Goal: Information Seeking & Learning: Learn about a topic

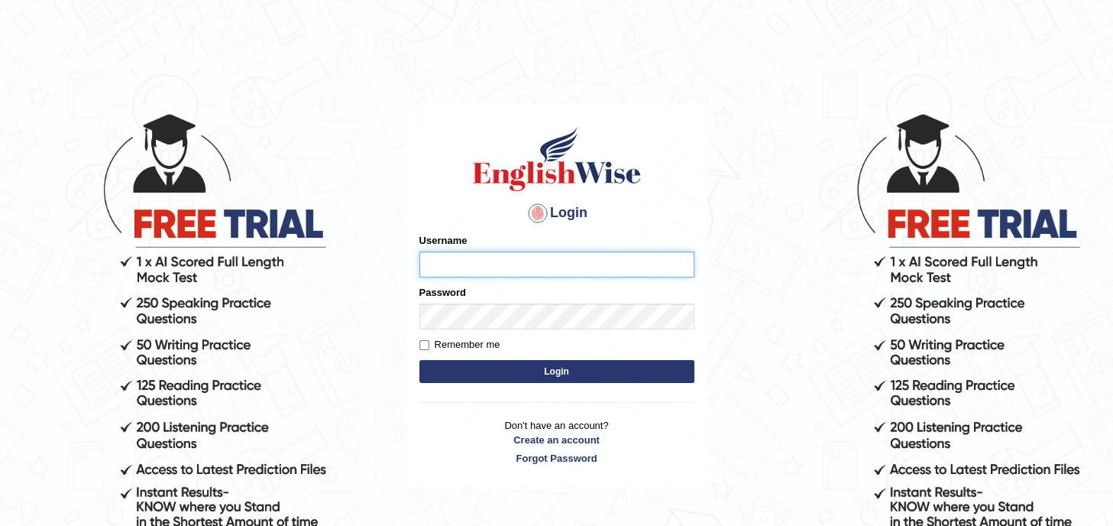
type input "Tanziral"
click at [564, 374] on button "Login" at bounding box center [556, 371] width 275 height 23
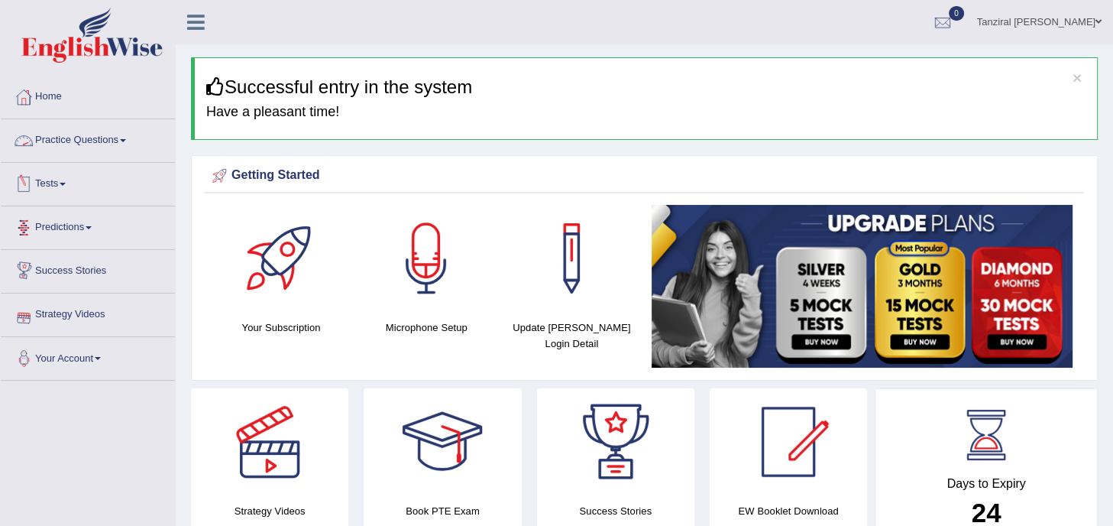
click at [104, 137] on link "Practice Questions" at bounding box center [88, 138] width 174 height 38
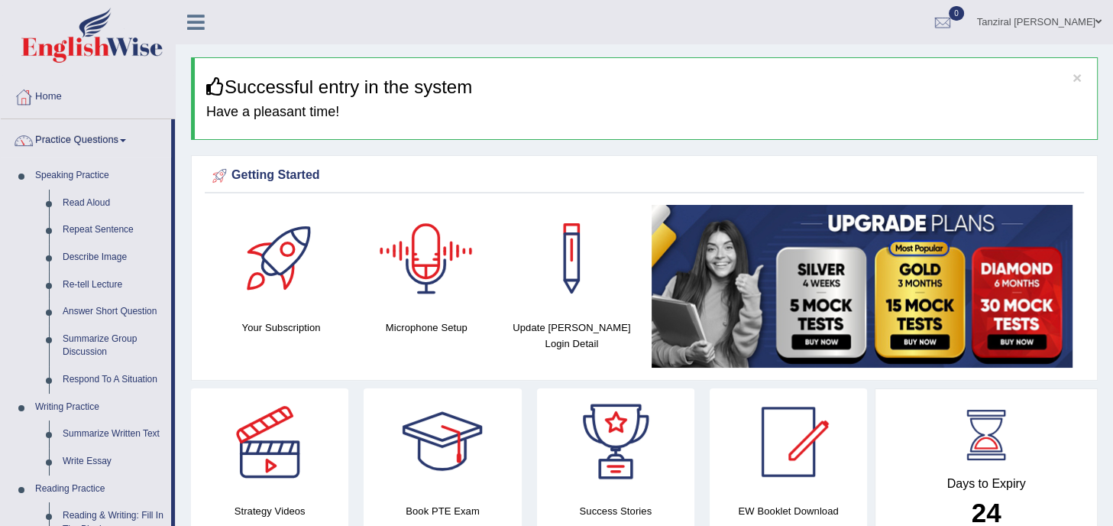
click at [422, 241] on div at bounding box center [426, 258] width 107 height 107
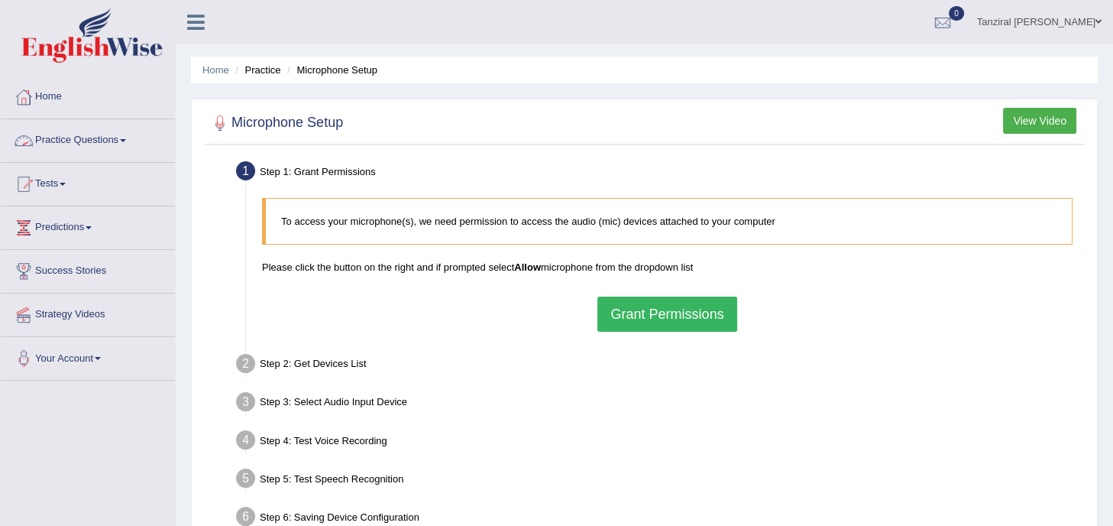
click at [116, 140] on link "Practice Questions" at bounding box center [88, 138] width 174 height 38
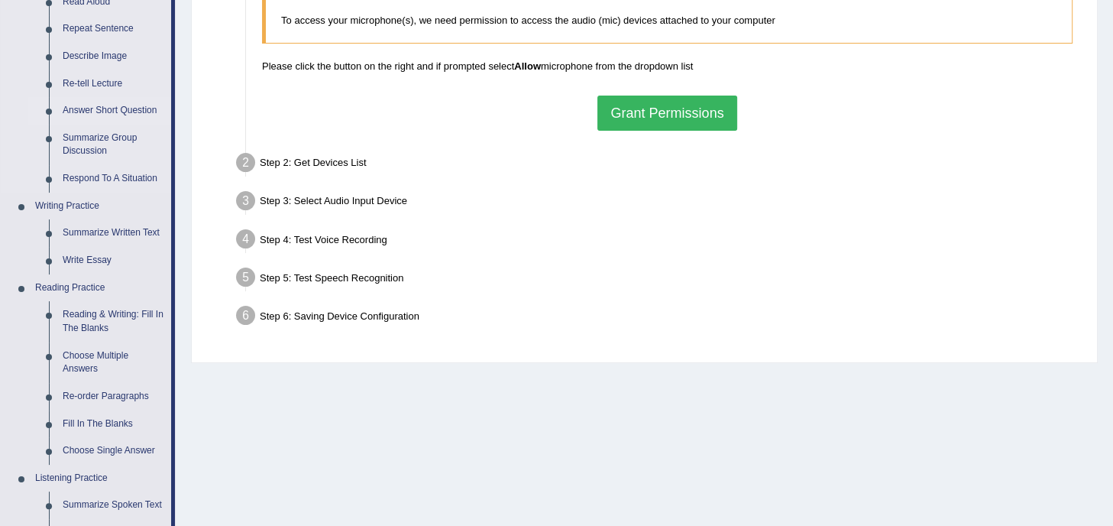
scroll to position [202, 0]
click at [80, 308] on link "Reading & Writing: Fill In The Blanks" at bounding box center [113, 320] width 115 height 40
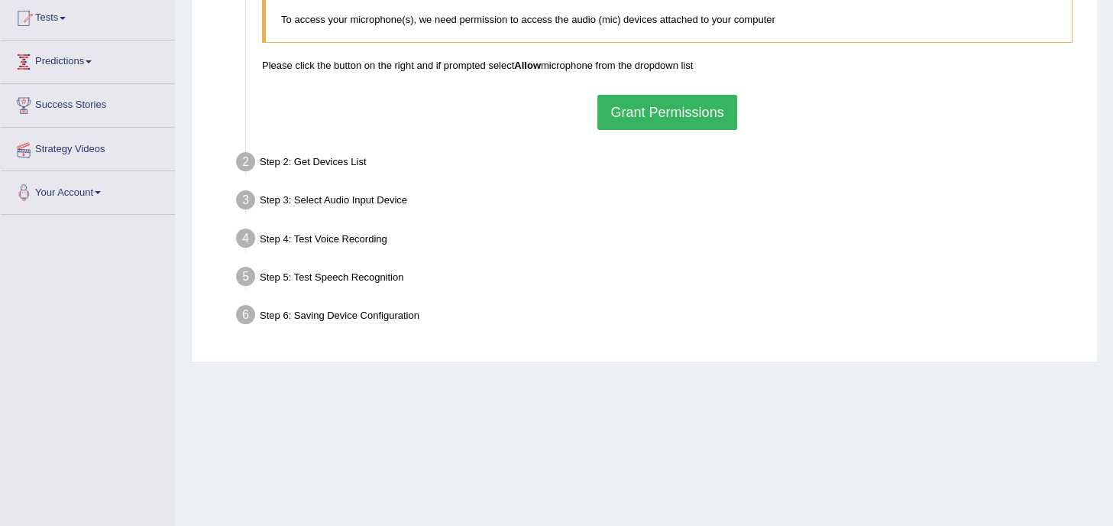
scroll to position [277, 0]
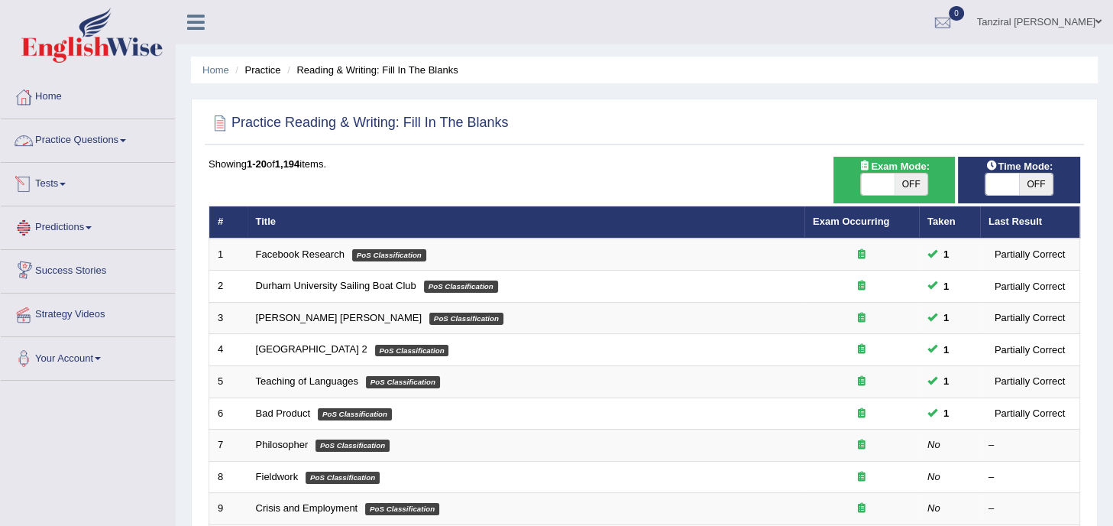
click at [101, 143] on link "Practice Questions" at bounding box center [88, 138] width 174 height 38
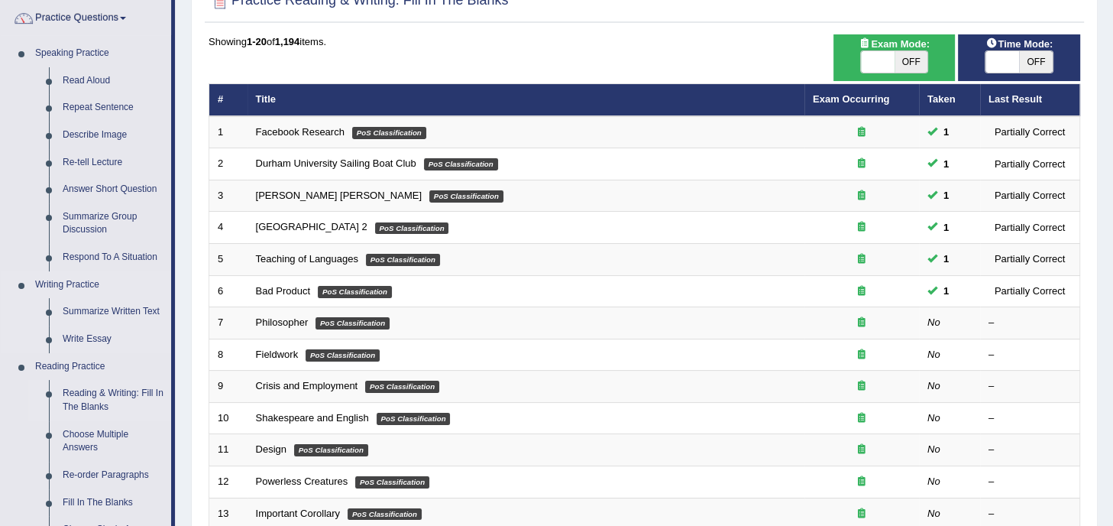
scroll to position [121, 0]
drag, startPoint x: 113, startPoint y: 134, endPoint x: 100, endPoint y: 134, distance: 13.0
click at [100, 134] on link "Describe Image" at bounding box center [113, 135] width 115 height 27
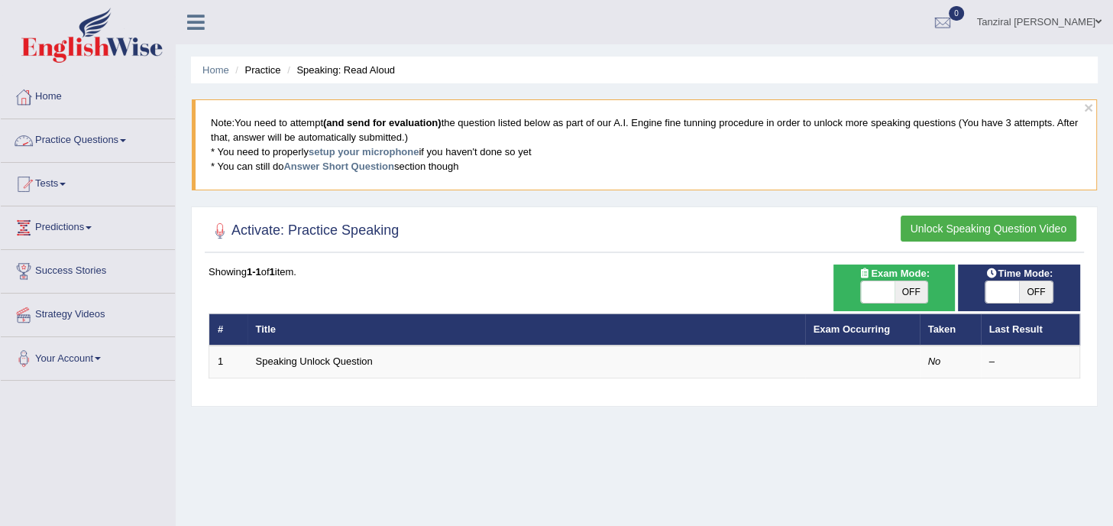
click at [105, 141] on link "Practice Questions" at bounding box center [88, 138] width 174 height 38
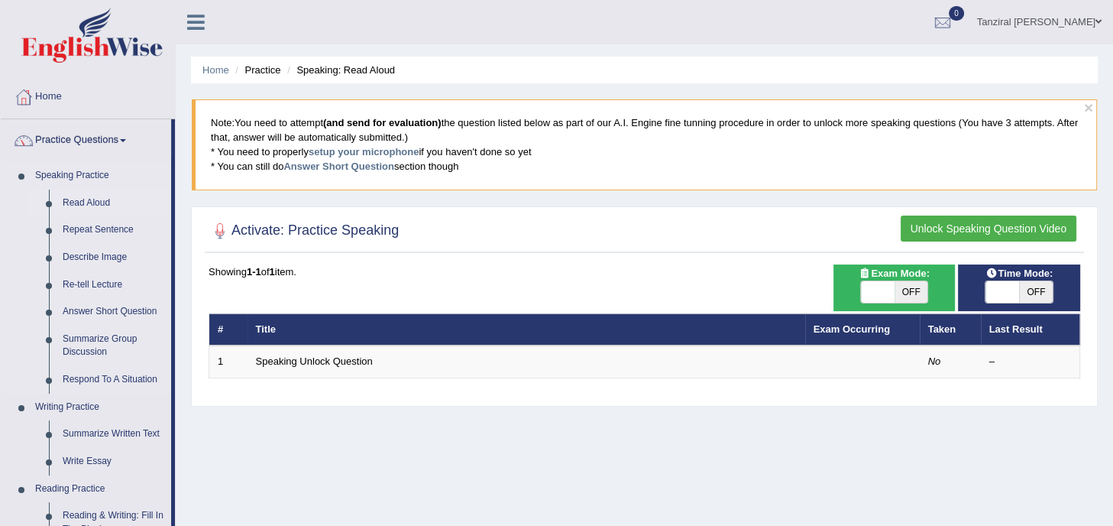
click at [87, 202] on link "Read Aloud" at bounding box center [113, 202] width 115 height 27
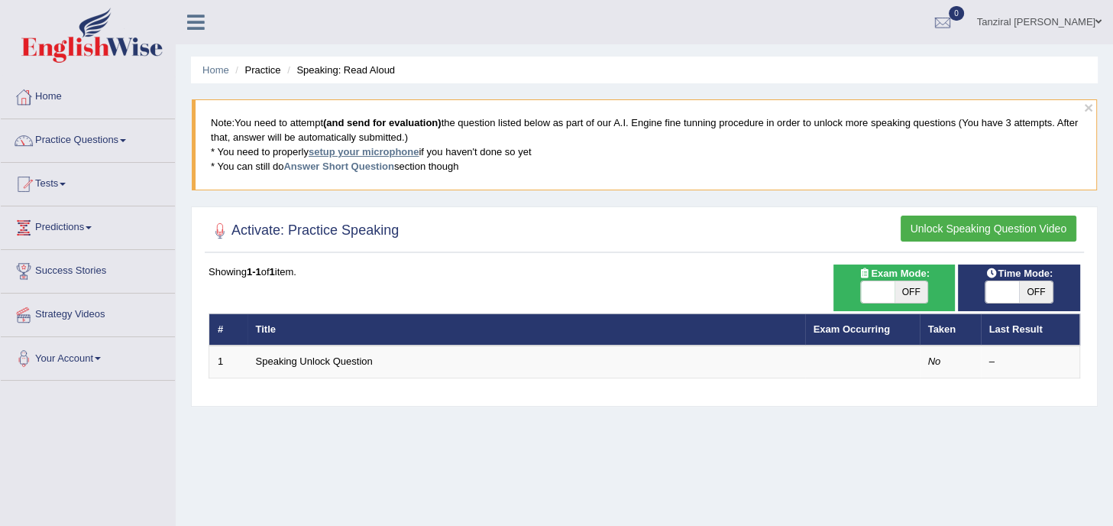
click at [387, 154] on link "setup your microphone" at bounding box center [364, 151] width 110 height 11
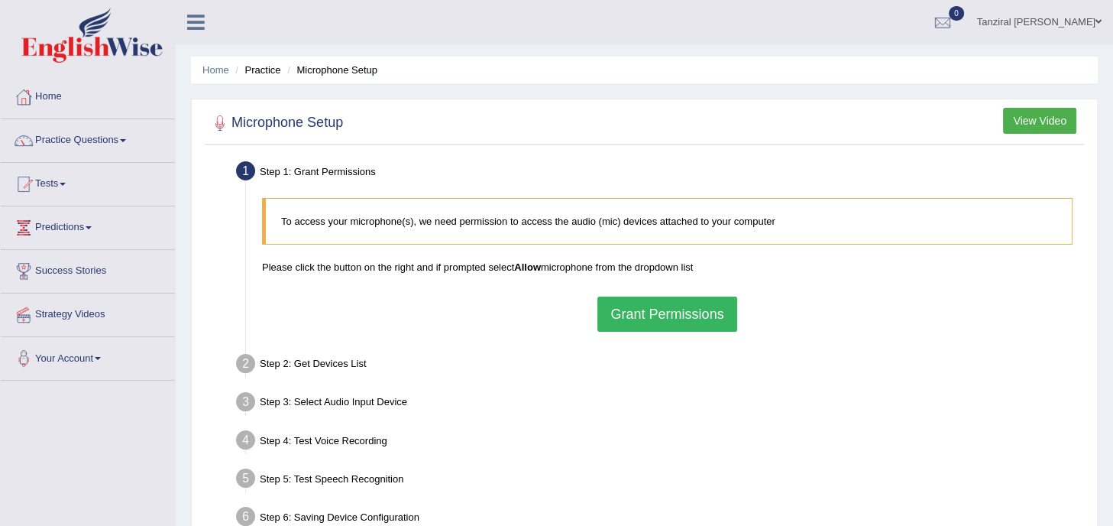
click at [1045, 122] on button "View Video" at bounding box center [1039, 121] width 73 height 26
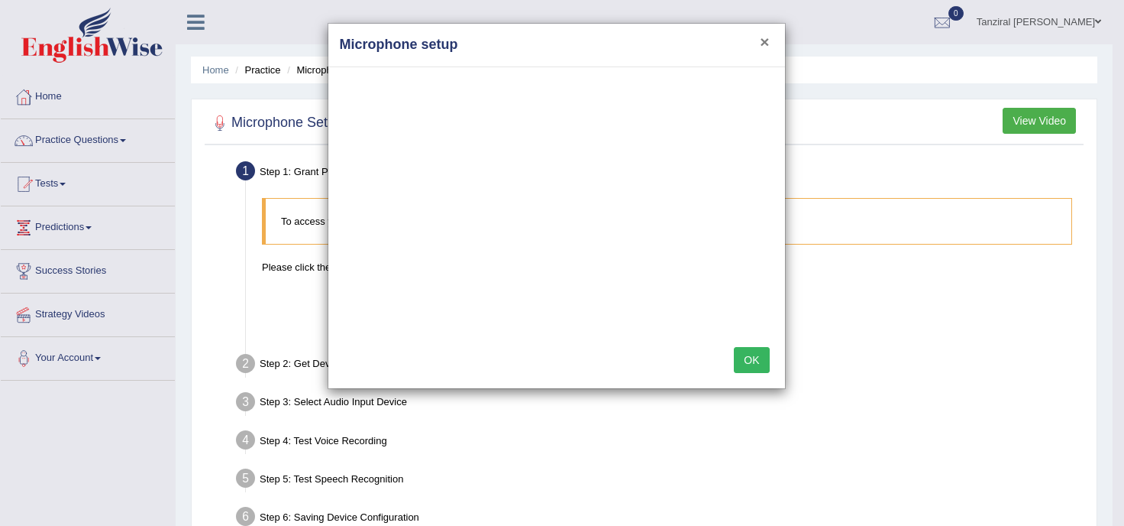
click at [764, 42] on button "×" at bounding box center [764, 42] width 9 height 16
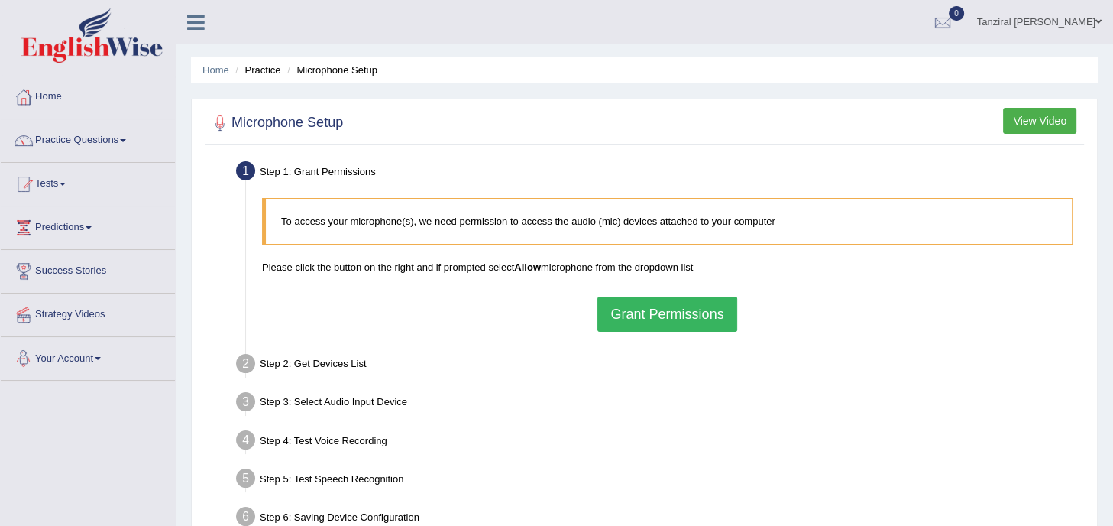
click at [101, 358] on span at bounding box center [98, 358] width 6 height 3
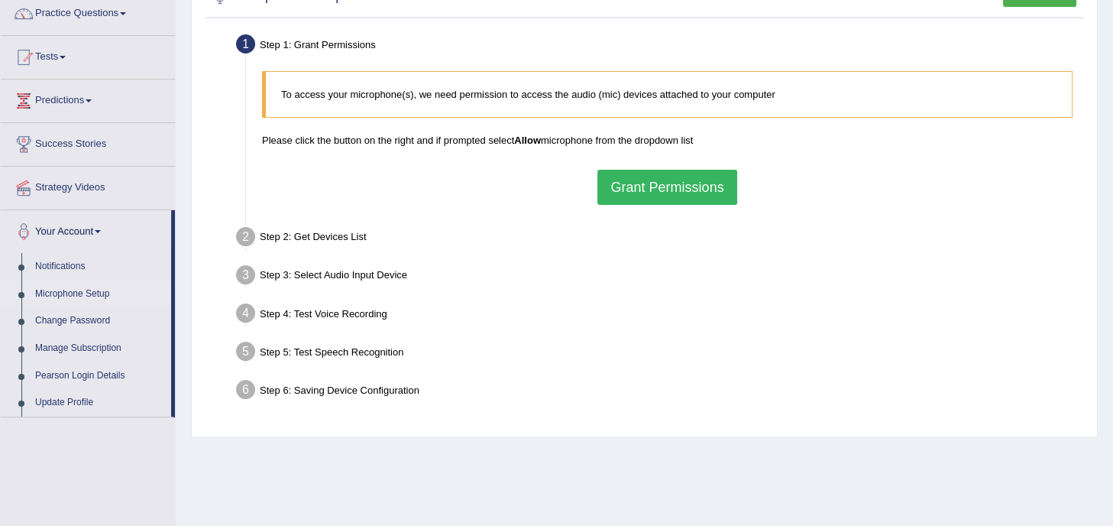
scroll to position [131, 0]
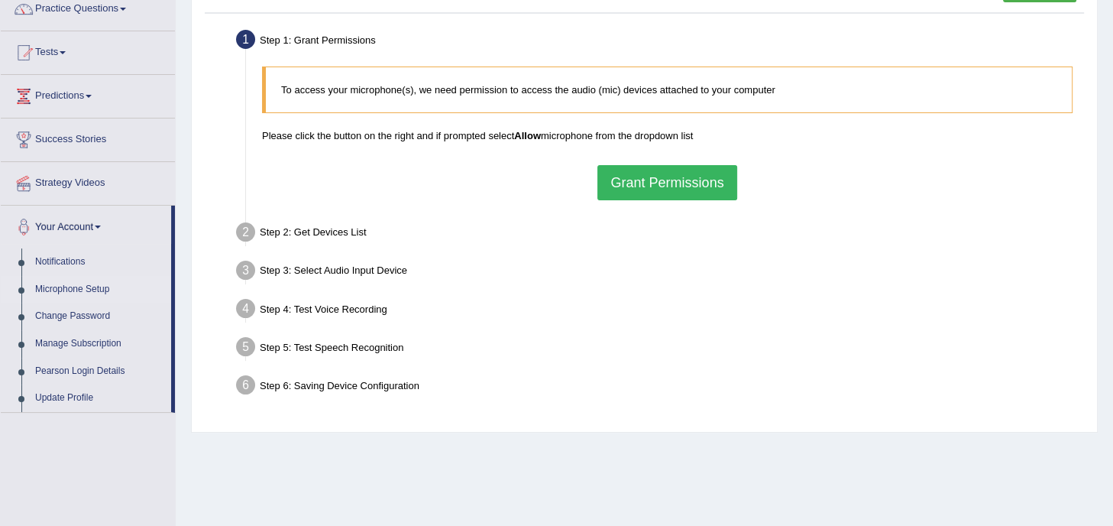
click at [89, 288] on link "Microphone Setup" at bounding box center [99, 289] width 143 height 27
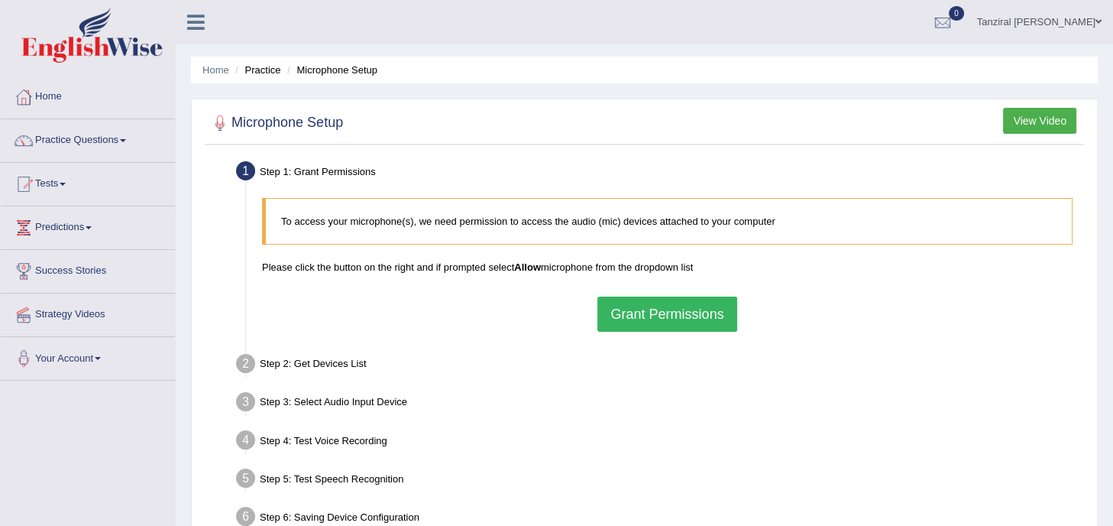
click at [615, 315] on button "Grant Permissions" at bounding box center [666, 313] width 139 height 35
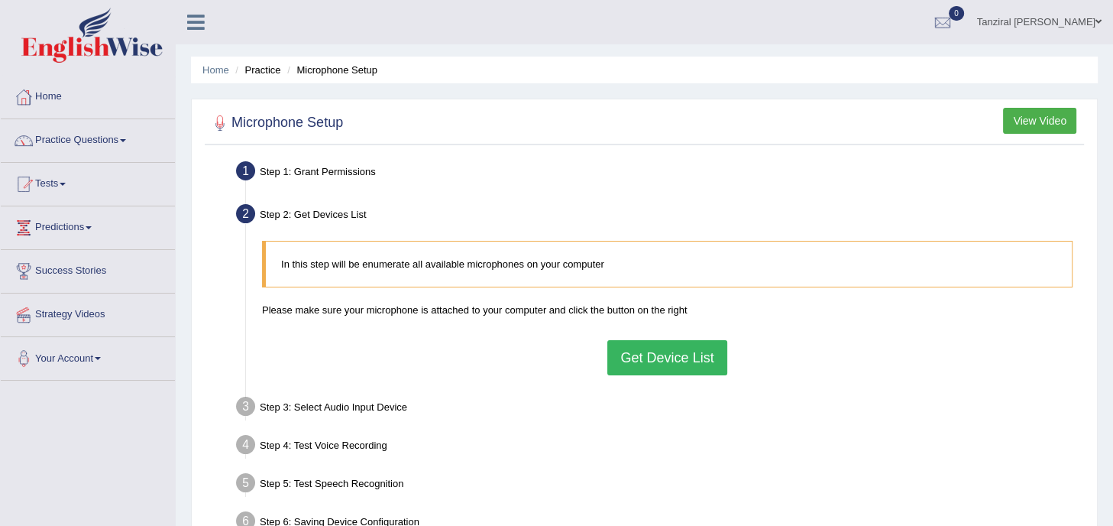
click at [658, 361] on button "Get Device List" at bounding box center [666, 357] width 119 height 35
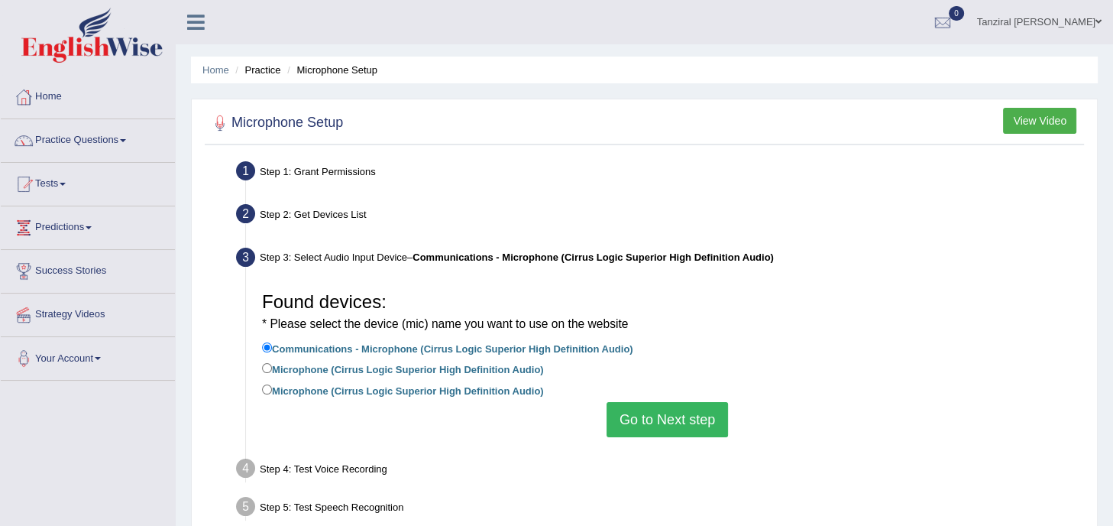
click at [666, 415] on button "Go to Next step" at bounding box center [666, 419] width 121 height 35
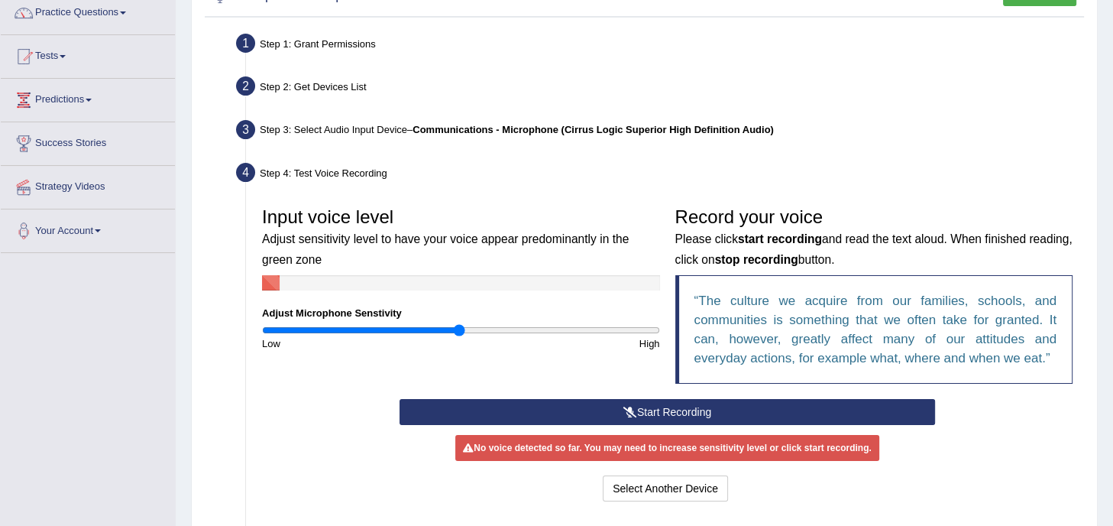
scroll to position [128, 0]
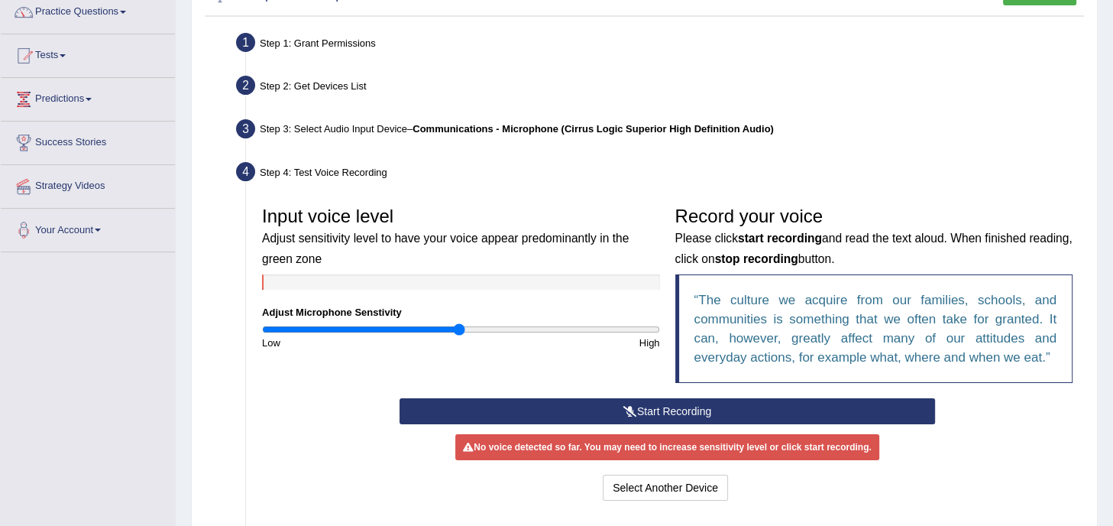
click at [666, 415] on button "Start Recording" at bounding box center [666, 411] width 535 height 26
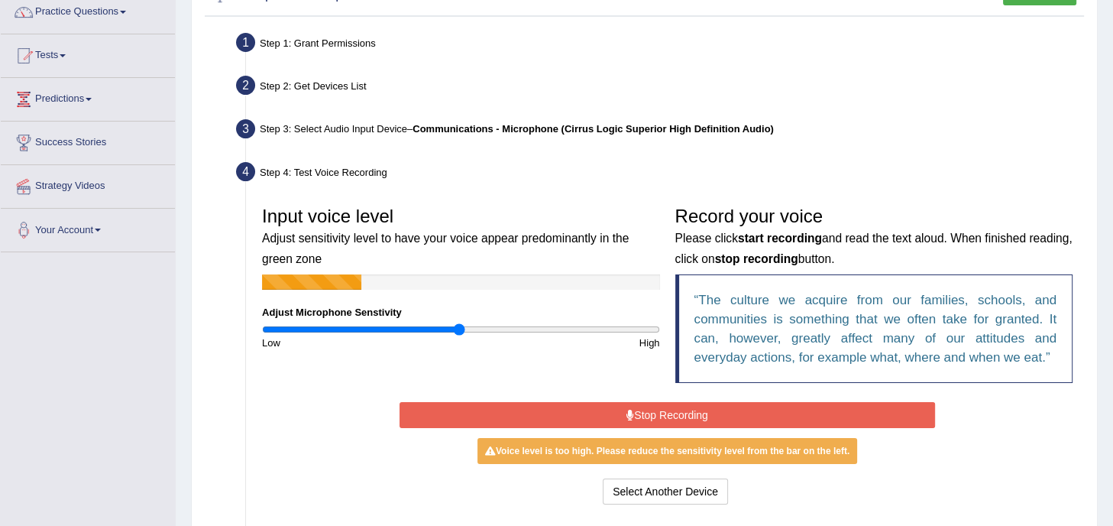
click at [666, 415] on button "Stop Recording" at bounding box center [666, 415] width 535 height 26
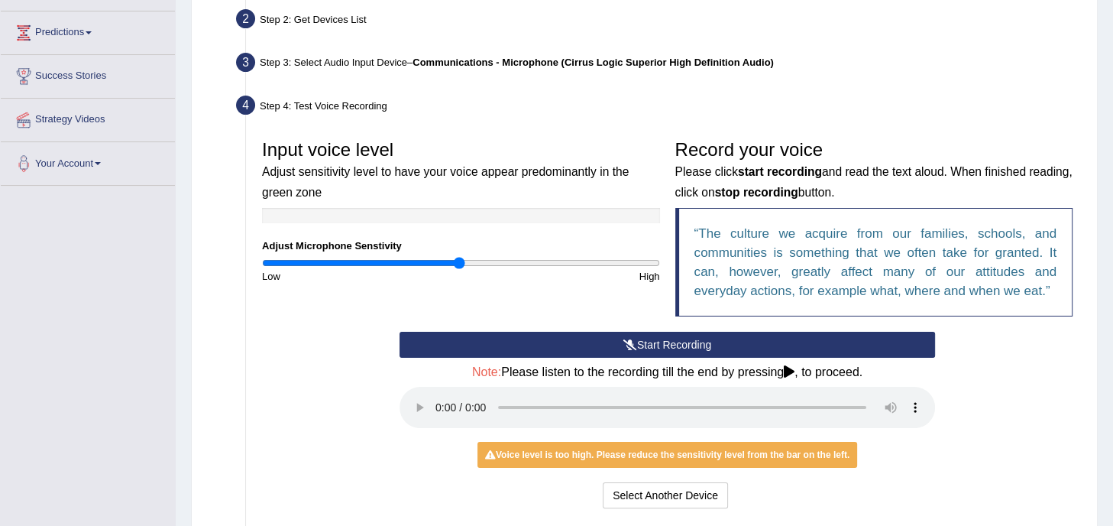
scroll to position [196, 0]
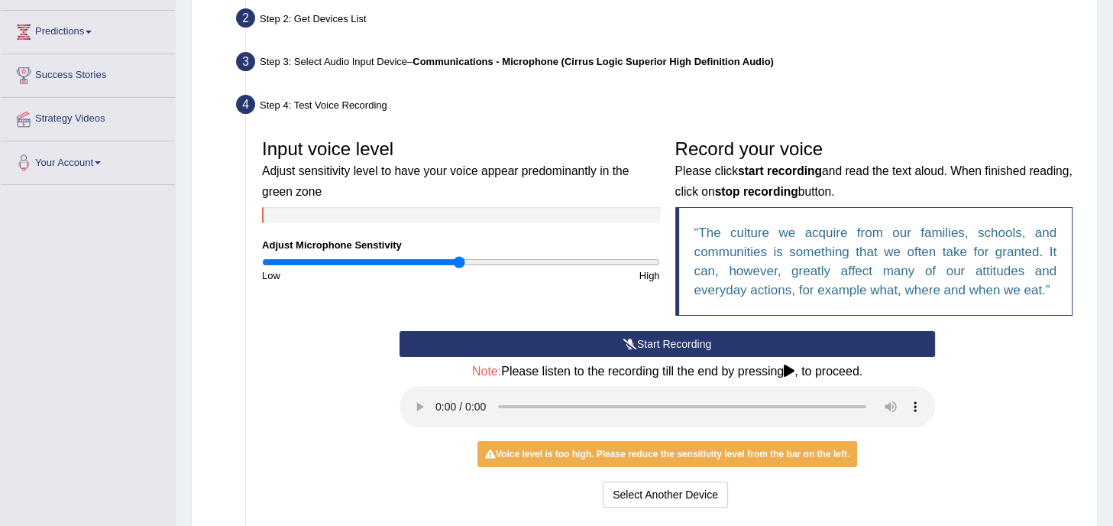
click at [956, 405] on div "Start Recording Stop Recording Note: Please listen to the recording till the en…" at bounding box center [667, 421] width 826 height 180
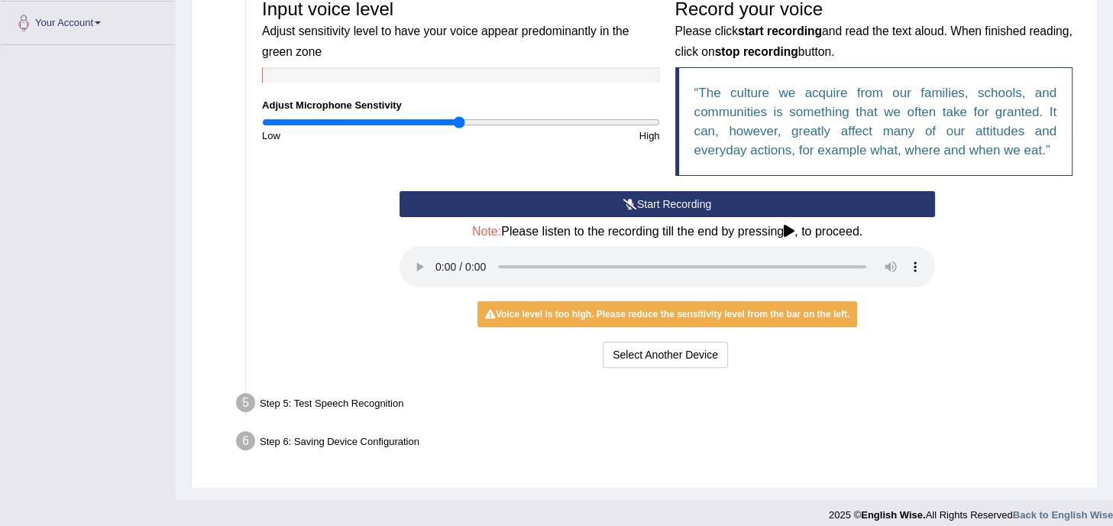
scroll to position [337, 0]
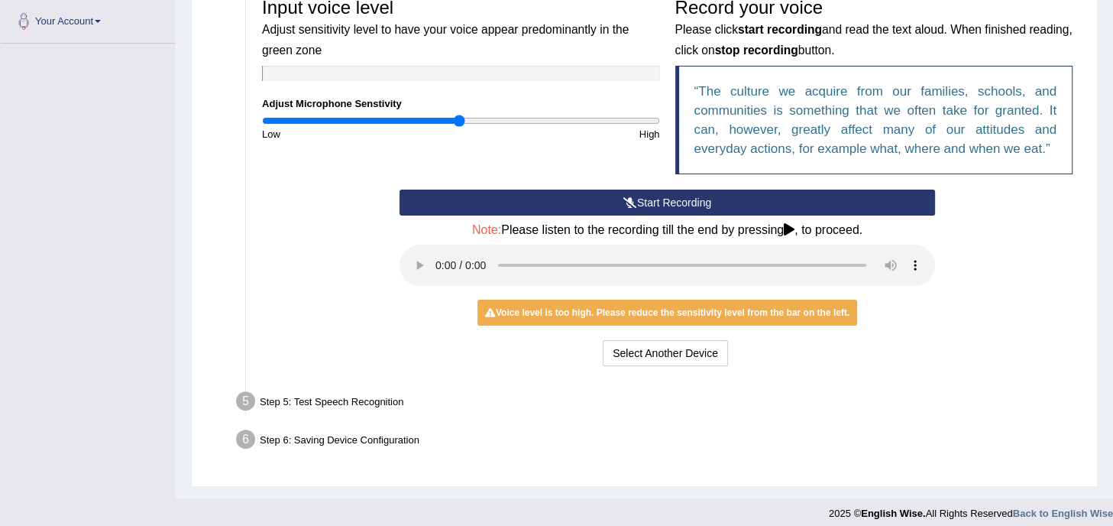
click at [367, 399] on div "Step 5: Test Speech Recognition" at bounding box center [659, 404] width 861 height 34
click at [773, 383] on ul "Step 1: Grant Permissions To access your microphone(s), we need permission to a…" at bounding box center [645, 139] width 872 height 639
click at [606, 206] on button "Start Recording" at bounding box center [666, 202] width 535 height 26
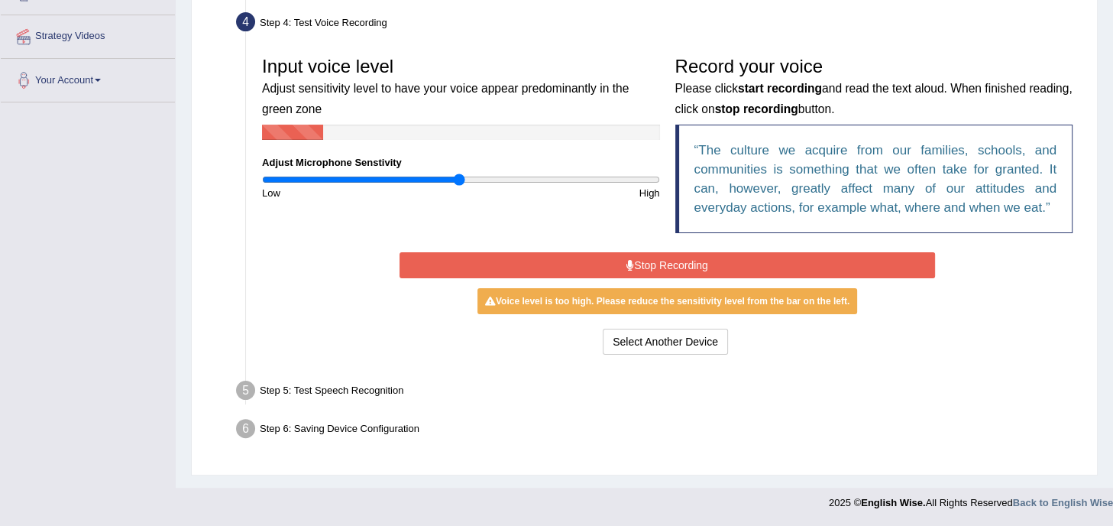
scroll to position [277, 0]
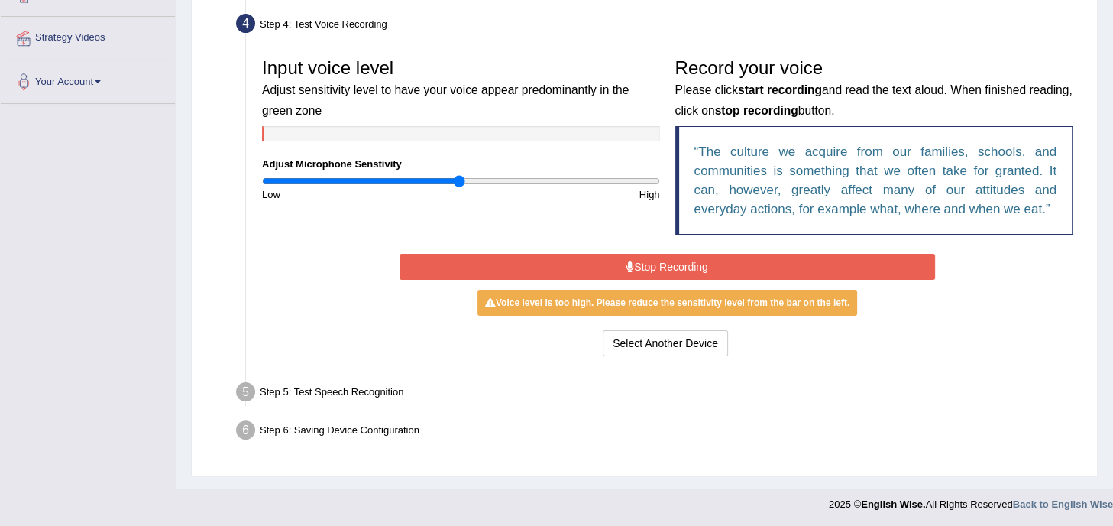
click at [653, 264] on button "Stop Recording" at bounding box center [666, 267] width 535 height 26
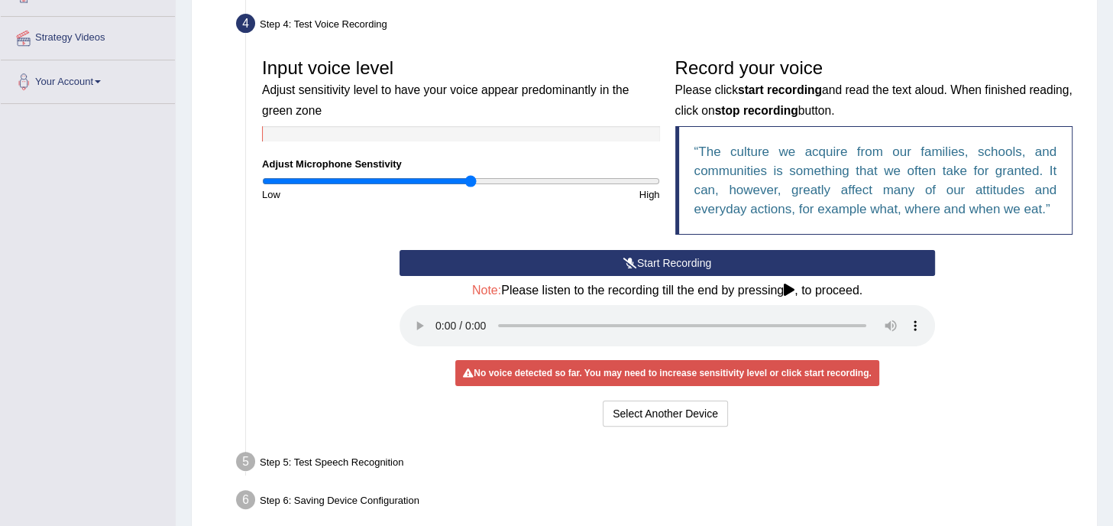
drag, startPoint x: 457, startPoint y: 178, endPoint x: 468, endPoint y: 178, distance: 11.5
click at [468, 178] on input "range" at bounding box center [461, 181] width 398 height 12
click at [461, 178] on input "range" at bounding box center [461, 181] width 398 height 12
drag, startPoint x: 461, startPoint y: 178, endPoint x: 642, endPoint y: 185, distance: 180.4
type input "1.94"
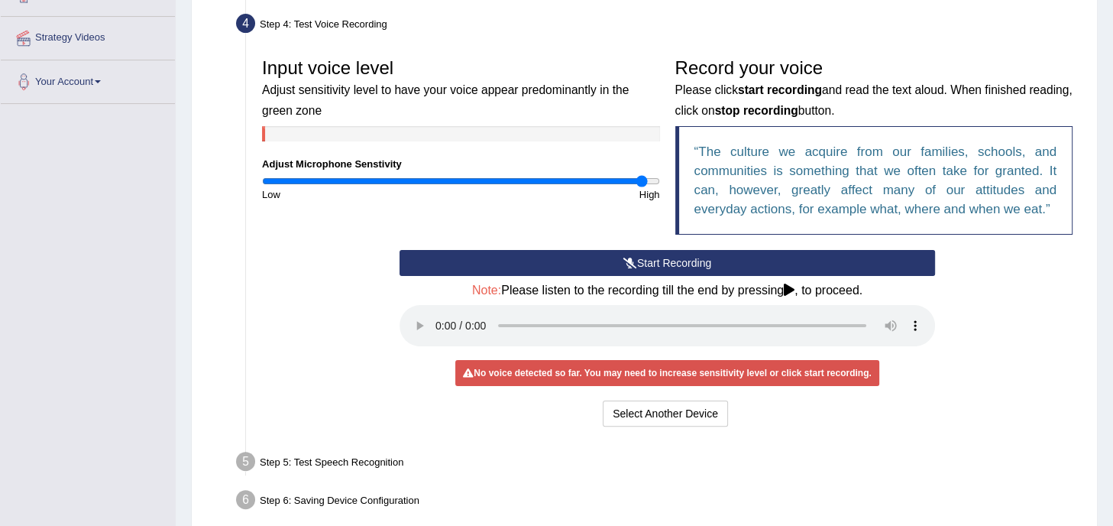
click at [642, 185] on input "range" at bounding box center [461, 181] width 398 height 12
click at [654, 265] on button "Start Recording" at bounding box center [666, 263] width 535 height 26
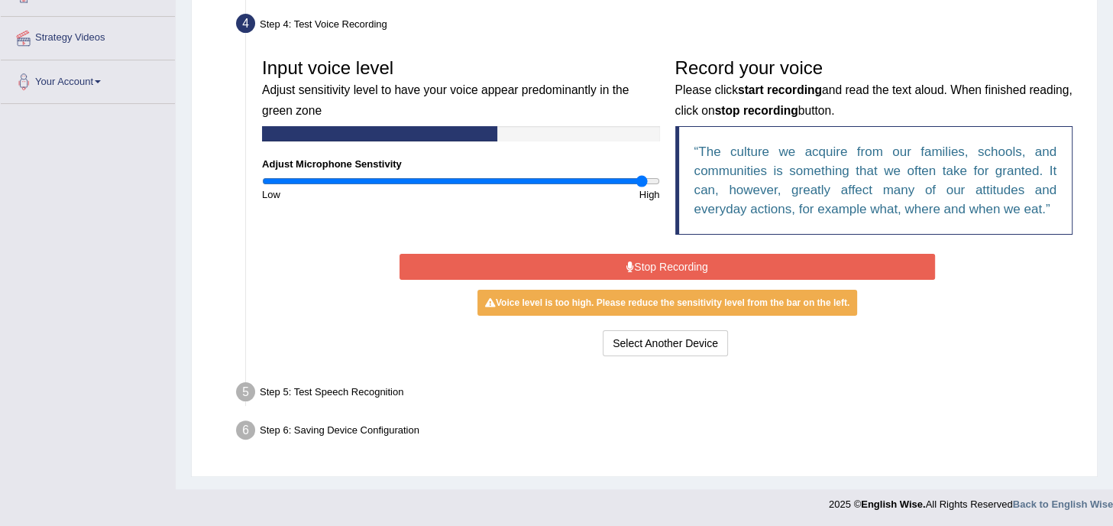
click at [654, 265] on button "Stop Recording" at bounding box center [666, 267] width 535 height 26
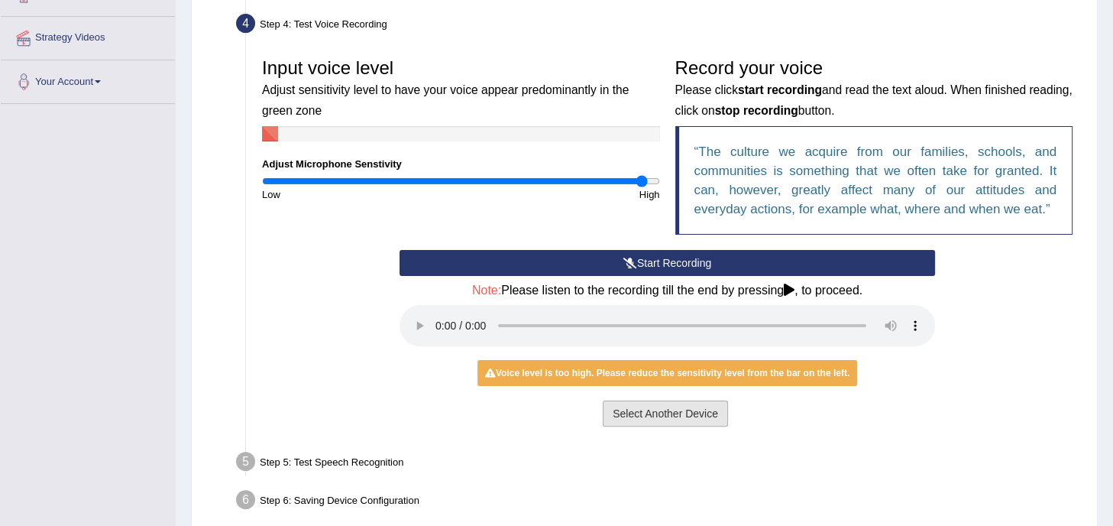
click at [634, 420] on button "Select Another Device" at bounding box center [665, 413] width 125 height 26
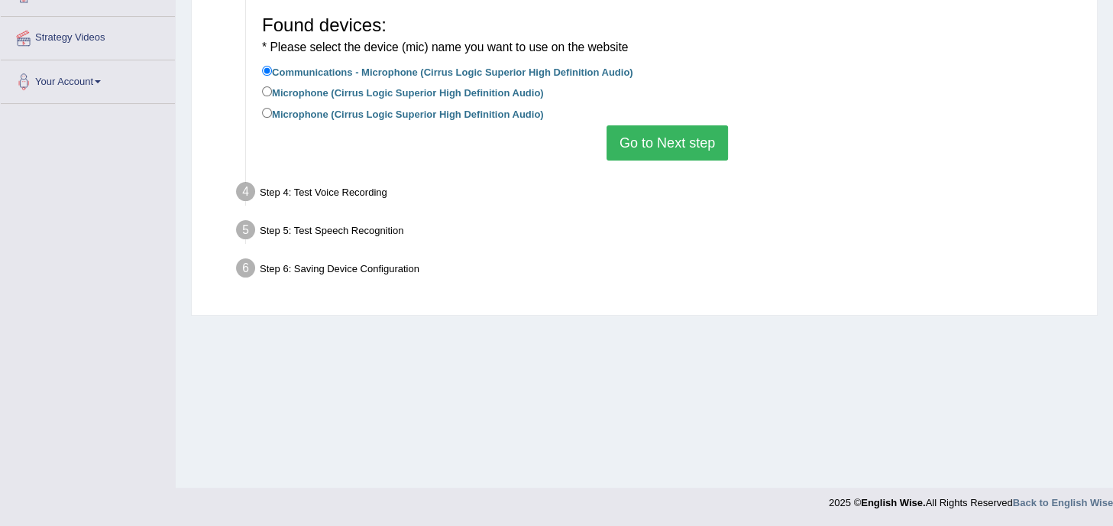
scroll to position [0, 0]
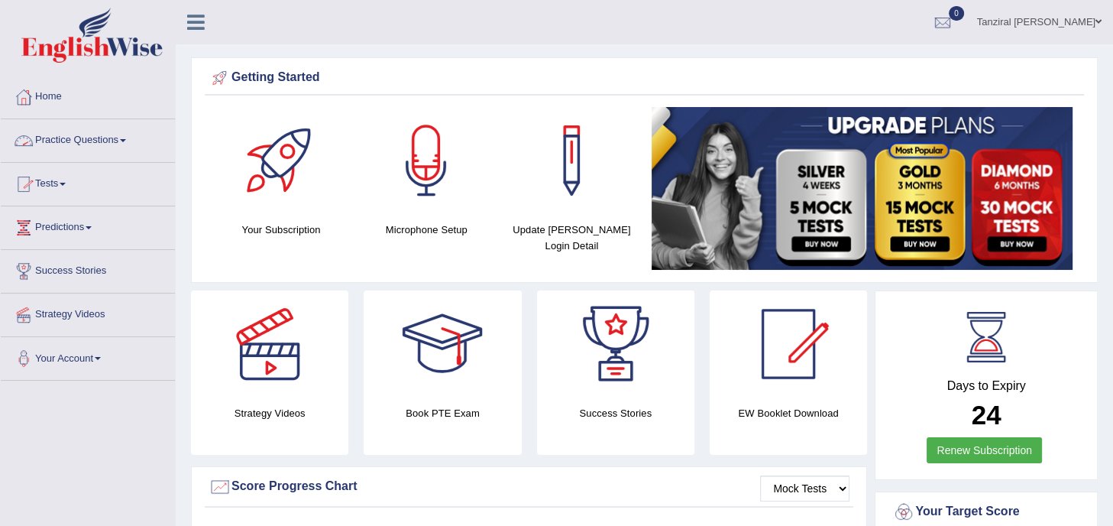
click at [125, 143] on link "Practice Questions" at bounding box center [88, 138] width 174 height 38
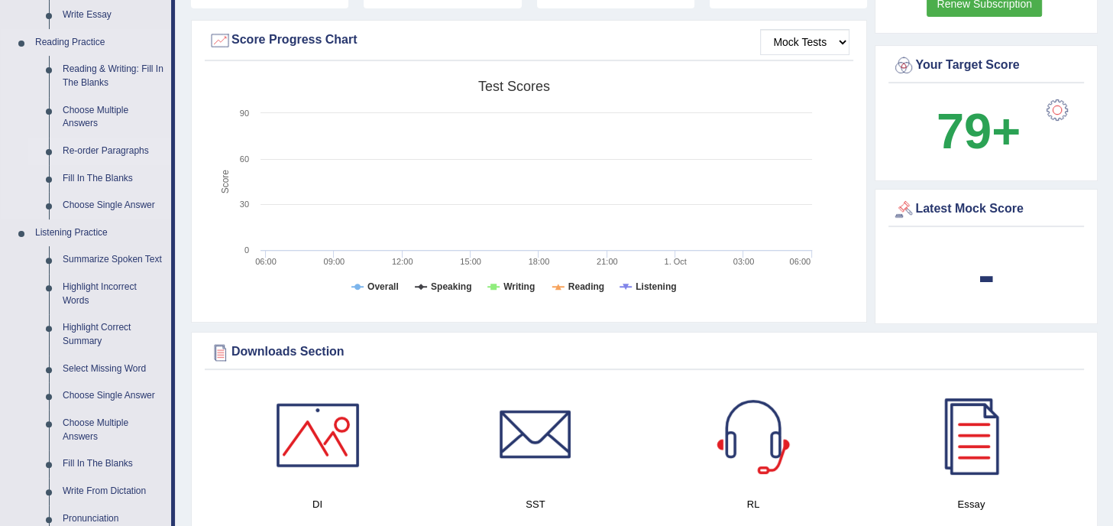
scroll to position [397, 0]
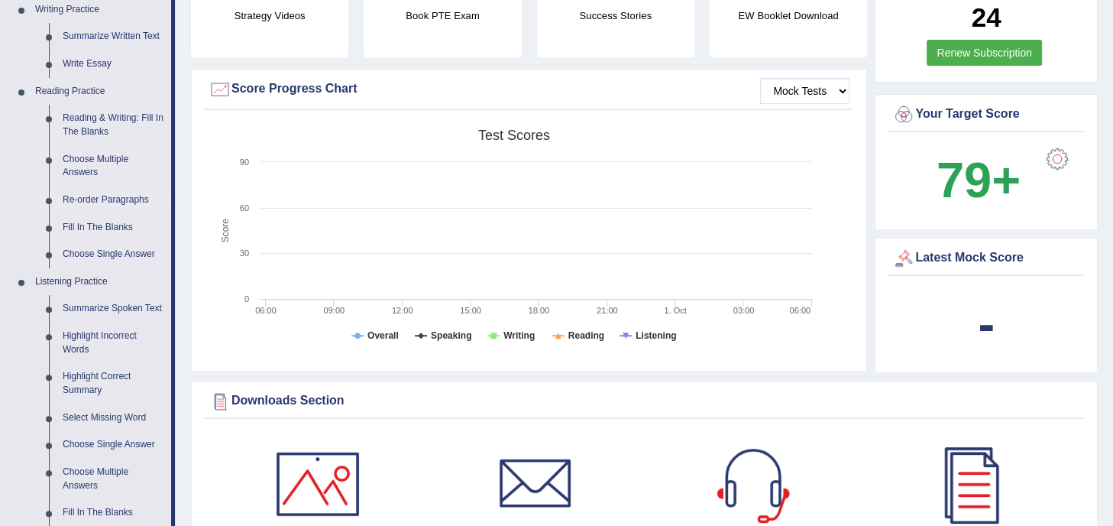
click at [128, 202] on link "Re-order Paragraphs" at bounding box center [113, 199] width 115 height 27
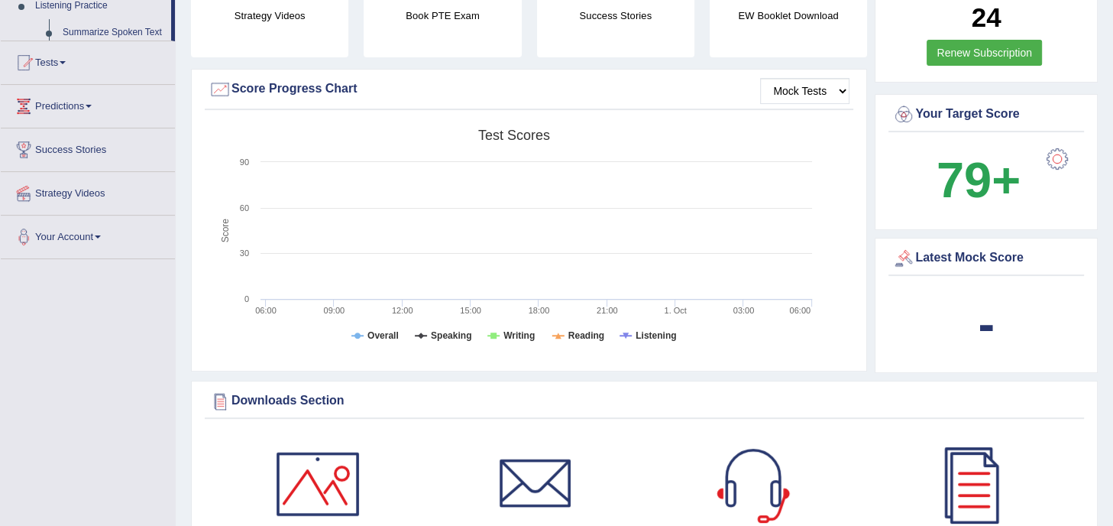
scroll to position [354, 0]
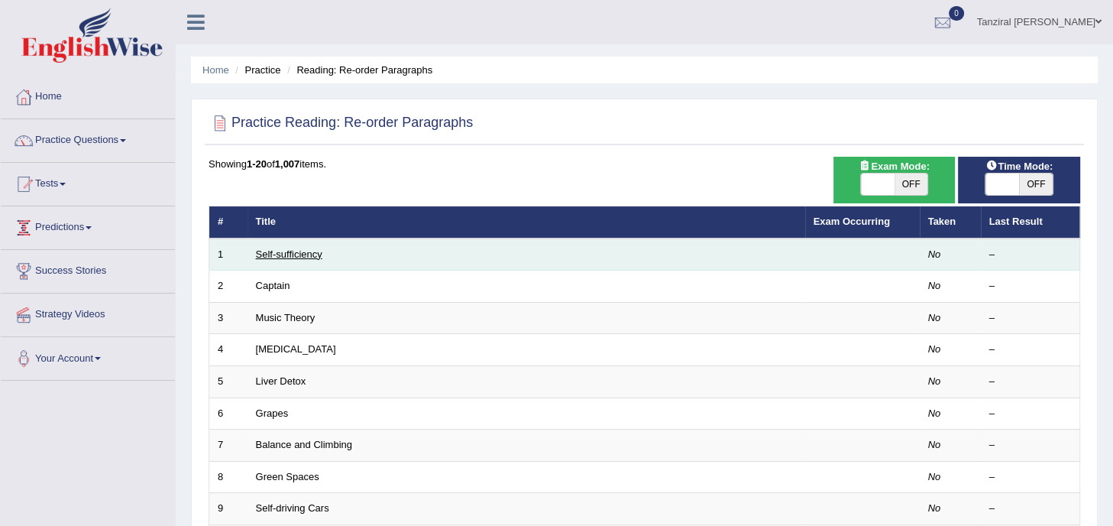
click at [293, 257] on link "Self-sufficiency" at bounding box center [289, 253] width 66 height 11
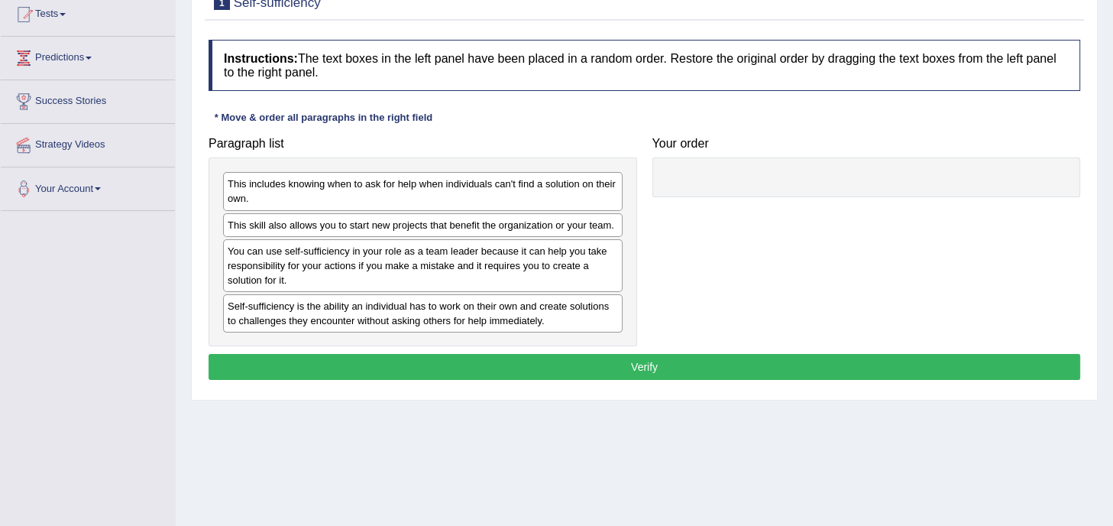
scroll to position [170, 0]
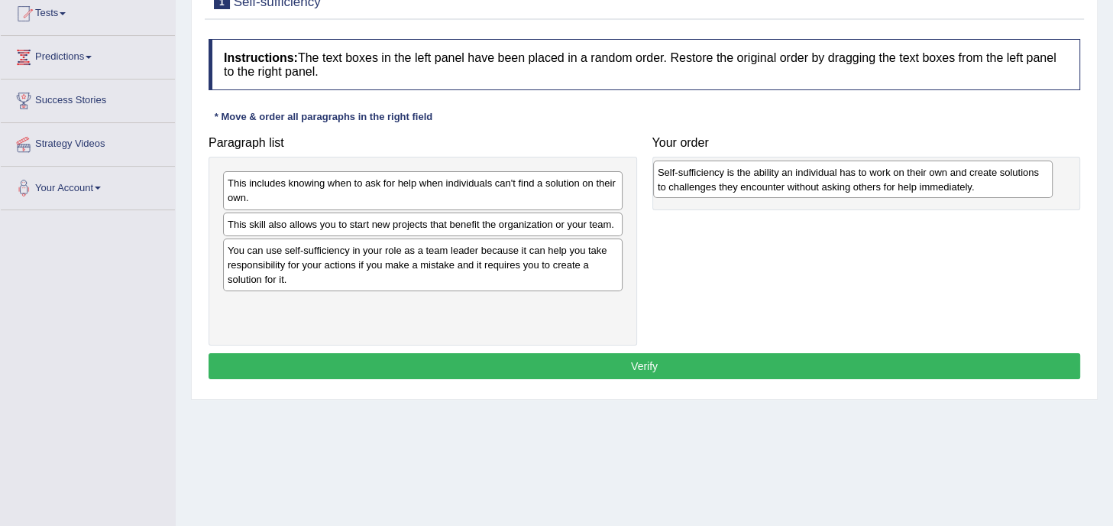
drag, startPoint x: 361, startPoint y: 309, endPoint x: 790, endPoint y: 173, distance: 449.8
click at [790, 173] on div "Self-sufficiency is the ability an individual has to work on their own and crea…" at bounding box center [852, 179] width 399 height 38
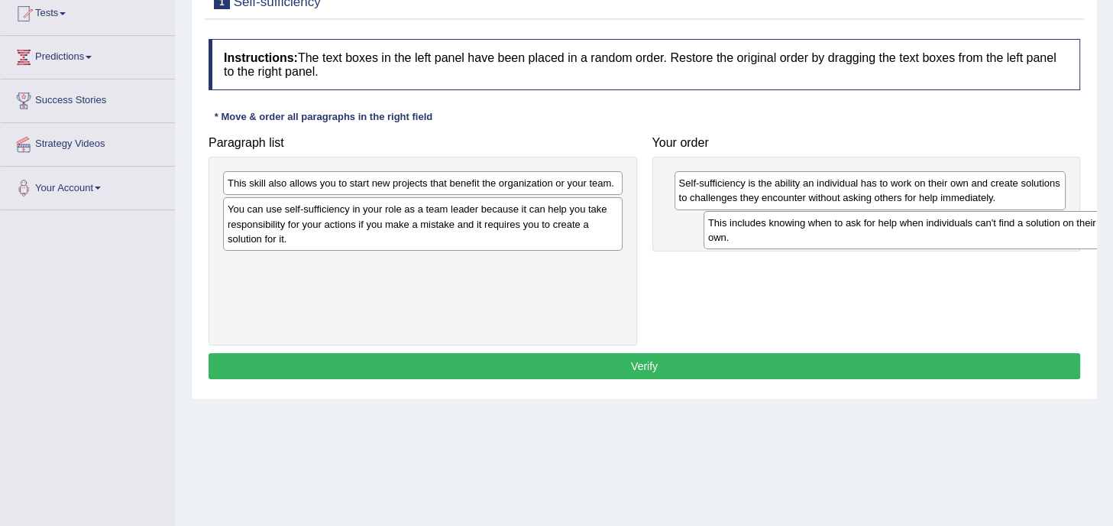
drag, startPoint x: 553, startPoint y: 190, endPoint x: 1033, endPoint y: 229, distance: 482.0
click at [1033, 229] on div "This includes knowing when to ask for help when individuals can't find a soluti…" at bounding box center [902, 230] width 399 height 38
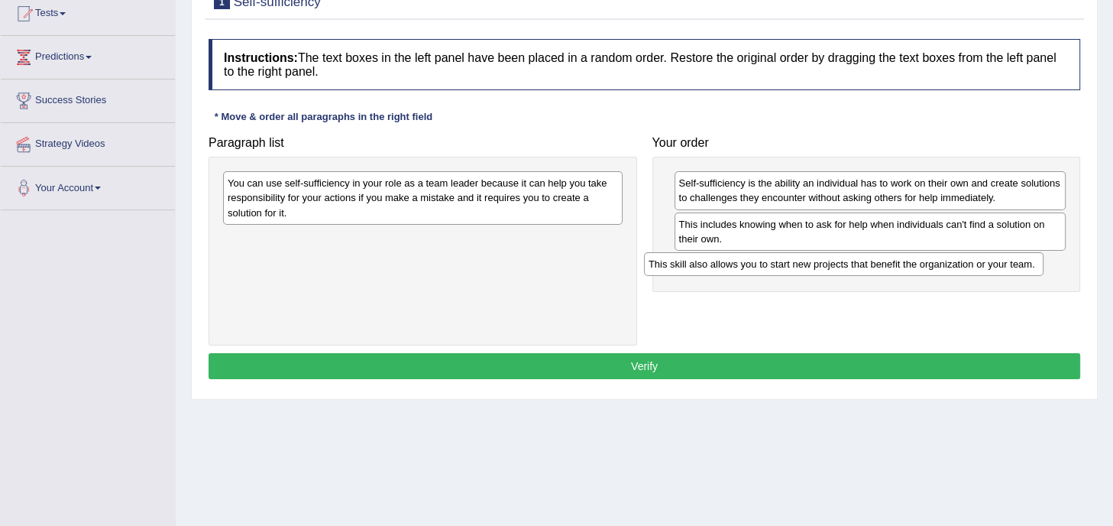
drag, startPoint x: 580, startPoint y: 179, endPoint x: 1020, endPoint y: 259, distance: 447.2
click at [1020, 259] on div "This skill also allows you to start new projects that benefit the organization …" at bounding box center [843, 264] width 399 height 24
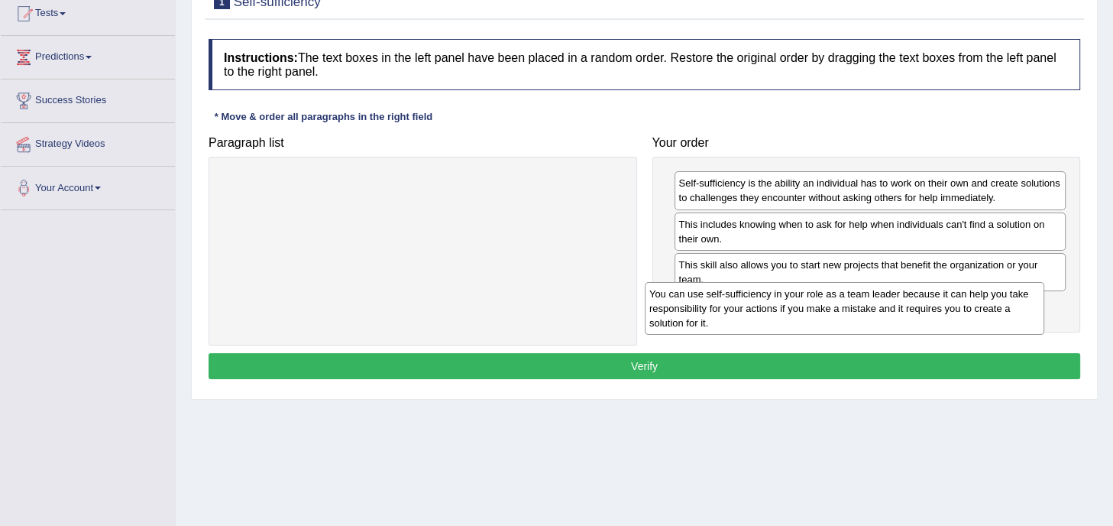
drag, startPoint x: 501, startPoint y: 201, endPoint x: 947, endPoint y: 310, distance: 459.3
click at [947, 310] on div "You can use self-sufficiency in your role as a team leader because it can help …" at bounding box center [844, 308] width 399 height 53
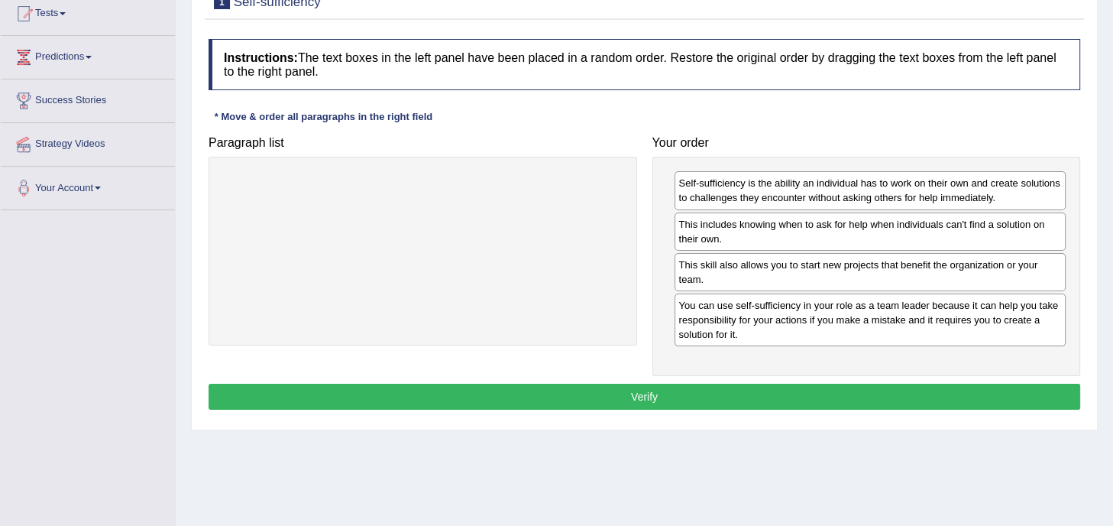
click at [754, 397] on button "Verify" at bounding box center [645, 396] width 872 height 26
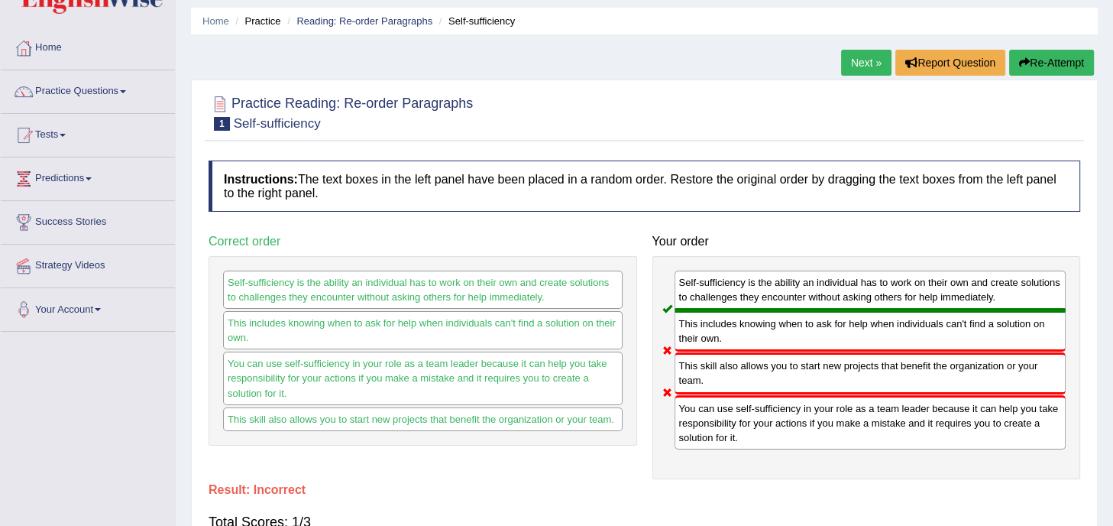
scroll to position [48, 0]
click at [1054, 65] on button "Re-Attempt" at bounding box center [1051, 63] width 85 height 26
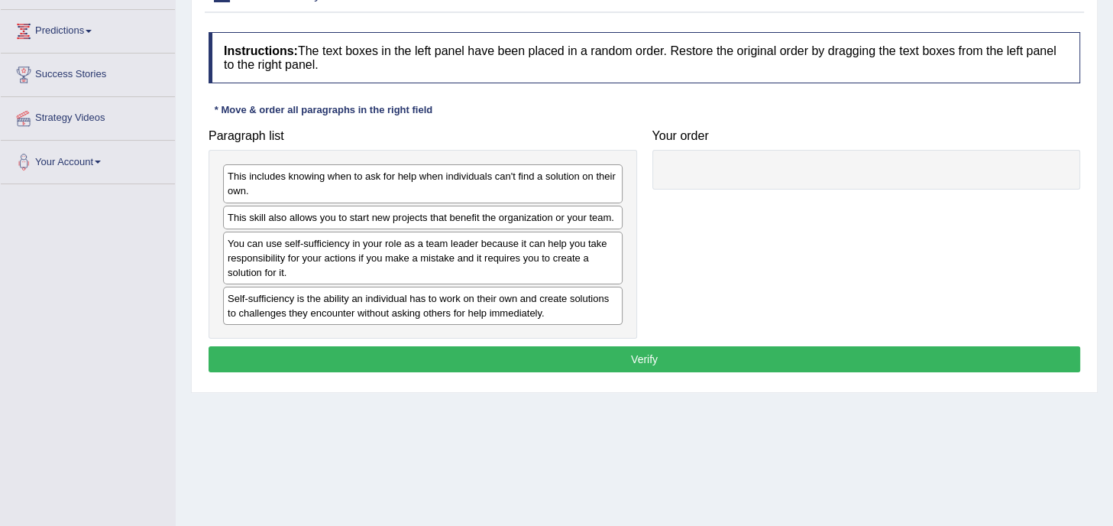
scroll to position [205, 0]
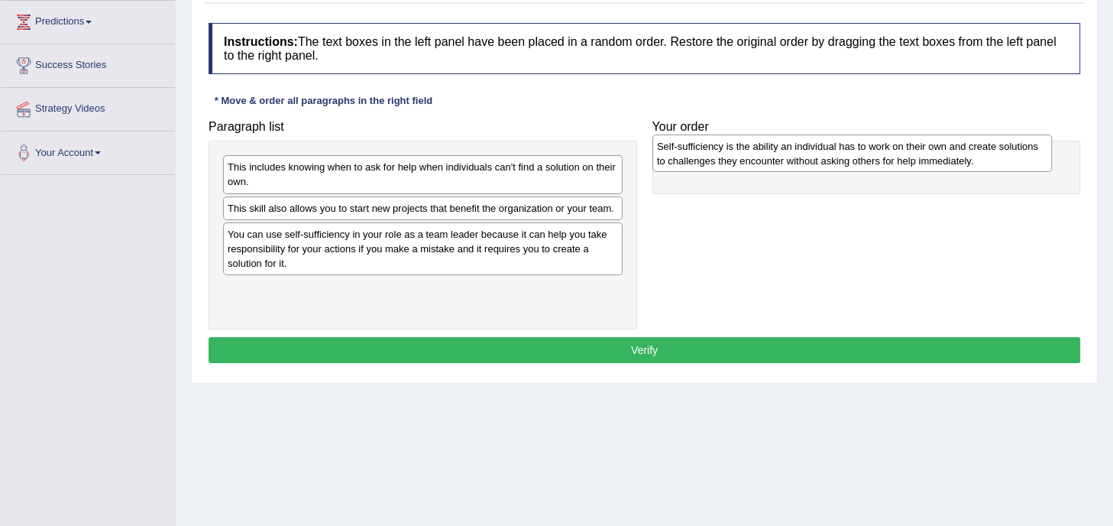
drag, startPoint x: 405, startPoint y: 296, endPoint x: 834, endPoint y: 155, distance: 451.7
click at [834, 155] on div "Self-sufficiency is the ability an individual has to work on their own and crea…" at bounding box center [851, 153] width 399 height 38
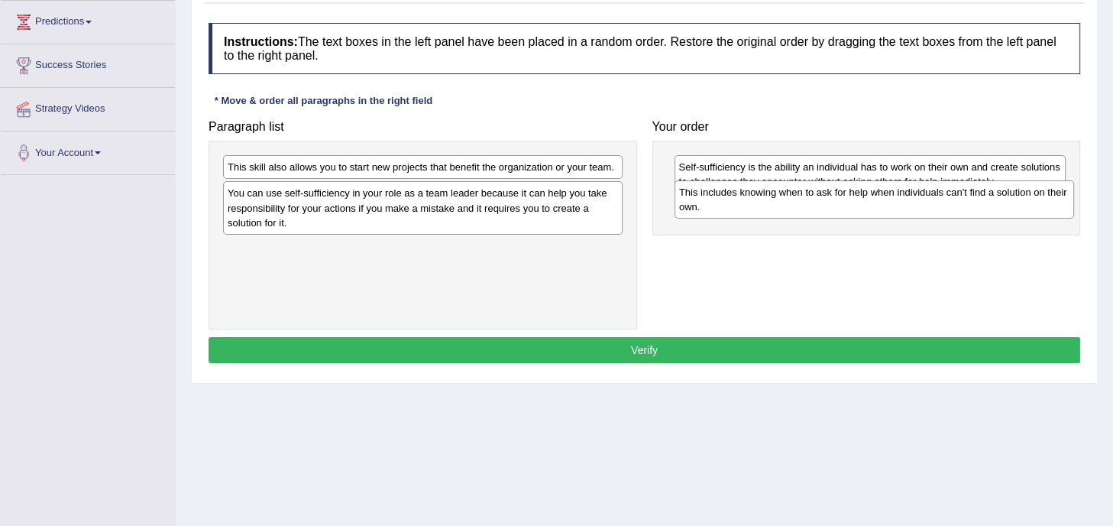
drag, startPoint x: 406, startPoint y: 167, endPoint x: 858, endPoint y: 192, distance: 452.9
click at [858, 192] on div "This includes knowing when to ask for help when individuals can't find a soluti…" at bounding box center [873, 199] width 399 height 38
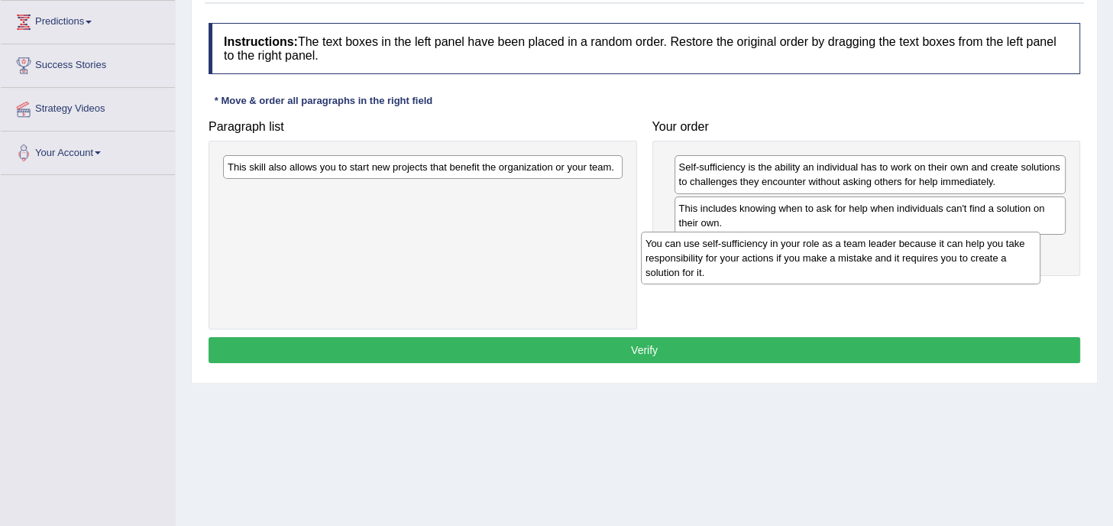
drag, startPoint x: 367, startPoint y: 202, endPoint x: 784, endPoint y: 253, distance: 420.9
click at [784, 253] on div "You can use self-sufficiency in your role as a team leader because it can help …" at bounding box center [840, 257] width 399 height 53
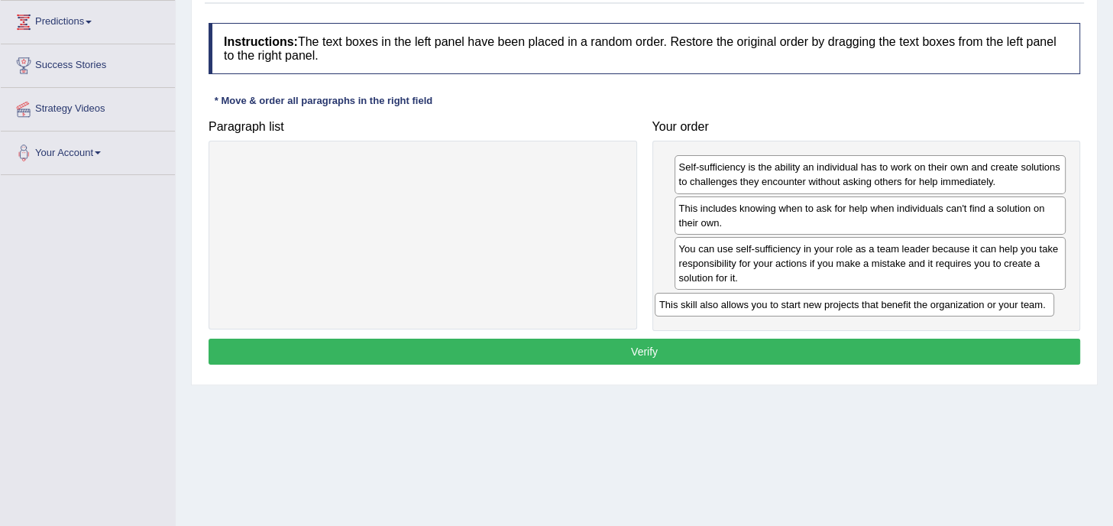
drag, startPoint x: 440, startPoint y: 165, endPoint x: 872, endPoint y: 302, distance: 452.9
click at [872, 302] on div "This skill also allows you to start new projects that benefit the organization …" at bounding box center [854, 305] width 399 height 24
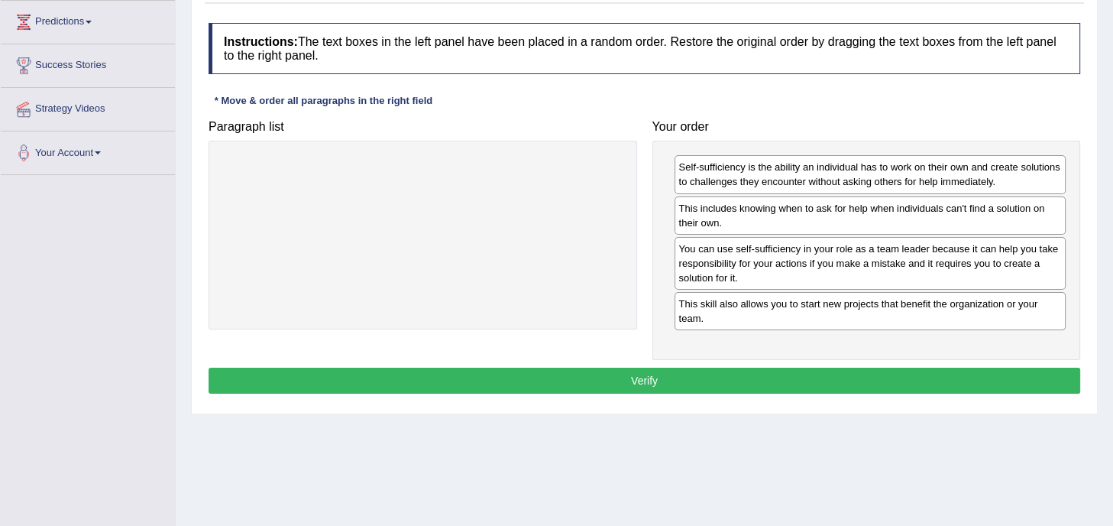
click at [742, 375] on button "Verify" at bounding box center [645, 380] width 872 height 26
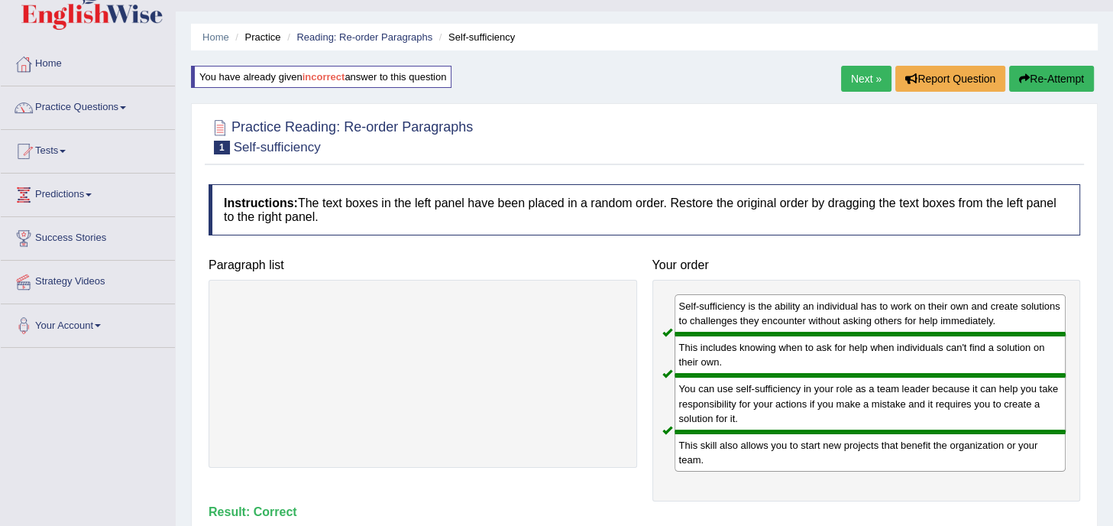
scroll to position [31, 0]
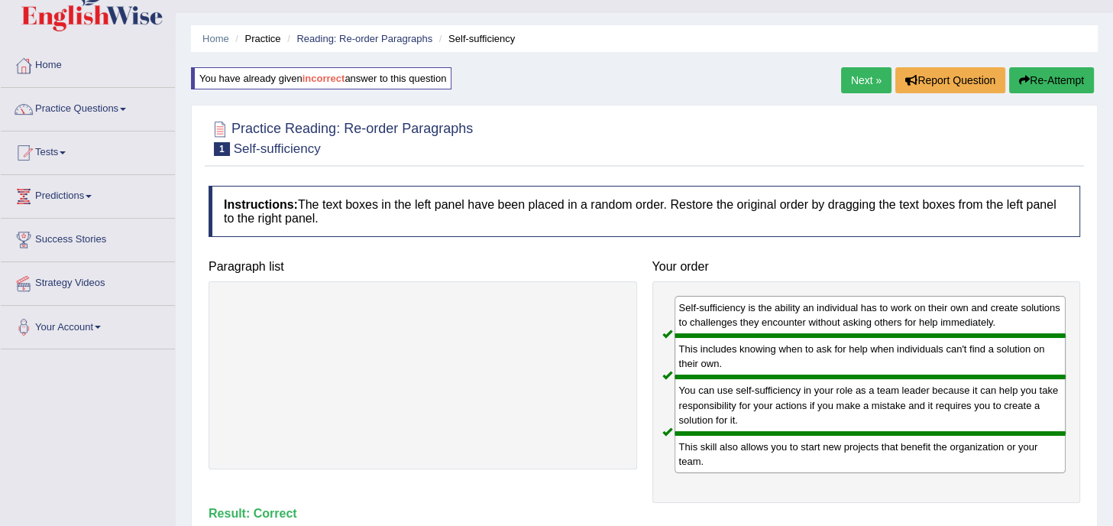
click at [852, 89] on link "Next »" at bounding box center [866, 80] width 50 height 26
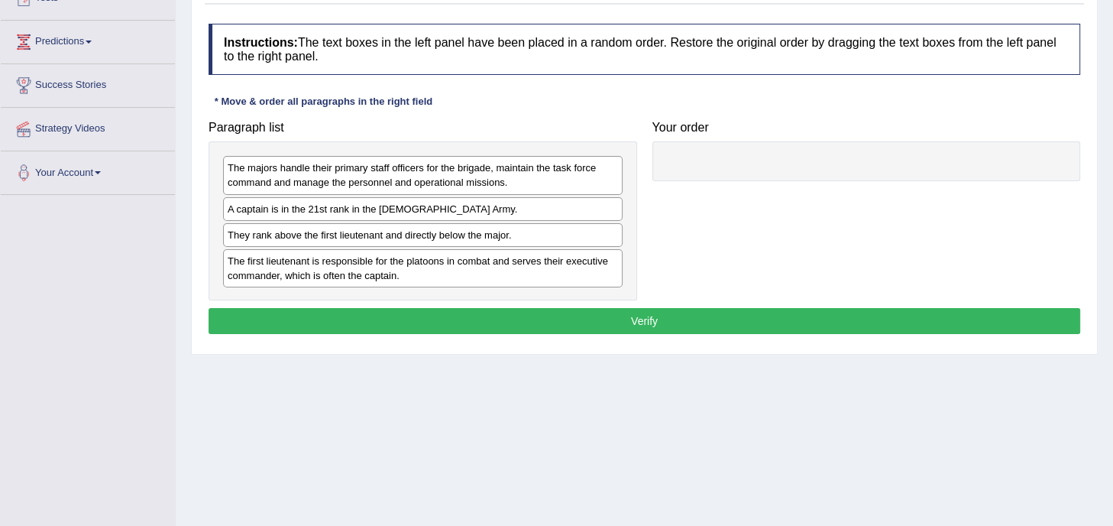
scroll to position [186, 0]
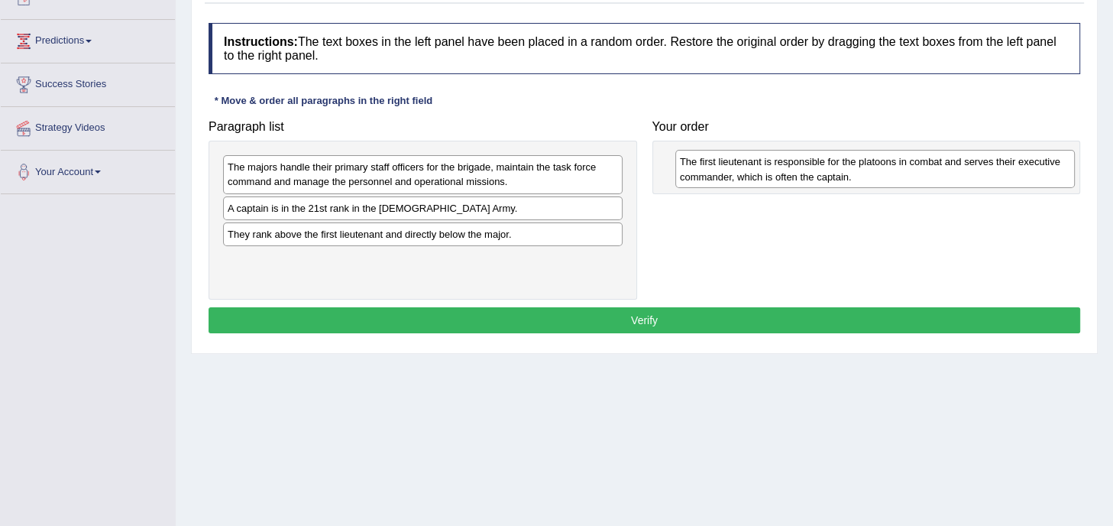
drag, startPoint x: 401, startPoint y: 271, endPoint x: 833, endPoint y: 161, distance: 446.1
click at [833, 161] on div "The first lieutenant is responsible for the platoons in combat and serves their…" at bounding box center [874, 169] width 399 height 38
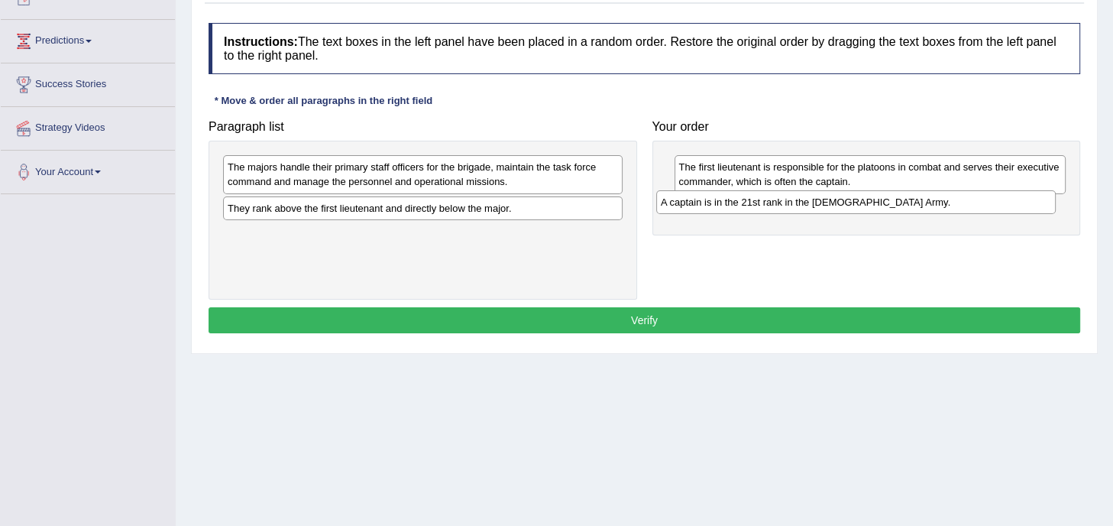
drag, startPoint x: 486, startPoint y: 209, endPoint x: 927, endPoint y: 201, distance: 441.6
click at [927, 201] on div "A captain is in the 21st rank in the [DEMOGRAPHIC_DATA] Army." at bounding box center [855, 202] width 399 height 24
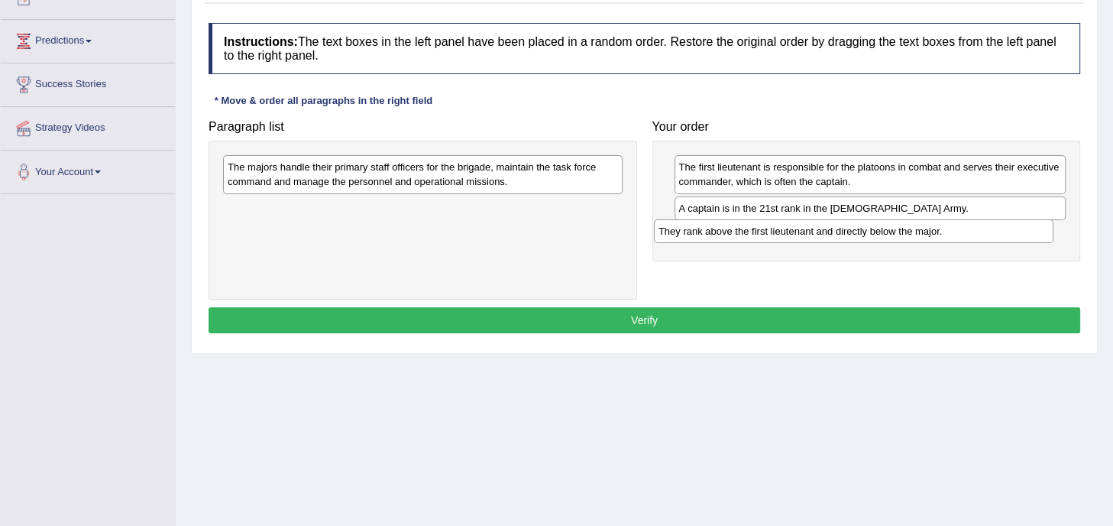
drag, startPoint x: 574, startPoint y: 208, endPoint x: 1052, endPoint y: 230, distance: 477.9
click at [1052, 230] on div "They rank above the first lieutenant and directly below the major." at bounding box center [853, 231] width 399 height 24
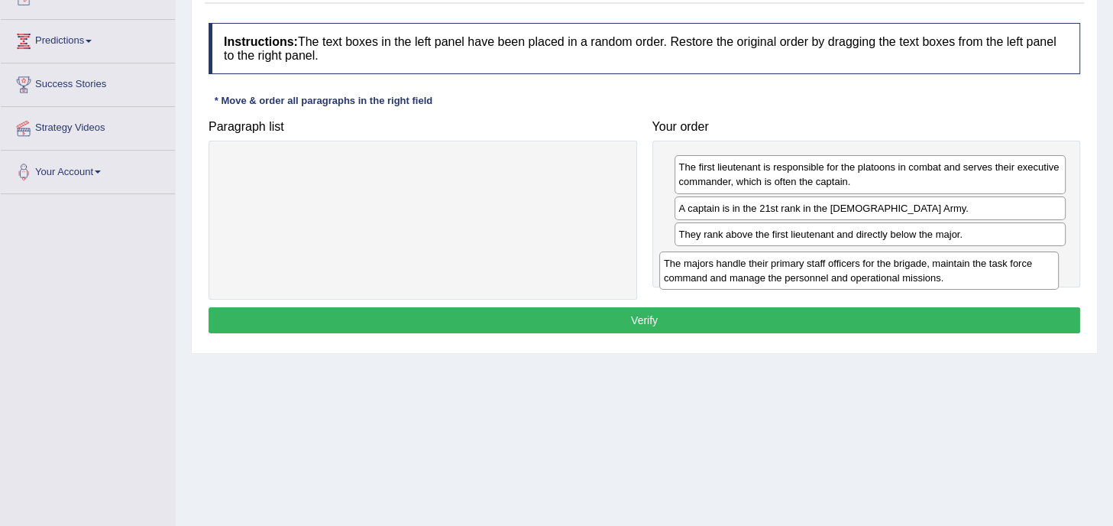
drag, startPoint x: 532, startPoint y: 178, endPoint x: 969, endPoint y: 273, distance: 446.5
click at [969, 273] on div "The majors handle their primary staff officers for the brigade, maintain the ta…" at bounding box center [858, 270] width 399 height 38
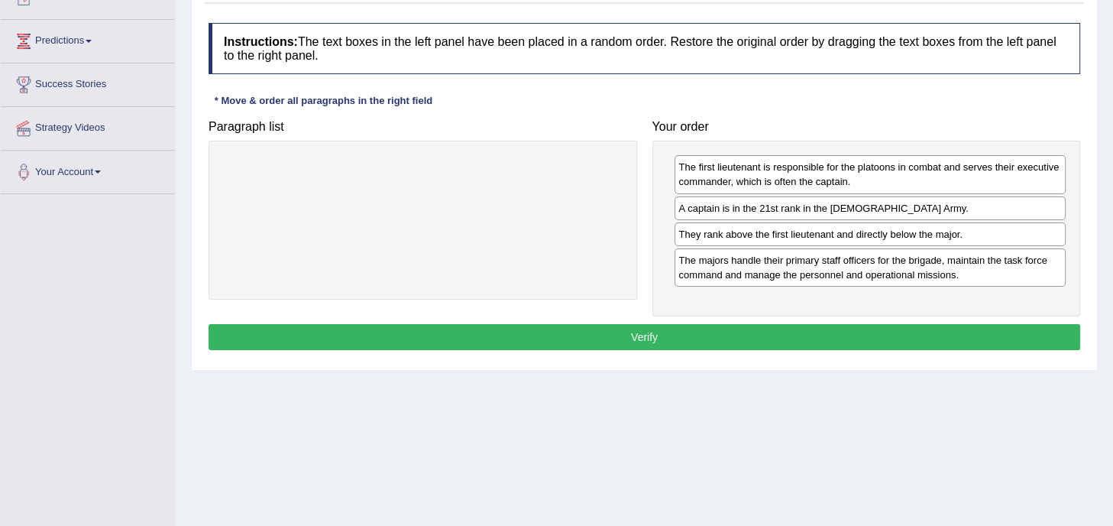
click at [667, 339] on button "Verify" at bounding box center [645, 337] width 872 height 26
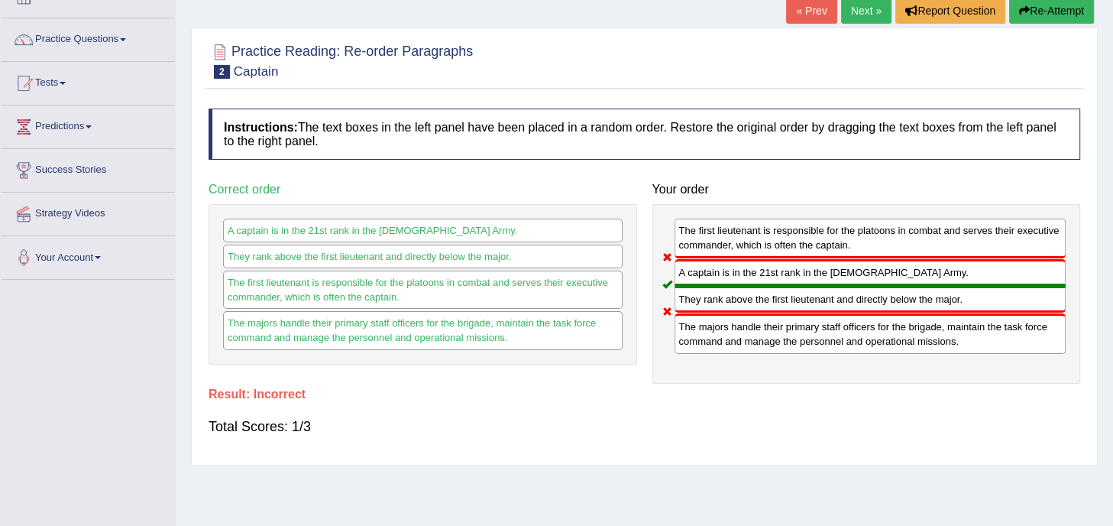
scroll to position [86, 0]
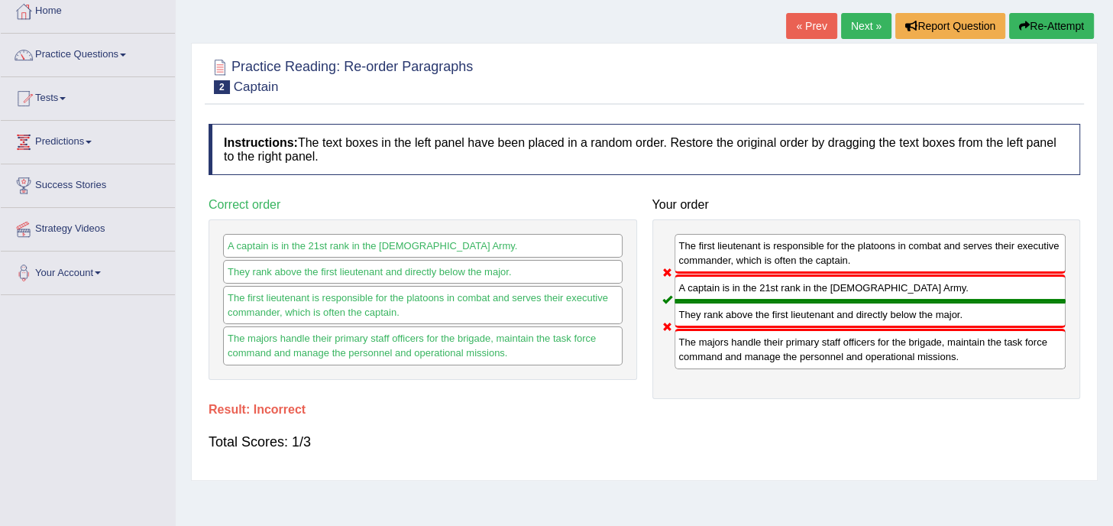
click at [1059, 24] on button "Re-Attempt" at bounding box center [1051, 26] width 85 height 26
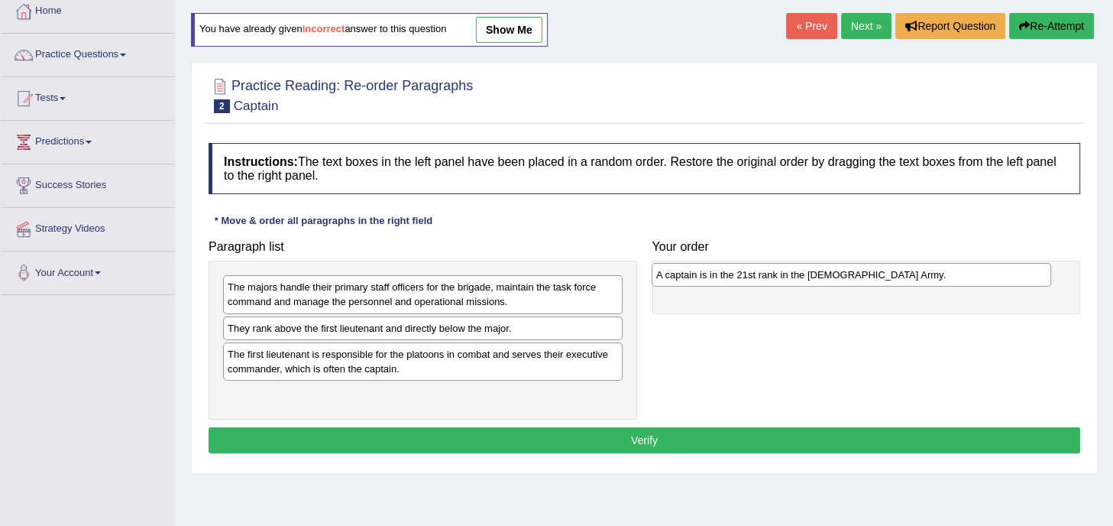
drag, startPoint x: 374, startPoint y: 326, endPoint x: 802, endPoint y: 273, distance: 431.8
click at [802, 273] on div "A captain is in the 21st rank in the [DEMOGRAPHIC_DATA] Army." at bounding box center [851, 275] width 399 height 24
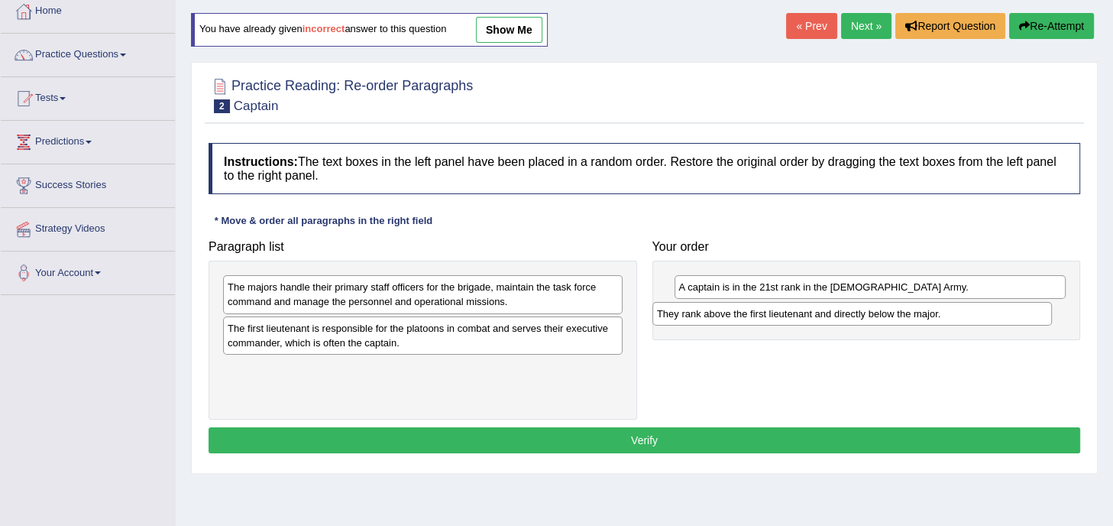
drag, startPoint x: 463, startPoint y: 328, endPoint x: 892, endPoint y: 314, distance: 429.5
click at [892, 314] on div "They rank above the first lieutenant and directly below the major." at bounding box center [851, 314] width 399 height 24
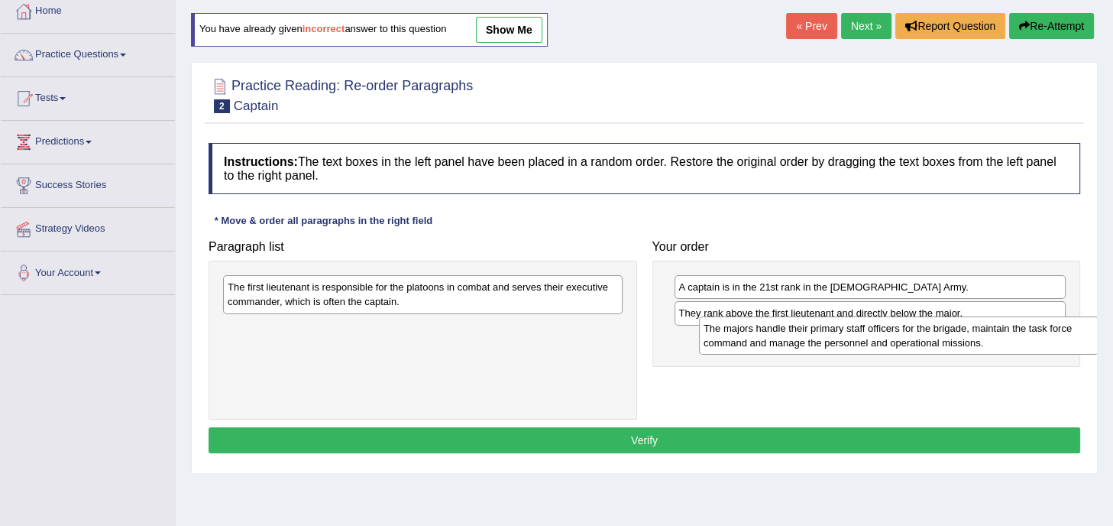
drag, startPoint x: 547, startPoint y: 302, endPoint x: 1005, endPoint y: 345, distance: 460.3
click at [1005, 345] on div "The majors handle their primary staff officers for the brigade, maintain the ta…" at bounding box center [898, 335] width 399 height 38
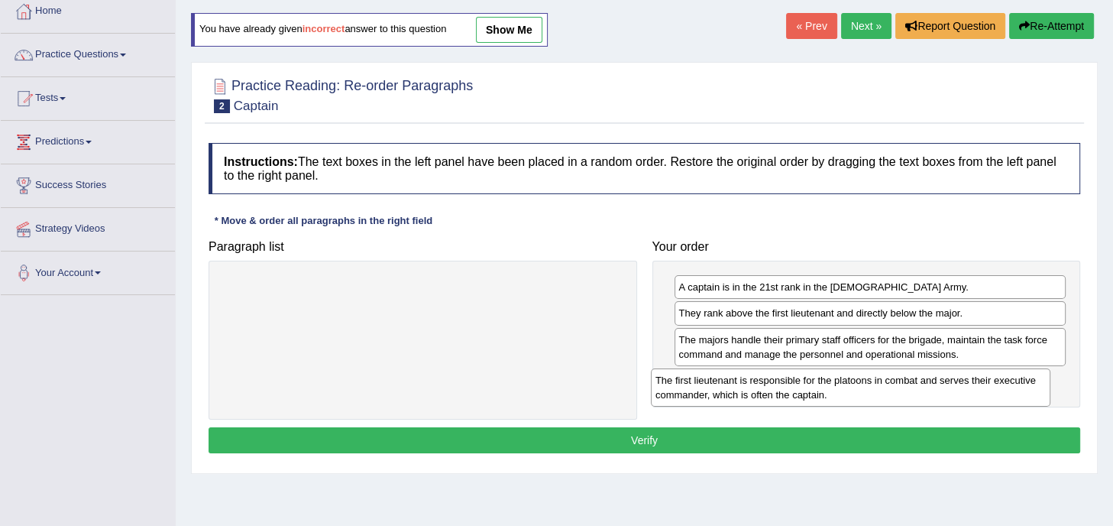
drag, startPoint x: 504, startPoint y: 287, endPoint x: 933, endPoint y: 380, distance: 439.3
click at [933, 380] on div "The first lieutenant is responsible for the platoons in combat and serves their…" at bounding box center [850, 387] width 399 height 38
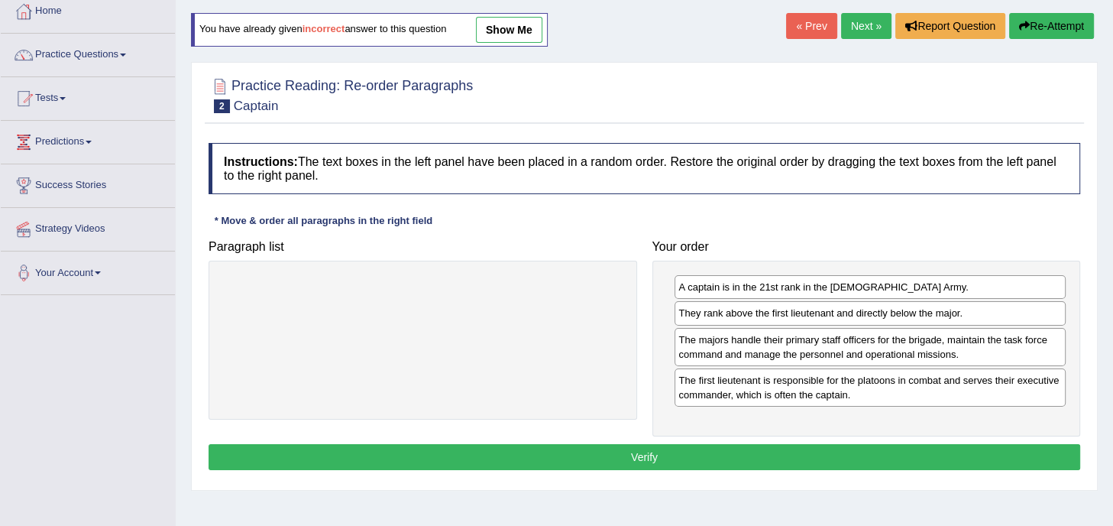
click at [709, 455] on button "Verify" at bounding box center [645, 457] width 872 height 26
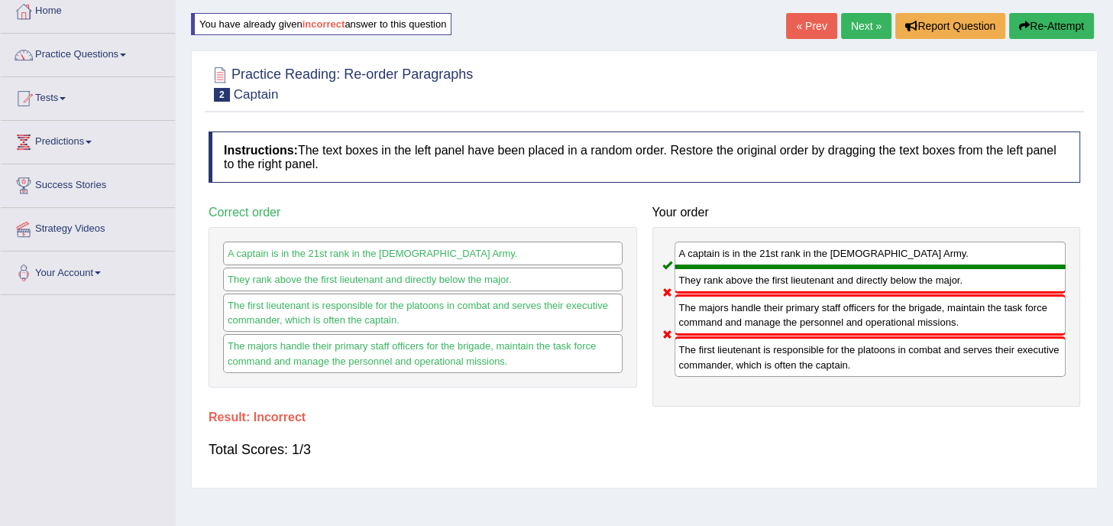
click at [1036, 25] on button "Re-Attempt" at bounding box center [1051, 26] width 85 height 26
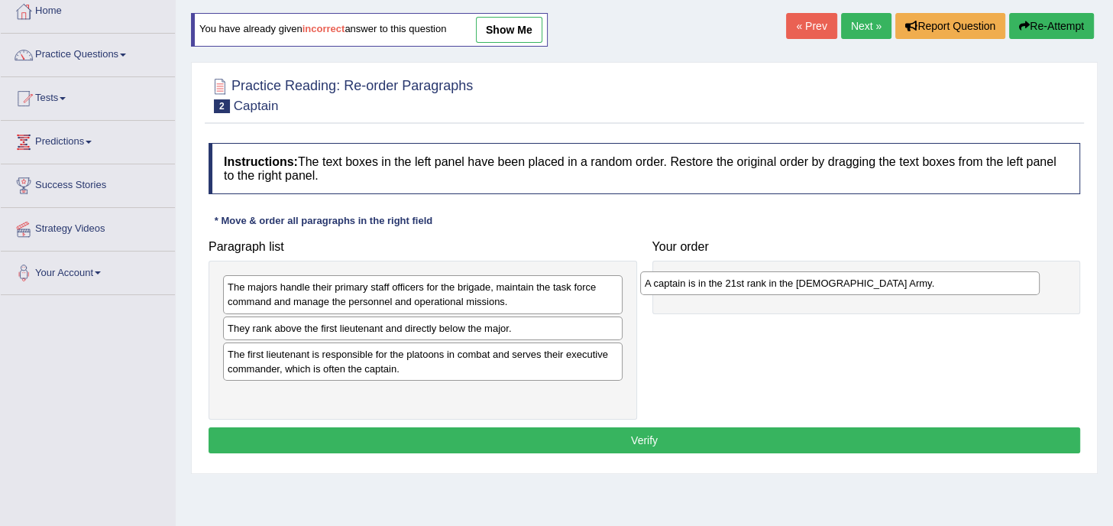
drag, startPoint x: 383, startPoint y: 320, endPoint x: 800, endPoint y: 276, distance: 419.4
click at [800, 276] on div "A captain is in the 21st rank in the [DEMOGRAPHIC_DATA] Army." at bounding box center [839, 283] width 399 height 24
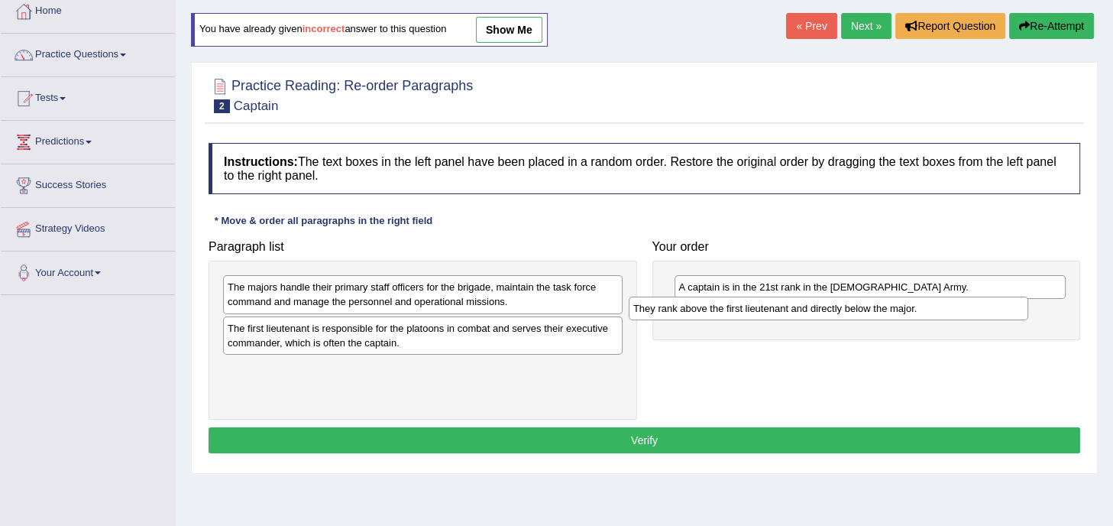
drag, startPoint x: 357, startPoint y: 324, endPoint x: 761, endPoint y: 305, distance: 404.5
click at [761, 305] on div "They rank above the first lieutenant and directly below the major." at bounding box center [828, 308] width 399 height 24
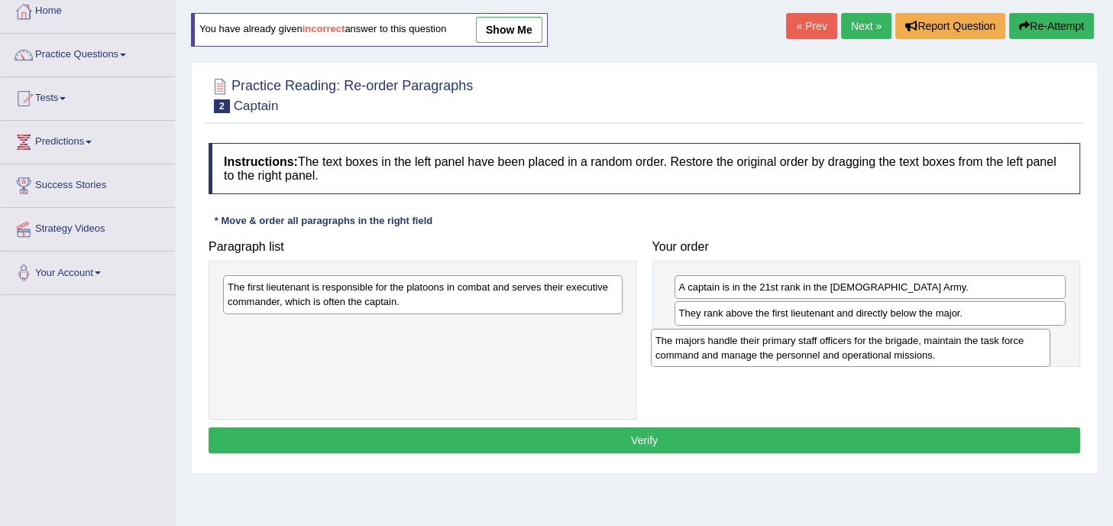
drag, startPoint x: 502, startPoint y: 289, endPoint x: 930, endPoint y: 343, distance: 431.1
click at [930, 343] on div "The majors handle their primary staff officers for the brigade, maintain the ta…" at bounding box center [850, 347] width 399 height 38
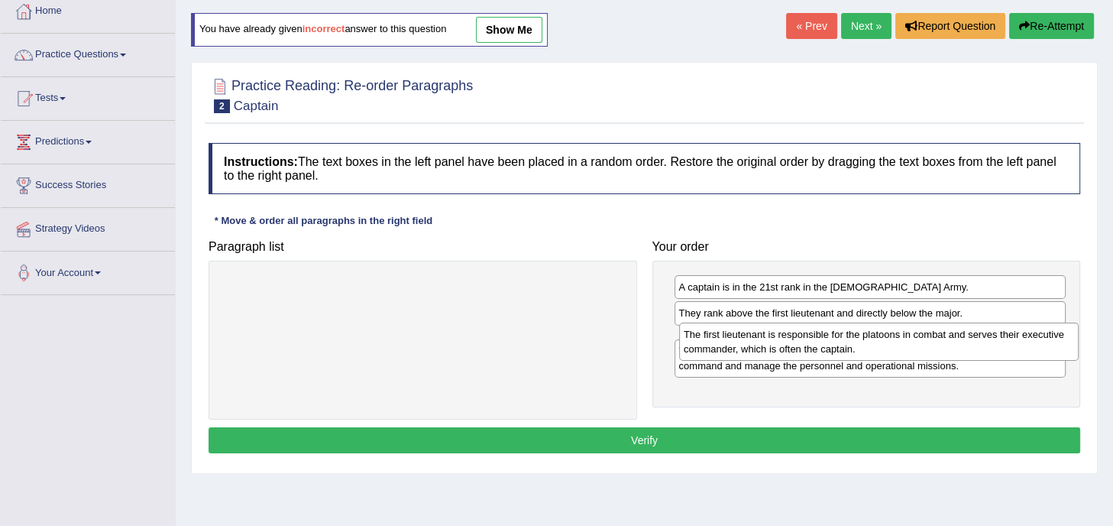
drag, startPoint x: 577, startPoint y: 289, endPoint x: 1033, endPoint y: 335, distance: 458.3
click at [1033, 335] on div "The first lieutenant is responsible for the platoons in combat and serves their…" at bounding box center [878, 341] width 399 height 38
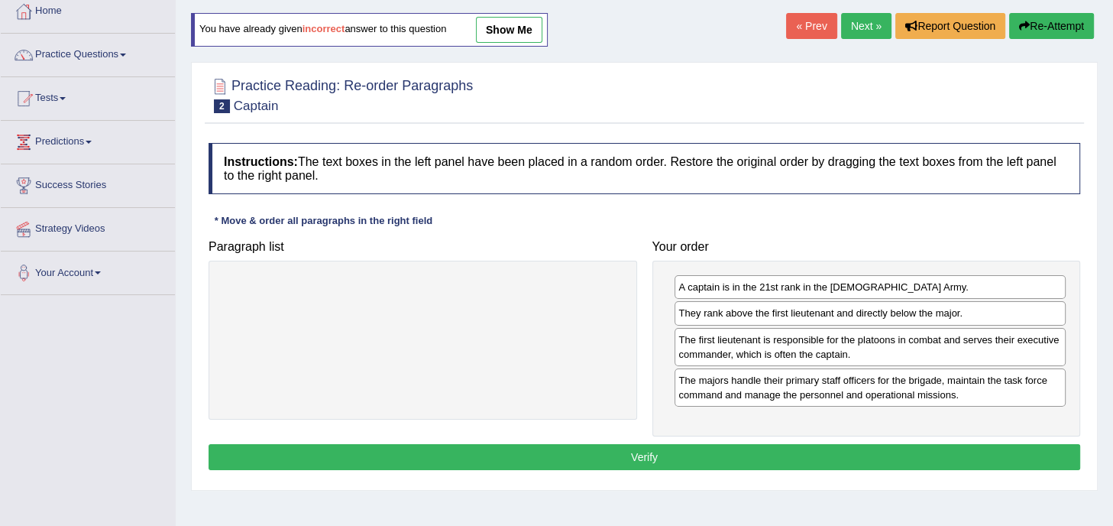
click at [654, 454] on button "Verify" at bounding box center [645, 457] width 872 height 26
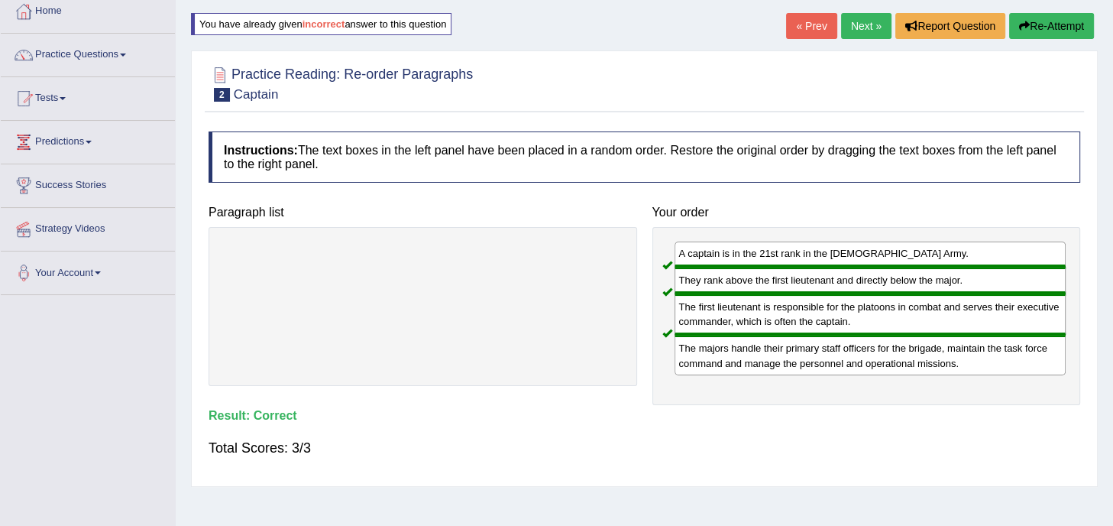
click at [1047, 21] on button "Re-Attempt" at bounding box center [1051, 26] width 85 height 26
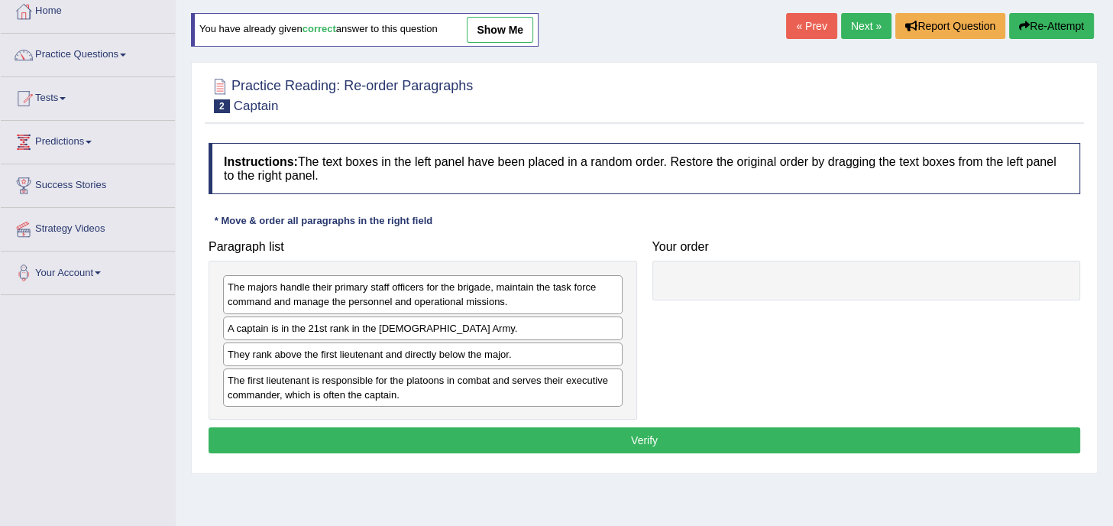
scroll to position [86, 0]
click at [852, 30] on link "Next »" at bounding box center [866, 26] width 50 height 26
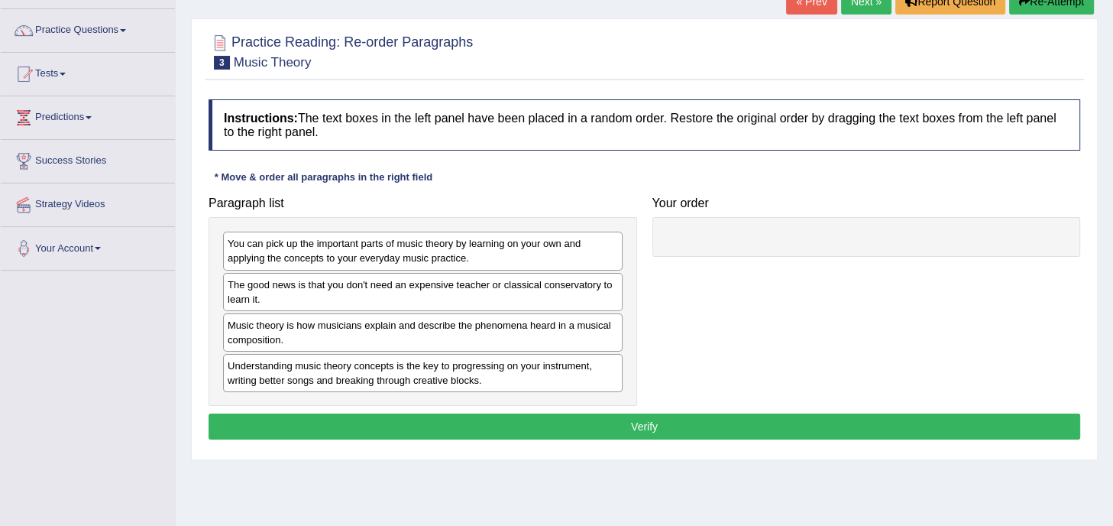
scroll to position [116, 0]
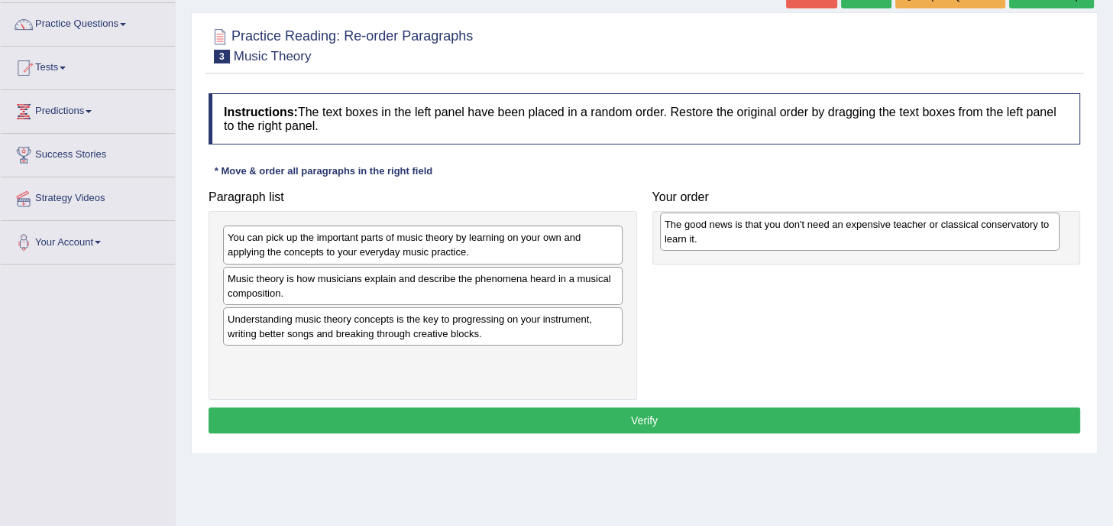
drag, startPoint x: 381, startPoint y: 287, endPoint x: 818, endPoint y: 234, distance: 440.1
click at [818, 234] on div "The good news is that you don't need an expensive teacher or classical conserva…" at bounding box center [859, 231] width 399 height 38
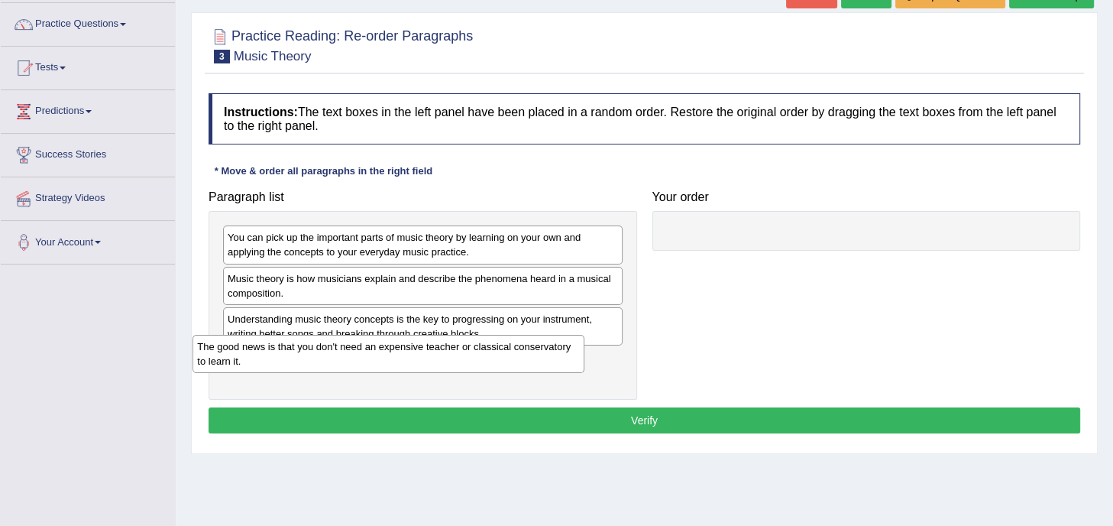
drag, startPoint x: 710, startPoint y: 241, endPoint x: 230, endPoint y: 349, distance: 492.5
click at [230, 349] on div "The good news is that you don't need an expensive teacher or classical conserva…" at bounding box center [388, 354] width 392 height 38
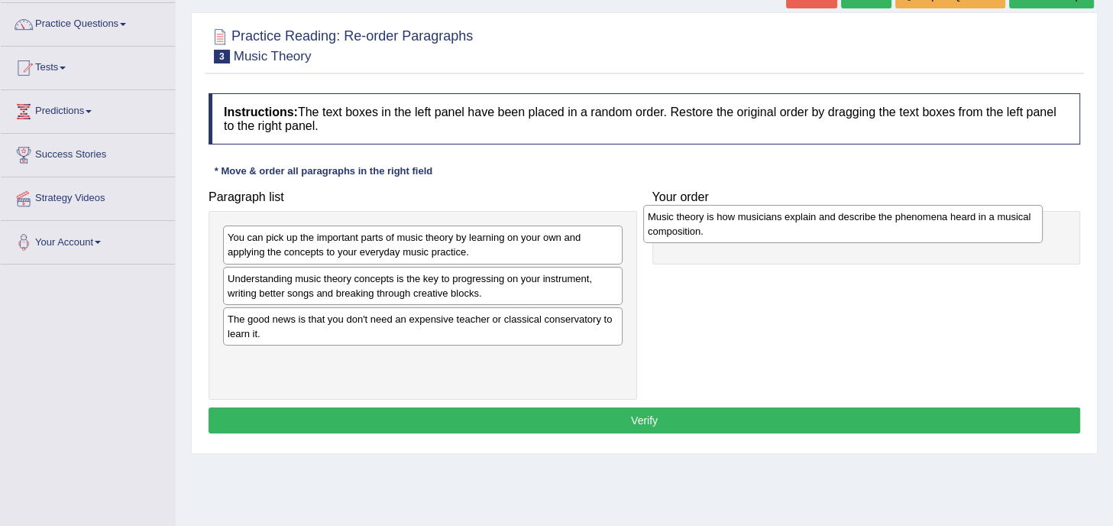
drag, startPoint x: 326, startPoint y: 281, endPoint x: 747, endPoint y: 220, distance: 425.3
click at [747, 220] on div "Music theory is how musicians explain and describe the phenomena heard in a mus…" at bounding box center [842, 224] width 399 height 38
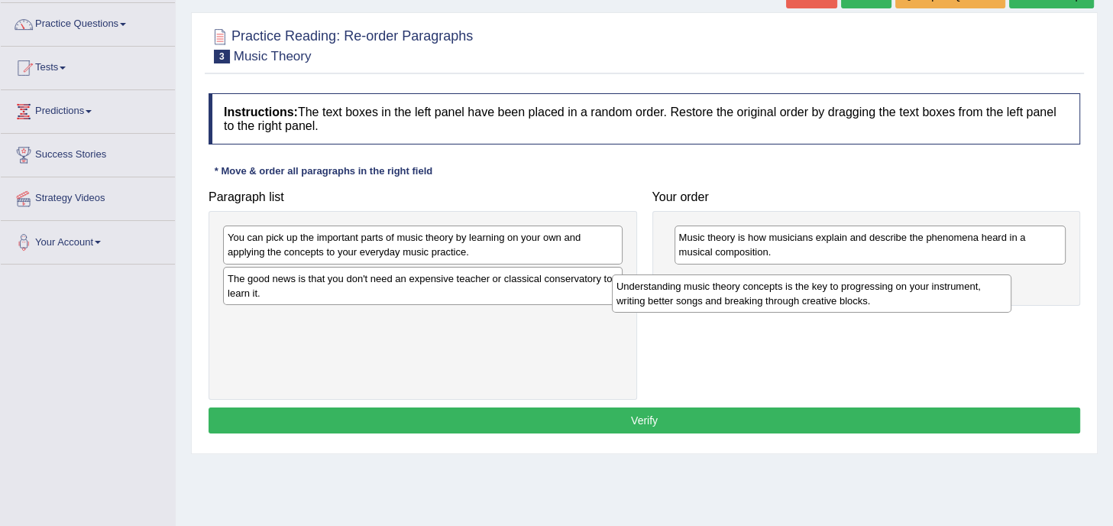
drag, startPoint x: 572, startPoint y: 293, endPoint x: 983, endPoint y: 293, distance: 410.9
click at [983, 293] on div "Understanding music theory concepts is the key to progressing on your instrumen…" at bounding box center [811, 293] width 399 height 38
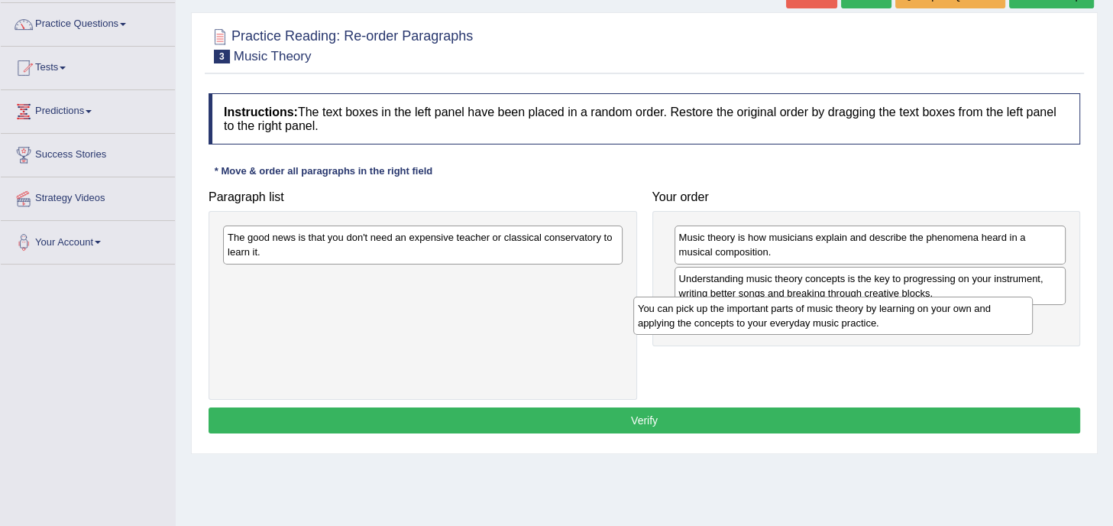
drag, startPoint x: 522, startPoint y: 242, endPoint x: 932, endPoint y: 313, distance: 416.3
click at [932, 313] on div "You can pick up the important parts of music theory by learning on your own and…" at bounding box center [832, 315] width 399 height 38
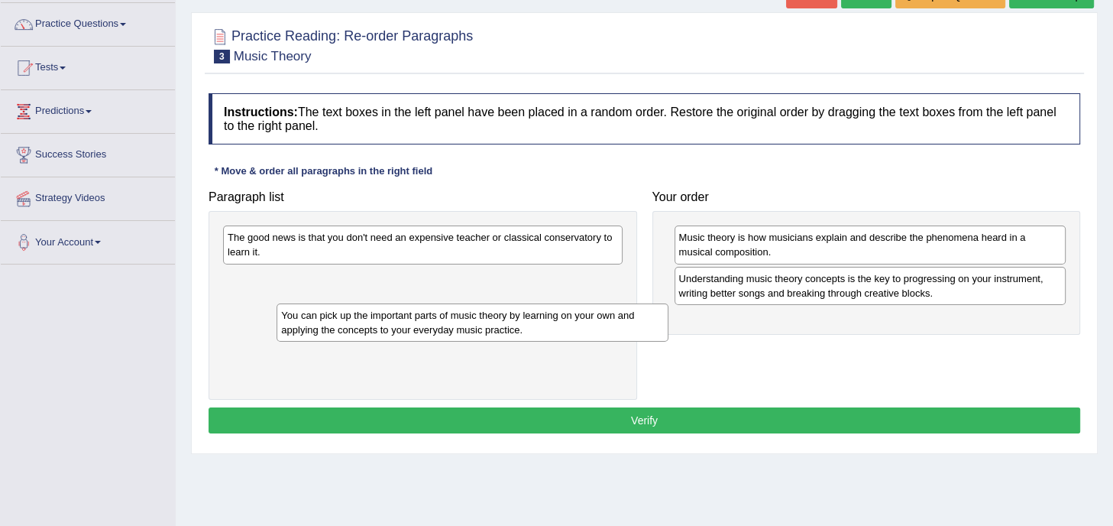
drag, startPoint x: 709, startPoint y: 322, endPoint x: 215, endPoint y: 315, distance: 493.5
click at [277, 315] on div "You can pick up the important parts of music theory by learning on your own and…" at bounding box center [473, 322] width 392 height 38
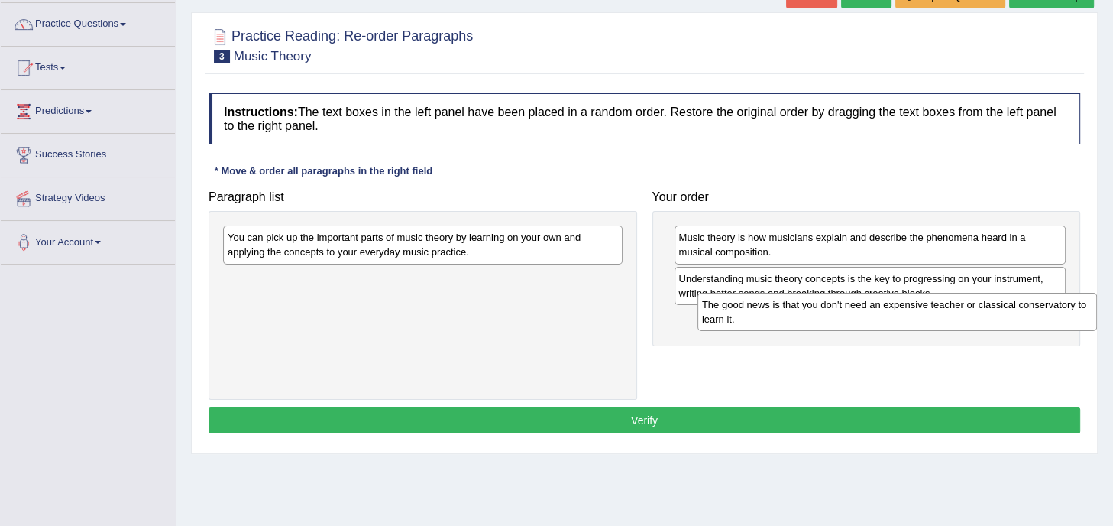
drag, startPoint x: 311, startPoint y: 250, endPoint x: 782, endPoint y: 312, distance: 475.4
click at [782, 312] on div "The good news is that you don't need an expensive teacher or classical conserva…" at bounding box center [896, 312] width 399 height 38
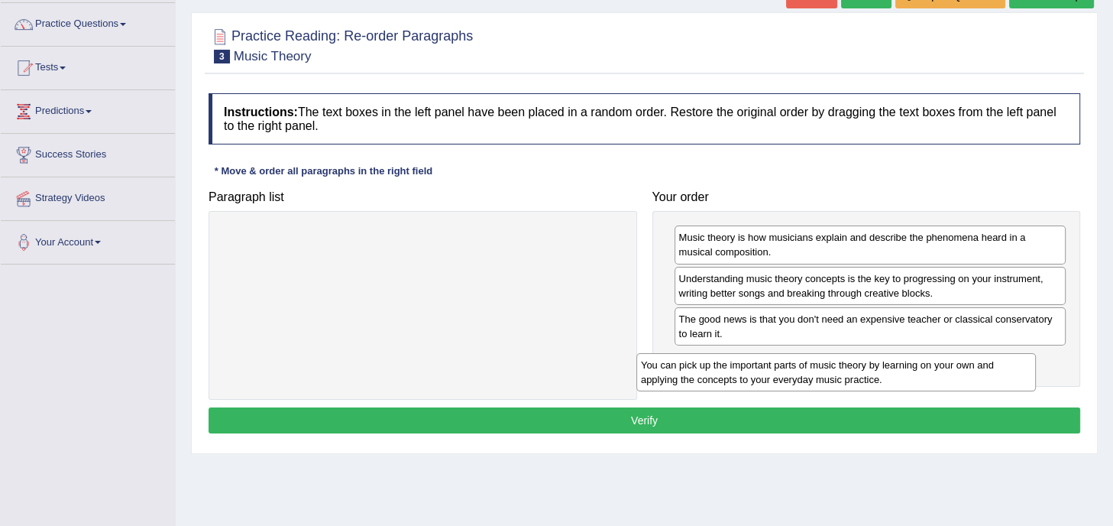
drag, startPoint x: 579, startPoint y: 244, endPoint x: 992, endPoint y: 370, distance: 432.3
click at [992, 370] on div "You can pick up the important parts of music theory by learning on your own and…" at bounding box center [835, 372] width 399 height 38
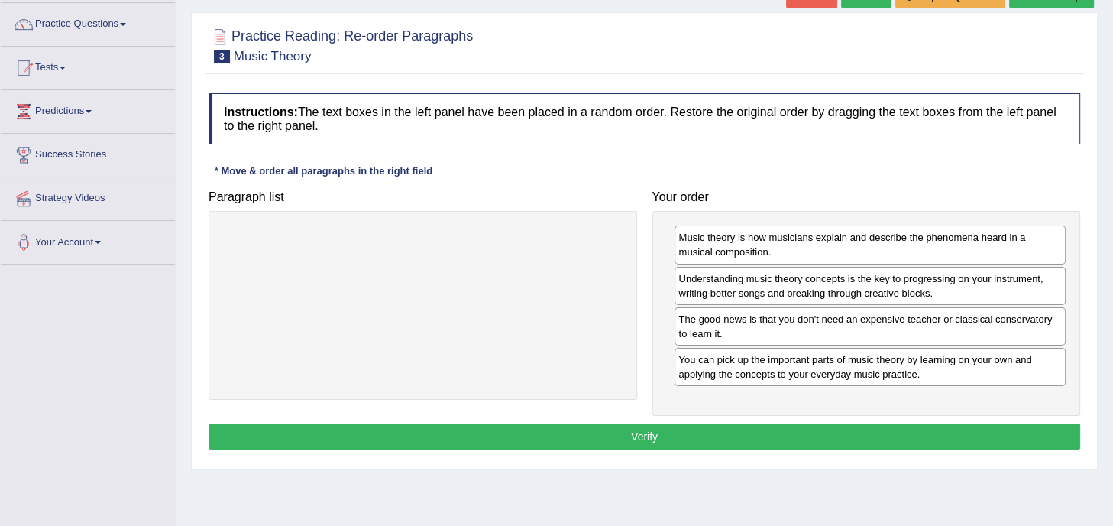
click at [746, 427] on button "Verify" at bounding box center [645, 436] width 872 height 26
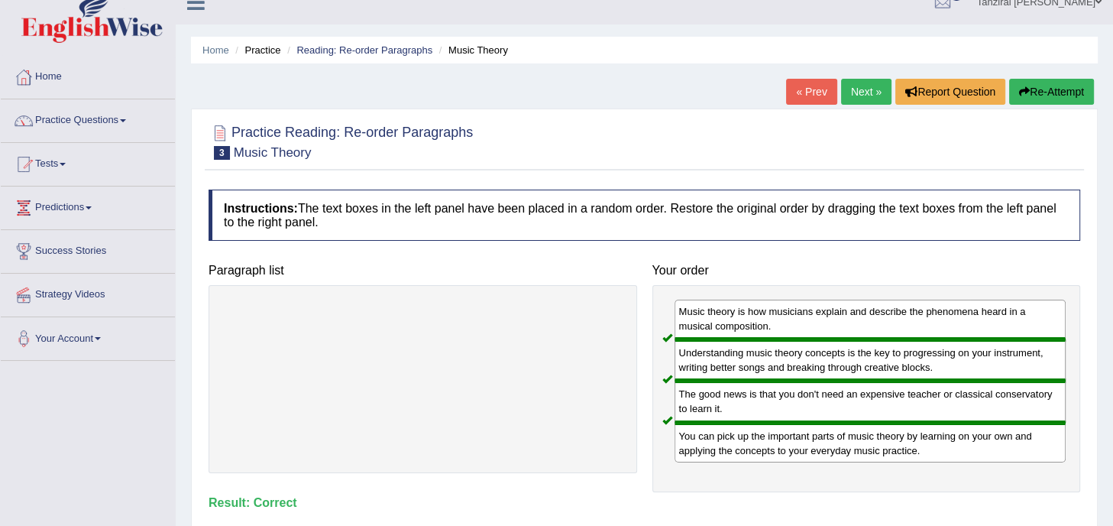
scroll to position [0, 0]
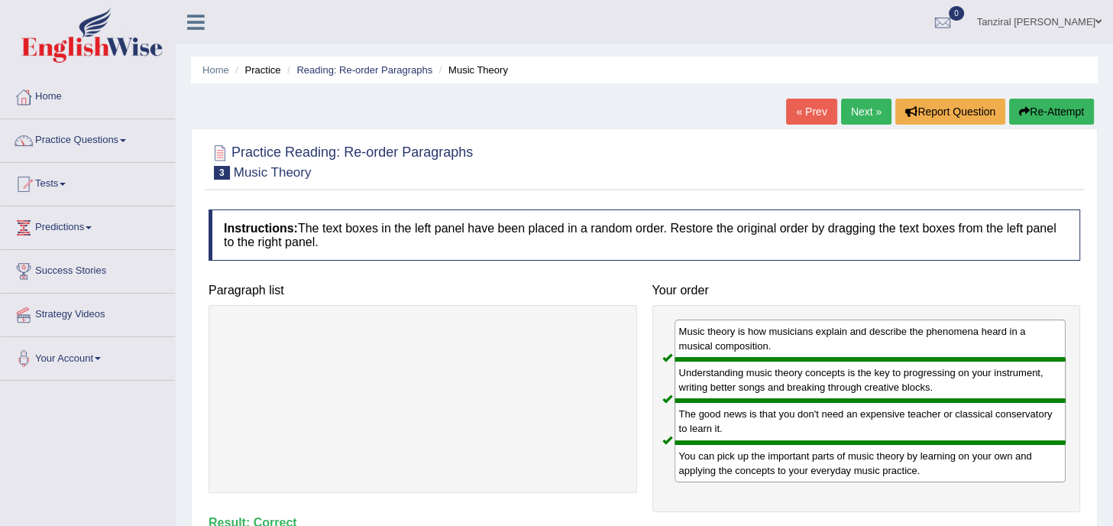
click at [868, 109] on link "Next »" at bounding box center [866, 112] width 50 height 26
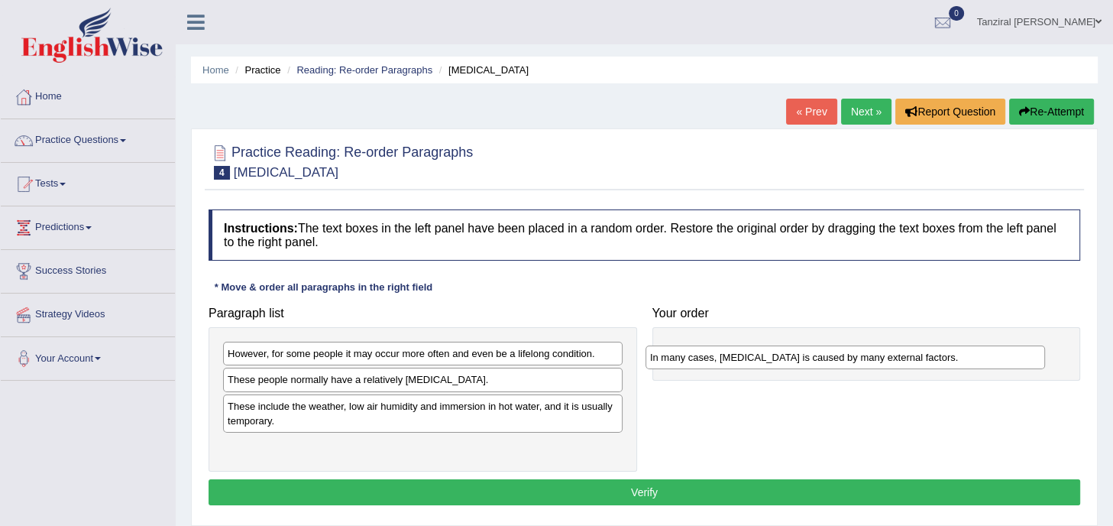
drag, startPoint x: 430, startPoint y: 378, endPoint x: 852, endPoint y: 357, distance: 422.9
click at [852, 357] on div "In many cases, [MEDICAL_DATA] is caused by many external factors." at bounding box center [844, 357] width 399 height 24
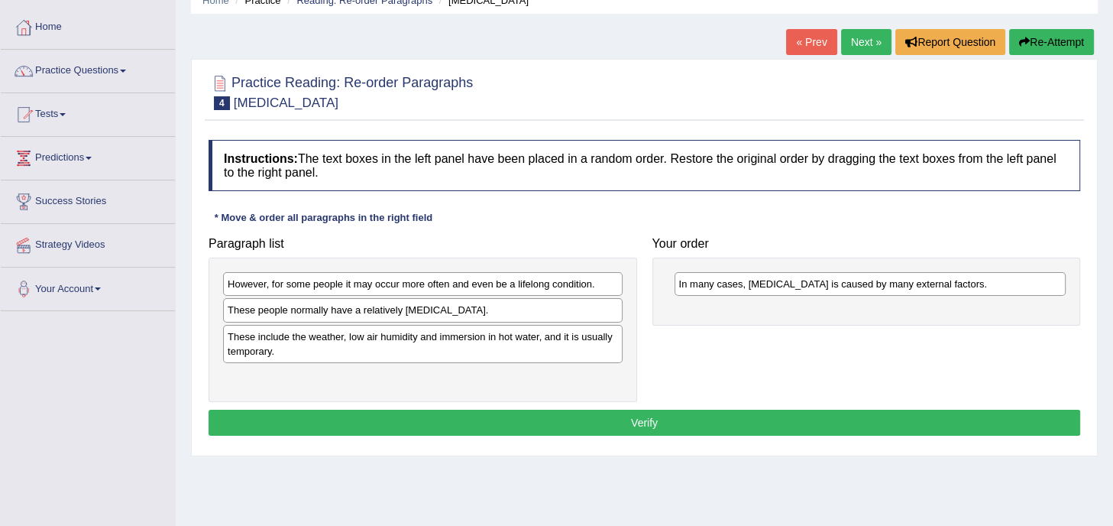
scroll to position [70, 0]
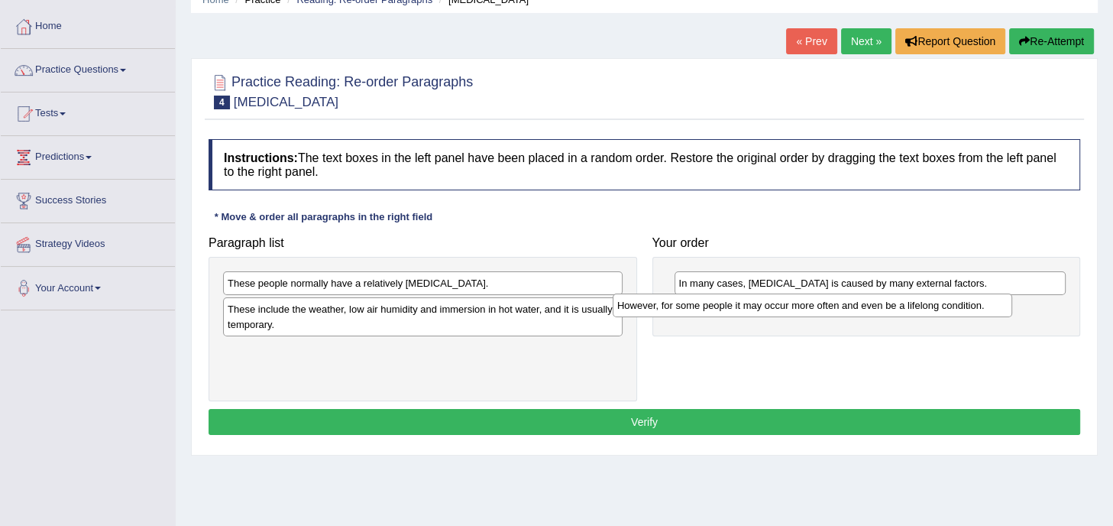
drag, startPoint x: 425, startPoint y: 285, endPoint x: 838, endPoint y: 310, distance: 414.0
click at [838, 310] on div "However, for some people it may occur more often and even be a lifelong conditi…" at bounding box center [812, 305] width 399 height 24
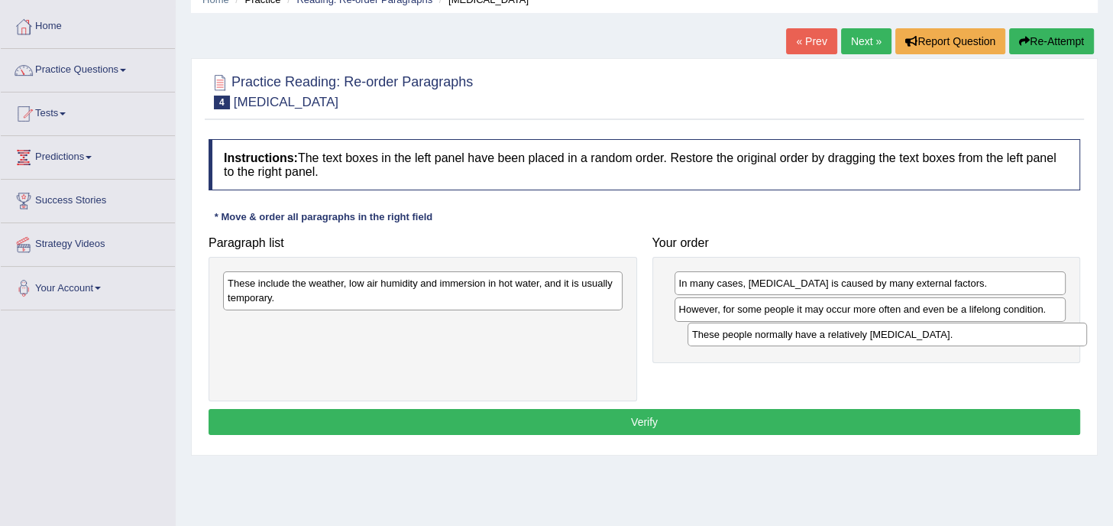
drag, startPoint x: 484, startPoint y: 282, endPoint x: 948, endPoint y: 333, distance: 467.2
click at [948, 333] on div "These people normally have a relatively sensitive skin." at bounding box center [886, 334] width 399 height 24
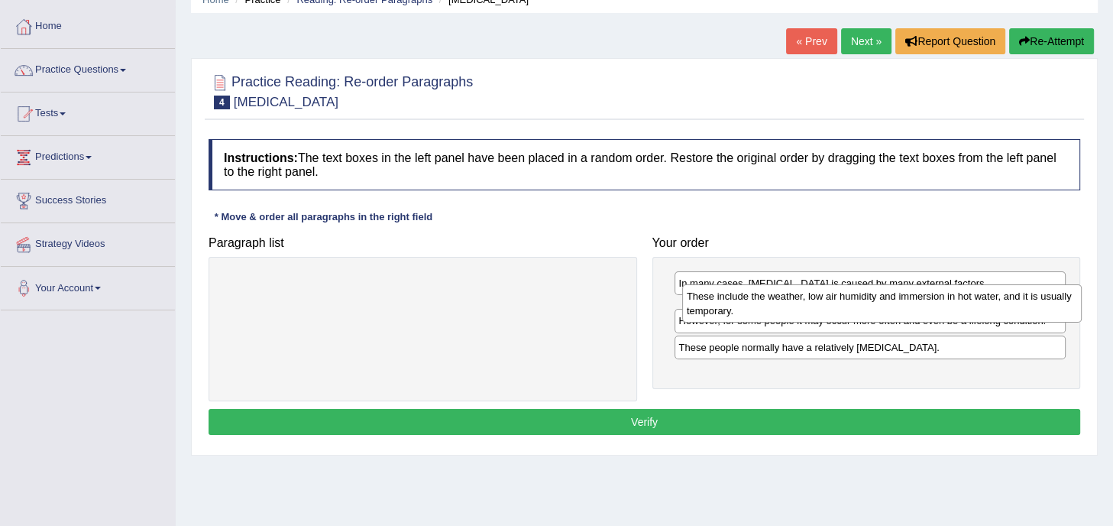
drag, startPoint x: 434, startPoint y: 291, endPoint x: 892, endPoint y: 303, distance: 458.5
click at [892, 303] on div "These include the weather, low air humidity and immersion in hot water, and it …" at bounding box center [881, 303] width 399 height 38
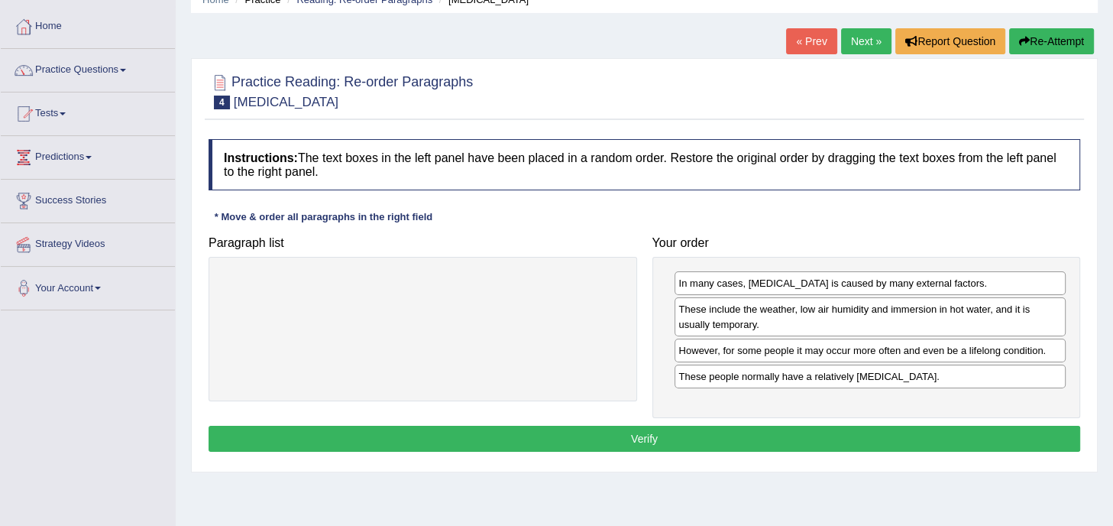
click at [695, 433] on button "Verify" at bounding box center [645, 438] width 872 height 26
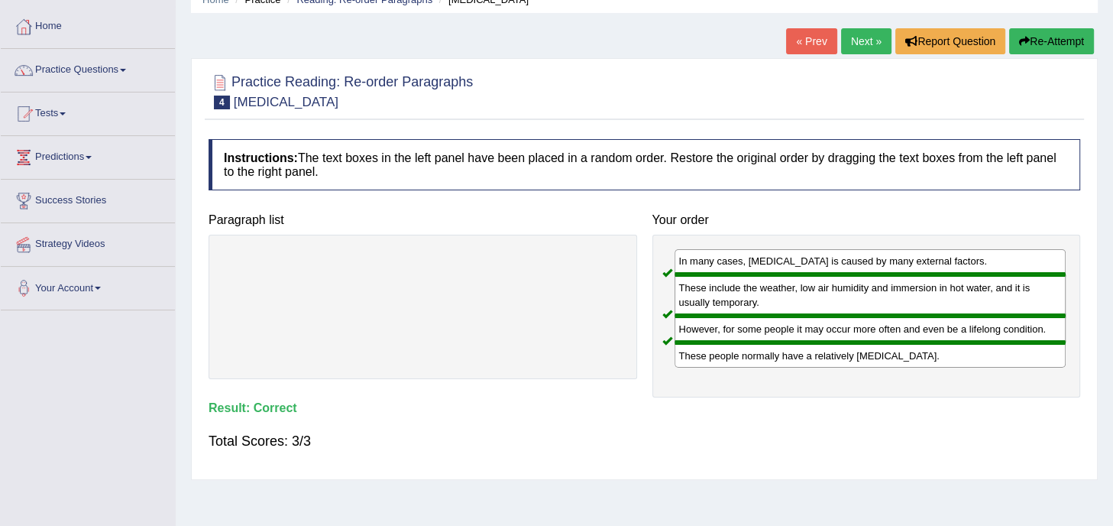
click at [876, 45] on link "Next »" at bounding box center [866, 41] width 50 height 26
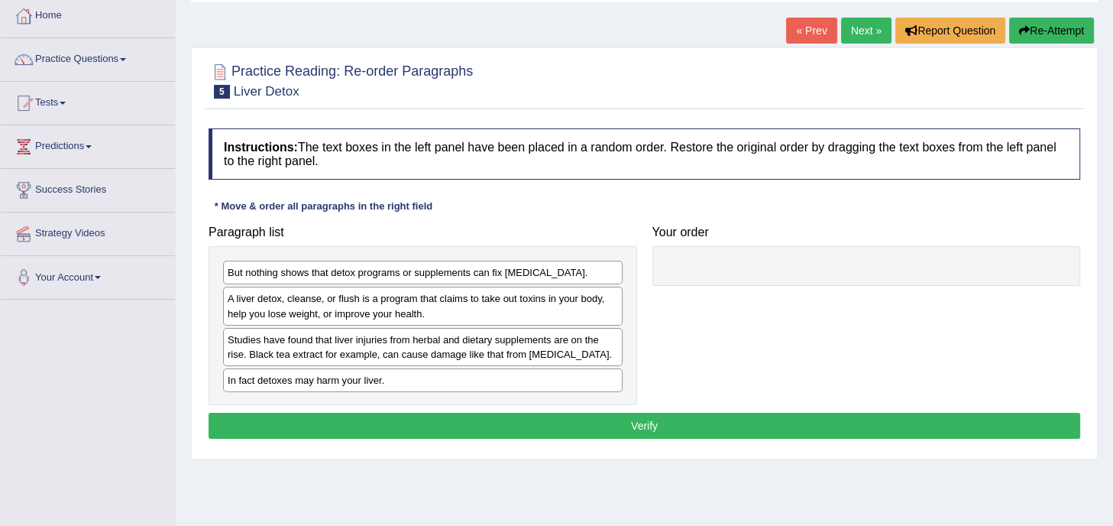
scroll to position [82, 0]
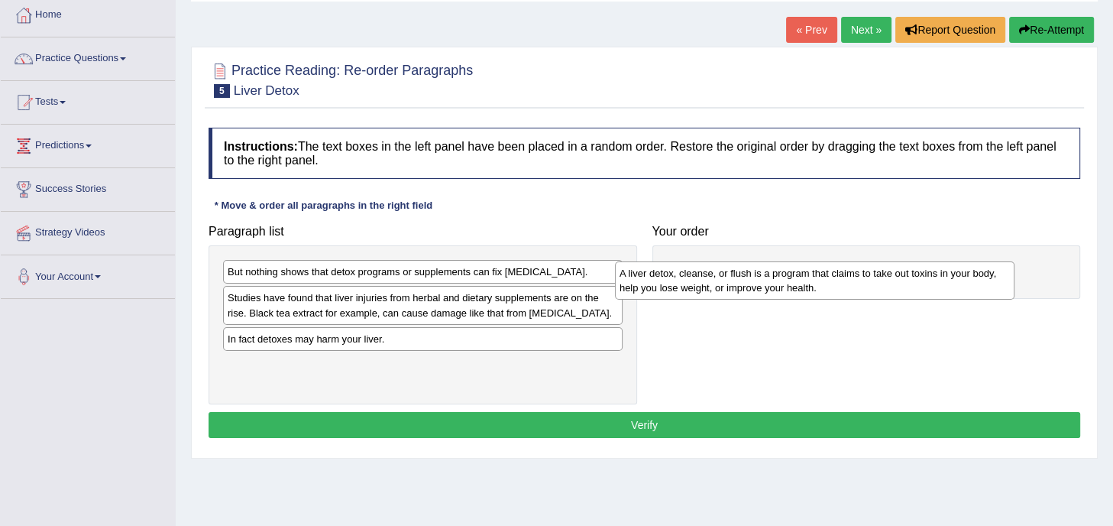
drag, startPoint x: 567, startPoint y: 308, endPoint x: 959, endPoint y: 283, distance: 392.6
click at [959, 283] on div "A liver detox, cleanse, or flush is a program that claims to take out toxins in…" at bounding box center [814, 280] width 399 height 38
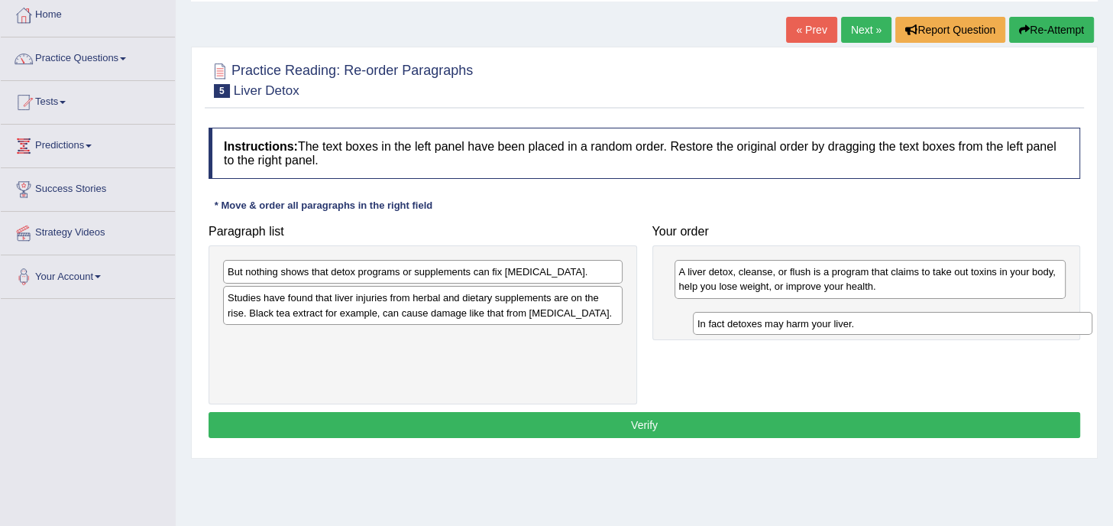
drag, startPoint x: 467, startPoint y: 341, endPoint x: 938, endPoint y: 326, distance: 471.5
click at [938, 326] on div "In fact detoxes may harm your liver." at bounding box center [892, 324] width 399 height 24
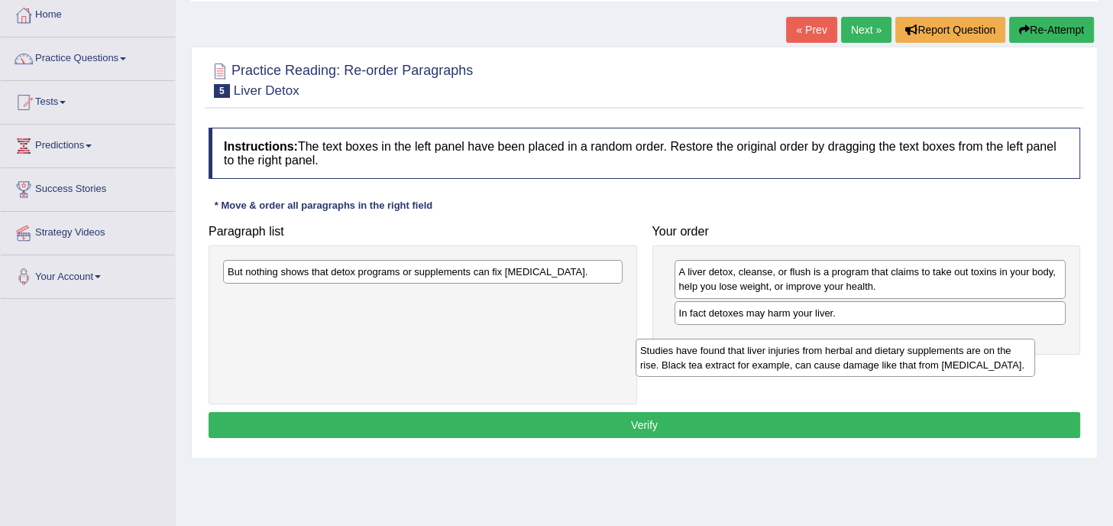
drag, startPoint x: 571, startPoint y: 305, endPoint x: 982, endPoint y: 354, distance: 413.8
click at [982, 354] on div "Studies have found that liver injuries from herbal and dietary supplements are …" at bounding box center [835, 357] width 399 height 38
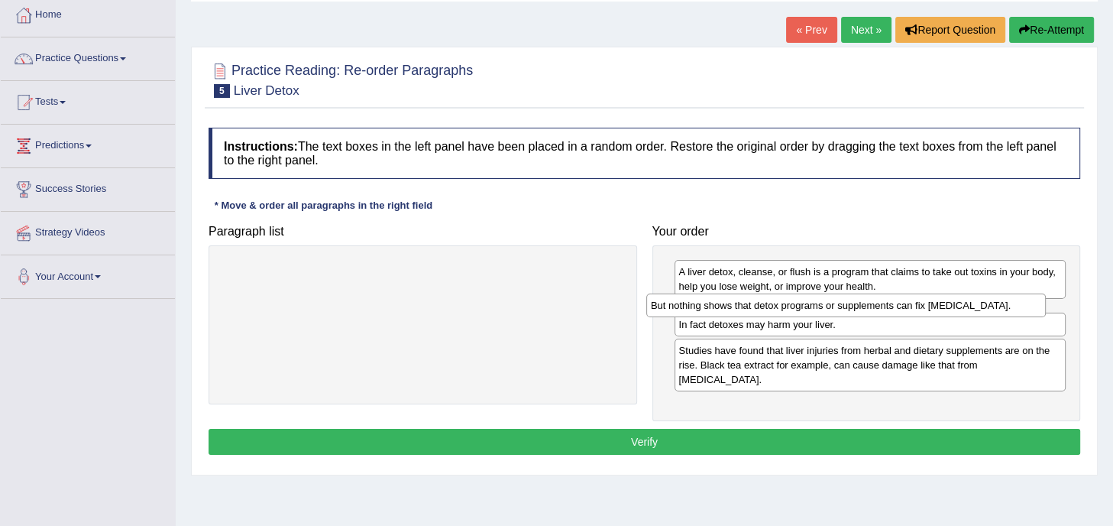
drag, startPoint x: 500, startPoint y: 270, endPoint x: 923, endPoint y: 303, distance: 425.3
click at [923, 303] on div "But nothing shows that detox programs or supplements can fix liver damage." at bounding box center [845, 305] width 399 height 24
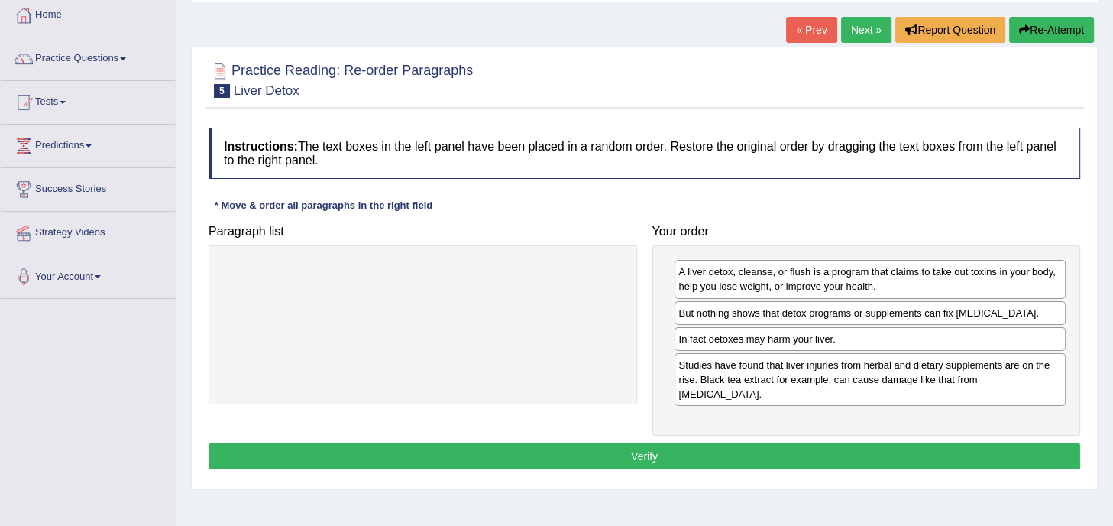
click at [836, 443] on button "Verify" at bounding box center [645, 456] width 872 height 26
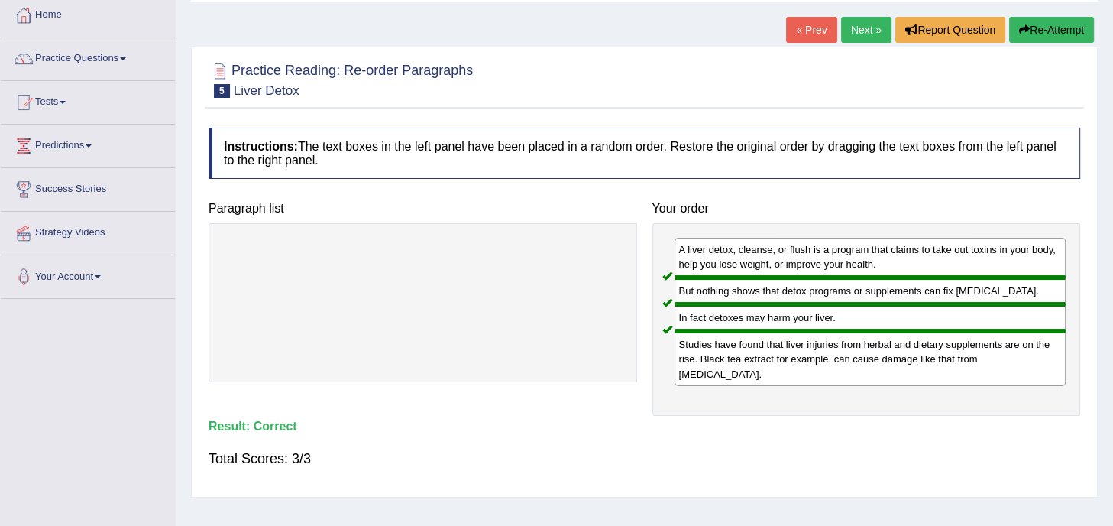
click at [856, 37] on link "Next »" at bounding box center [866, 30] width 50 height 26
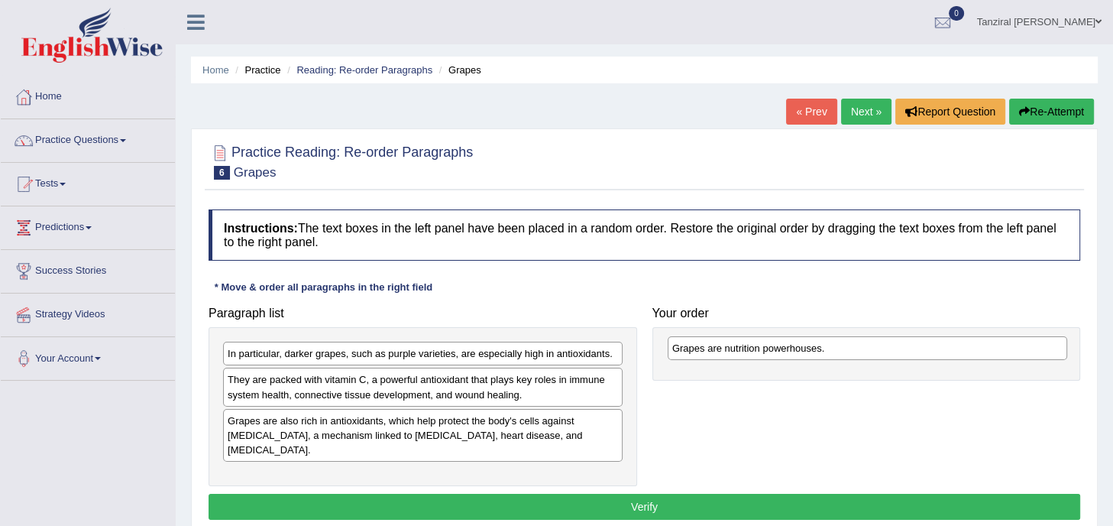
drag, startPoint x: 308, startPoint y: 347, endPoint x: 753, endPoint y: 341, distance: 445.4
click at [753, 341] on div "Grapes are nutrition powerhouses." at bounding box center [867, 348] width 399 height 24
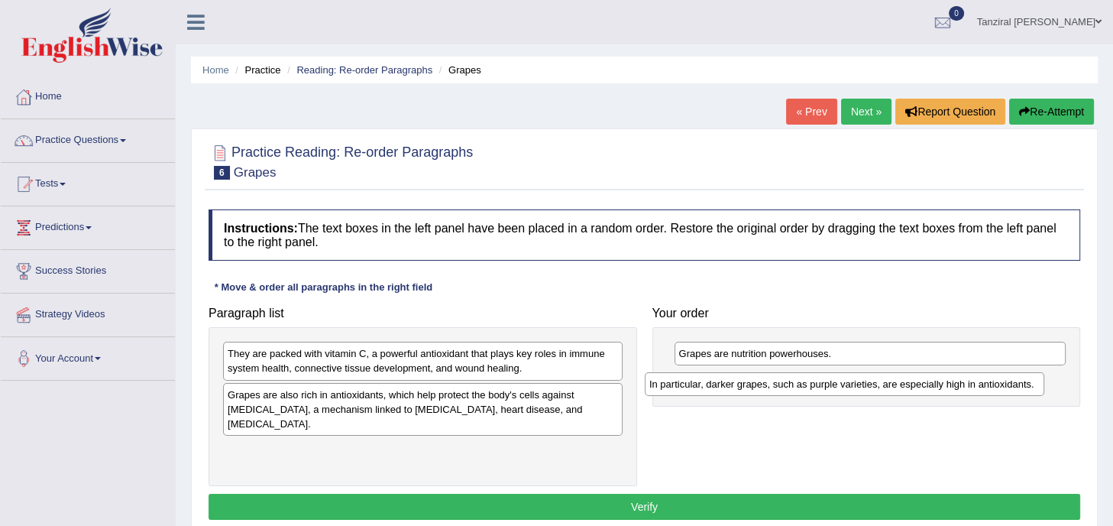
drag, startPoint x: 480, startPoint y: 357, endPoint x: 901, endPoint y: 387, distance: 422.7
click at [901, 387] on div "In particular, darker grapes, such as purple varieties, are especially high in …" at bounding box center [844, 384] width 399 height 24
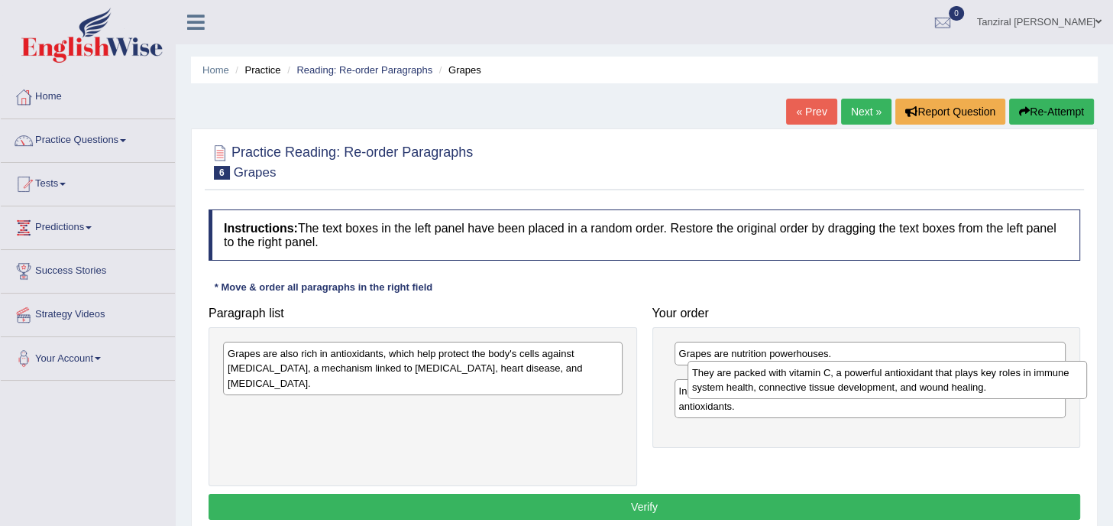
drag, startPoint x: 486, startPoint y: 363, endPoint x: 949, endPoint y: 381, distance: 464.0
click at [949, 381] on div "They are packed with vitamin C, a powerful antioxidant that plays key roles in …" at bounding box center [886, 380] width 399 height 38
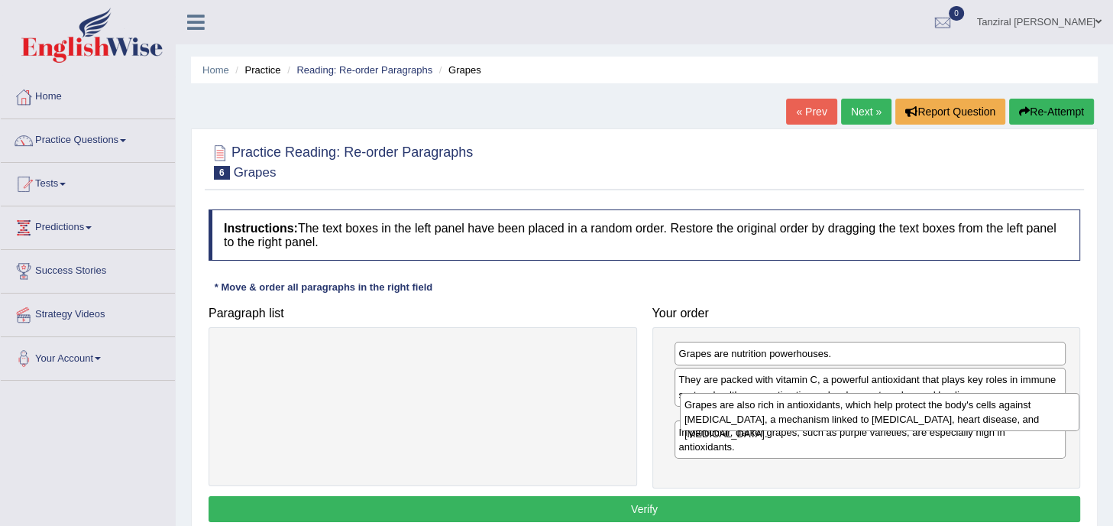
drag, startPoint x: 535, startPoint y: 367, endPoint x: 992, endPoint y: 418, distance: 459.6
click at [992, 418] on div "Grapes are also rich in antioxidants, which help protect the body's cells again…" at bounding box center [879, 412] width 399 height 38
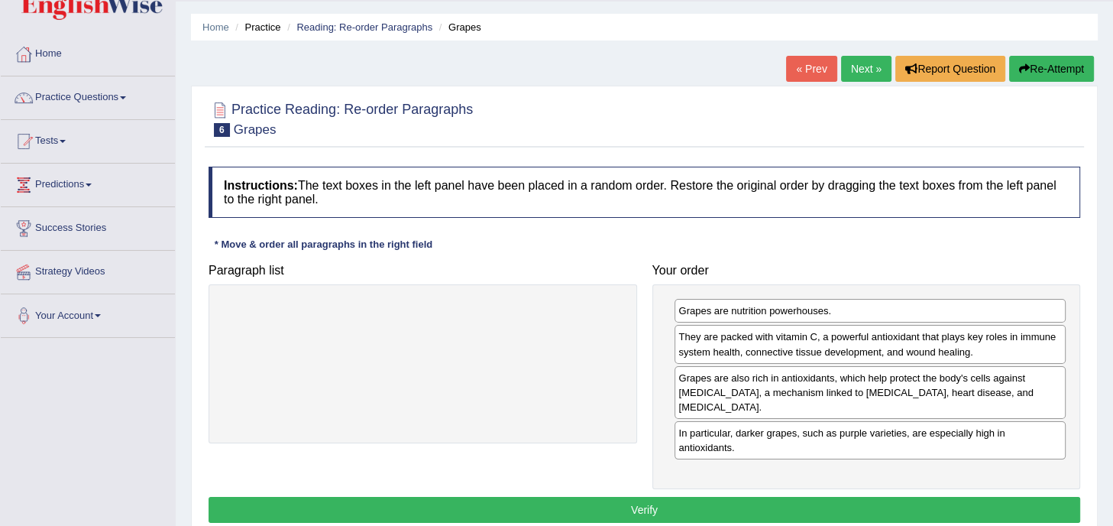
scroll to position [49, 0]
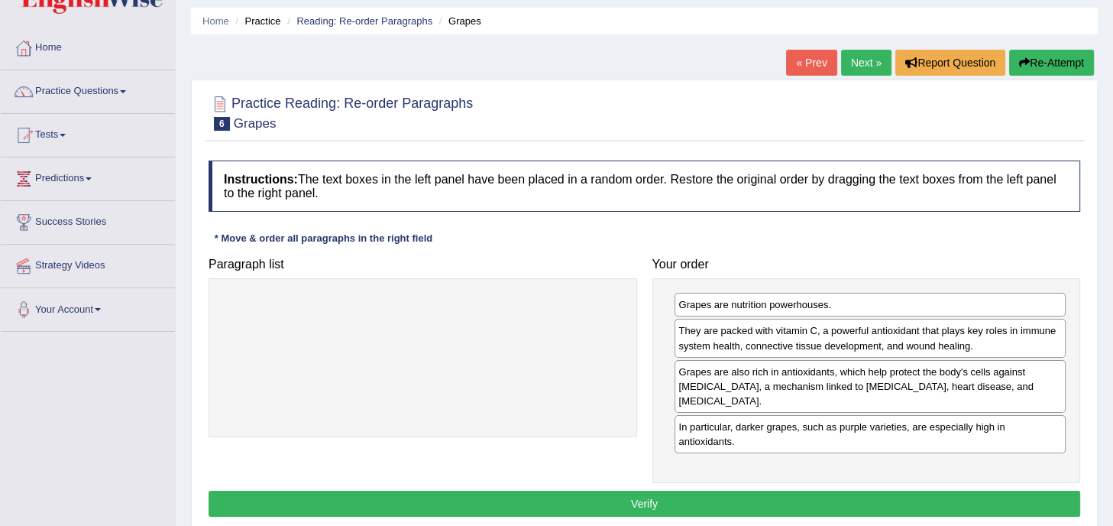
click at [670, 495] on button "Verify" at bounding box center [645, 503] width 872 height 26
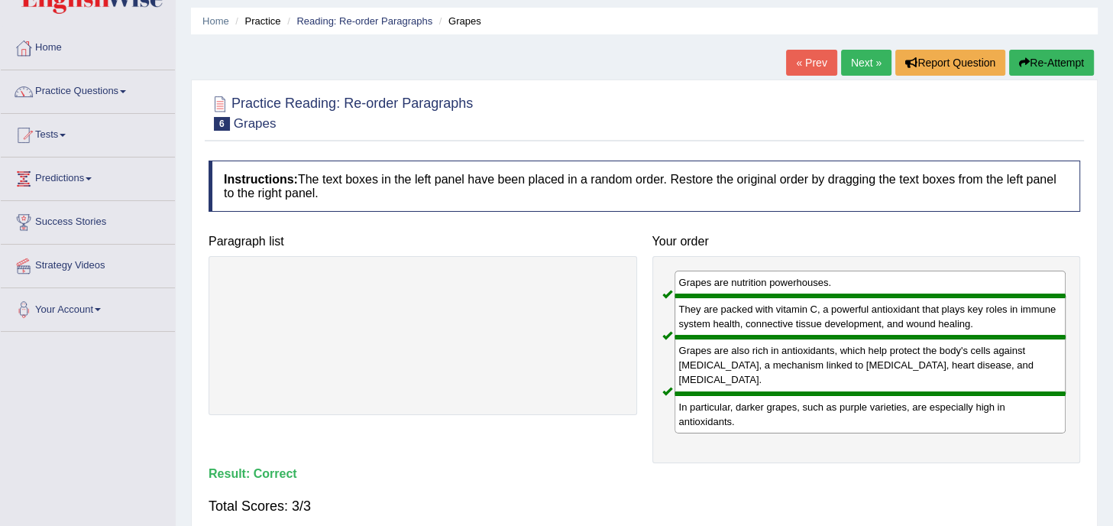
click at [866, 60] on link "Next »" at bounding box center [866, 63] width 50 height 26
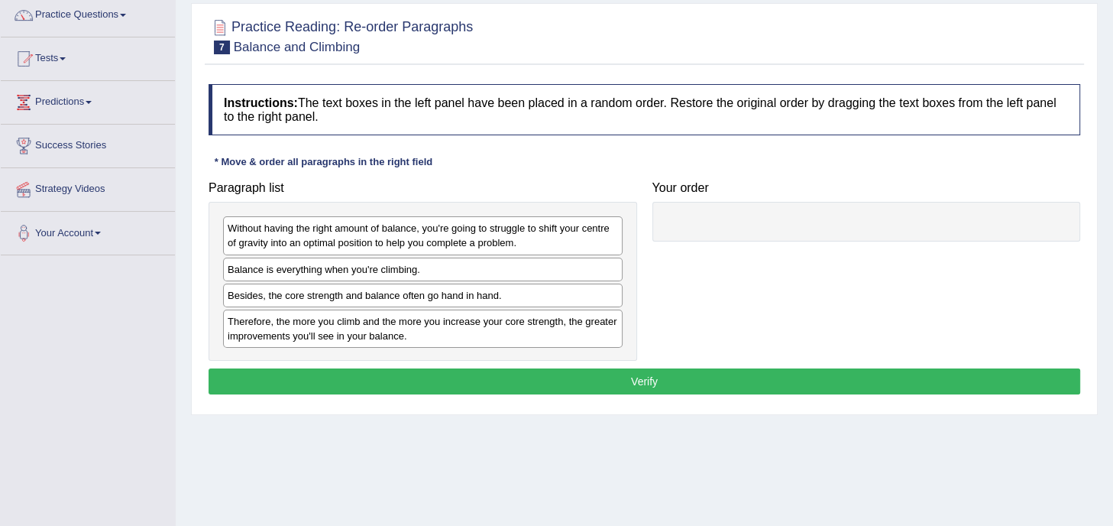
scroll to position [125, 0]
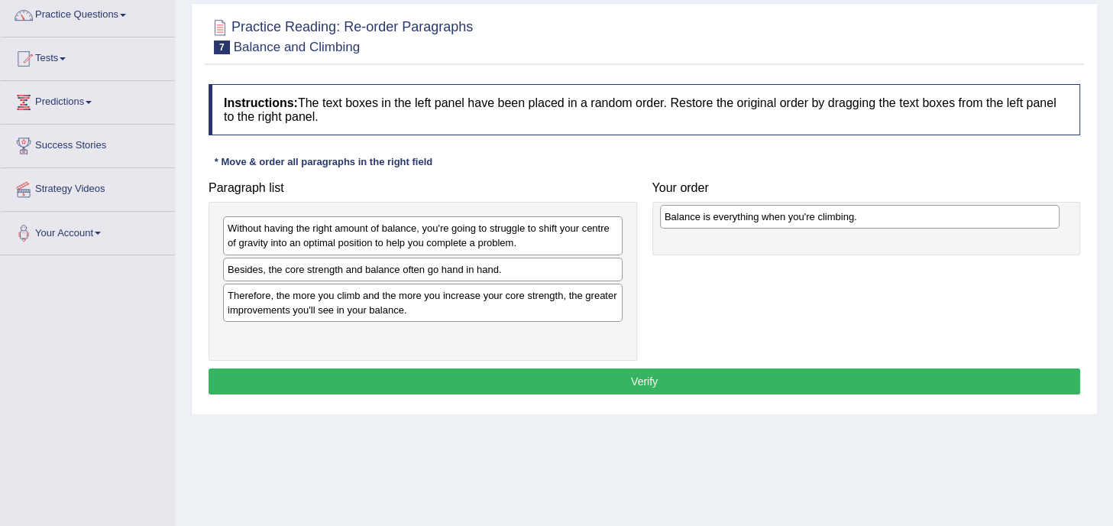
drag, startPoint x: 429, startPoint y: 268, endPoint x: 865, endPoint y: 216, distance: 440.0
click at [865, 216] on div "Balance is everything when you're climbing." at bounding box center [859, 217] width 399 height 24
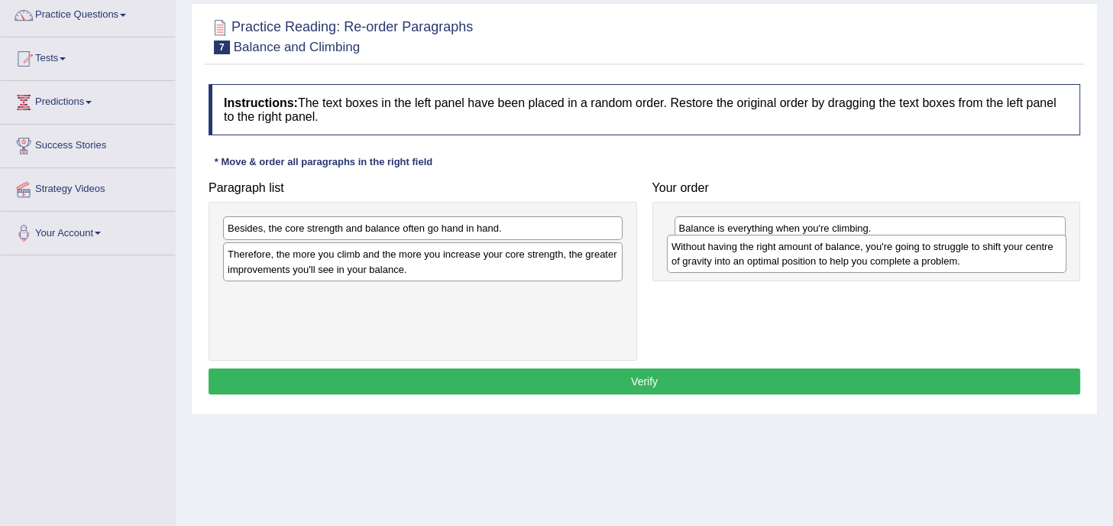
drag, startPoint x: 504, startPoint y: 228, endPoint x: 948, endPoint y: 247, distance: 444.2
click at [948, 247] on div "Without having the right amount of balance, you're going to struggle to shift y…" at bounding box center [866, 253] width 399 height 38
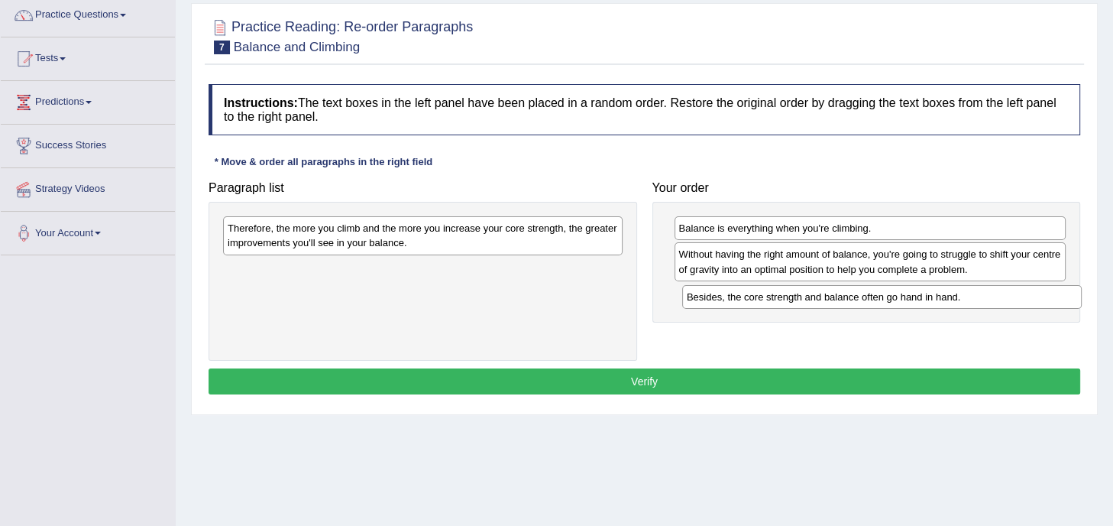
drag, startPoint x: 489, startPoint y: 229, endPoint x: 948, endPoint y: 299, distance: 464.3
click at [948, 299] on div "Besides, the core strength and balance often go hand in hand." at bounding box center [881, 297] width 399 height 24
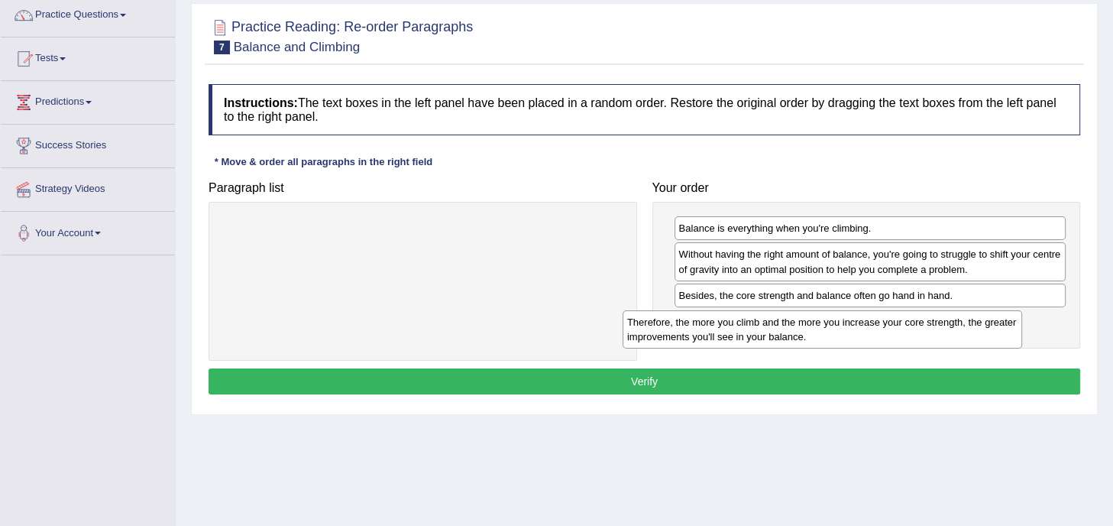
drag, startPoint x: 515, startPoint y: 242, endPoint x: 914, endPoint y: 335, distance: 410.2
click at [914, 335] on div "Therefore, the more you climb and the more you increase your core strength, the…" at bounding box center [822, 329] width 399 height 38
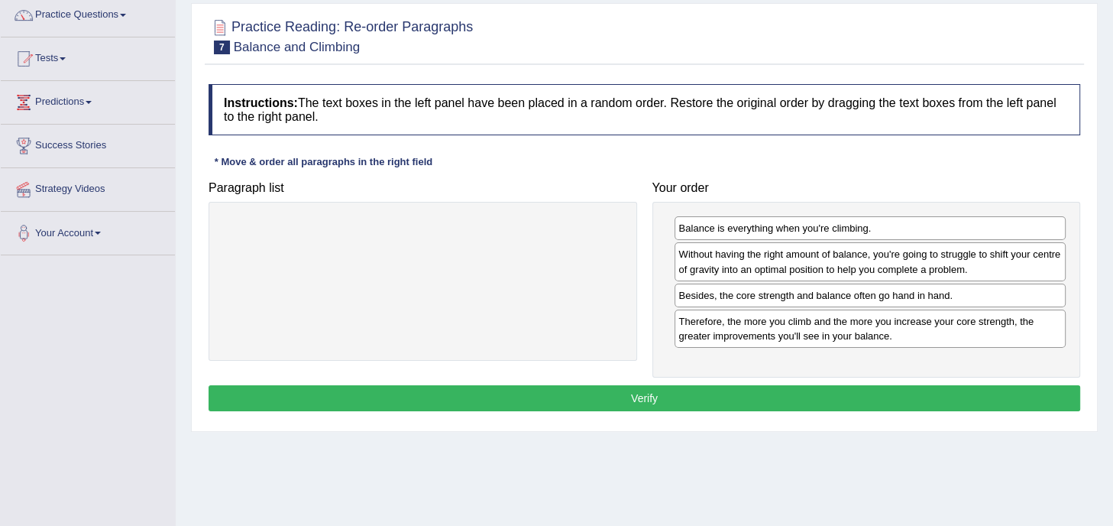
click at [801, 396] on button "Verify" at bounding box center [645, 398] width 872 height 26
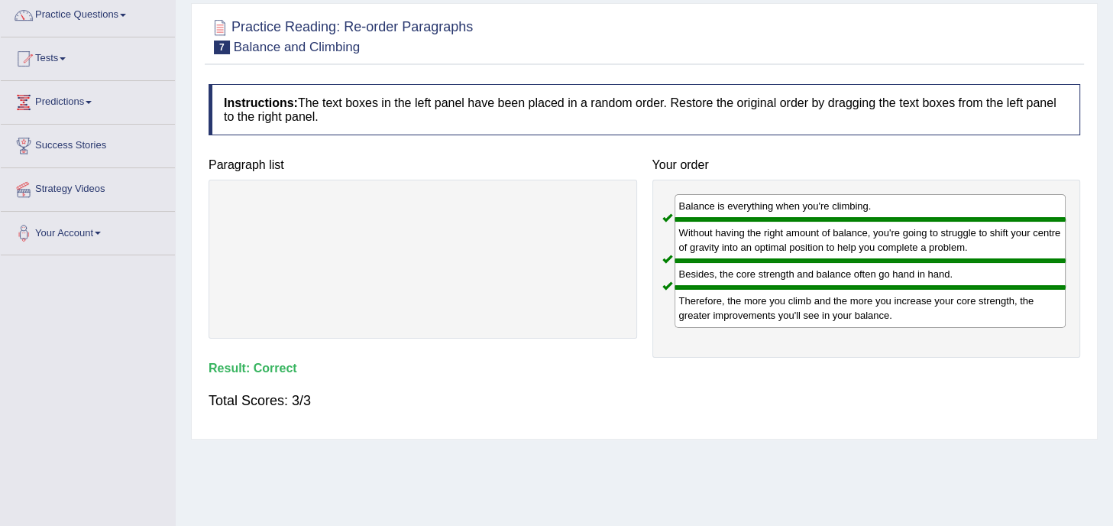
scroll to position [0, 0]
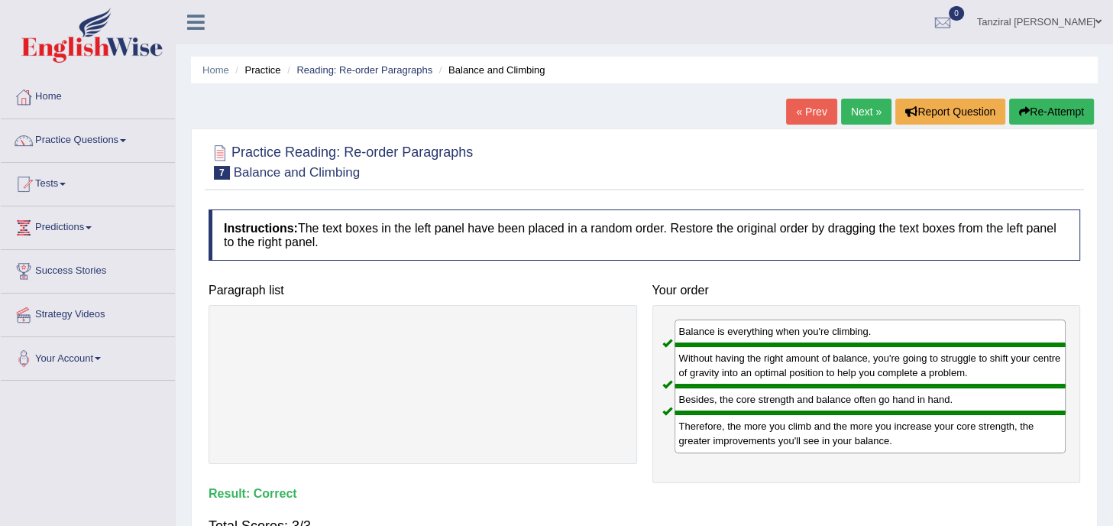
click at [856, 105] on link "Next »" at bounding box center [866, 112] width 50 height 26
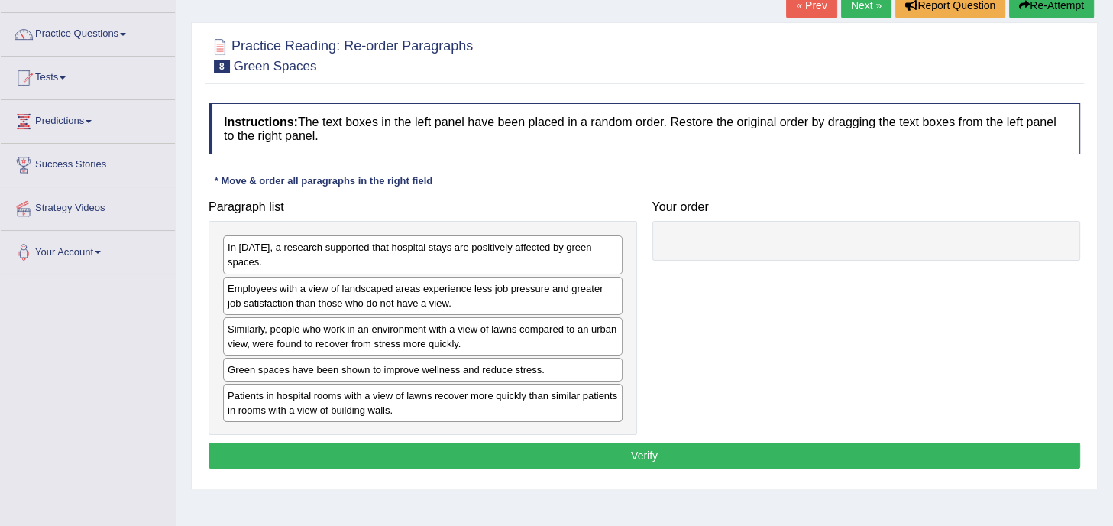
scroll to position [107, 0]
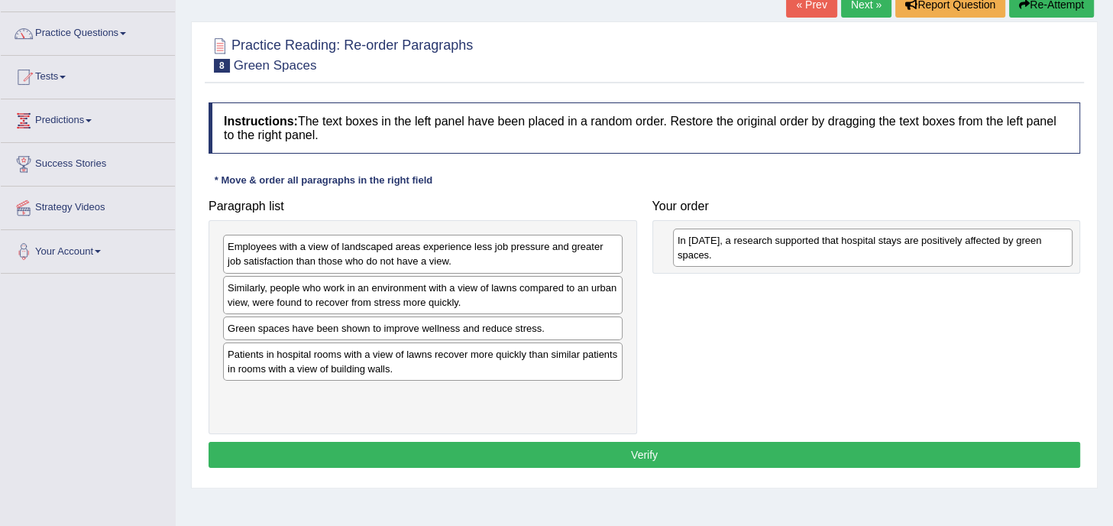
drag, startPoint x: 448, startPoint y: 259, endPoint x: 898, endPoint y: 253, distance: 449.9
click at [898, 253] on div "In 2002, a research supported that hospital stays are positively affected by gr…" at bounding box center [872, 247] width 399 height 38
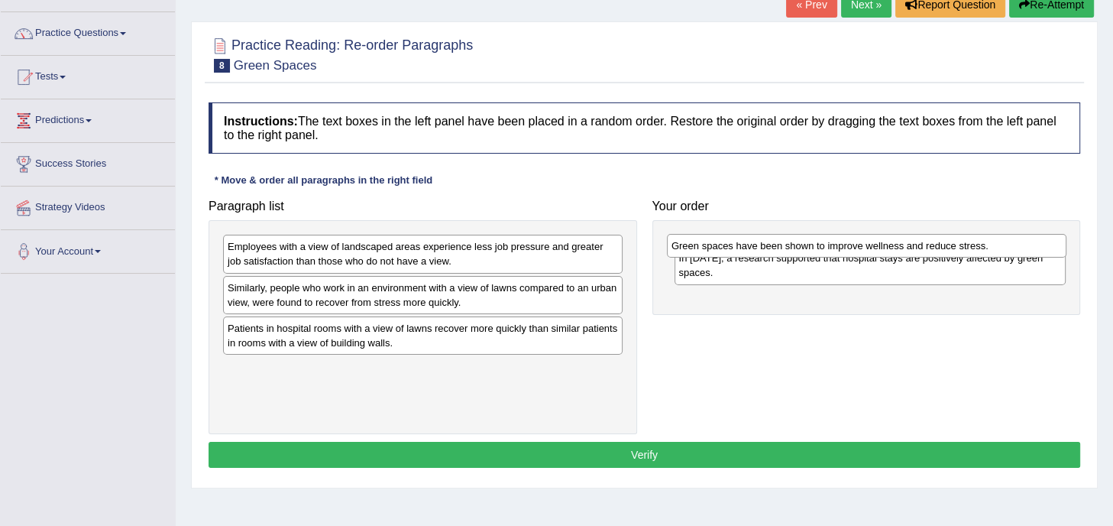
drag, startPoint x: 409, startPoint y: 332, endPoint x: 854, endPoint y: 251, distance: 452.6
click at [854, 251] on div "Green spaces have been shown to improve wellness and reduce stress." at bounding box center [866, 246] width 399 height 24
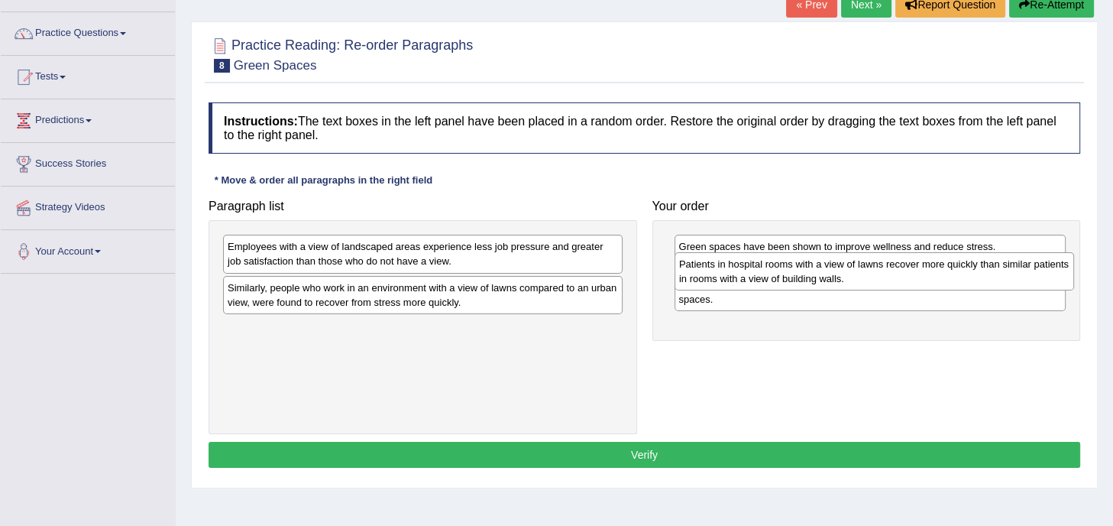
drag, startPoint x: 488, startPoint y: 336, endPoint x: 940, endPoint y: 273, distance: 455.9
click at [940, 273] on div "Patients in hospital rooms with a view of lawns recover more quickly than simil…" at bounding box center [873, 271] width 399 height 38
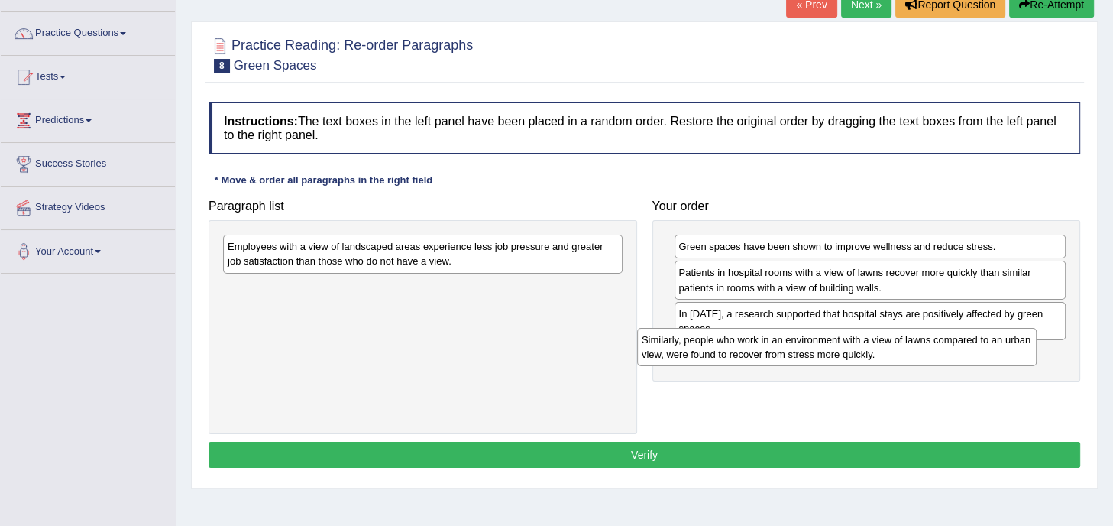
drag, startPoint x: 471, startPoint y: 291, endPoint x: 885, endPoint y: 343, distance: 418.0
click at [885, 343] on div "Similarly, people who work in an environment with a view of lawns compared to a…" at bounding box center [836, 347] width 399 height 38
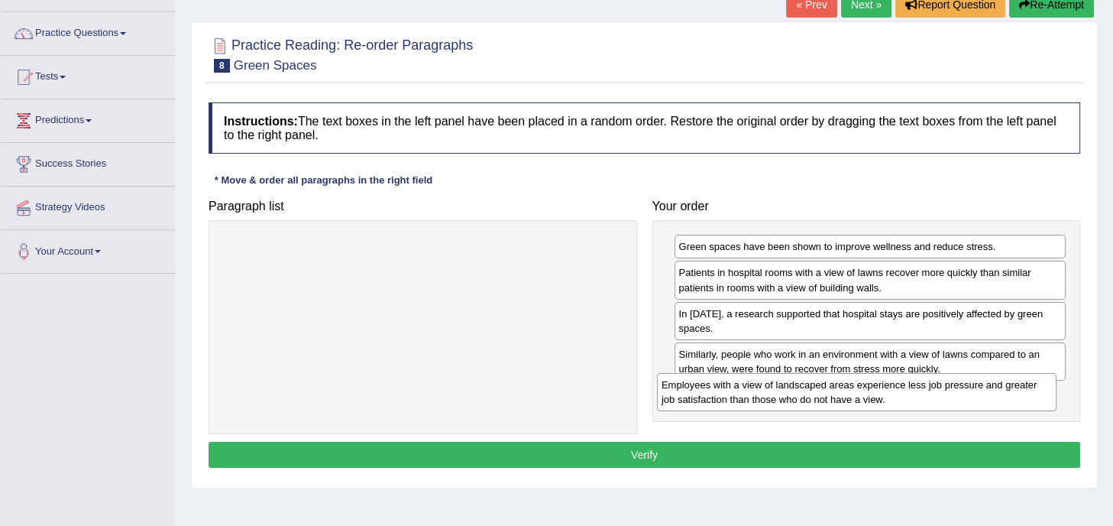
drag, startPoint x: 475, startPoint y: 251, endPoint x: 911, endPoint y: 389, distance: 456.8
click at [911, 389] on div "Employees with a view of landscaped areas experience less job pressure and grea…" at bounding box center [856, 392] width 399 height 38
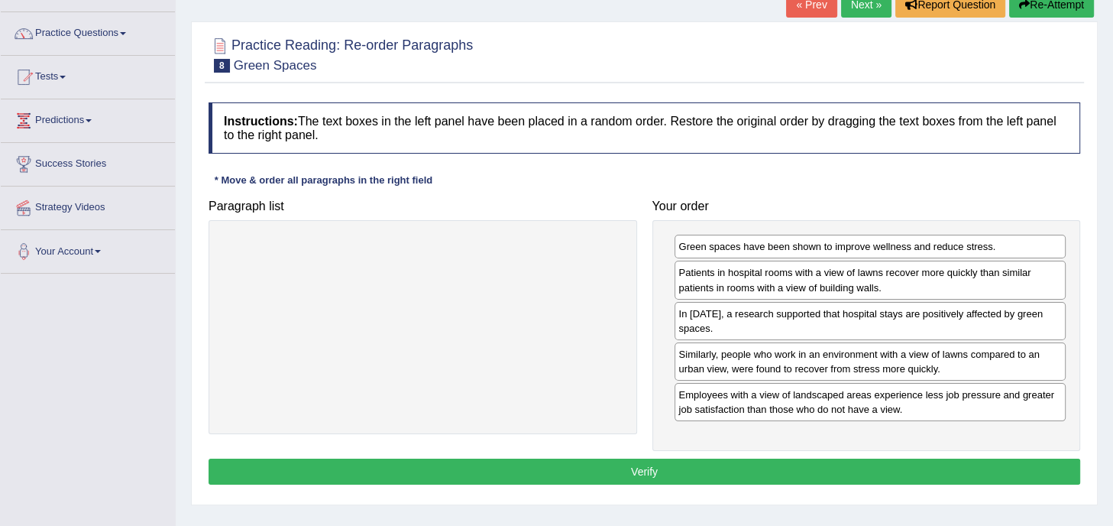
click at [665, 458] on button "Verify" at bounding box center [645, 471] width 872 height 26
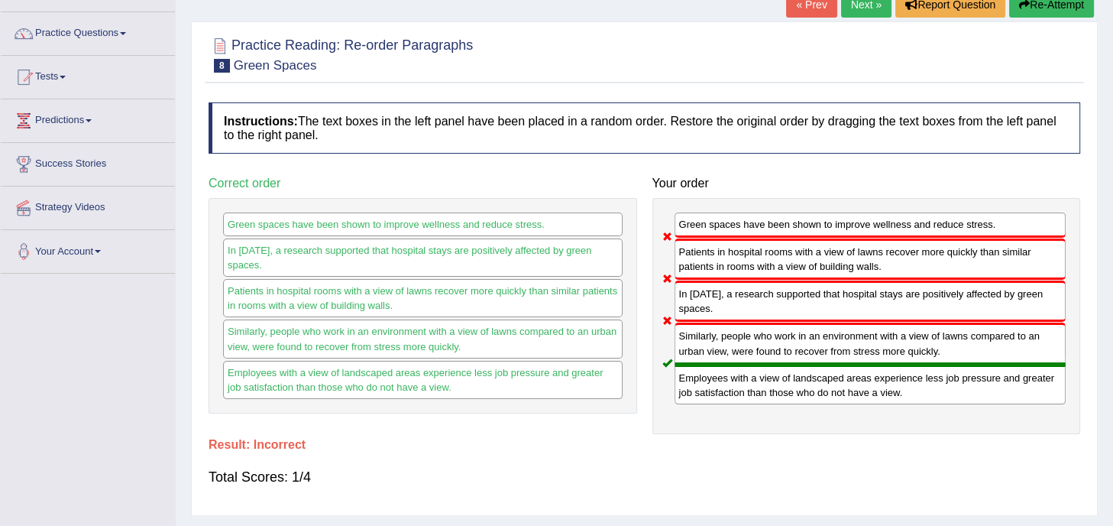
click at [1068, 6] on button "Re-Attempt" at bounding box center [1051, 5] width 85 height 26
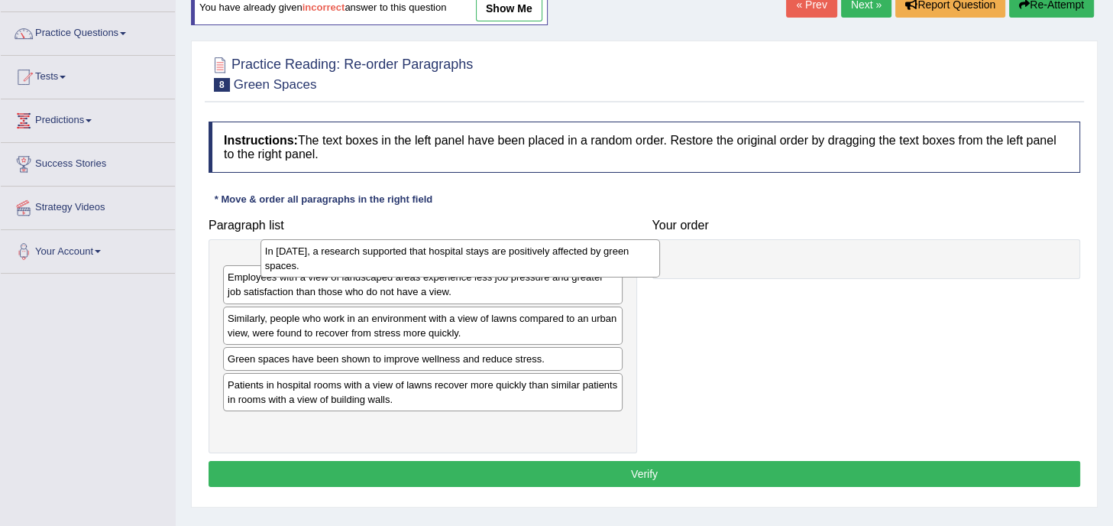
drag, startPoint x: 374, startPoint y: 277, endPoint x: 408, endPoint y: 262, distance: 37.6
click at [408, 262] on div "In 2002, a research supported that hospital stays are positively affected by gr…" at bounding box center [459, 258] width 399 height 38
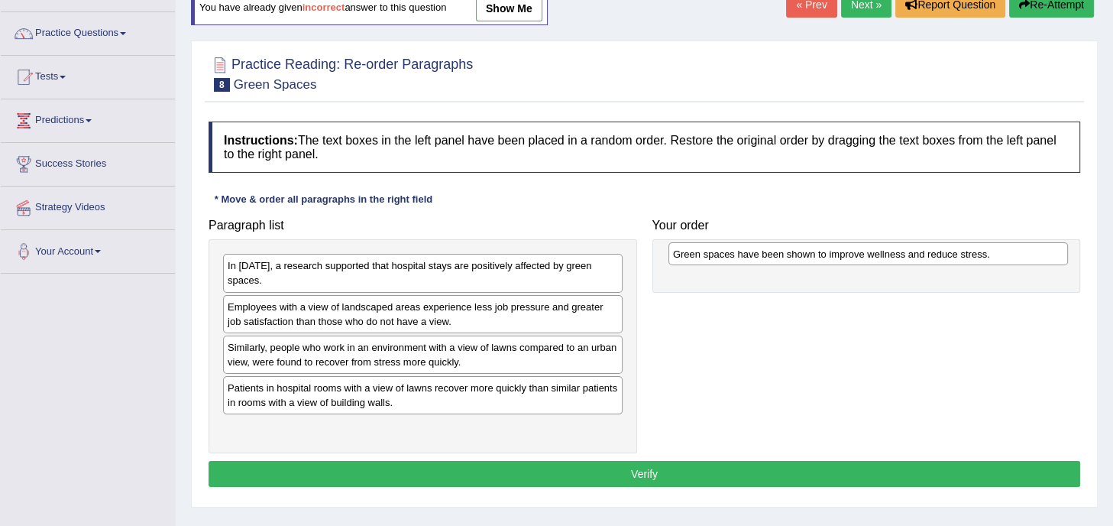
drag, startPoint x: 273, startPoint y: 383, endPoint x: 704, endPoint y: 240, distance: 453.9
click at [704, 242] on div "Green spaces have been shown to improve wellness and reduce stress." at bounding box center [867, 254] width 399 height 24
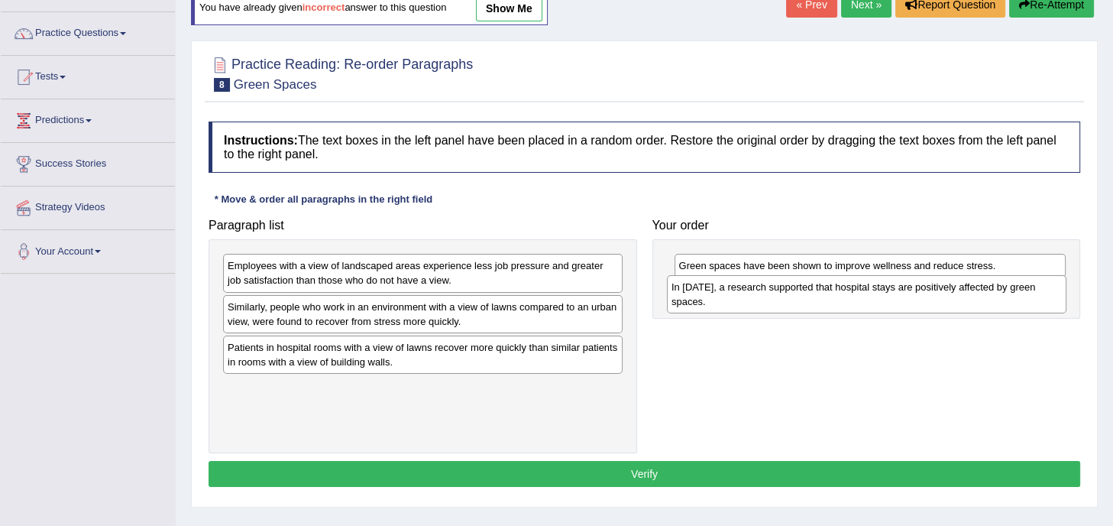
drag, startPoint x: 352, startPoint y: 268, endPoint x: 796, endPoint y: 289, distance: 444.3
click at [796, 289] on div "In 2002, a research supported that hospital stays are positively affected by gr…" at bounding box center [866, 294] width 399 height 38
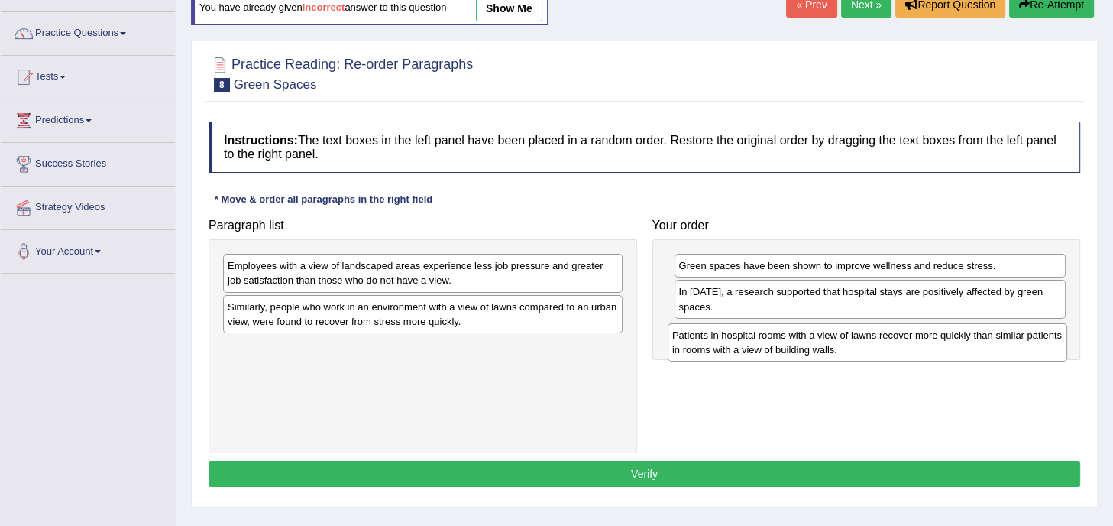
drag, startPoint x: 387, startPoint y: 360, endPoint x: 840, endPoint y: 343, distance: 454.0
click at [840, 343] on div "Patients in hospital rooms with a view of lawns recover more quickly than simil…" at bounding box center [867, 342] width 399 height 38
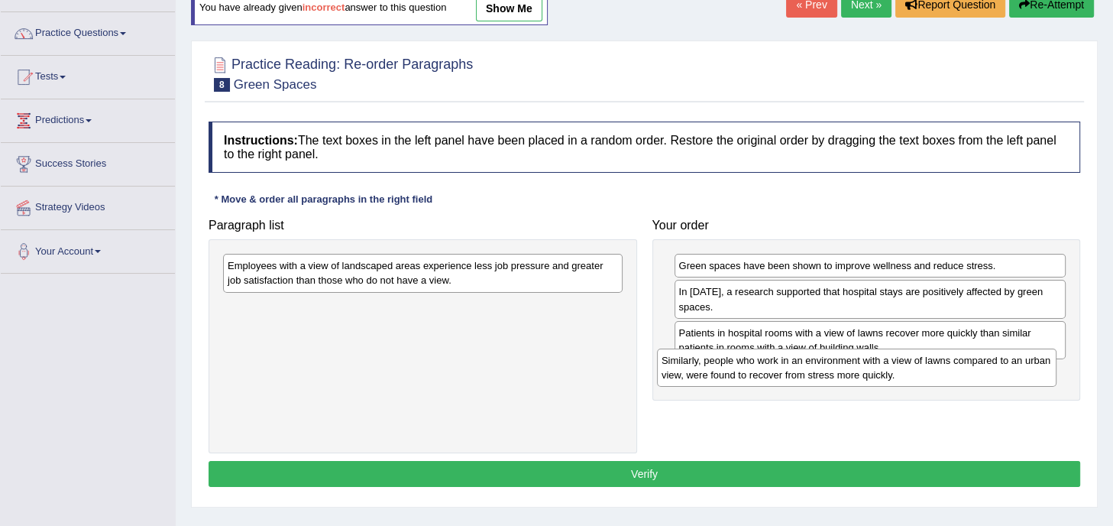
drag, startPoint x: 367, startPoint y: 313, endPoint x: 801, endPoint y: 368, distance: 437.3
click at [801, 368] on div "Similarly, people who work in an environment with a view of lawns compared to a…" at bounding box center [856, 367] width 399 height 38
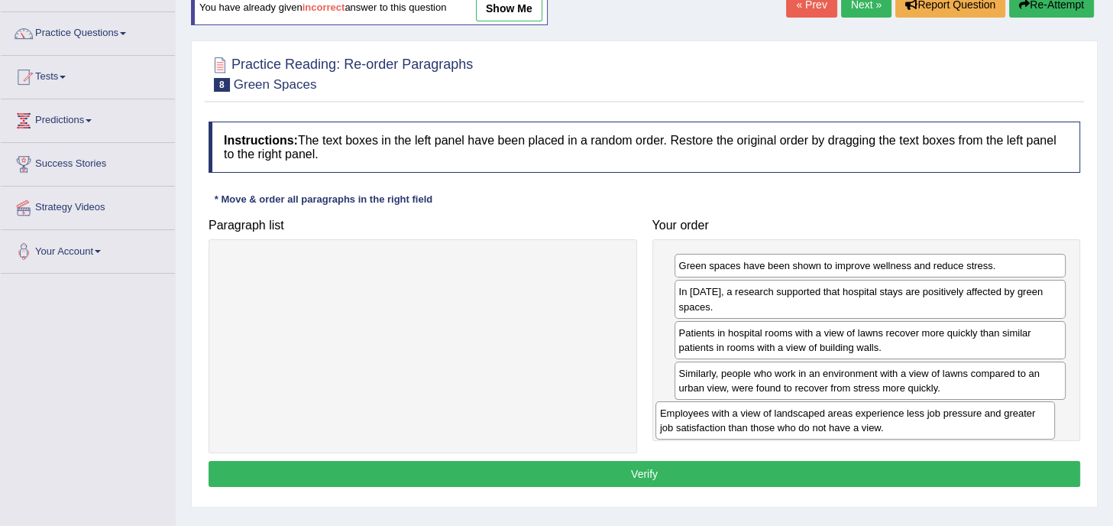
drag, startPoint x: 500, startPoint y: 265, endPoint x: 933, endPoint y: 412, distance: 457.3
click at [933, 412] on div "Employees with a view of landscaped areas experience less job pressure and grea…" at bounding box center [854, 420] width 399 height 38
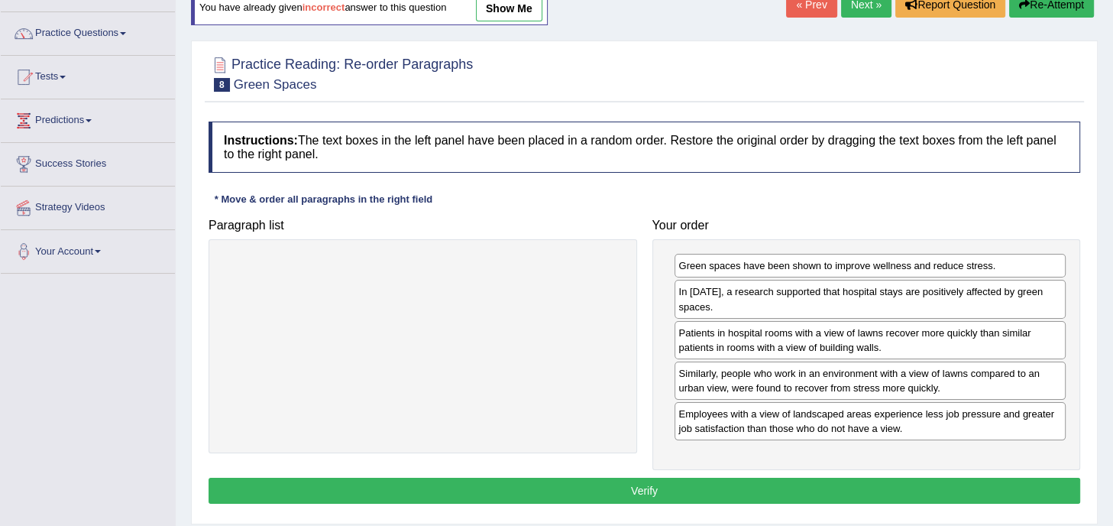
click at [726, 482] on button "Verify" at bounding box center [645, 490] width 872 height 26
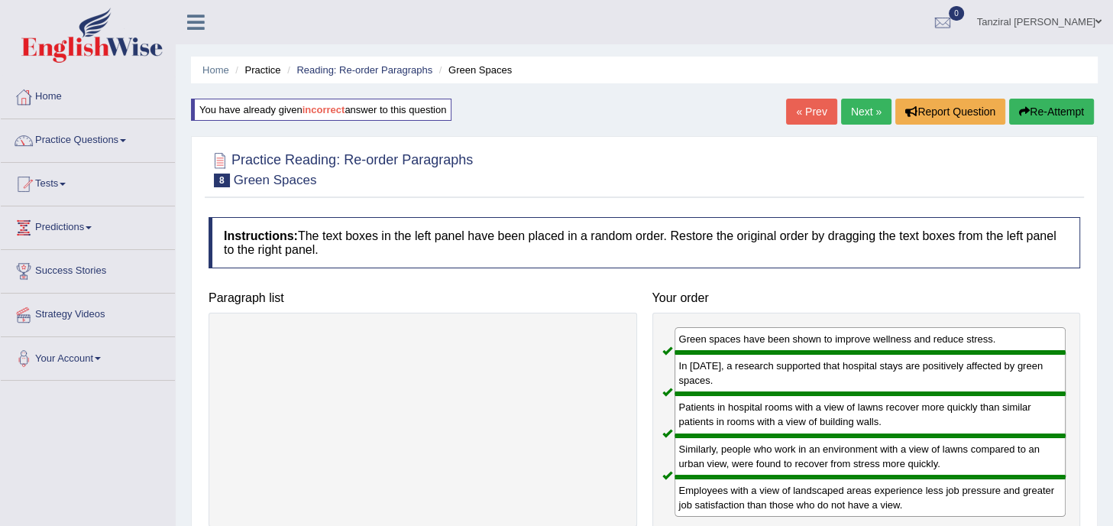
click at [865, 107] on link "Next »" at bounding box center [866, 112] width 50 height 26
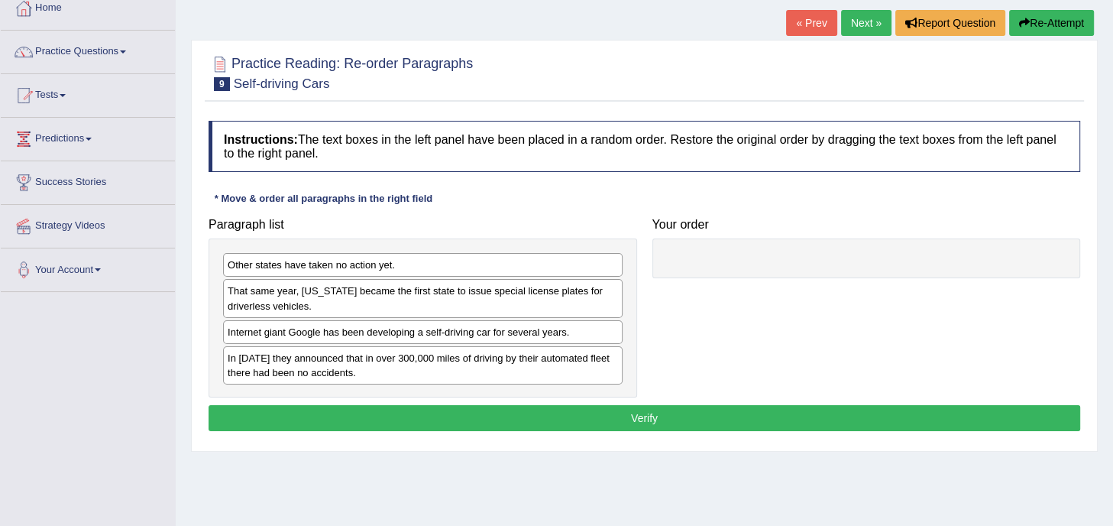
scroll to position [90, 0]
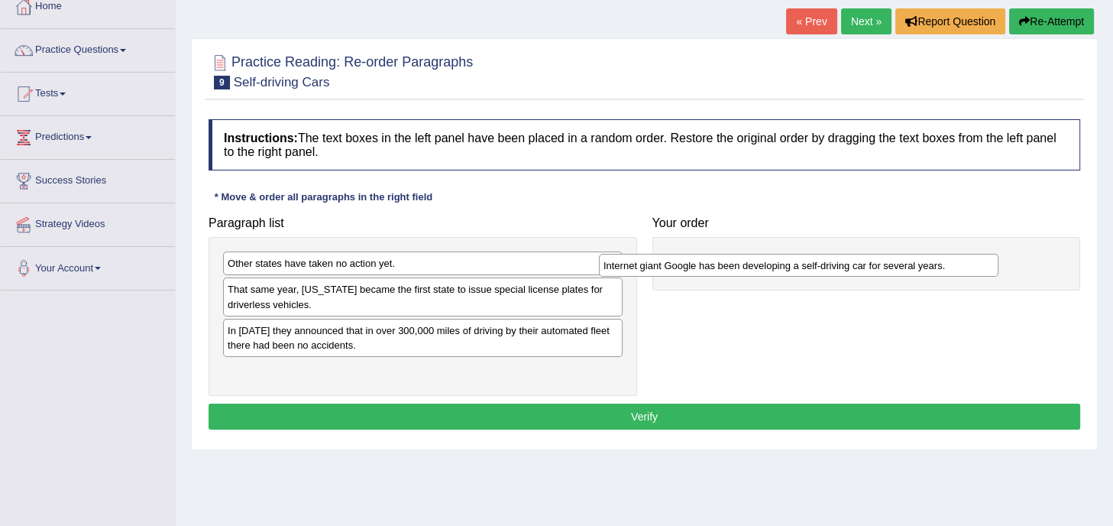
drag, startPoint x: 409, startPoint y: 334, endPoint x: 820, endPoint y: 252, distance: 418.2
click at [820, 254] on div "Internet giant Google has been developing a self-driving car for several years." at bounding box center [798, 266] width 399 height 24
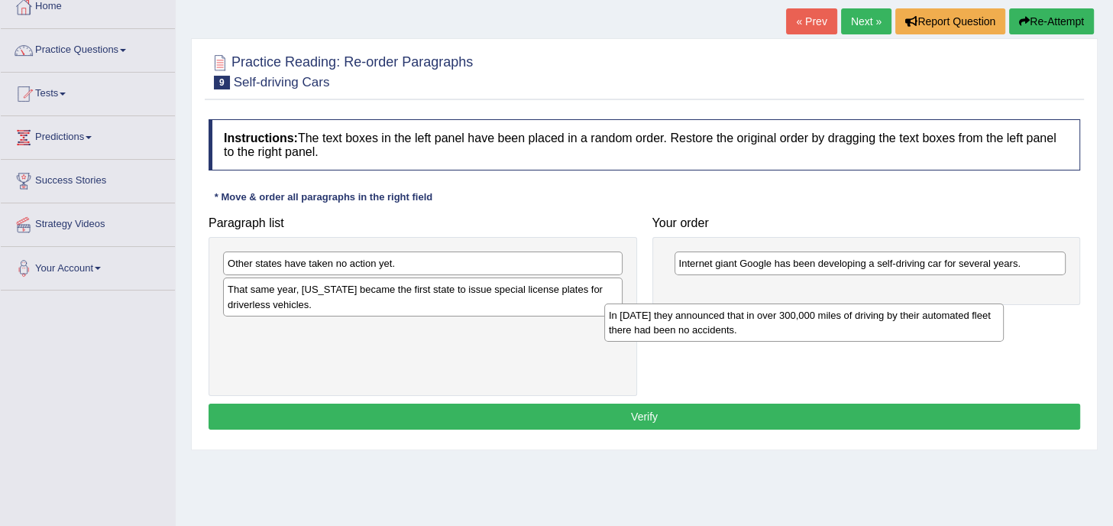
drag, startPoint x: 393, startPoint y: 336, endPoint x: 822, endPoint y: 306, distance: 429.6
click at [822, 306] on div "In 2012 they announced that in over 300,000 miles of driving by their automated…" at bounding box center [803, 322] width 399 height 38
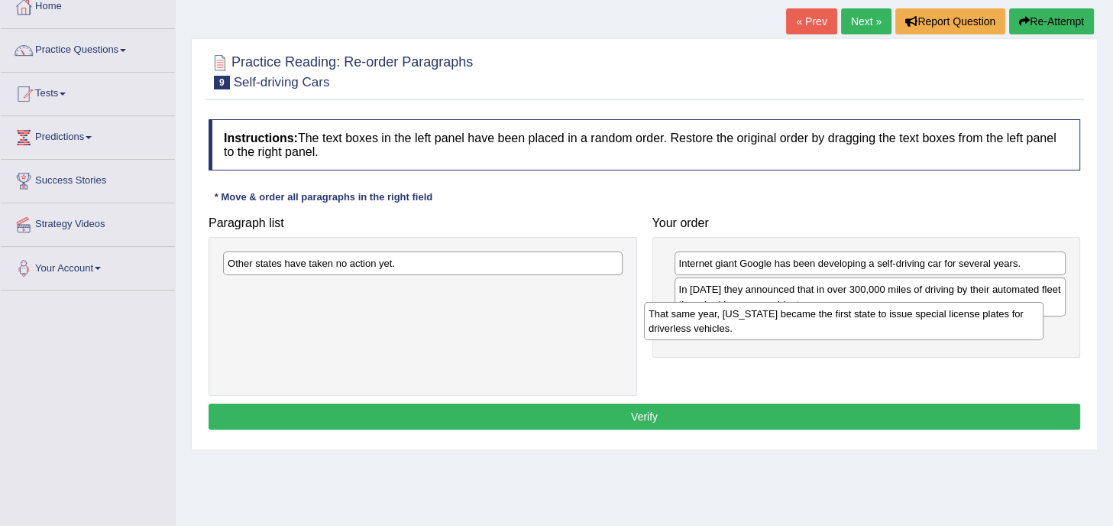
drag, startPoint x: 404, startPoint y: 295, endPoint x: 833, endPoint y: 320, distance: 429.3
click at [833, 320] on div "That same year, Nevada became the first state to issue special license plates f…" at bounding box center [843, 321] width 399 height 38
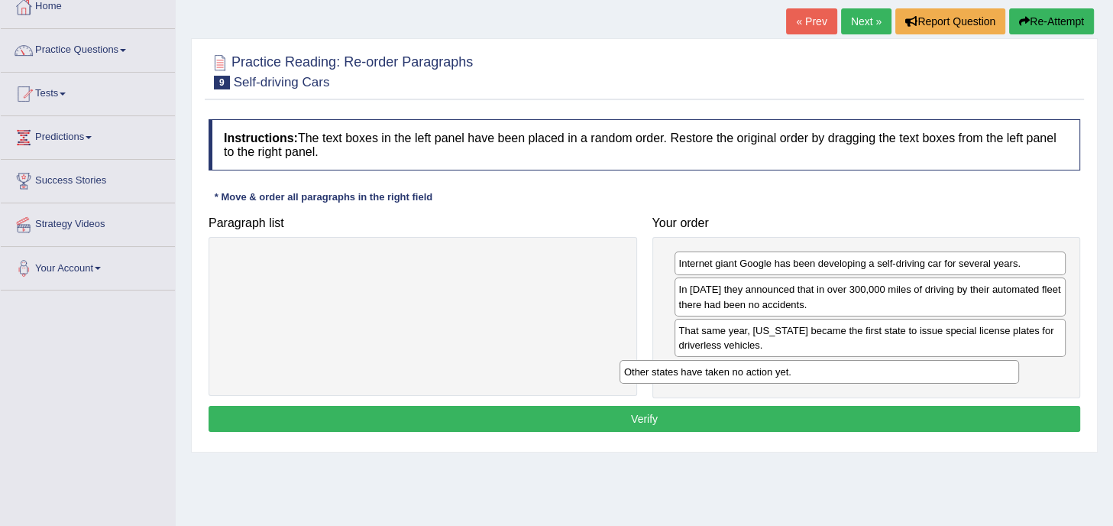
drag, startPoint x: 499, startPoint y: 260, endPoint x: 923, endPoint y: 364, distance: 436.3
click at [923, 364] on div "Other states have taken no action yet." at bounding box center [818, 372] width 399 height 24
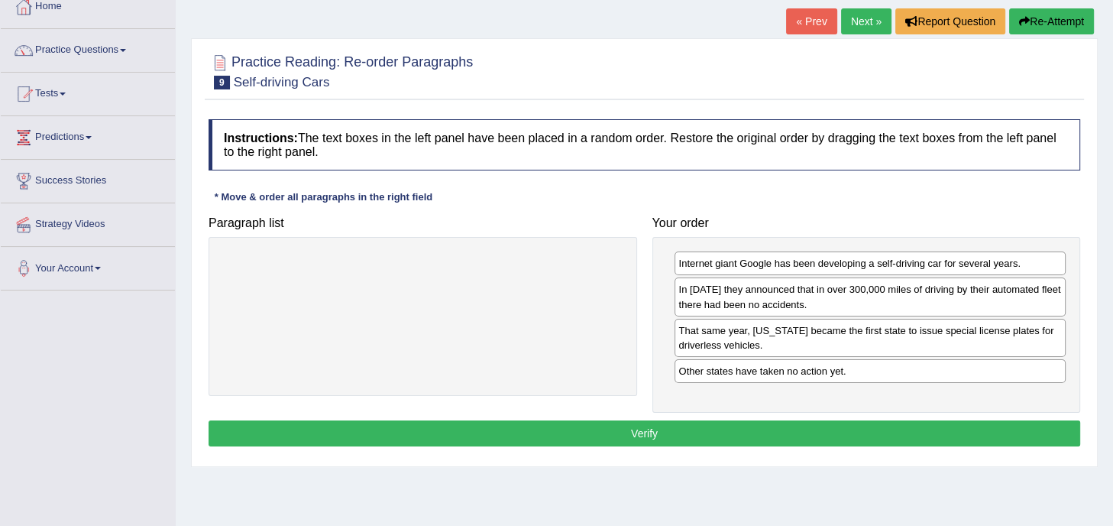
click at [652, 433] on button "Verify" at bounding box center [645, 433] width 872 height 26
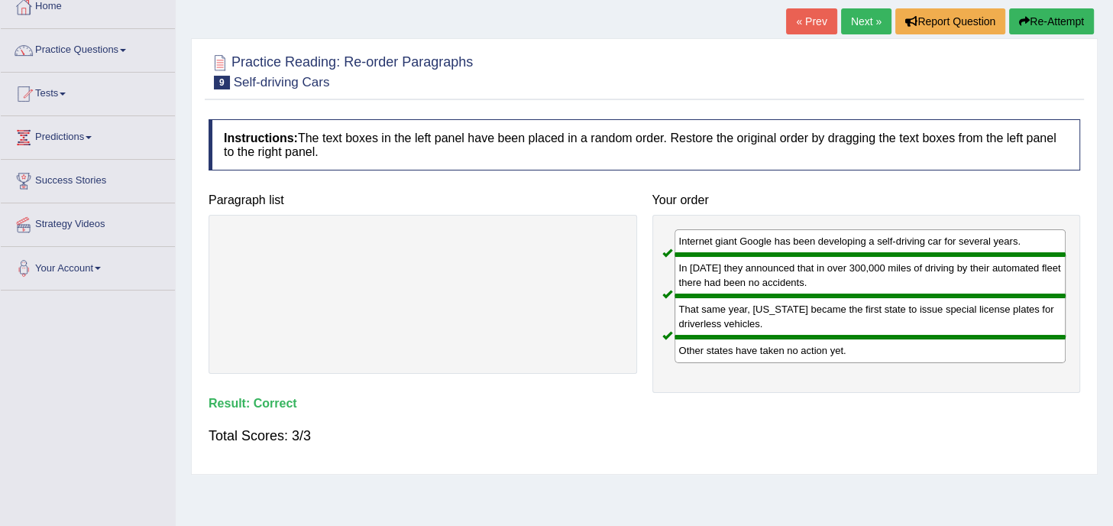
click at [860, 21] on link "Next »" at bounding box center [866, 21] width 50 height 26
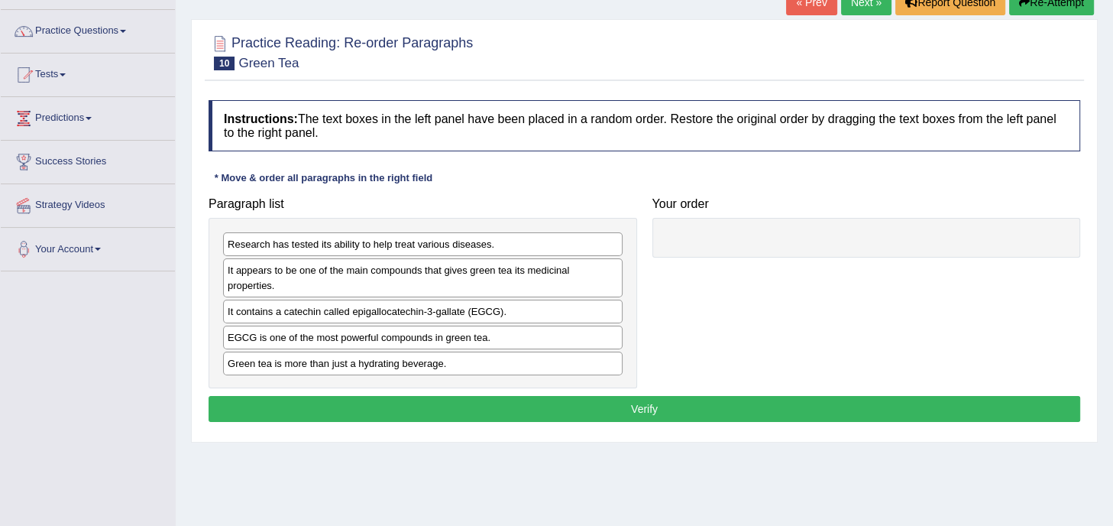
scroll to position [107, 0]
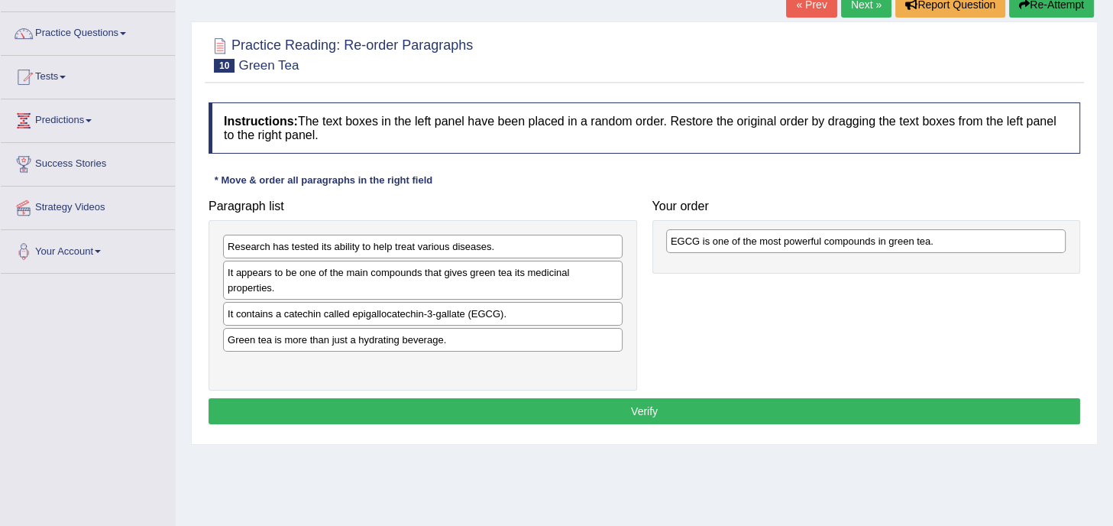
drag, startPoint x: 339, startPoint y: 346, endPoint x: 758, endPoint y: 221, distance: 436.9
click at [758, 229] on div "EGCG is one of the most powerful compounds in green tea." at bounding box center [865, 241] width 399 height 24
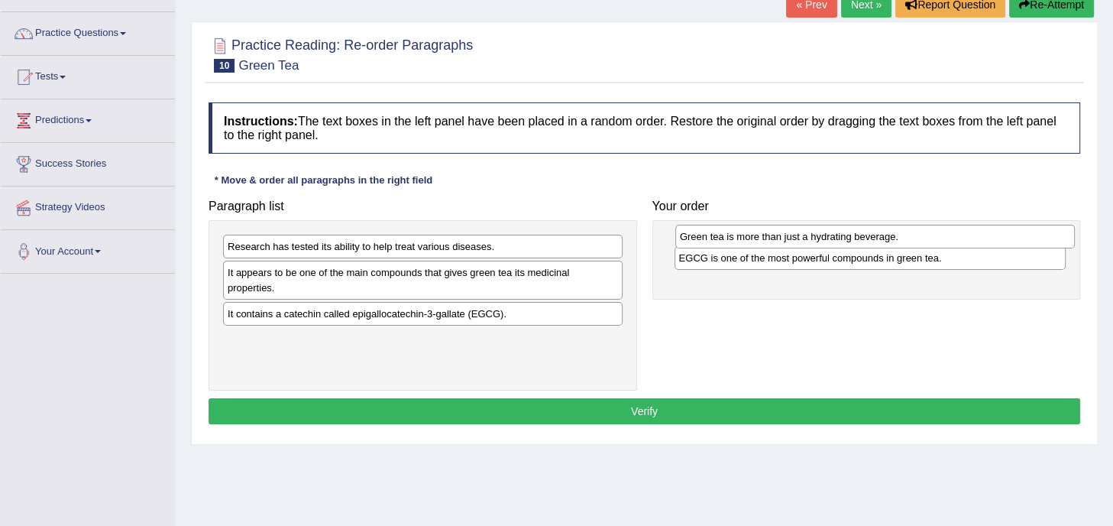
drag, startPoint x: 336, startPoint y: 338, endPoint x: 788, endPoint y: 238, distance: 463.3
click at [788, 238] on div "Green tea is more than just a hydrating beverage." at bounding box center [874, 237] width 399 height 24
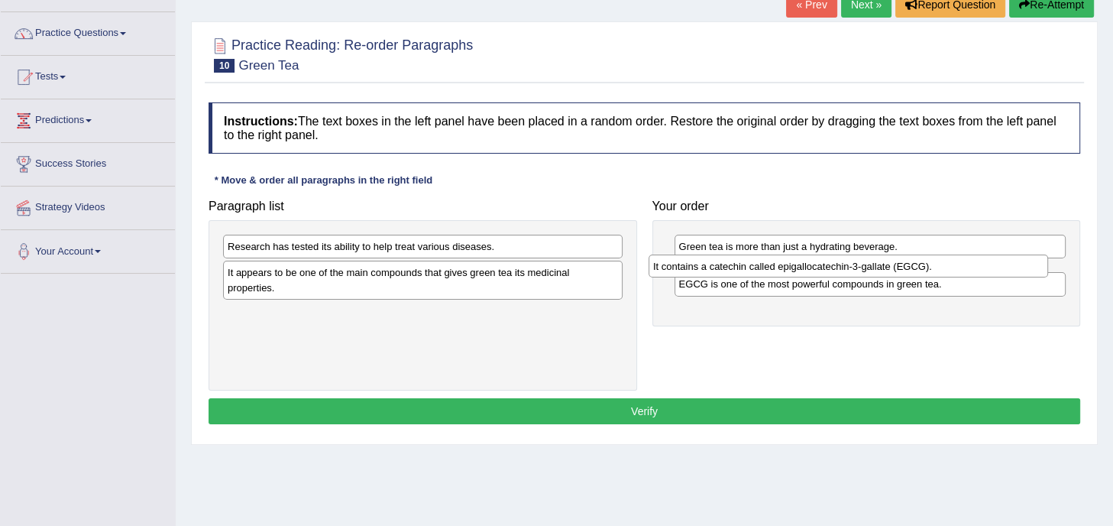
drag, startPoint x: 483, startPoint y: 311, endPoint x: 923, endPoint y: 269, distance: 442.7
click at [923, 269] on div "It contains a catechin called epigallocatechin-3-gallate (EGCG)." at bounding box center [848, 266] width 399 height 24
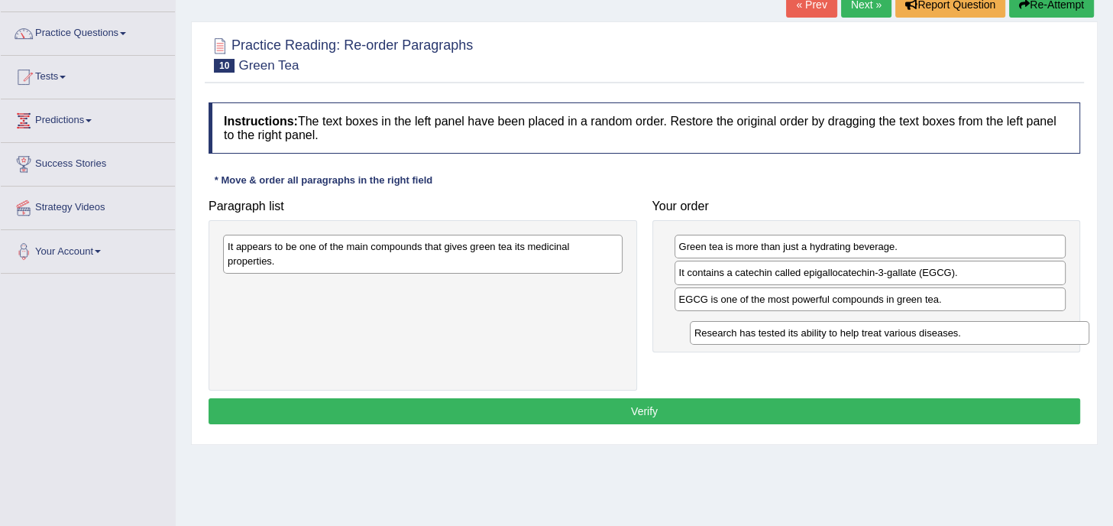
drag, startPoint x: 344, startPoint y: 244, endPoint x: 807, endPoint y: 325, distance: 469.8
click at [807, 325] on div "Research has tested its ability to help treat various diseases." at bounding box center [889, 333] width 399 height 24
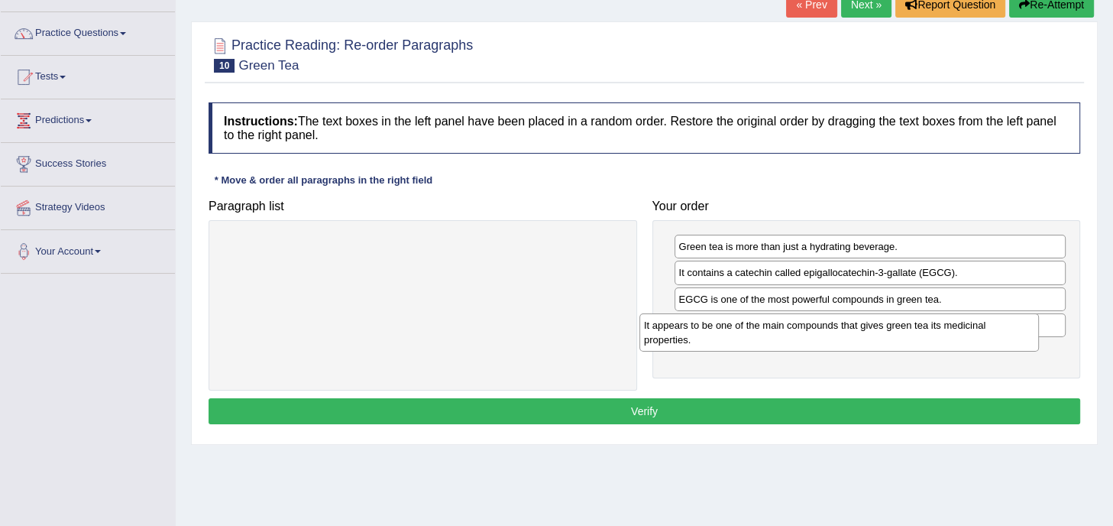
drag, startPoint x: 504, startPoint y: 248, endPoint x: 959, endPoint y: 335, distance: 463.5
click at [959, 335] on div "It appears to be one of the main compounds that gives green tea its medicinal p…" at bounding box center [838, 332] width 399 height 38
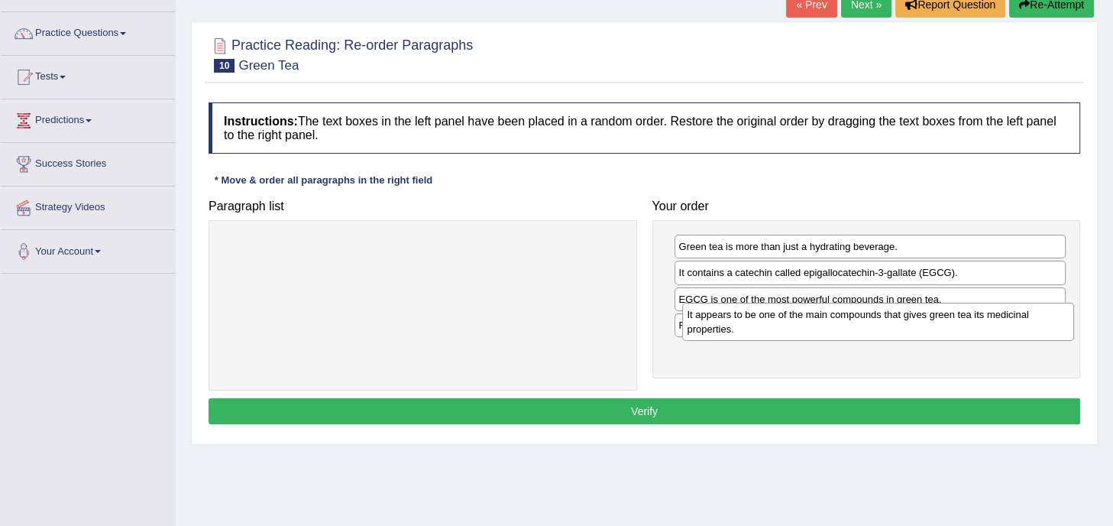
drag, startPoint x: 836, startPoint y: 363, endPoint x: 846, endPoint y: 328, distance: 35.8
click at [846, 328] on div "It appears to be one of the main compounds that gives green tea its medicinal p…" at bounding box center [878, 321] width 392 height 38
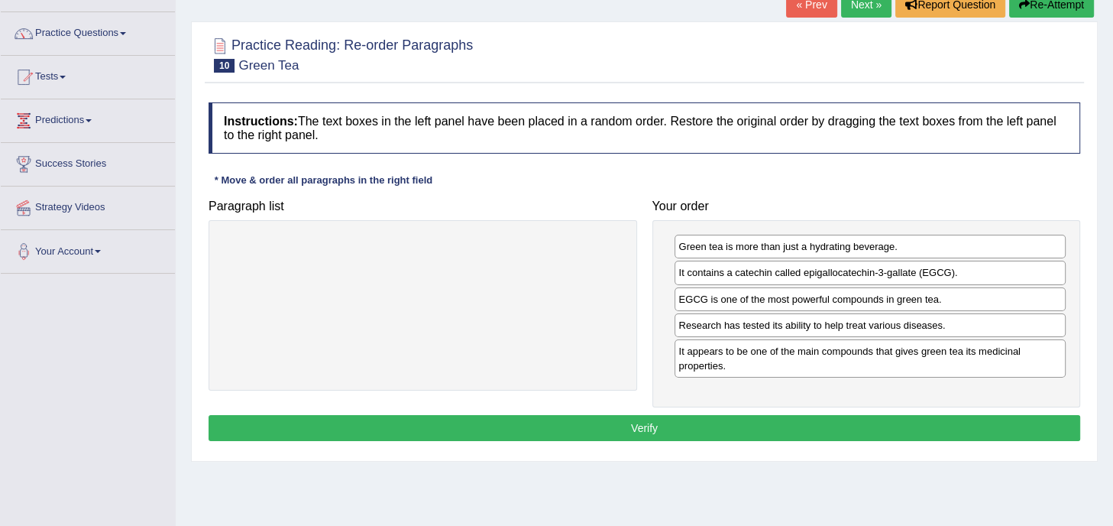
click at [851, 362] on div "It appears to be one of the main compounds that gives green tea its medicinal p…" at bounding box center [870, 358] width 392 height 38
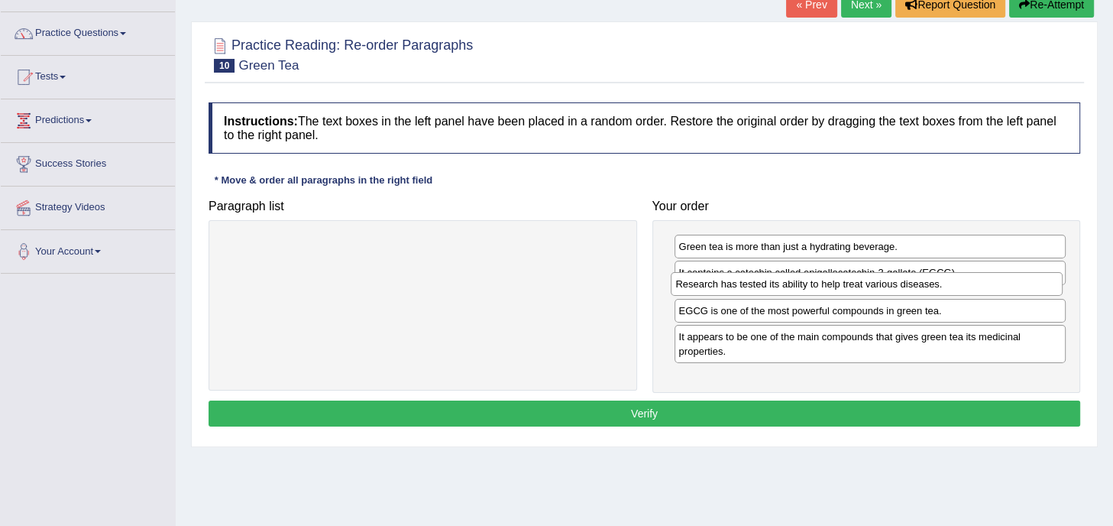
drag, startPoint x: 804, startPoint y: 325, endPoint x: 801, endPoint y: 285, distance: 39.8
click at [801, 285] on div "Research has tested its ability to help treat various diseases." at bounding box center [867, 284] width 392 height 24
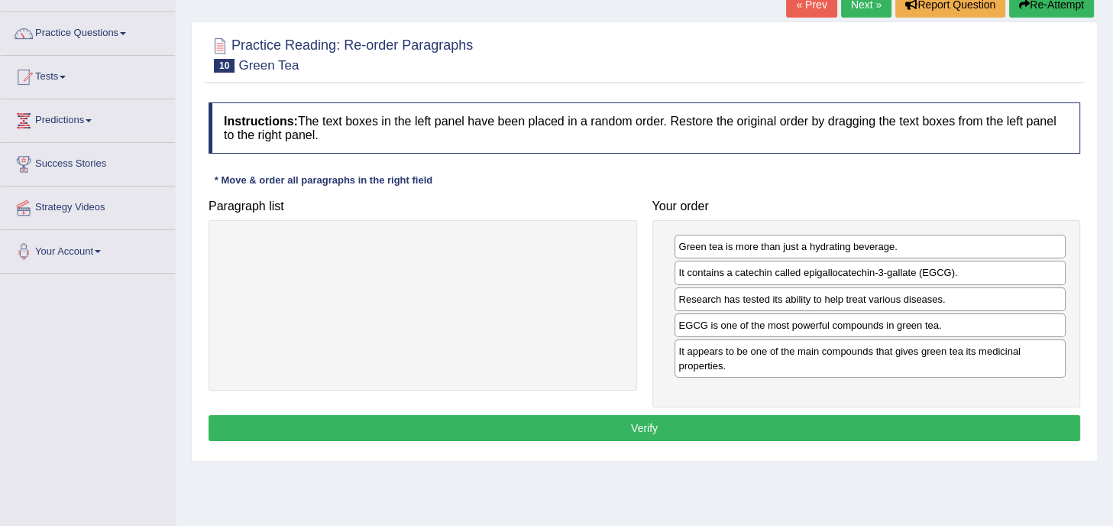
click at [723, 419] on button "Verify" at bounding box center [645, 428] width 872 height 26
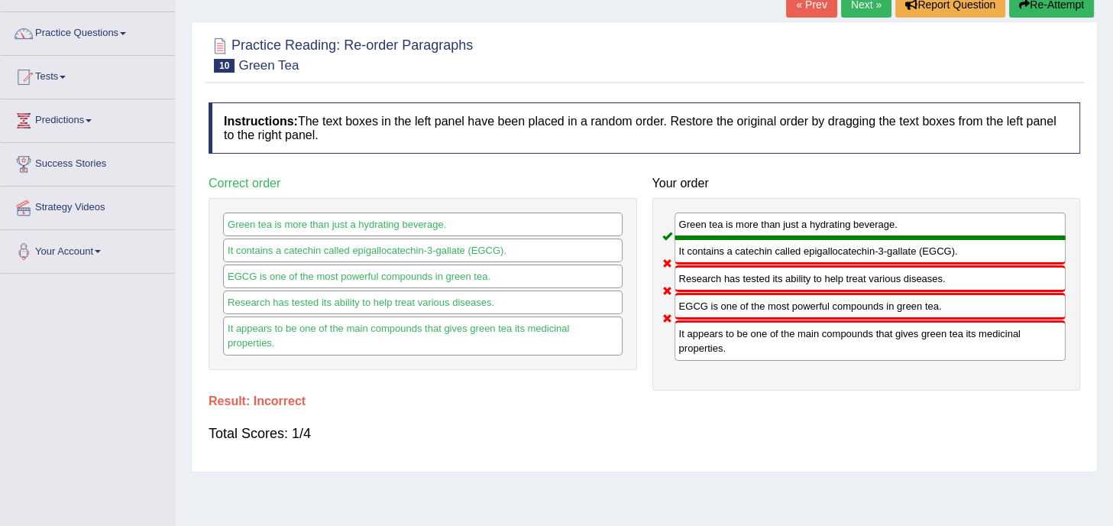
click at [1048, 5] on button "Re-Attempt" at bounding box center [1051, 5] width 85 height 26
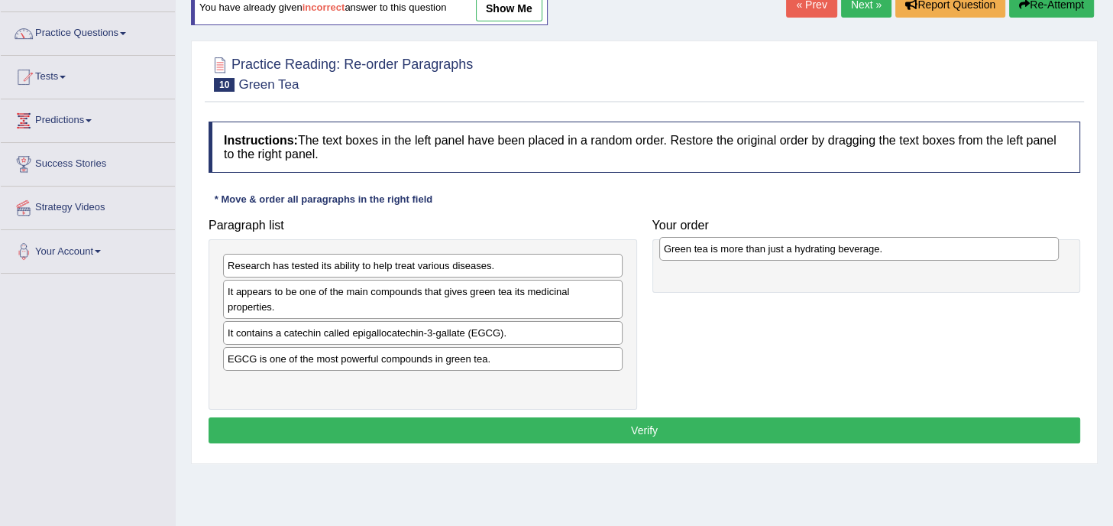
drag, startPoint x: 416, startPoint y: 381, endPoint x: 852, endPoint y: 247, distance: 457.1
click at [852, 247] on div "Green tea is more than just a hydrating beverage." at bounding box center [858, 249] width 399 height 24
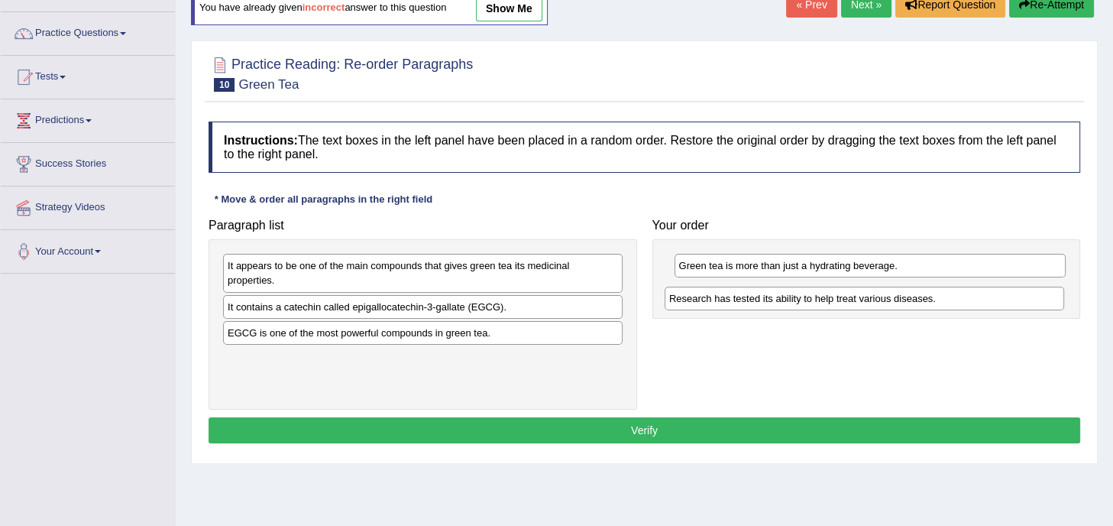
drag, startPoint x: 496, startPoint y: 262, endPoint x: 966, endPoint y: 286, distance: 470.4
click at [966, 286] on div "Research has tested its ability to help treat various diseases." at bounding box center [864, 298] width 399 height 24
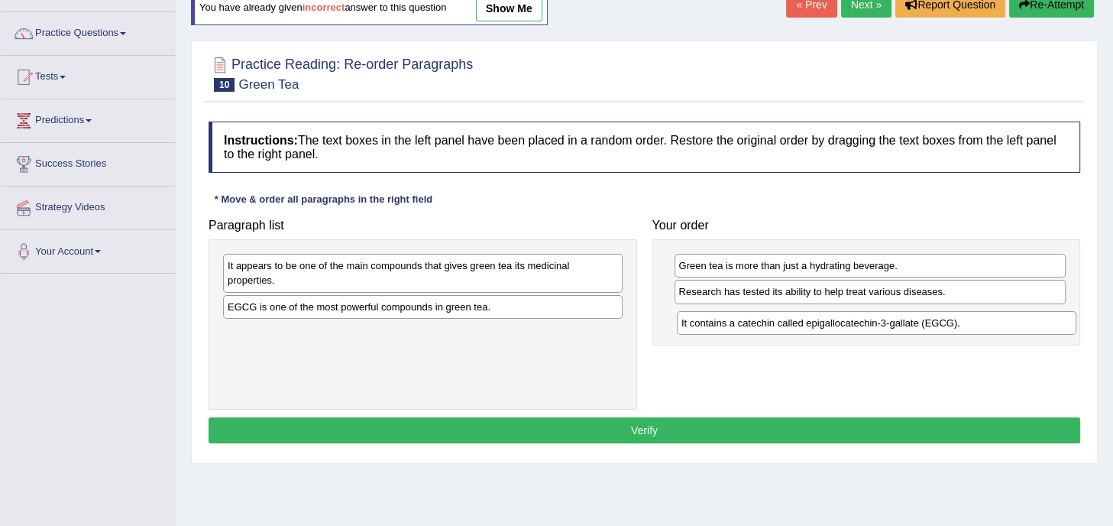
drag, startPoint x: 371, startPoint y: 305, endPoint x: 825, endPoint y: 322, distance: 454.0
click at [825, 322] on div "It contains a catechin called epigallocatechin-3-gallate (EGCG)." at bounding box center [876, 323] width 399 height 24
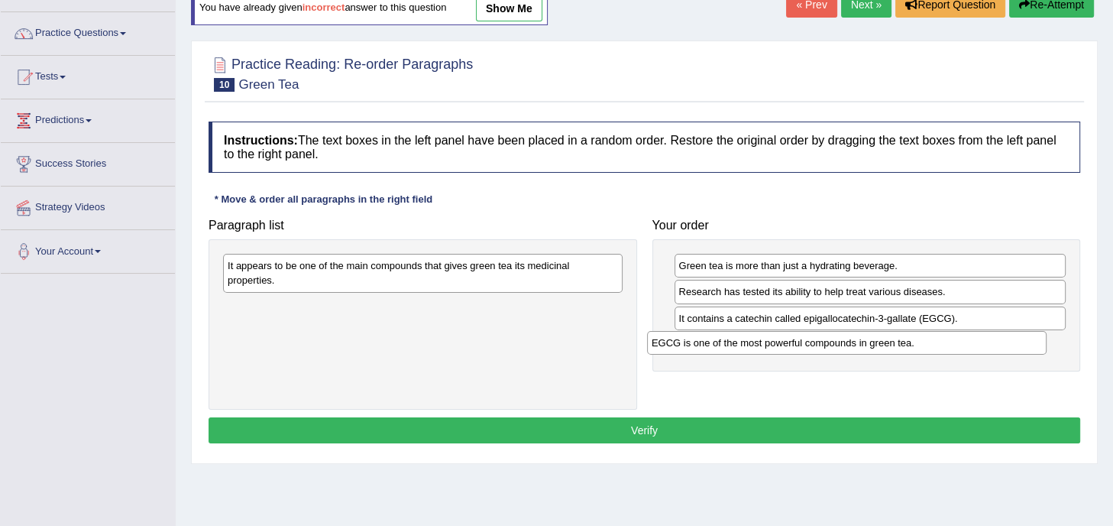
drag, startPoint x: 467, startPoint y: 310, endPoint x: 892, endPoint y: 348, distance: 426.3
click at [892, 348] on div "EGCG is one of the most powerful compounds in green tea." at bounding box center [846, 343] width 399 height 24
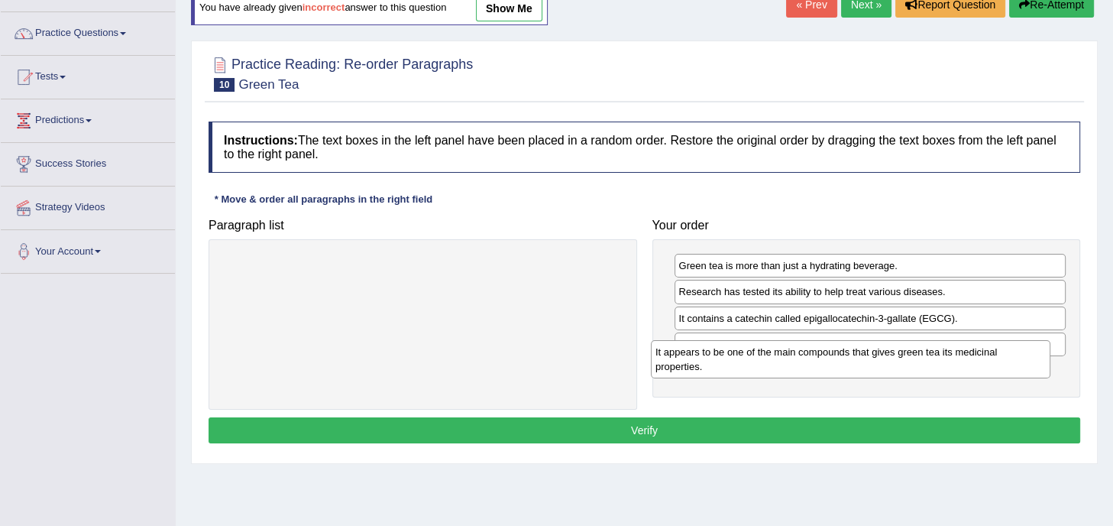
drag, startPoint x: 496, startPoint y: 270, endPoint x: 946, endPoint y: 360, distance: 459.6
click at [946, 360] on div "It appears to be one of the main compounds that gives green tea its medicinal p…" at bounding box center [850, 359] width 399 height 38
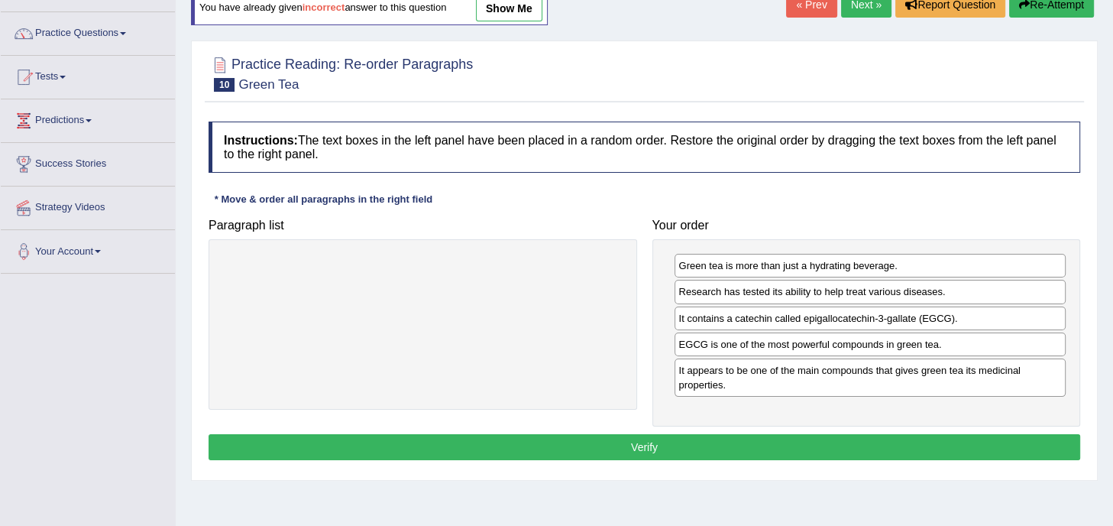
click at [765, 447] on button "Verify" at bounding box center [645, 447] width 872 height 26
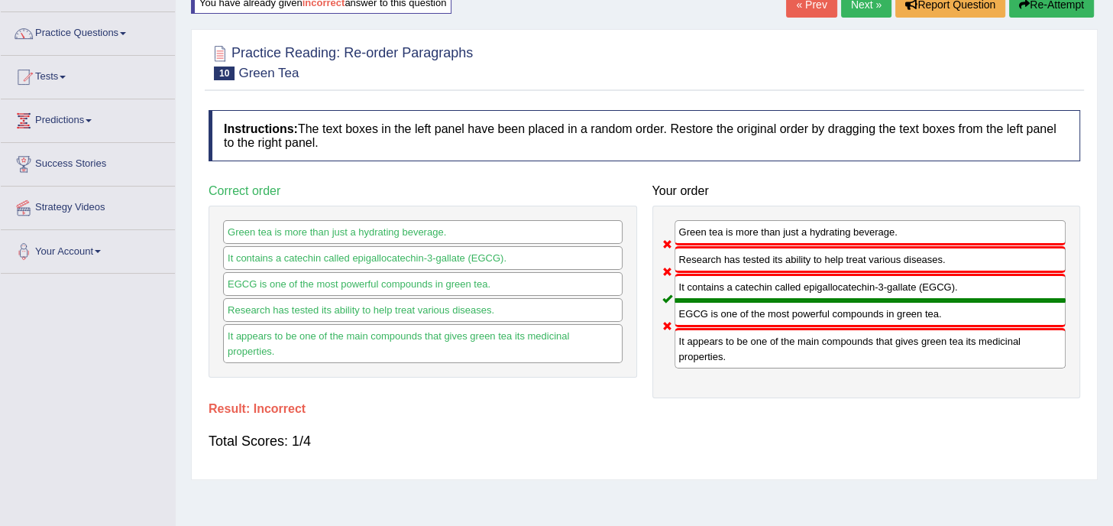
click at [1048, 3] on button "Re-Attempt" at bounding box center [1051, 5] width 85 height 26
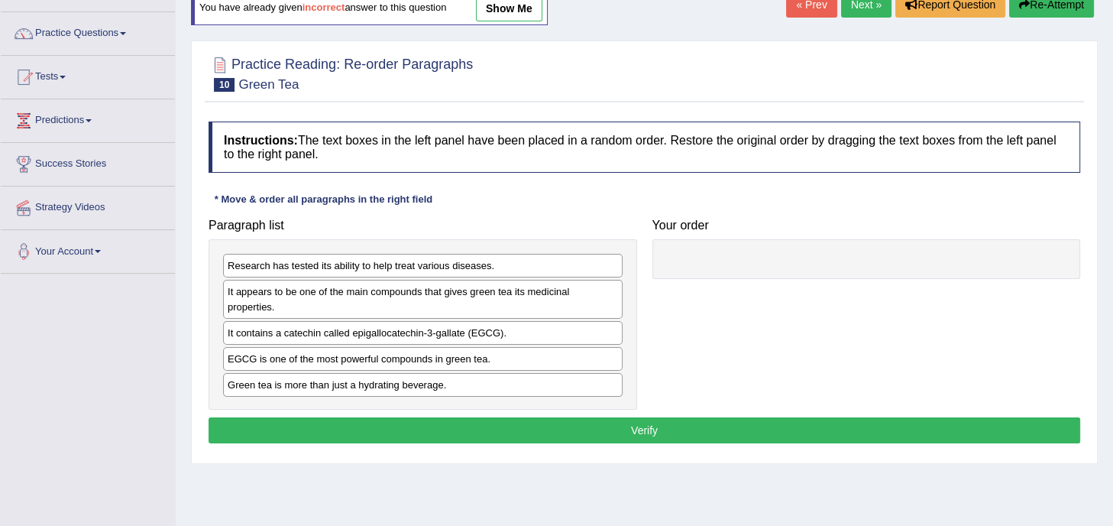
scroll to position [107, 0]
click at [778, 189] on div "Instructions: The text boxes in the left panel have been placed in a random ord…" at bounding box center [644, 284] width 879 height 341
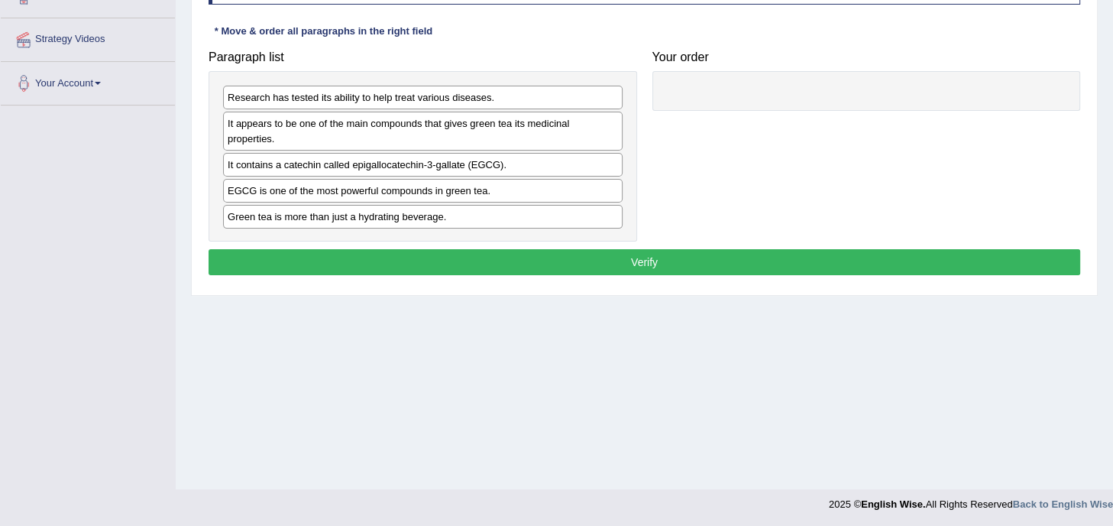
scroll to position [277, 0]
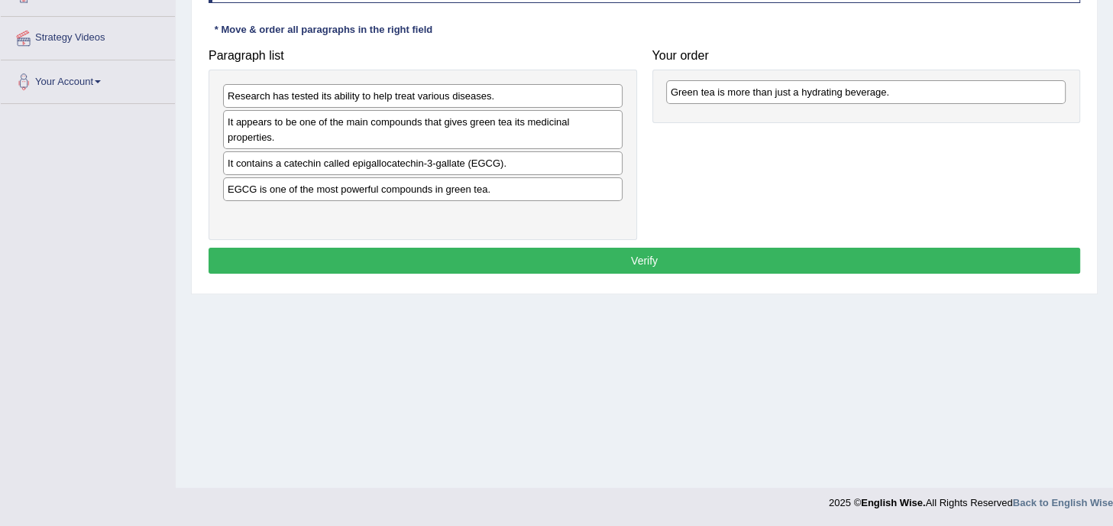
drag, startPoint x: 428, startPoint y: 215, endPoint x: 868, endPoint y: 93, distance: 456.6
click at [868, 93] on div "Green tea is more than just a hydrating beverage." at bounding box center [865, 92] width 399 height 24
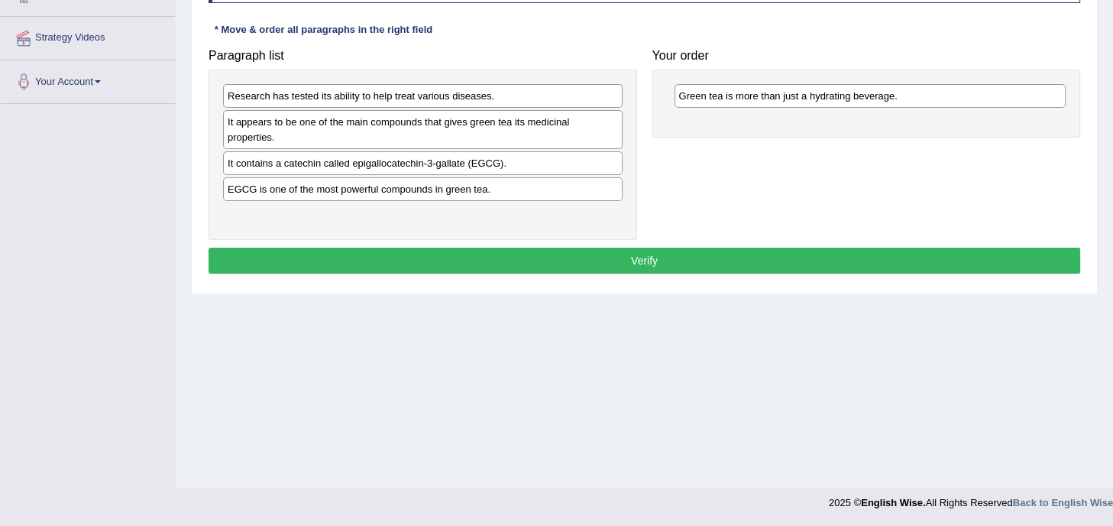
click at [464, 60] on h4 "Paragraph list" at bounding box center [423, 56] width 429 height 14
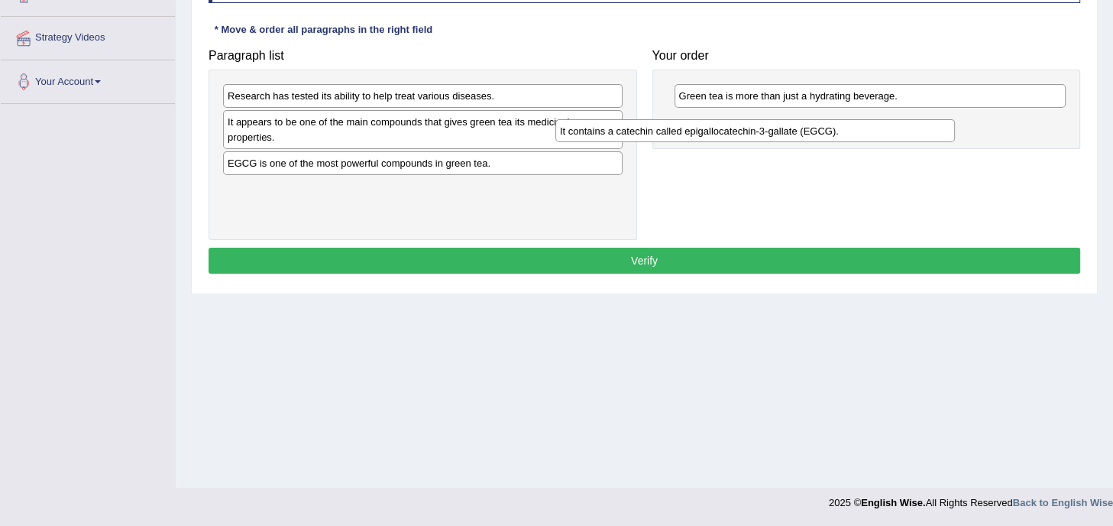
drag, startPoint x: 493, startPoint y: 166, endPoint x: 896, endPoint y: 120, distance: 405.9
click at [896, 120] on div "It contains a catechin called epigallocatechin-3-gallate (EGCG)." at bounding box center [754, 131] width 399 height 24
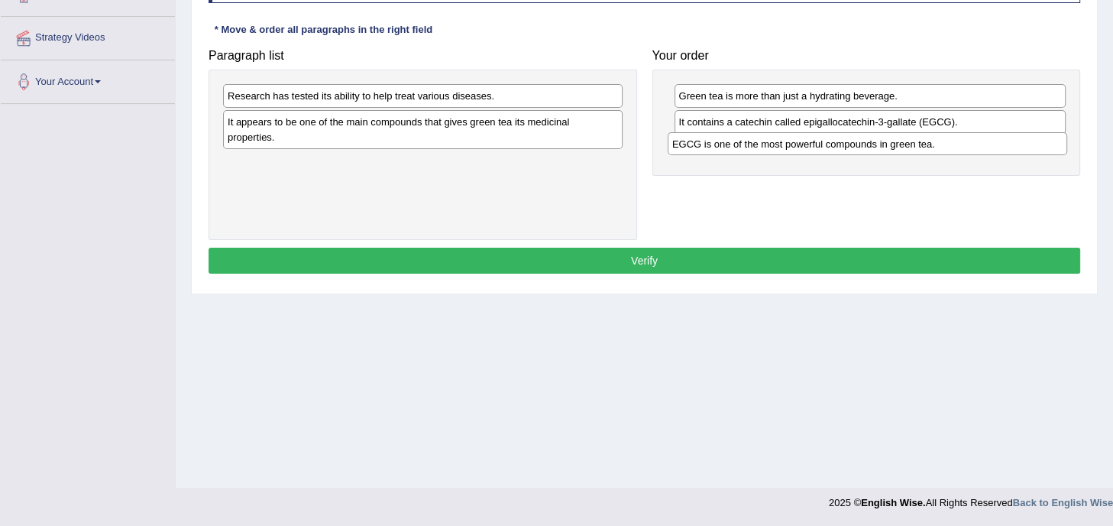
drag, startPoint x: 459, startPoint y: 166, endPoint x: 904, endPoint y: 147, distance: 444.9
click at [904, 147] on div "EGCG is one of the most powerful compounds in green tea." at bounding box center [867, 144] width 399 height 24
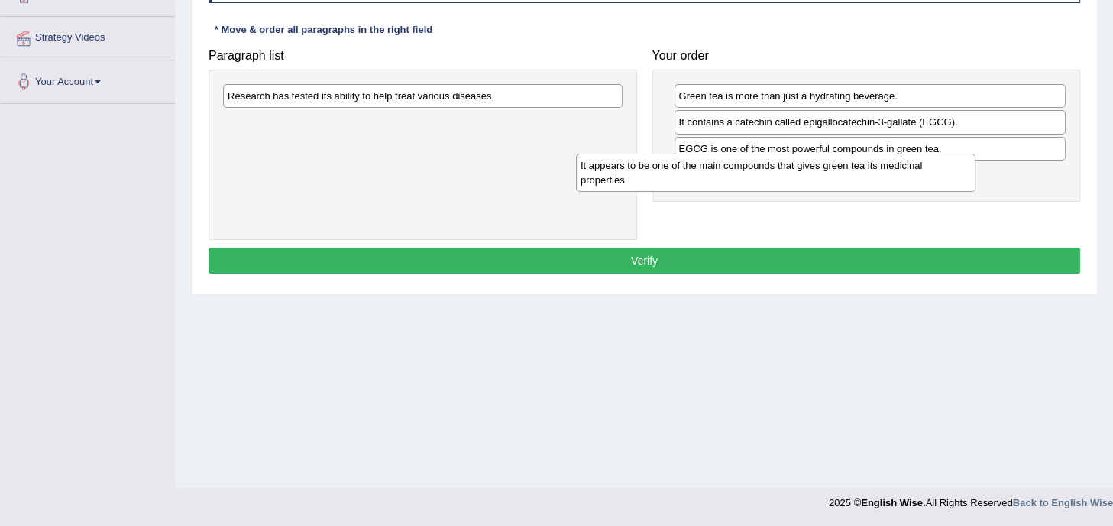
drag, startPoint x: 561, startPoint y: 134, endPoint x: 914, endPoint y: 178, distance: 355.7
click at [914, 178] on div "It appears to be one of the main compounds that gives green tea its medicinal p…" at bounding box center [775, 173] width 399 height 38
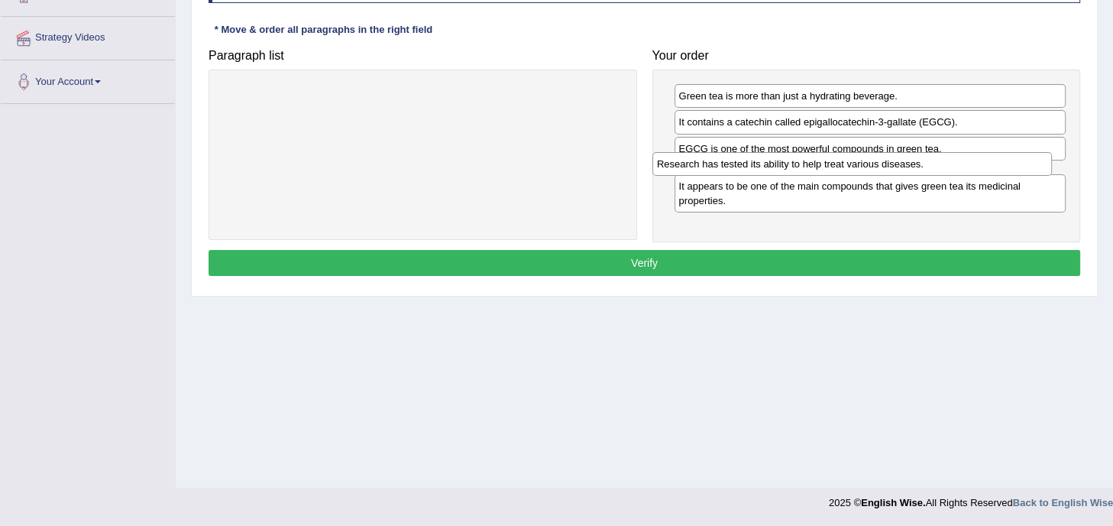
drag, startPoint x: 545, startPoint y: 97, endPoint x: 974, endPoint y: 165, distance: 434.6
click at [974, 165] on div "Research has tested its ability to help treat various diseases." at bounding box center [851, 164] width 399 height 24
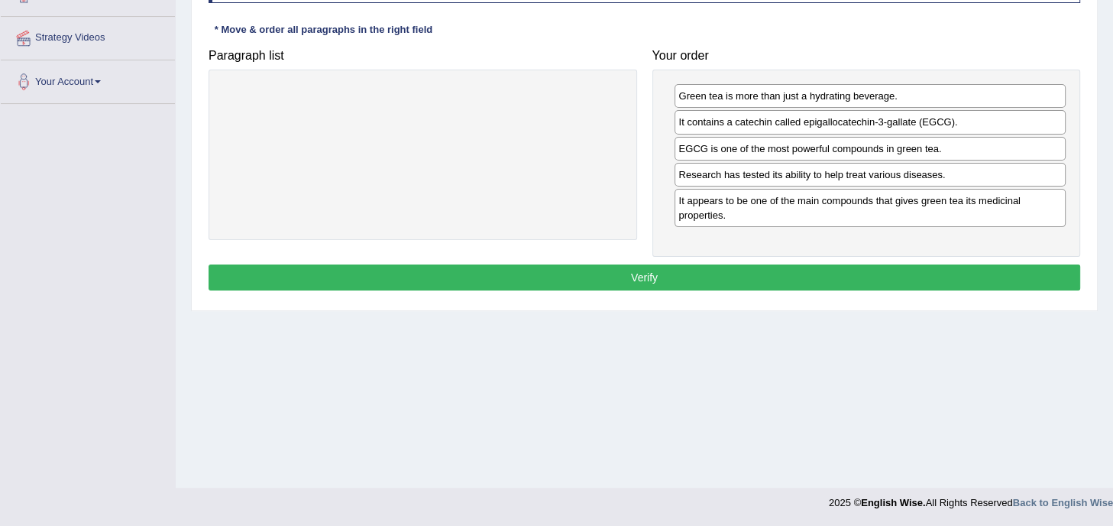
click at [848, 293] on div "Instructions: The text boxes in the left panel have been placed in a random ord…" at bounding box center [644, 123] width 879 height 358
click at [810, 273] on button "Verify" at bounding box center [645, 277] width 872 height 26
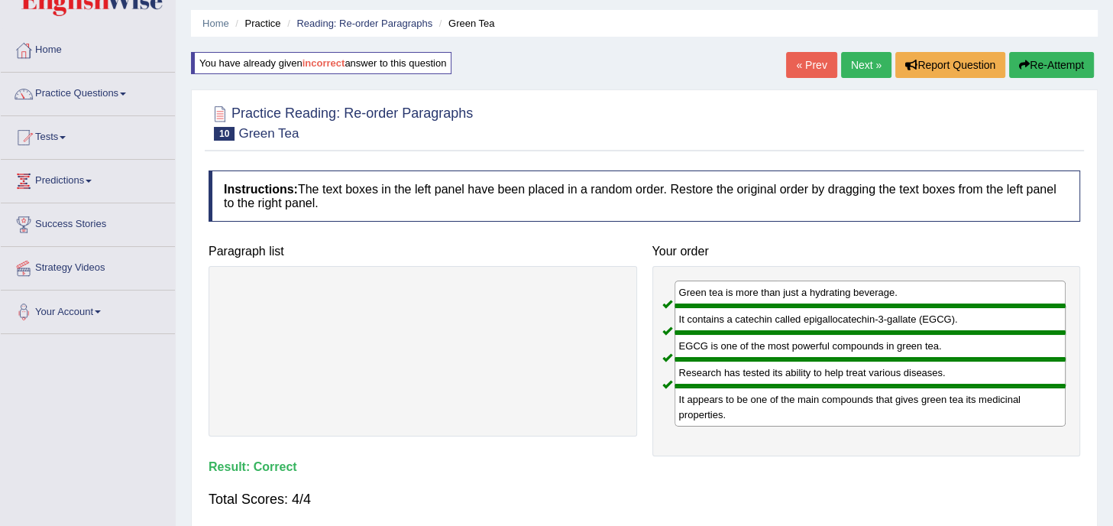
scroll to position [0, 0]
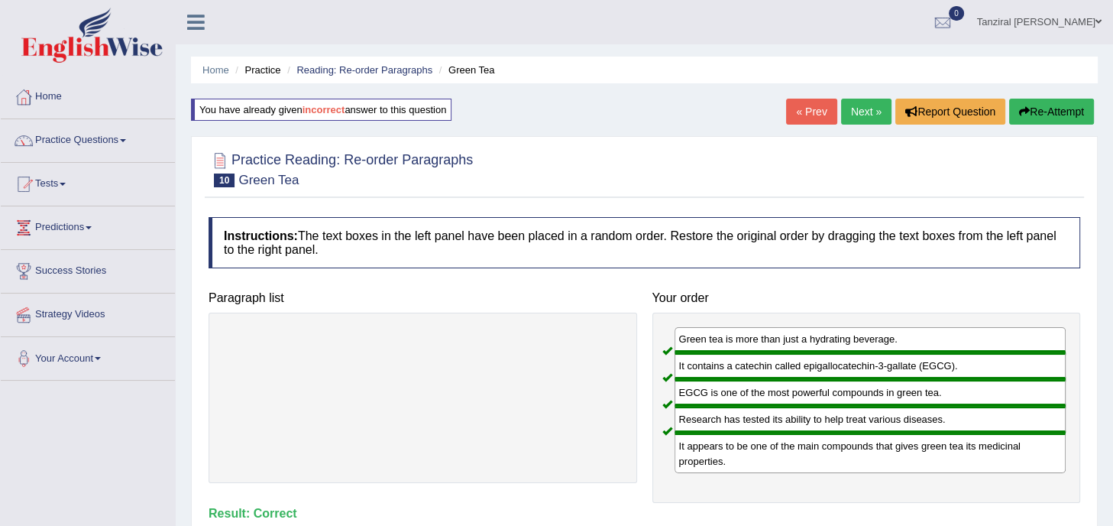
click at [867, 115] on link "Next »" at bounding box center [866, 112] width 50 height 26
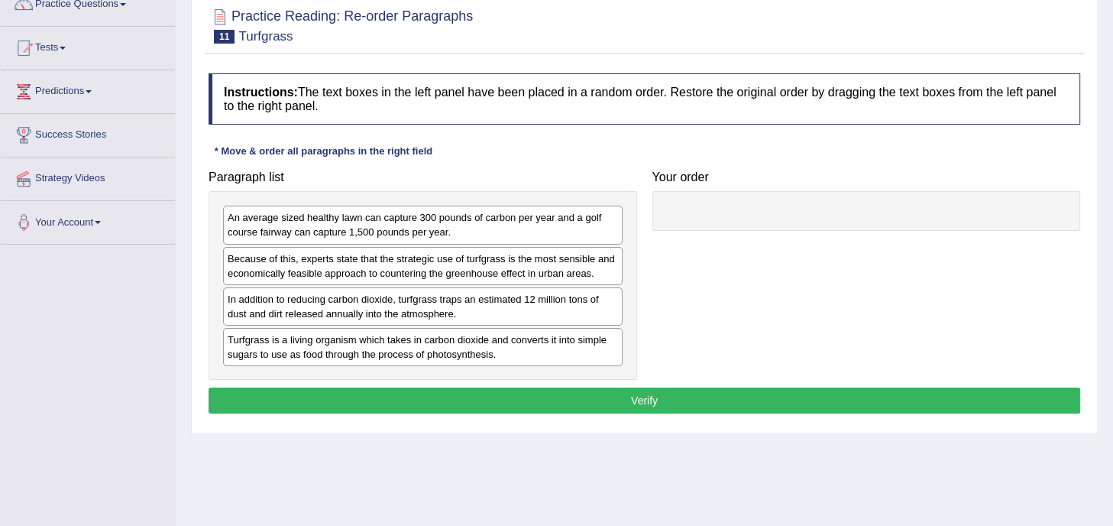
scroll to position [137, 0]
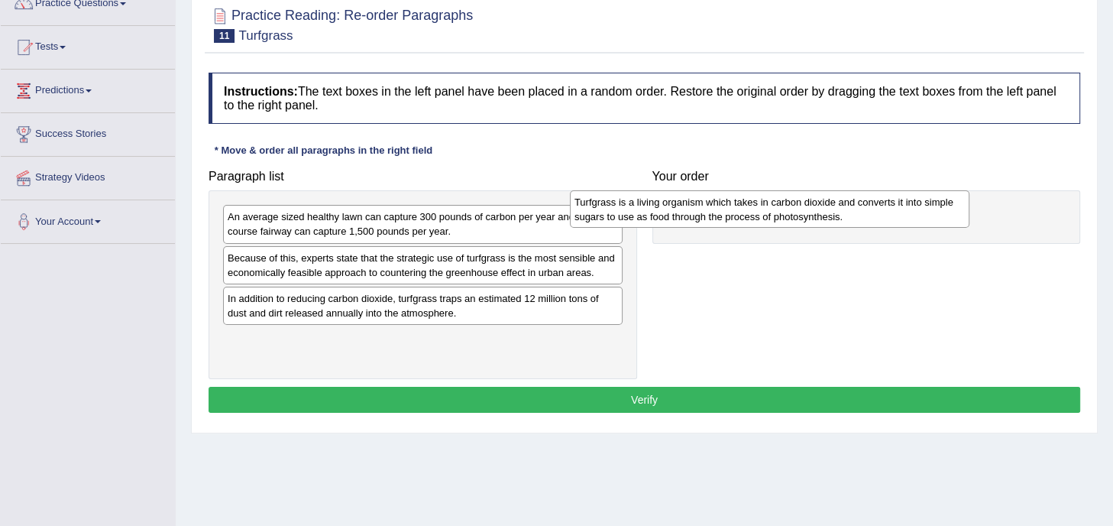
drag, startPoint x: 464, startPoint y: 348, endPoint x: 811, endPoint y: 214, distance: 371.9
click at [811, 214] on div "Turfgrass is a living organism which takes in carbon dioxide and converts it in…" at bounding box center [769, 209] width 399 height 38
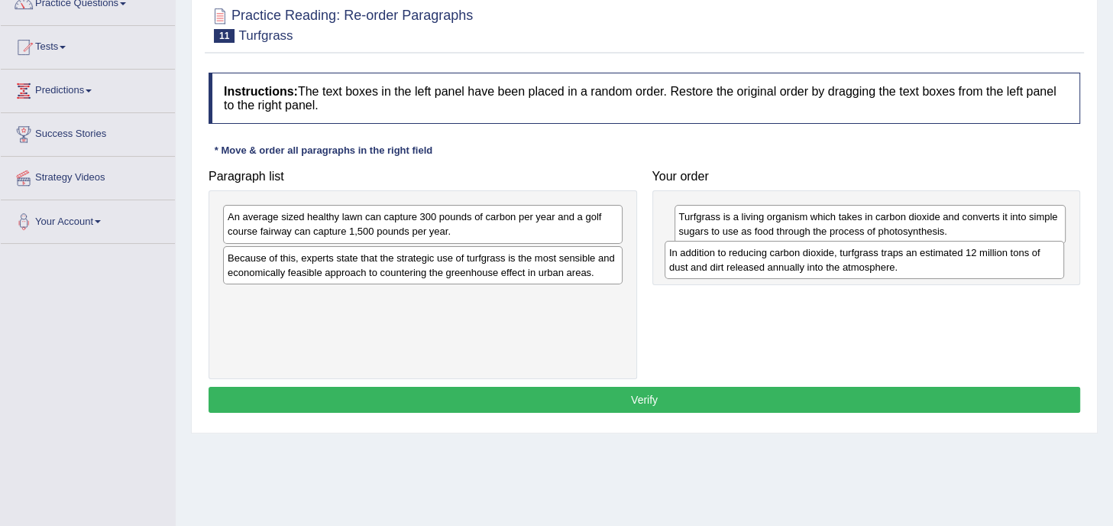
drag, startPoint x: 533, startPoint y: 305, endPoint x: 975, endPoint y: 260, distance: 443.8
click at [975, 260] on div "In addition to reducing carbon dioxide, turfgrass traps an estimated 12 million…" at bounding box center [864, 260] width 399 height 38
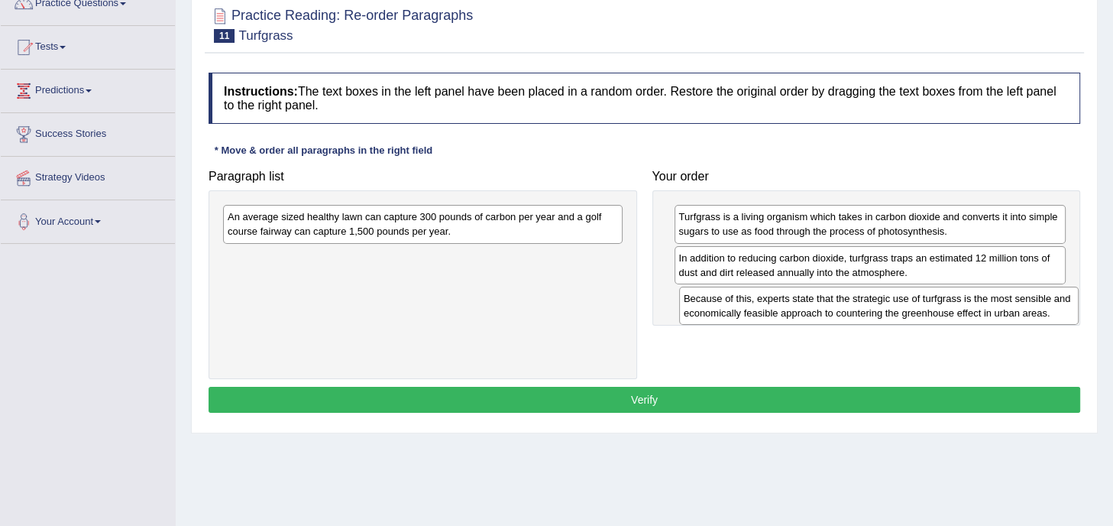
drag, startPoint x: 510, startPoint y: 265, endPoint x: 966, endPoint y: 307, distance: 457.9
click at [966, 307] on div "Because of this, experts state that the strategic use of turfgrass is the most …" at bounding box center [878, 305] width 399 height 38
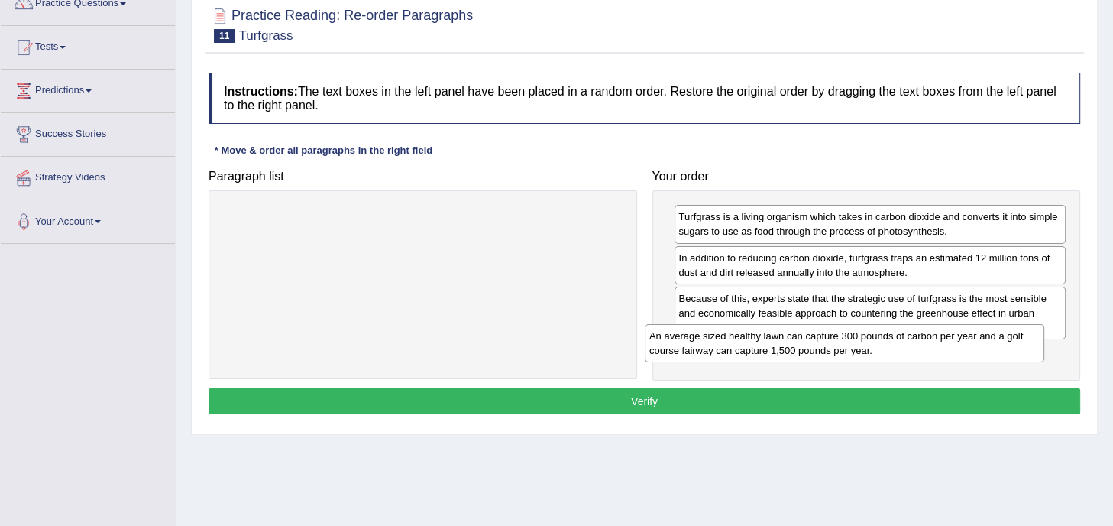
drag, startPoint x: 541, startPoint y: 225, endPoint x: 964, endPoint y: 345, distance: 439.8
click at [964, 345] on div "An average sized healthy lawn can capture 300 pounds of carbon per year and a g…" at bounding box center [844, 343] width 399 height 38
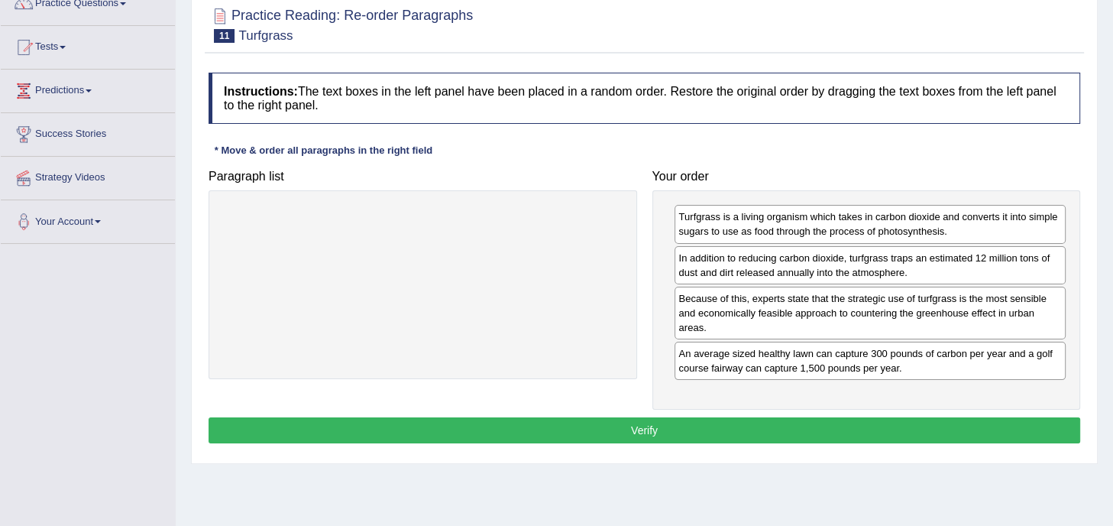
click at [843, 435] on button "Verify" at bounding box center [645, 430] width 872 height 26
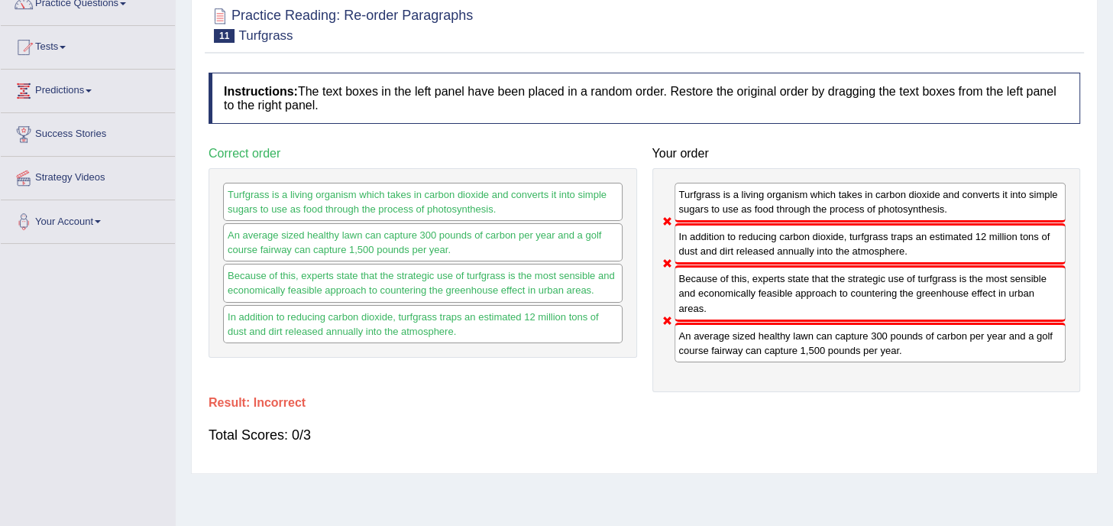
scroll to position [0, 0]
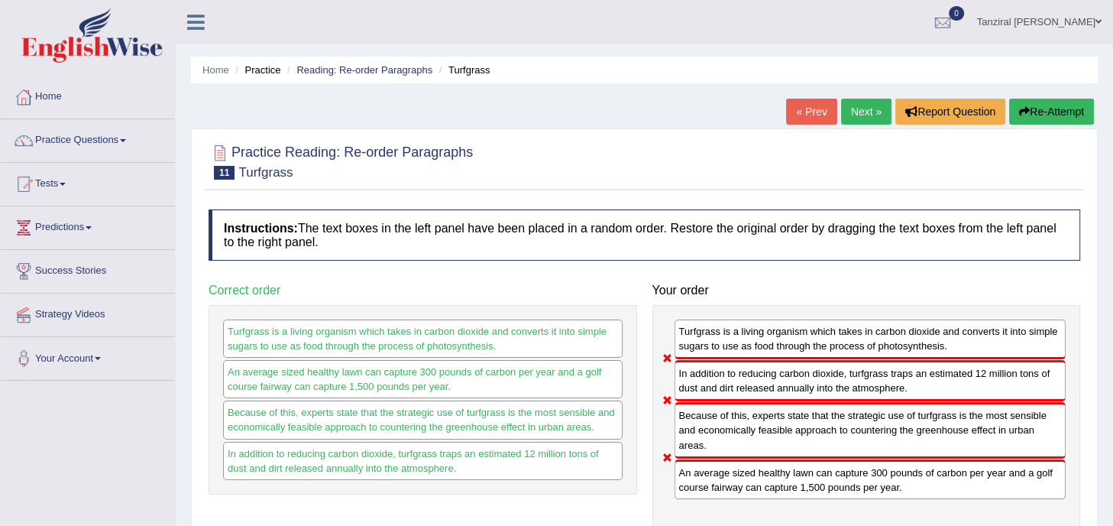
click at [1029, 109] on button "Re-Attempt" at bounding box center [1051, 112] width 85 height 26
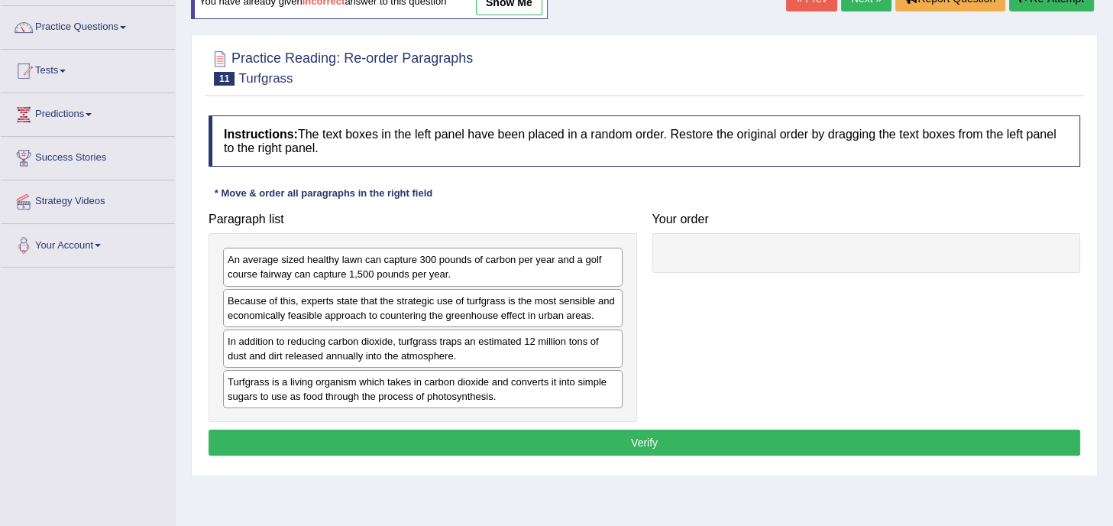
scroll to position [118, 0]
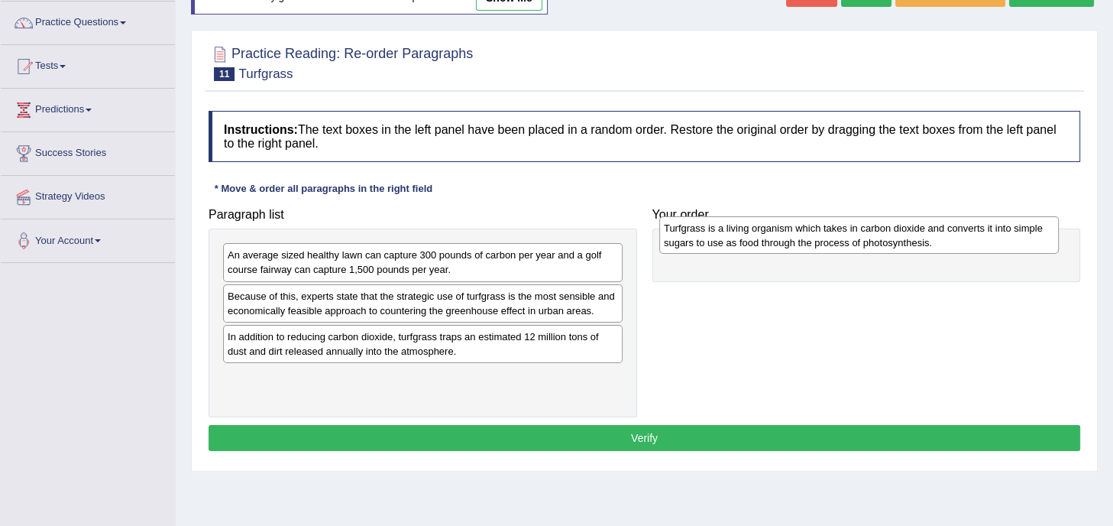
drag, startPoint x: 327, startPoint y: 388, endPoint x: 762, endPoint y: 239, distance: 459.4
click at [762, 239] on div "Turfgrass is a living organism which takes in carbon dioxide and converts it in…" at bounding box center [858, 235] width 399 height 38
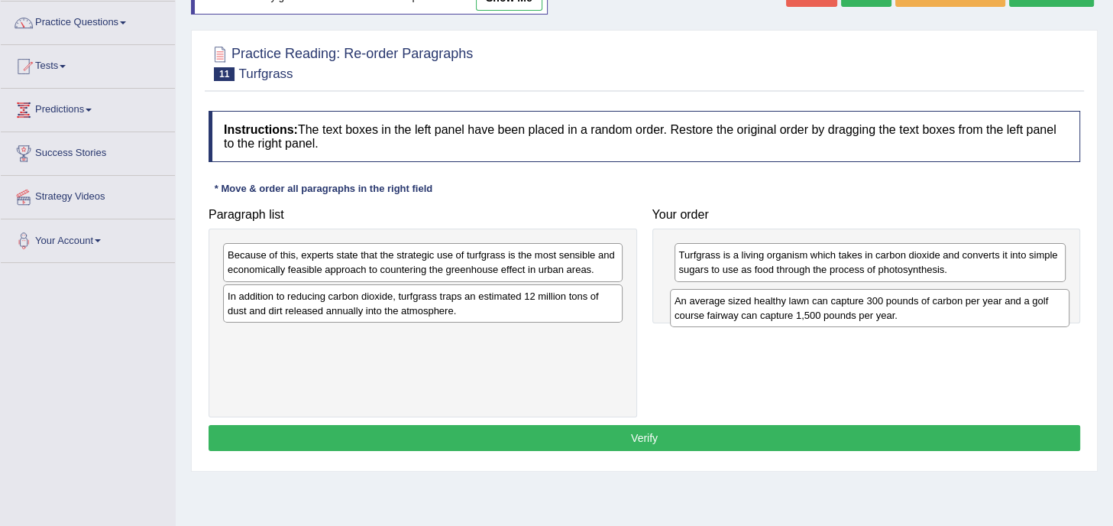
drag, startPoint x: 377, startPoint y: 263, endPoint x: 825, endPoint y: 309, distance: 450.0
click at [825, 309] on div "An average sized healthy lawn can capture 300 pounds of carbon per year and a g…" at bounding box center [869, 308] width 399 height 38
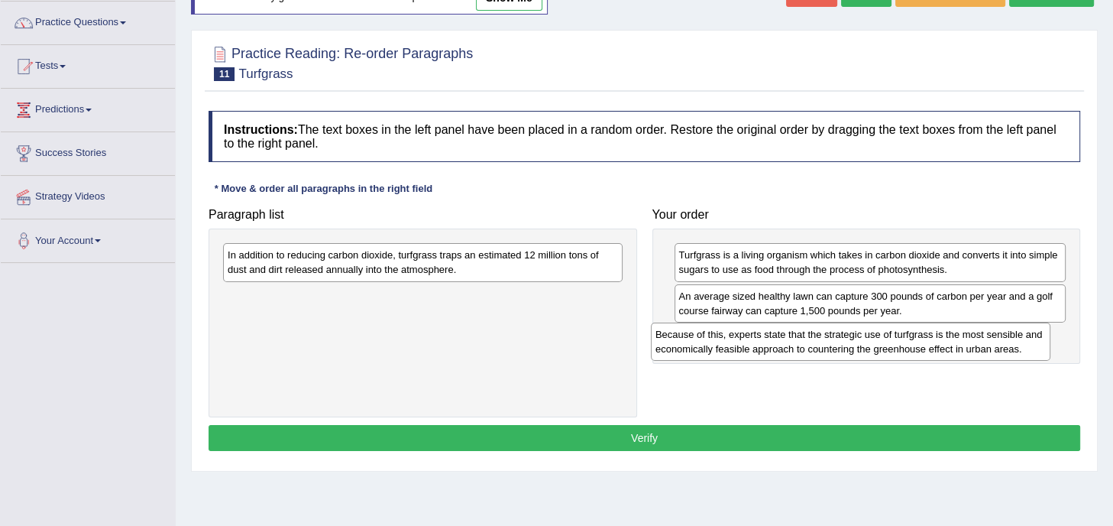
drag, startPoint x: 418, startPoint y: 254, endPoint x: 846, endPoint y: 335, distance: 436.2
click at [846, 335] on div "Because of this, experts state that the strategic use of turfgrass is the most …" at bounding box center [850, 341] width 399 height 38
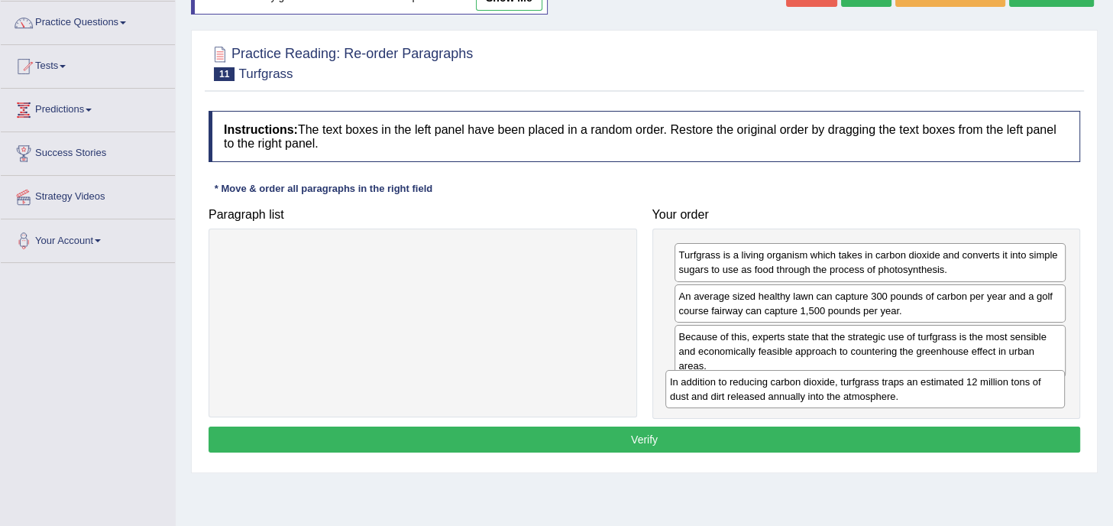
drag, startPoint x: 467, startPoint y: 262, endPoint x: 910, endPoint y: 389, distance: 460.1
click at [910, 389] on div "In addition to reducing carbon dioxide, turfgrass traps an estimated 12 million…" at bounding box center [864, 389] width 399 height 38
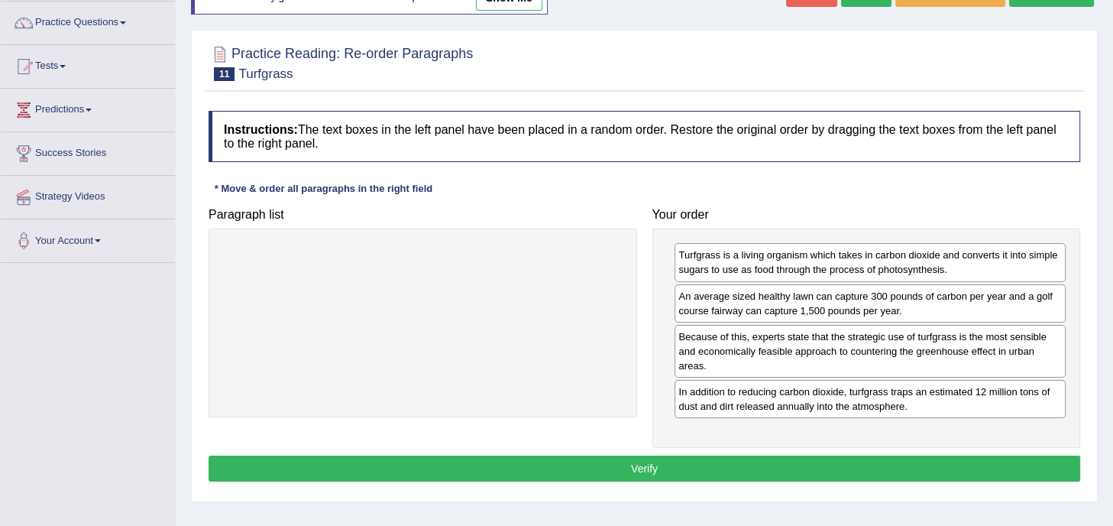
click at [643, 470] on button "Verify" at bounding box center [645, 468] width 872 height 26
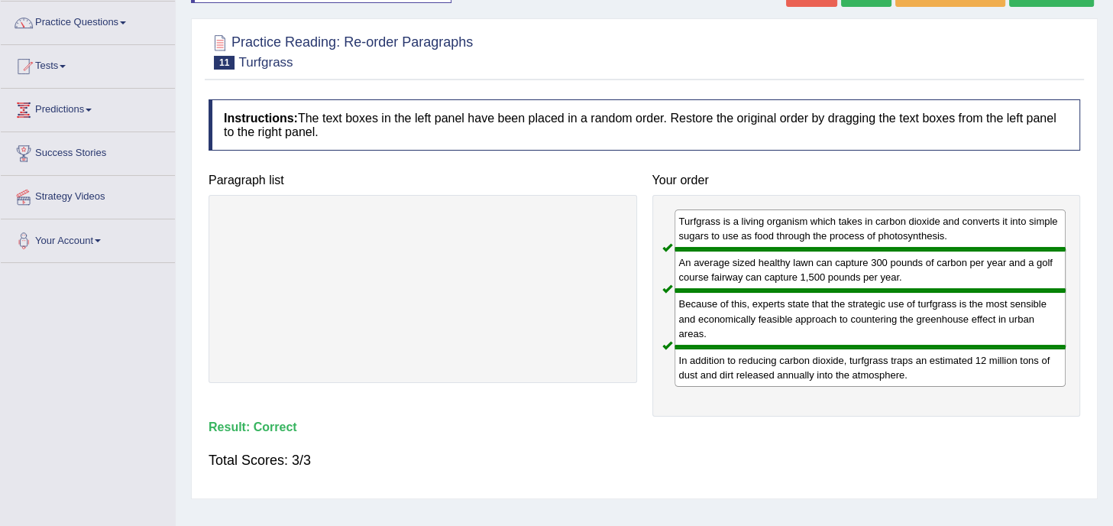
scroll to position [0, 0]
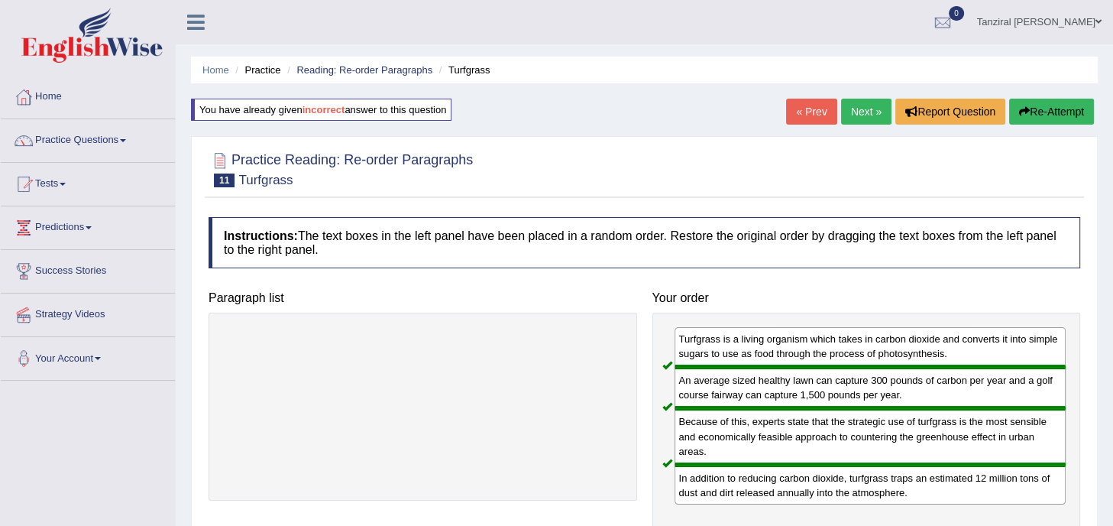
click at [871, 102] on link "Next »" at bounding box center [866, 112] width 50 height 26
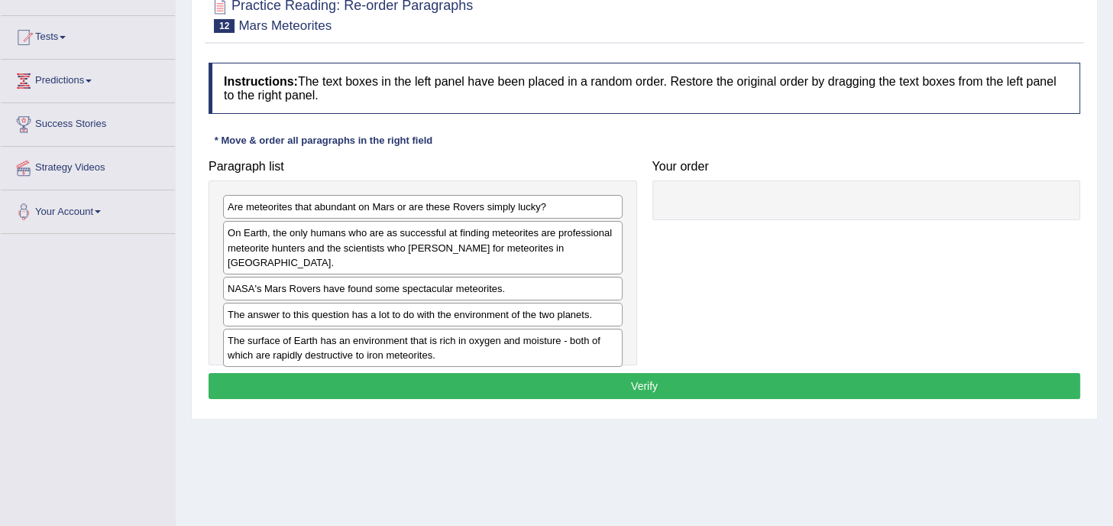
scroll to position [147, 0]
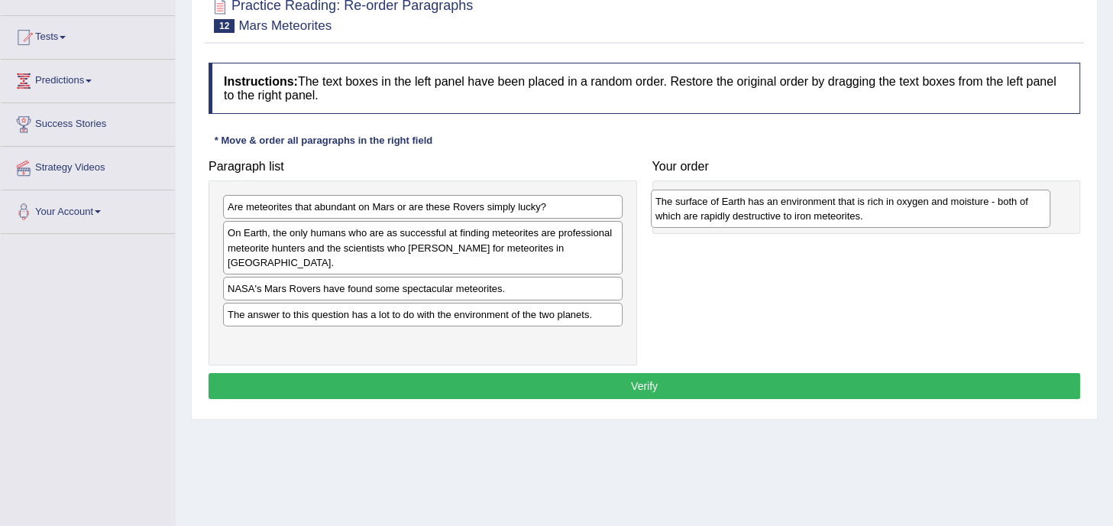
drag, startPoint x: 466, startPoint y: 334, endPoint x: 894, endPoint y: 211, distance: 445.1
click at [894, 211] on div "The surface of Earth has an environment that is rich in oxygen and moisture - b…" at bounding box center [850, 208] width 399 height 38
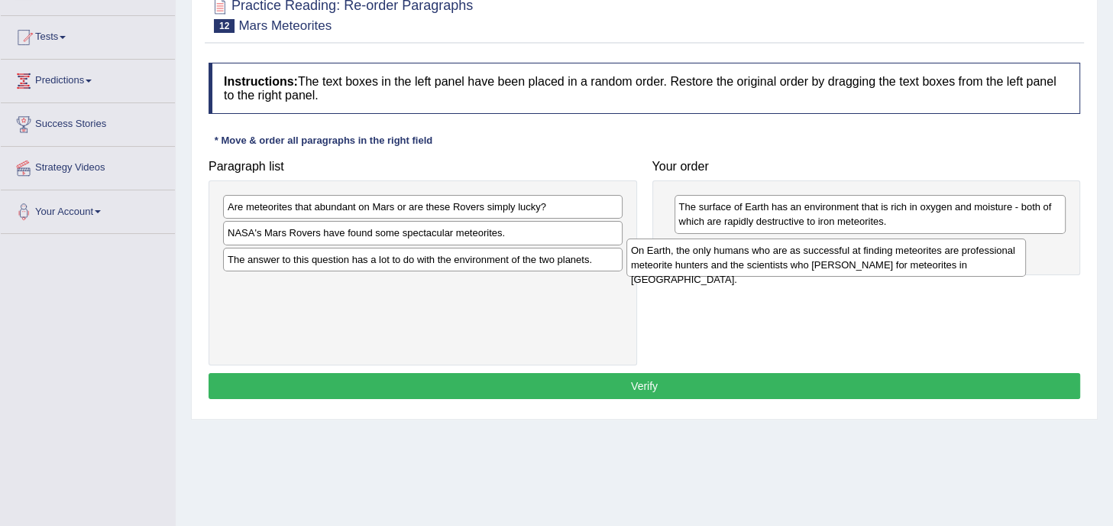
drag, startPoint x: 547, startPoint y: 244, endPoint x: 950, endPoint y: 260, distance: 403.7
click at [950, 260] on div "On Earth, the only humans who are as successful at finding meteorites are profe…" at bounding box center [825, 257] width 399 height 38
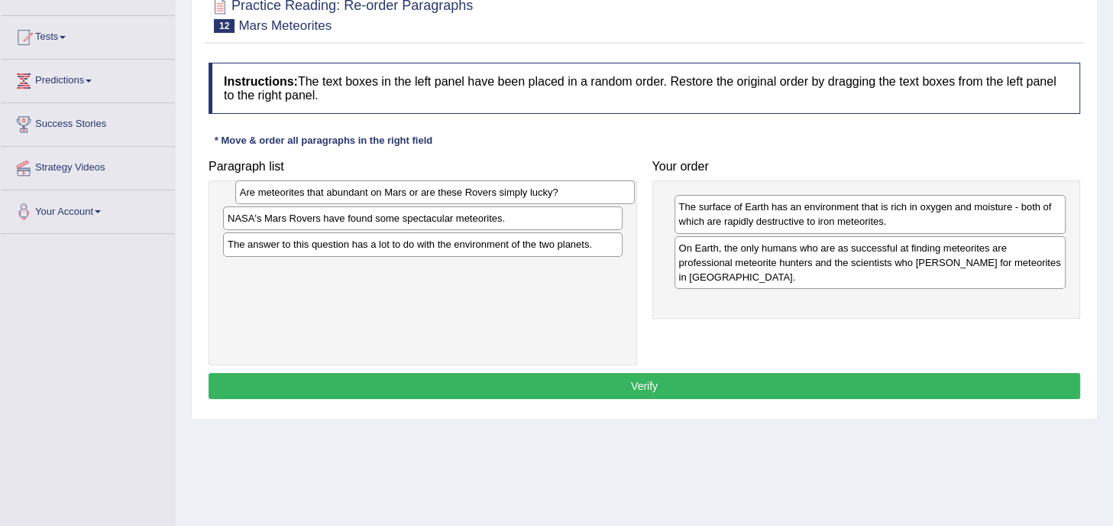
drag, startPoint x: 424, startPoint y: 207, endPoint x: 436, endPoint y: 192, distance: 19.6
click at [436, 192] on div "Are meteorites that abundant on Mars or are these Rovers simply lucky?" at bounding box center [434, 192] width 399 height 24
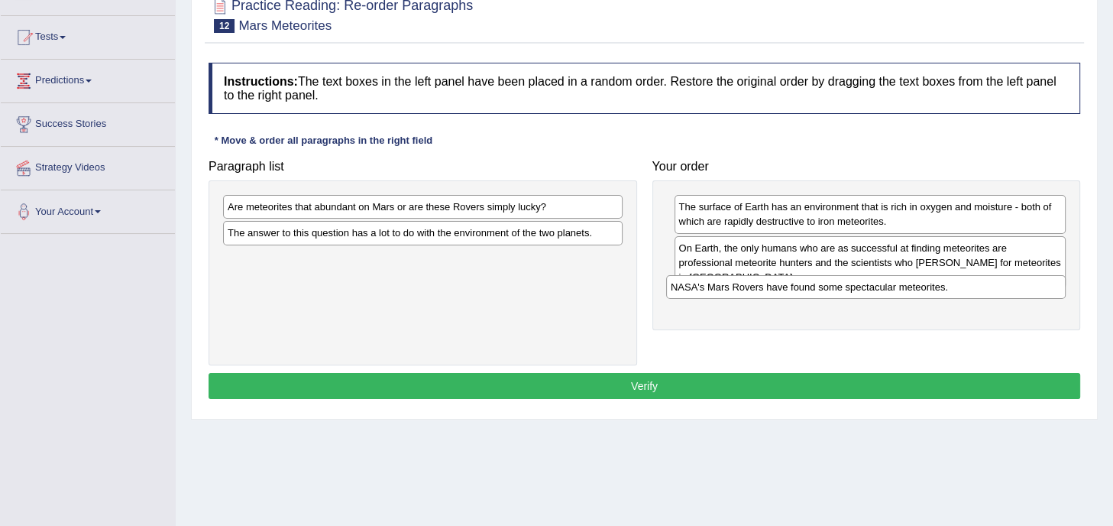
drag, startPoint x: 442, startPoint y: 229, endPoint x: 885, endPoint y: 283, distance: 446.3
click at [885, 283] on div "NASA's Mars Rovers have found some spectacular meteorites." at bounding box center [865, 287] width 399 height 24
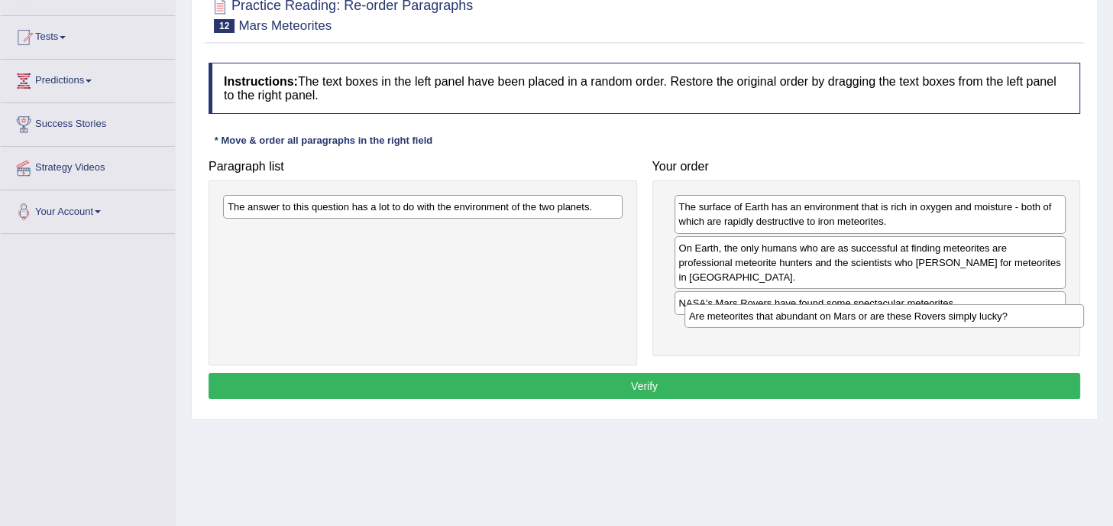
drag, startPoint x: 393, startPoint y: 211, endPoint x: 854, endPoint y: 319, distance: 473.9
click at [854, 319] on div "Are meteorites that abundant on Mars or are these Rovers simply lucky?" at bounding box center [883, 316] width 399 height 24
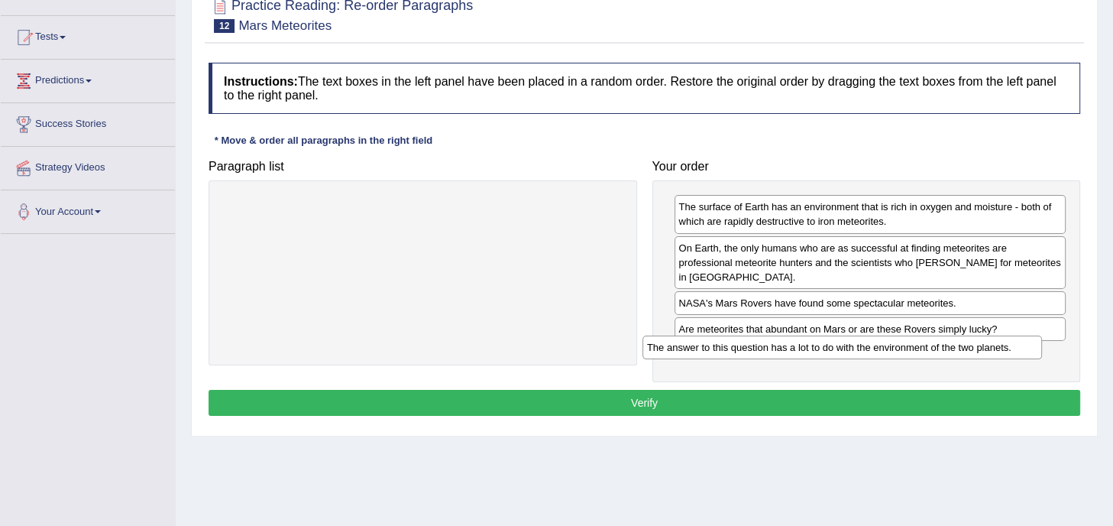
drag, startPoint x: 416, startPoint y: 207, endPoint x: 835, endPoint y: 348, distance: 442.3
click at [835, 348] on div "The answer to this question has a lot to do with the environment of the two pla…" at bounding box center [841, 347] width 399 height 24
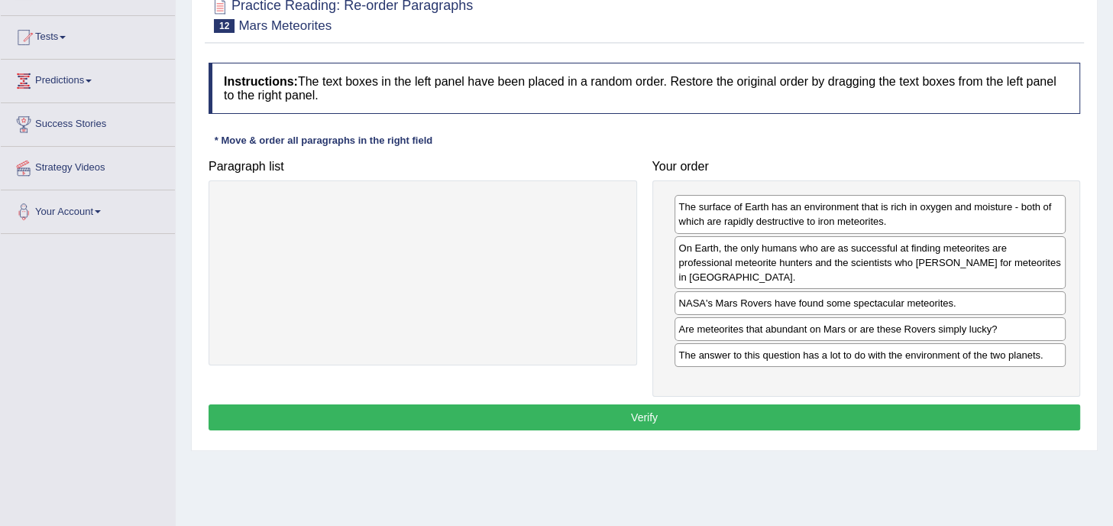
click at [682, 404] on button "Verify" at bounding box center [645, 417] width 872 height 26
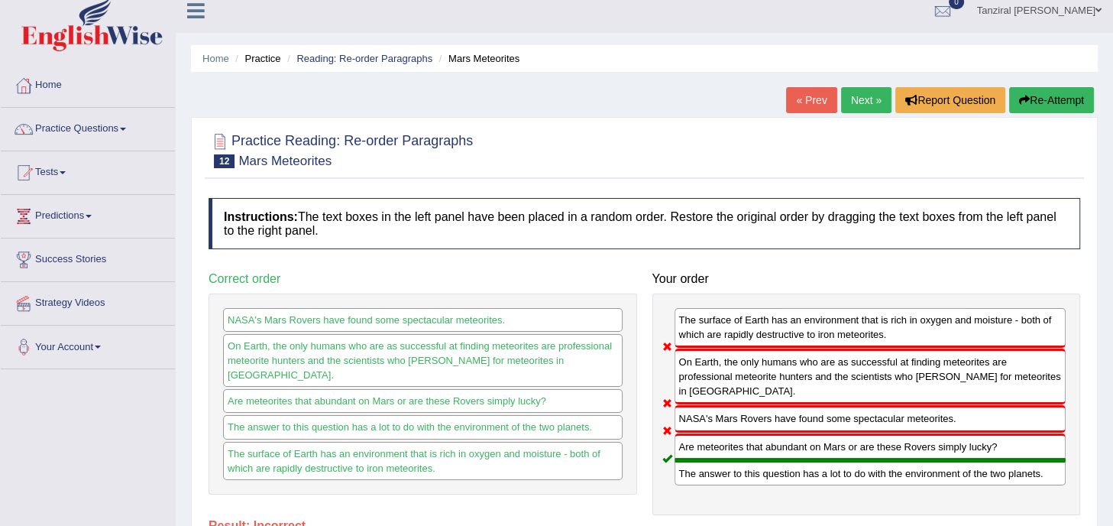
scroll to position [0, 0]
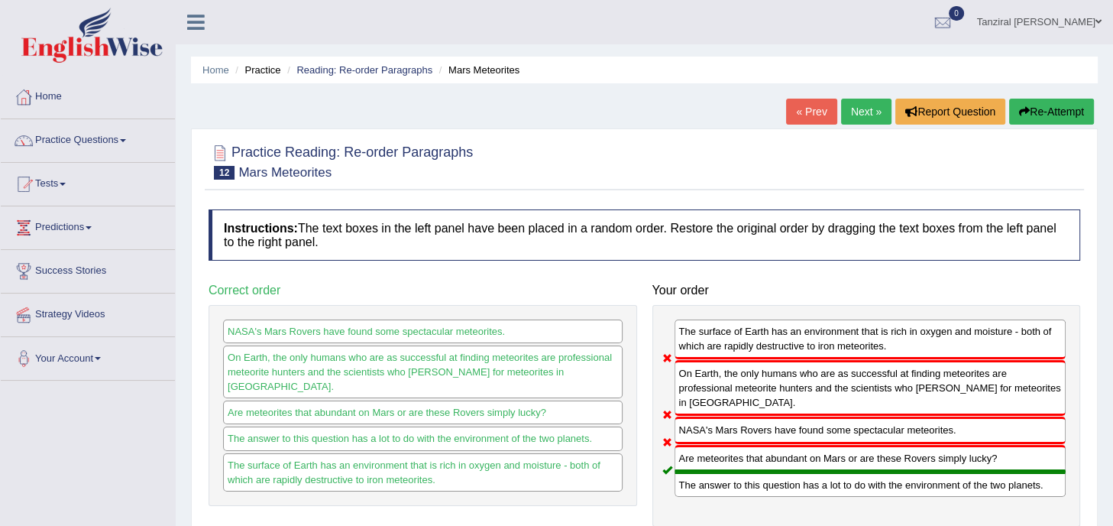
click at [1048, 103] on button "Re-Attempt" at bounding box center [1051, 112] width 85 height 26
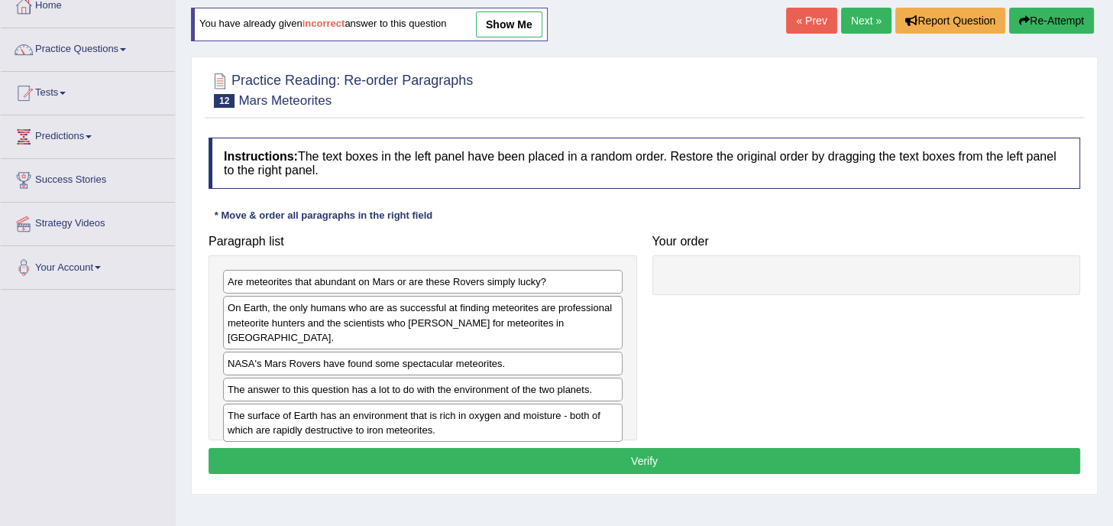
scroll to position [92, 0]
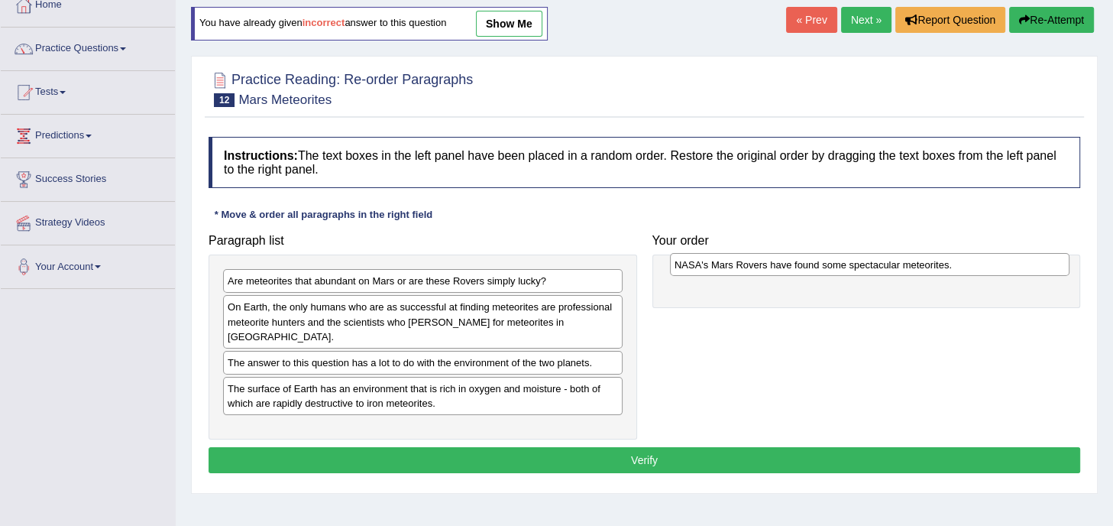
drag, startPoint x: 492, startPoint y: 348, endPoint x: 939, endPoint y: 266, distance: 454.3
click at [939, 266] on div "NASA's Mars Rovers have found some spectacular meteorites." at bounding box center [869, 265] width 399 height 24
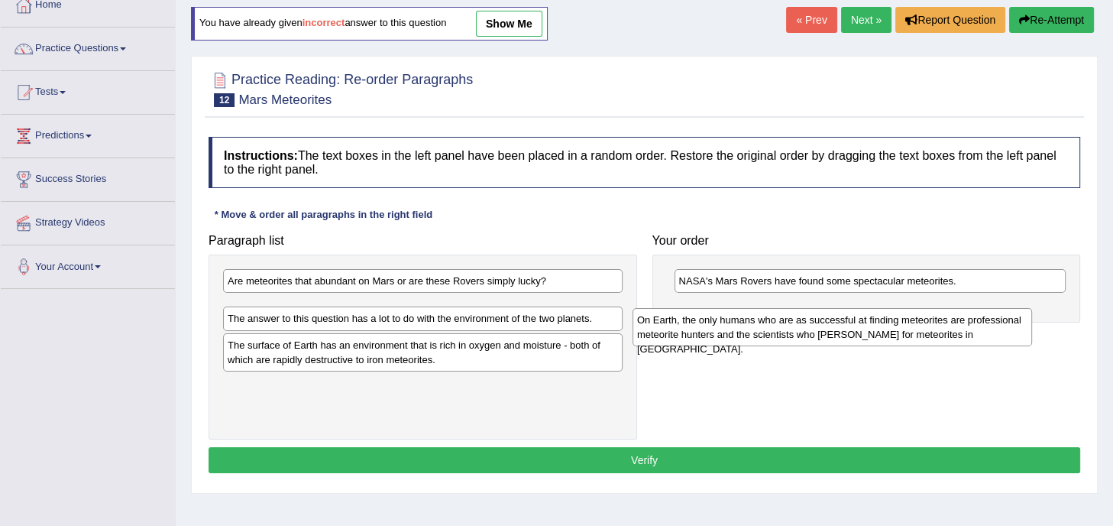
drag, startPoint x: 477, startPoint y: 310, endPoint x: 904, endPoint y: 320, distance: 427.9
click at [904, 320] on div "On Earth, the only humans who are as successful at finding meteorites are profe…" at bounding box center [831, 327] width 399 height 38
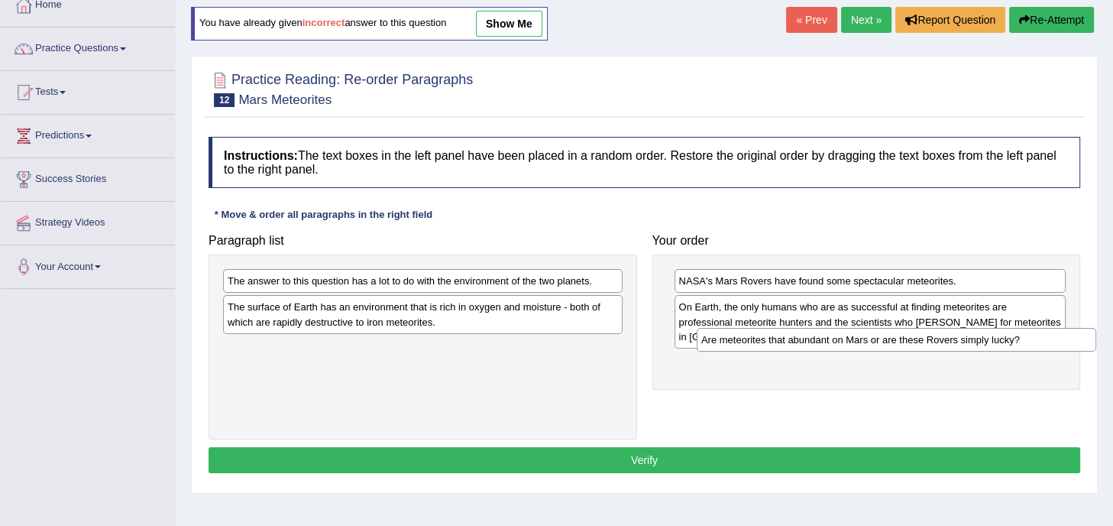
drag, startPoint x: 404, startPoint y: 280, endPoint x: 903, endPoint y: 338, distance: 502.2
click at [903, 338] on div "Are meteorites that abundant on Mars or are these Rovers simply lucky?" at bounding box center [896, 340] width 399 height 24
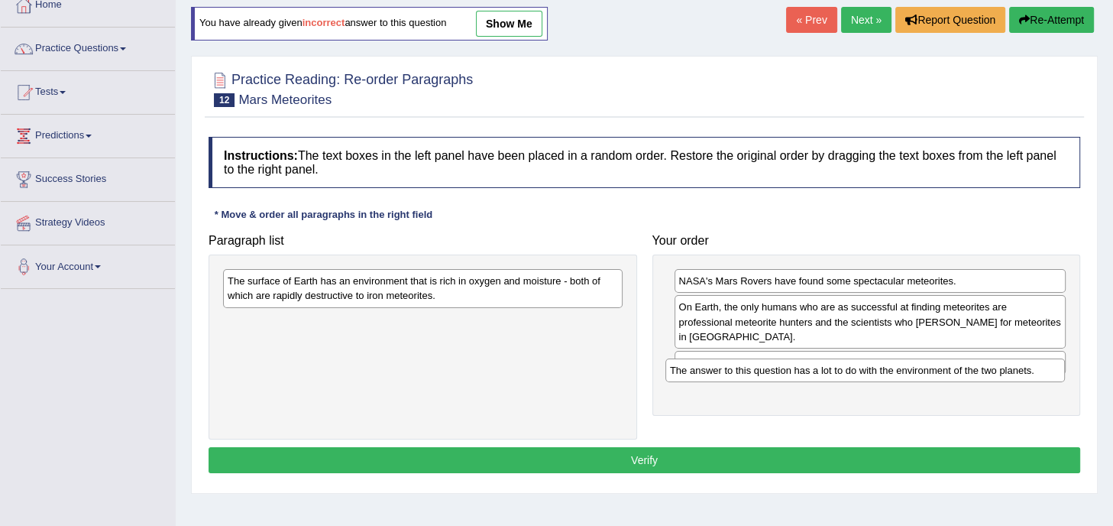
drag, startPoint x: 520, startPoint y: 280, endPoint x: 963, endPoint y: 369, distance: 452.0
click at [963, 369] on div "The answer to this question has a lot to do with the environment of the two pla…" at bounding box center [864, 370] width 399 height 24
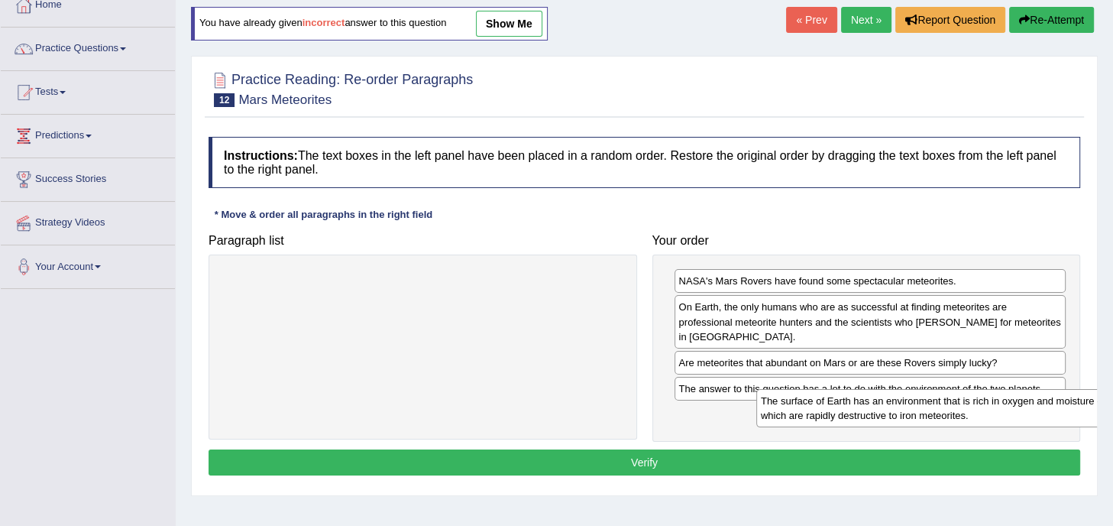
drag, startPoint x: 550, startPoint y: 285, endPoint x: 1105, endPoint y: 401, distance: 566.6
click at [1105, 401] on div "Home Practice Reading: Re-order Paragraphs Mars Meteorites You have already giv…" at bounding box center [644, 290] width 937 height 764
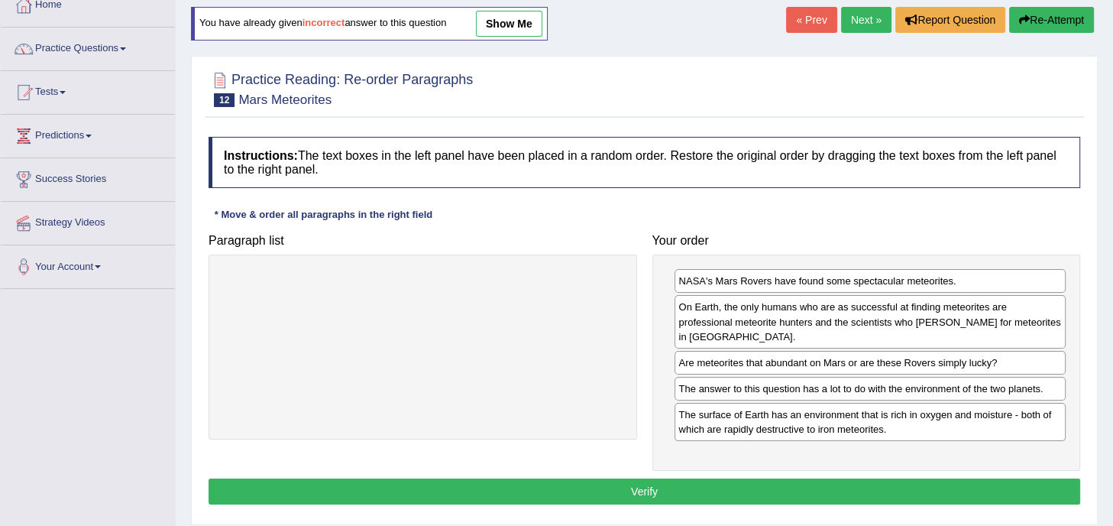
click at [907, 478] on button "Verify" at bounding box center [645, 491] width 872 height 26
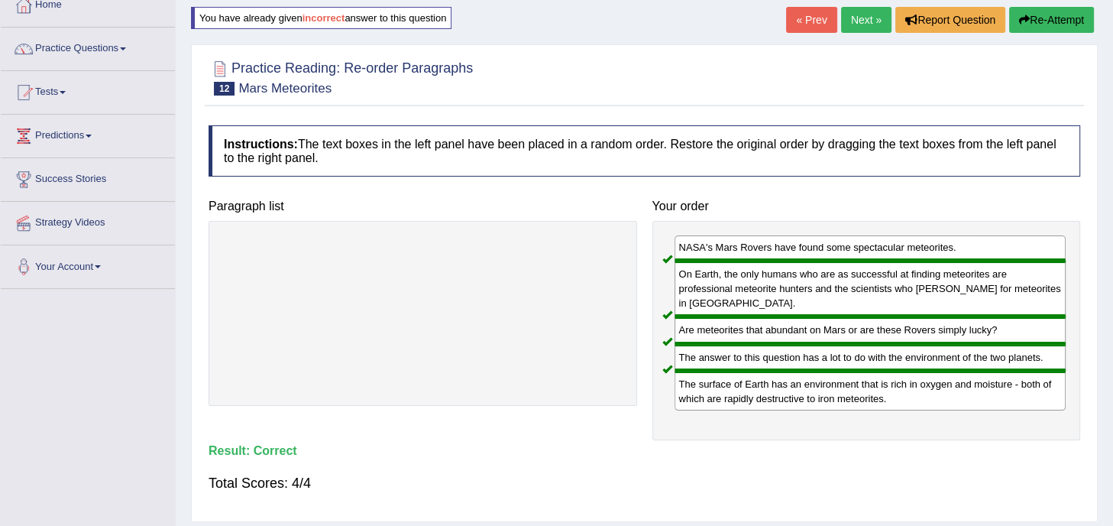
scroll to position [0, 0]
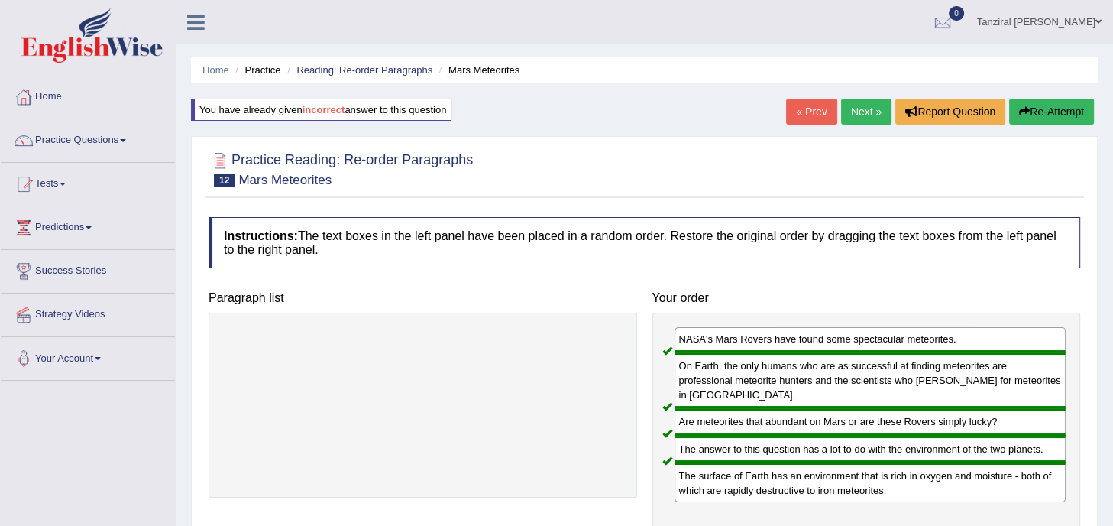
click at [849, 108] on link "Next »" at bounding box center [866, 112] width 50 height 26
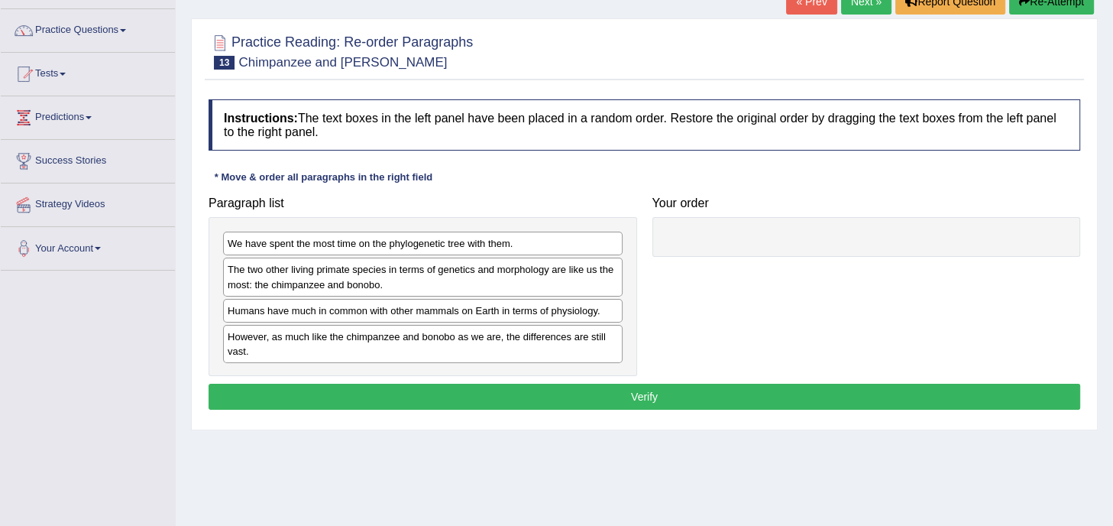
scroll to position [115, 0]
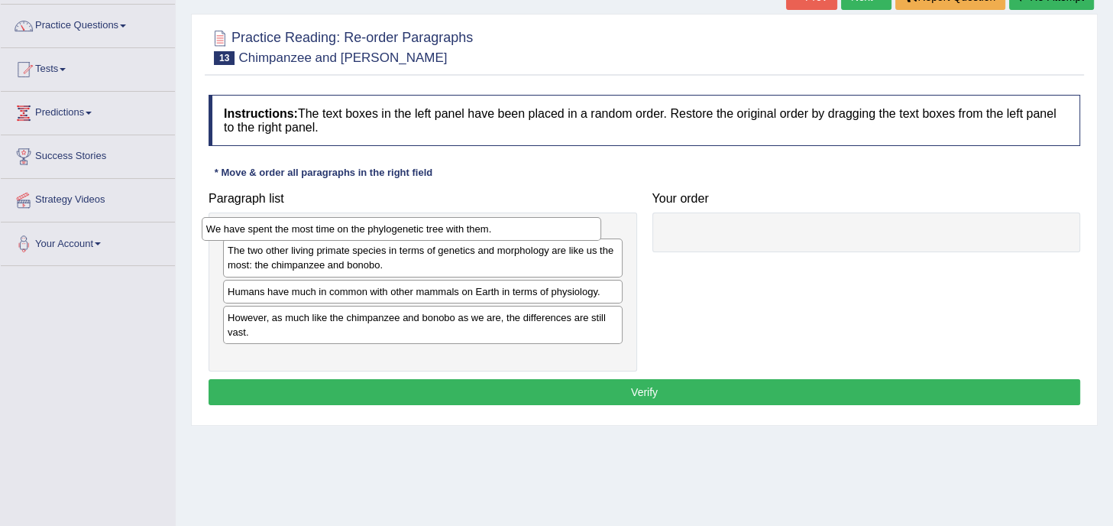
drag, startPoint x: 431, startPoint y: 242, endPoint x: 409, endPoint y: 231, distance: 23.9
click at [409, 231] on div "We have spent the most time on the phylogenetic tree with them." at bounding box center [401, 229] width 399 height 24
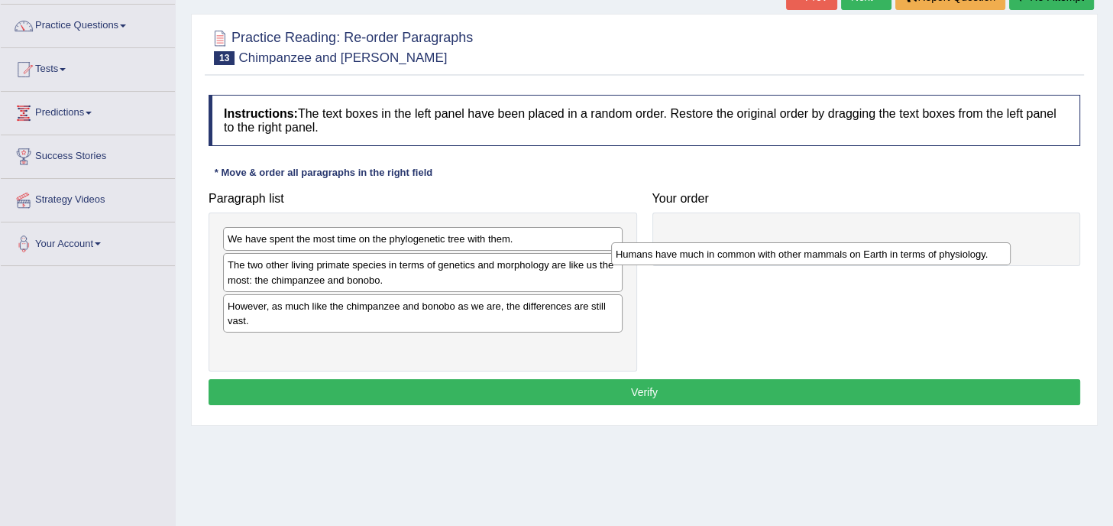
drag, startPoint x: 419, startPoint y: 308, endPoint x: 850, endPoint y: 225, distance: 439.4
click at [850, 242] on div "Humans have much in common with other mammals on Earth in terms of physiology." at bounding box center [810, 254] width 399 height 24
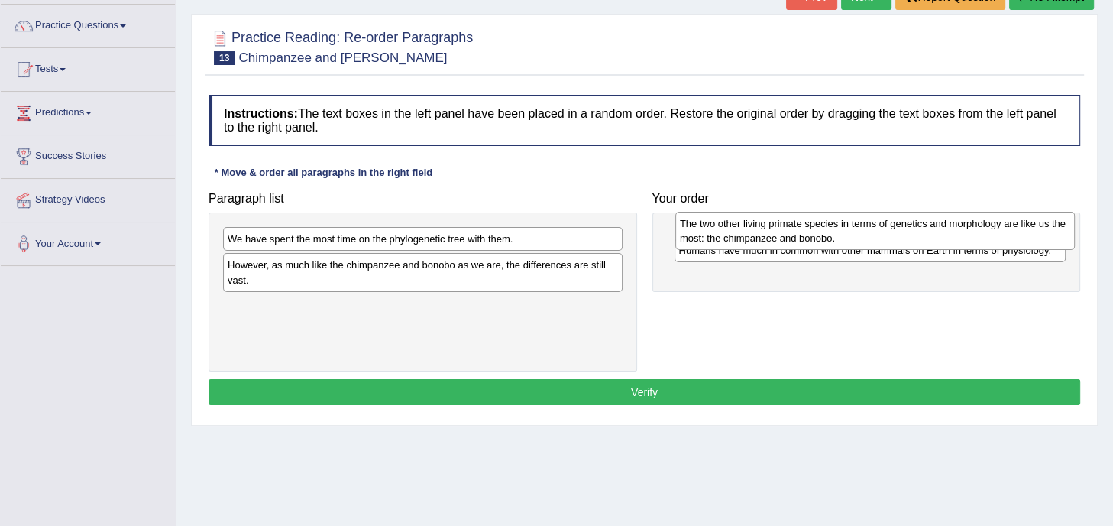
drag, startPoint x: 551, startPoint y: 273, endPoint x: 1003, endPoint y: 231, distance: 454.1
click at [1003, 231] on div "The two other living primate species in terms of genetics and morphology are li…" at bounding box center [874, 231] width 399 height 38
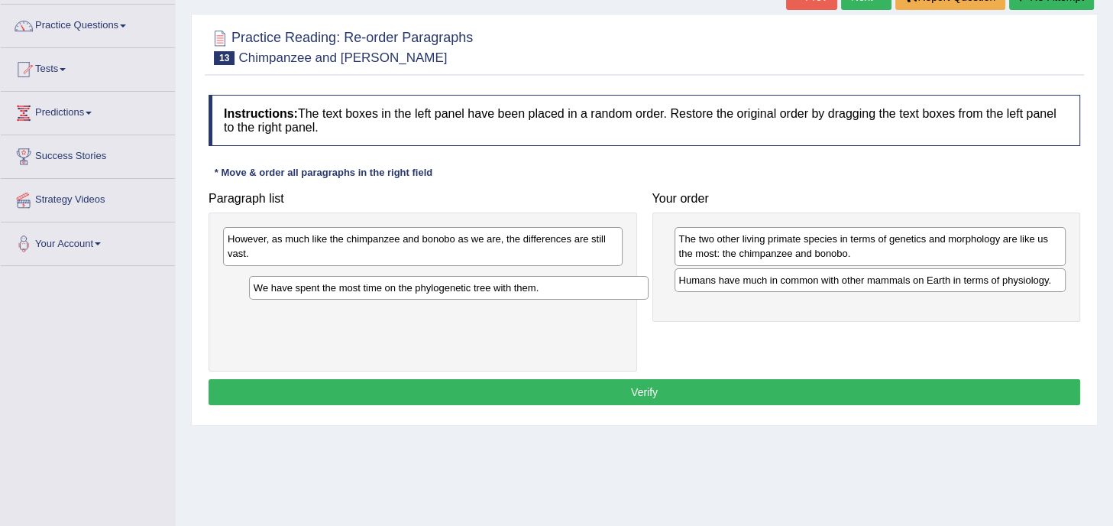
drag, startPoint x: 493, startPoint y: 237, endPoint x: 519, endPoint y: 286, distance: 55.4
click at [519, 286] on div "We have spent the most time on the phylogenetic tree with them." at bounding box center [448, 288] width 399 height 24
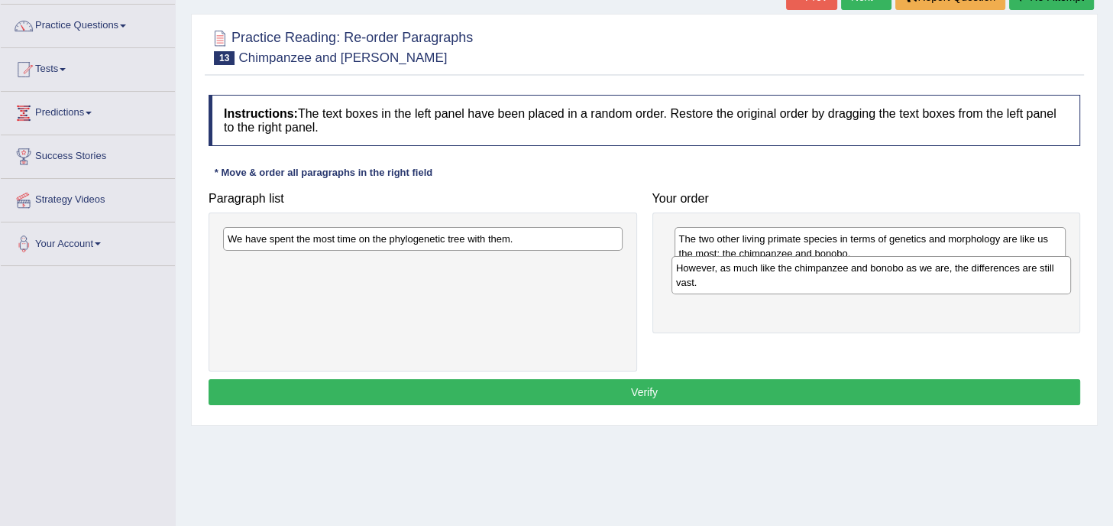
drag, startPoint x: 551, startPoint y: 250, endPoint x: 999, endPoint y: 280, distance: 449.4
click at [999, 280] on div "However, as much like the chimpanzee and bonobo as we are, the differences are …" at bounding box center [870, 275] width 399 height 38
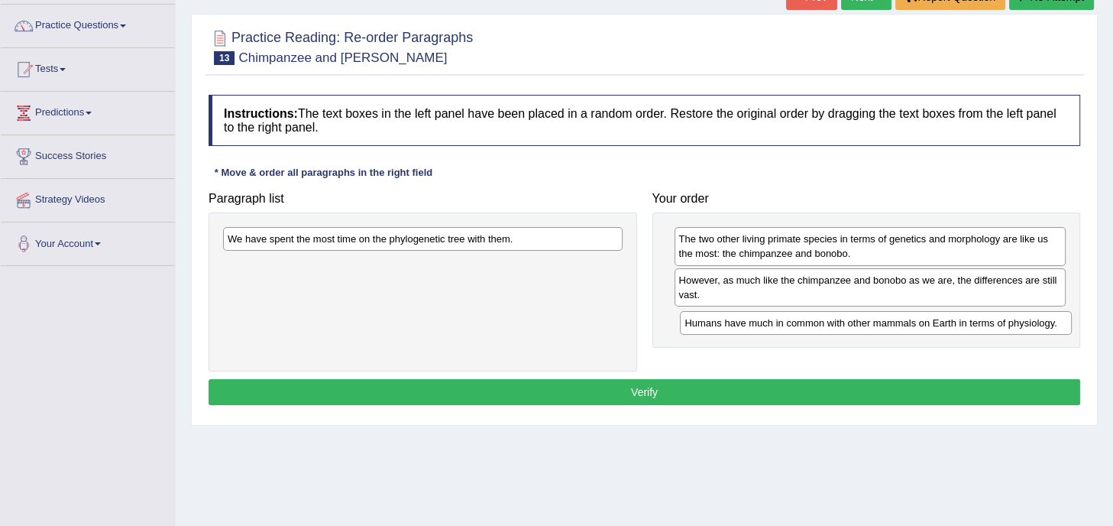
drag, startPoint x: 883, startPoint y: 283, endPoint x: 889, endPoint y: 323, distance: 40.2
click at [889, 323] on div "Humans have much in common with other mammals on Earth in terms of physiology." at bounding box center [876, 323] width 392 height 24
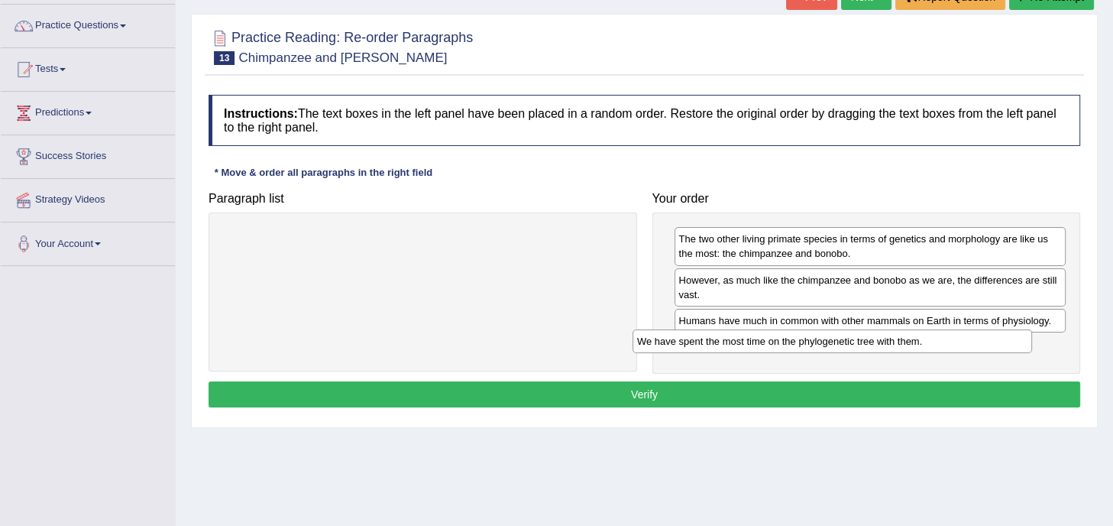
drag, startPoint x: 517, startPoint y: 236, endPoint x: 927, endPoint y: 338, distance: 422.0
click at [927, 338] on div "We have spent the most time on the phylogenetic tree with them." at bounding box center [831, 341] width 399 height 24
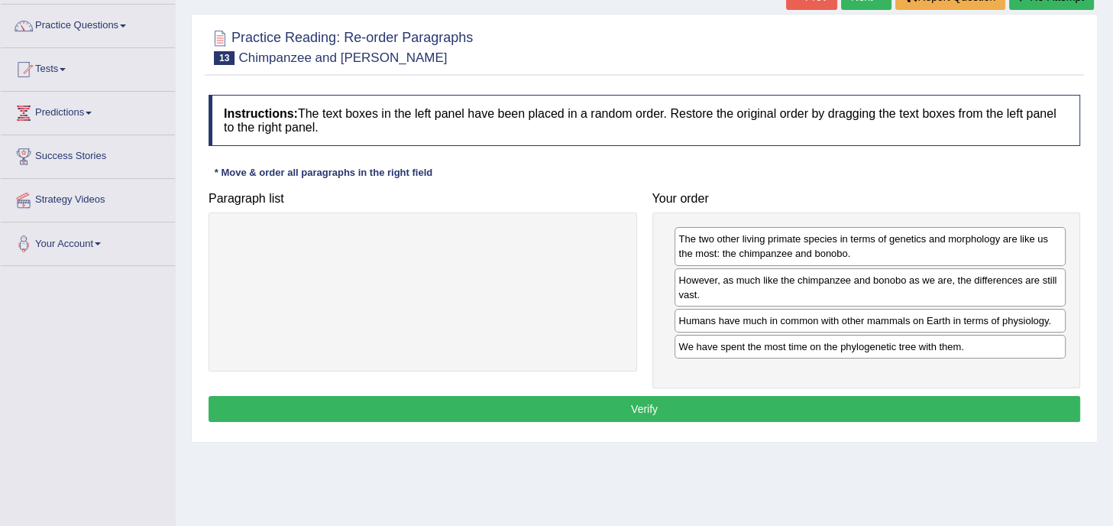
click at [617, 396] on button "Verify" at bounding box center [645, 409] width 872 height 26
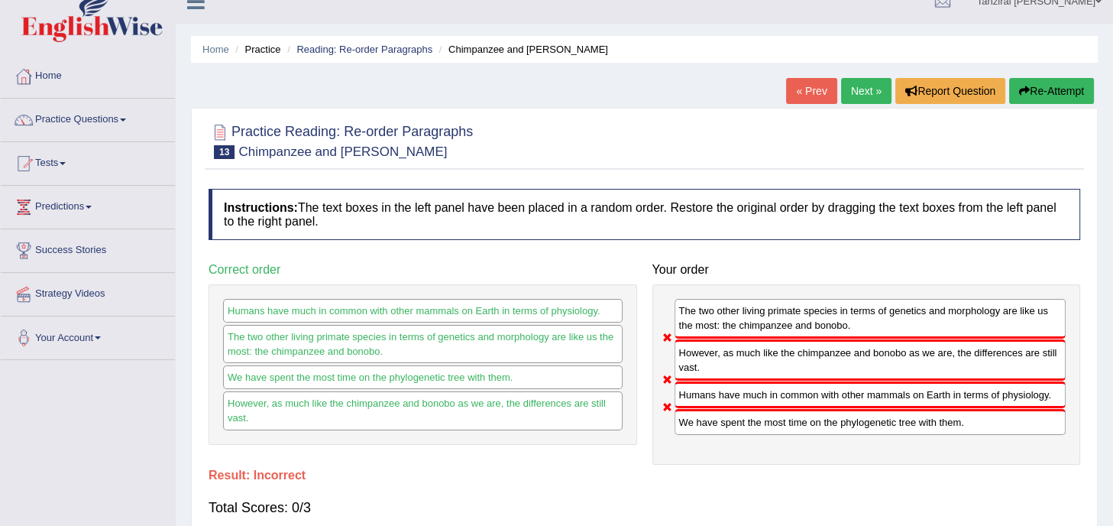
scroll to position [18, 0]
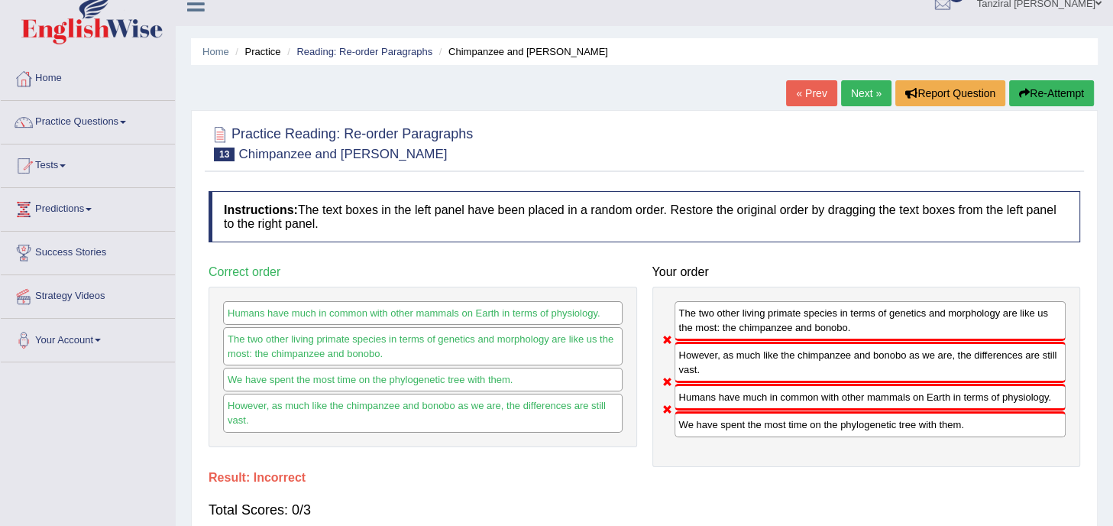
click at [1036, 97] on button "Re-Attempt" at bounding box center [1051, 93] width 85 height 26
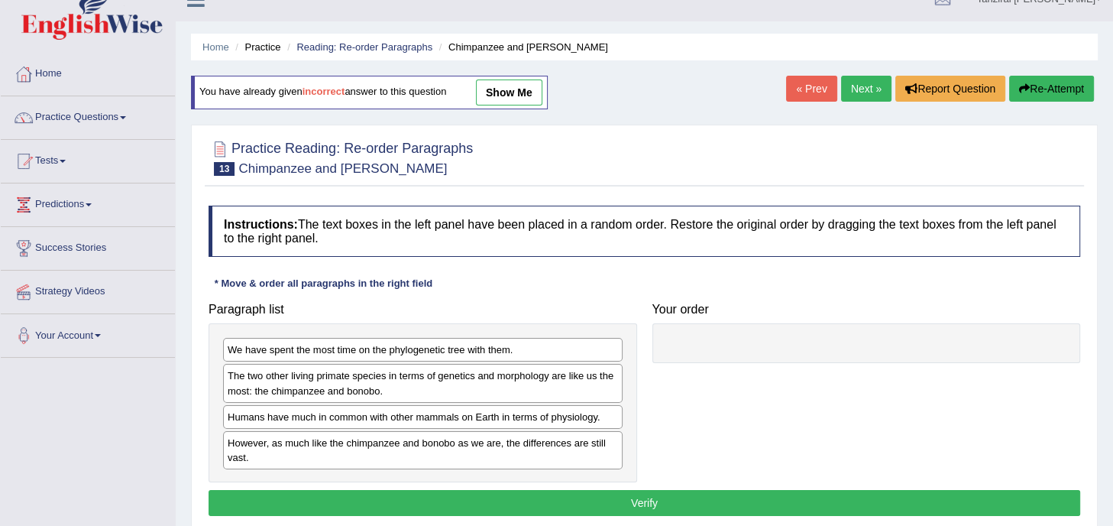
scroll to position [37, 0]
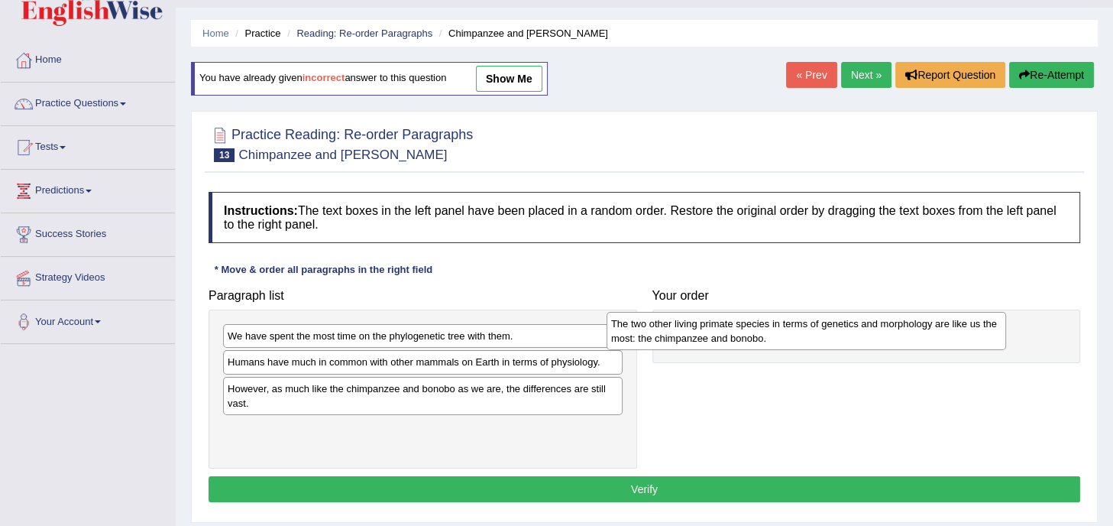
drag, startPoint x: 556, startPoint y: 375, endPoint x: 972, endPoint y: 345, distance: 416.6
click at [972, 345] on div "The two other living primate species in terms of genetics and morphology are li…" at bounding box center [805, 331] width 399 height 38
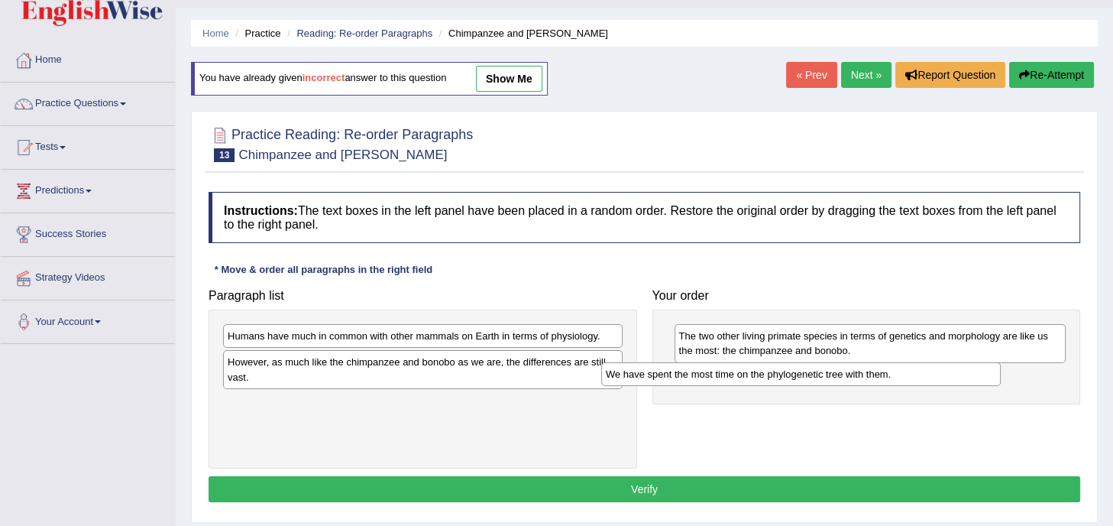
drag, startPoint x: 573, startPoint y: 336, endPoint x: 970, endPoint y: 373, distance: 398.9
click at [970, 373] on div "We have spent the most time on the phylogenetic tree with them." at bounding box center [800, 374] width 399 height 24
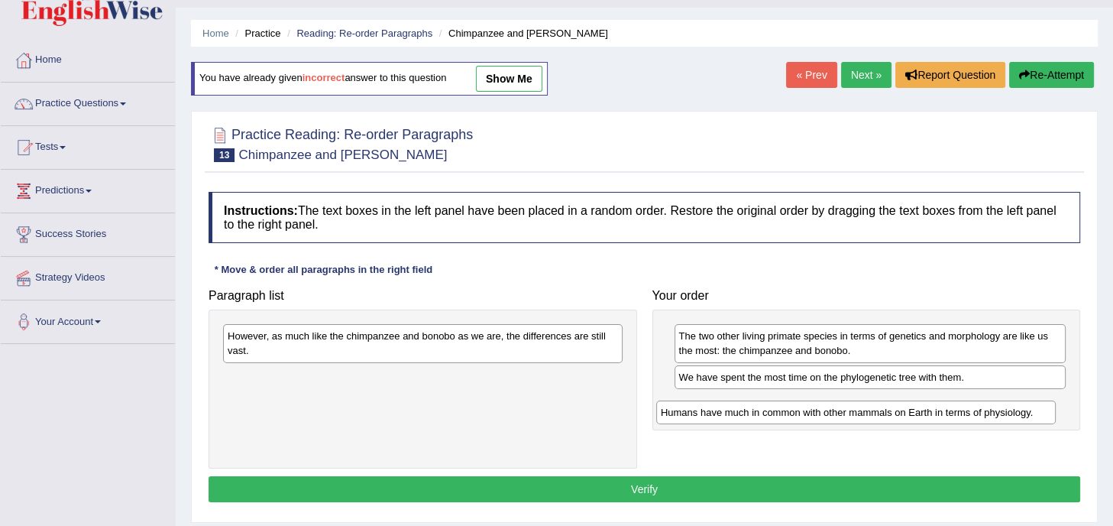
drag, startPoint x: 529, startPoint y: 332, endPoint x: 984, endPoint y: 399, distance: 460.3
click at [984, 400] on div "Humans have much in common with other mammals on Earth in terms of physiology." at bounding box center [855, 412] width 399 height 24
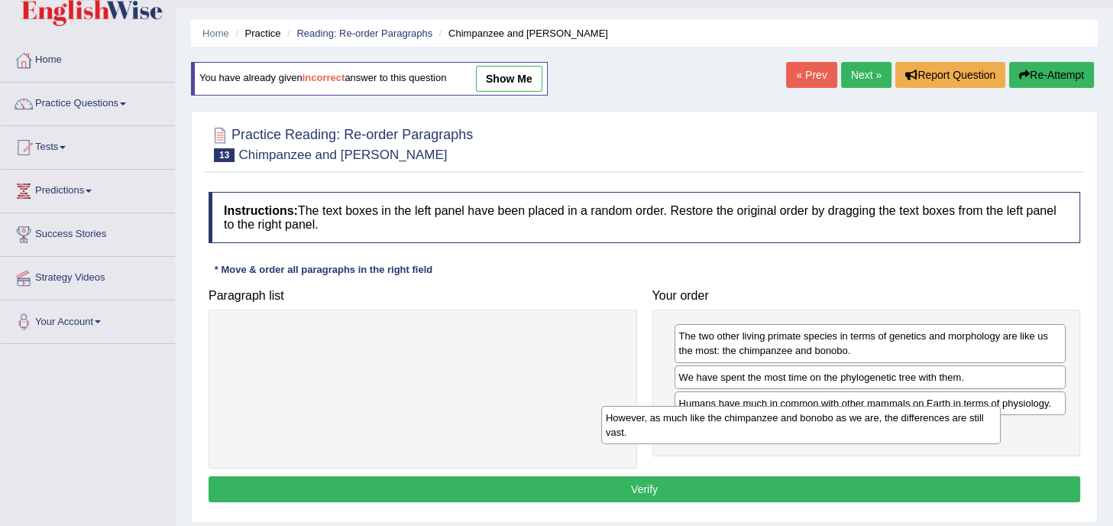
drag, startPoint x: 530, startPoint y: 347, endPoint x: 908, endPoint y: 429, distance: 386.8
click at [908, 429] on div "However, as much like the chimpanzee and bonobo as we are, the differences are …" at bounding box center [800, 425] width 399 height 38
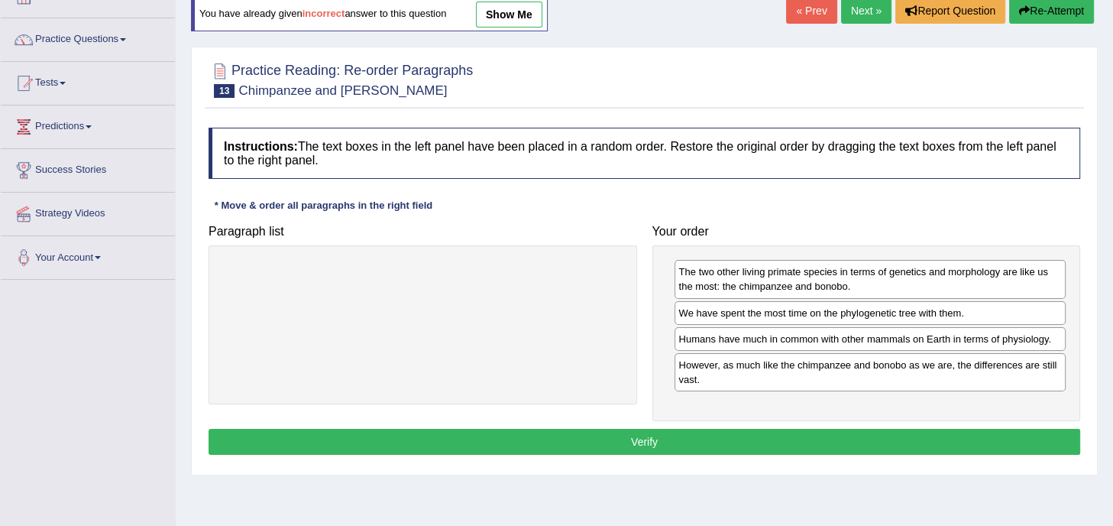
scroll to position [104, 0]
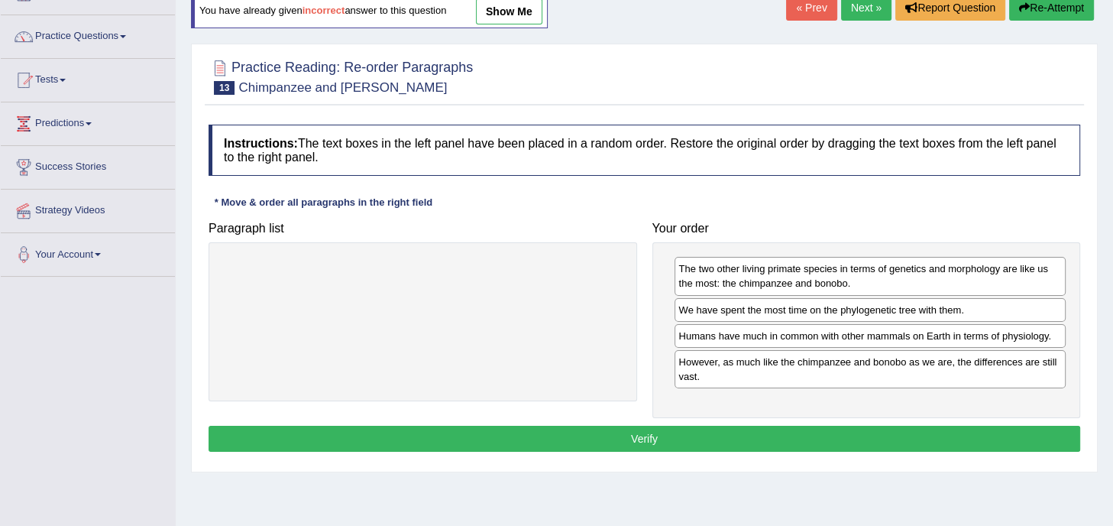
click at [693, 430] on button "Verify" at bounding box center [645, 438] width 872 height 26
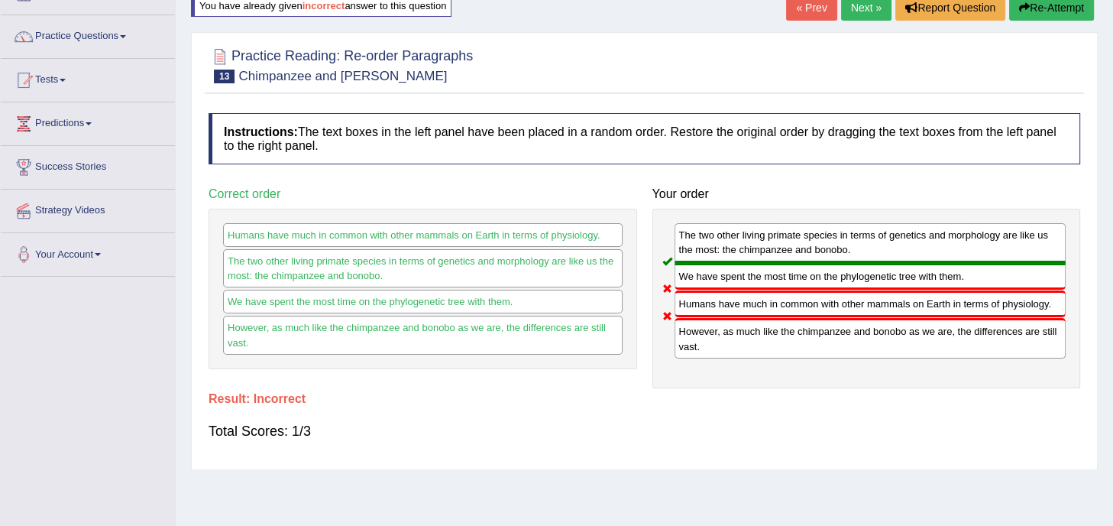
click at [1037, 12] on button "Re-Attempt" at bounding box center [1051, 8] width 85 height 26
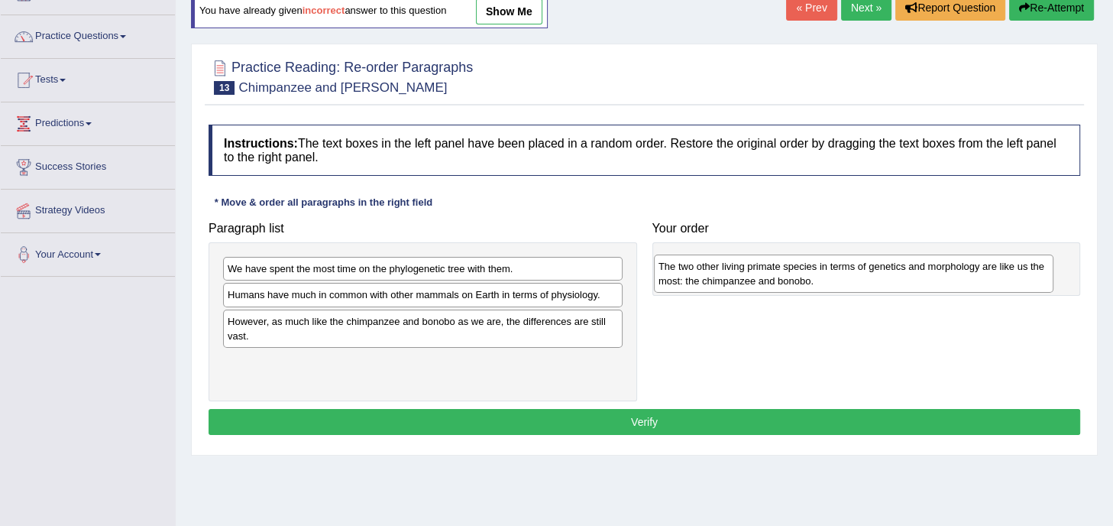
drag, startPoint x: 327, startPoint y: 299, endPoint x: 758, endPoint y: 268, distance: 431.9
click at [758, 268] on div "The two other living primate species in terms of genetics and morphology are li…" at bounding box center [853, 273] width 399 height 38
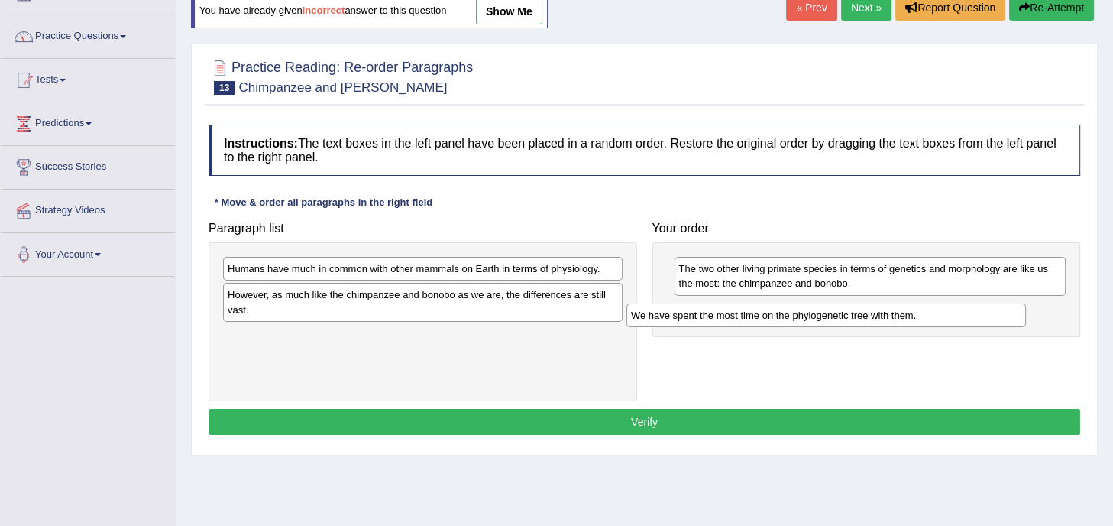
drag, startPoint x: 556, startPoint y: 262, endPoint x: 959, endPoint y: 308, distance: 405.9
click at [959, 308] on div "We have spent the most time on the phylogenetic tree with them." at bounding box center [825, 315] width 399 height 24
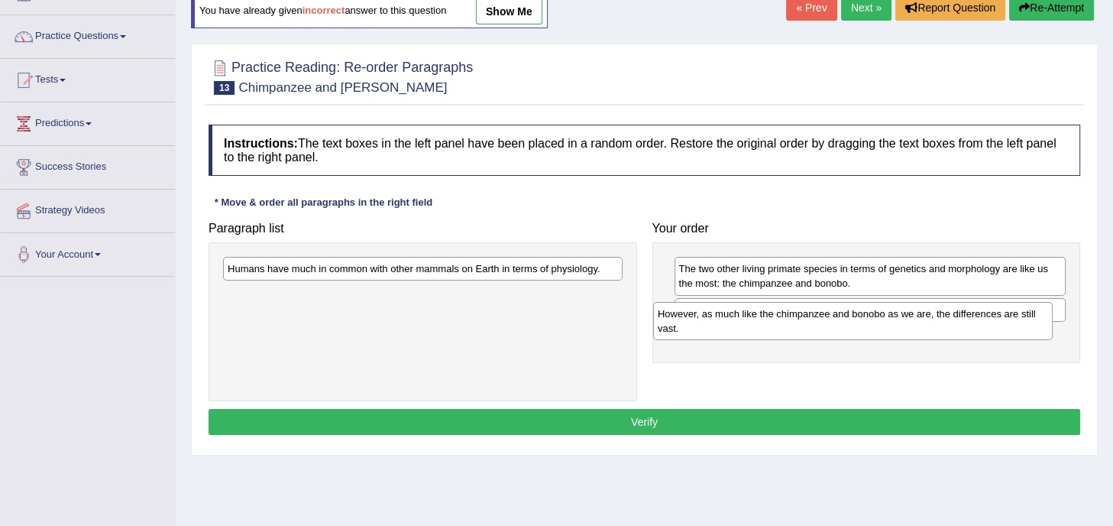
drag, startPoint x: 456, startPoint y: 299, endPoint x: 904, endPoint y: 319, distance: 448.8
click at [904, 319] on div "However, as much like the chimpanzee and bonobo as we are, the differences are …" at bounding box center [852, 321] width 399 height 38
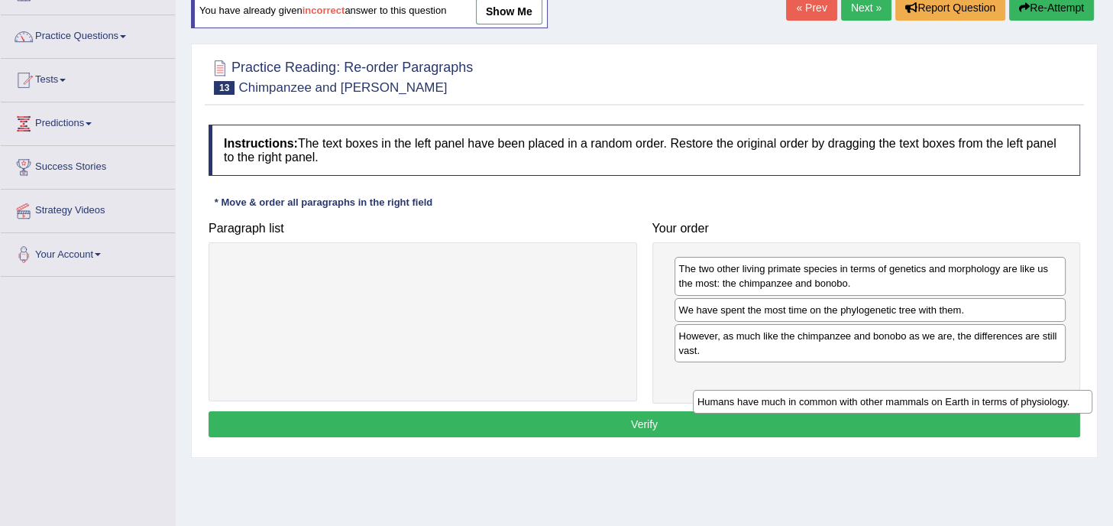
drag, startPoint x: 442, startPoint y: 267, endPoint x: 888, endPoint y: 377, distance: 458.7
click at [888, 390] on div "Humans have much in common with other mammals on Earth in terms of physiology." at bounding box center [892, 402] width 399 height 24
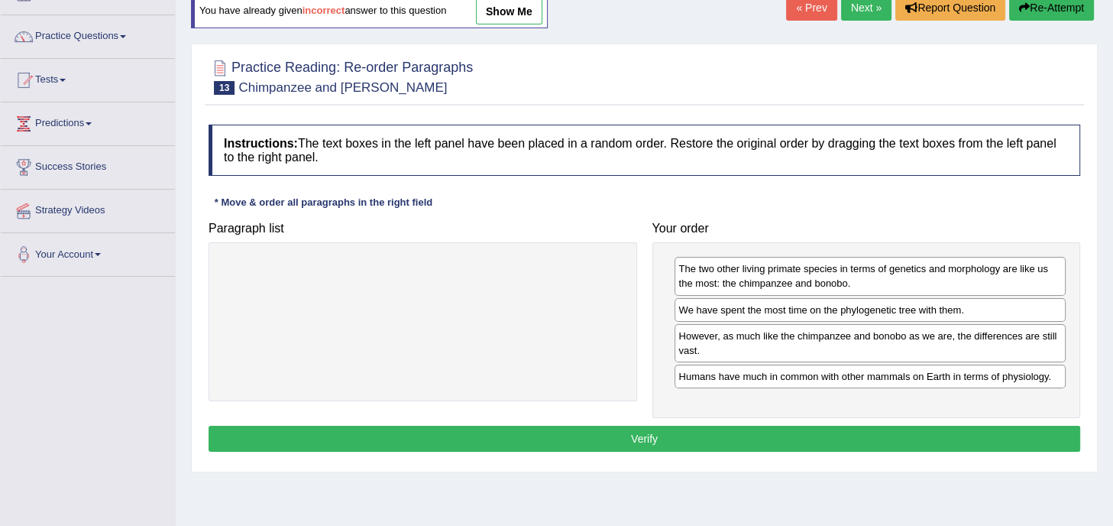
click at [708, 434] on button "Verify" at bounding box center [645, 438] width 872 height 26
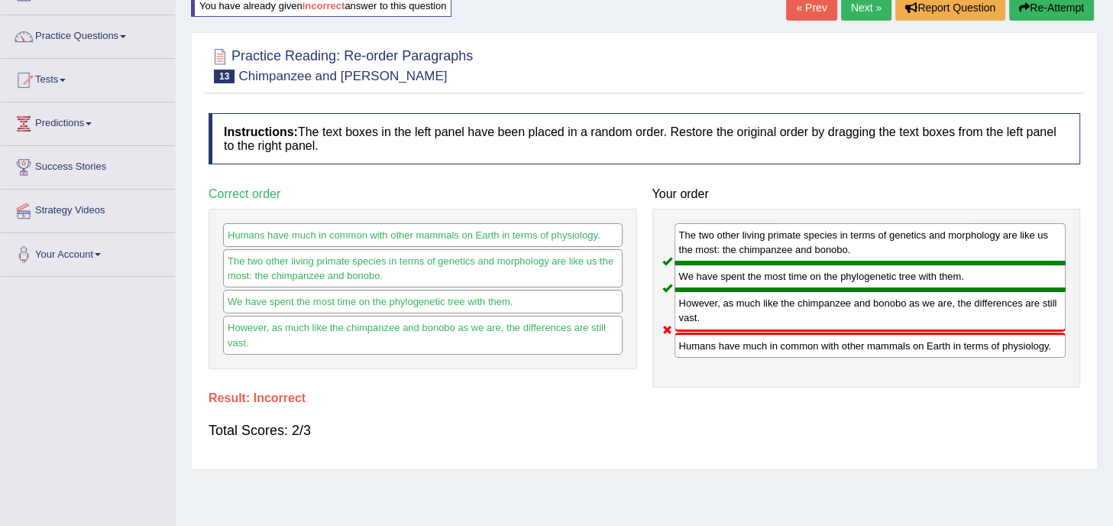
click at [1033, 5] on button "Re-Attempt" at bounding box center [1051, 8] width 85 height 26
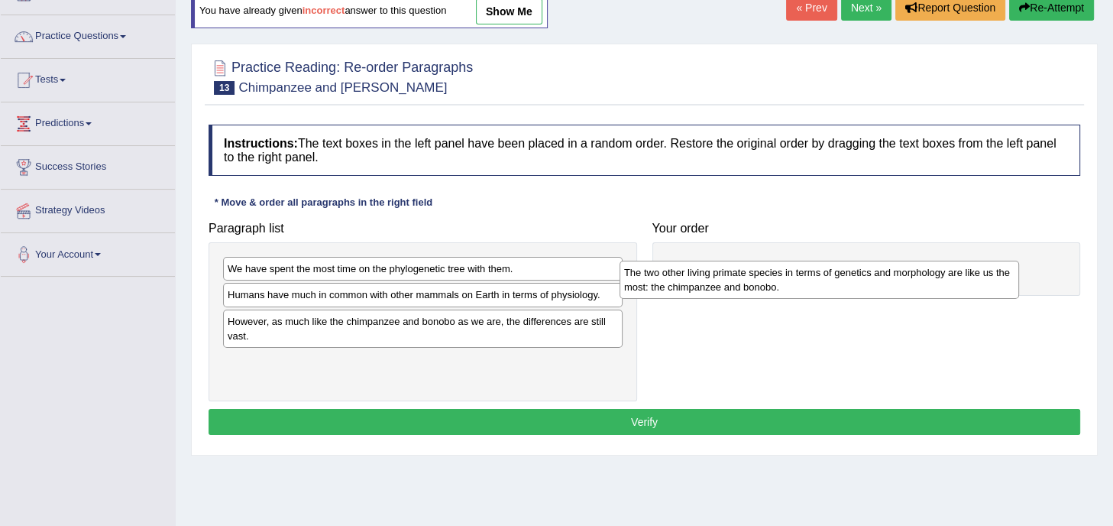
drag, startPoint x: 333, startPoint y: 296, endPoint x: 779, endPoint y: 262, distance: 447.4
click at [779, 262] on div "The two other living primate species in terms of genetics and morphology are li…" at bounding box center [818, 279] width 399 height 38
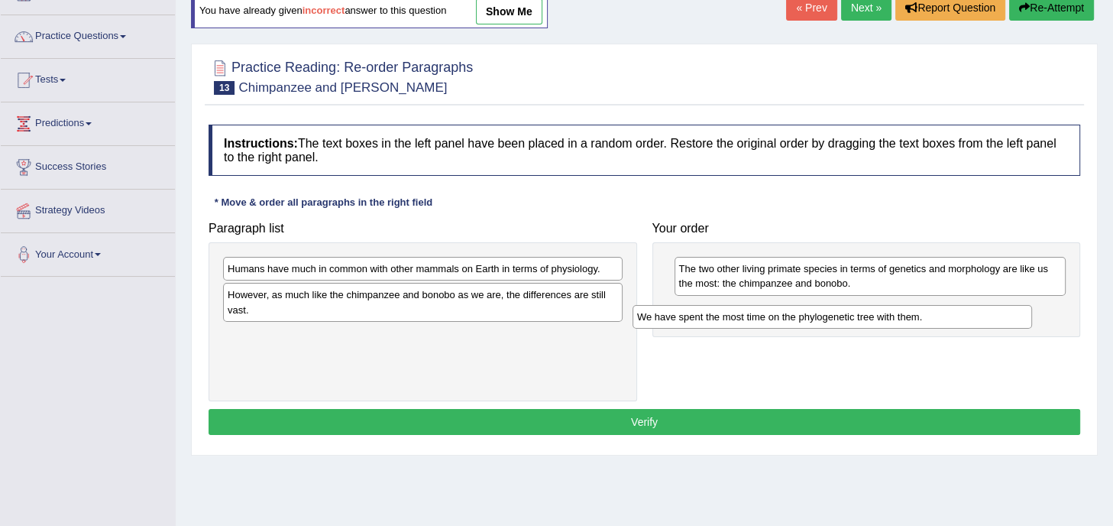
drag, startPoint x: 434, startPoint y: 269, endPoint x: 875, endPoint y: 324, distance: 444.9
click at [875, 324] on div "We have spent the most time on the phylogenetic tree with them." at bounding box center [831, 317] width 399 height 24
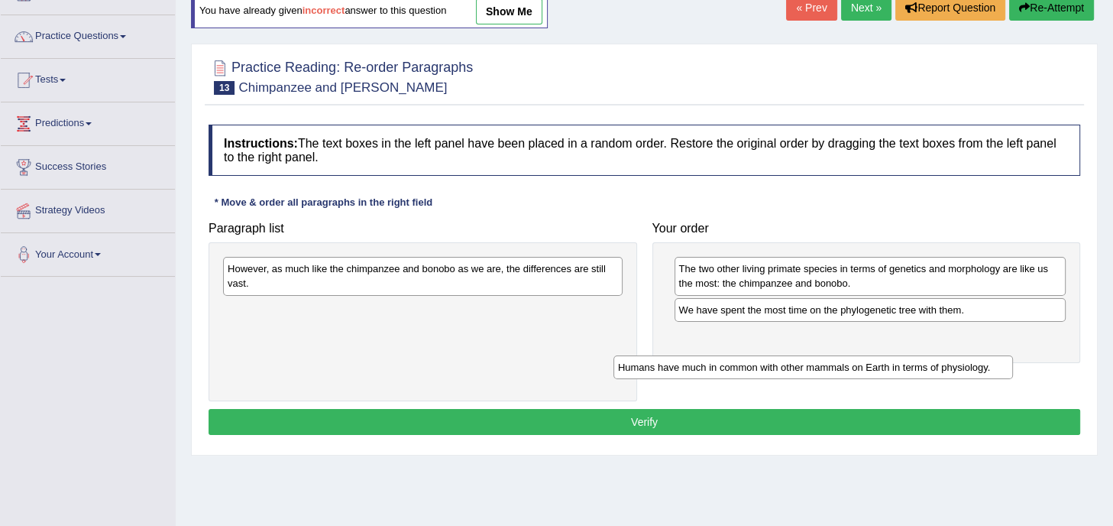
drag, startPoint x: 590, startPoint y: 267, endPoint x: 1020, endPoint y: 349, distance: 438.6
click at [1013, 355] on div "Humans have much in common with other mammals on Earth in terms of physiology." at bounding box center [812, 367] width 399 height 24
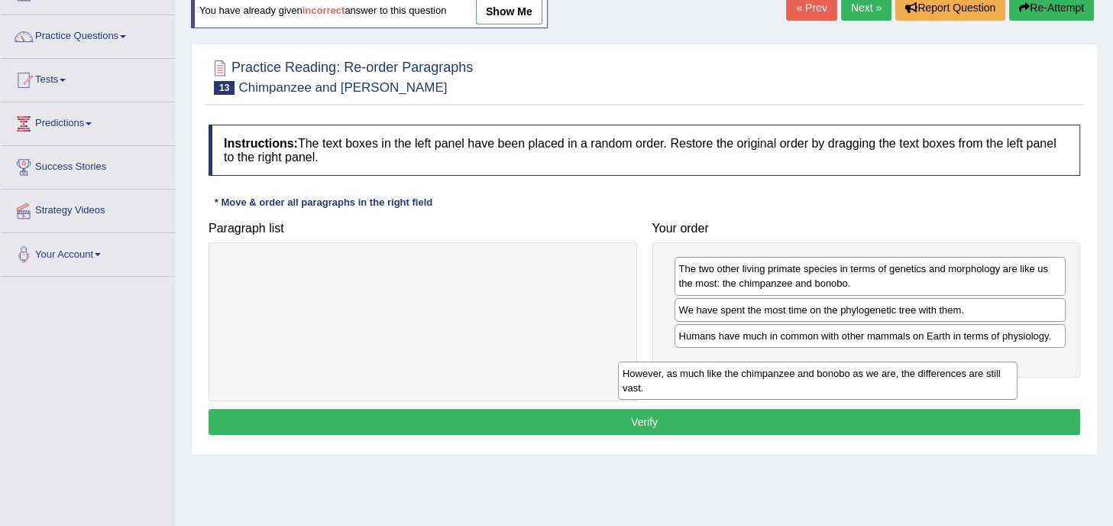
drag, startPoint x: 577, startPoint y: 267, endPoint x: 1016, endPoint y: 357, distance: 447.5
click at [1016, 361] on div "However, as much like the chimpanzee and bonobo as we are, the differences are …" at bounding box center [817, 380] width 399 height 38
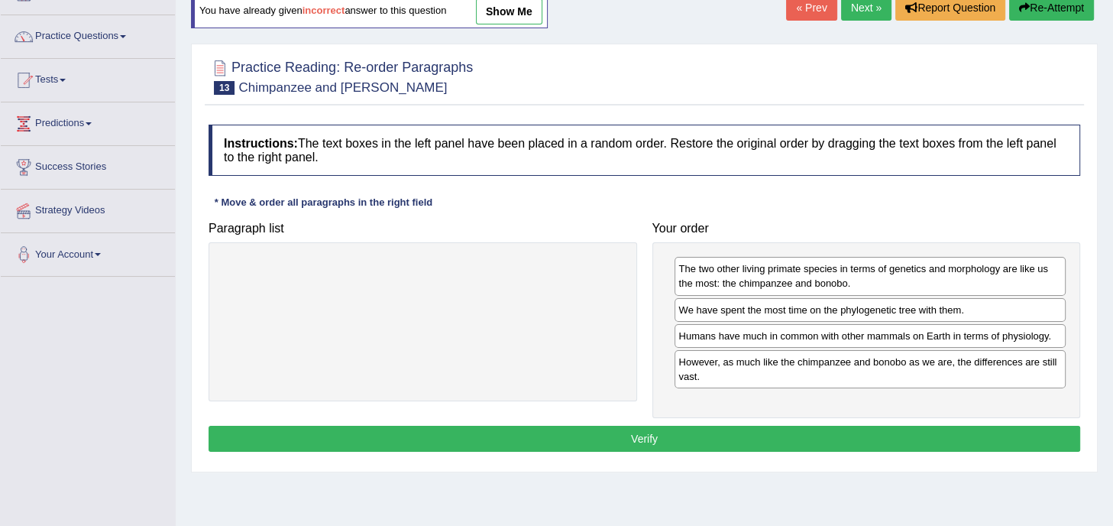
click at [645, 435] on button "Verify" at bounding box center [645, 438] width 872 height 26
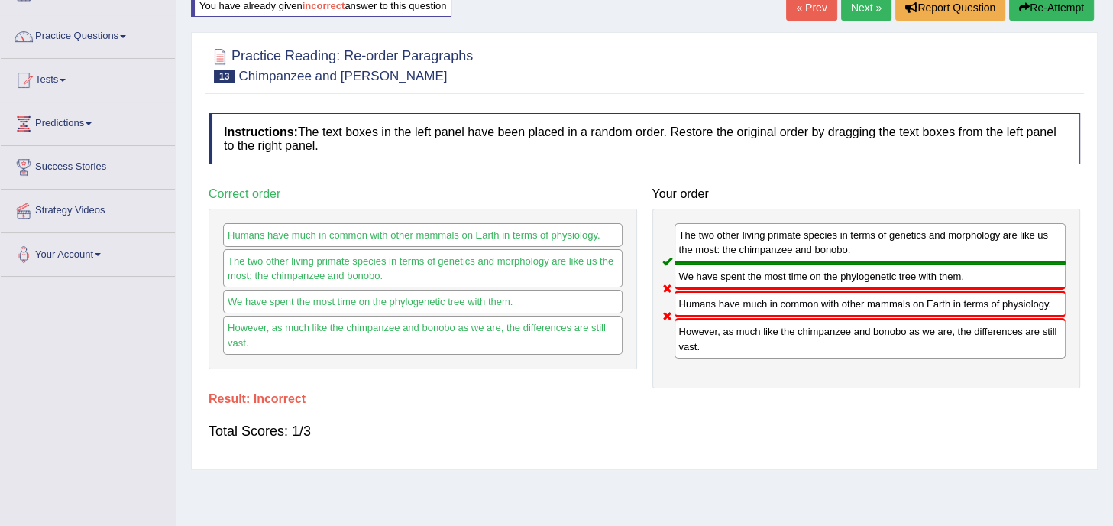
click at [865, 4] on link "Next »" at bounding box center [866, 8] width 50 height 26
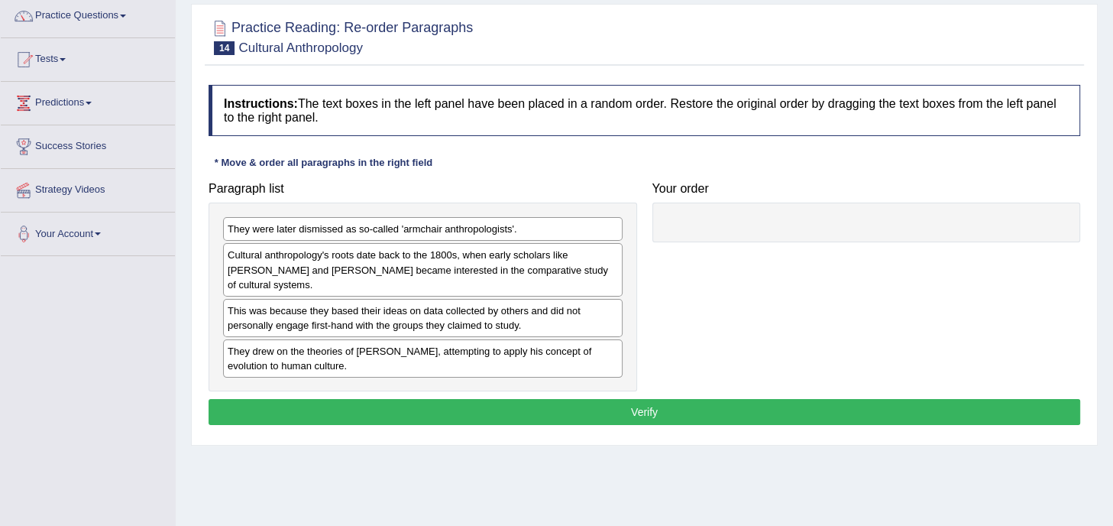
scroll to position [125, 0]
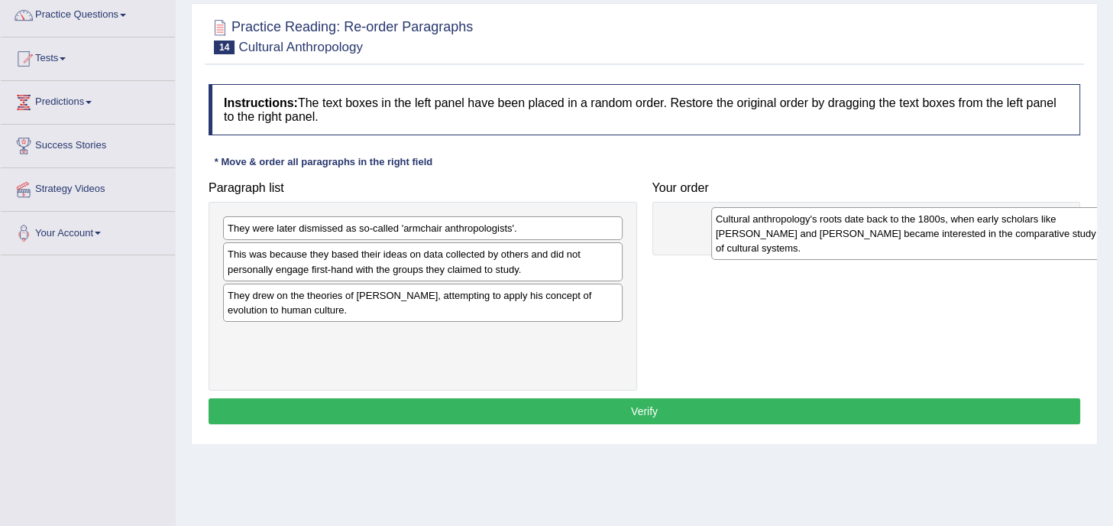
drag, startPoint x: 461, startPoint y: 254, endPoint x: 952, endPoint y: 218, distance: 491.6
click at [952, 218] on div "Cultural anthropology's roots date back to the 1800s, when early scholars like …" at bounding box center [910, 233] width 399 height 53
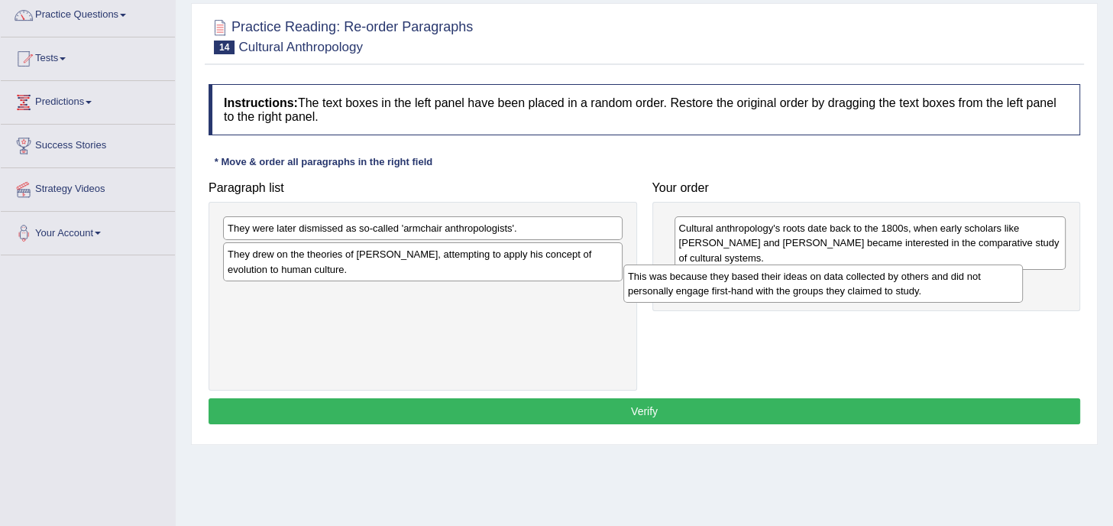
drag, startPoint x: 566, startPoint y: 254, endPoint x: 966, endPoint y: 277, distance: 400.9
click at [966, 277] on div "This was because they based their ideas on data collected by others and did not…" at bounding box center [822, 283] width 399 height 38
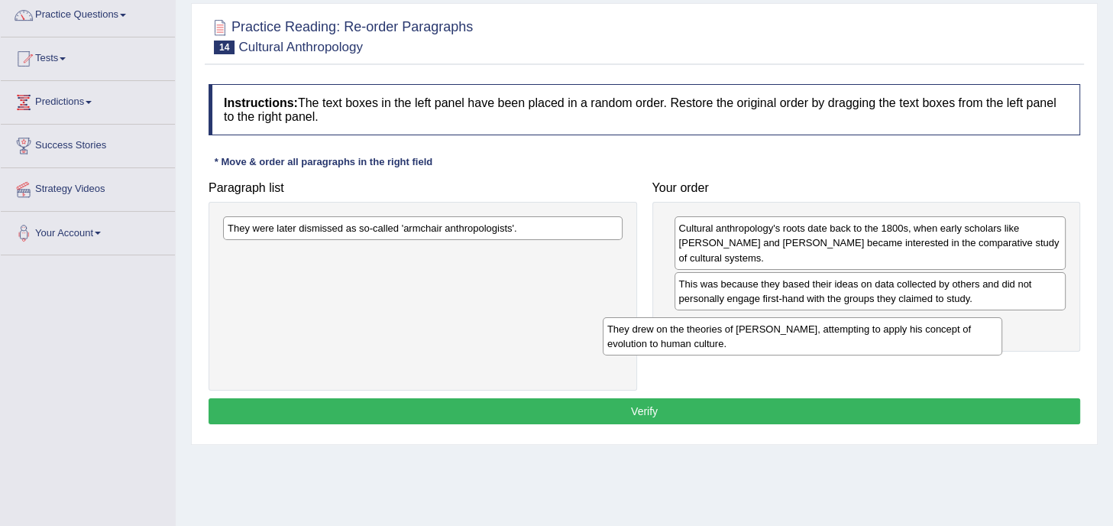
drag, startPoint x: 497, startPoint y: 256, endPoint x: 877, endPoint y: 331, distance: 386.9
click at [877, 331] on div "They drew on the theories of [PERSON_NAME], attempting to apply his concept of …" at bounding box center [802, 336] width 399 height 38
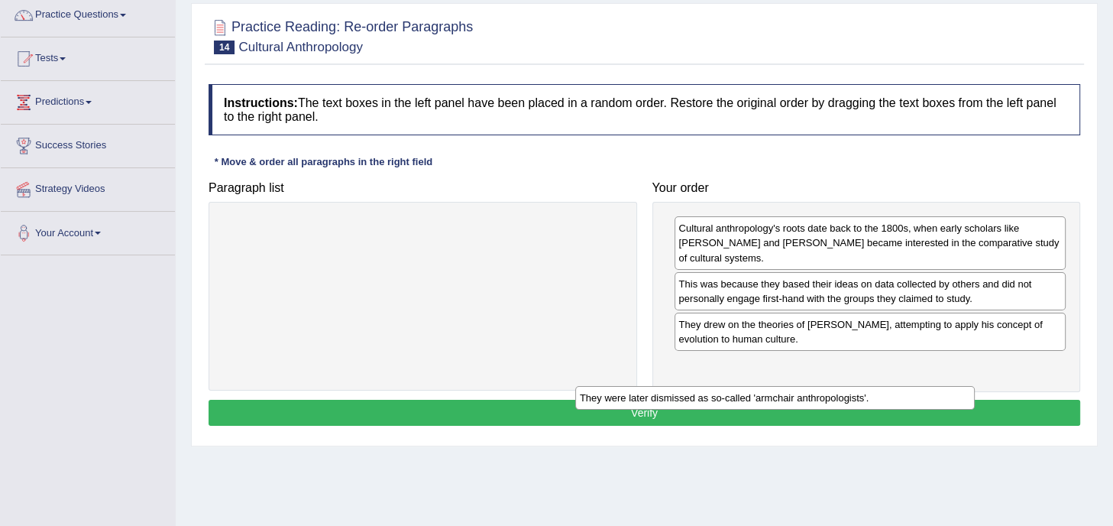
drag, startPoint x: 526, startPoint y: 224, endPoint x: 924, endPoint y: 368, distance: 423.3
click at [924, 386] on div "They were later dismissed as so-called 'armchair anthropologists'." at bounding box center [774, 398] width 399 height 24
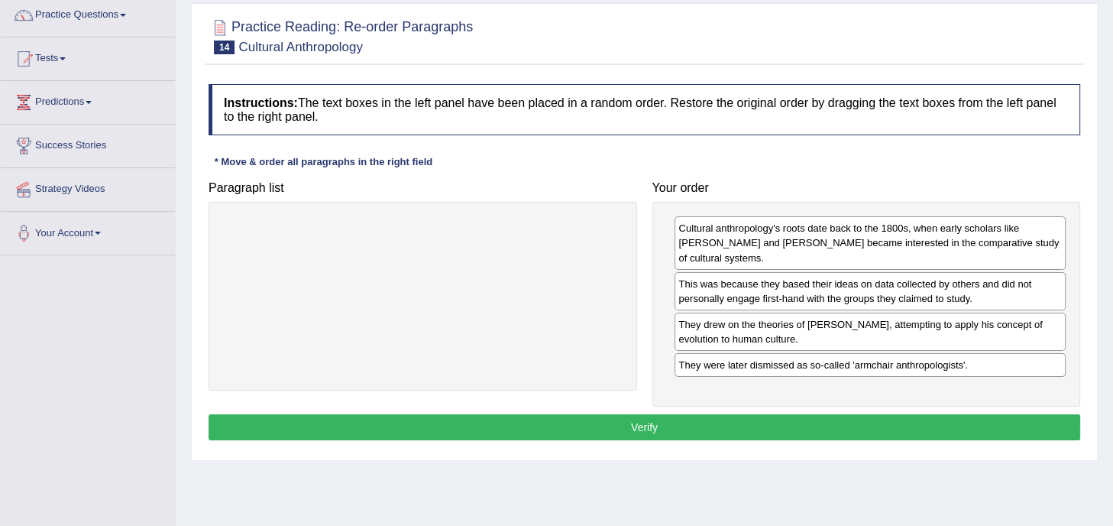
click at [640, 425] on button "Verify" at bounding box center [645, 427] width 872 height 26
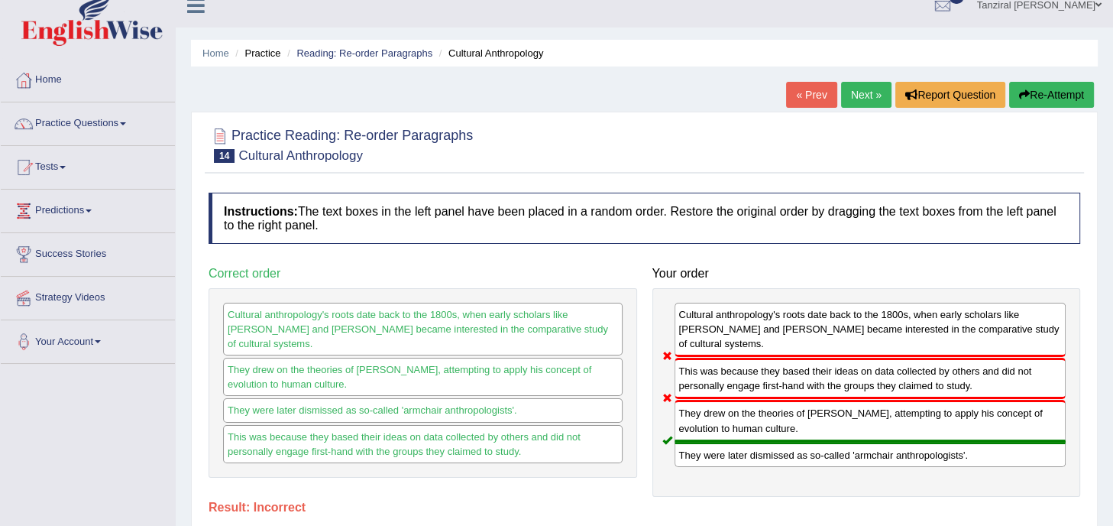
scroll to position [9, 0]
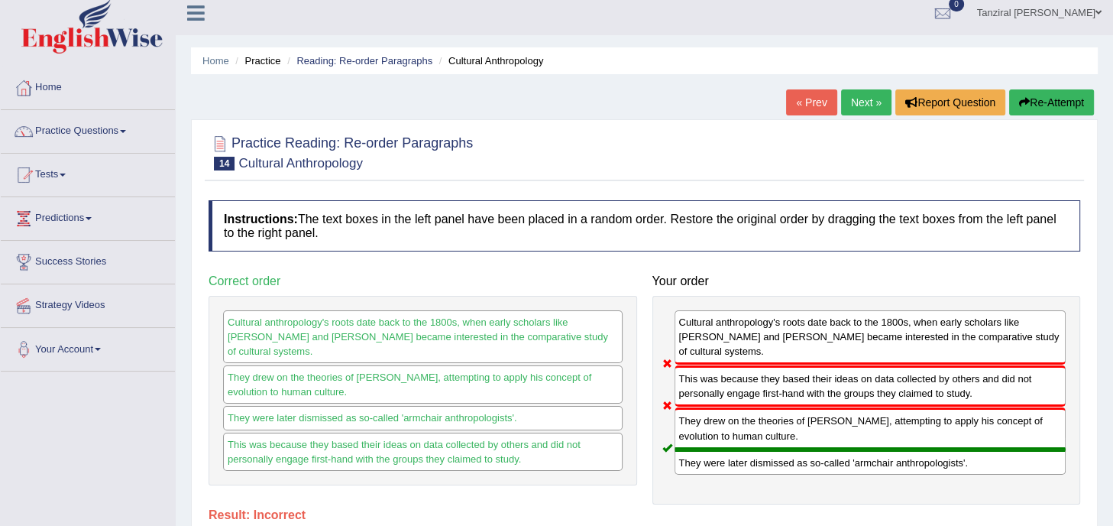
click at [1051, 95] on button "Re-Attempt" at bounding box center [1051, 102] width 85 height 26
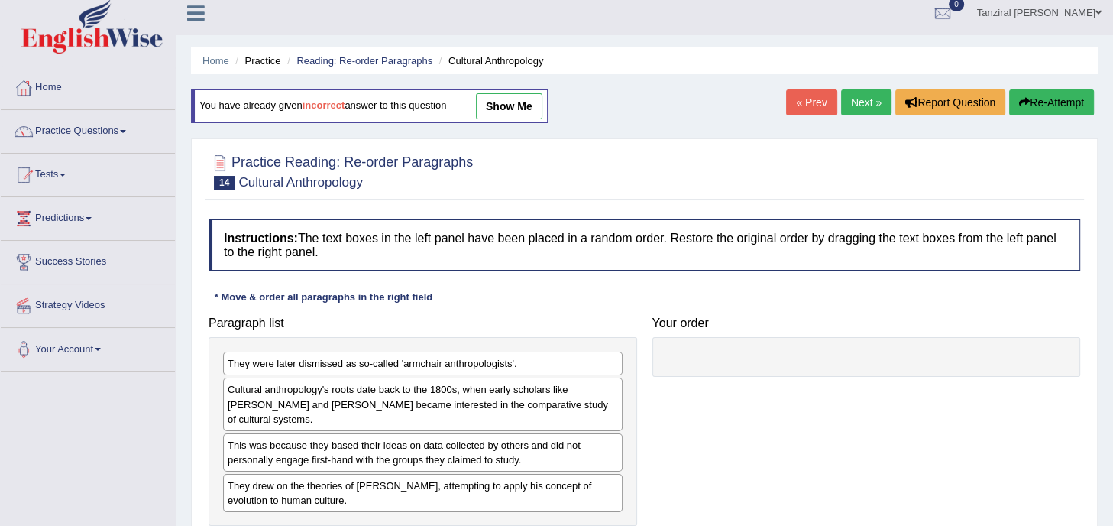
scroll to position [115, 0]
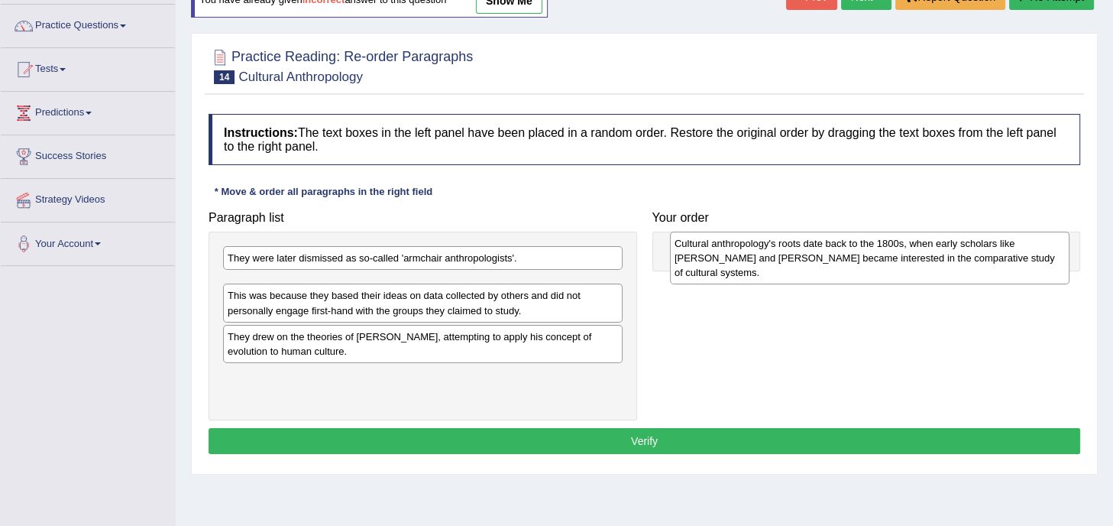
drag, startPoint x: 354, startPoint y: 311, endPoint x: 788, endPoint y: 267, distance: 436.0
click at [788, 267] on div "Cultural anthropology's roots date back to the 1800s, when early scholars like …" at bounding box center [869, 257] width 399 height 53
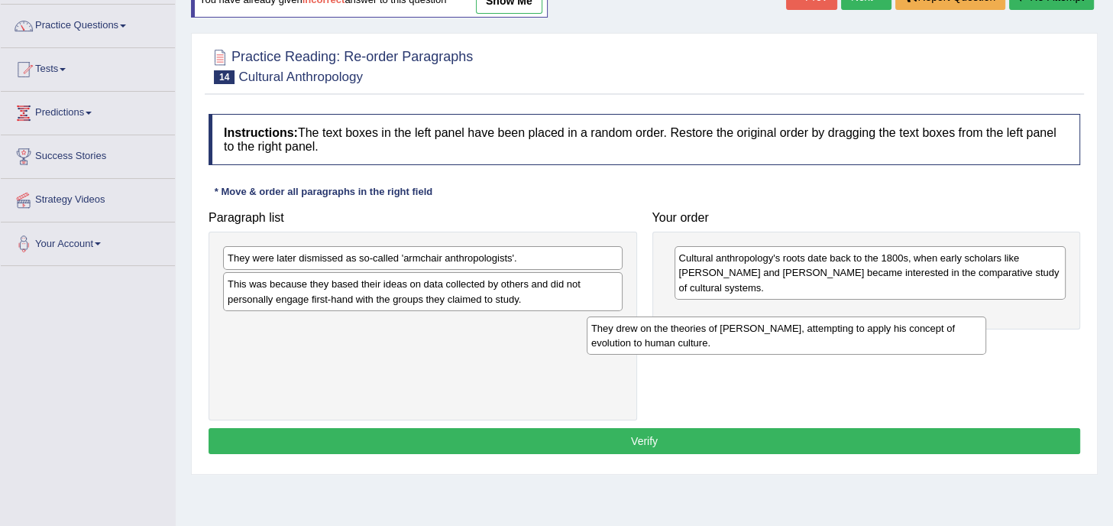
drag, startPoint x: 452, startPoint y: 326, endPoint x: 856, endPoint y: 322, distance: 403.3
click at [856, 322] on div "They drew on the theories of [PERSON_NAME], attempting to apply his concept of …" at bounding box center [786, 335] width 399 height 38
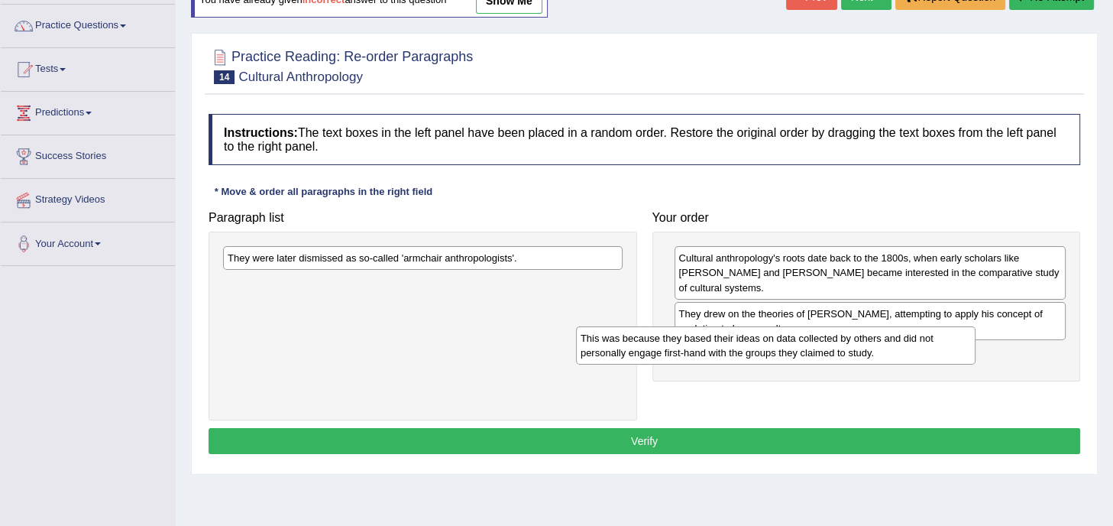
drag, startPoint x: 437, startPoint y: 287, endPoint x: 799, endPoint y: 344, distance: 366.4
click at [799, 344] on div "This was because they based their ideas on data collected by others and did not…" at bounding box center [775, 345] width 399 height 38
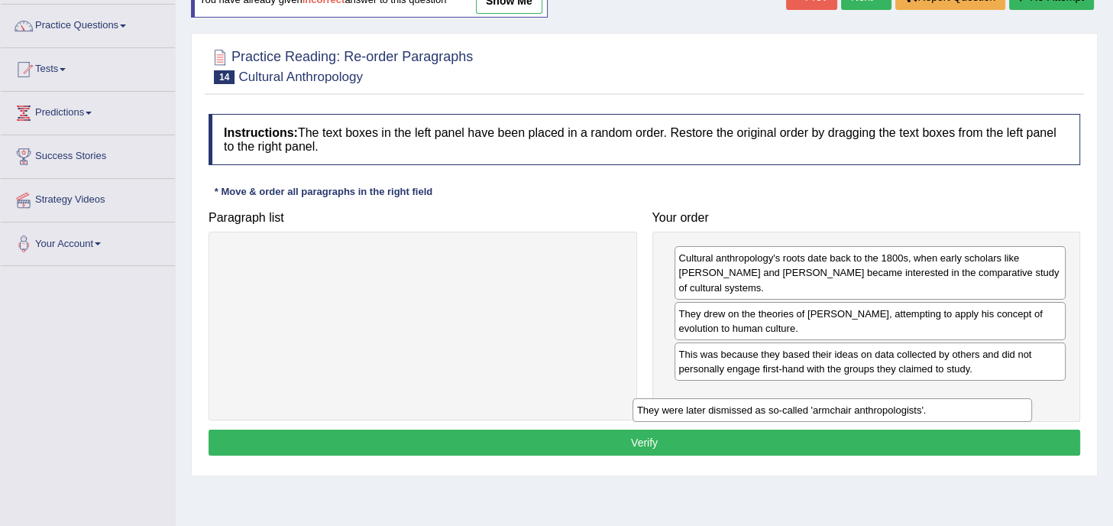
drag, startPoint x: 489, startPoint y: 260, endPoint x: 911, endPoint y: 402, distance: 444.9
click at [911, 402] on div "They were later dismissed as so-called 'armchair anthropologists'." at bounding box center [831, 410] width 399 height 24
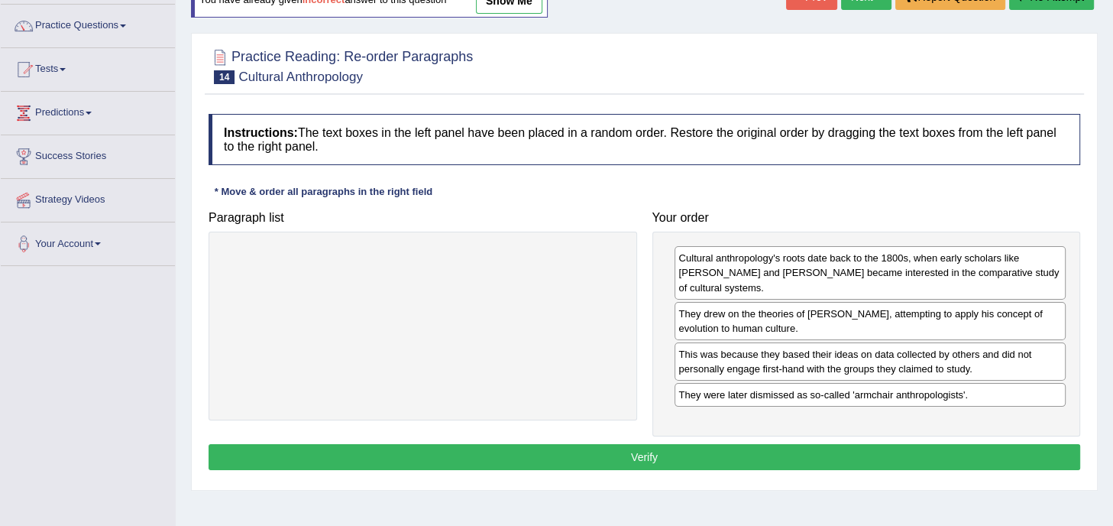
click at [653, 454] on button "Verify" at bounding box center [645, 457] width 872 height 26
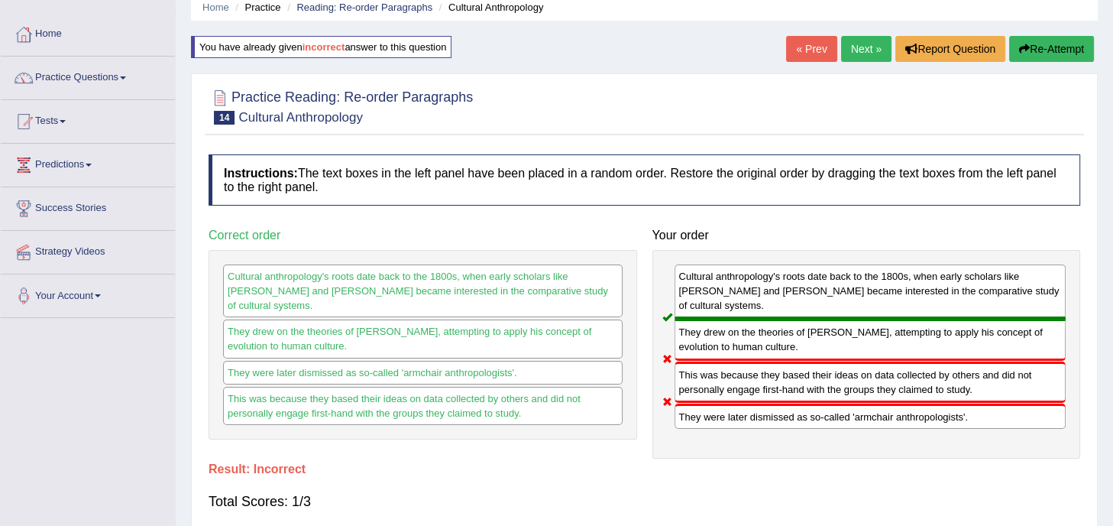
scroll to position [61, 0]
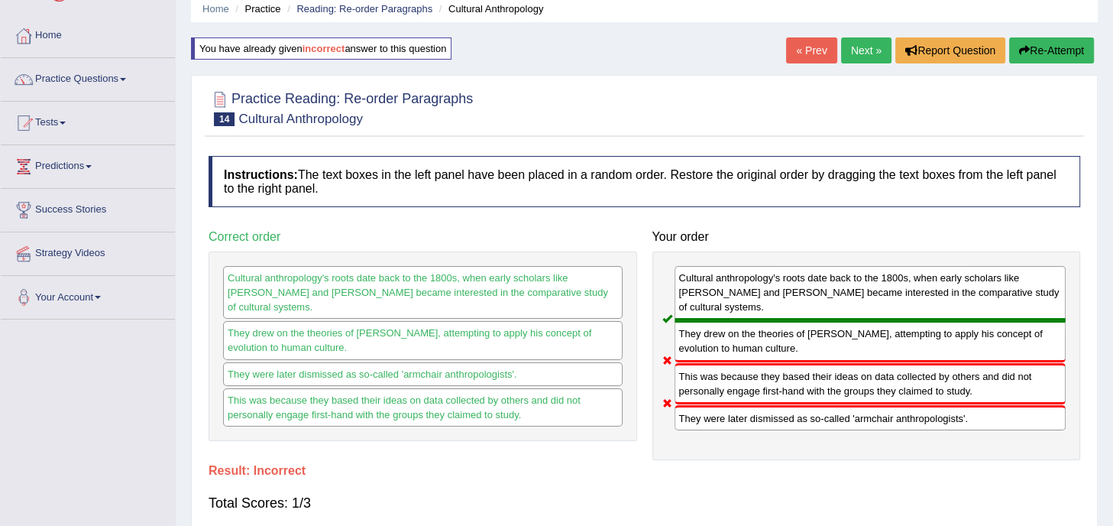
click at [1057, 47] on button "Re-Attempt" at bounding box center [1051, 50] width 85 height 26
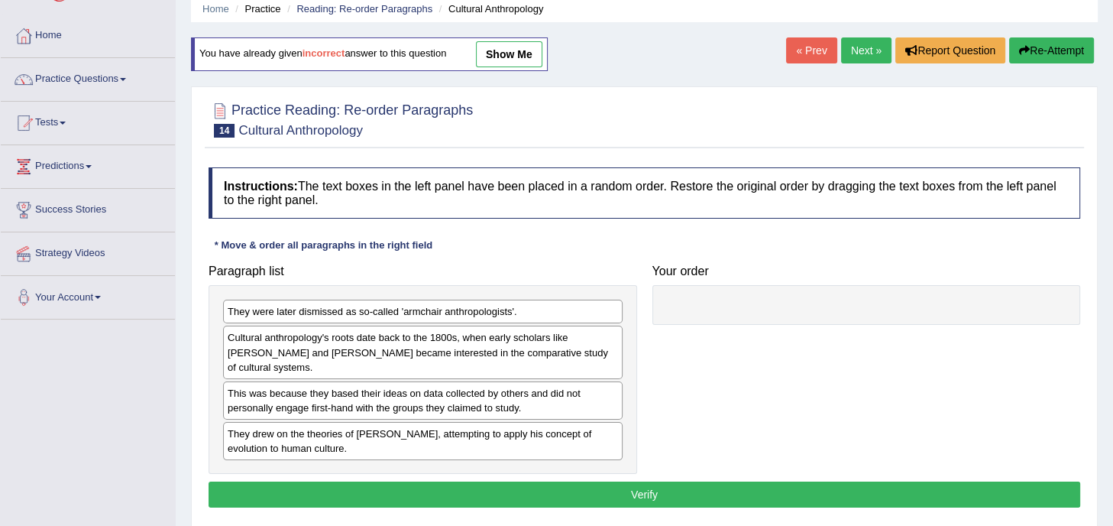
scroll to position [61, 0]
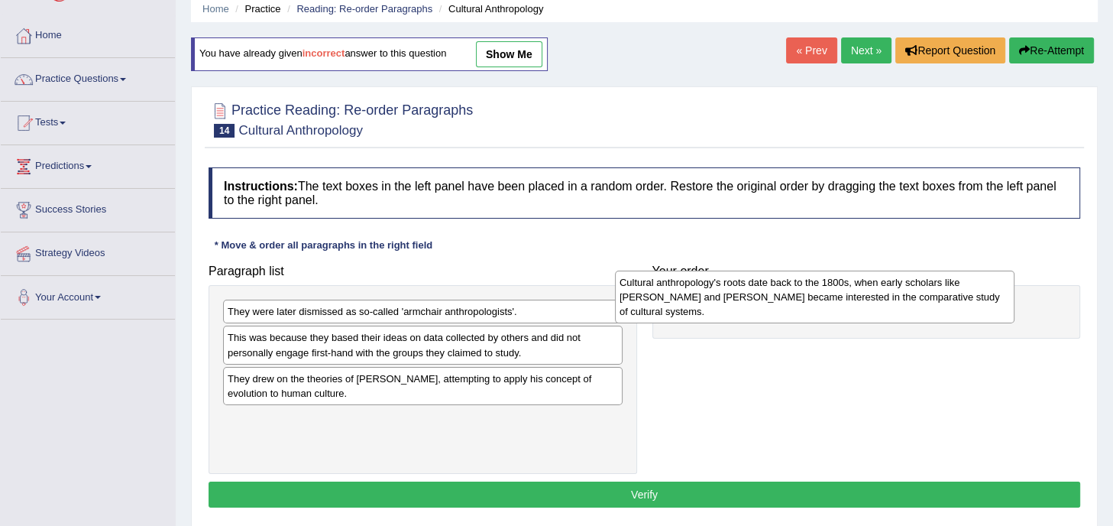
drag, startPoint x: 376, startPoint y: 355, endPoint x: 775, endPoint y: 299, distance: 402.7
click at [775, 299] on div "Cultural anthropology's roots date back to the 1800s, when early scholars like …" at bounding box center [814, 296] width 399 height 53
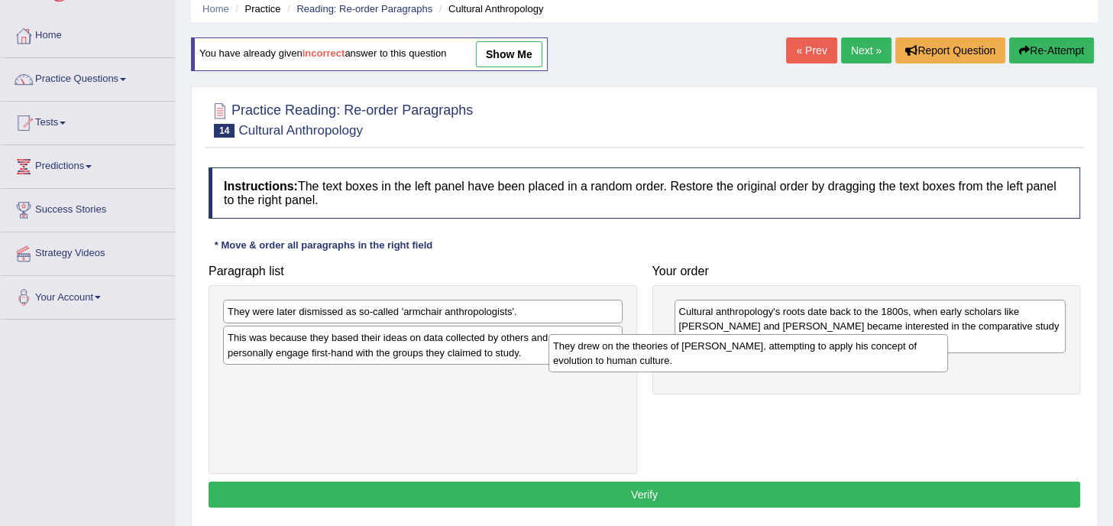
drag, startPoint x: 393, startPoint y: 379, endPoint x: 755, endPoint y: 348, distance: 363.3
click at [755, 348] on div "They drew on the theories of [PERSON_NAME], attempting to apply his concept of …" at bounding box center [747, 353] width 399 height 38
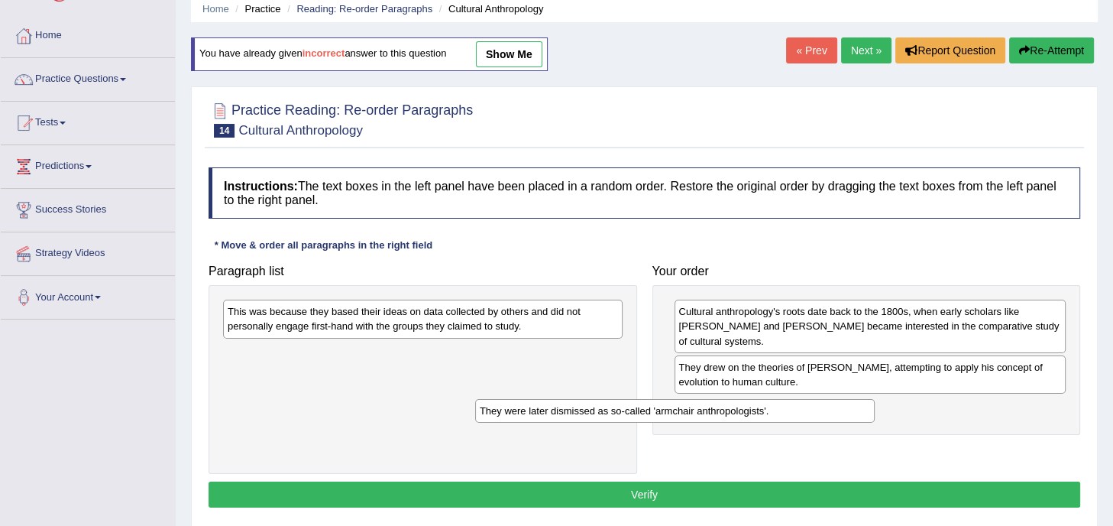
drag, startPoint x: 532, startPoint y: 311, endPoint x: 904, endPoint y: 434, distance: 391.8
click at [875, 422] on div "They were later dismissed as so-called 'armchair anthropologists'." at bounding box center [674, 411] width 399 height 24
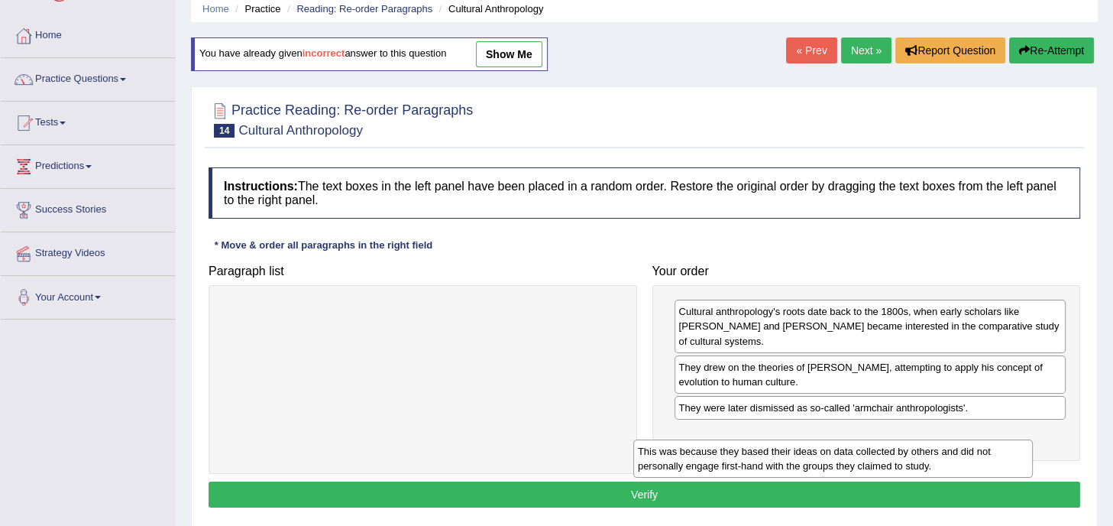
drag, startPoint x: 516, startPoint y: 319, endPoint x: 923, endPoint y: 456, distance: 430.4
click at [923, 456] on div "This was because they based their ideas on data collected by others and did not…" at bounding box center [832, 458] width 399 height 38
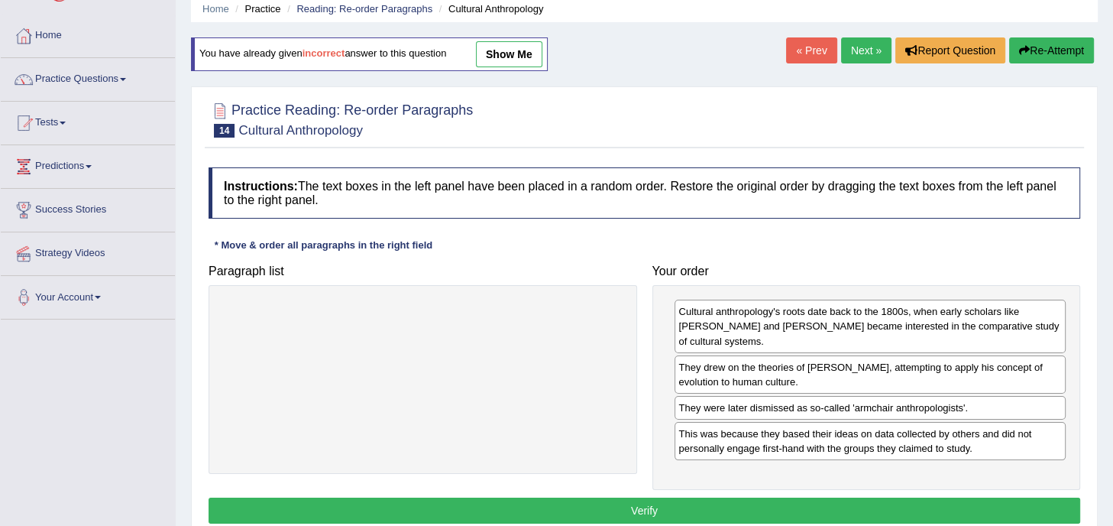
click at [703, 505] on button "Verify" at bounding box center [645, 510] width 872 height 26
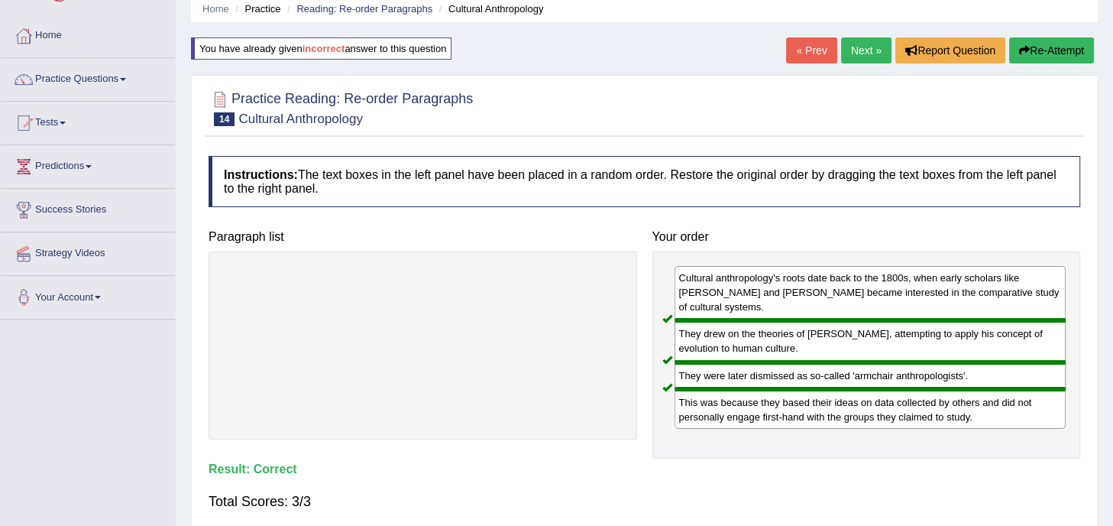
click at [863, 47] on link "Next »" at bounding box center [866, 50] width 50 height 26
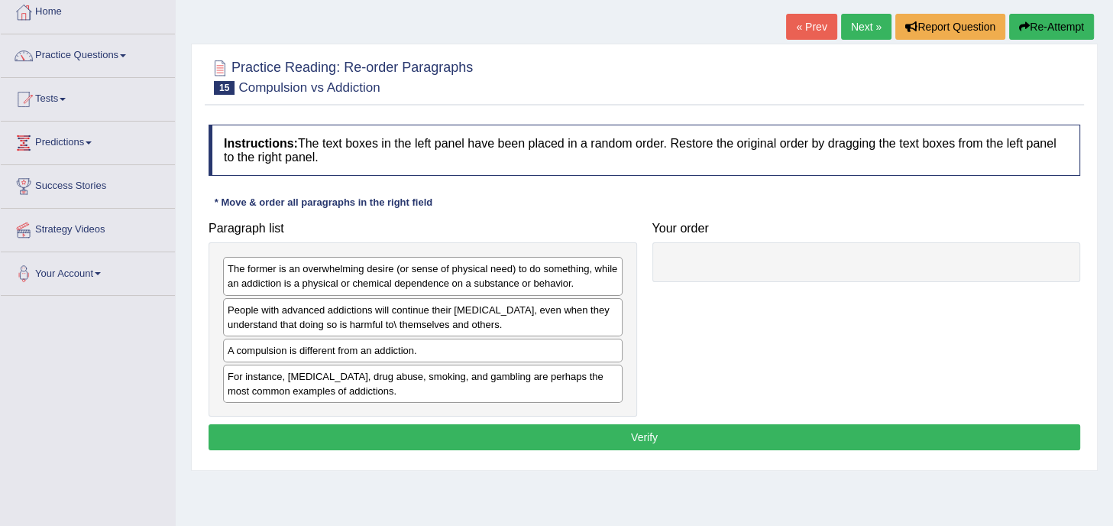
scroll to position [86, 0]
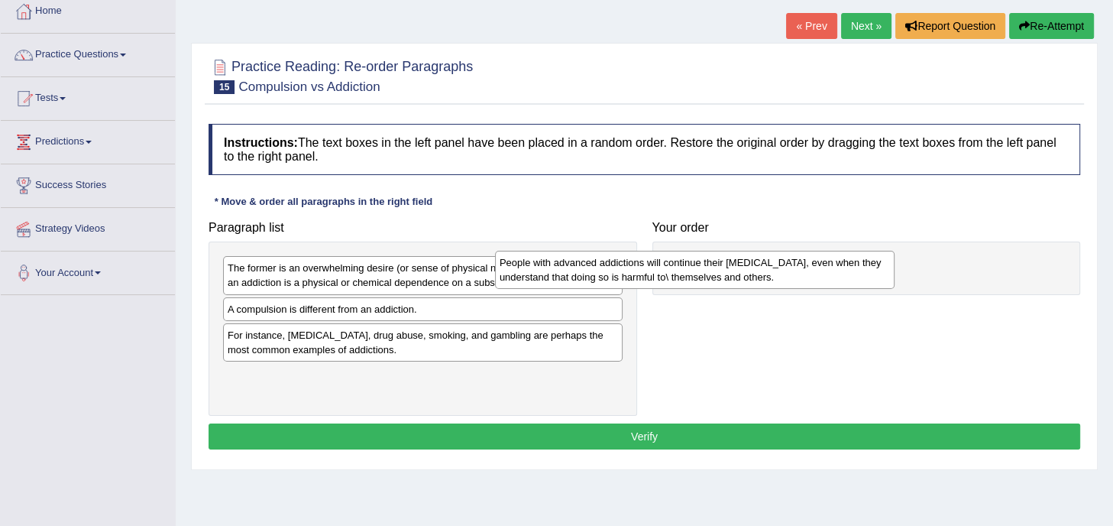
drag, startPoint x: 518, startPoint y: 323, endPoint x: 887, endPoint y: 261, distance: 374.1
click at [887, 261] on div "People with advanced addictions will continue their addictive behavior, even wh…" at bounding box center [694, 270] width 399 height 38
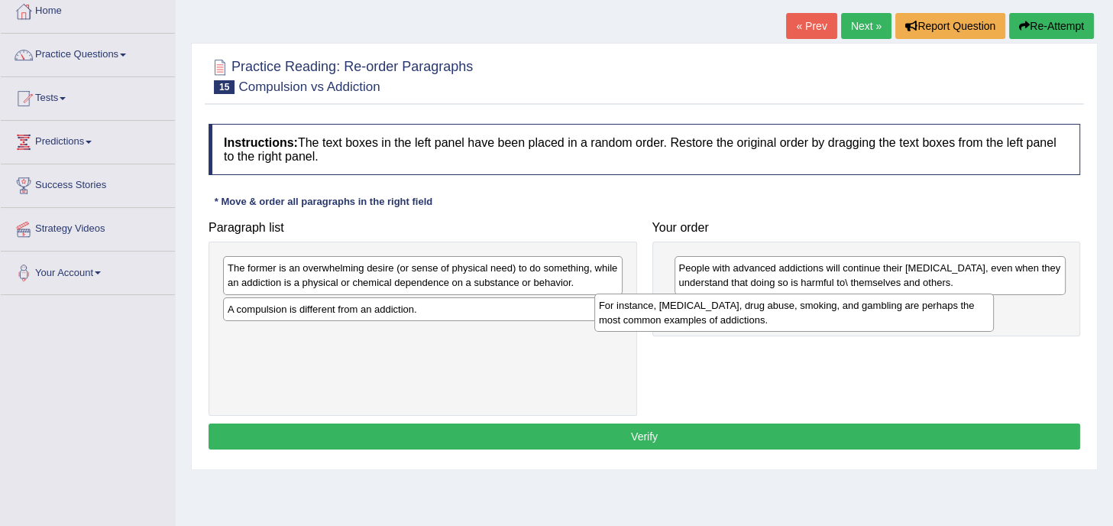
drag, startPoint x: 405, startPoint y: 340, endPoint x: 804, endPoint y: 309, distance: 399.9
click at [804, 309] on div "For instance, alcoholism, drug abuse, smoking, and gambling are perhaps the mos…" at bounding box center [793, 312] width 399 height 38
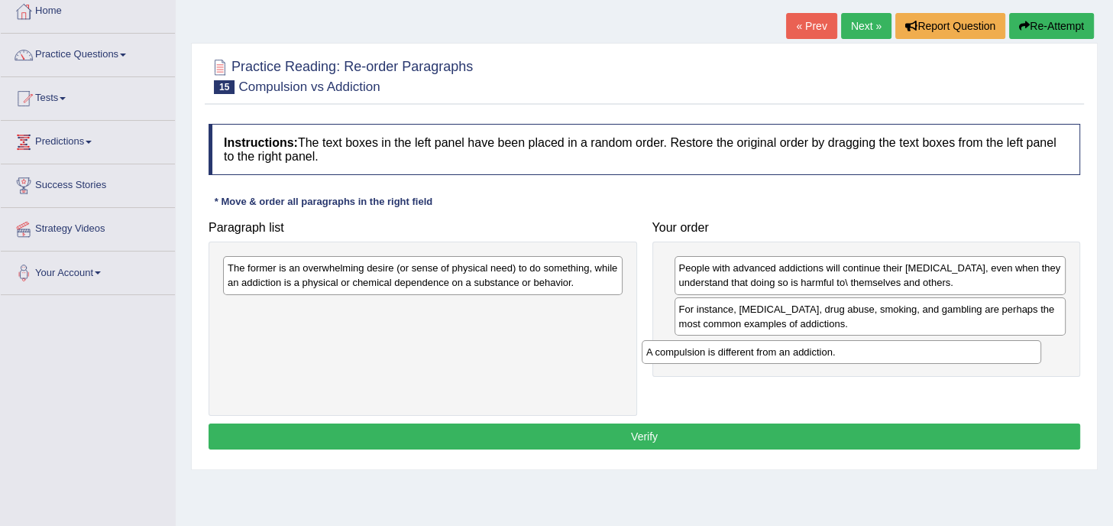
drag, startPoint x: 406, startPoint y: 307, endPoint x: 824, endPoint y: 351, distance: 420.8
click at [824, 351] on div "A compulsion is different from an addiction." at bounding box center [841, 352] width 399 height 24
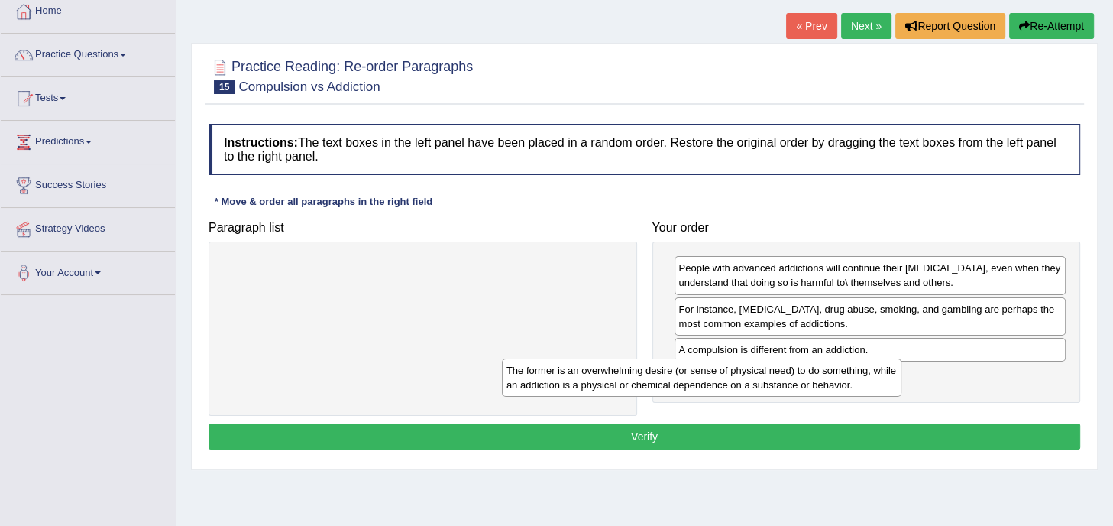
drag, startPoint x: 546, startPoint y: 276, endPoint x: 877, endPoint y: 390, distance: 349.8
click at [877, 390] on div "The former is an overwhelming desire (or sense of physical need) to do somethin…" at bounding box center [701, 377] width 399 height 38
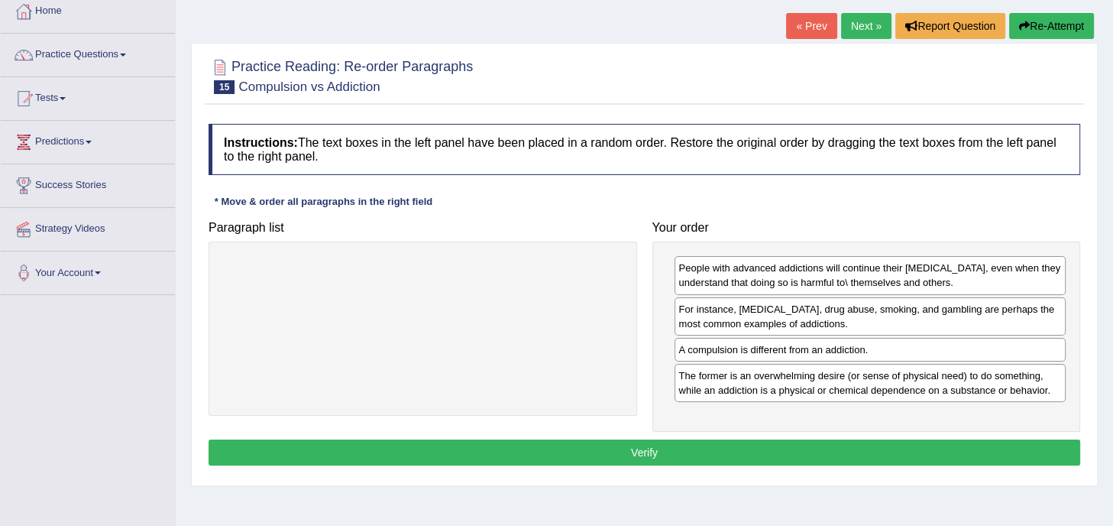
click at [699, 451] on button "Verify" at bounding box center [645, 452] width 872 height 26
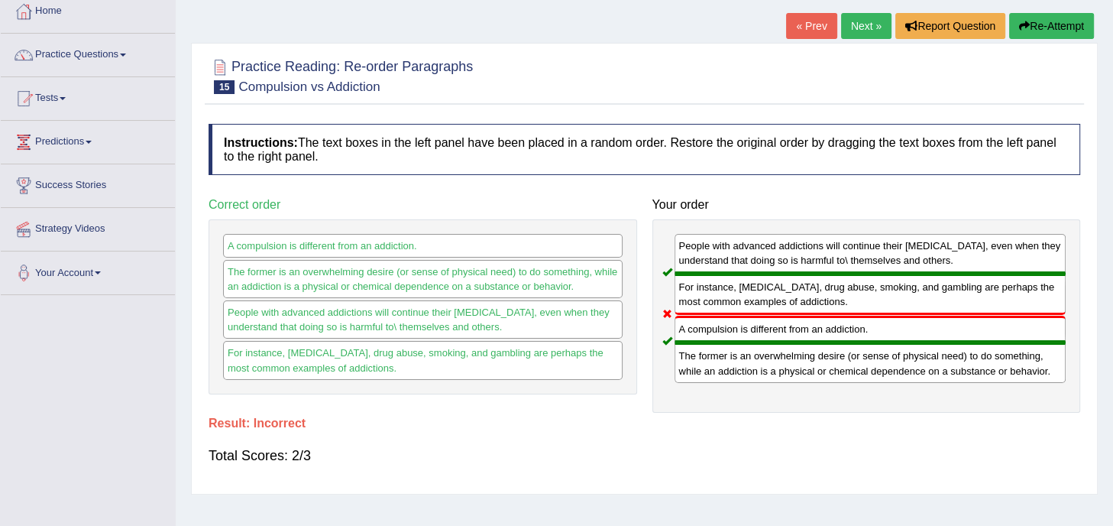
click at [1045, 31] on button "Re-Attempt" at bounding box center [1051, 26] width 85 height 26
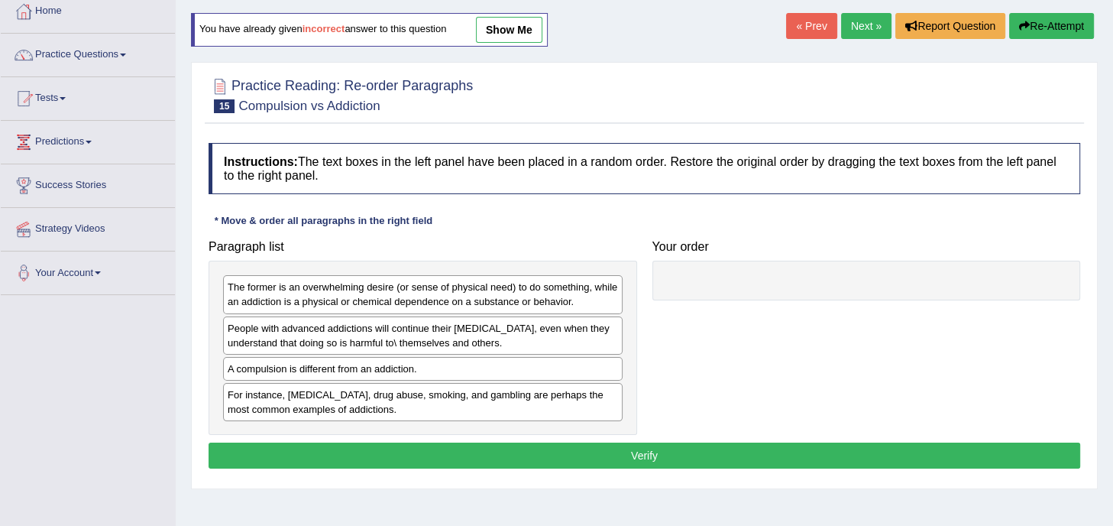
scroll to position [86, 0]
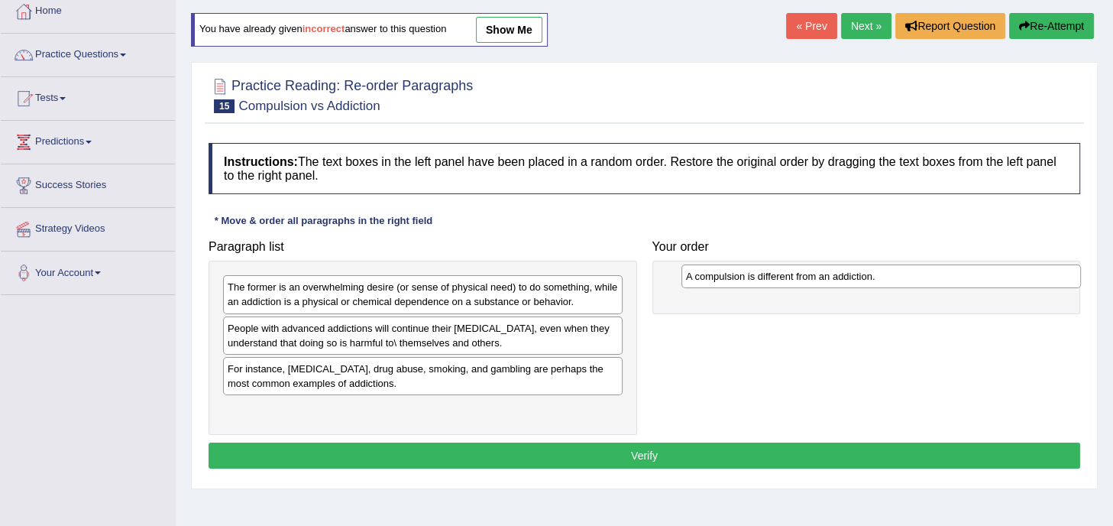
drag, startPoint x: 373, startPoint y: 370, endPoint x: 834, endPoint y: 278, distance: 470.4
click at [834, 278] on div "A compulsion is different from an addiction." at bounding box center [880, 276] width 399 height 24
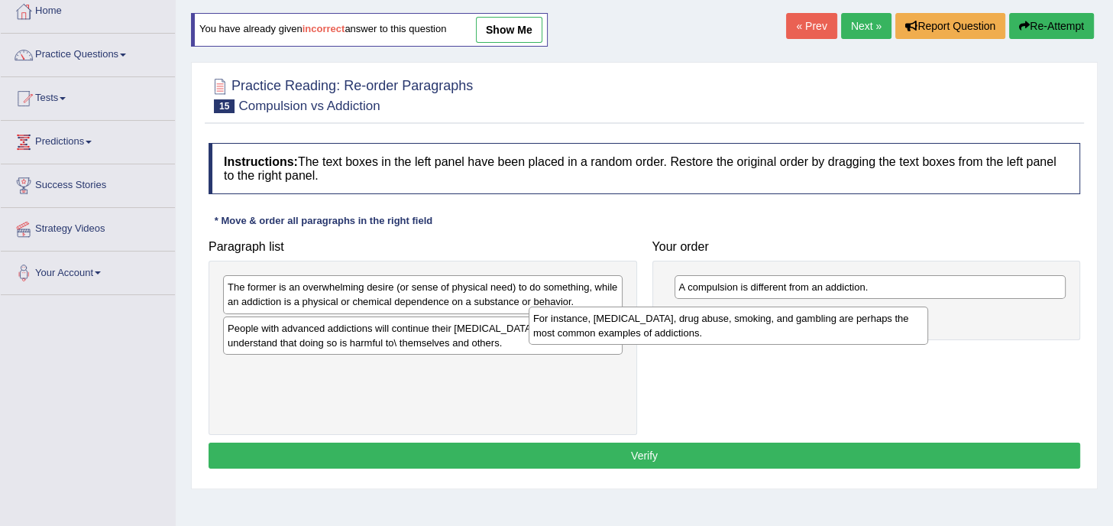
drag, startPoint x: 497, startPoint y: 382, endPoint x: 803, endPoint y: 332, distance: 309.5
click at [803, 332] on div "For instance, alcoholism, drug abuse, smoking, and gambling are perhaps the mos…" at bounding box center [728, 325] width 399 height 38
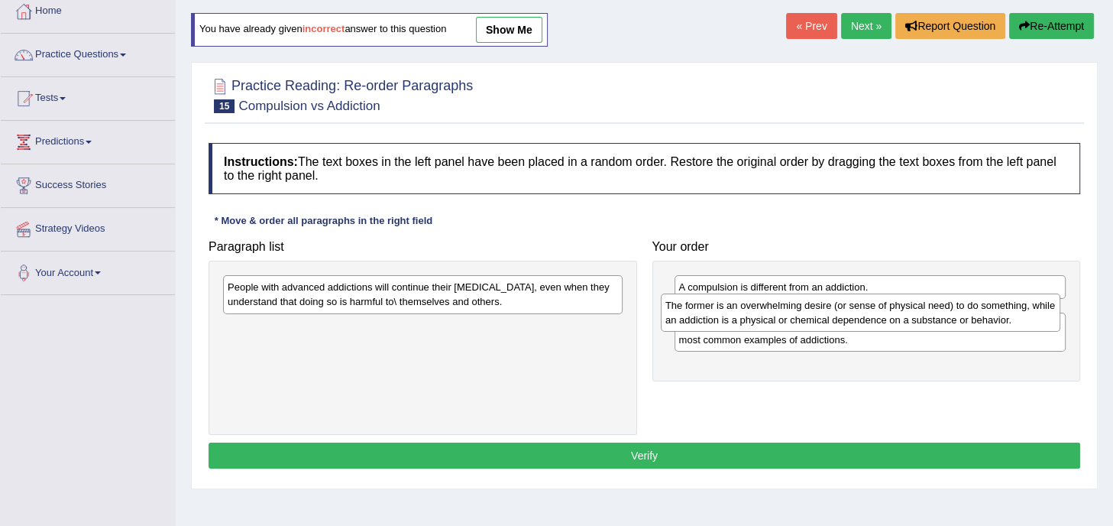
drag, startPoint x: 503, startPoint y: 298, endPoint x: 944, endPoint y: 317, distance: 441.2
click at [944, 317] on div "The former is an overwhelming desire (or sense of physical need) to do somethin…" at bounding box center [860, 312] width 399 height 38
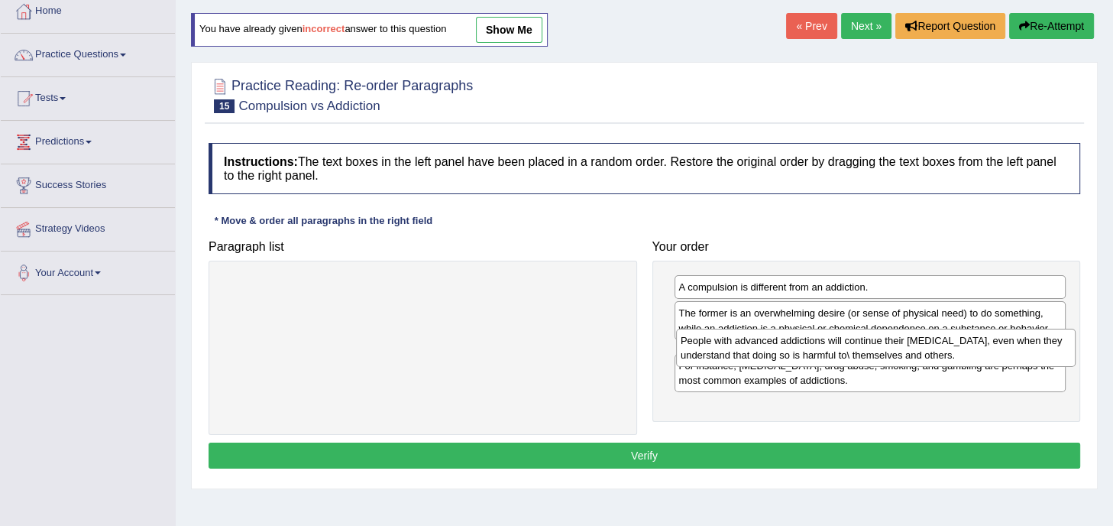
drag, startPoint x: 406, startPoint y: 293, endPoint x: 859, endPoint y: 348, distance: 455.4
click at [859, 348] on div "People with advanced addictions will continue their addictive behavior, even wh…" at bounding box center [875, 347] width 399 height 38
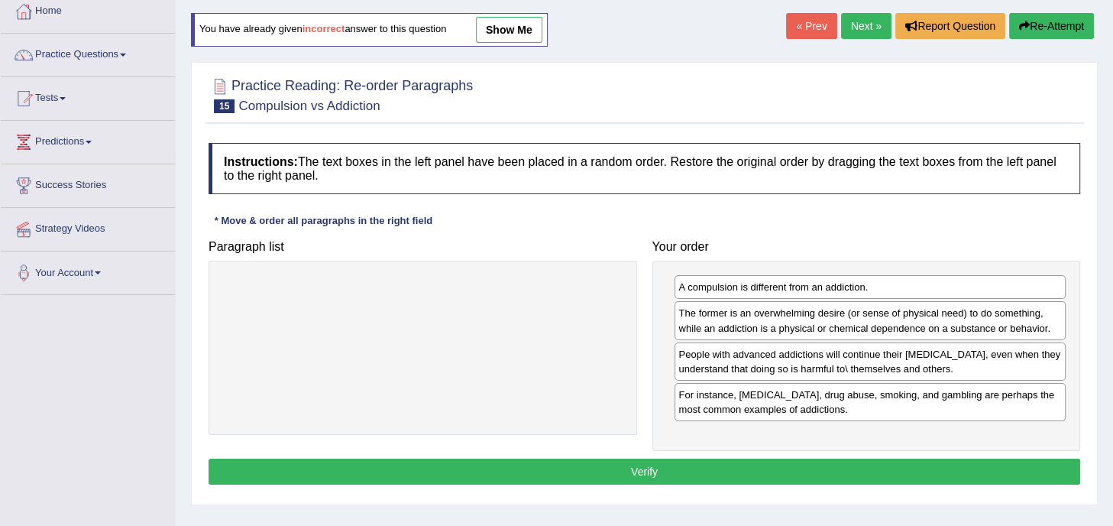
click at [718, 469] on button "Verify" at bounding box center [645, 471] width 872 height 26
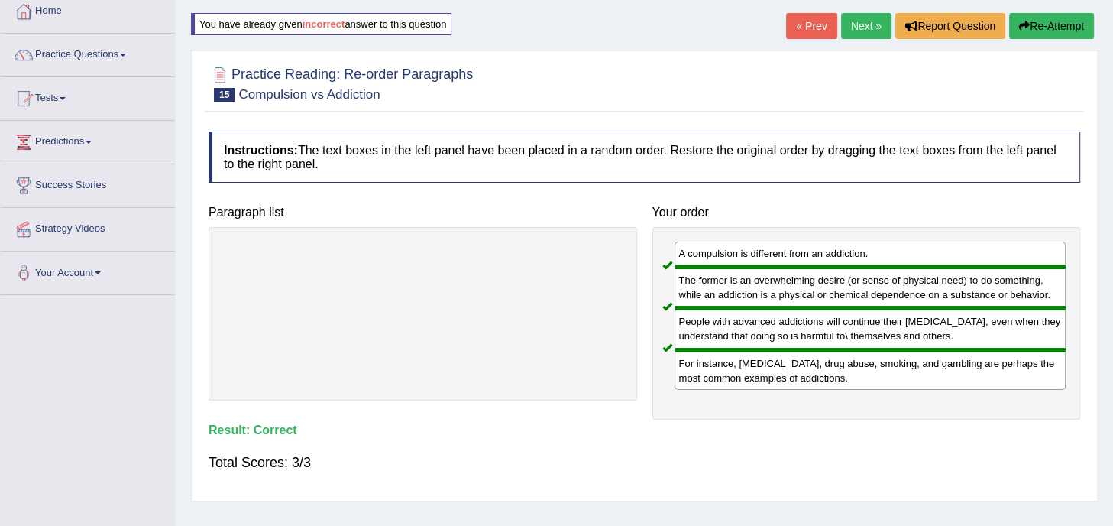
scroll to position [0, 0]
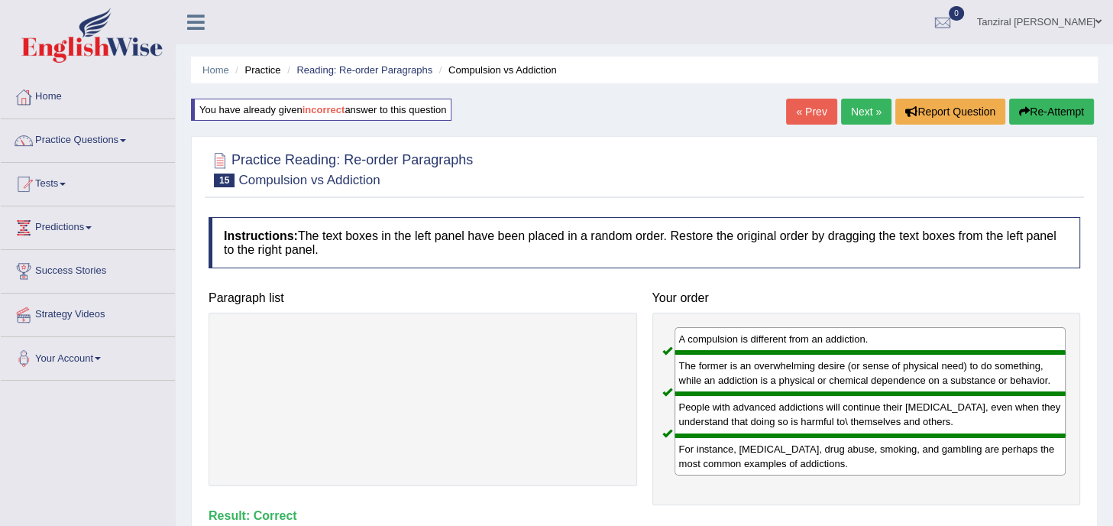
click at [865, 111] on link "Next »" at bounding box center [866, 112] width 50 height 26
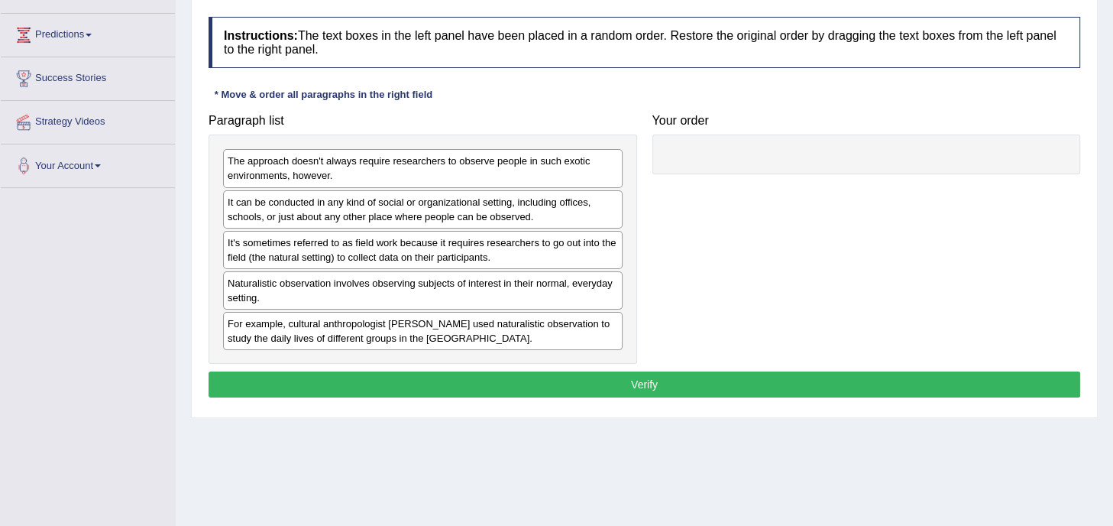
scroll to position [194, 0]
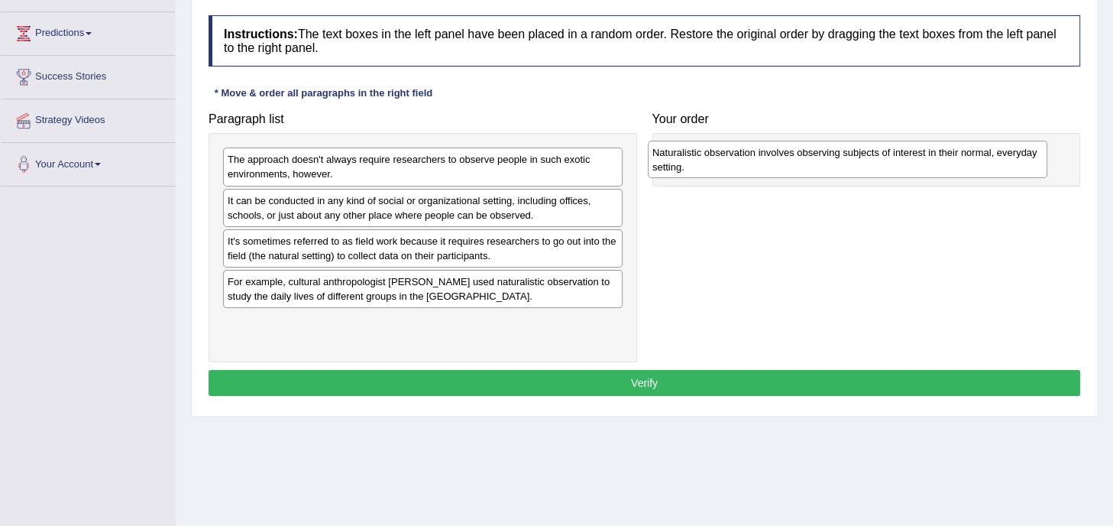
drag, startPoint x: 415, startPoint y: 298, endPoint x: 846, endPoint y: 169, distance: 449.7
click at [846, 169] on div "Naturalistic observation involves observing subjects of interest in their norma…" at bounding box center [847, 160] width 399 height 38
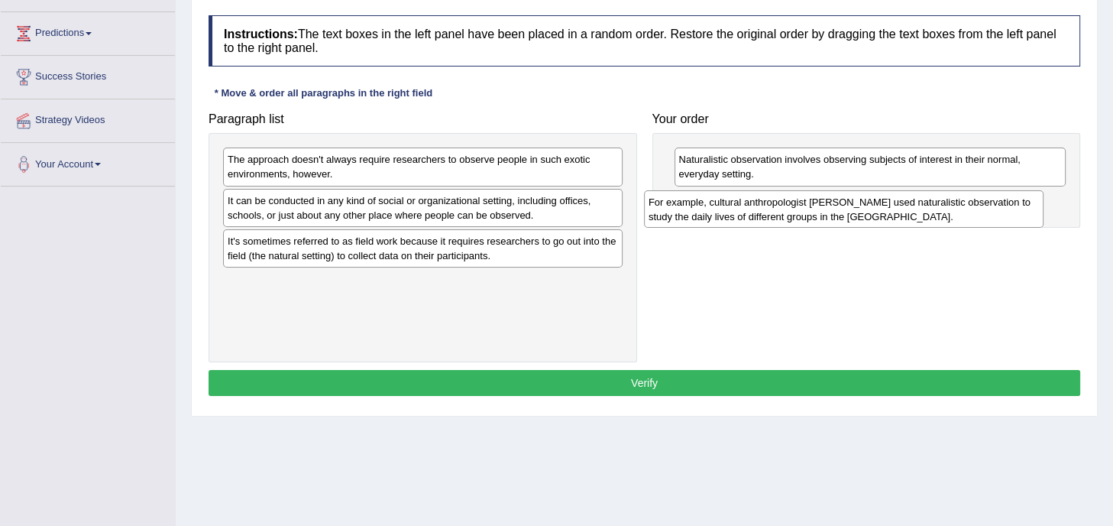
drag, startPoint x: 529, startPoint y: 286, endPoint x: 949, endPoint y: 209, distance: 428.0
click at [949, 209] on div "For example, cultural anthropologist [PERSON_NAME] used naturalistic observatio…" at bounding box center [843, 209] width 399 height 38
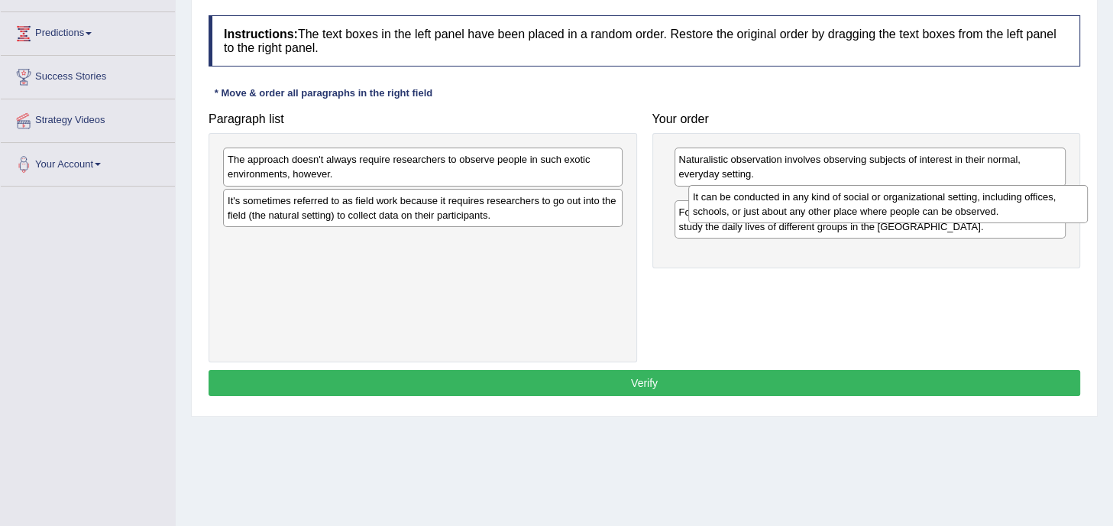
drag, startPoint x: 558, startPoint y: 204, endPoint x: 1023, endPoint y: 202, distance: 464.4
click at [1023, 202] on div "It can be conducted in any kind of social or organizational setting, including …" at bounding box center [887, 204] width 399 height 38
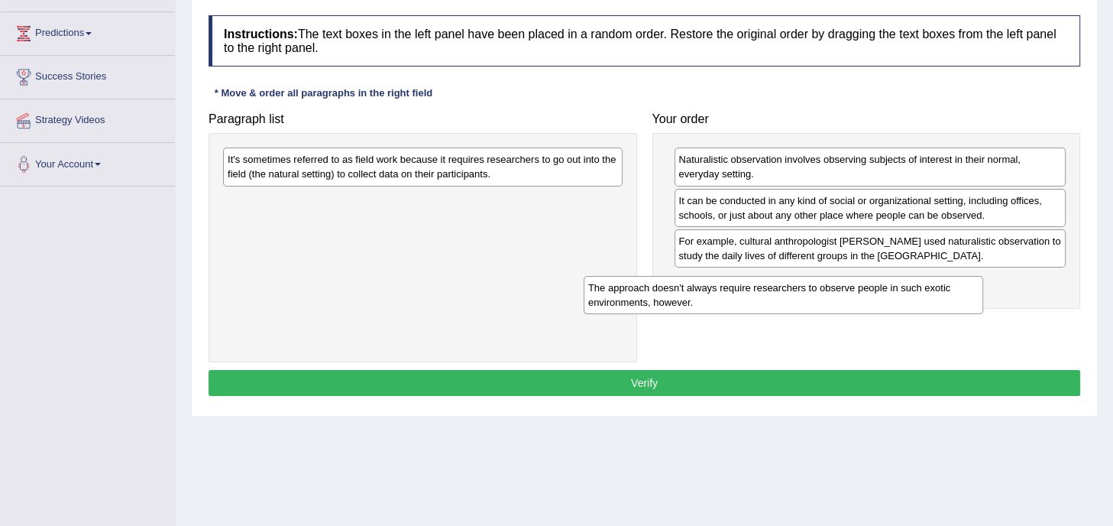
drag, startPoint x: 452, startPoint y: 166, endPoint x: 862, endPoint y: 284, distance: 426.2
click at [862, 284] on div "The approach doesn't always require researchers to observe people in such exoti…" at bounding box center [783, 295] width 399 height 38
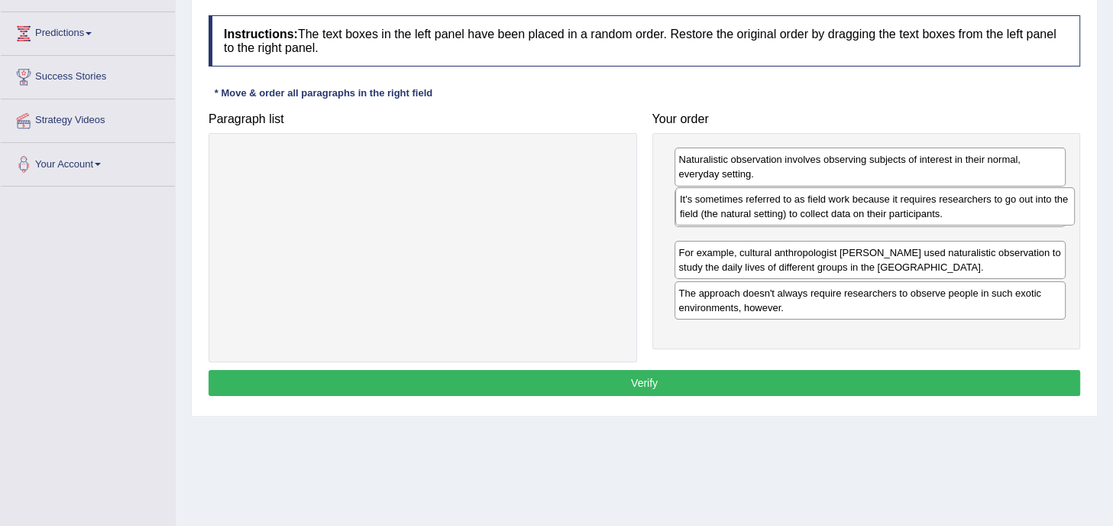
drag, startPoint x: 422, startPoint y: 167, endPoint x: 874, endPoint y: 207, distance: 453.9
click at [874, 207] on div "It's sometimes referred to as field work because it requires researchers to go …" at bounding box center [874, 206] width 399 height 38
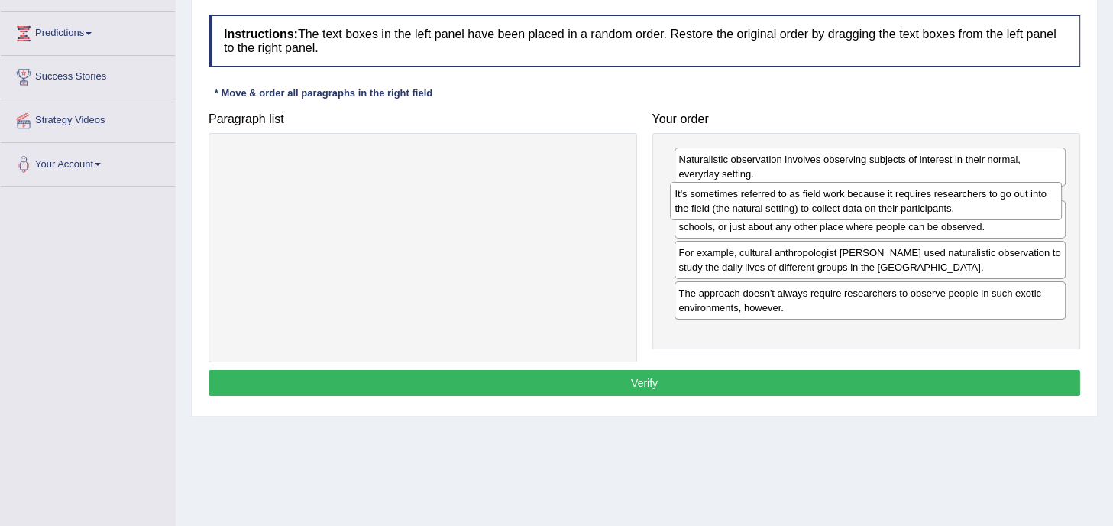
drag, startPoint x: 779, startPoint y: 244, endPoint x: 775, endPoint y: 197, distance: 46.8
click at [775, 197] on div "It's sometimes referred to as field work because it requires researchers to go …" at bounding box center [866, 201] width 392 height 38
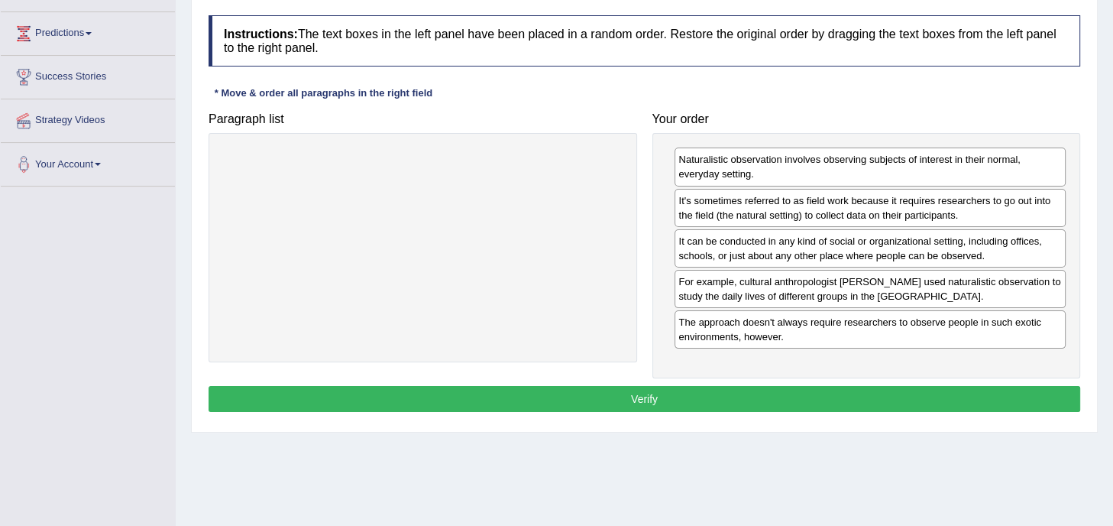
click at [737, 390] on button "Verify" at bounding box center [645, 399] width 872 height 26
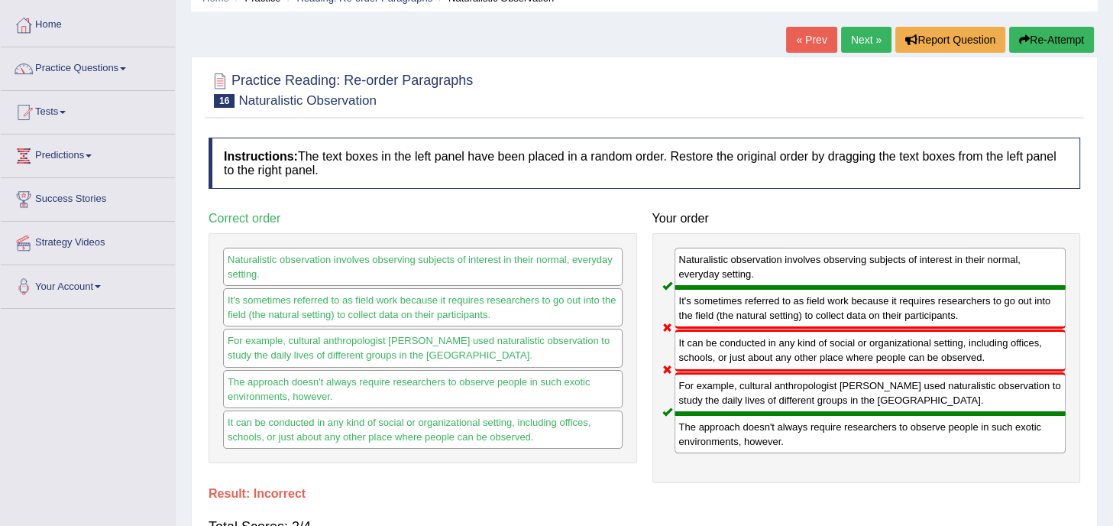
scroll to position [70, 0]
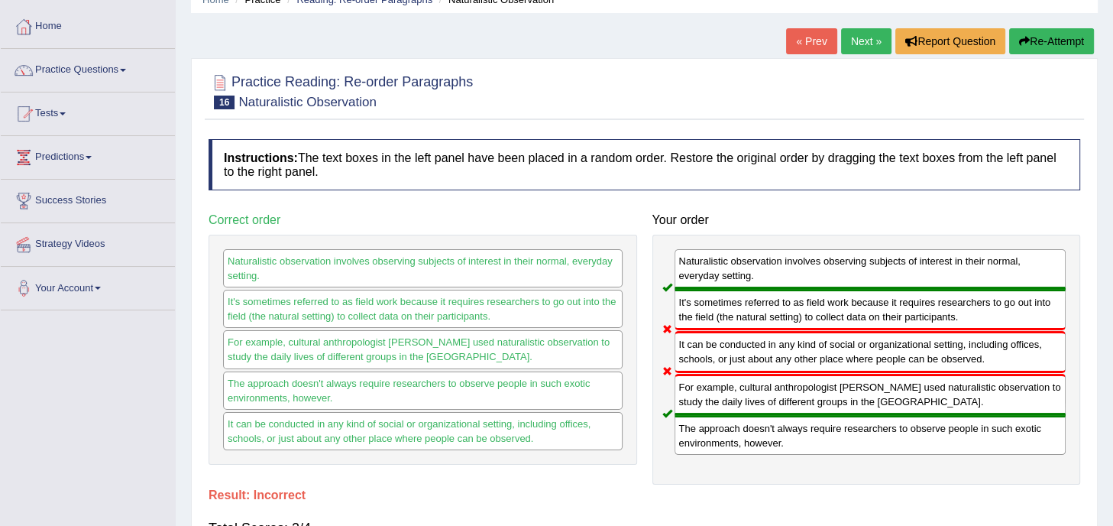
click at [1036, 28] on button "Re-Attempt" at bounding box center [1051, 41] width 85 height 26
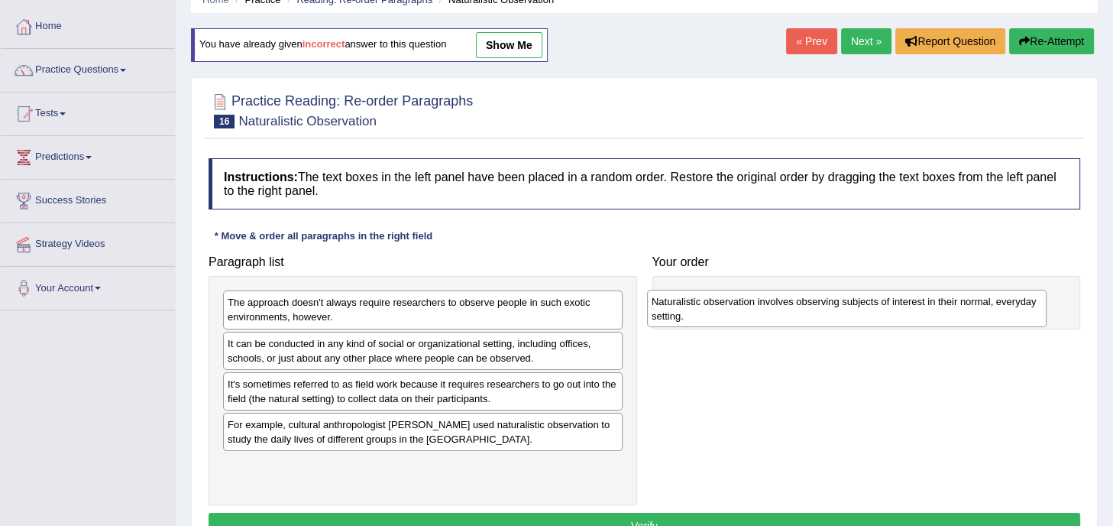
drag, startPoint x: 348, startPoint y: 432, endPoint x: 774, endPoint y: 299, distance: 445.7
click at [774, 299] on div "Naturalistic observation involves observing subjects of interest in their norma…" at bounding box center [846, 308] width 399 height 38
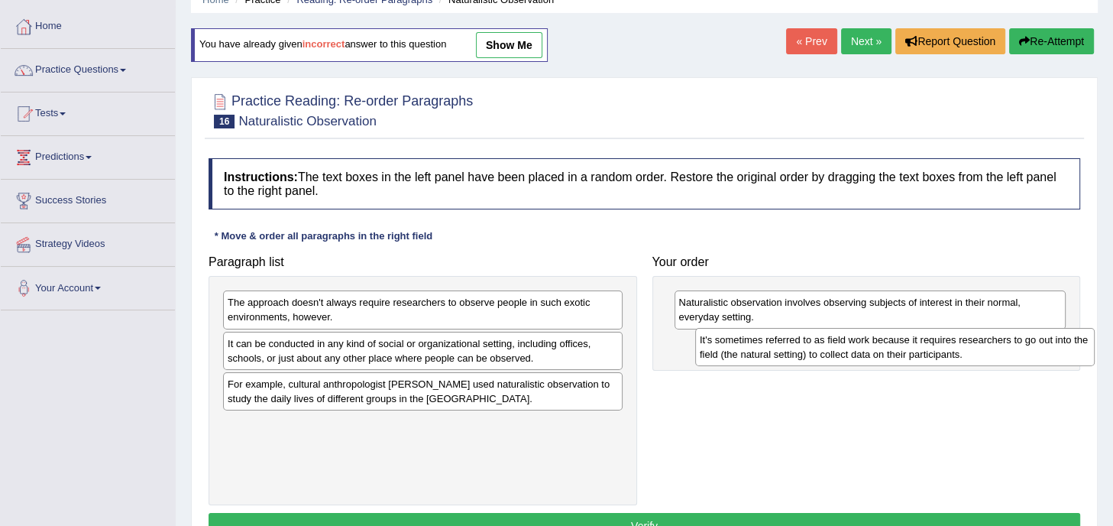
drag, startPoint x: 289, startPoint y: 403, endPoint x: 775, endPoint y: 357, distance: 488.7
click at [775, 357] on div "It's sometimes referred to as field work because it requires researchers to go …" at bounding box center [894, 347] width 399 height 38
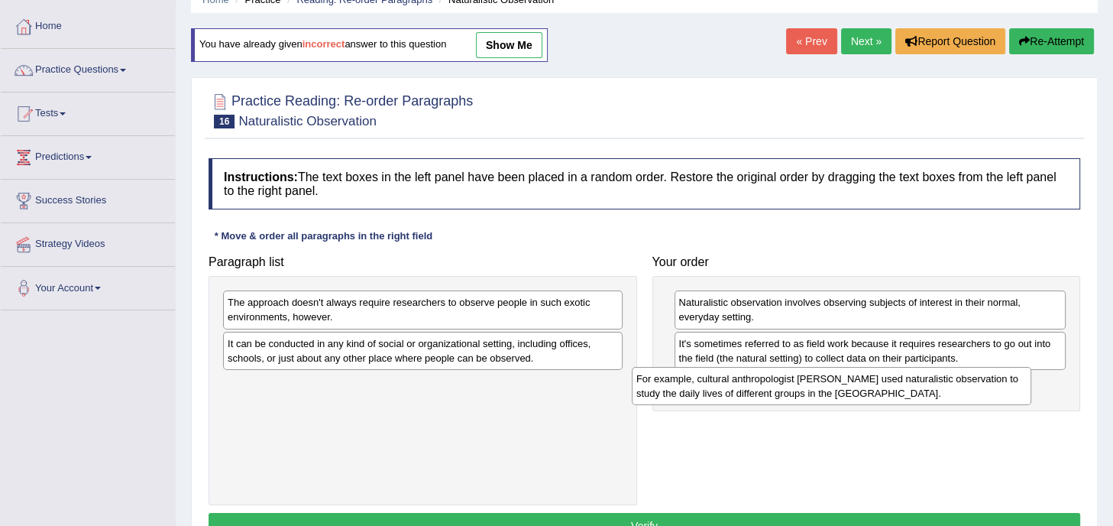
drag, startPoint x: 338, startPoint y: 393, endPoint x: 779, endPoint y: 387, distance: 441.5
click at [779, 387] on div "For example, cultural anthropologist Margaret Mead used naturalistic observatio…" at bounding box center [831, 386] width 399 height 38
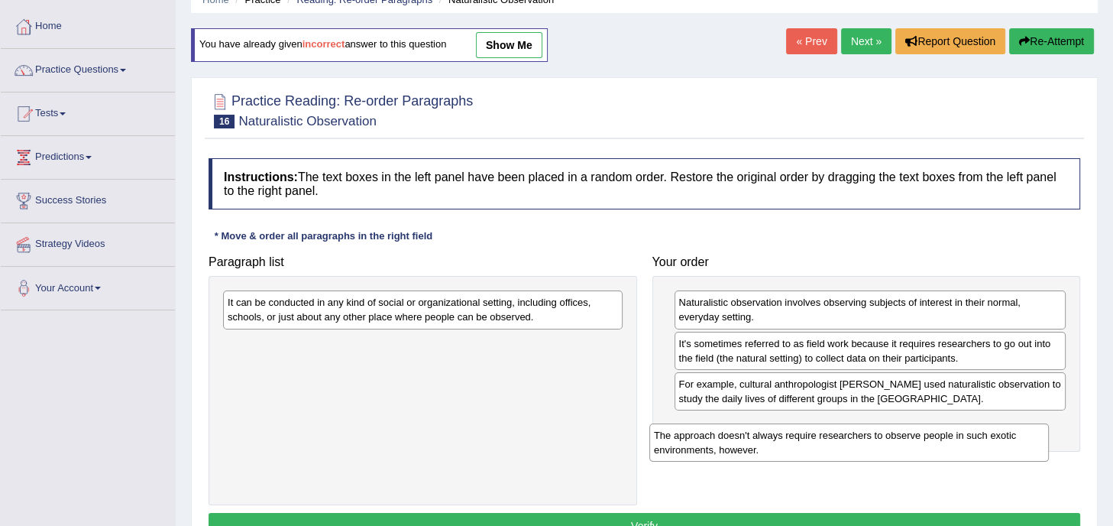
drag, startPoint x: 390, startPoint y: 307, endPoint x: 817, endPoint y: 439, distance: 446.2
click at [817, 439] on div "The approach doesn't always require researchers to observe people in such exoti…" at bounding box center [848, 442] width 399 height 38
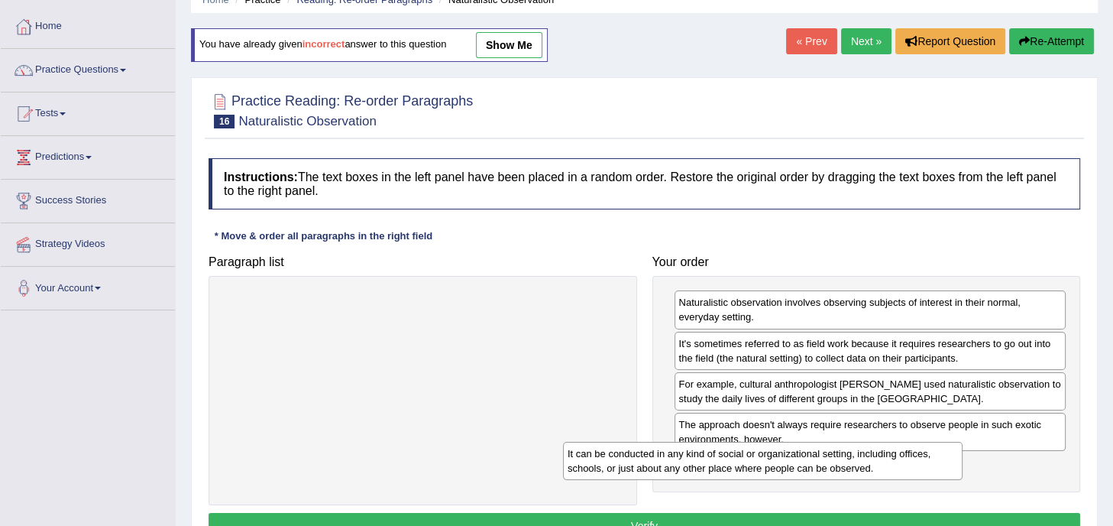
drag, startPoint x: 495, startPoint y: 319, endPoint x: 892, endPoint y: 492, distance: 433.1
click at [892, 480] on div "It can be conducted in any kind of social or organizational setting, including …" at bounding box center [762, 461] width 399 height 38
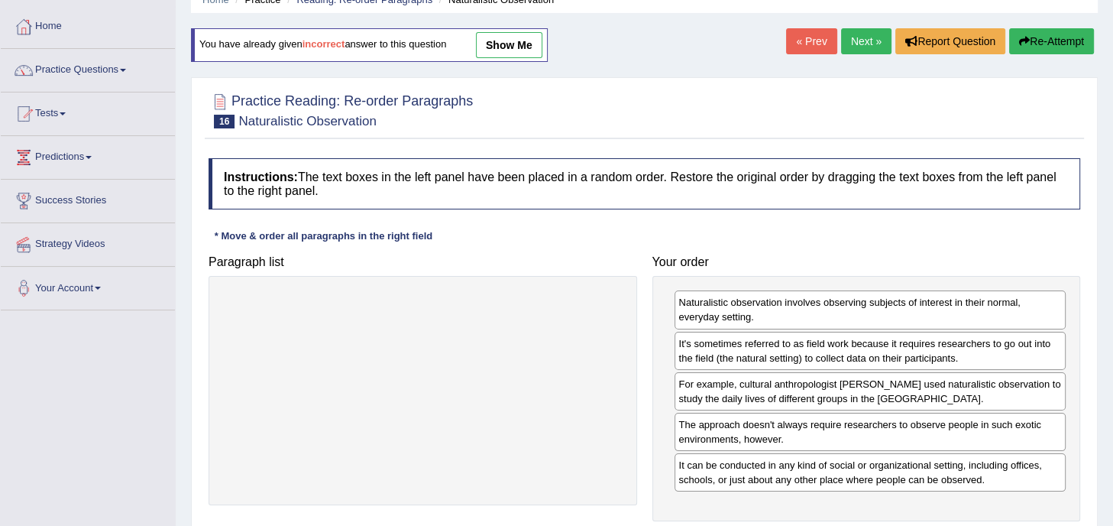
scroll to position [91, 0]
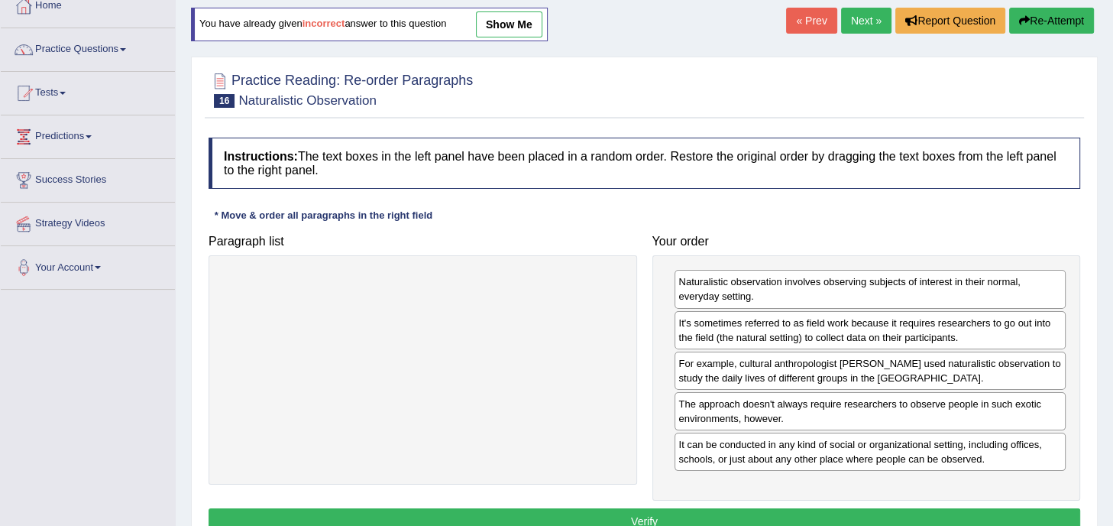
click at [670, 519] on button "Verify" at bounding box center [645, 521] width 872 height 26
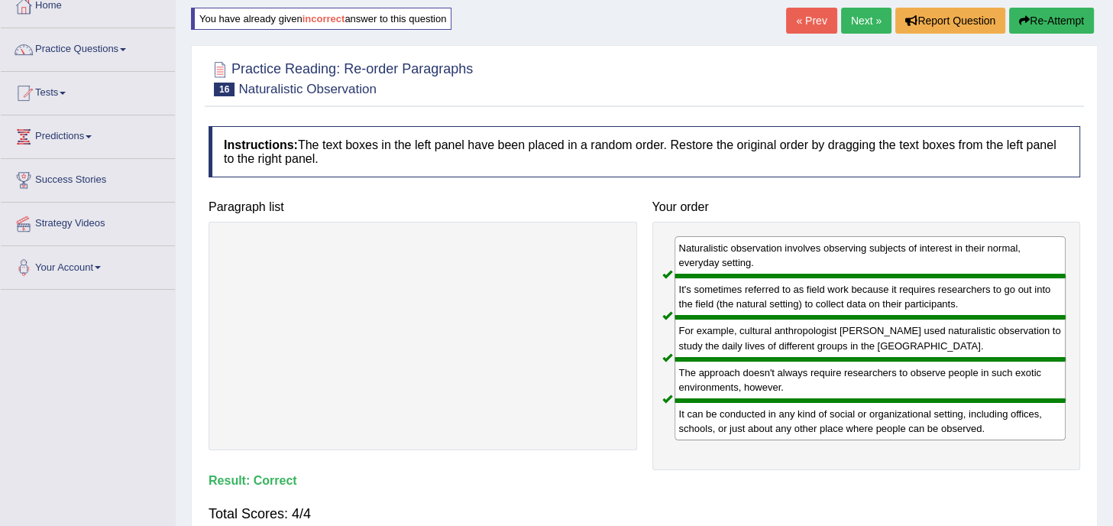
scroll to position [0, 0]
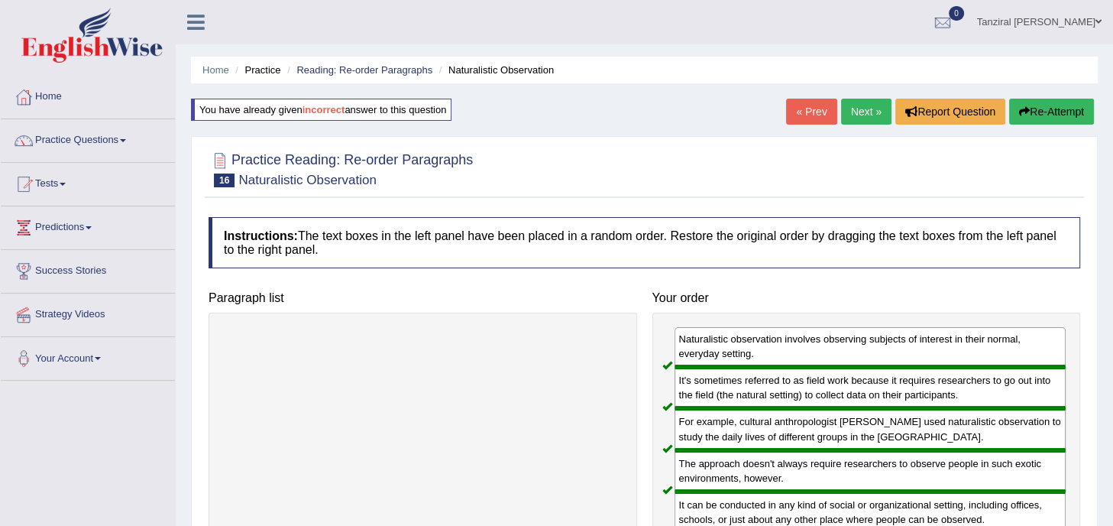
click at [856, 112] on link "Next »" at bounding box center [866, 112] width 50 height 26
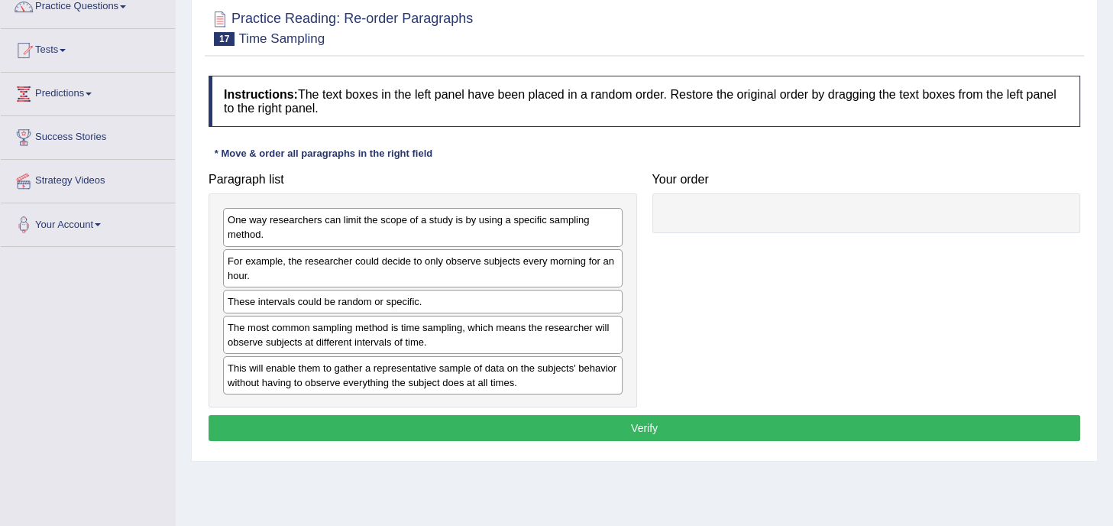
scroll to position [134, 0]
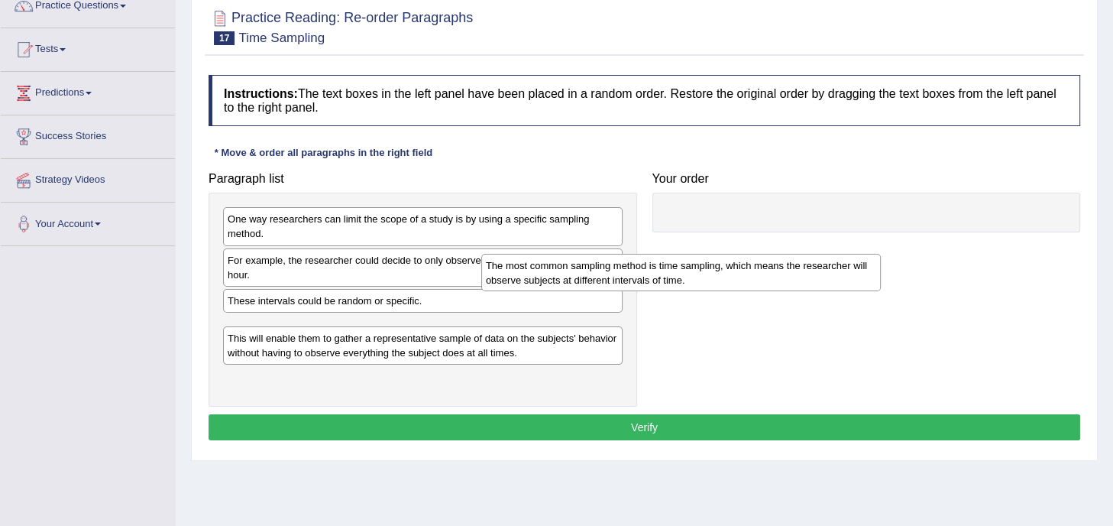
drag, startPoint x: 463, startPoint y: 332, endPoint x: 863, endPoint y: 209, distance: 418.5
click at [863, 254] on div "The most common sampling method is time sampling, which means the researcher wi…" at bounding box center [680, 273] width 399 height 38
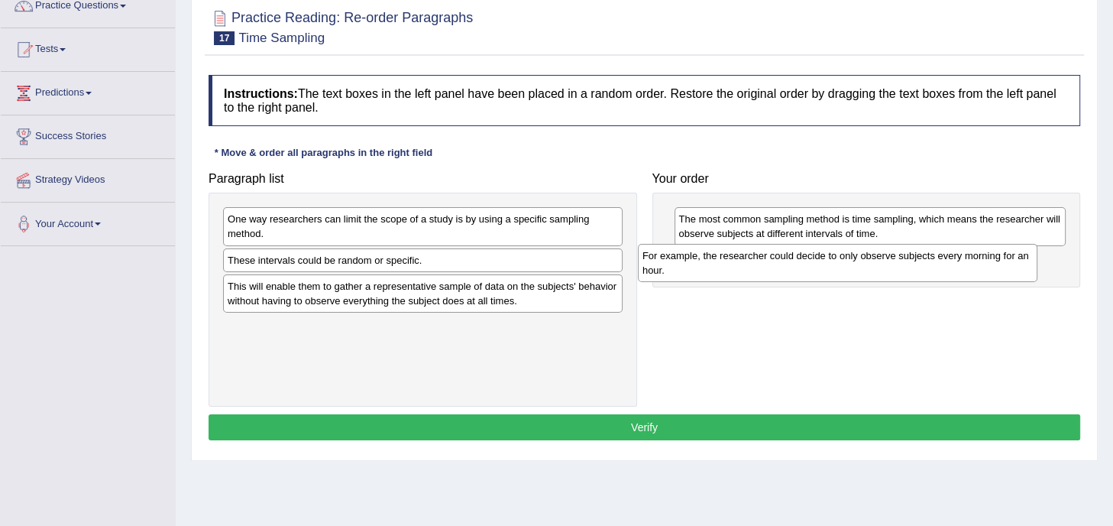
drag, startPoint x: 529, startPoint y: 269, endPoint x: 944, endPoint y: 265, distance: 414.8
click at [944, 265] on div "For example, the researcher could decide to only observe subjects every morning…" at bounding box center [837, 263] width 399 height 38
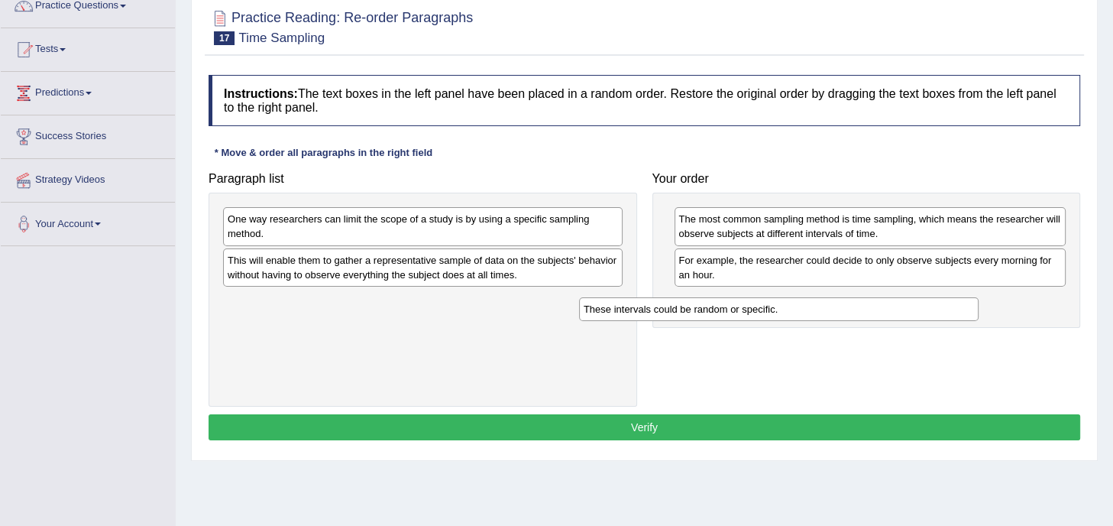
drag, startPoint x: 541, startPoint y: 260, endPoint x: 900, endPoint y: 309, distance: 362.3
click at [900, 309] on div "These intervals could be random or specific." at bounding box center [778, 309] width 399 height 24
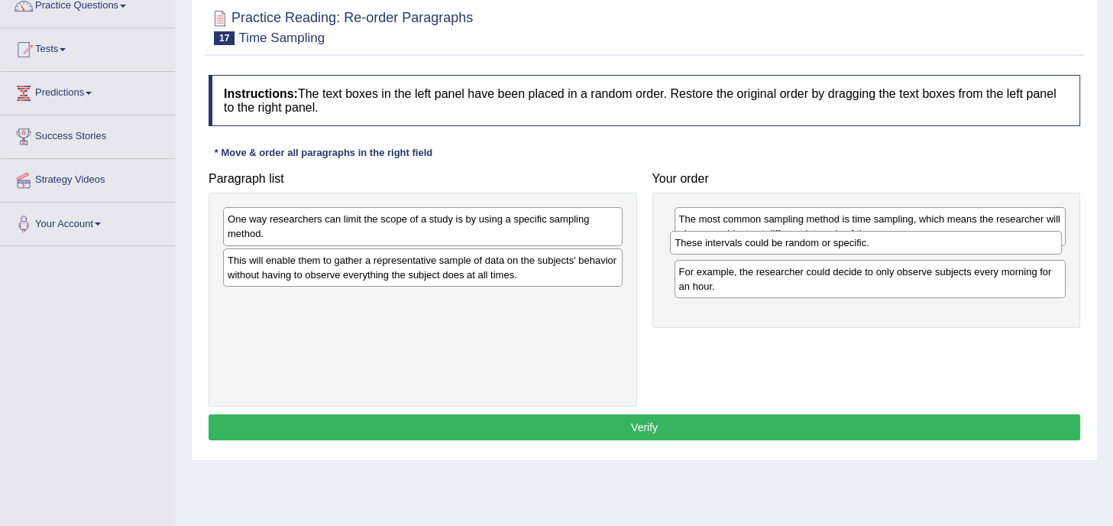
drag, startPoint x: 746, startPoint y: 305, endPoint x: 742, endPoint y: 253, distance: 52.1
click at [742, 253] on div "These intervals could be random or specific." at bounding box center [866, 243] width 392 height 24
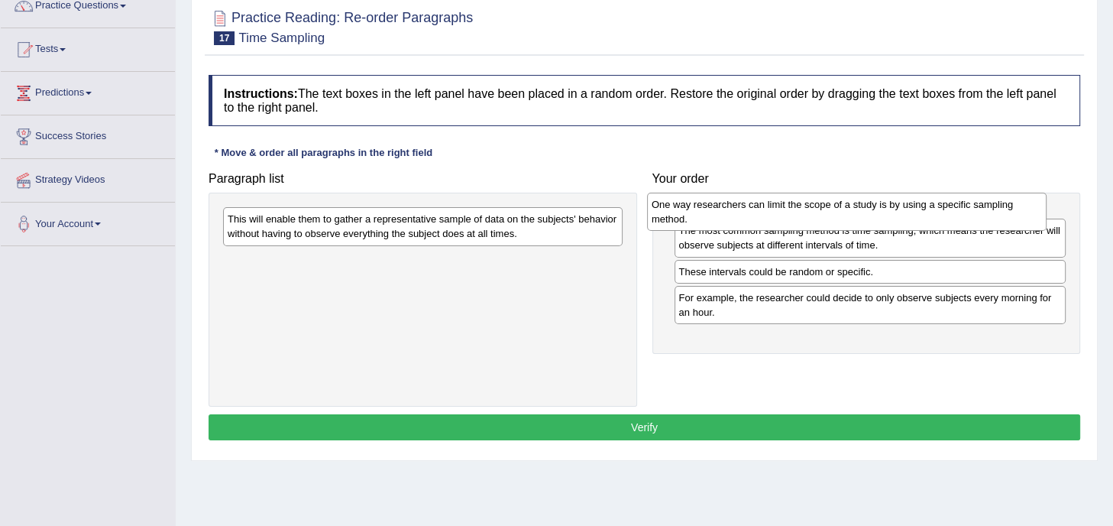
drag, startPoint x: 494, startPoint y: 231, endPoint x: 945, endPoint y: 218, distance: 450.9
click at [945, 218] on div "One way researchers can limit the scope of a study is by using a specific sampl…" at bounding box center [846, 211] width 399 height 38
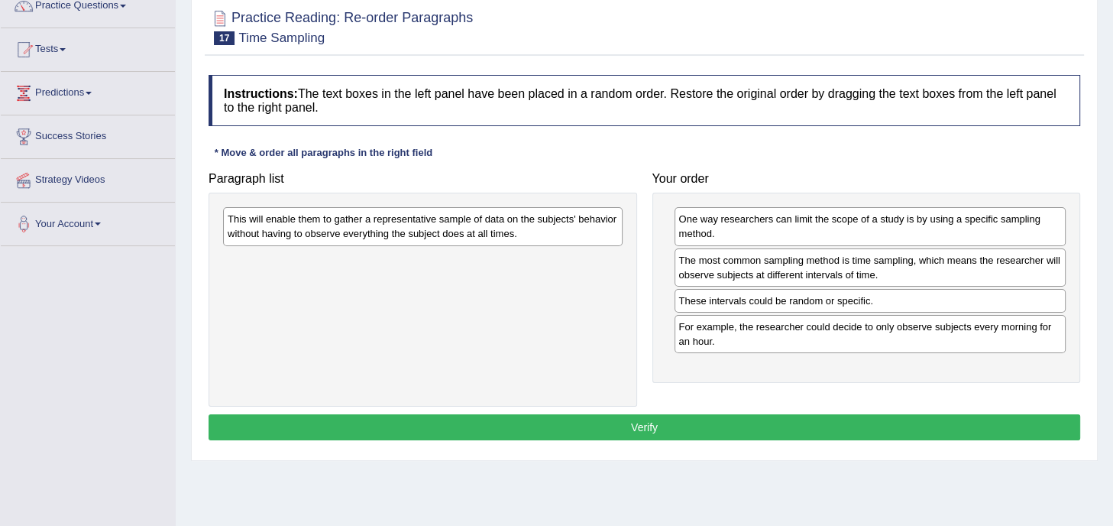
click at [894, 387] on div "Paragraph list This will enable them to gather a representative sample of data …" at bounding box center [644, 285] width 887 height 243
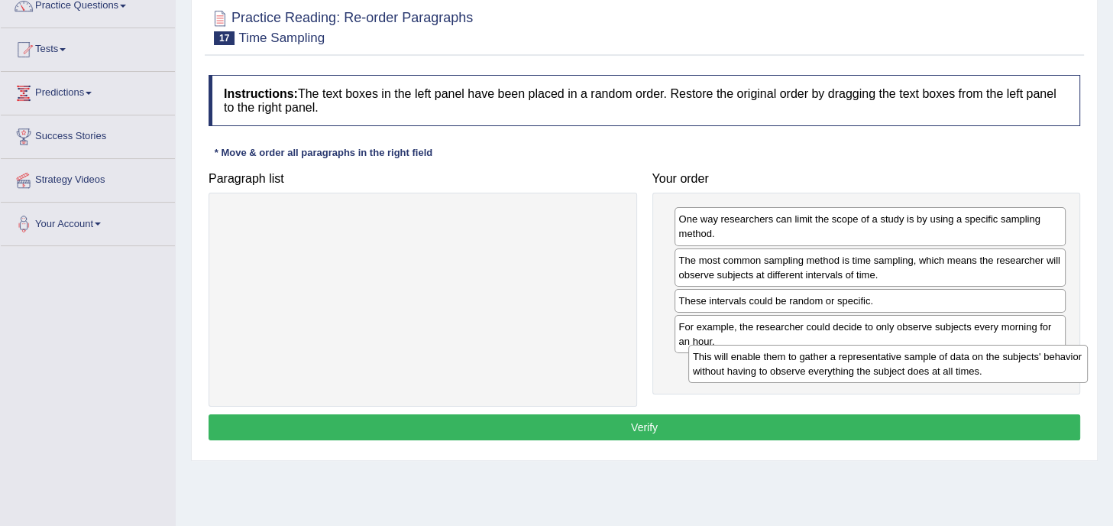
drag, startPoint x: 548, startPoint y: 224, endPoint x: 1014, endPoint y: 361, distance: 485.1
click at [1014, 361] on div "This will enable them to gather a representative sample of data on the subjects…" at bounding box center [887, 363] width 399 height 38
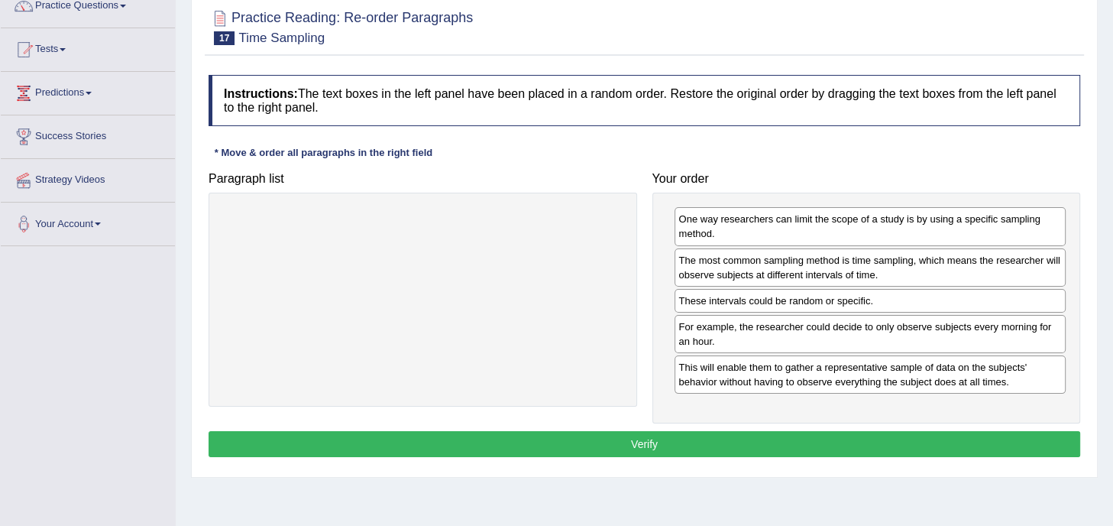
click at [638, 448] on button "Verify" at bounding box center [645, 444] width 872 height 26
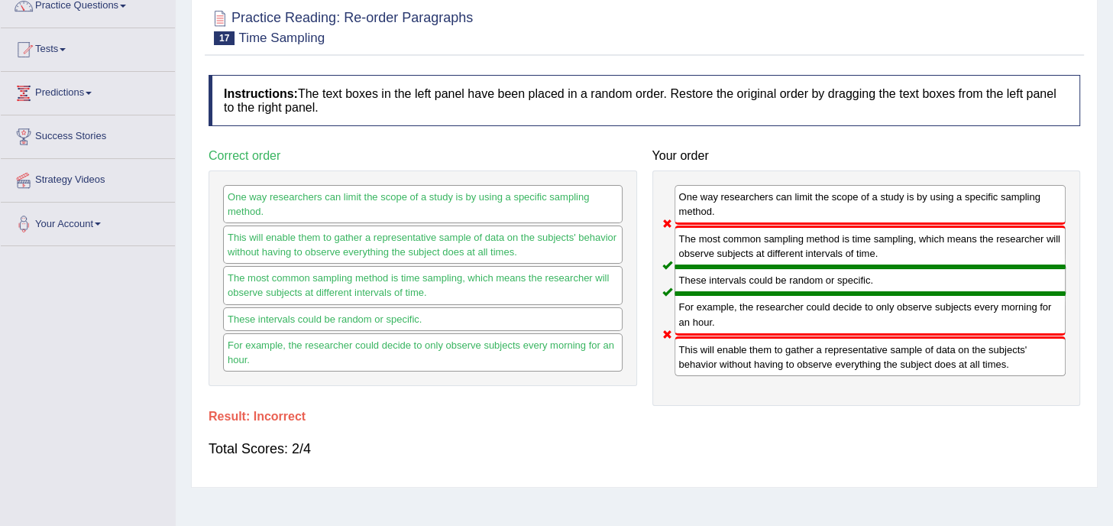
scroll to position [0, 0]
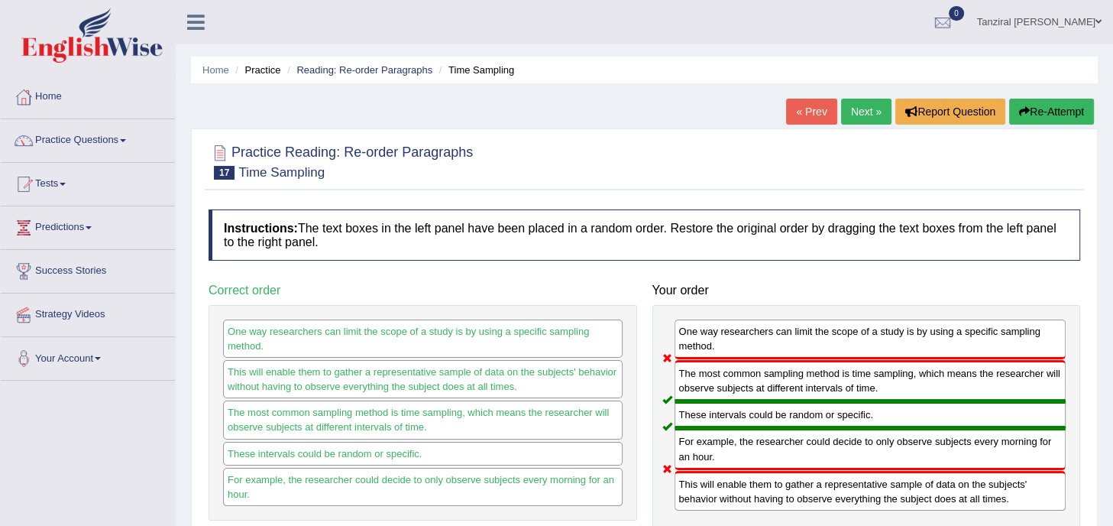
click at [1037, 112] on button "Re-Attempt" at bounding box center [1051, 112] width 85 height 26
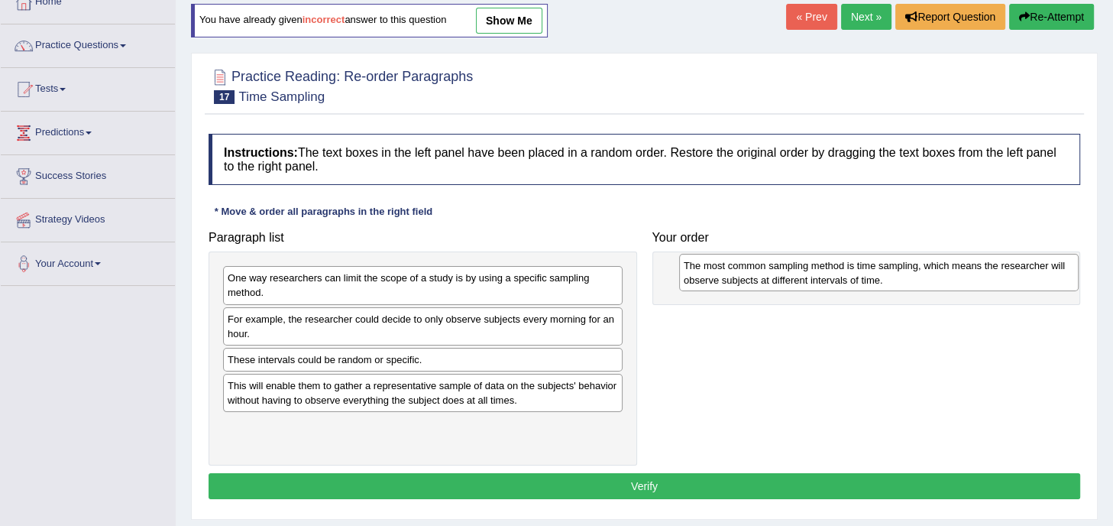
drag, startPoint x: 446, startPoint y: 398, endPoint x: 900, endPoint y: 280, distance: 468.9
click at [900, 280] on div "The most common sampling method is time sampling, which means the researcher wi…" at bounding box center [878, 273] width 399 height 38
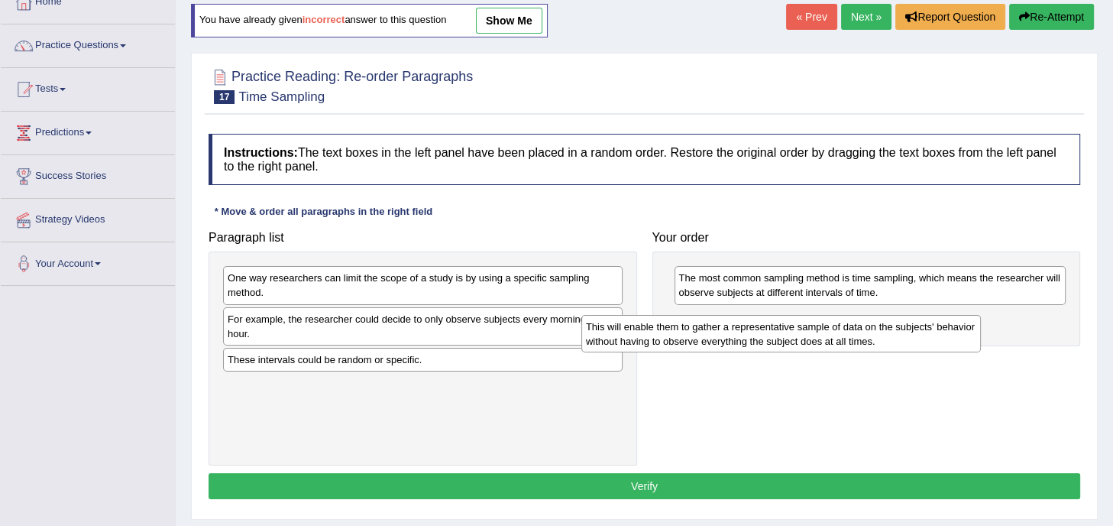
drag, startPoint x: 482, startPoint y: 393, endPoint x: 936, endPoint y: 302, distance: 463.6
click at [936, 315] on div "This will enable them to gather a representative sample of data on the subjects…" at bounding box center [780, 334] width 399 height 38
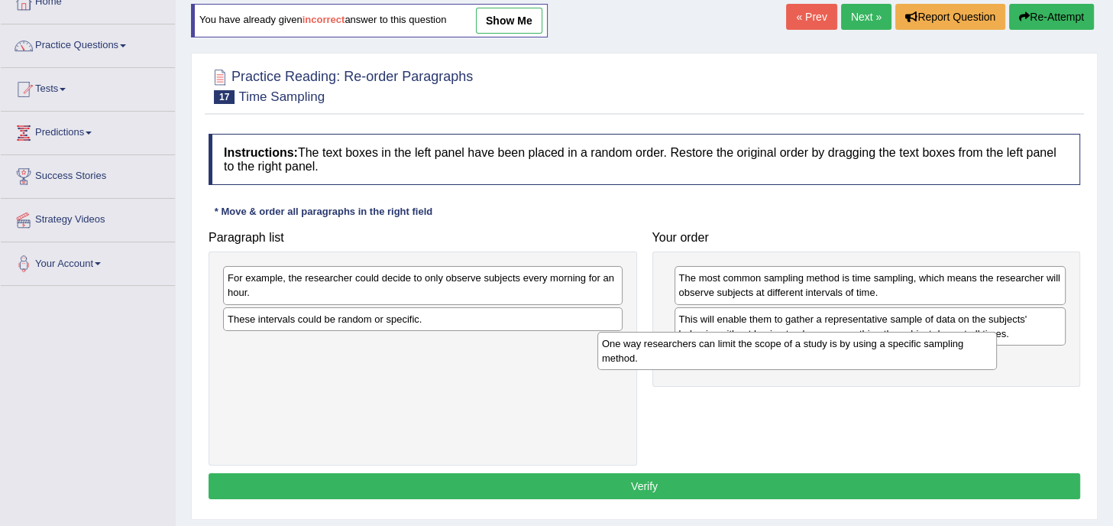
drag, startPoint x: 511, startPoint y: 294, endPoint x: 885, endPoint y: 360, distance: 380.0
click at [885, 360] on div "One way researchers can limit the scope of a study is by using a specific sampl…" at bounding box center [796, 351] width 399 height 38
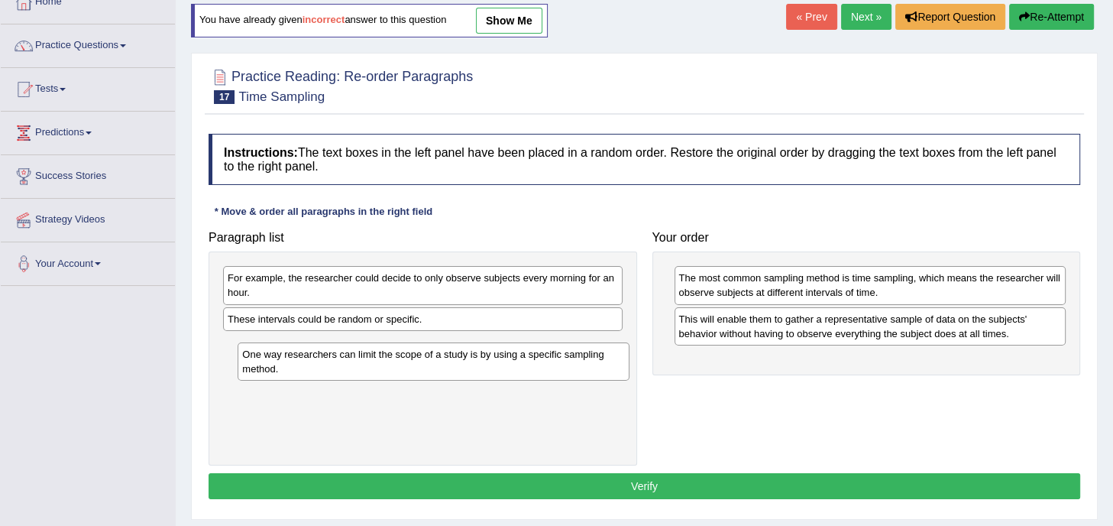
drag, startPoint x: 730, startPoint y: 369, endPoint x: 276, endPoint y: 356, distance: 454.7
click at [276, 356] on div "One way researchers can limit the scope of a study is by using a specific sampl…" at bounding box center [434, 361] width 392 height 38
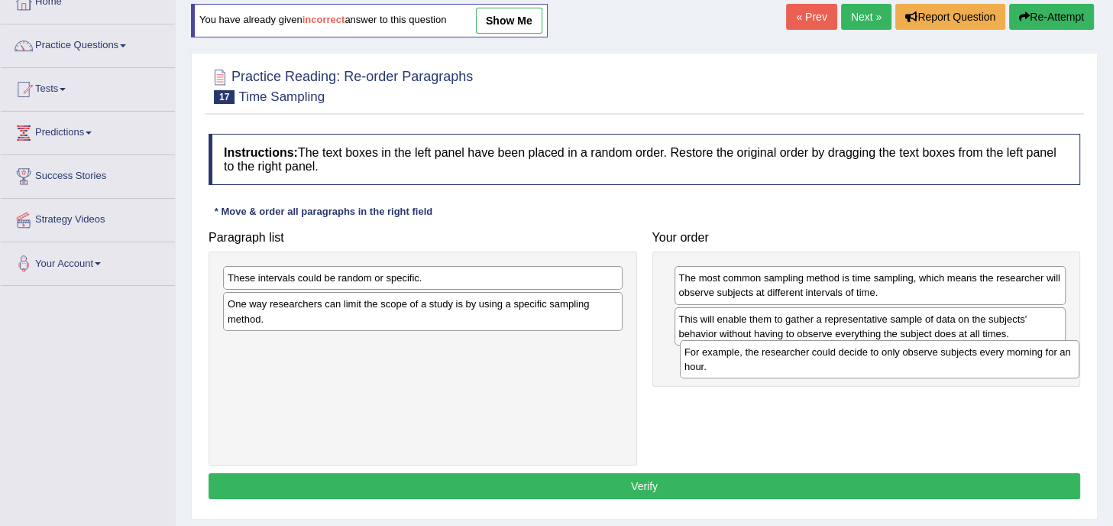
drag, startPoint x: 460, startPoint y: 279, endPoint x: 921, endPoint y: 354, distance: 467.4
click at [921, 354] on div "For example, the researcher could decide to only observe subjects every morning…" at bounding box center [879, 359] width 399 height 38
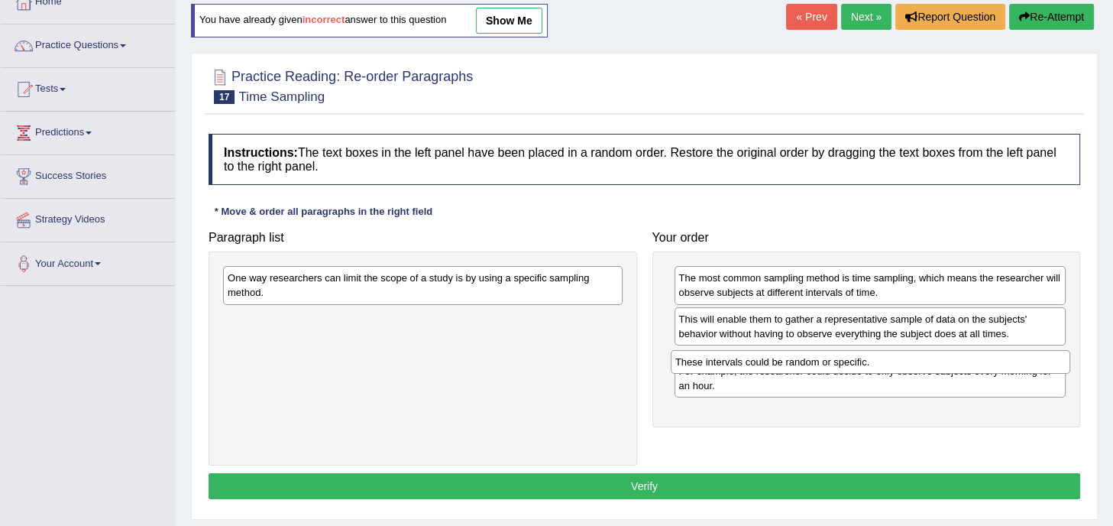
drag, startPoint x: 510, startPoint y: 277, endPoint x: 958, endPoint y: 361, distance: 455.4
click at [958, 361] on div "These intervals could be random or specific." at bounding box center [870, 362] width 399 height 24
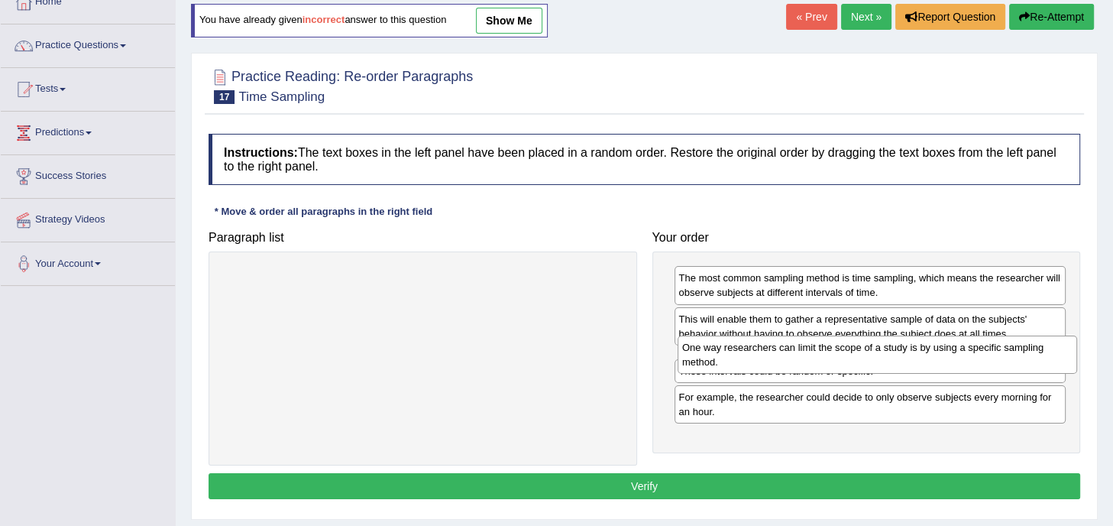
drag, startPoint x: 404, startPoint y: 280, endPoint x: 857, endPoint y: 349, distance: 458.1
click at [857, 349] on div "One way researchers can limit the scope of a study is by using a specific sampl…" at bounding box center [877, 354] width 399 height 38
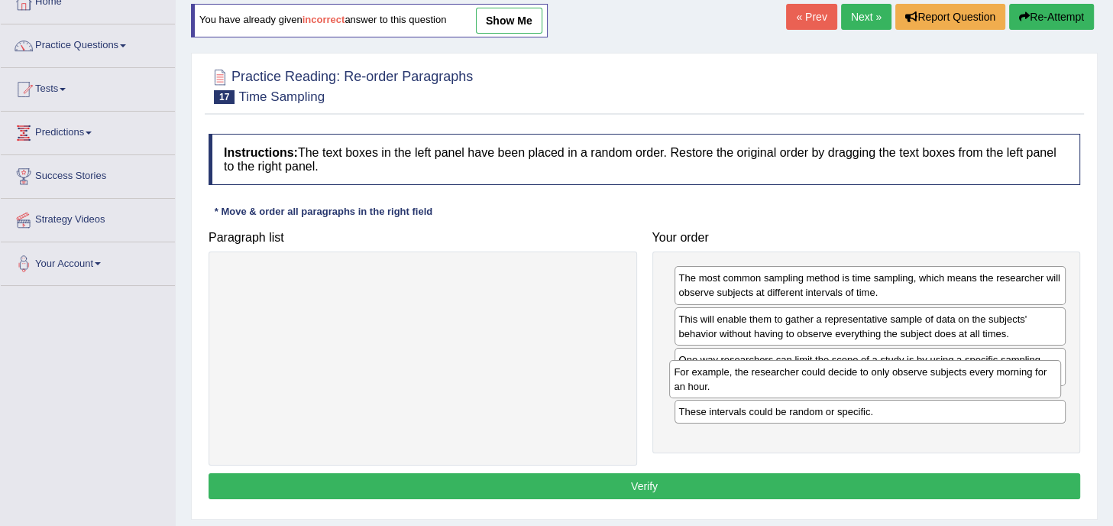
drag, startPoint x: 788, startPoint y: 438, endPoint x: 782, endPoint y: 387, distance: 52.2
click at [782, 387] on div "For example, the researcher could decide to only observe subjects every morning…" at bounding box center [865, 379] width 392 height 38
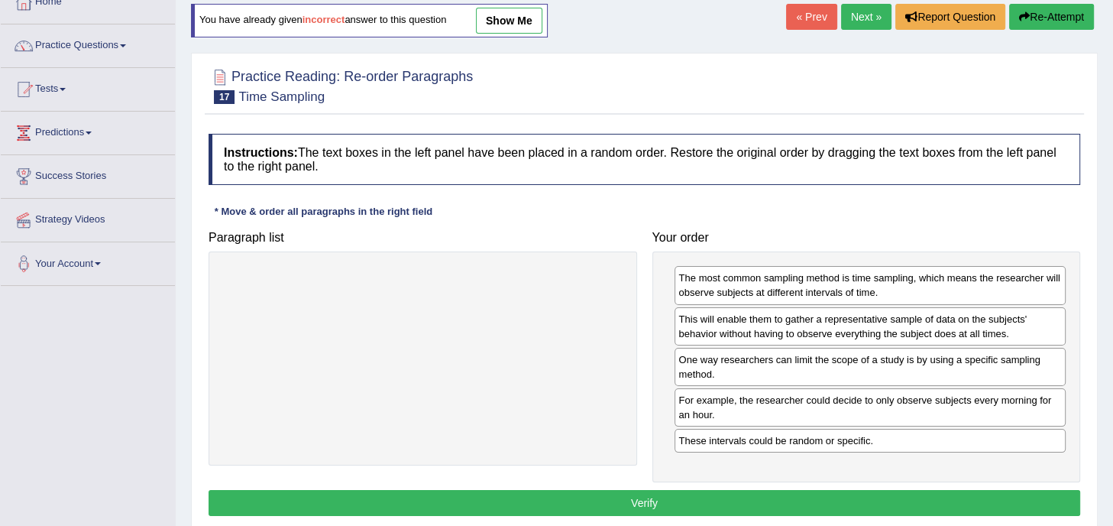
click at [726, 505] on button "Verify" at bounding box center [645, 503] width 872 height 26
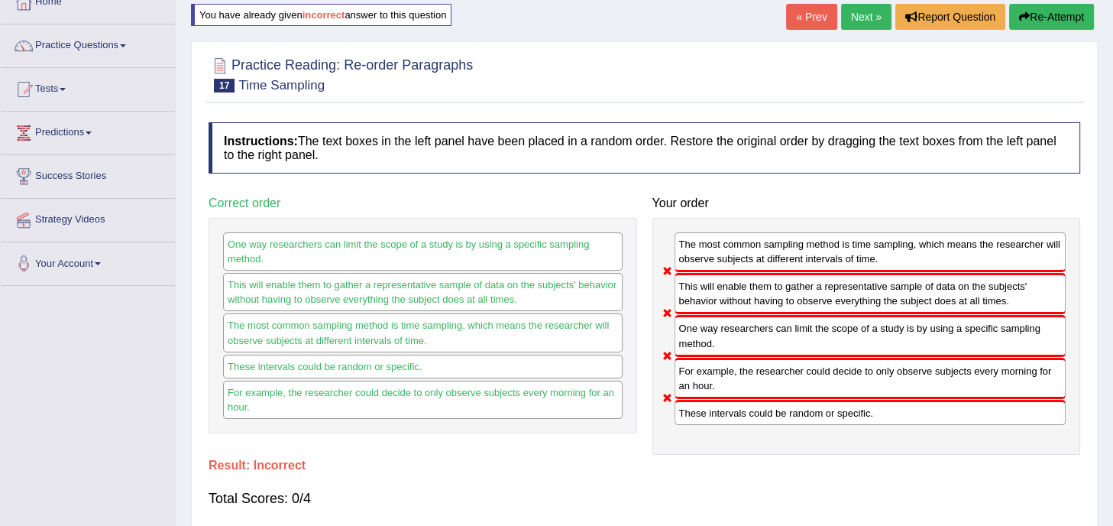
click at [1023, 18] on icon "button" at bounding box center [1024, 16] width 11 height 11
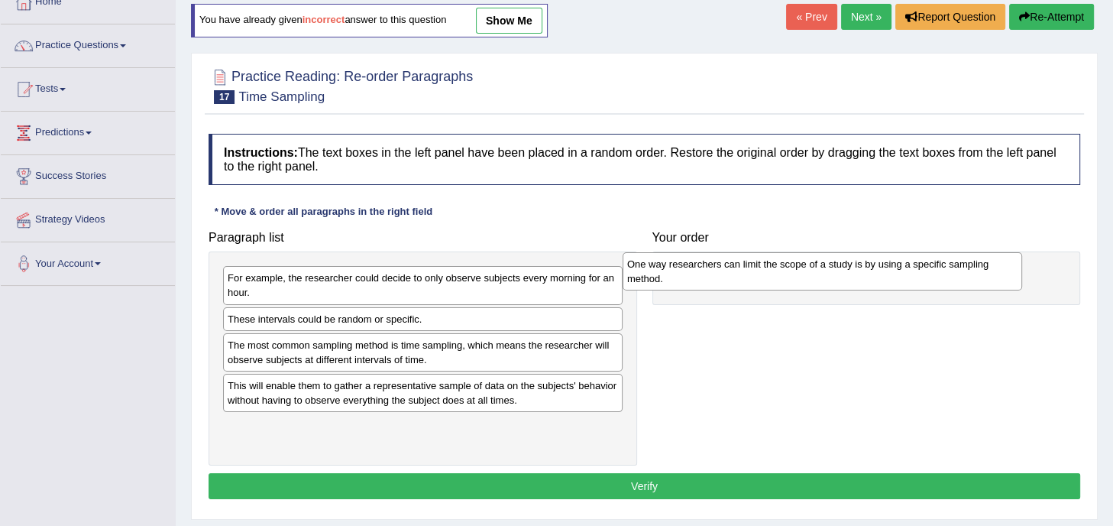
drag, startPoint x: 422, startPoint y: 285, endPoint x: 822, endPoint y: 271, distance: 399.7
click at [822, 271] on div "One way researchers can limit the scope of a study is by using a specific sampl…" at bounding box center [822, 271] width 399 height 38
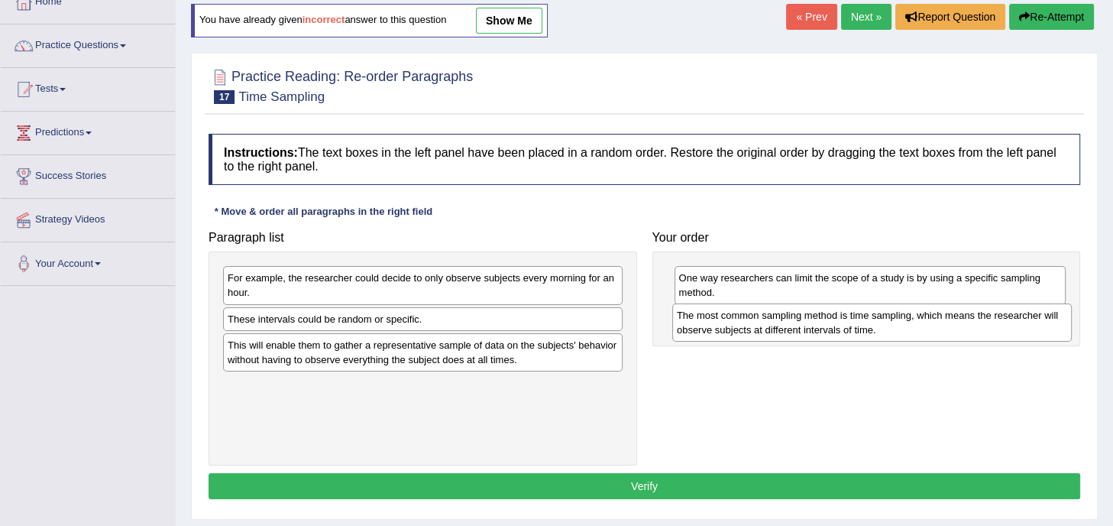
drag, startPoint x: 343, startPoint y: 355, endPoint x: 791, endPoint y: 325, distance: 449.4
click at [791, 325] on div "The most common sampling method is time sampling, which means the researcher wi…" at bounding box center [871, 322] width 399 height 38
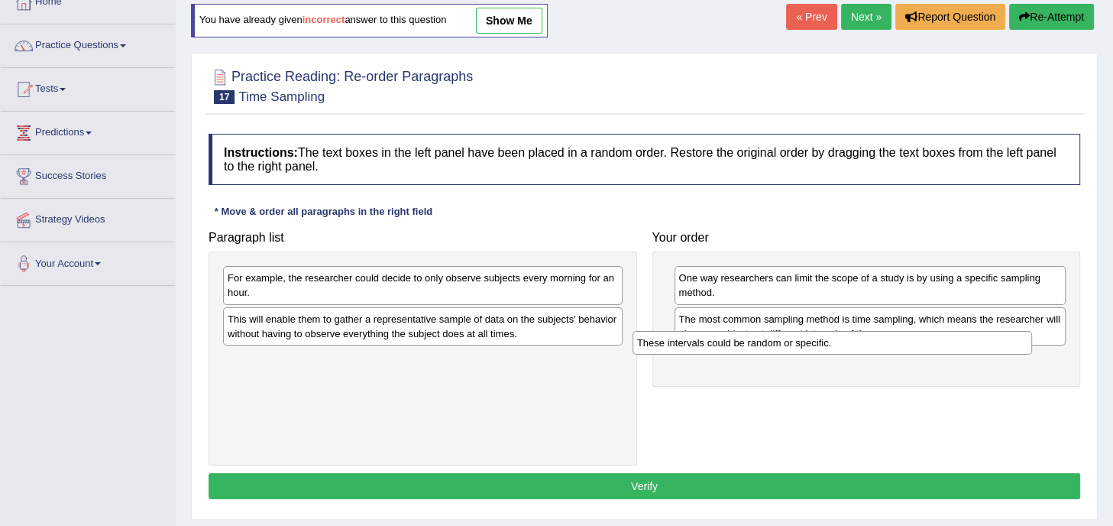
drag, startPoint x: 471, startPoint y: 308, endPoint x: 881, endPoint y: 332, distance: 410.9
click at [881, 332] on div "These intervals could be random or specific." at bounding box center [831, 343] width 399 height 24
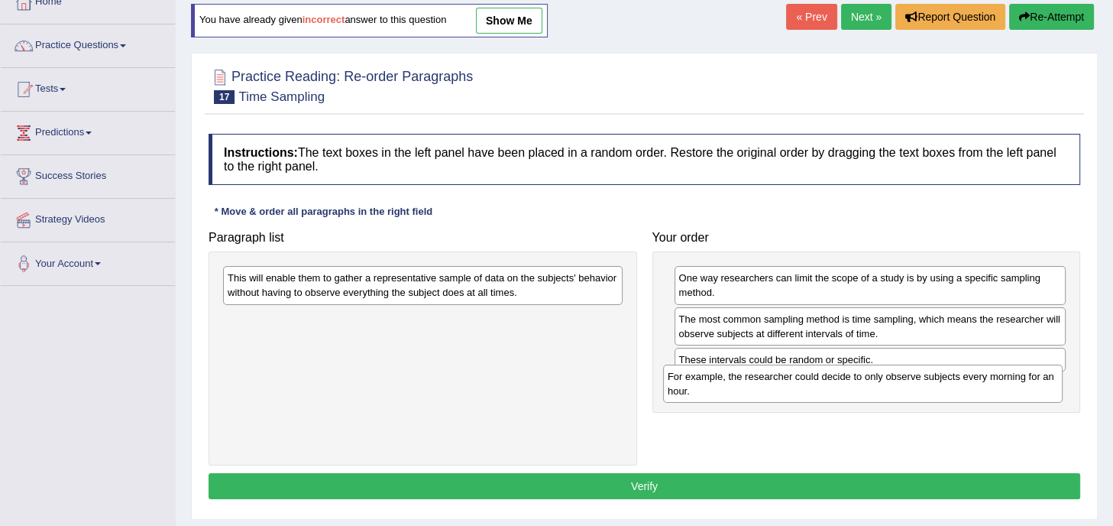
drag, startPoint x: 507, startPoint y: 282, endPoint x: 947, endPoint y: 380, distance: 450.9
click at [947, 380] on div "For example, the researcher could decide to only observe subjects every morning…" at bounding box center [862, 383] width 399 height 38
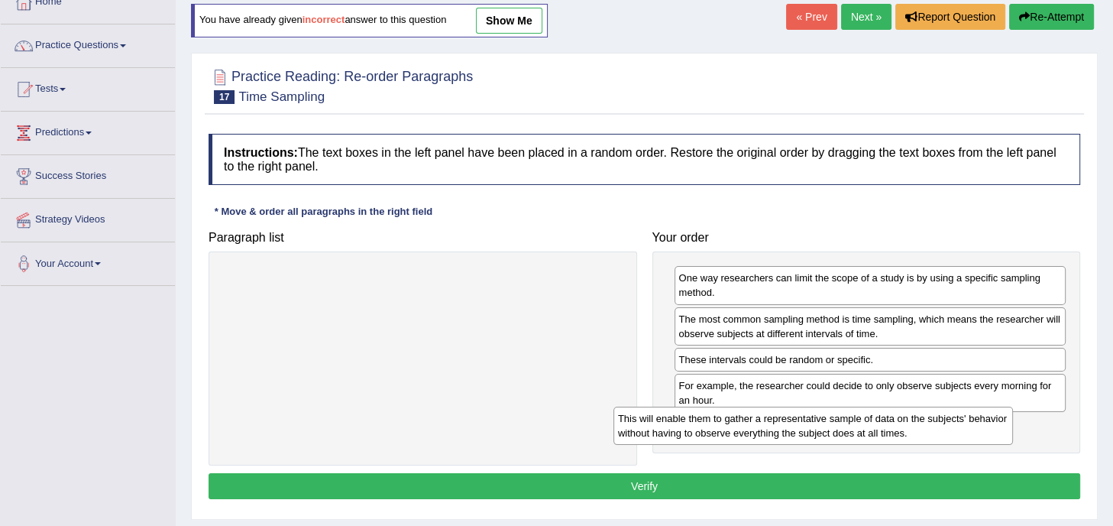
drag, startPoint x: 535, startPoint y: 291, endPoint x: 926, endPoint y: 431, distance: 415.3
click at [926, 431] on div "This will enable them to gather a representative sample of data on the subjects…" at bounding box center [812, 425] width 399 height 38
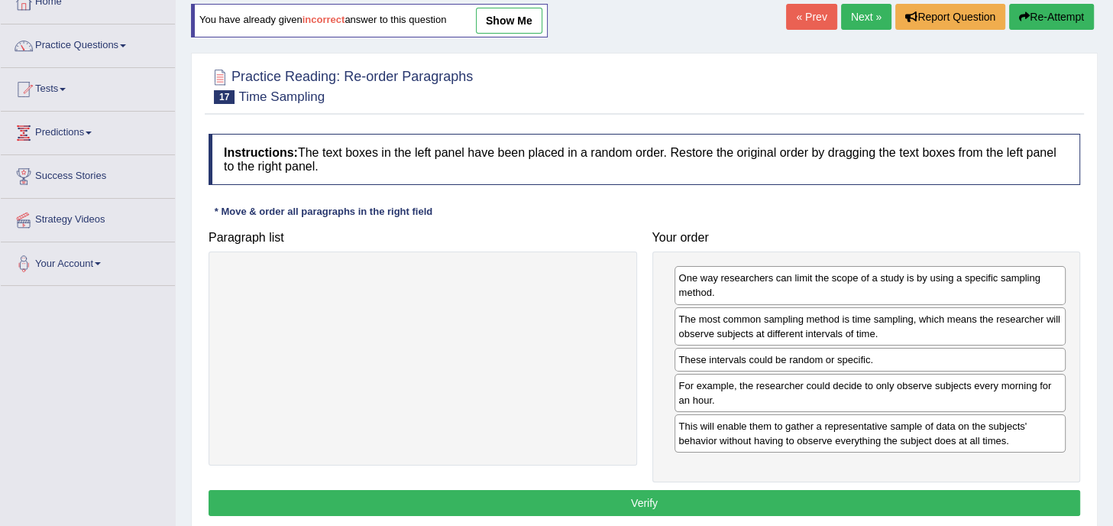
click at [625, 496] on button "Verify" at bounding box center [645, 503] width 872 height 26
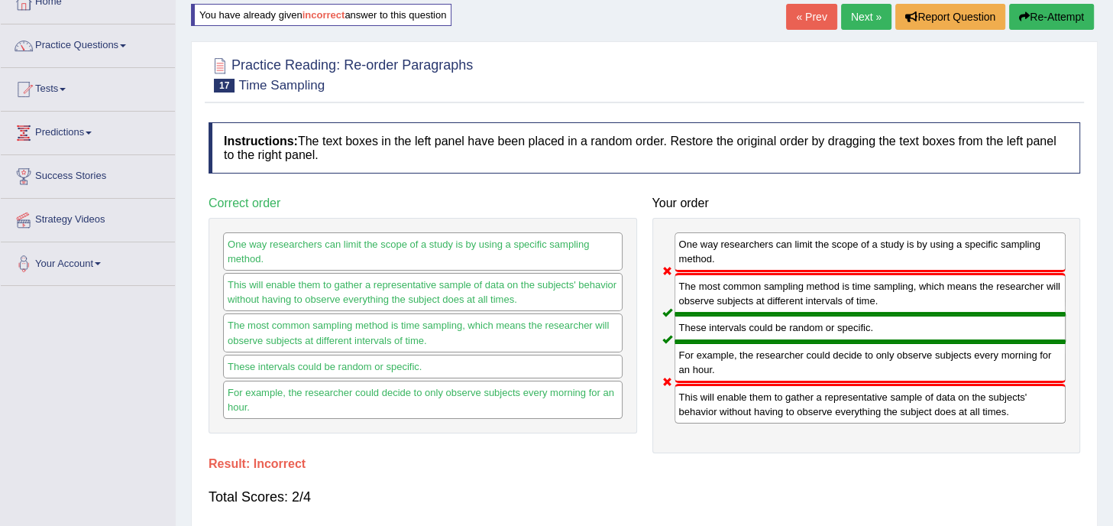
click at [1058, 9] on button "Re-Attempt" at bounding box center [1051, 17] width 85 height 26
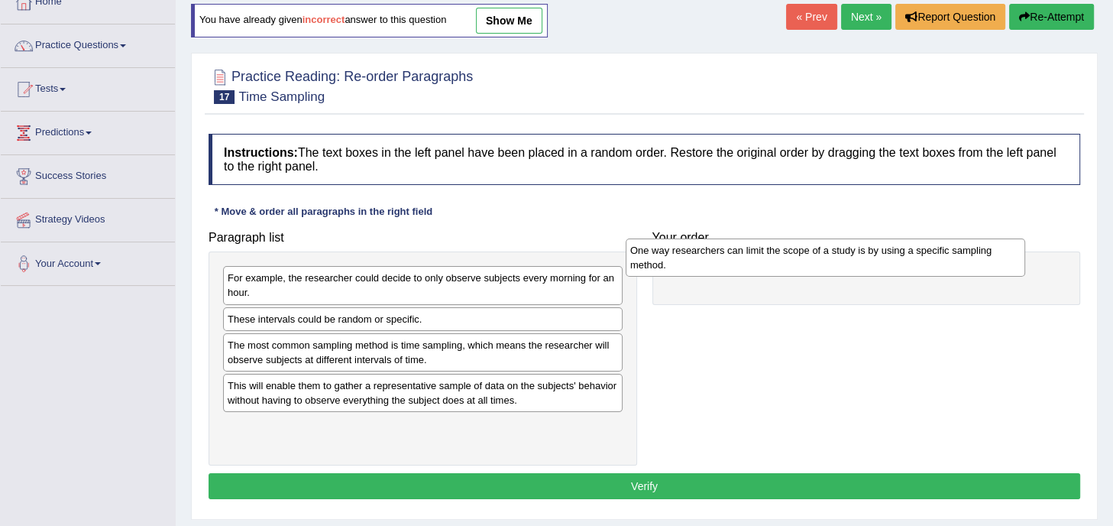
drag, startPoint x: 371, startPoint y: 280, endPoint x: 785, endPoint y: 253, distance: 414.9
click at [785, 253] on div "One way researchers can limit the scope of a study is by using a specific sampl…" at bounding box center [825, 257] width 399 height 38
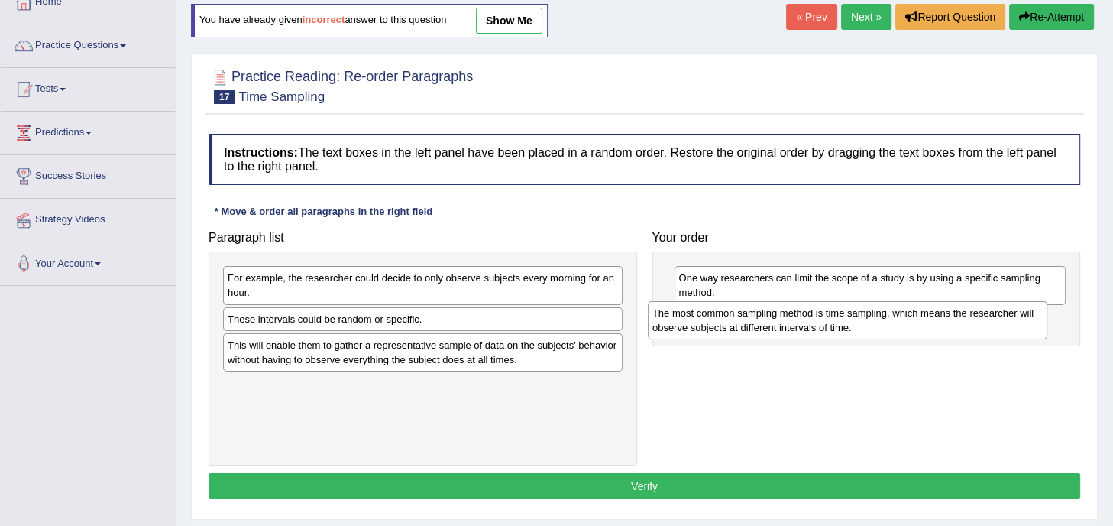
drag, startPoint x: 399, startPoint y: 359, endPoint x: 824, endPoint y: 327, distance: 425.9
click at [824, 327] on div "The most common sampling method is time sampling, which means the researcher wi…" at bounding box center [847, 320] width 399 height 38
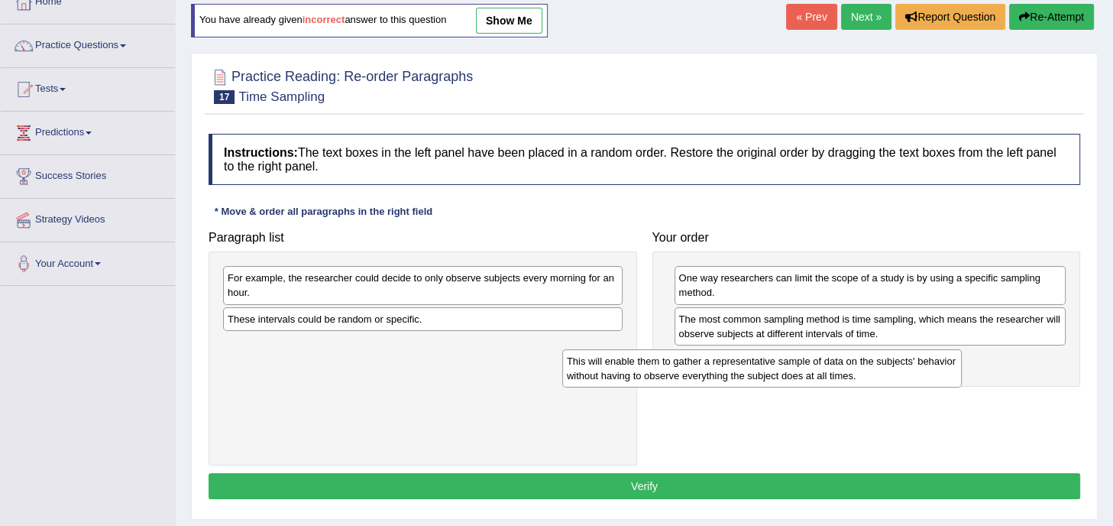
drag, startPoint x: 471, startPoint y: 351, endPoint x: 856, endPoint y: 367, distance: 386.1
click at [856, 367] on div "This will enable them to gather a representative sample of data on the subjects…" at bounding box center [761, 368] width 399 height 38
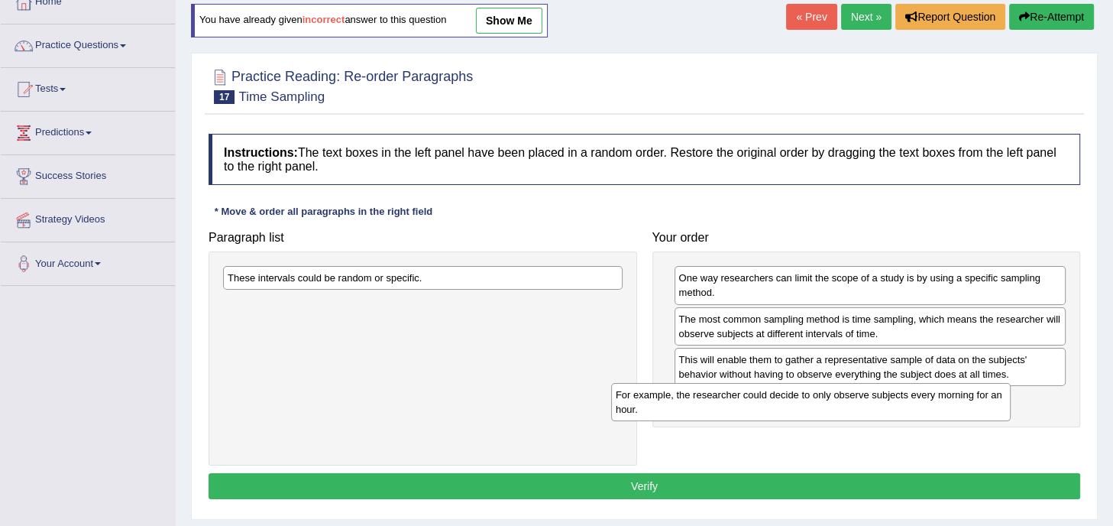
drag, startPoint x: 408, startPoint y: 295, endPoint x: 847, endPoint y: 412, distance: 454.5
click at [847, 412] on div "For example, the researcher could decide to only observe subjects every morning…" at bounding box center [810, 402] width 399 height 38
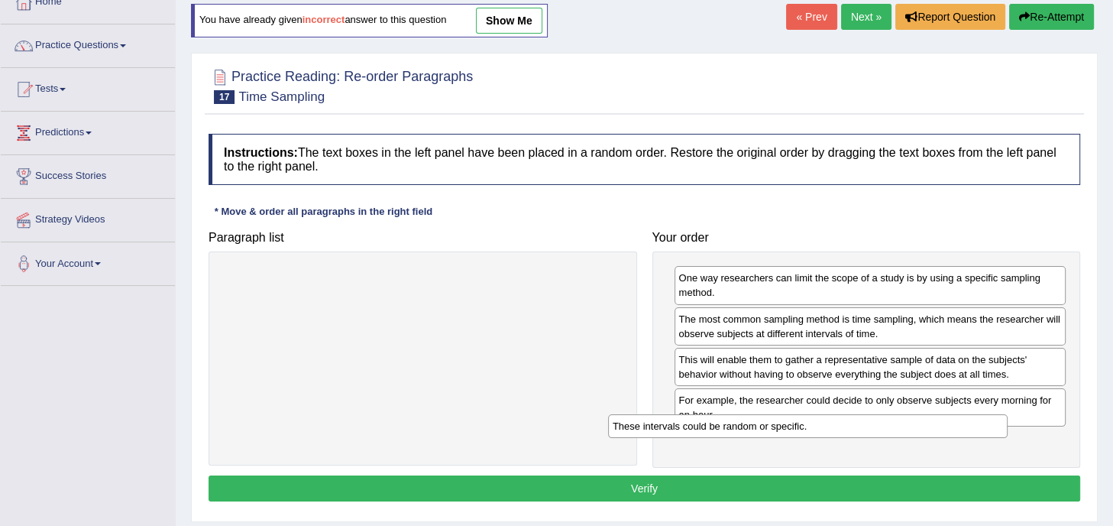
drag, startPoint x: 503, startPoint y: 280, endPoint x: 960, endPoint y: 433, distance: 481.9
click at [960, 433] on div "These intervals could be random or specific." at bounding box center [807, 426] width 399 height 24
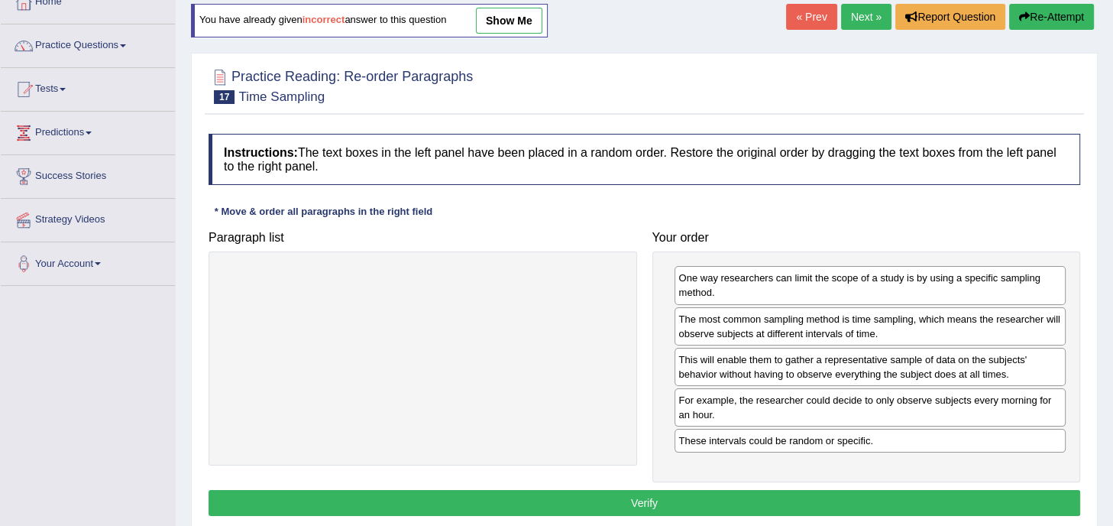
click at [642, 497] on button "Verify" at bounding box center [645, 503] width 872 height 26
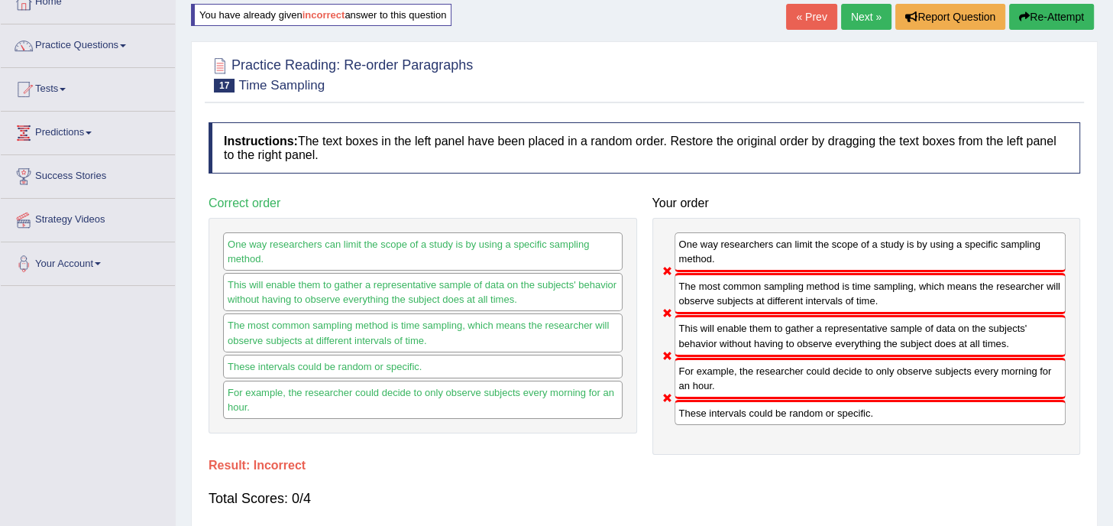
click at [1047, 21] on button "Re-Attempt" at bounding box center [1051, 17] width 85 height 26
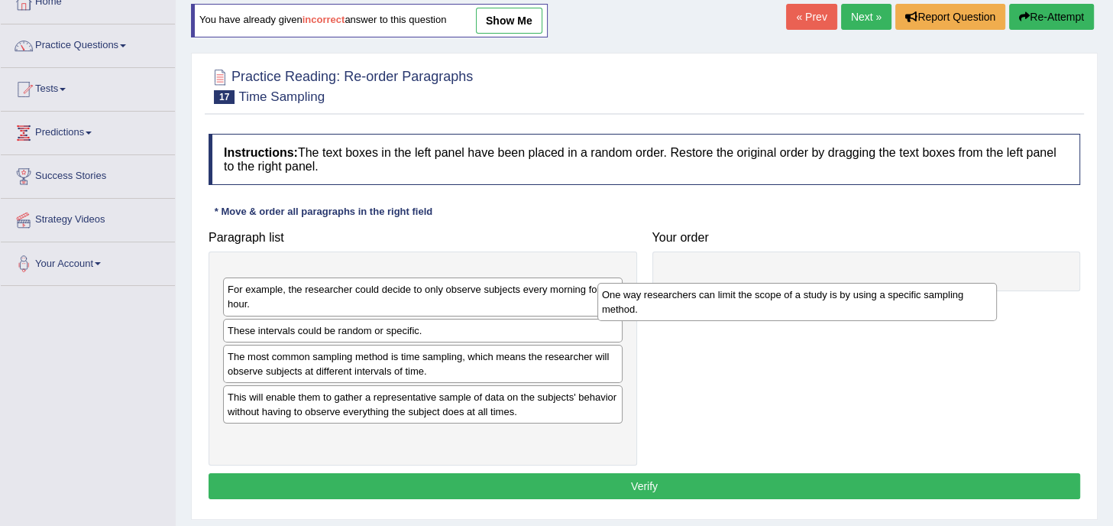
drag, startPoint x: 476, startPoint y: 289, endPoint x: 930, endPoint y: 286, distance: 453.7
click at [930, 286] on div "One way researchers can limit the scope of a study is by using a specific sampl…" at bounding box center [796, 302] width 399 height 38
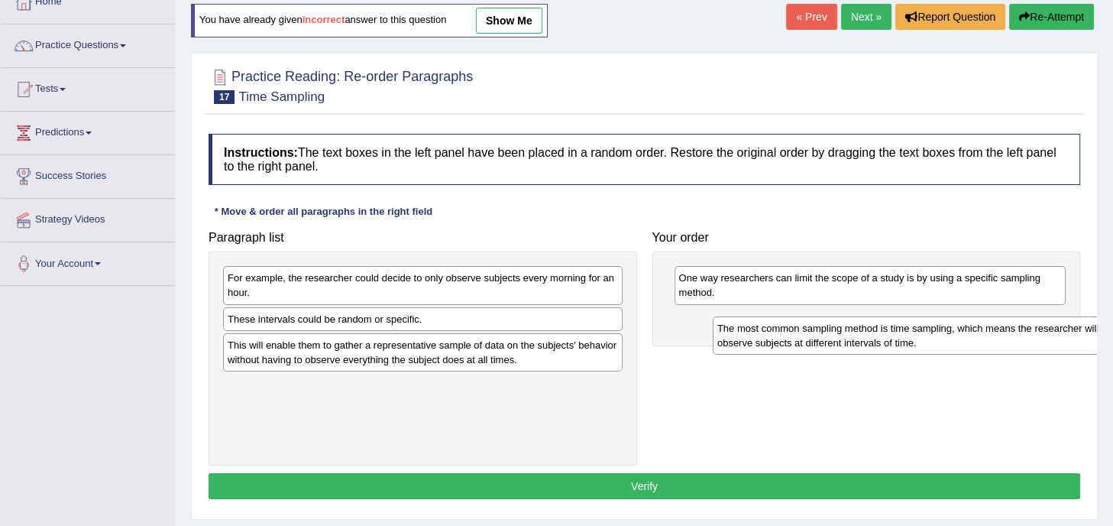
drag, startPoint x: 465, startPoint y: 354, endPoint x: 963, endPoint y: 338, distance: 498.3
click at [963, 338] on div "The most common sampling method is time sampling, which means the researcher wi…" at bounding box center [912, 335] width 399 height 38
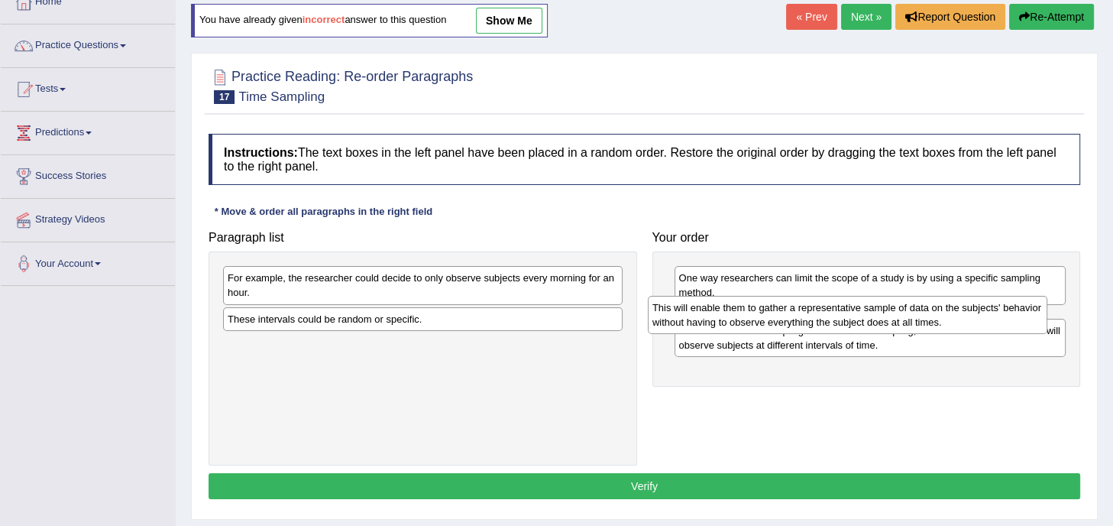
drag, startPoint x: 577, startPoint y: 351, endPoint x: 1002, endPoint y: 313, distance: 426.3
click at [1002, 313] on div "This will enable them to gather a representative sample of data on the subjects…" at bounding box center [847, 315] width 399 height 38
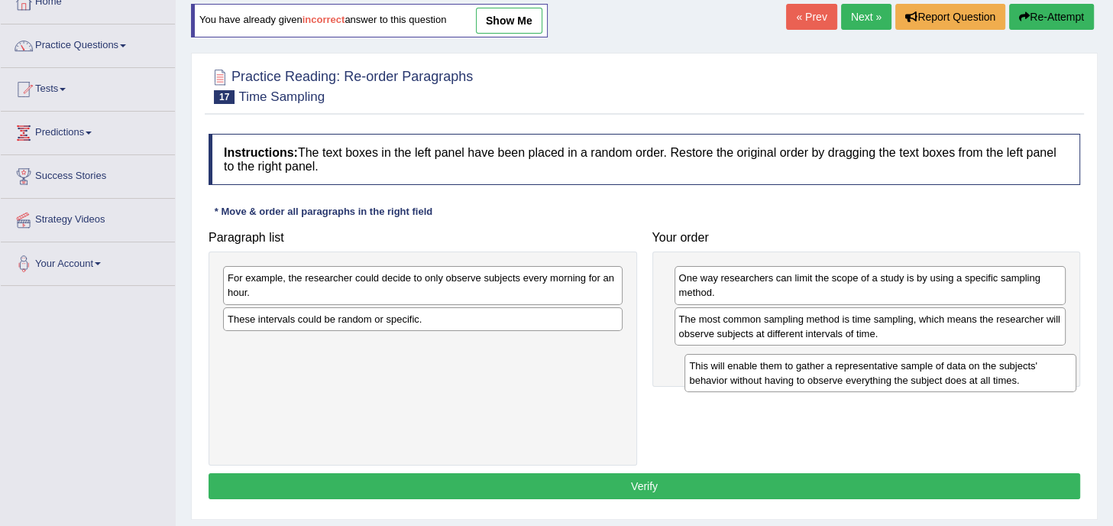
drag, startPoint x: 868, startPoint y: 328, endPoint x: 875, endPoint y: 367, distance: 40.3
click at [875, 367] on div "This will enable them to gather a representative sample of data on the subjects…" at bounding box center [880, 373] width 392 height 38
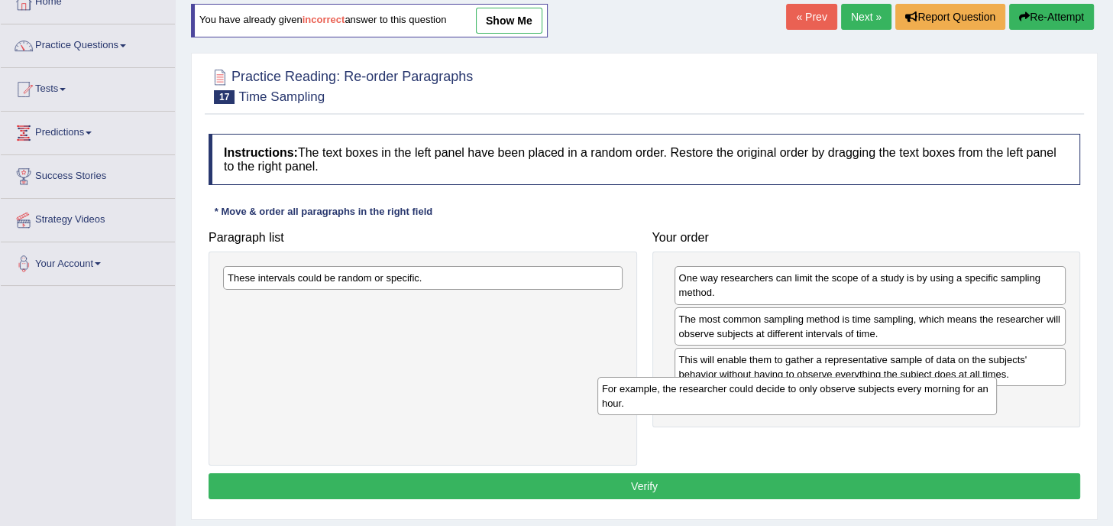
drag, startPoint x: 569, startPoint y: 283, endPoint x: 944, endPoint y: 393, distance: 390.8
click at [944, 393] on div "For example, the researcher could decide to only observe subjects every morning…" at bounding box center [796, 396] width 399 height 38
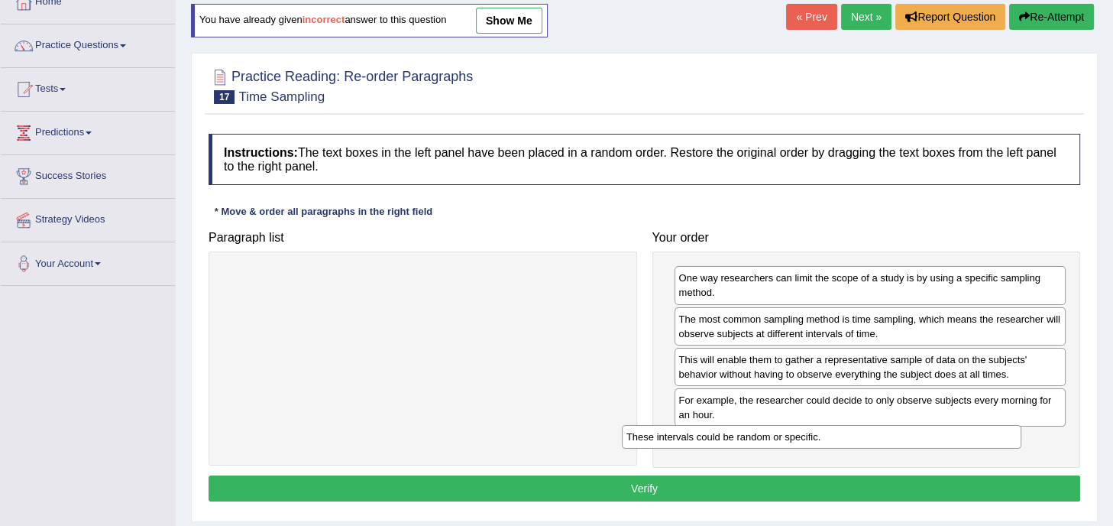
drag, startPoint x: 602, startPoint y: 277, endPoint x: 1002, endPoint y: 435, distance: 430.1
click at [1002, 435] on div "These intervals could be random or specific." at bounding box center [821, 437] width 399 height 24
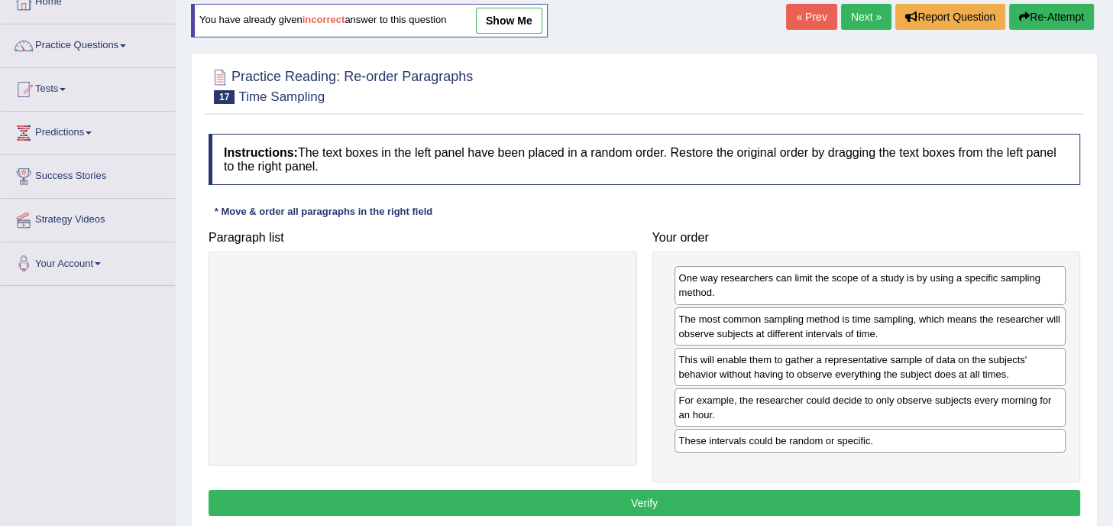
click at [635, 500] on button "Verify" at bounding box center [645, 503] width 872 height 26
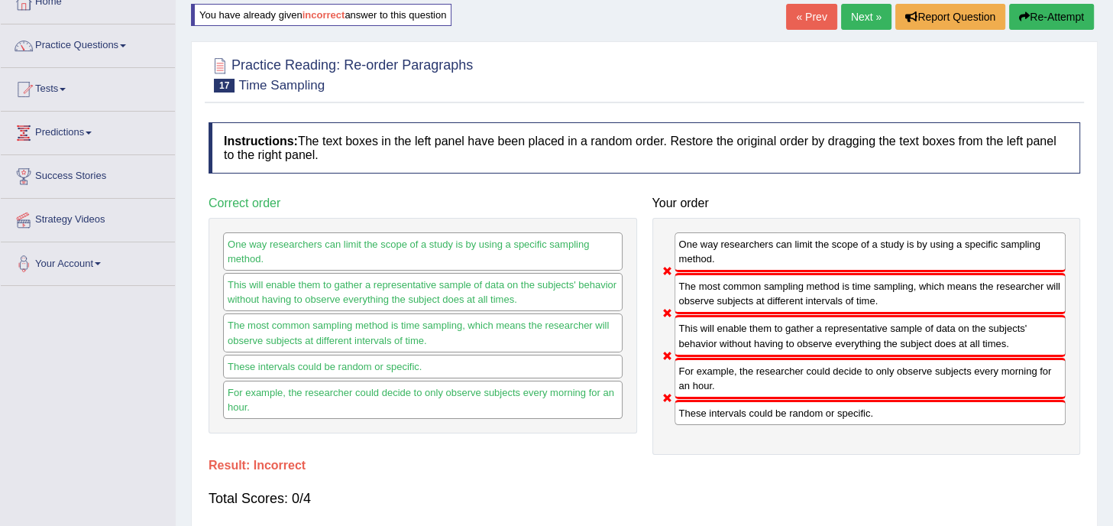
click at [1050, 8] on button "Re-Attempt" at bounding box center [1051, 17] width 85 height 26
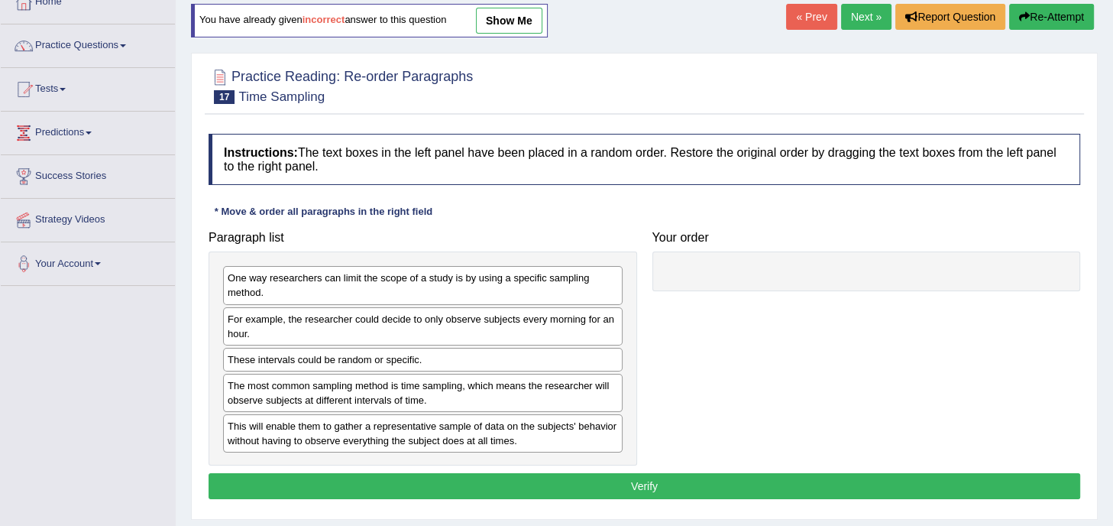
scroll to position [95, 0]
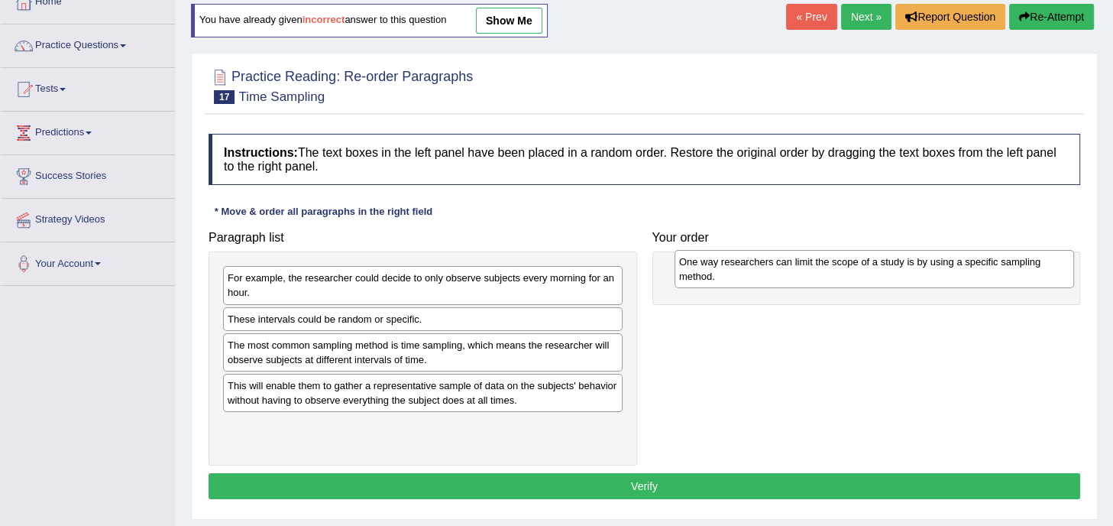
drag, startPoint x: 434, startPoint y: 286, endPoint x: 883, endPoint y: 268, distance: 449.5
click at [883, 268] on div "One way researchers can limit the scope of a study is by using a specific sampl…" at bounding box center [873, 269] width 399 height 38
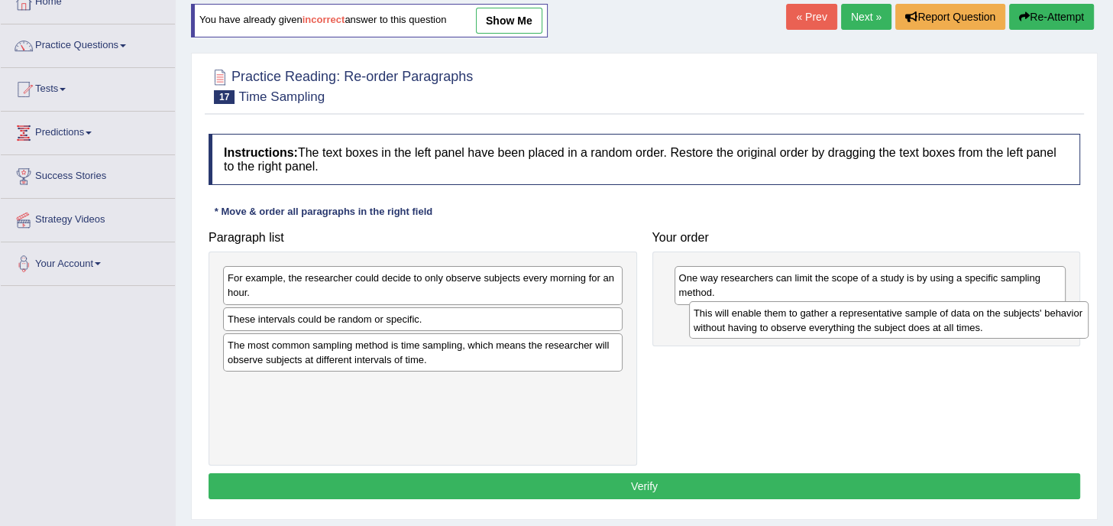
drag, startPoint x: 446, startPoint y: 401, endPoint x: 912, endPoint y: 328, distance: 471.6
click at [912, 328] on div "This will enable them to gather a representative sample of data on the subjects…" at bounding box center [888, 320] width 399 height 38
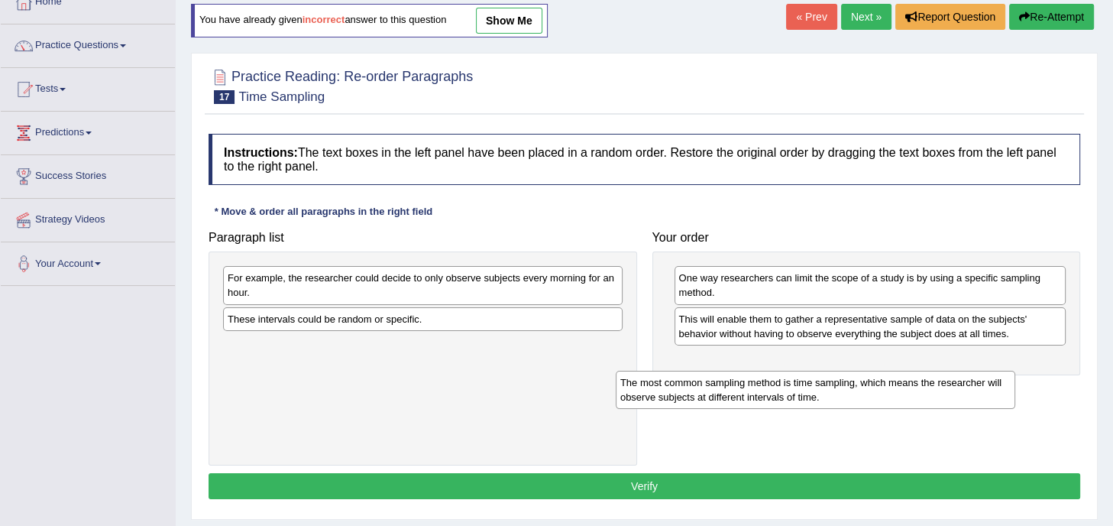
drag, startPoint x: 478, startPoint y: 357, endPoint x: 933, endPoint y: 383, distance: 455.2
click at [933, 383] on div "The most common sampling method is time sampling, which means the researcher wi…" at bounding box center [815, 389] width 399 height 38
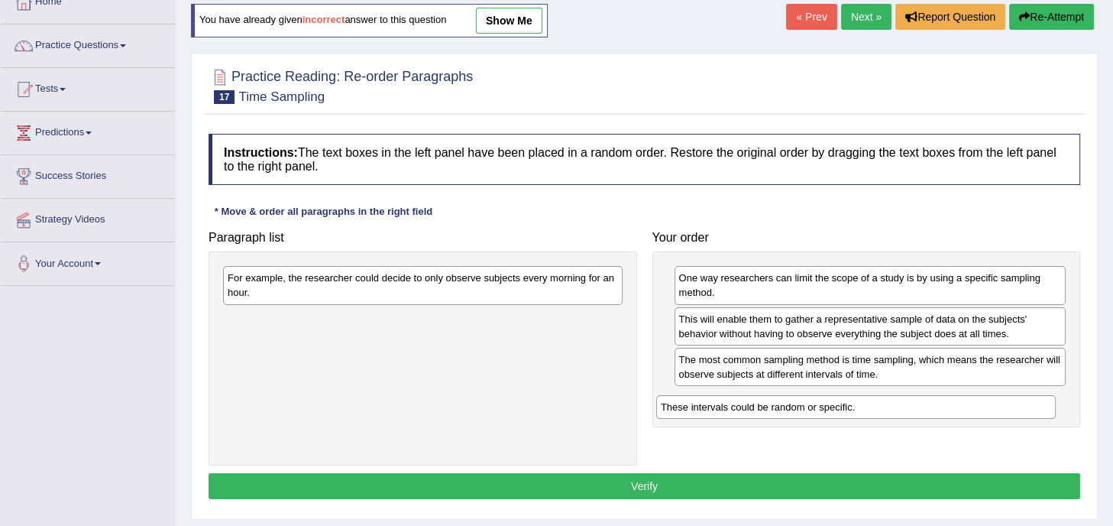
drag, startPoint x: 573, startPoint y: 319, endPoint x: 1008, endPoint y: 406, distance: 443.3
click at [1008, 406] on div "These intervals could be random or specific." at bounding box center [855, 407] width 399 height 24
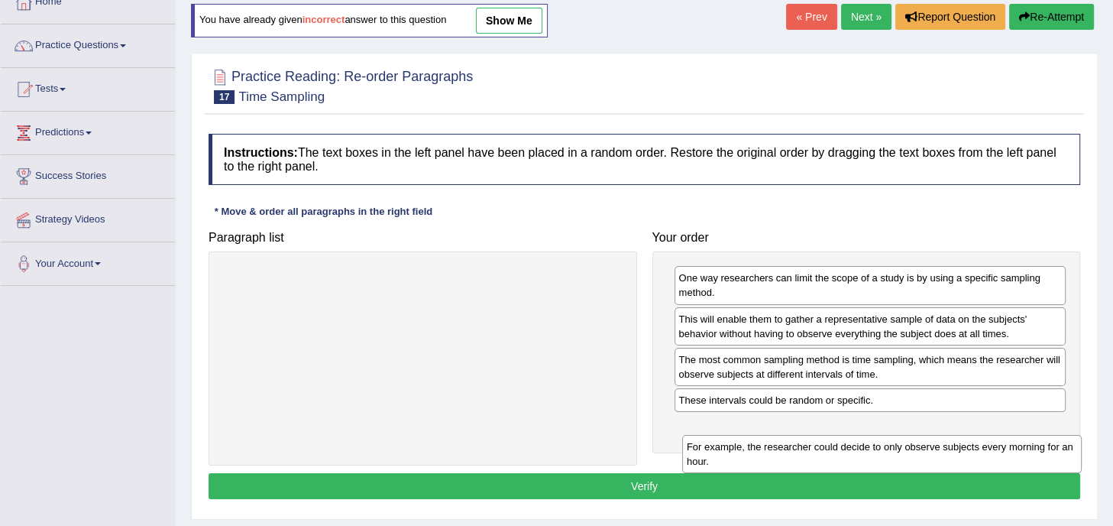
drag, startPoint x: 577, startPoint y: 289, endPoint x: 1035, endPoint y: 454, distance: 486.4
click at [1035, 454] on div "For example, the researcher could decide to only observe subjects every morning…" at bounding box center [881, 454] width 399 height 38
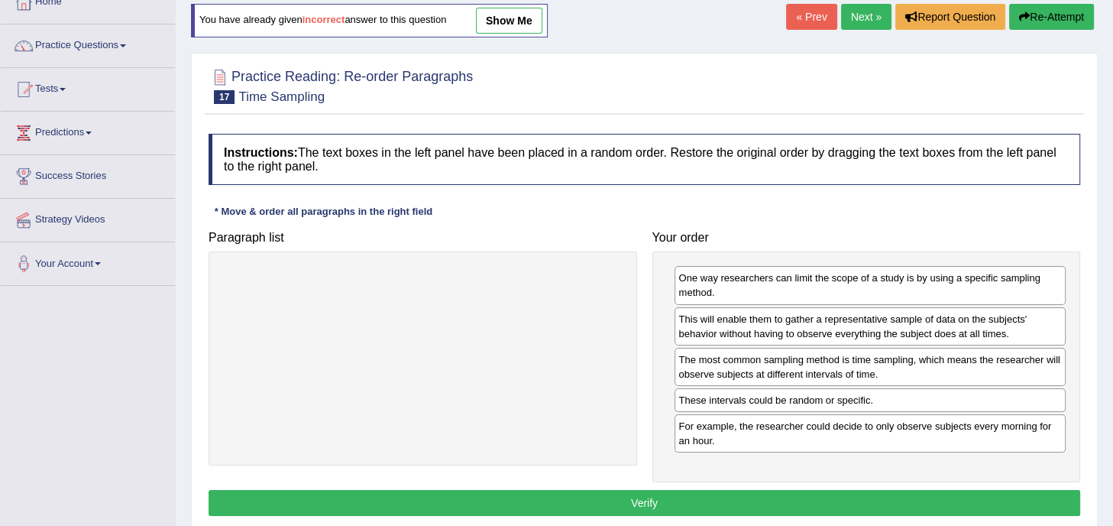
click at [652, 500] on button "Verify" at bounding box center [645, 503] width 872 height 26
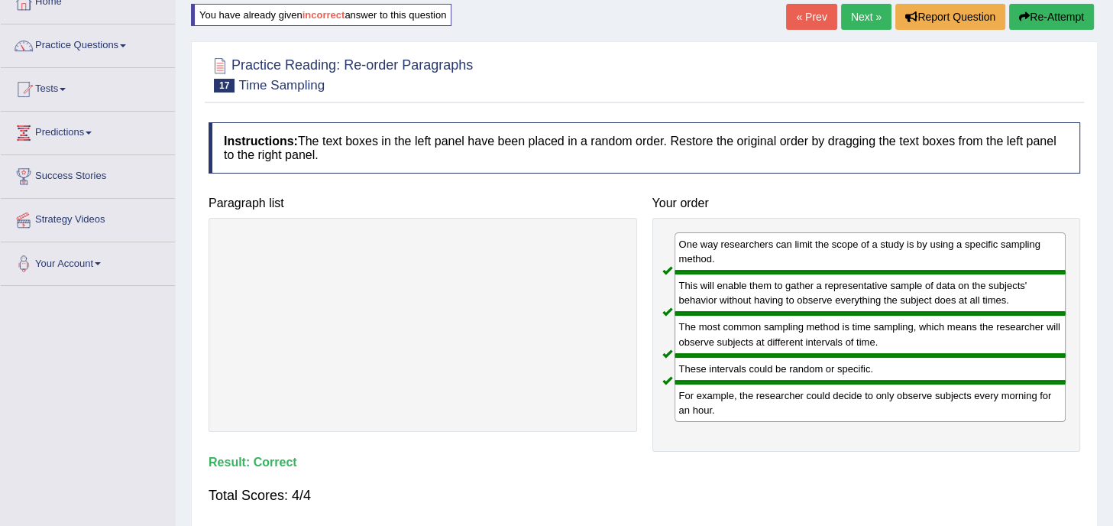
click at [852, 24] on link "Next »" at bounding box center [866, 17] width 50 height 26
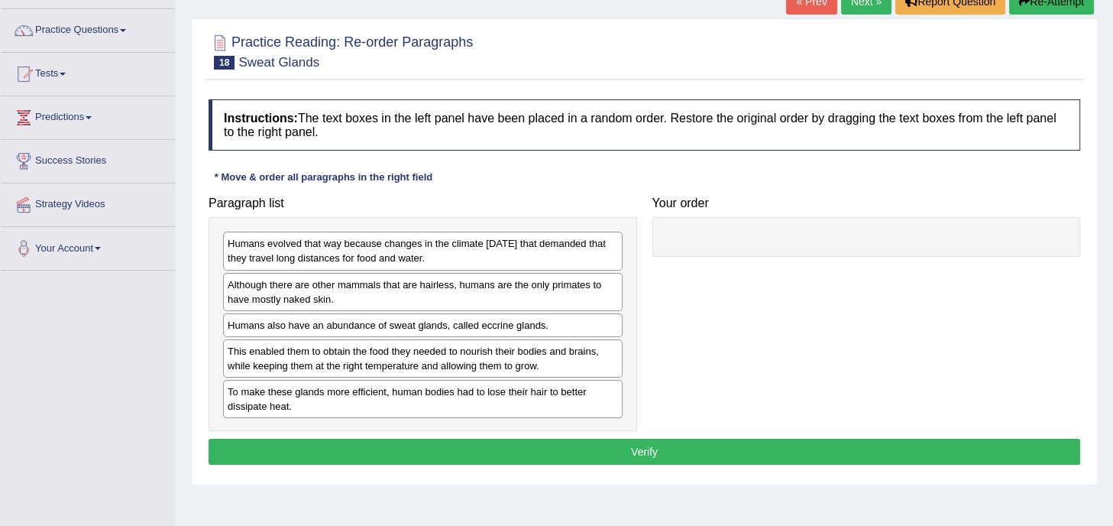
scroll to position [112, 0]
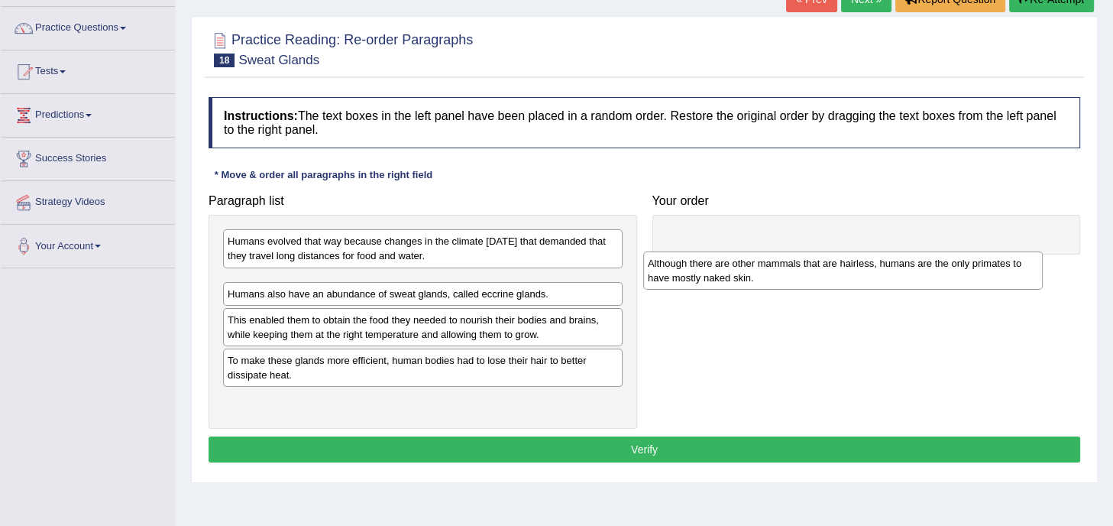
drag, startPoint x: 452, startPoint y: 292, endPoint x: 927, endPoint y: 258, distance: 475.5
click at [927, 258] on div "Although there are other mammals that are hairless, humans are the only primate…" at bounding box center [842, 270] width 399 height 38
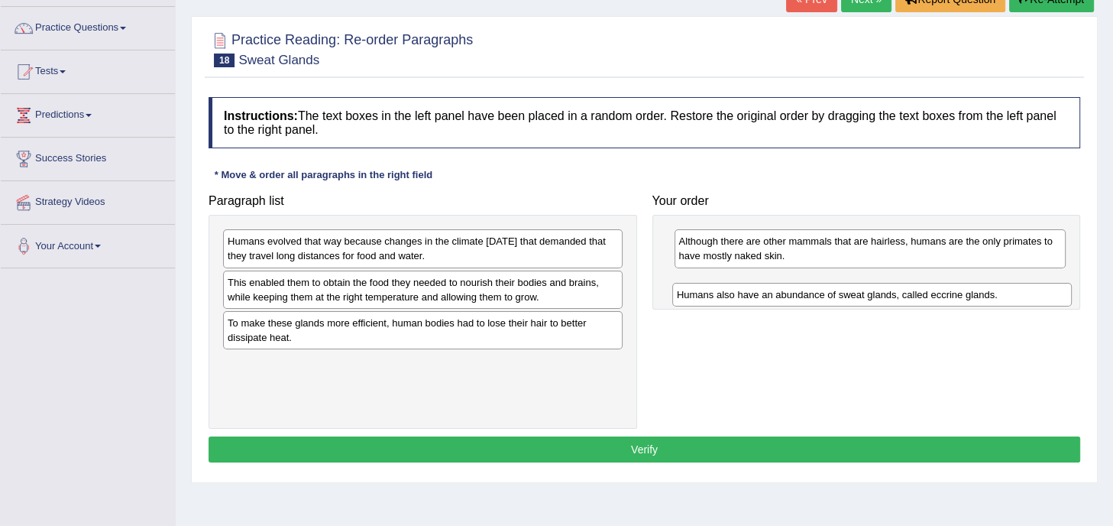
drag, startPoint x: 519, startPoint y: 280, endPoint x: 969, endPoint y: 289, distance: 449.2
click at [969, 289] on div "Humans also have an abundance of sweat glands, called eccrine glands." at bounding box center [871, 295] width 399 height 24
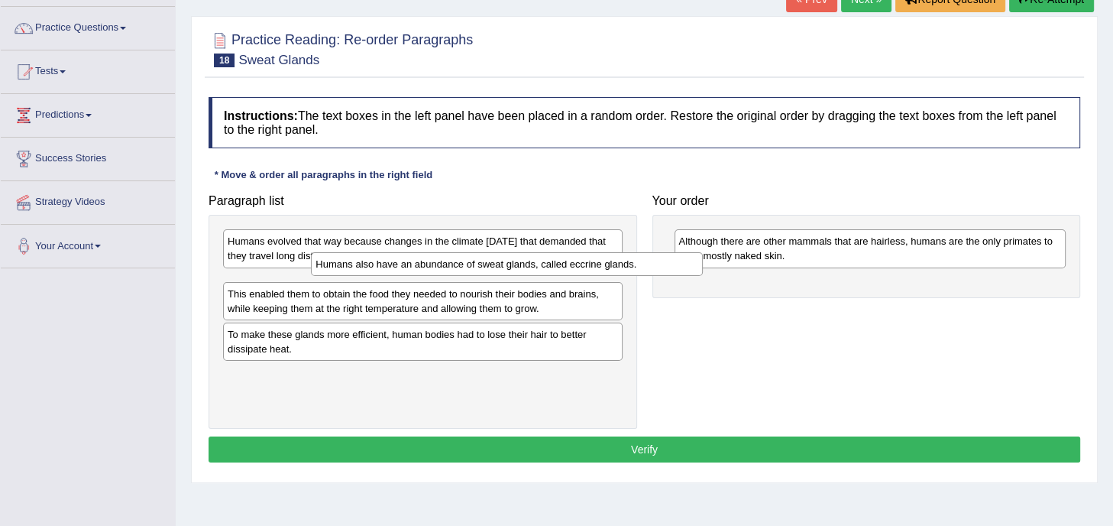
drag, startPoint x: 703, startPoint y: 280, endPoint x: 309, endPoint y: 263, distance: 394.5
click at [311, 263] on div "Humans also have an abundance of sweat glands, called eccrine glands." at bounding box center [507, 264] width 392 height 24
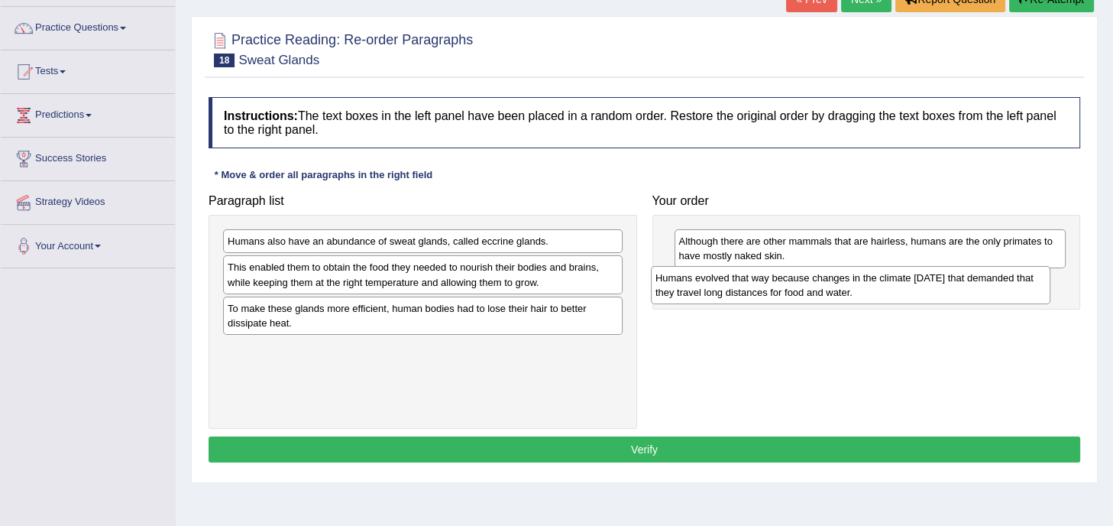
drag, startPoint x: 373, startPoint y: 245, endPoint x: 828, endPoint y: 284, distance: 456.9
click at [828, 284] on div "Humans evolved that way because changes in the climate [DATE] that demanded tha…" at bounding box center [850, 285] width 399 height 38
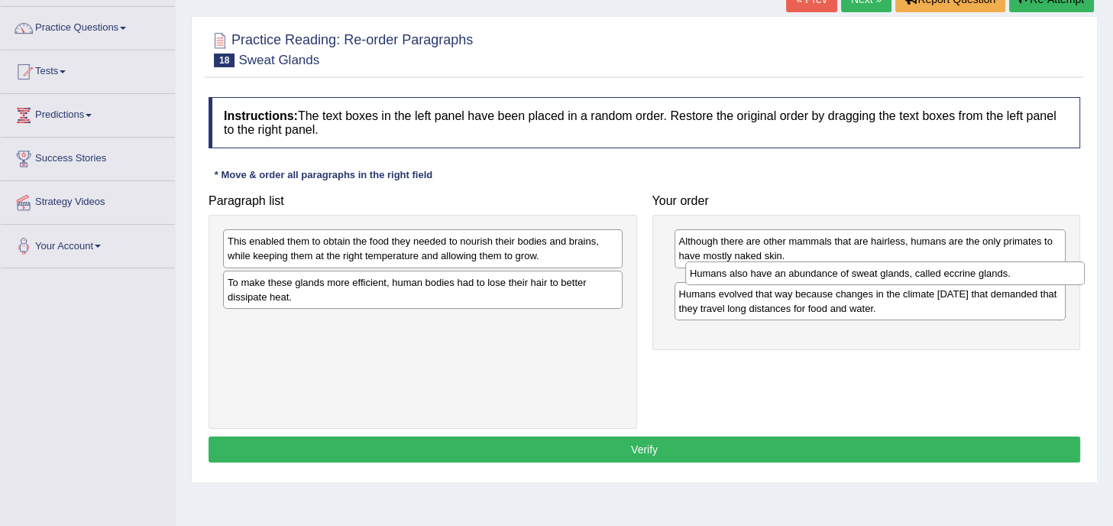
drag, startPoint x: 531, startPoint y: 240, endPoint x: 993, endPoint y: 271, distance: 463.2
click at [993, 271] on div "Humans also have an abundance of sweat glands, called eccrine glands." at bounding box center [884, 273] width 399 height 24
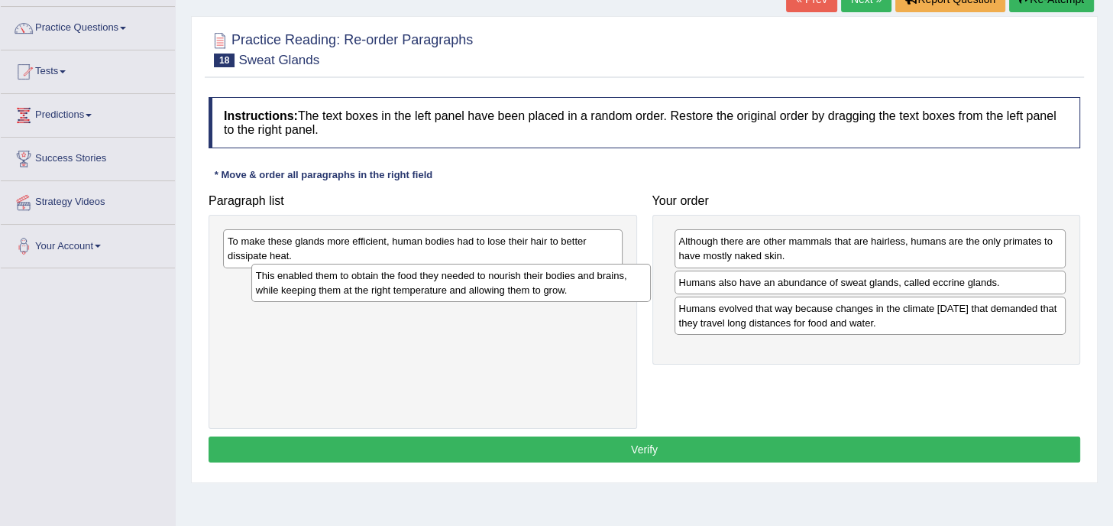
drag, startPoint x: 568, startPoint y: 248, endPoint x: 596, endPoint y: 283, distance: 44.5
click at [596, 283] on div "This enabled them to obtain the food they needed to nourish their bodies and br…" at bounding box center [450, 283] width 399 height 38
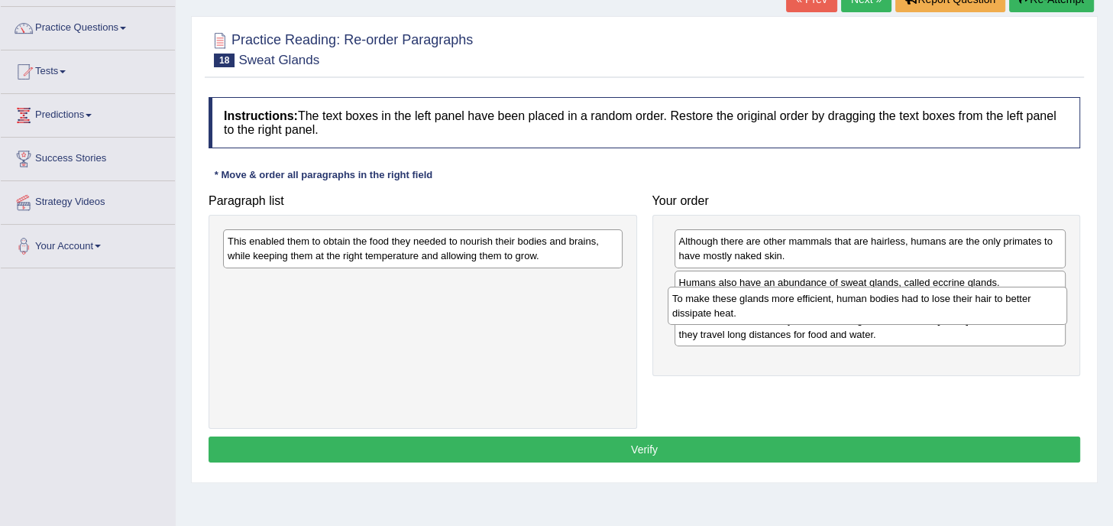
drag, startPoint x: 581, startPoint y: 254, endPoint x: 1025, endPoint y: 311, distance: 448.1
click at [1025, 311] on div "To make these glands more efficient, human bodies had to lose their hair to bet…" at bounding box center [867, 305] width 399 height 38
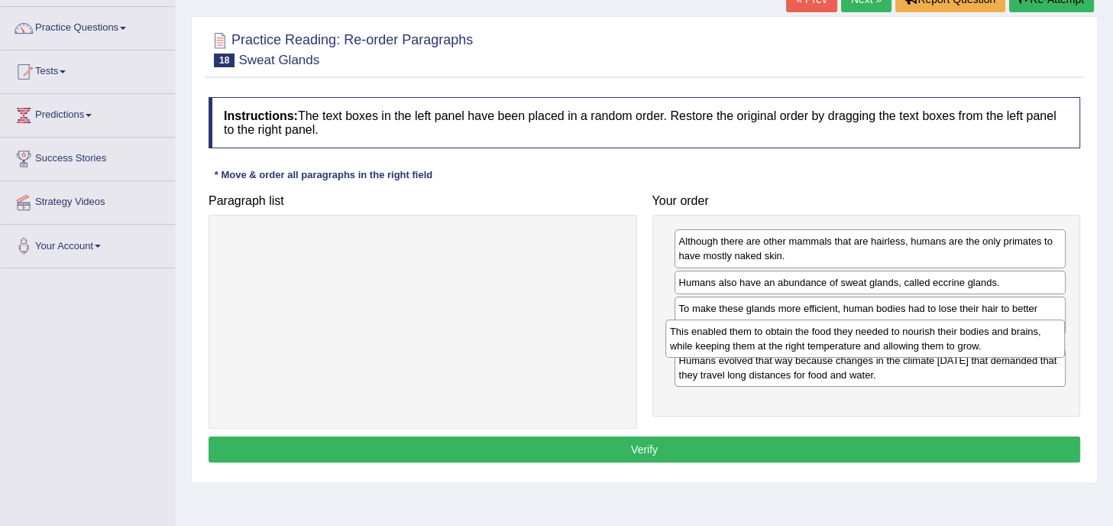
drag, startPoint x: 507, startPoint y: 252, endPoint x: 949, endPoint y: 342, distance: 451.4
click at [949, 342] on div "This enabled them to obtain the food they needed to nourish their bodies and br…" at bounding box center [864, 338] width 399 height 38
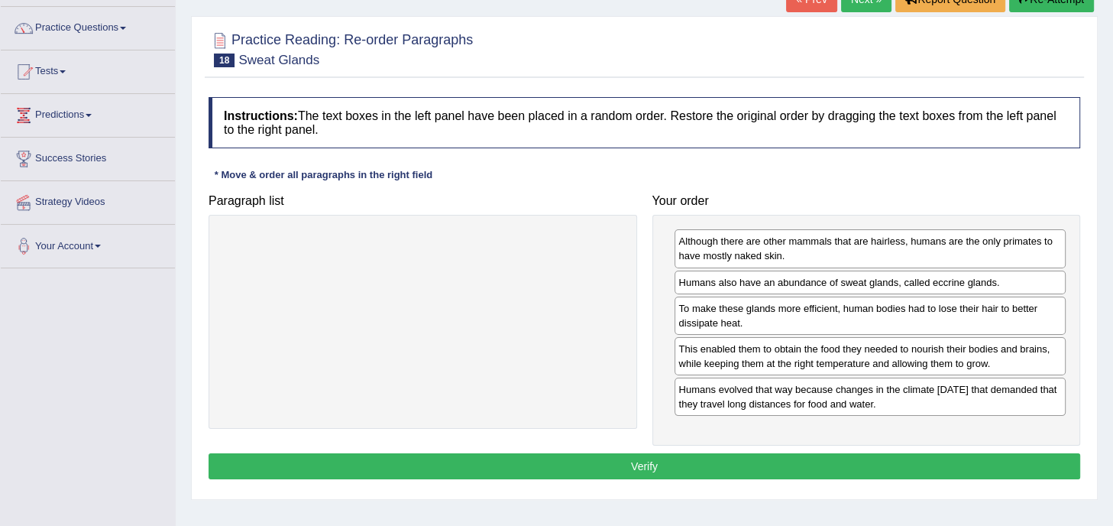
click at [697, 458] on button "Verify" at bounding box center [645, 466] width 872 height 26
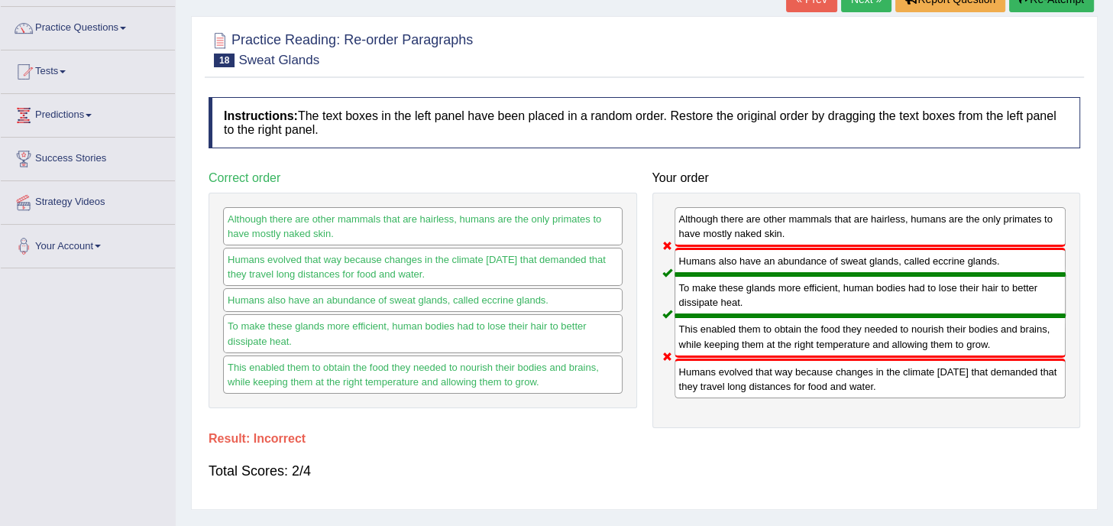
scroll to position [0, 0]
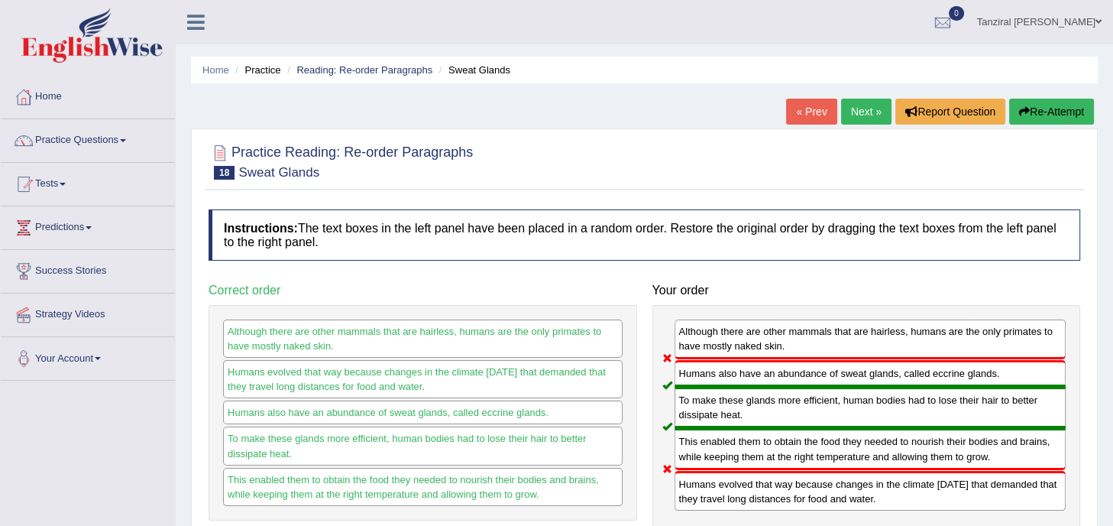
click at [1064, 116] on button "Re-Attempt" at bounding box center [1051, 112] width 85 height 26
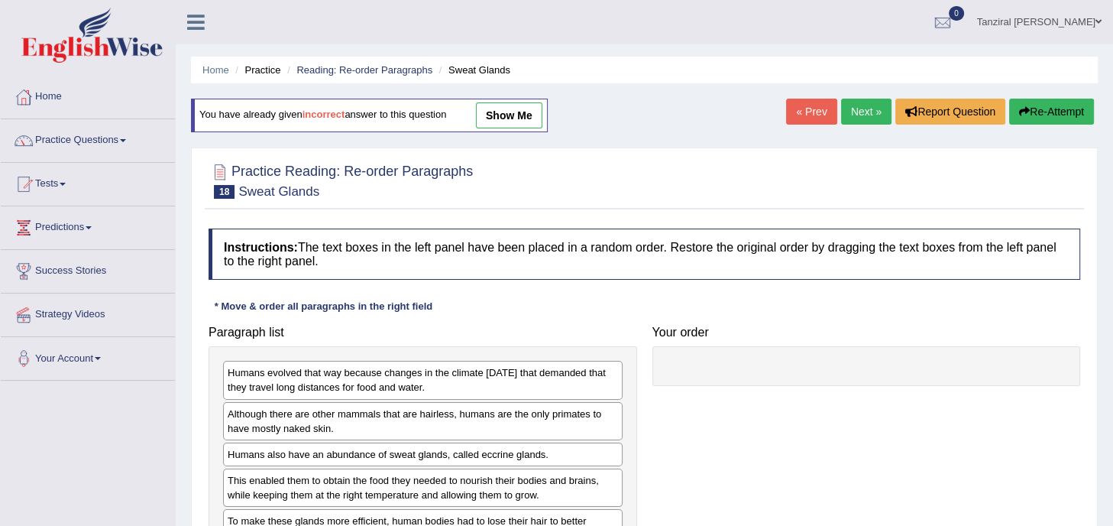
scroll to position [168, 0]
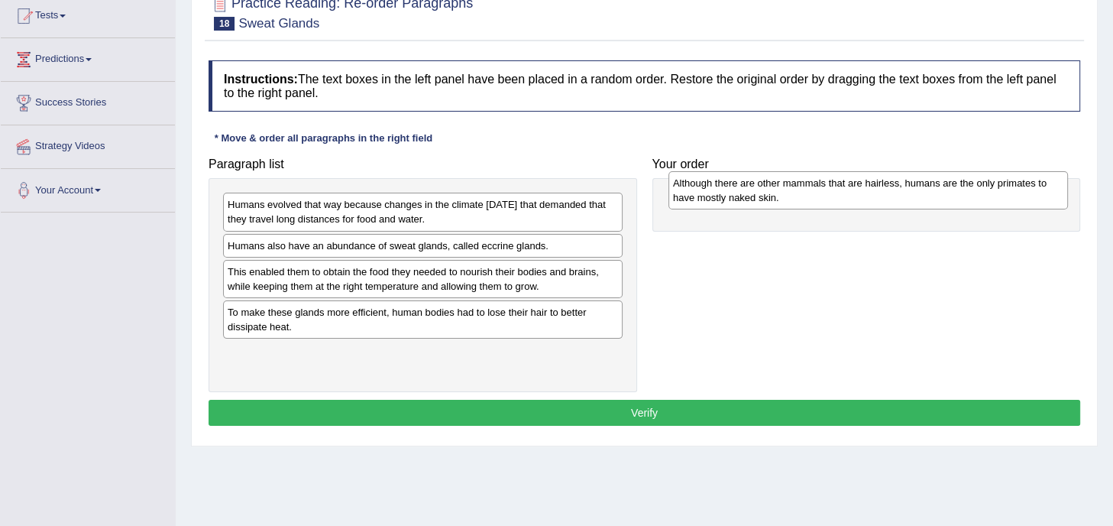
drag, startPoint x: 329, startPoint y: 253, endPoint x: 773, endPoint y: 189, distance: 448.3
click at [773, 189] on div "Although there are other mammals that are hairless, humans are the only primate…" at bounding box center [867, 190] width 399 height 38
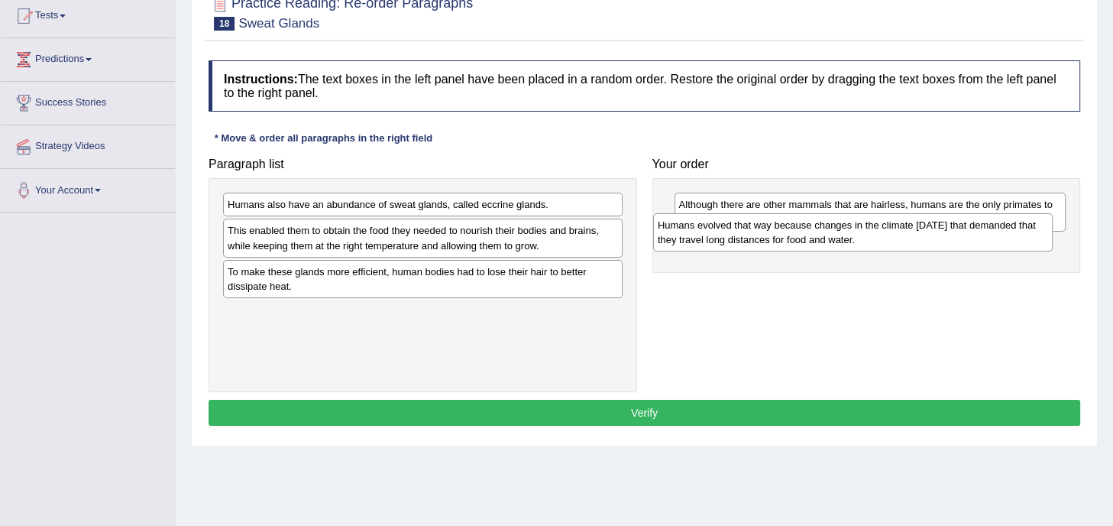
drag, startPoint x: 485, startPoint y: 207, endPoint x: 920, endPoint y: 228, distance: 435.9
click at [920, 228] on div "Humans evolved that way because changes in the climate 200,000 years ago that d…" at bounding box center [852, 232] width 399 height 38
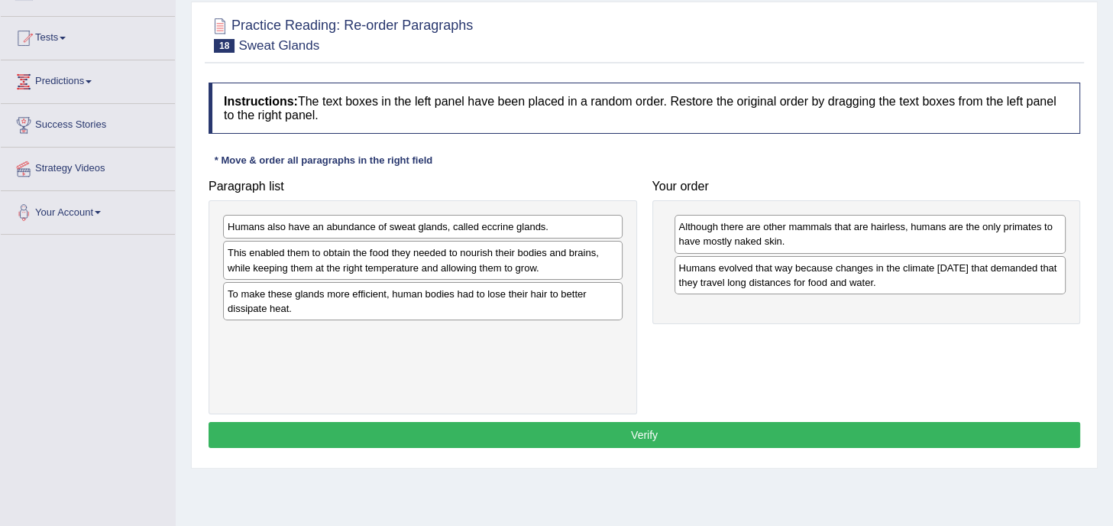
scroll to position [147, 0]
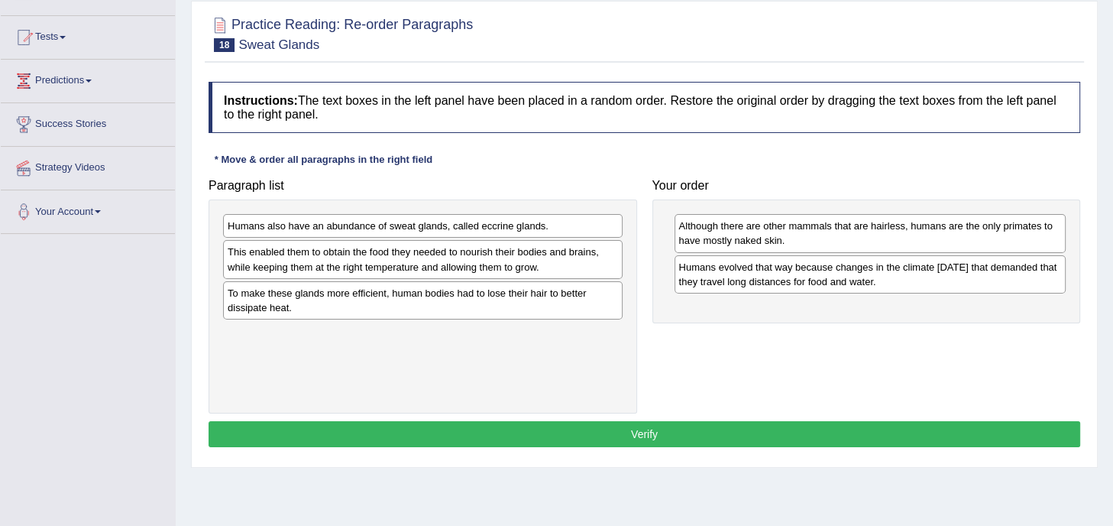
click at [464, 324] on div "Humans also have an abundance of sweat glands, called eccrine glands. This enab…" at bounding box center [423, 306] width 429 height 214
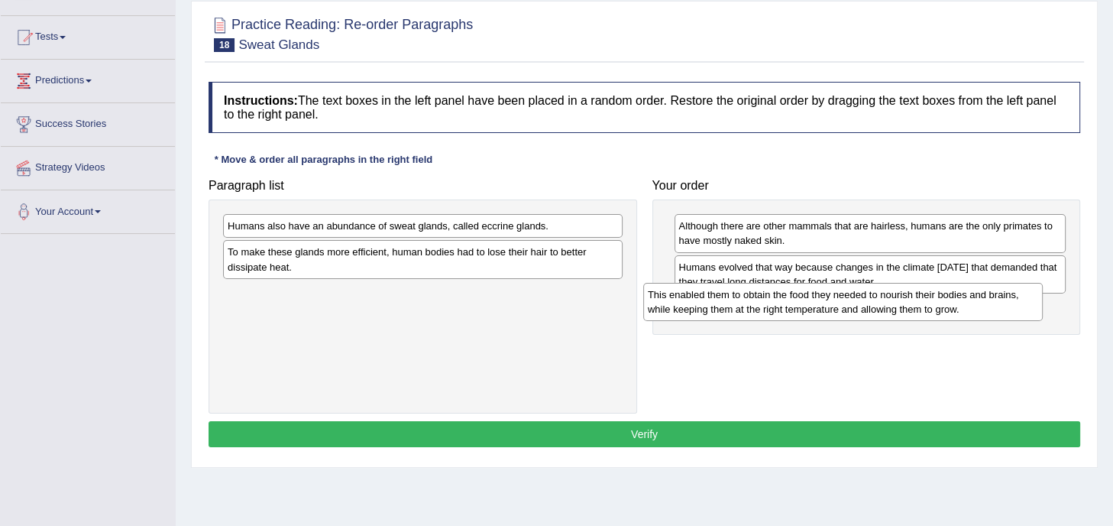
drag, startPoint x: 448, startPoint y: 252, endPoint x: 929, endPoint y: 294, distance: 482.3
click at [929, 294] on div "This enabled them to obtain the food they needed to nourish their bodies and br…" at bounding box center [842, 302] width 399 height 38
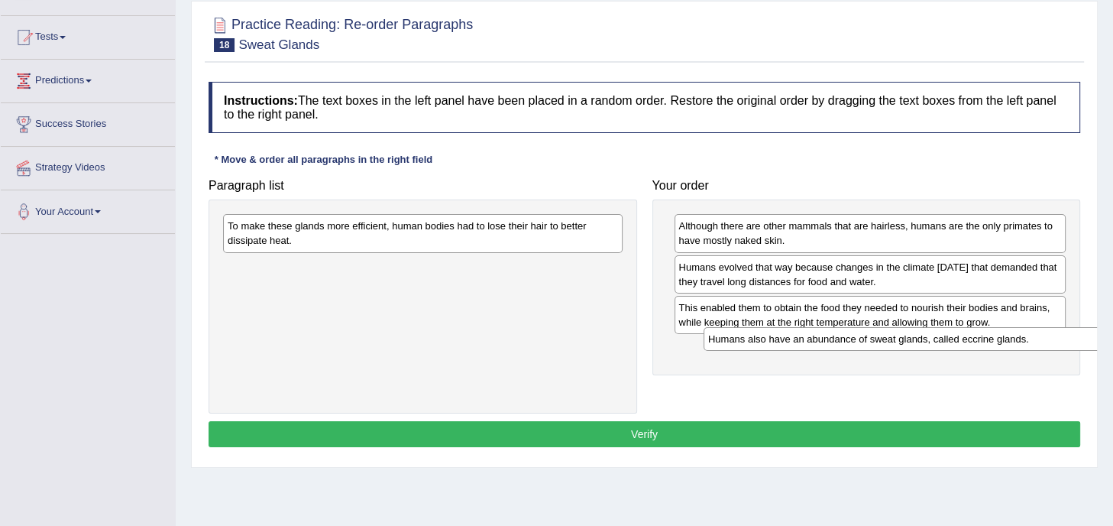
drag, startPoint x: 533, startPoint y: 218, endPoint x: 1016, endPoint y: 332, distance: 495.8
click at [1016, 332] on div "Humans also have an abundance of sweat glands, called eccrine glands." at bounding box center [902, 339] width 399 height 24
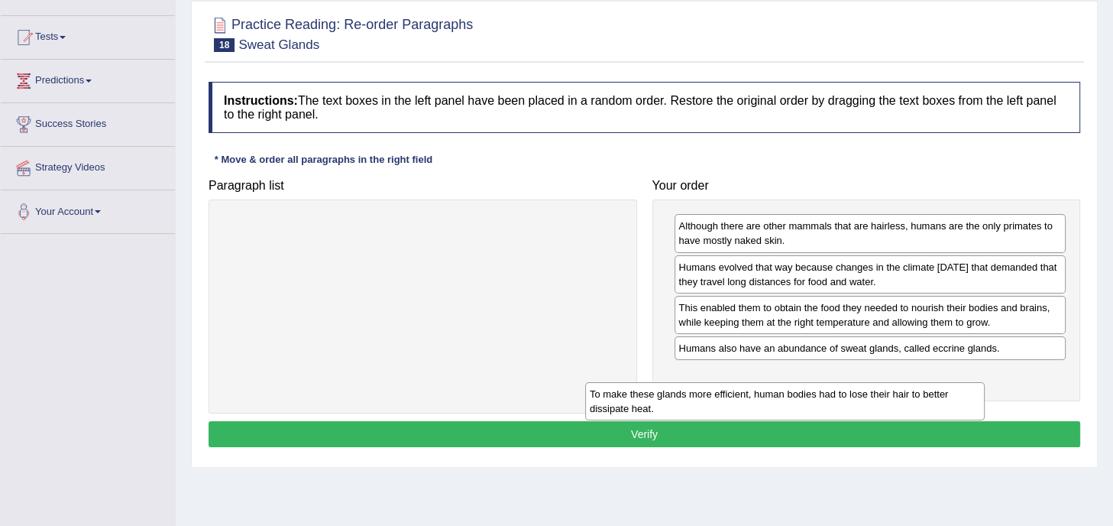
drag, startPoint x: 582, startPoint y: 228, endPoint x: 1040, endPoint y: 383, distance: 483.8
click at [985, 383] on div "To make these glands more efficient, human bodies had to lose their hair to bet…" at bounding box center [784, 401] width 399 height 38
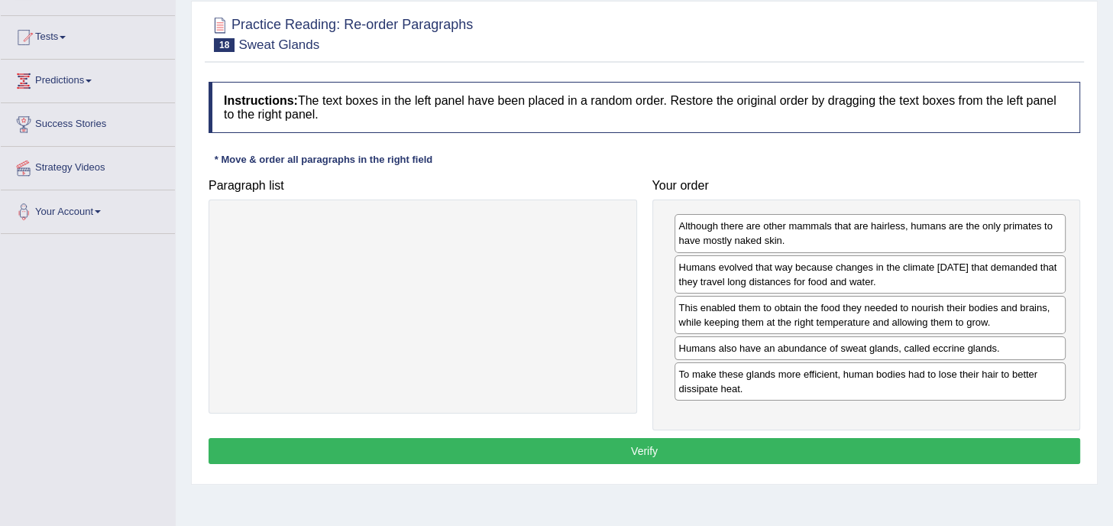
click at [651, 442] on button "Verify" at bounding box center [645, 451] width 872 height 26
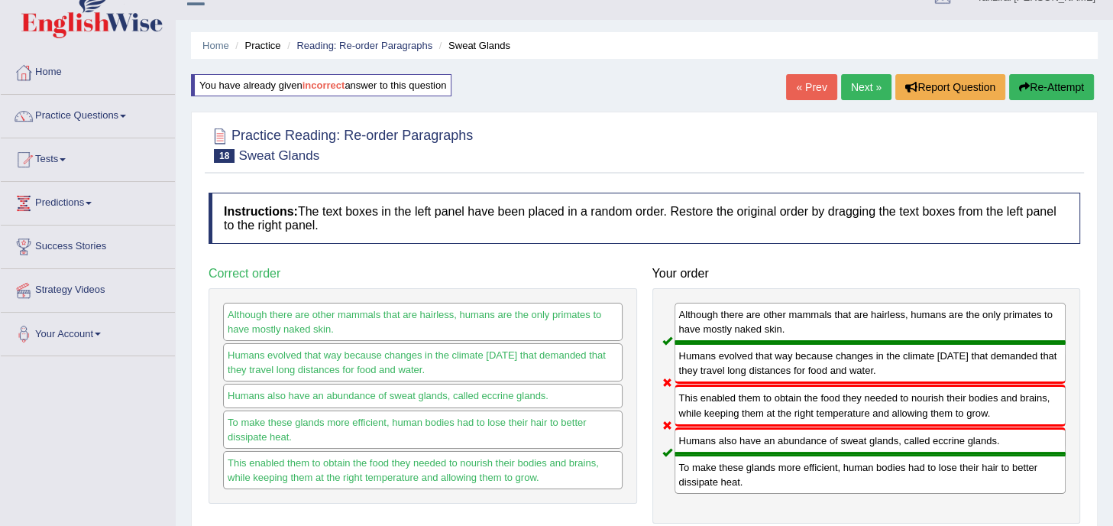
scroll to position [0, 0]
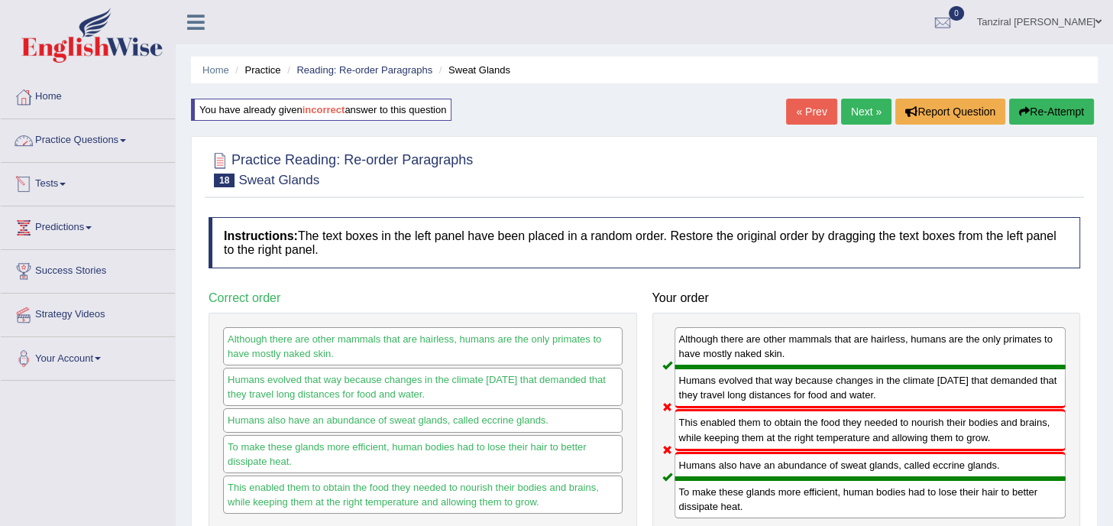
click at [77, 143] on link "Practice Questions" at bounding box center [88, 138] width 174 height 38
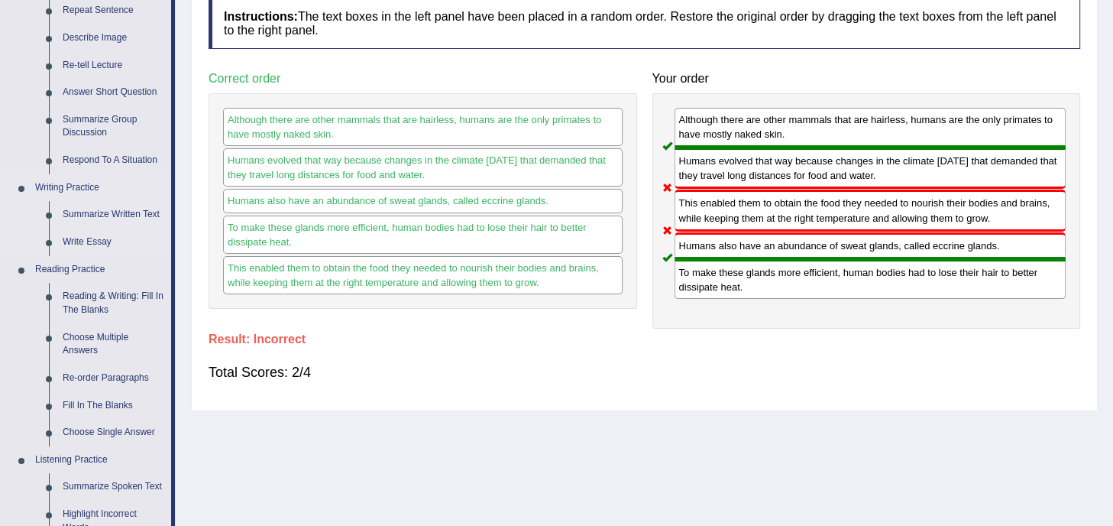
scroll to position [232, 0]
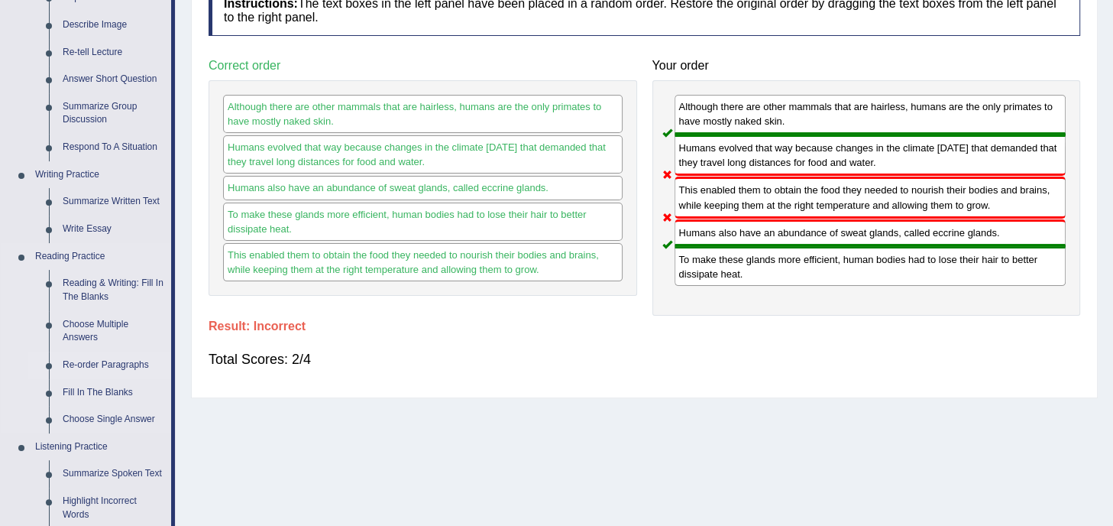
click at [128, 364] on link "Re-order Paragraphs" at bounding box center [113, 364] width 115 height 27
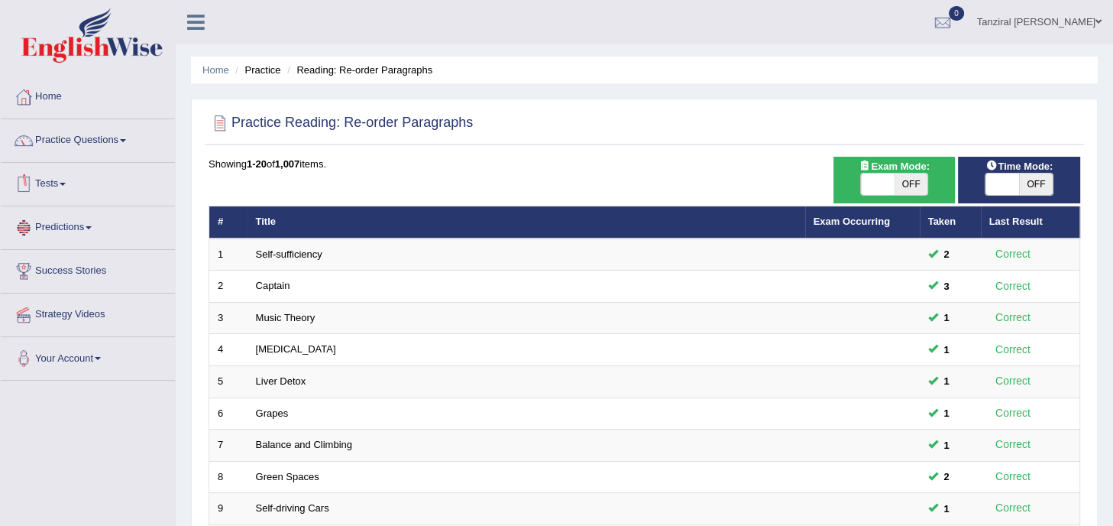
click at [61, 179] on link "Tests" at bounding box center [88, 182] width 174 height 38
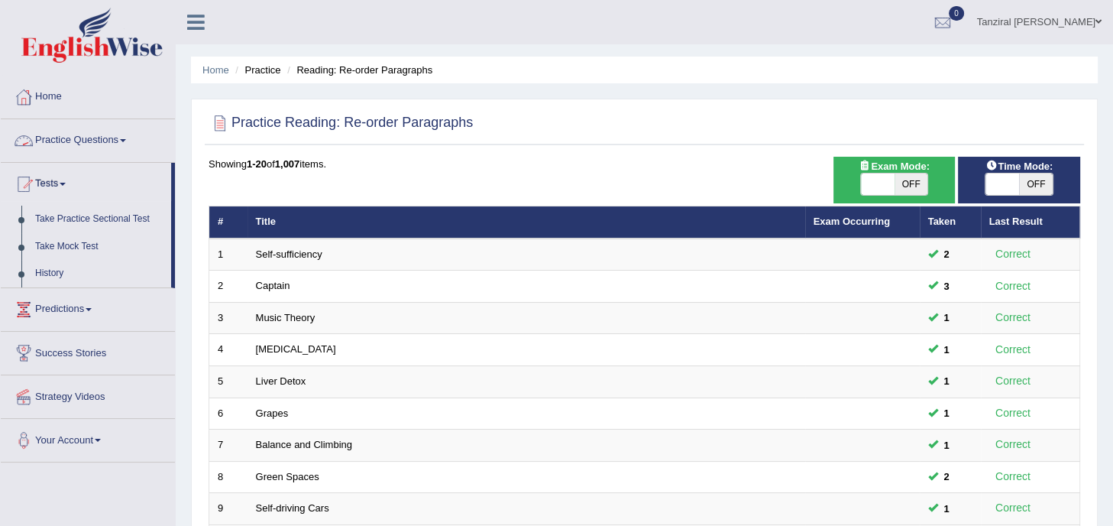
click at [98, 142] on link "Practice Questions" at bounding box center [88, 138] width 174 height 38
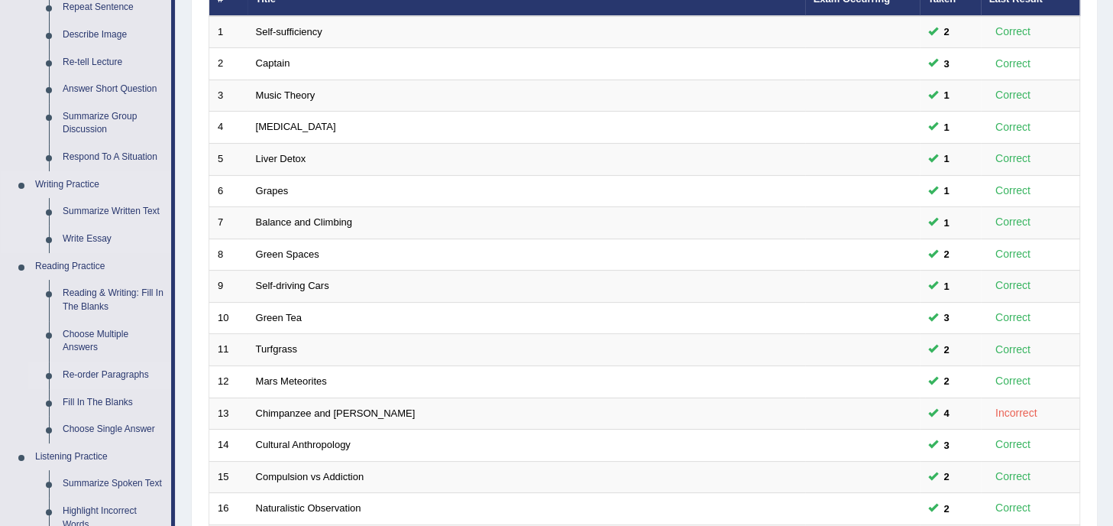
scroll to position [223, 0]
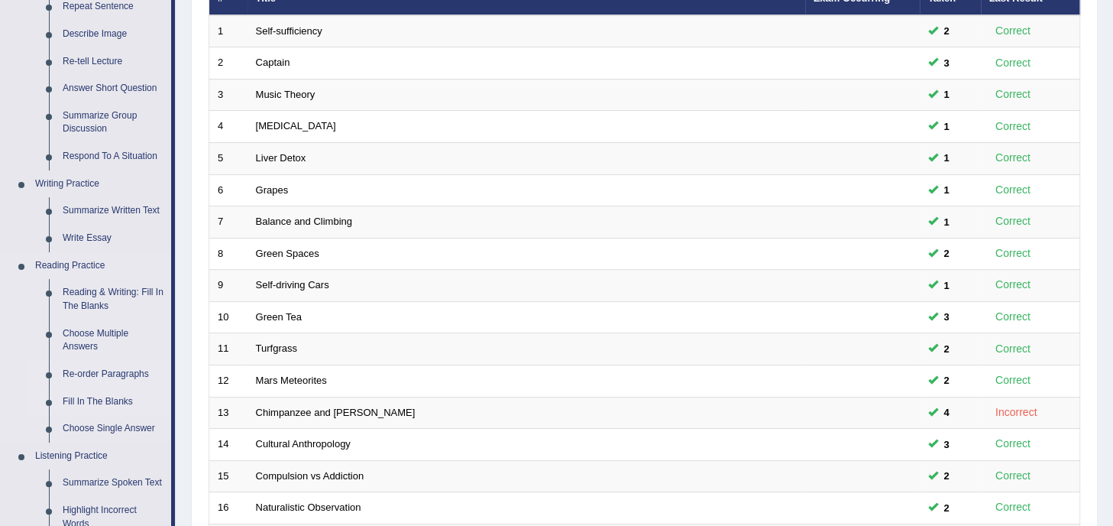
click at [79, 403] on link "Fill In The Blanks" at bounding box center [113, 401] width 115 height 27
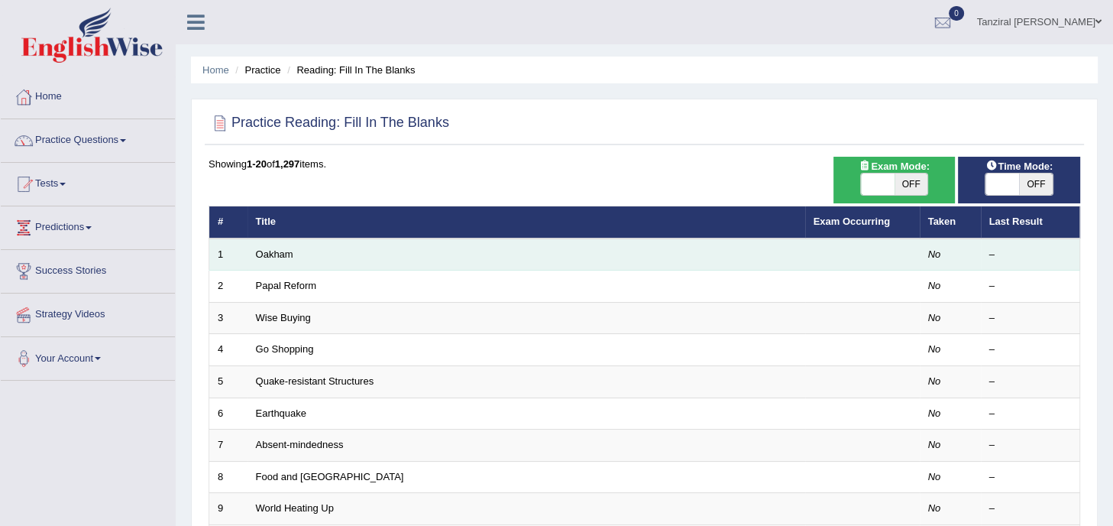
click at [344, 241] on td "Oakham" at bounding box center [526, 254] width 558 height 32
click at [277, 256] on link "Oakham" at bounding box center [274, 253] width 37 height 11
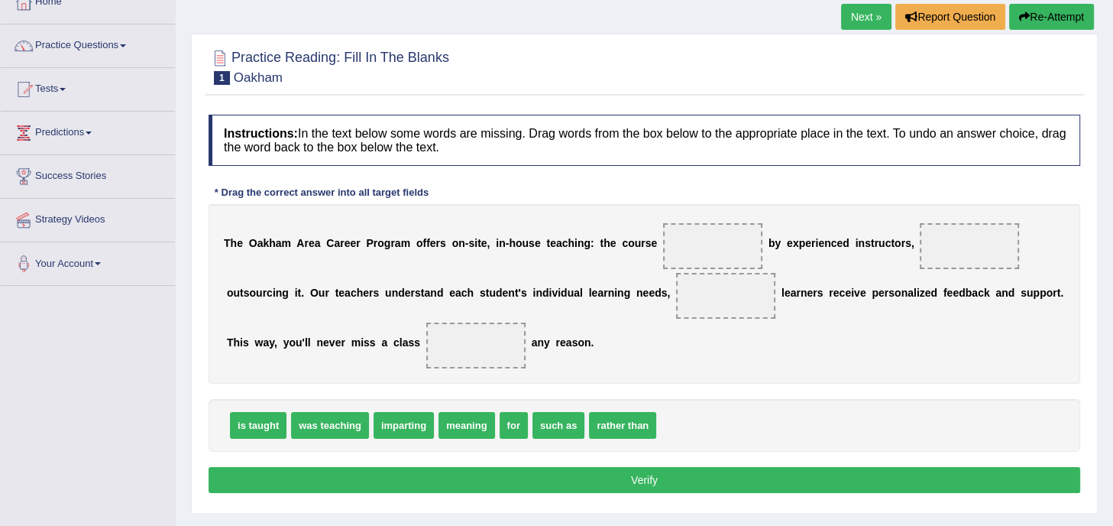
scroll to position [95, 0]
drag, startPoint x: 268, startPoint y: 421, endPoint x: 734, endPoint y: 239, distance: 500.2
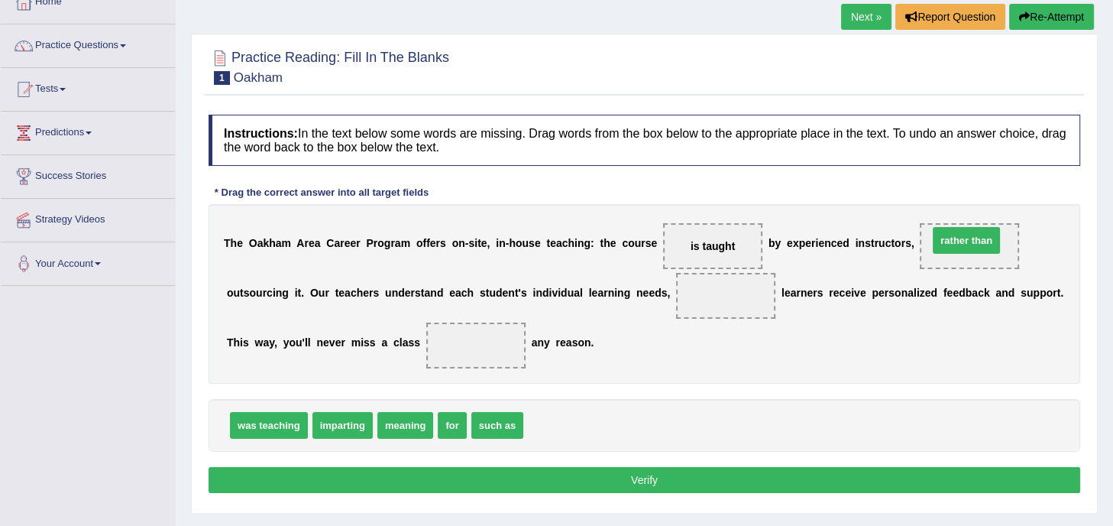
drag, startPoint x: 545, startPoint y: 424, endPoint x: 949, endPoint y: 239, distance: 445.0
drag, startPoint x: 406, startPoint y: 419, endPoint x: 397, endPoint y: 427, distance: 11.9
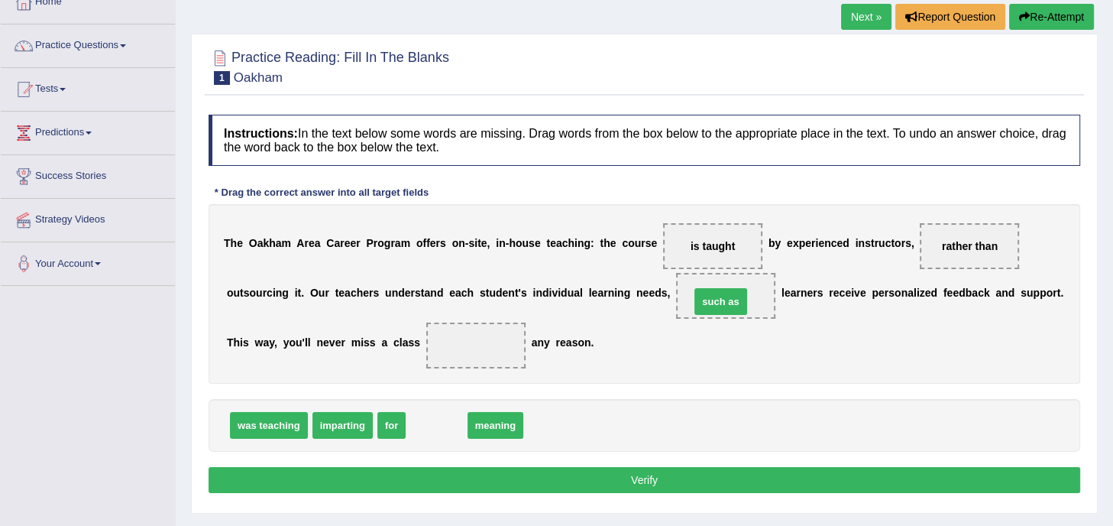
drag, startPoint x: 435, startPoint y: 421, endPoint x: 718, endPoint y: 297, distance: 309.2
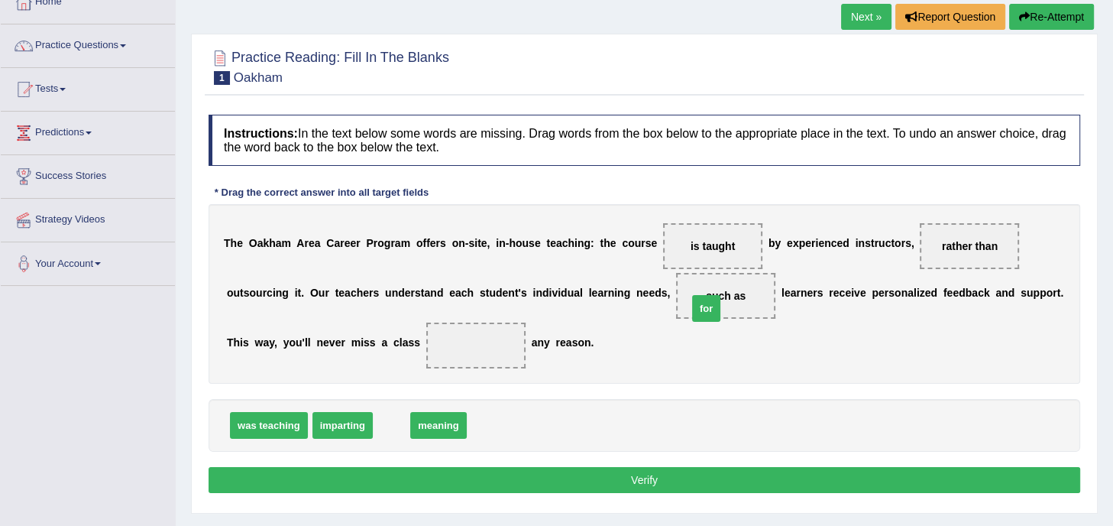
drag, startPoint x: 388, startPoint y: 420, endPoint x: 724, endPoint y: 297, distance: 357.9
drag, startPoint x: 717, startPoint y: 293, endPoint x: 469, endPoint y: 351, distance: 254.9
click at [469, 351] on div "T h e O [PERSON_NAME] C a r e e r P r o g r a m o f f e r s o n - s i t e , i n…" at bounding box center [645, 294] width 872 height 180
drag, startPoint x: 724, startPoint y: 284, endPoint x: 588, endPoint y: 332, distance: 144.0
click at [588, 332] on div "T h e O [PERSON_NAME] C a r e e r P r o g r a m o f f e r s o n - s i t e , i n…" at bounding box center [645, 294] width 872 height 180
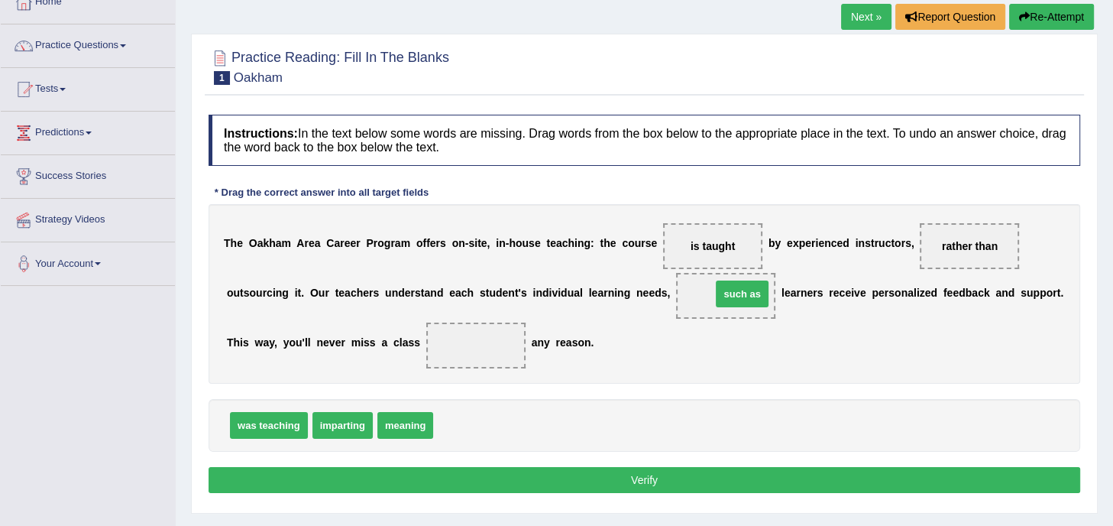
drag, startPoint x: 461, startPoint y: 421, endPoint x: 739, endPoint y: 289, distance: 307.5
drag, startPoint x: 451, startPoint y: 421, endPoint x: 474, endPoint y: 326, distance: 97.6
click at [642, 473] on button "Verify" at bounding box center [645, 480] width 872 height 26
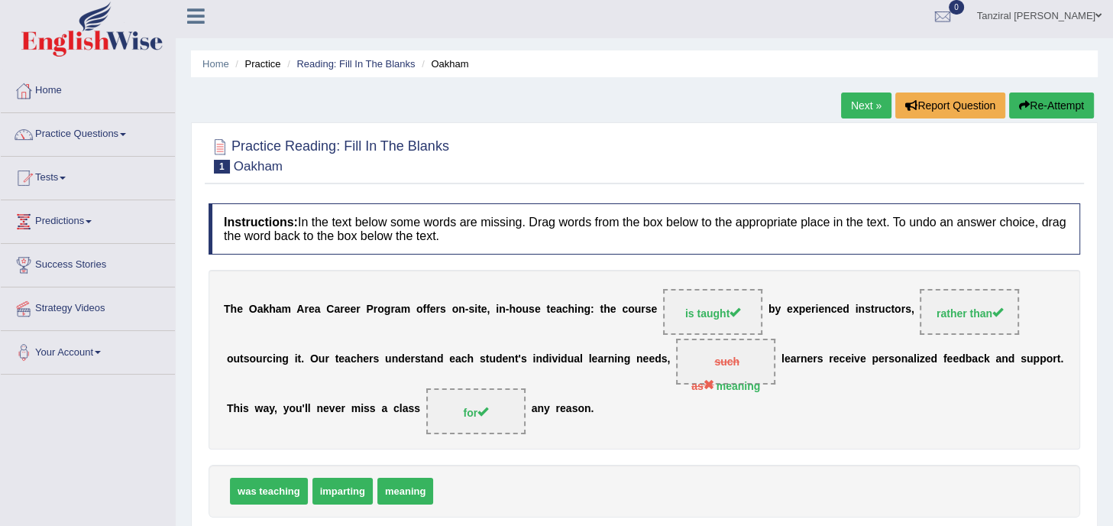
scroll to position [0, 0]
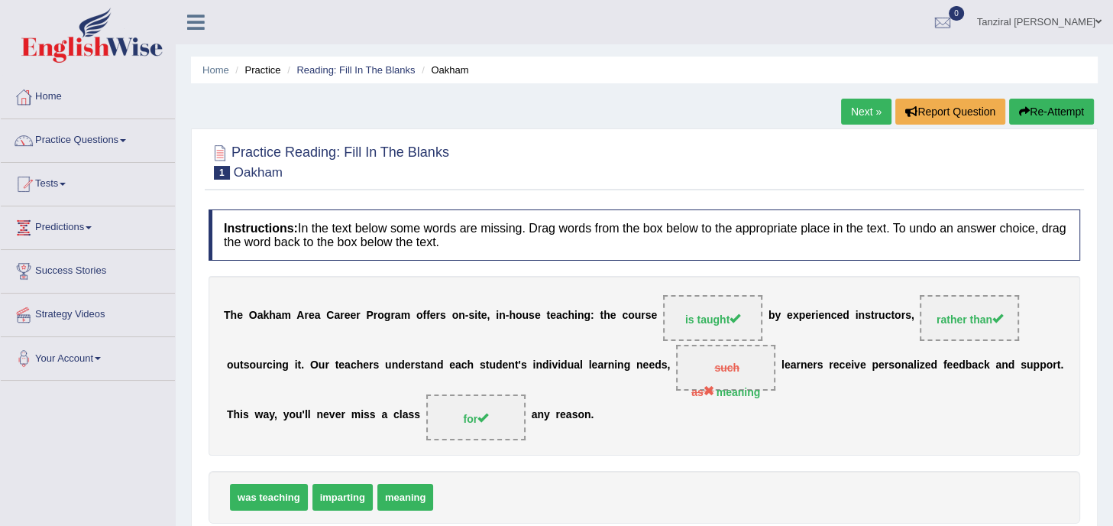
click at [858, 118] on link "Next »" at bounding box center [866, 112] width 50 height 26
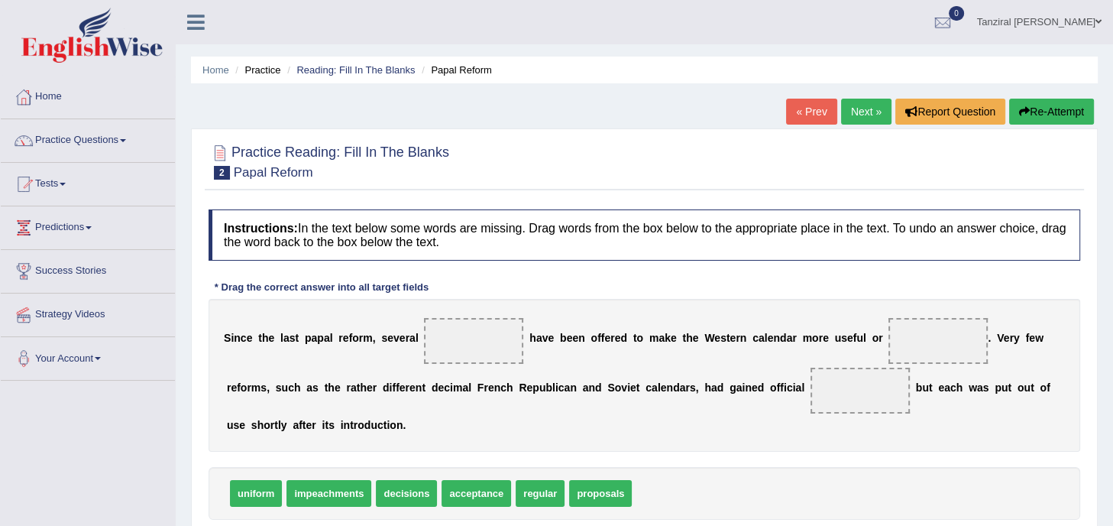
scroll to position [58, 0]
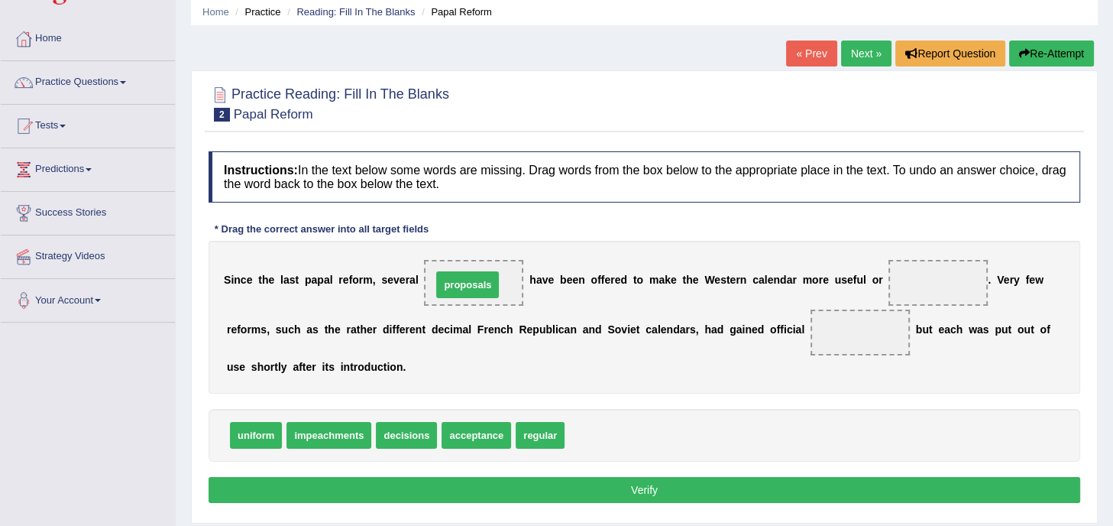
drag, startPoint x: 612, startPoint y: 433, endPoint x: 479, endPoint y: 283, distance: 200.8
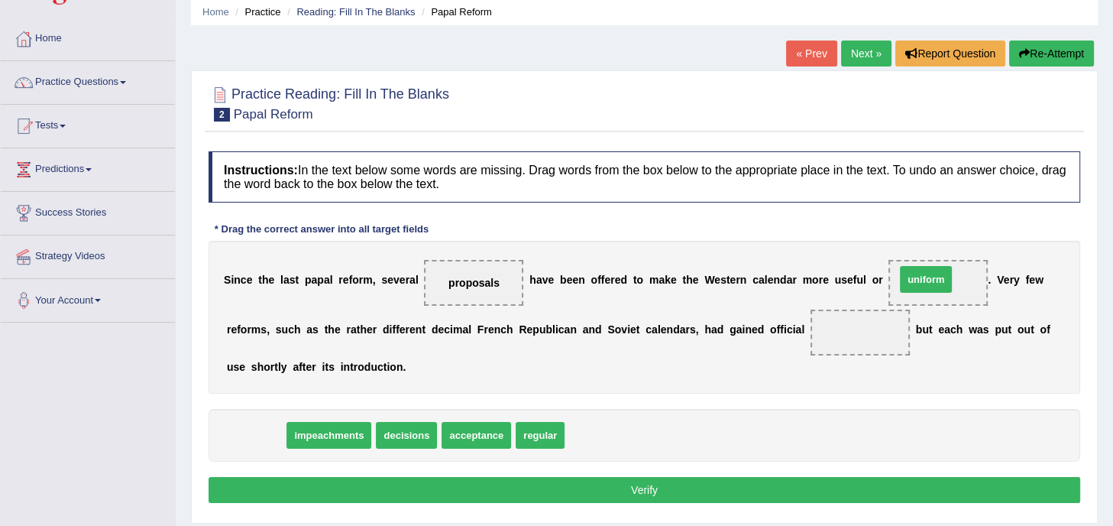
drag, startPoint x: 263, startPoint y: 430, endPoint x: 932, endPoint y: 274, distance: 687.0
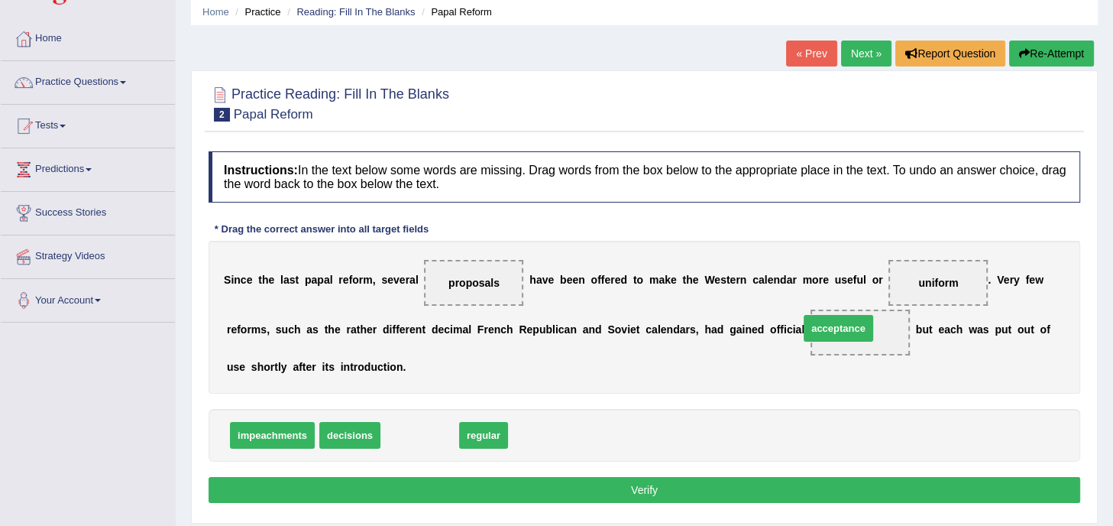
drag, startPoint x: 429, startPoint y: 428, endPoint x: 847, endPoint y: 322, distance: 431.8
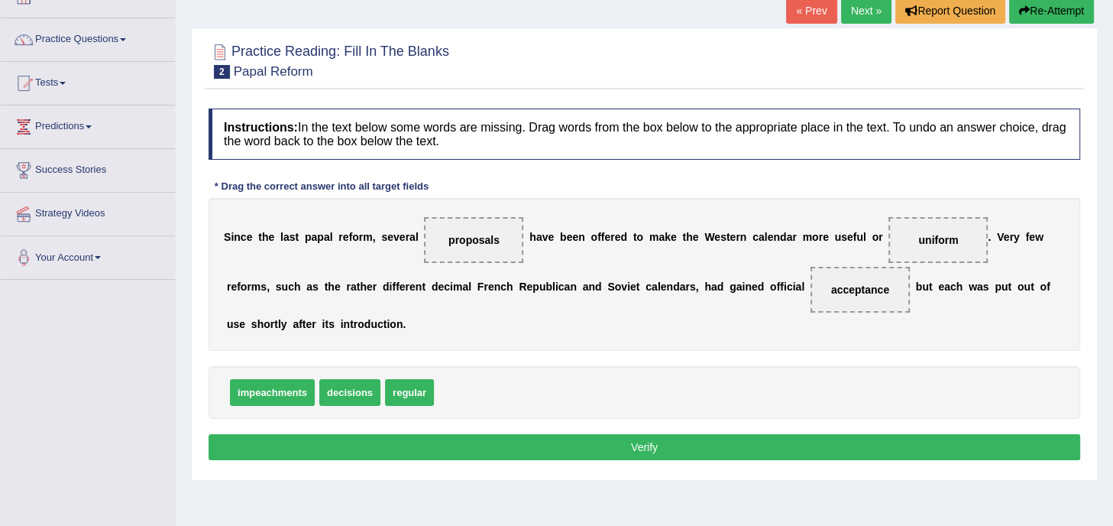
scroll to position [101, 0]
click at [649, 440] on button "Verify" at bounding box center [645, 447] width 872 height 26
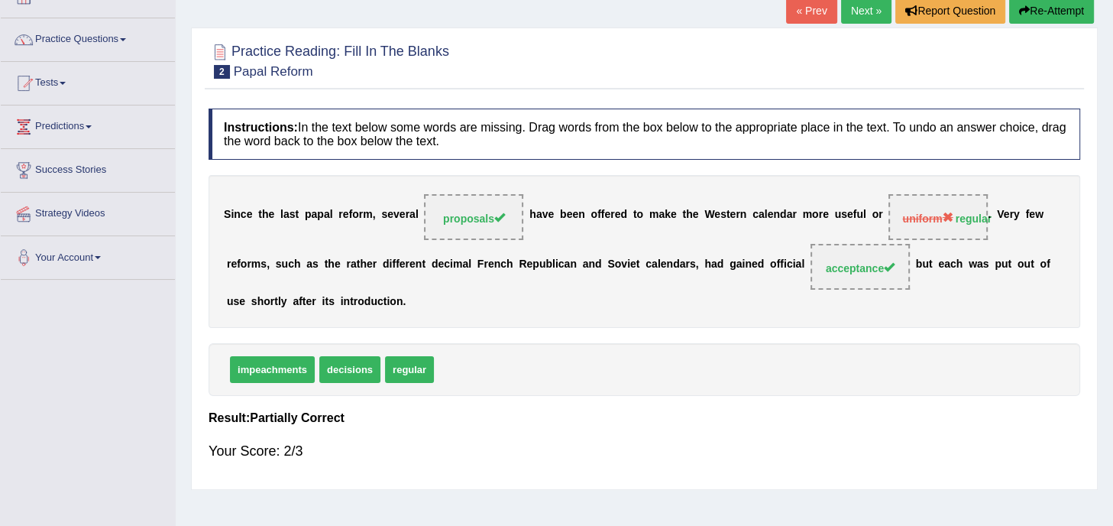
scroll to position [51, 0]
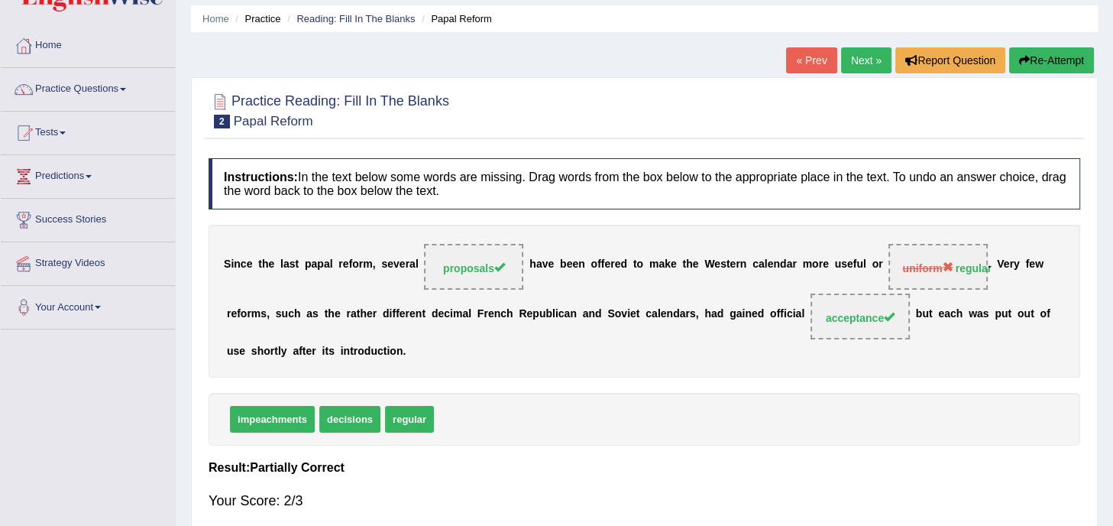
click at [863, 50] on link "Next »" at bounding box center [866, 60] width 50 height 26
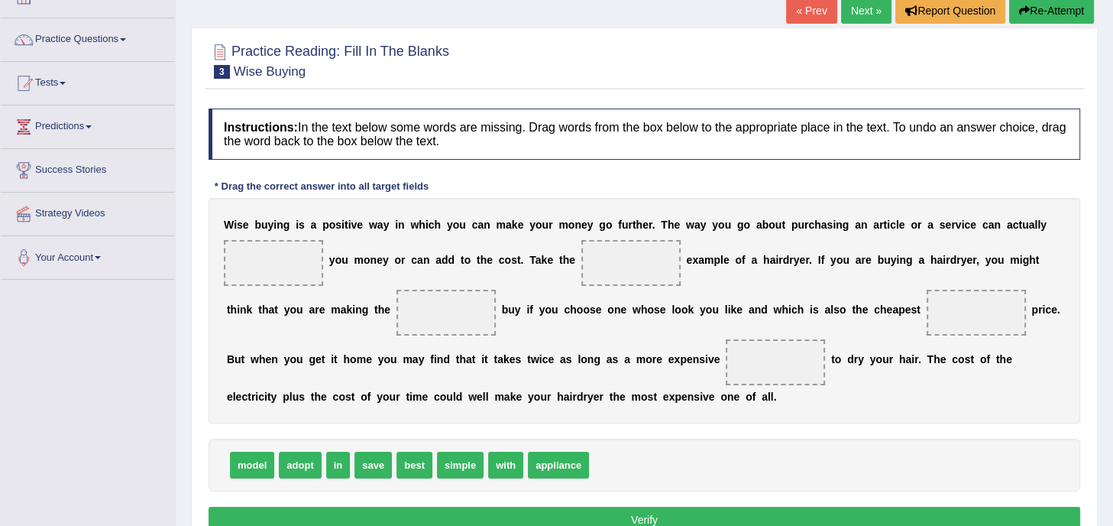
scroll to position [103, 0]
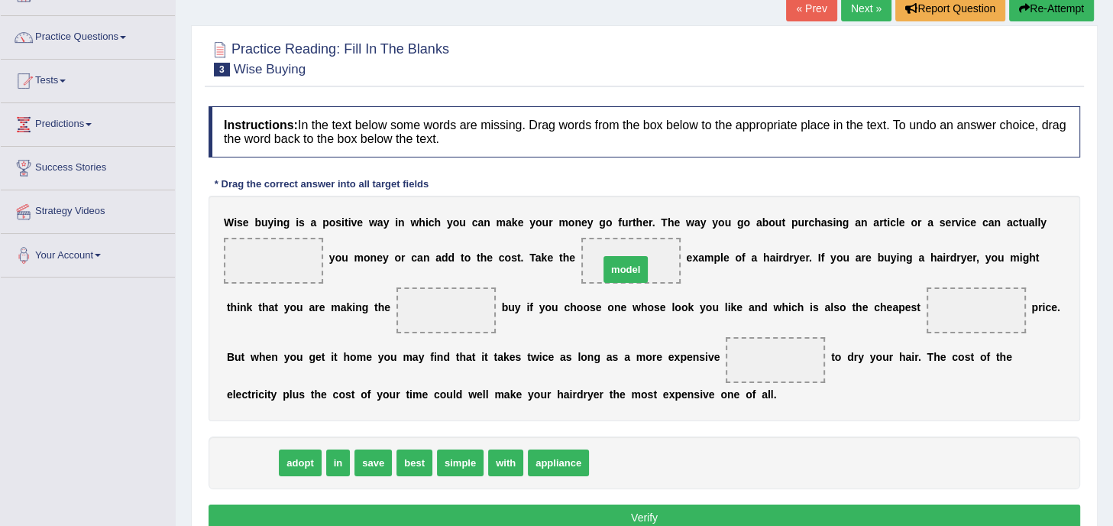
drag, startPoint x: 251, startPoint y: 458, endPoint x: 624, endPoint y: 265, distance: 420.6
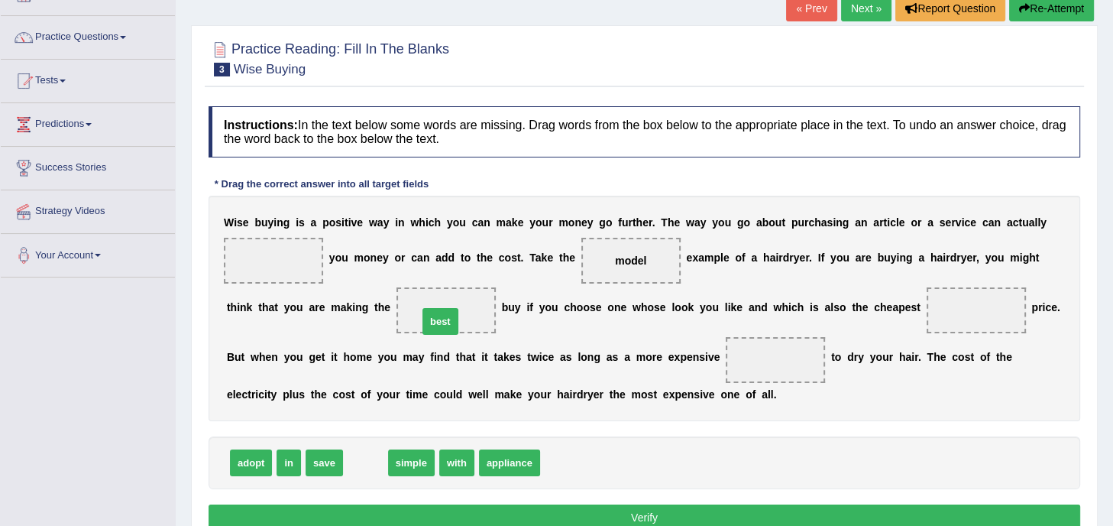
drag, startPoint x: 367, startPoint y: 458, endPoint x: 452, endPoint y: 299, distance: 181.1
drag, startPoint x: 474, startPoint y: 461, endPoint x: 466, endPoint y: 462, distance: 7.8
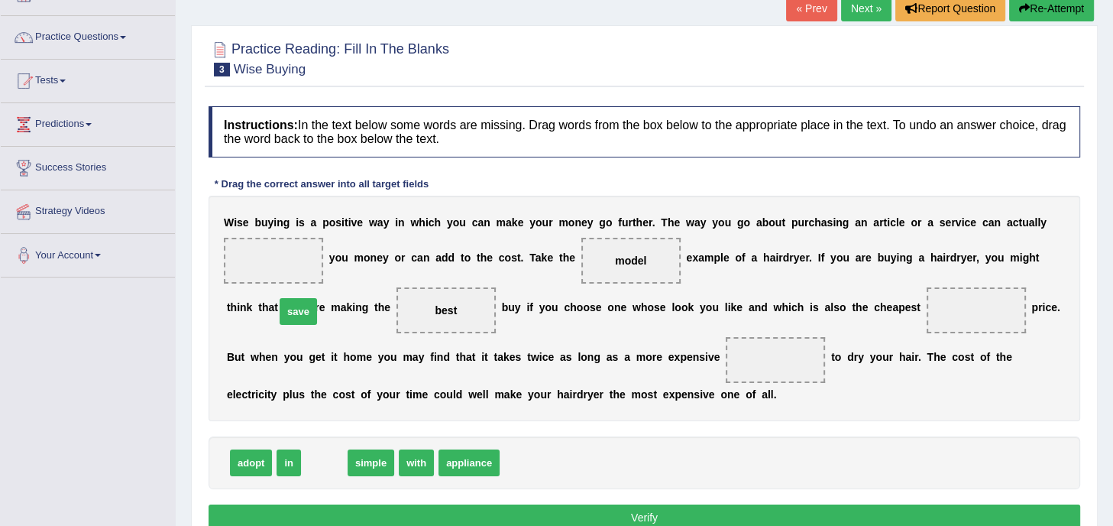
drag, startPoint x: 333, startPoint y: 461, endPoint x: 295, endPoint y: 280, distance: 185.0
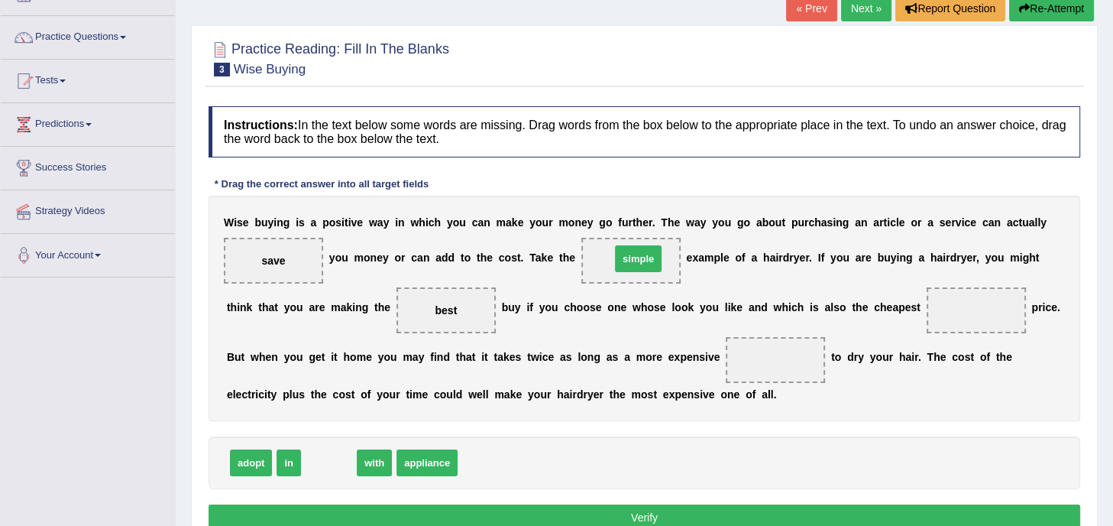
drag, startPoint x: 335, startPoint y: 458, endPoint x: 645, endPoint y: 254, distance: 370.5
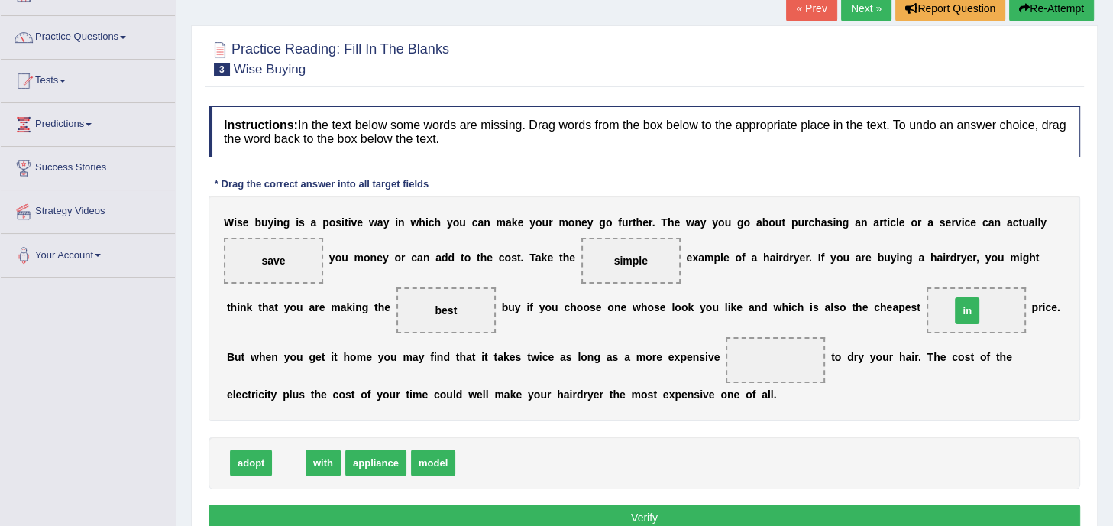
drag, startPoint x: 287, startPoint y: 464, endPoint x: 973, endPoint y: 314, distance: 702.1
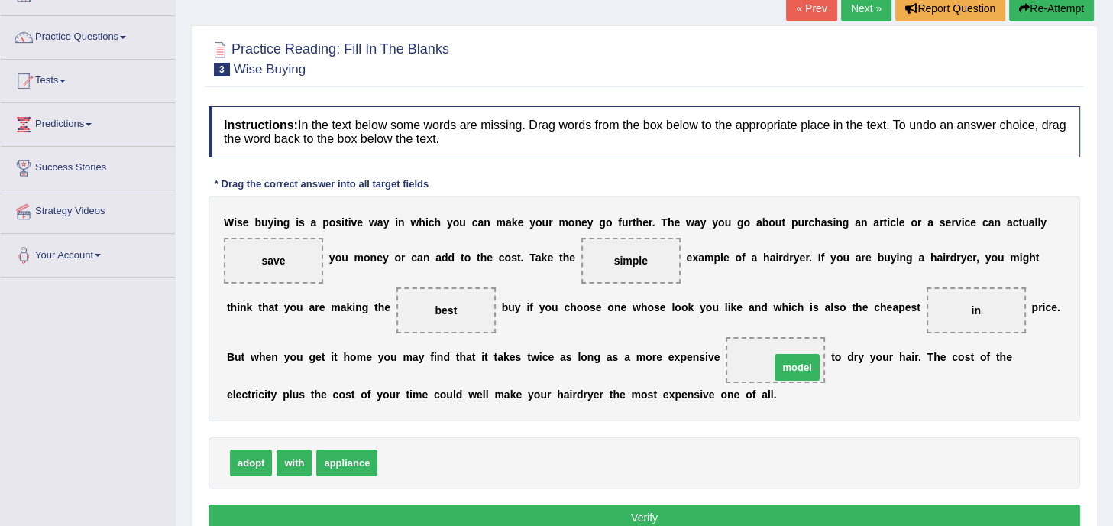
drag, startPoint x: 409, startPoint y: 461, endPoint x: 794, endPoint y: 361, distance: 398.5
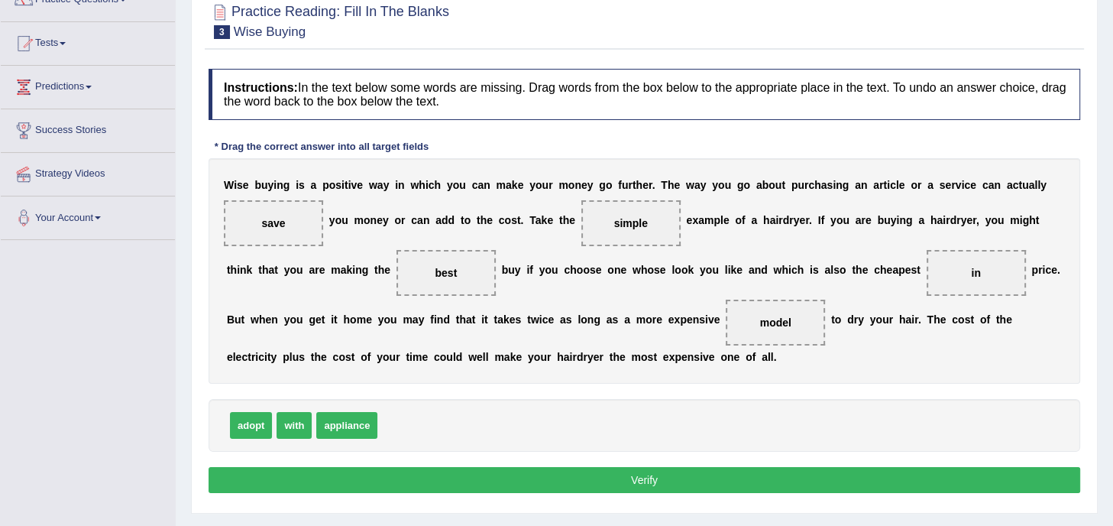
click at [678, 467] on button "Verify" at bounding box center [645, 480] width 872 height 26
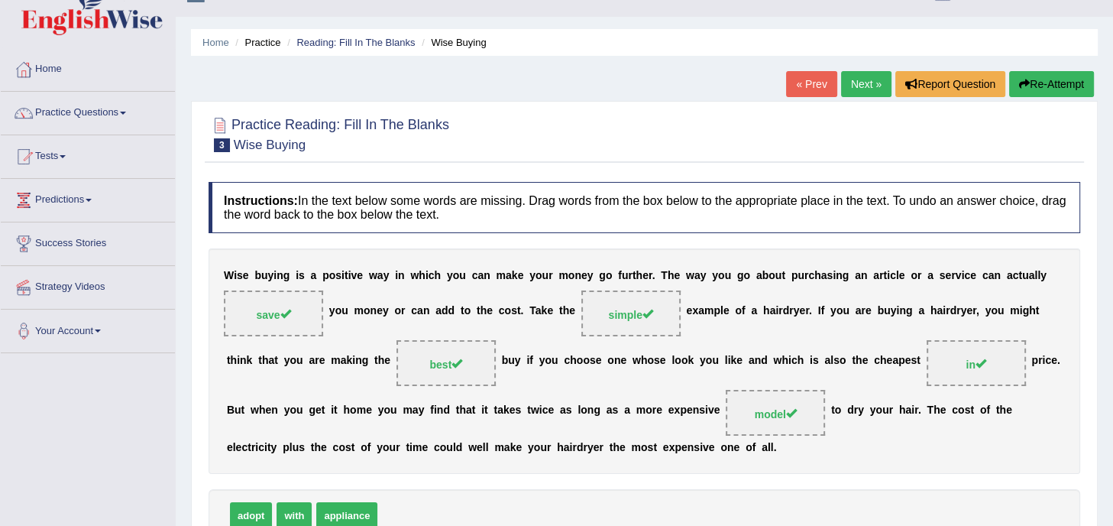
scroll to position [0, 0]
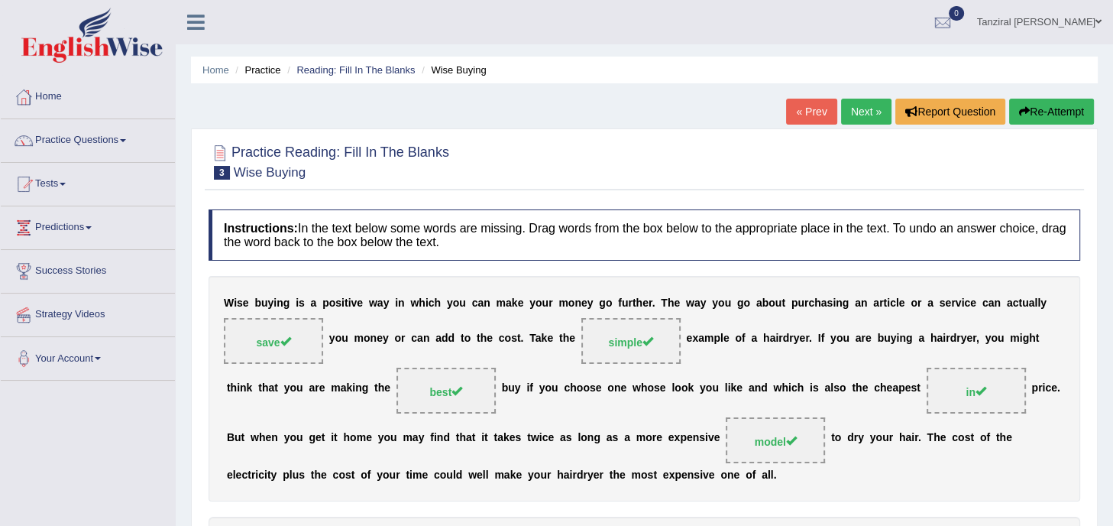
click at [864, 114] on link "Next »" at bounding box center [866, 112] width 50 height 26
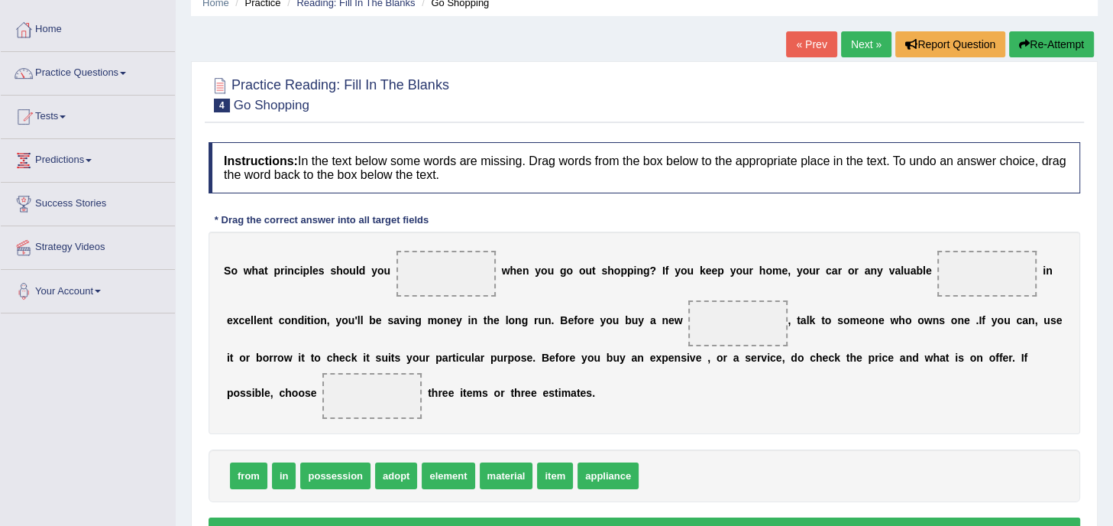
scroll to position [101, 0]
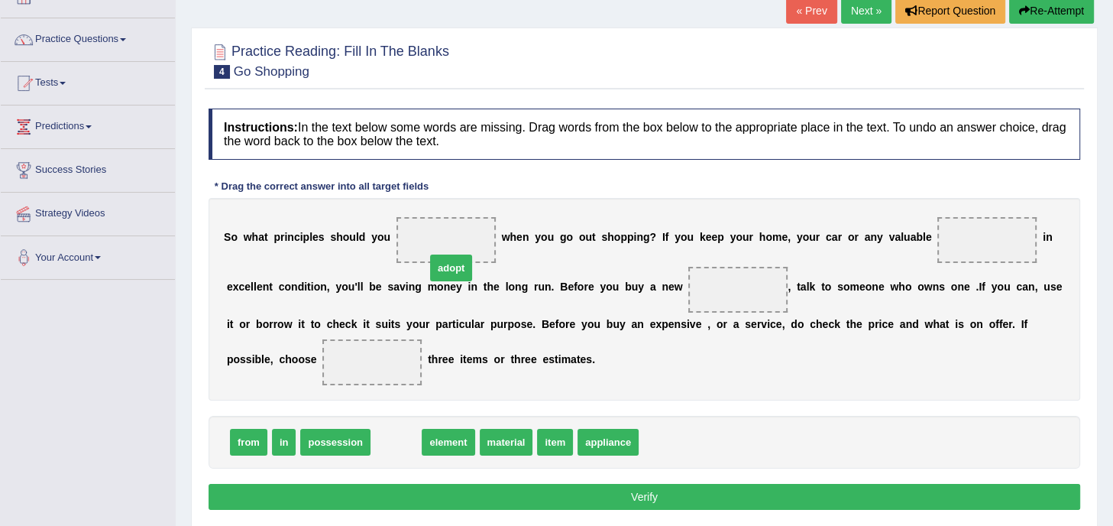
drag, startPoint x: 391, startPoint y: 439, endPoint x: 445, endPoint y: 234, distance: 211.6
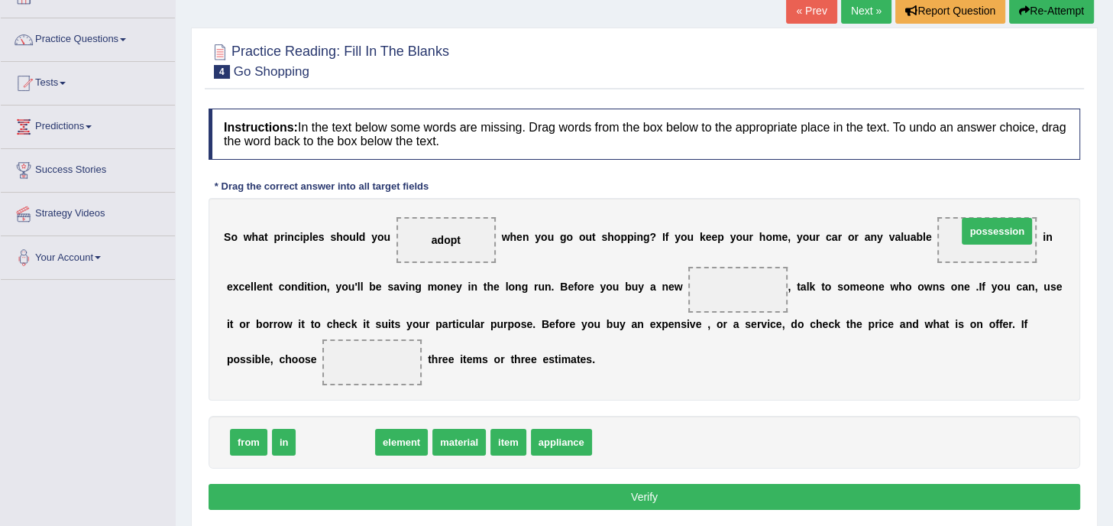
drag, startPoint x: 349, startPoint y: 435, endPoint x: 1010, endPoint y: 228, distance: 692.2
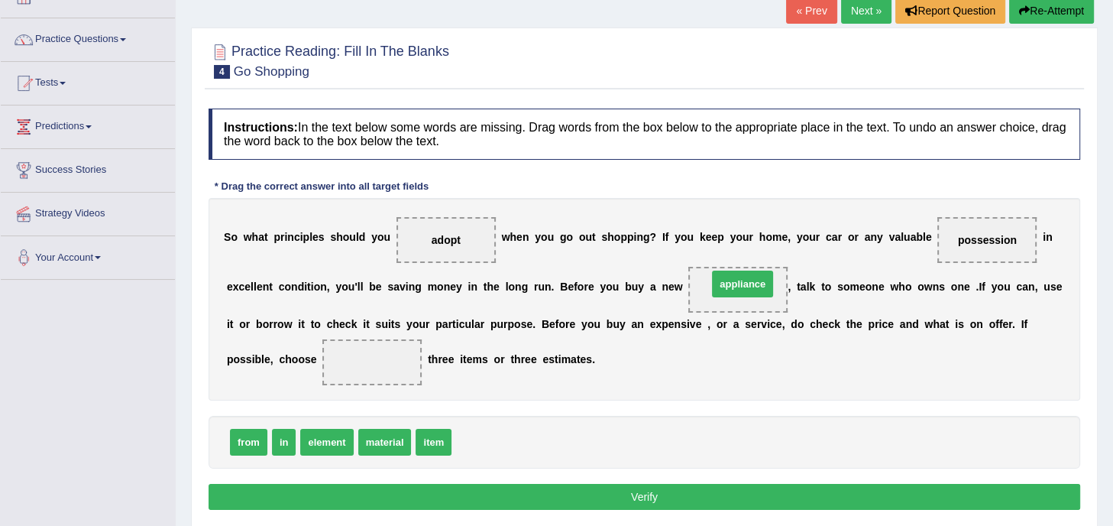
drag, startPoint x: 491, startPoint y: 442, endPoint x: 748, endPoint y: 283, distance: 301.8
drag, startPoint x: 241, startPoint y: 441, endPoint x: 370, endPoint y: 348, distance: 158.1
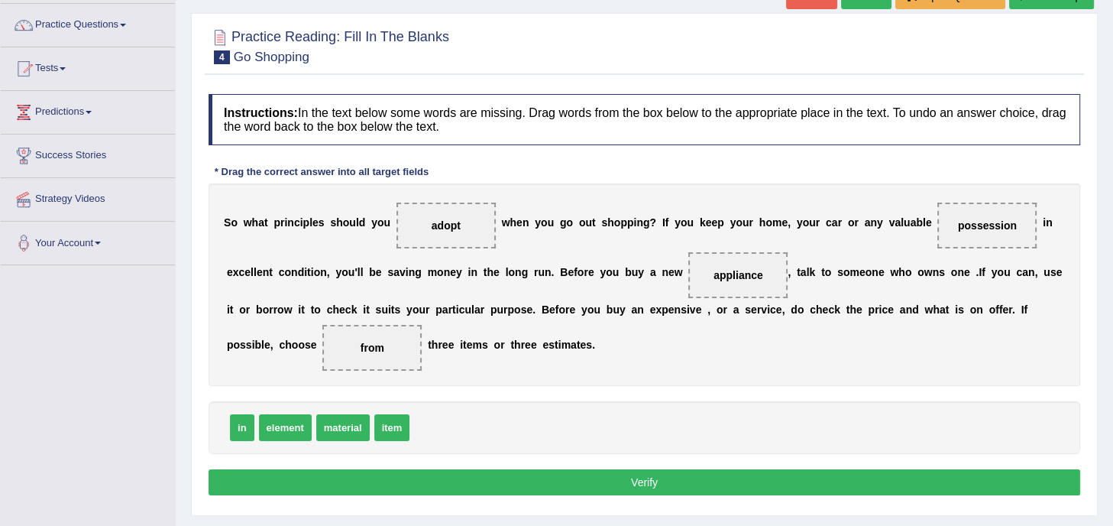
scroll to position [116, 0]
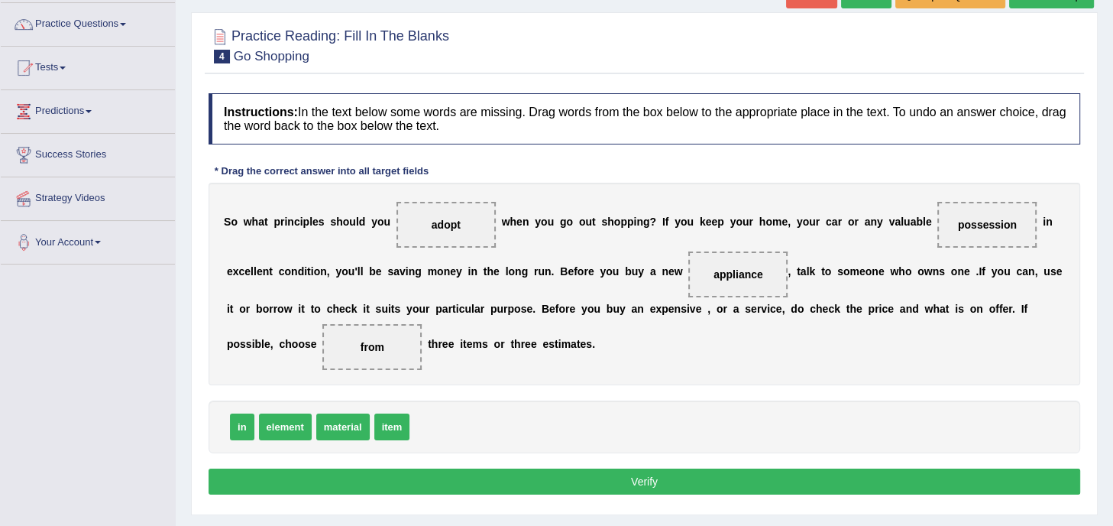
click at [652, 479] on button "Verify" at bounding box center [645, 481] width 872 height 26
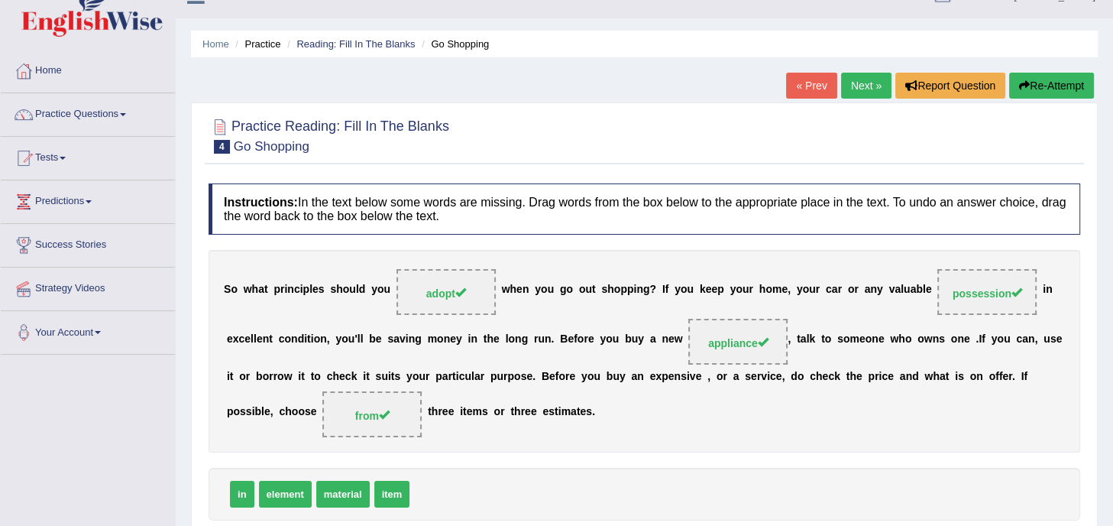
scroll to position [0, 0]
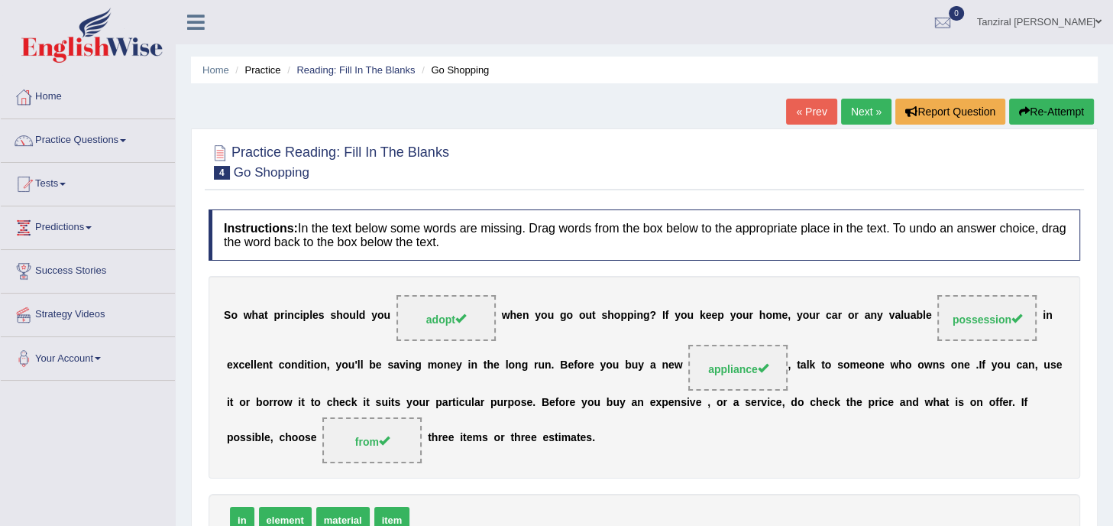
click at [862, 115] on link "Next »" at bounding box center [866, 112] width 50 height 26
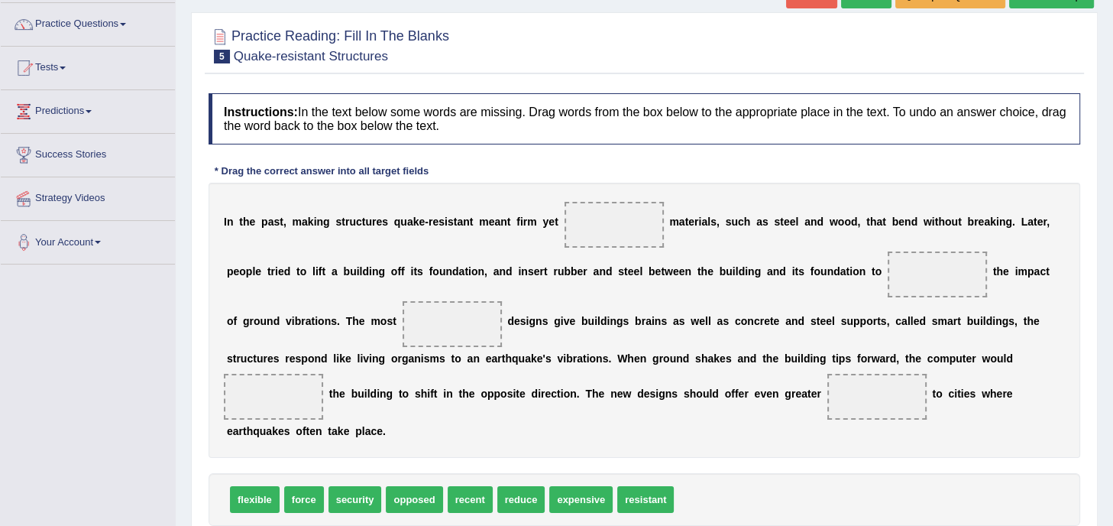
scroll to position [134, 0]
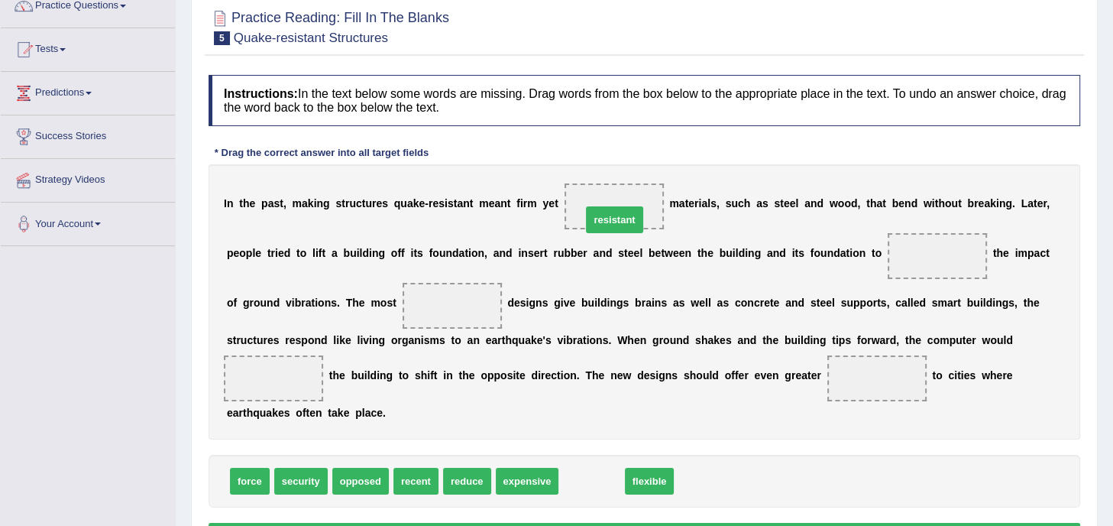
drag, startPoint x: 577, startPoint y: 480, endPoint x: 599, endPoint y: 214, distance: 266.7
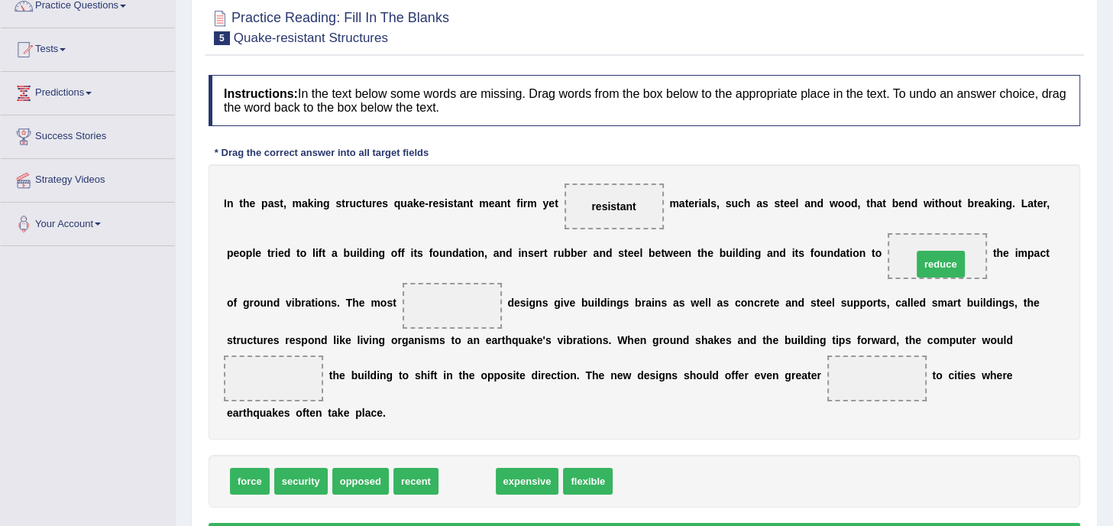
drag, startPoint x: 455, startPoint y: 479, endPoint x: 927, endPoint y: 260, distance: 520.5
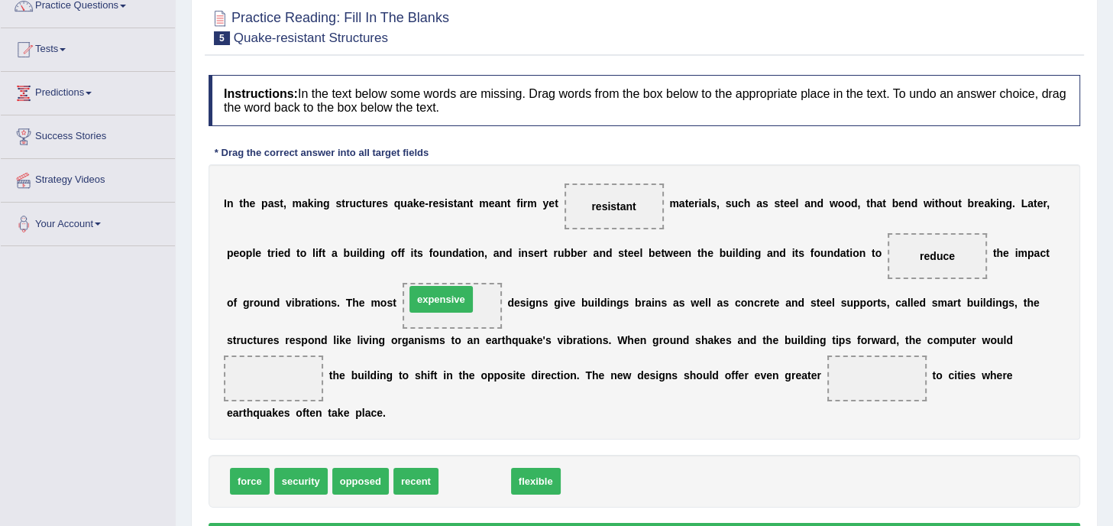
drag, startPoint x: 478, startPoint y: 479, endPoint x: 445, endPoint y: 297, distance: 184.9
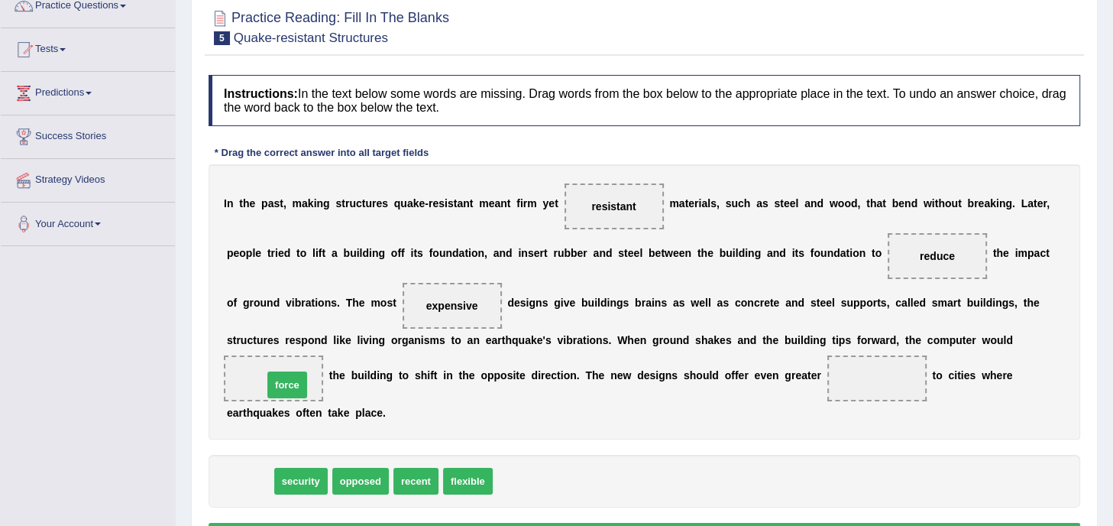
drag, startPoint x: 242, startPoint y: 476, endPoint x: 280, endPoint y: 380, distance: 103.3
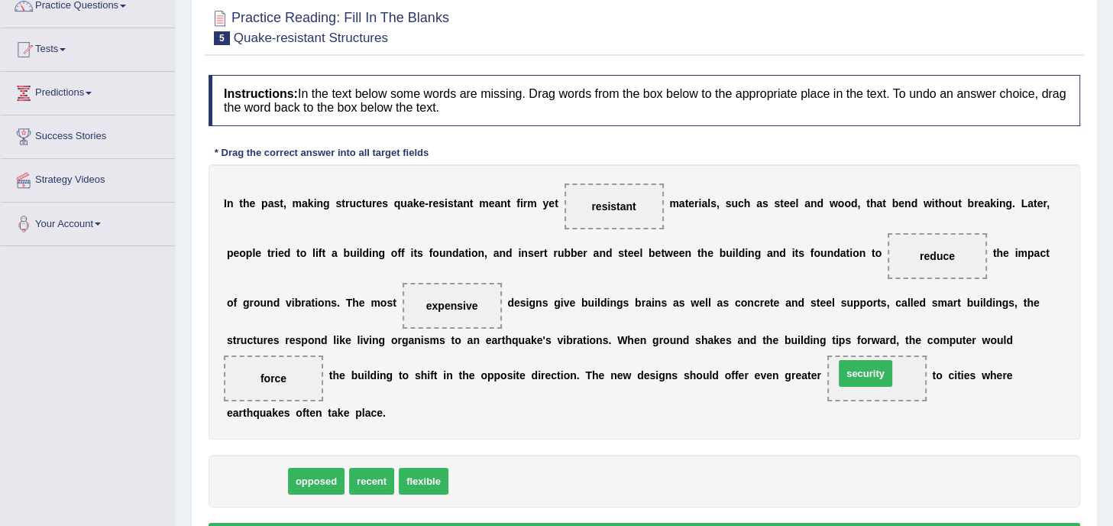
drag, startPoint x: 265, startPoint y: 480, endPoint x: 874, endPoint y: 373, distance: 618.1
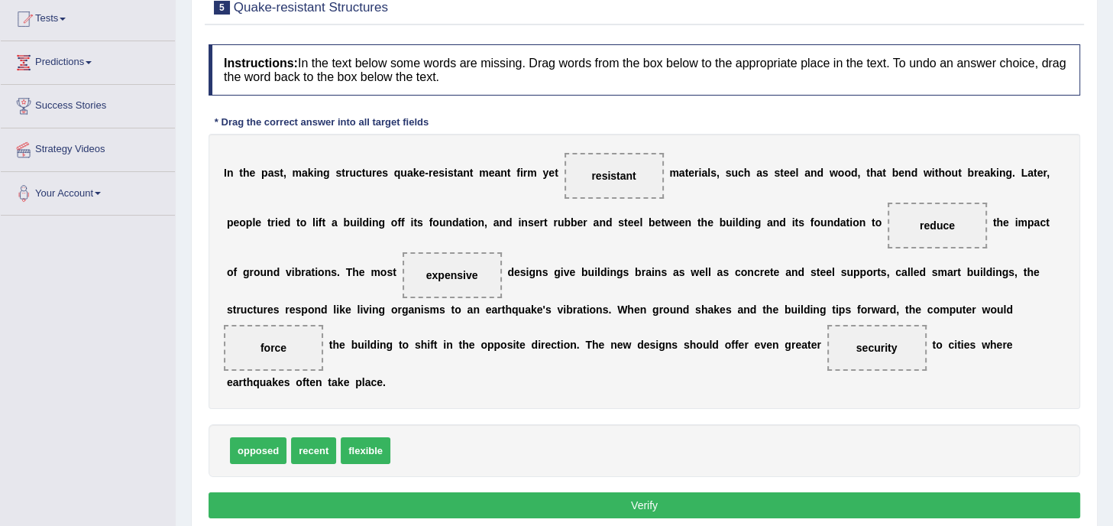
scroll to position [171, 0]
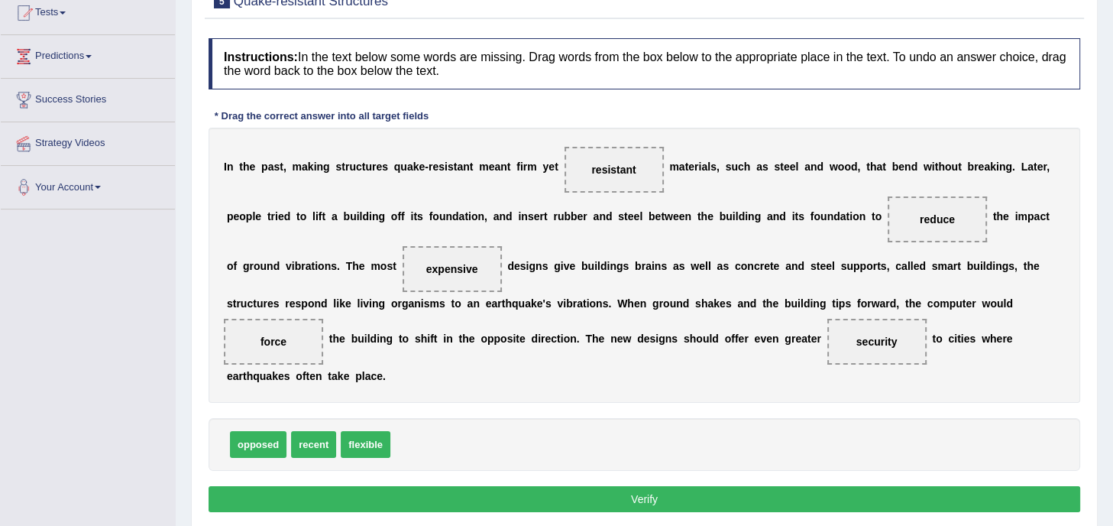
click at [747, 491] on button "Verify" at bounding box center [645, 499] width 872 height 26
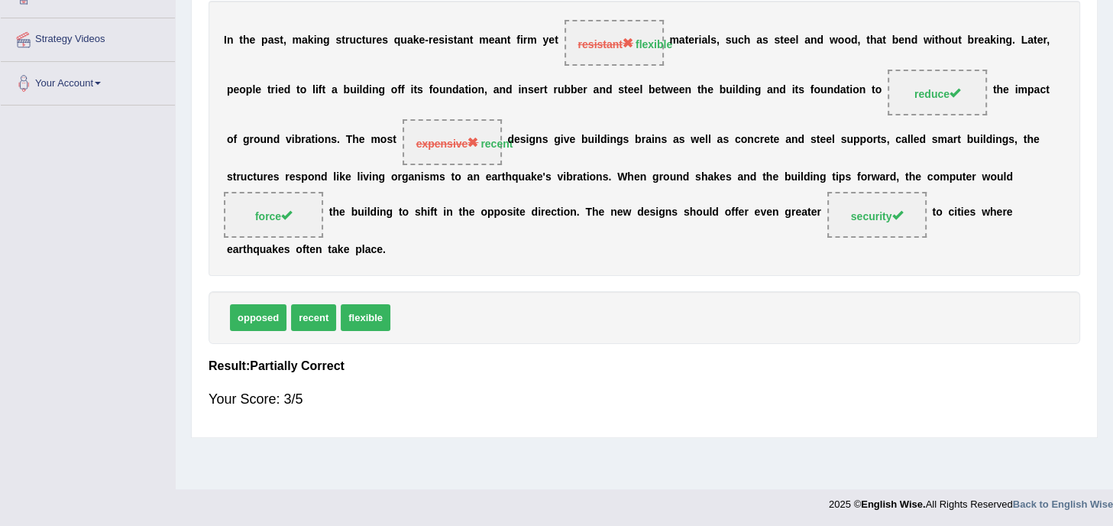
scroll to position [0, 0]
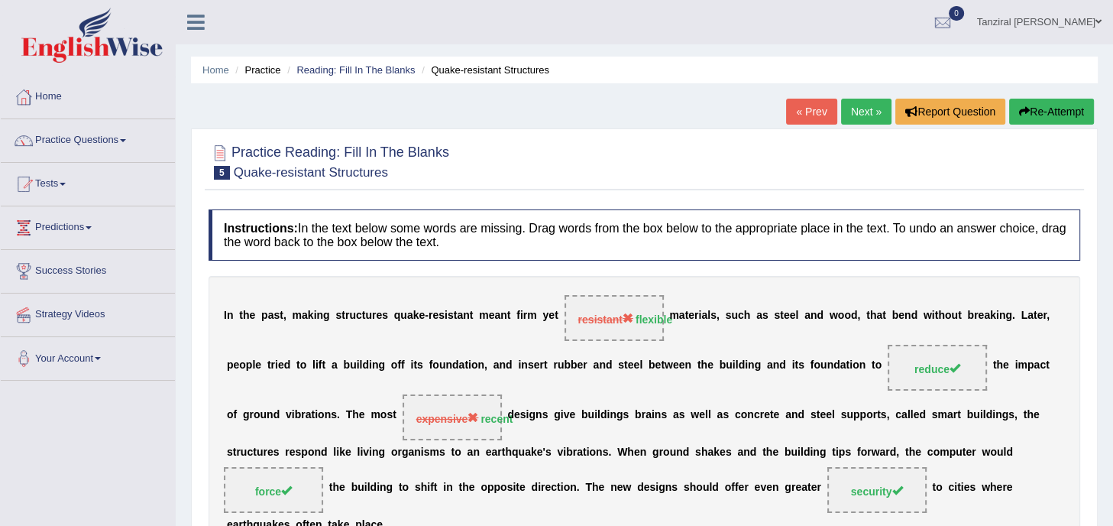
click at [859, 118] on link "Next »" at bounding box center [866, 112] width 50 height 26
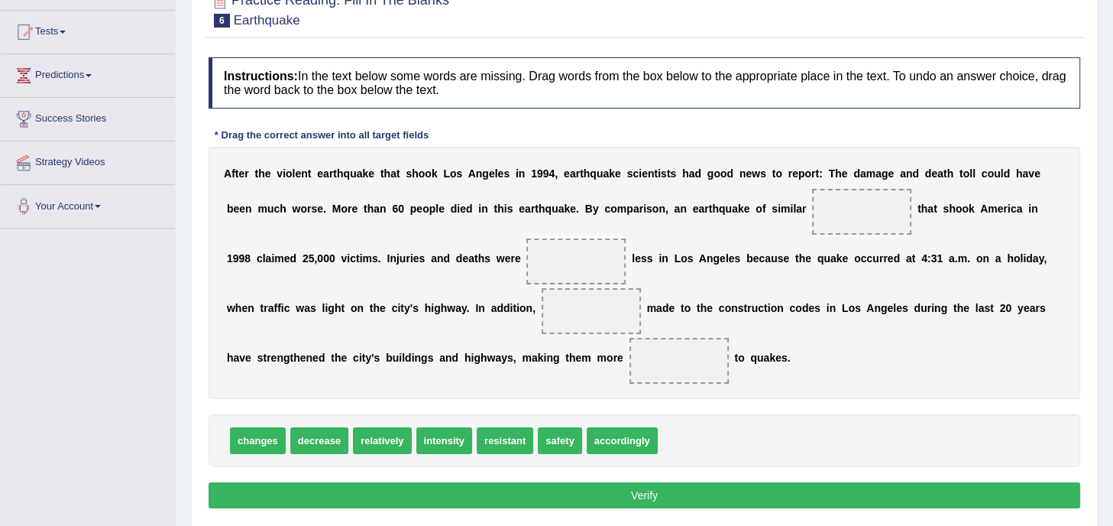
scroll to position [153, 0]
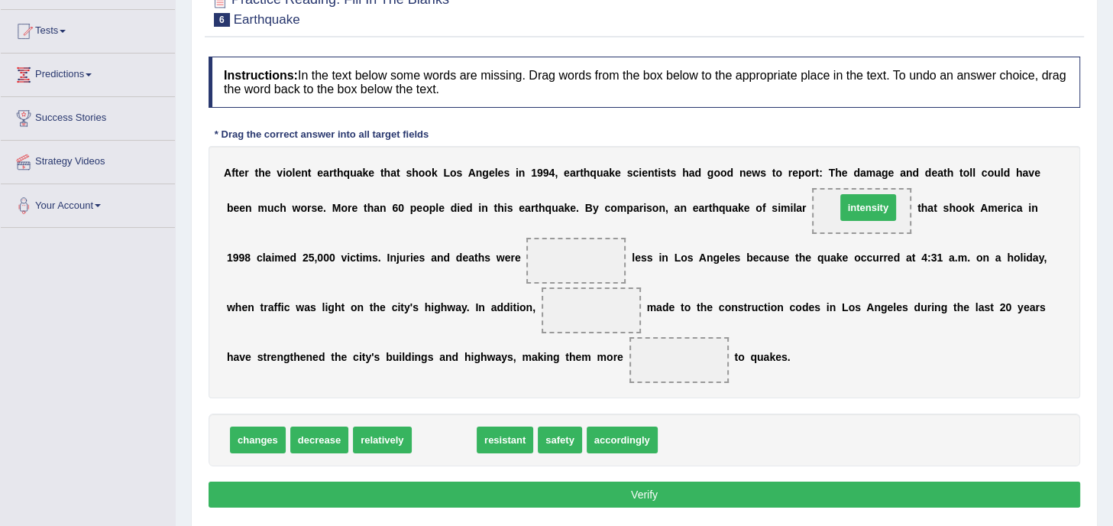
drag, startPoint x: 447, startPoint y: 434, endPoint x: 871, endPoint y: 209, distance: 480.1
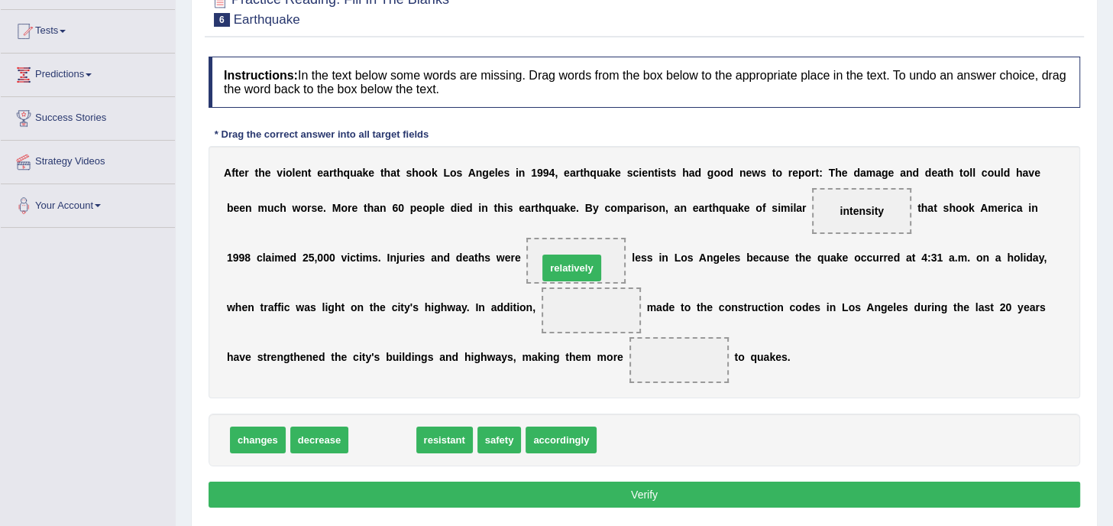
drag, startPoint x: 376, startPoint y: 441, endPoint x: 565, endPoint y: 268, distance: 256.3
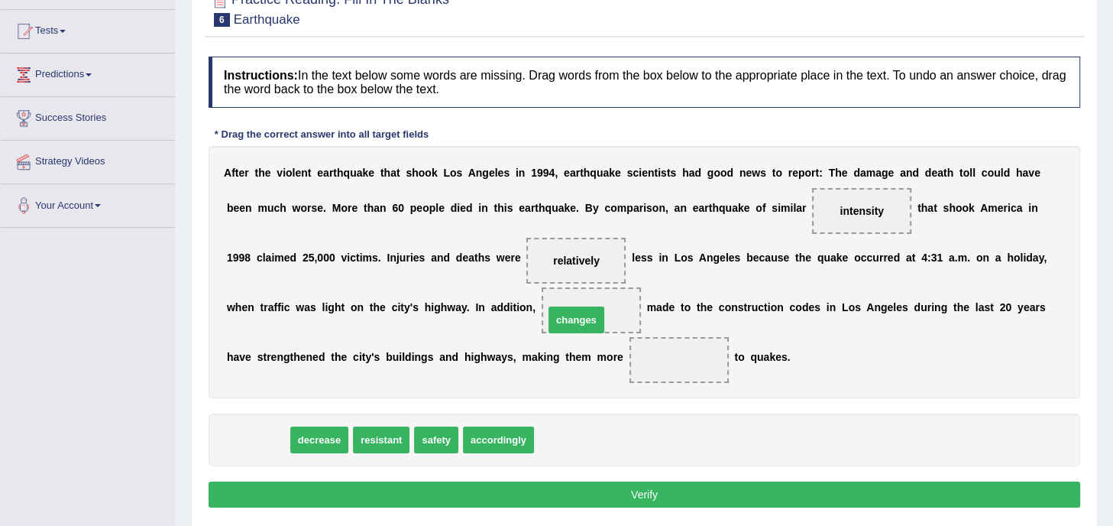
drag, startPoint x: 241, startPoint y: 435, endPoint x: 574, endPoint y: 310, distance: 355.8
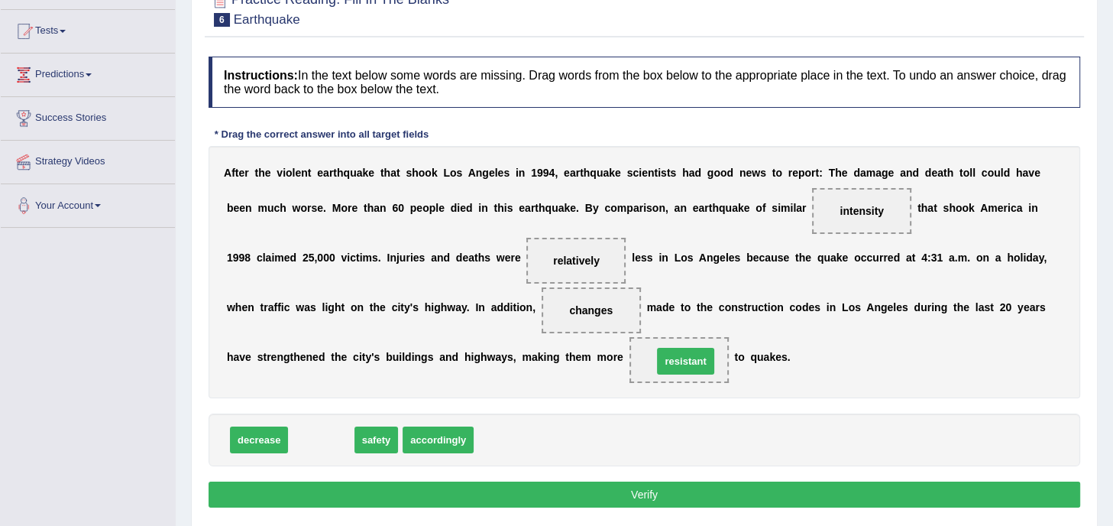
drag, startPoint x: 327, startPoint y: 437, endPoint x: 691, endPoint y: 357, distance: 372.9
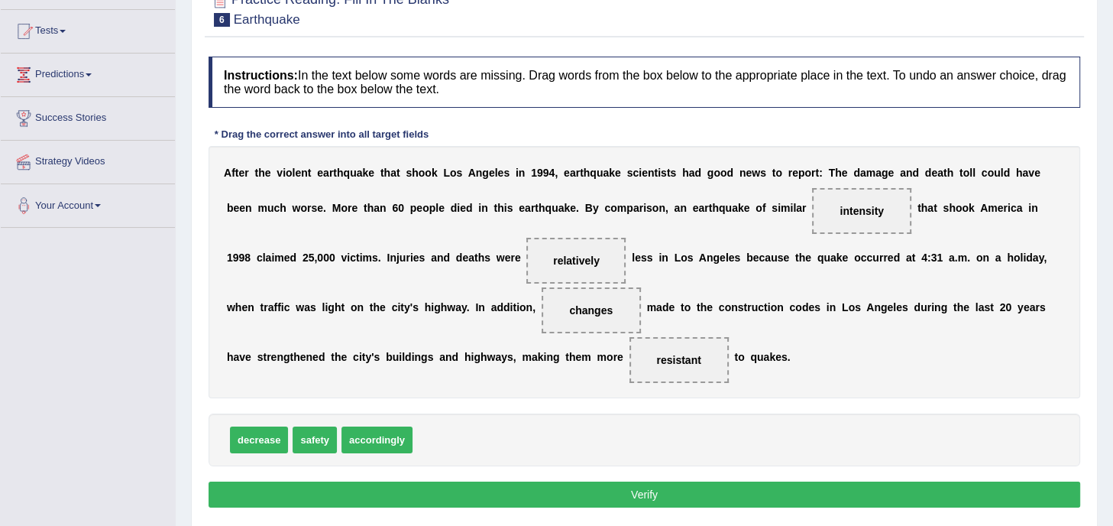
click at [651, 485] on button "Verify" at bounding box center [645, 494] width 872 height 26
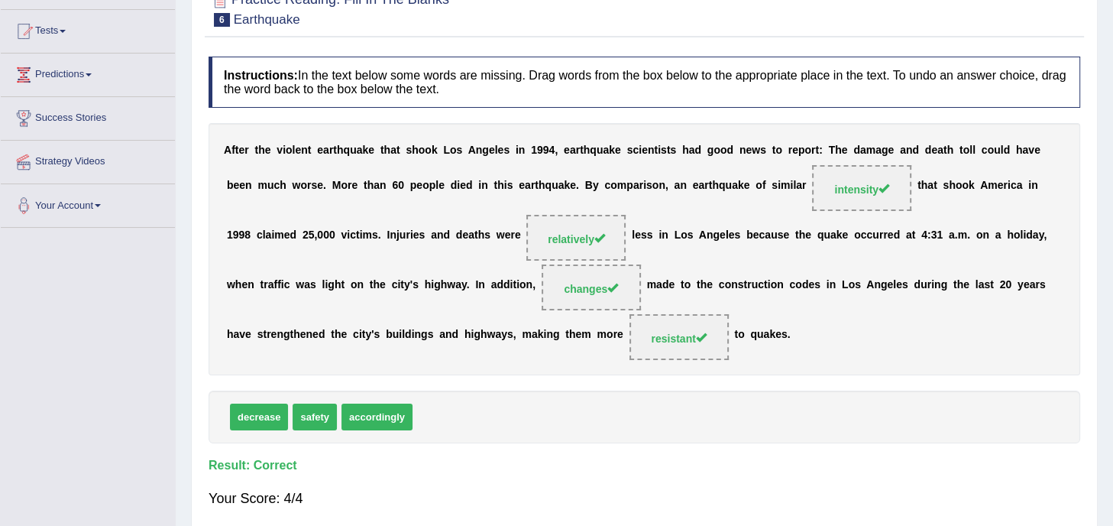
scroll to position [0, 0]
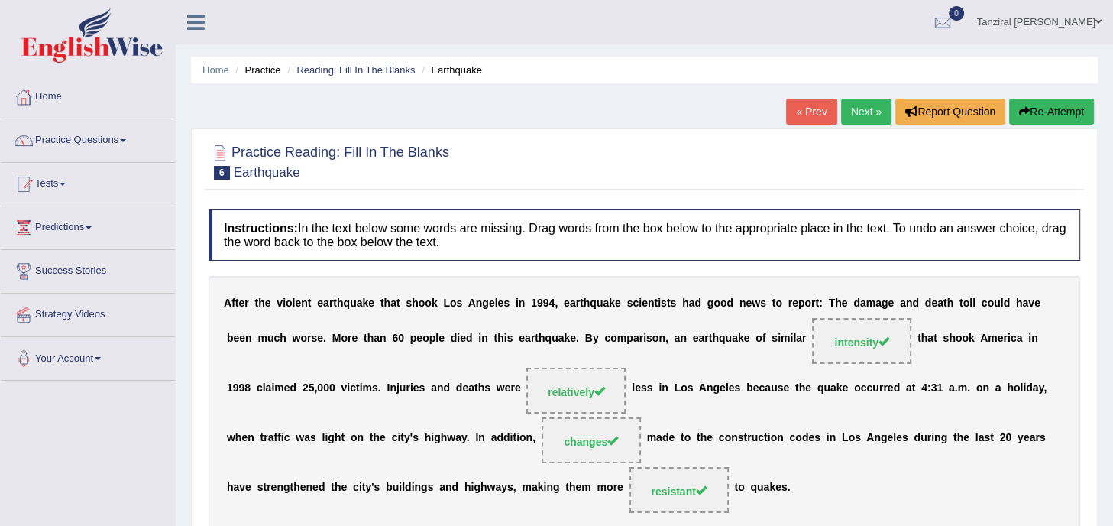
click at [862, 104] on link "Next »" at bounding box center [866, 112] width 50 height 26
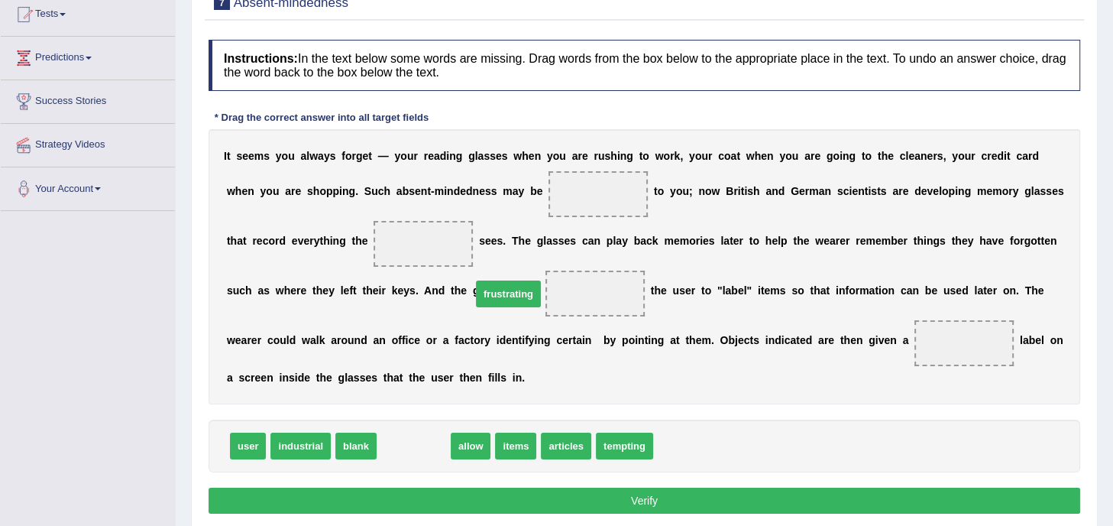
drag, startPoint x: 427, startPoint y: 443, endPoint x: 584, endPoint y: 241, distance: 255.9
click at [541, 280] on span "frustrating" at bounding box center [508, 293] width 65 height 27
drag, startPoint x: 402, startPoint y: 445, endPoint x: 562, endPoint y: 205, distance: 288.5
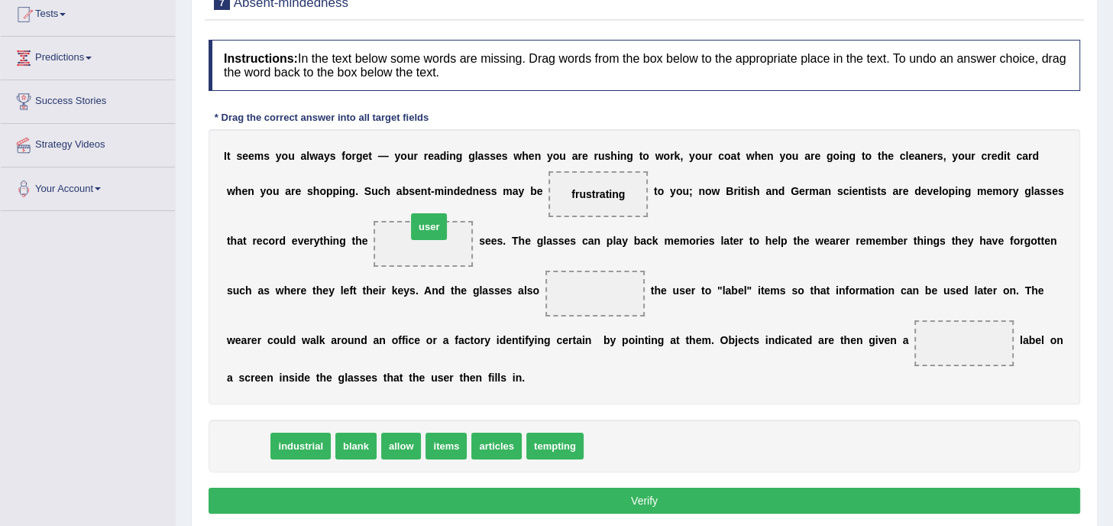
drag, startPoint x: 253, startPoint y: 442, endPoint x: 435, endPoint y: 234, distance: 276.6
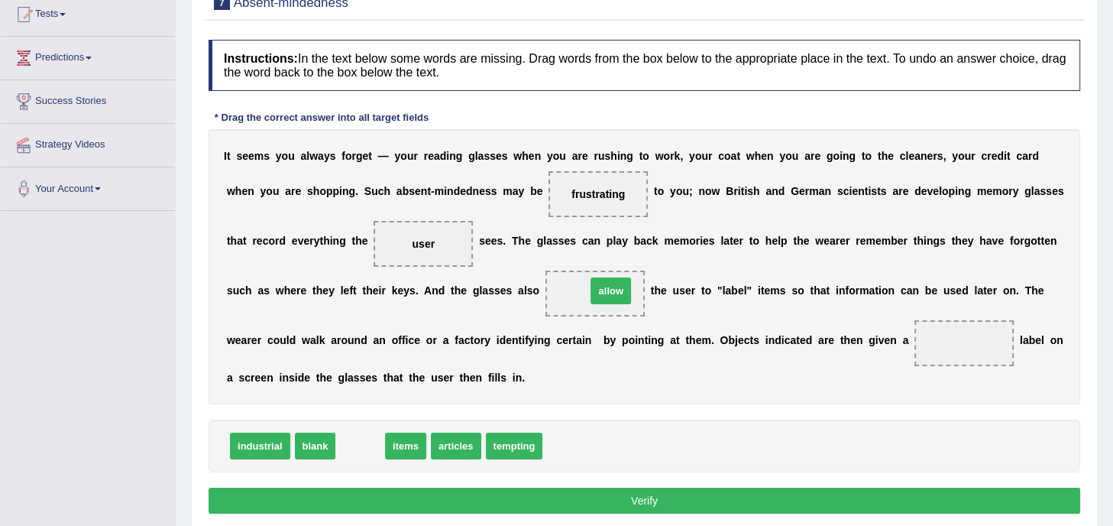
drag, startPoint x: 369, startPoint y: 445, endPoint x: 616, endPoint y: 289, distance: 291.8
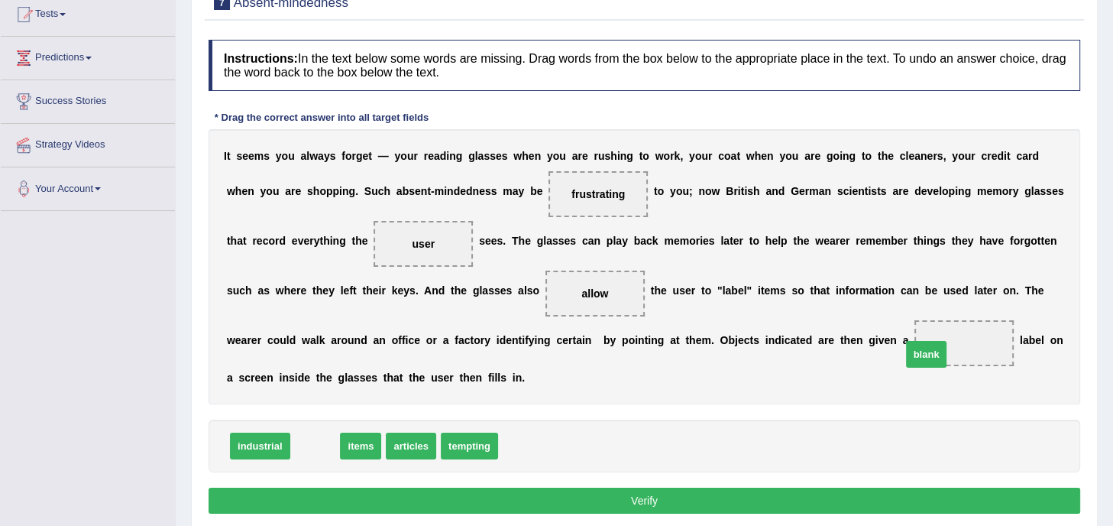
drag, startPoint x: 312, startPoint y: 442, endPoint x: 931, endPoint y: 349, distance: 626.4
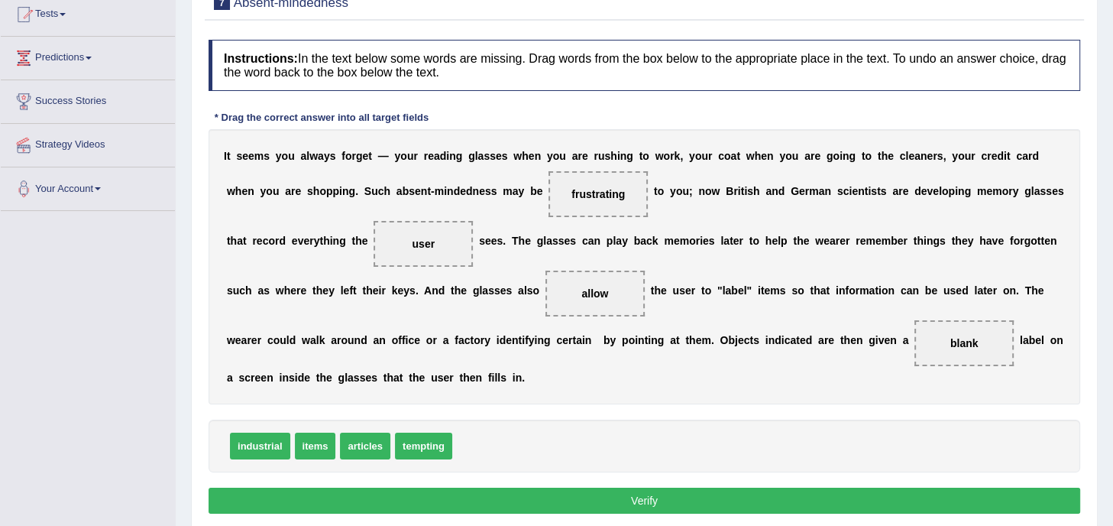
click at [657, 496] on button "Verify" at bounding box center [645, 500] width 872 height 26
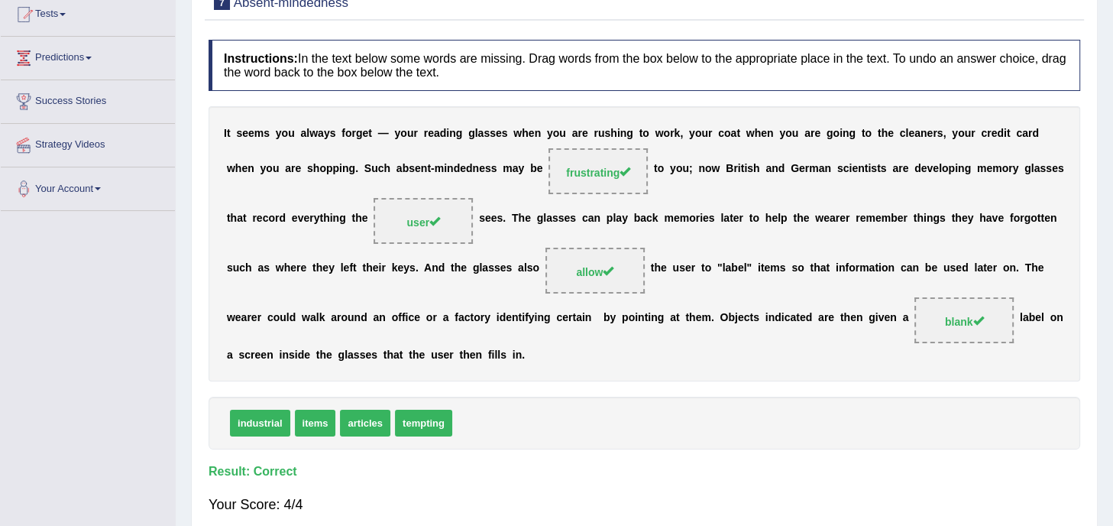
scroll to position [12, 0]
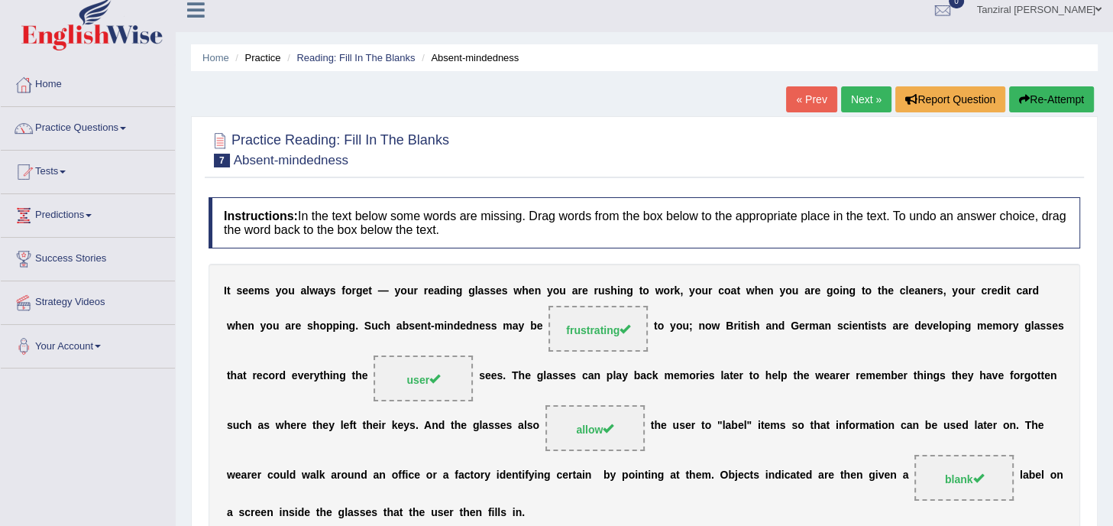
click at [859, 89] on link "Next »" at bounding box center [866, 99] width 50 height 26
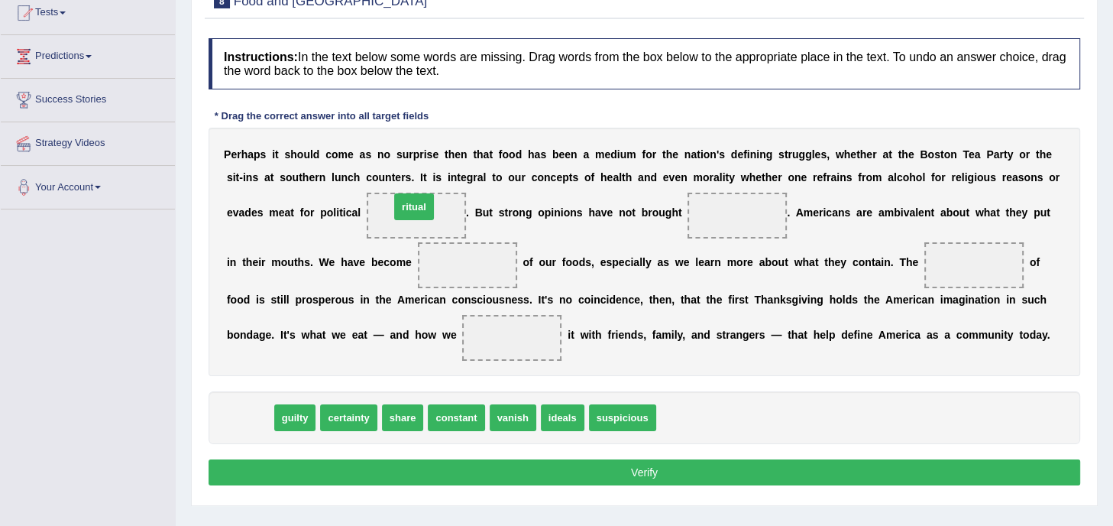
drag, startPoint x: 259, startPoint y: 411, endPoint x: 425, endPoint y: 201, distance: 267.6
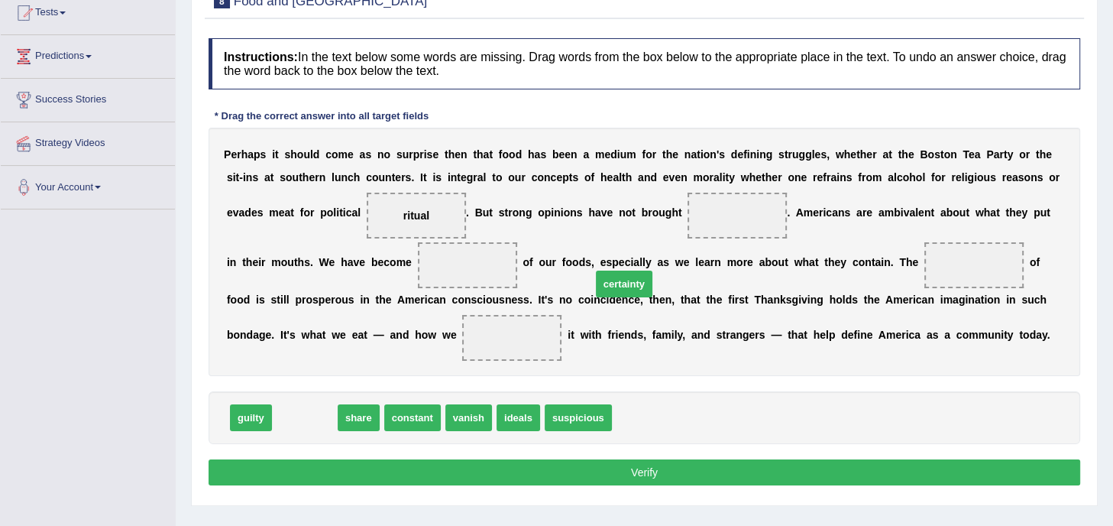
drag, startPoint x: 310, startPoint y: 413, endPoint x: 766, endPoint y: 221, distance: 495.0
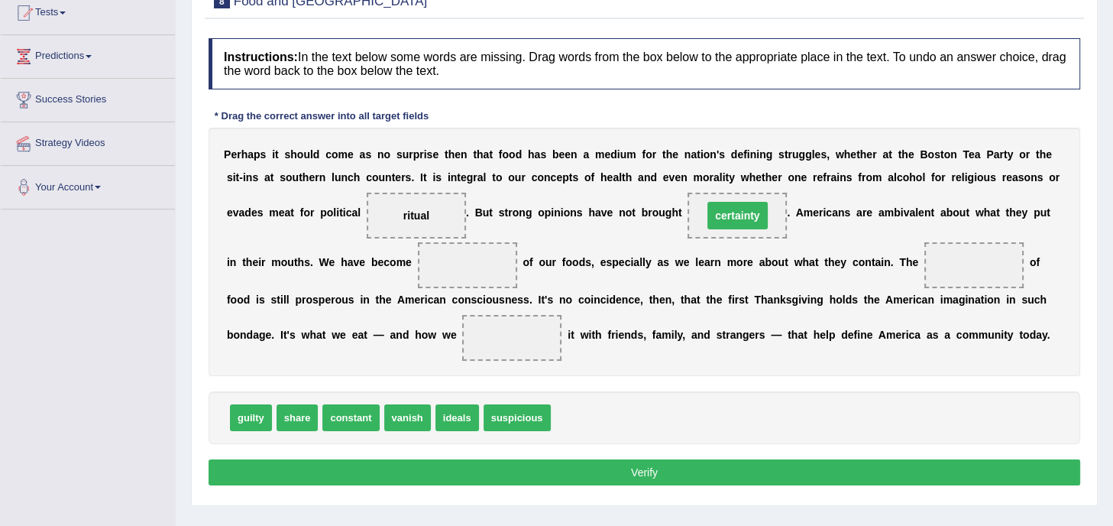
click at [766, 221] on span "certainty" at bounding box center [737, 215] width 60 height 27
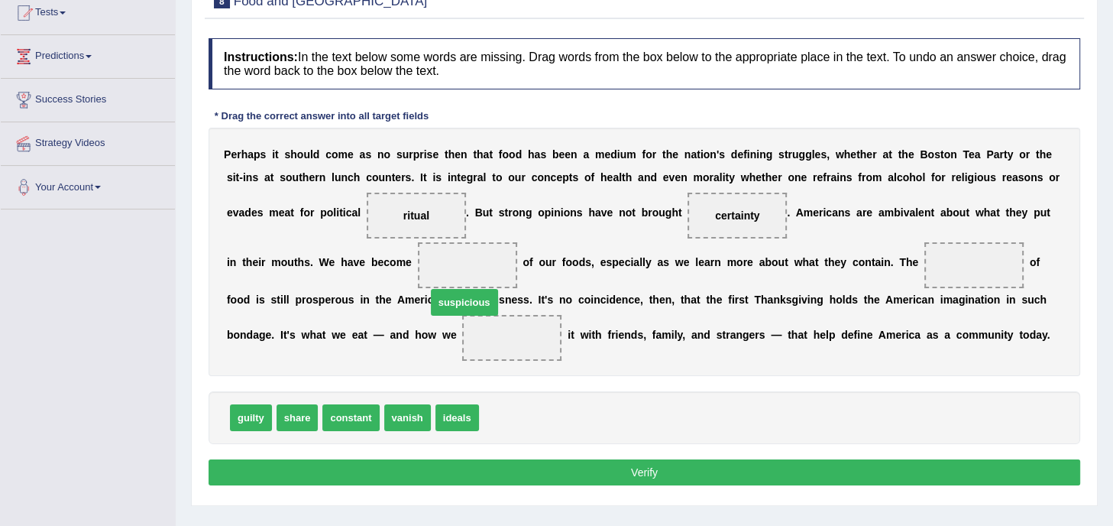
drag, startPoint x: 523, startPoint y: 421, endPoint x: 471, endPoint y: 289, distance: 141.6
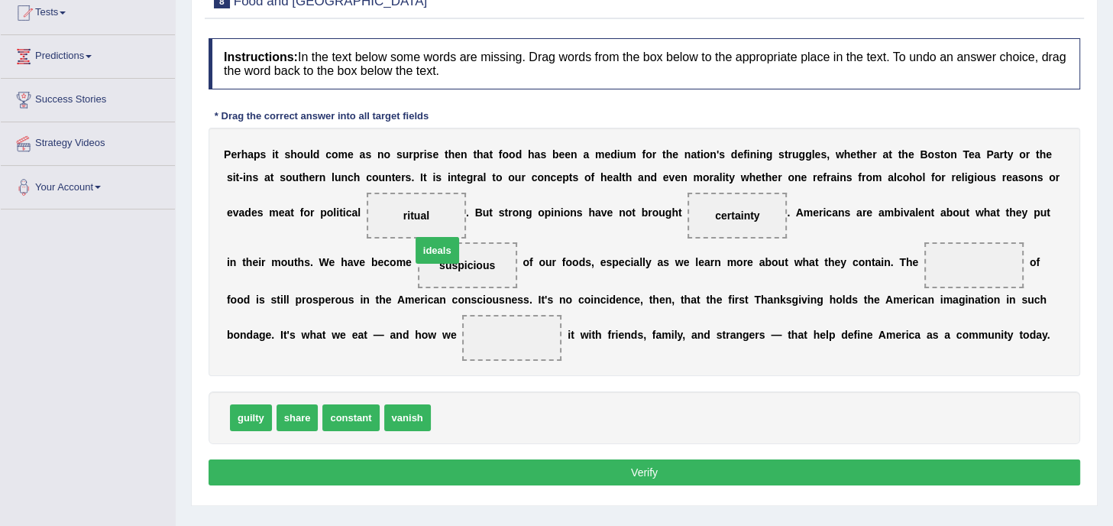
drag, startPoint x: 446, startPoint y: 419, endPoint x: 417, endPoint y: 225, distance: 196.2
click at [417, 225] on span "ideals" at bounding box center [416, 215] width 46 height 27
drag, startPoint x: 449, startPoint y: 412, endPoint x: 966, endPoint y: 249, distance: 542.1
drag, startPoint x: 303, startPoint y: 414, endPoint x: 513, endPoint y: 348, distance: 220.3
click at [577, 476] on button "Verify" at bounding box center [645, 472] width 872 height 26
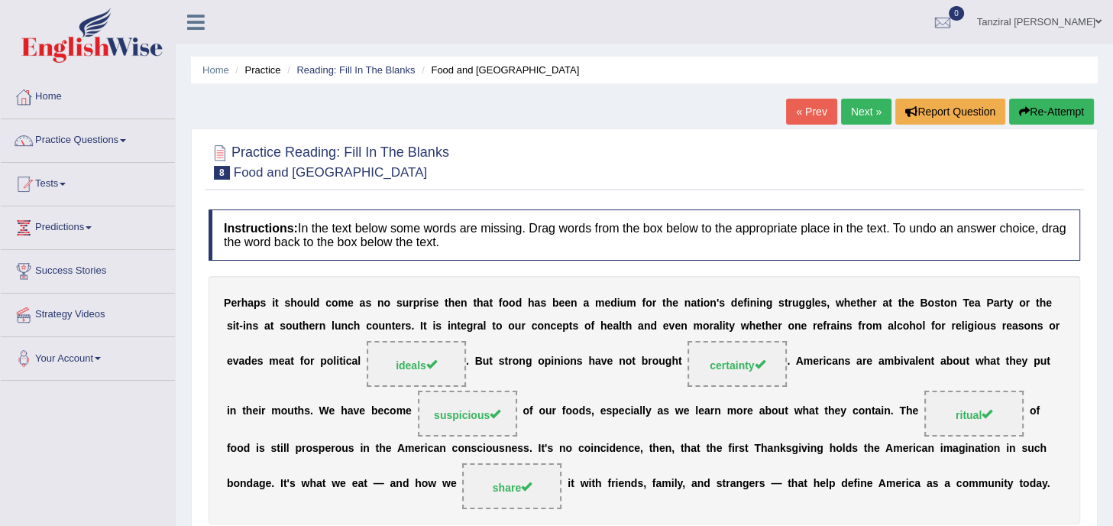
click at [863, 114] on link "Next »" at bounding box center [866, 112] width 50 height 26
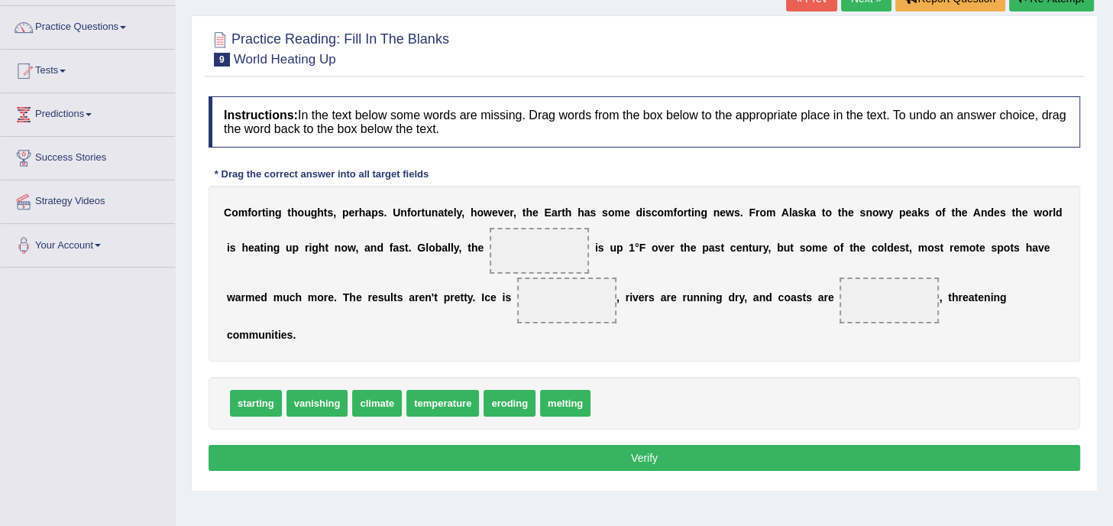
scroll to position [115, 0]
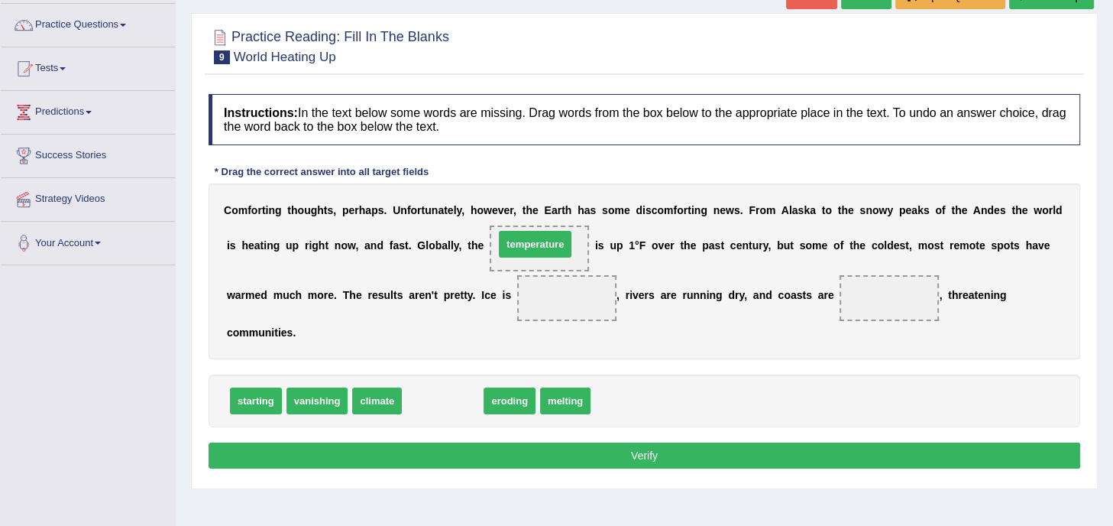
drag, startPoint x: 449, startPoint y: 395, endPoint x: 544, endPoint y: 234, distance: 186.9
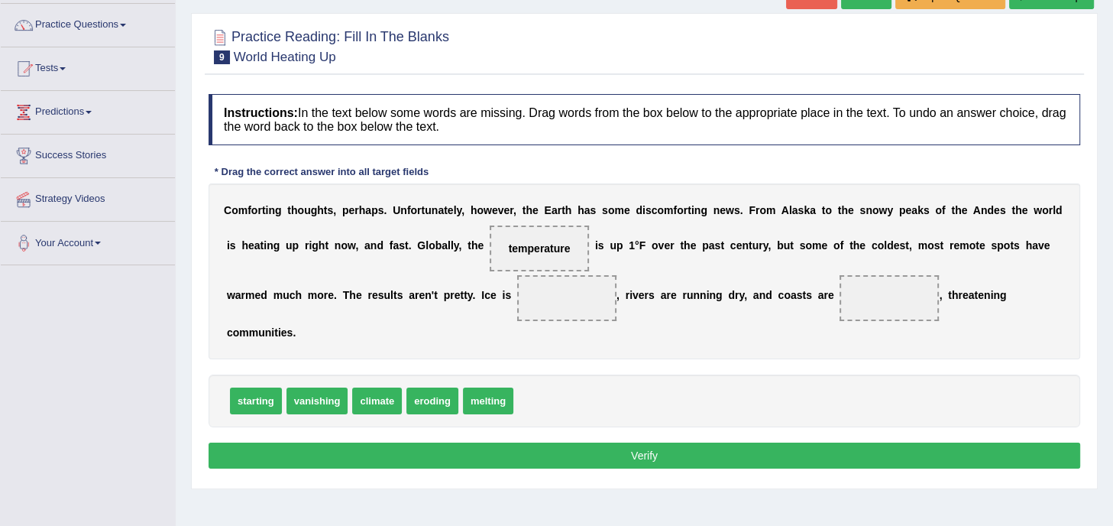
drag, startPoint x: 486, startPoint y: 396, endPoint x: 581, endPoint y: 282, distance: 148.6
drag, startPoint x: 479, startPoint y: 395, endPoint x: 560, endPoint y: 286, distance: 135.4
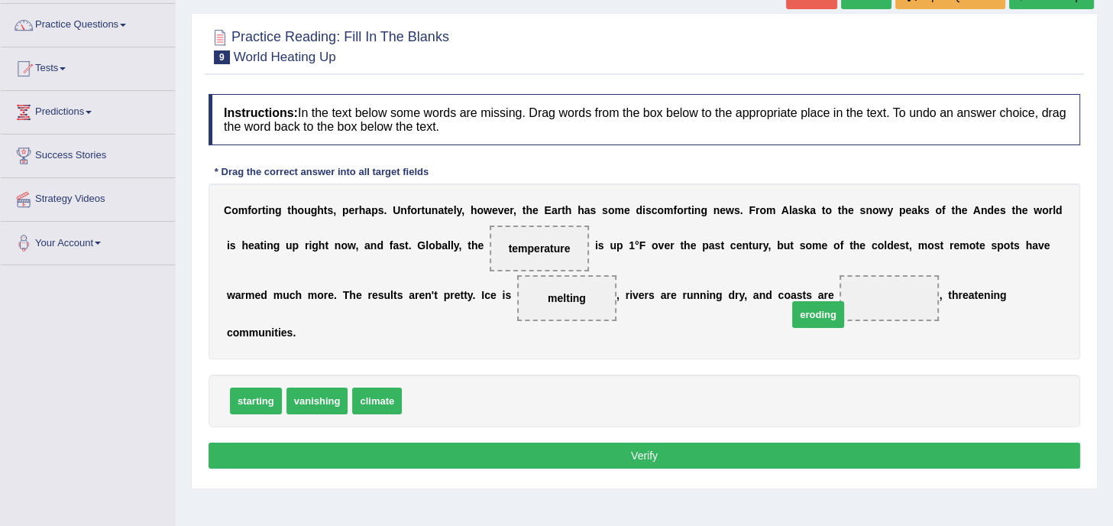
drag, startPoint x: 434, startPoint y: 399, endPoint x: 877, endPoint y: 293, distance: 455.6
click at [639, 454] on button "Verify" at bounding box center [645, 455] width 872 height 26
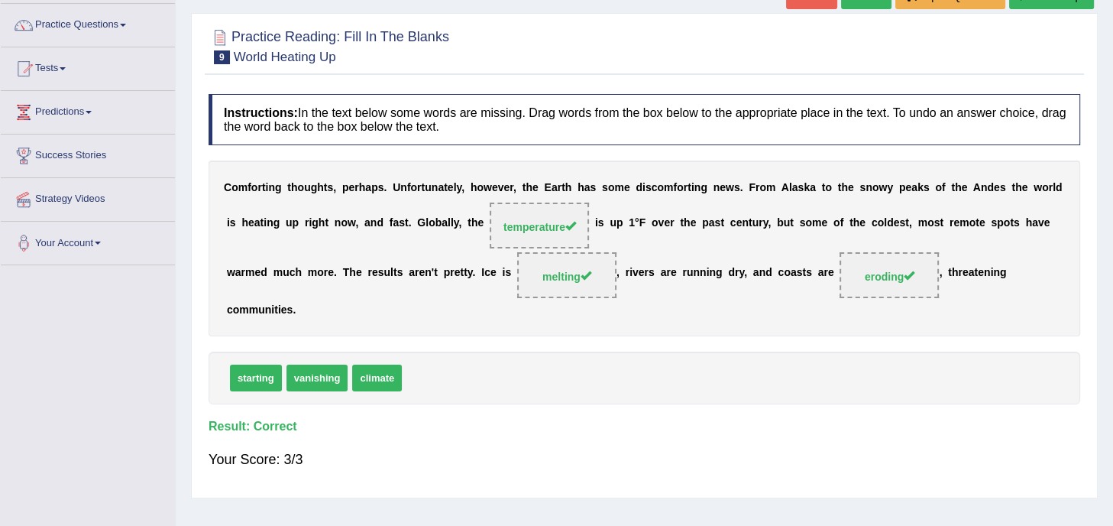
scroll to position [0, 0]
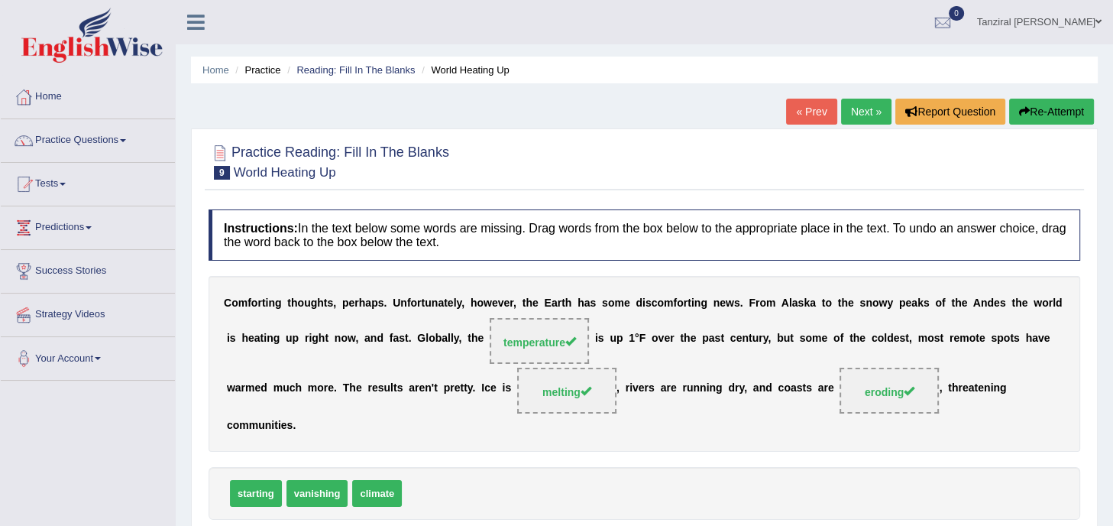
click at [865, 108] on link "Next »" at bounding box center [866, 112] width 50 height 26
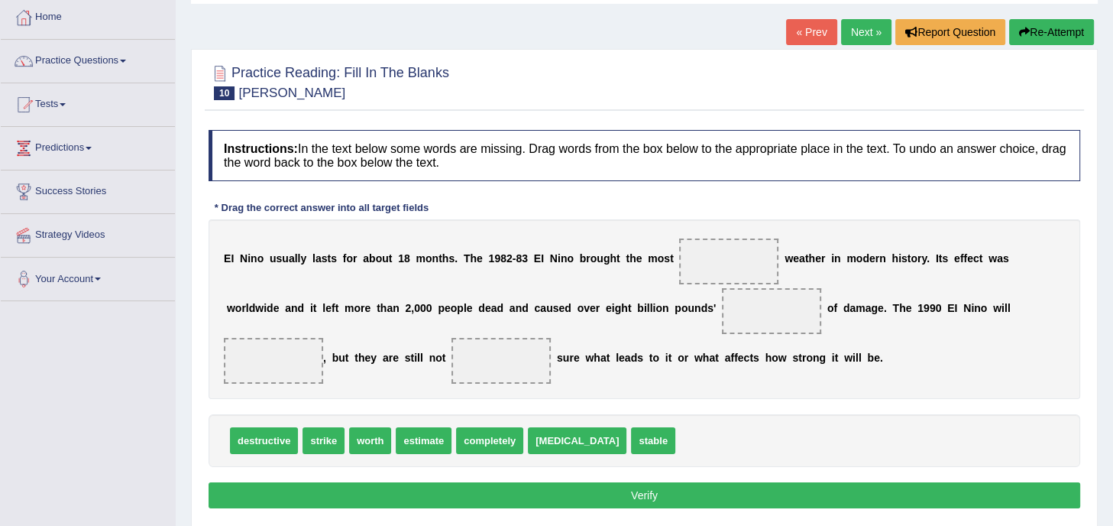
scroll to position [82, 0]
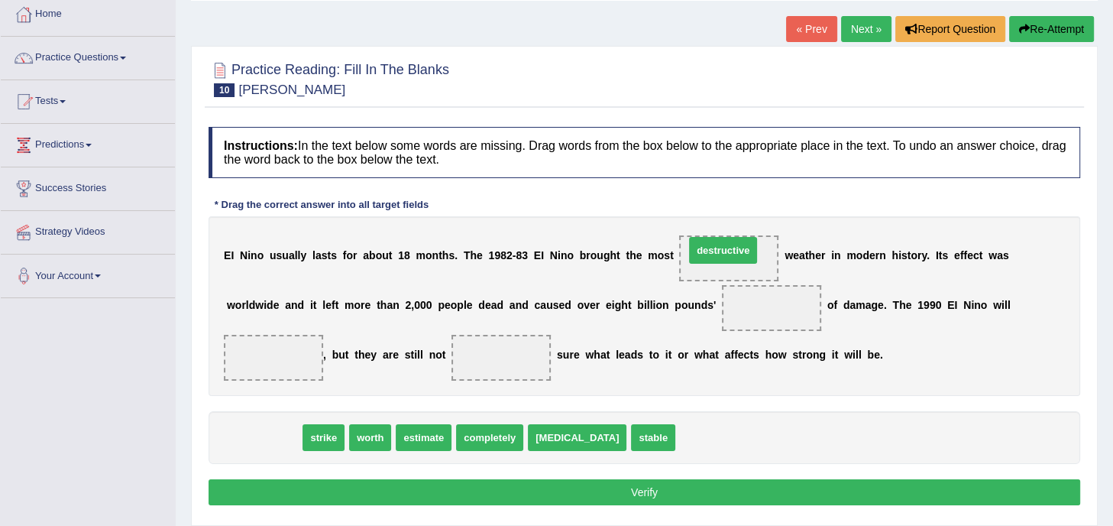
drag, startPoint x: 253, startPoint y: 431, endPoint x: 713, endPoint y: 245, distance: 496.6
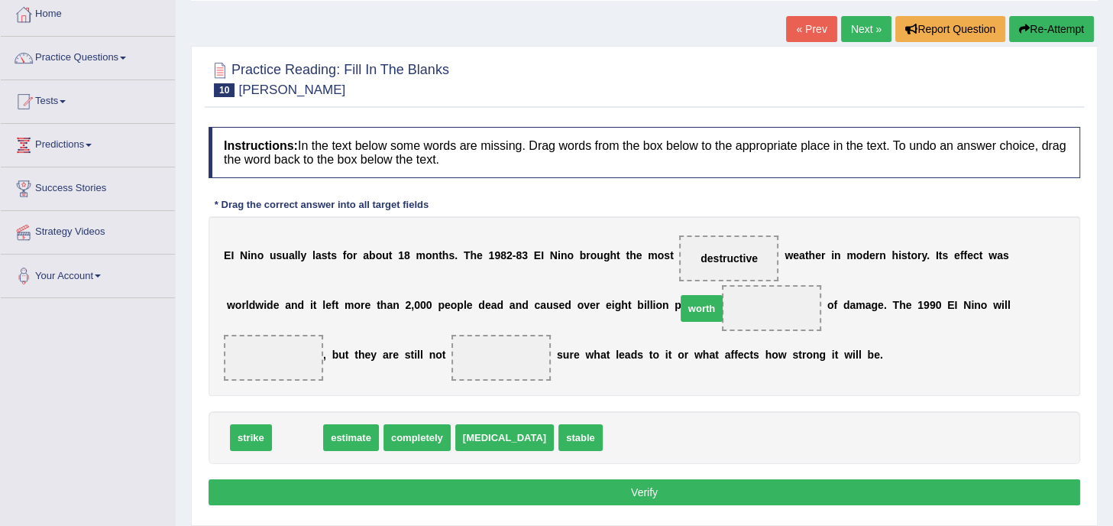
drag, startPoint x: 293, startPoint y: 432, endPoint x: 751, endPoint y: 304, distance: 475.9
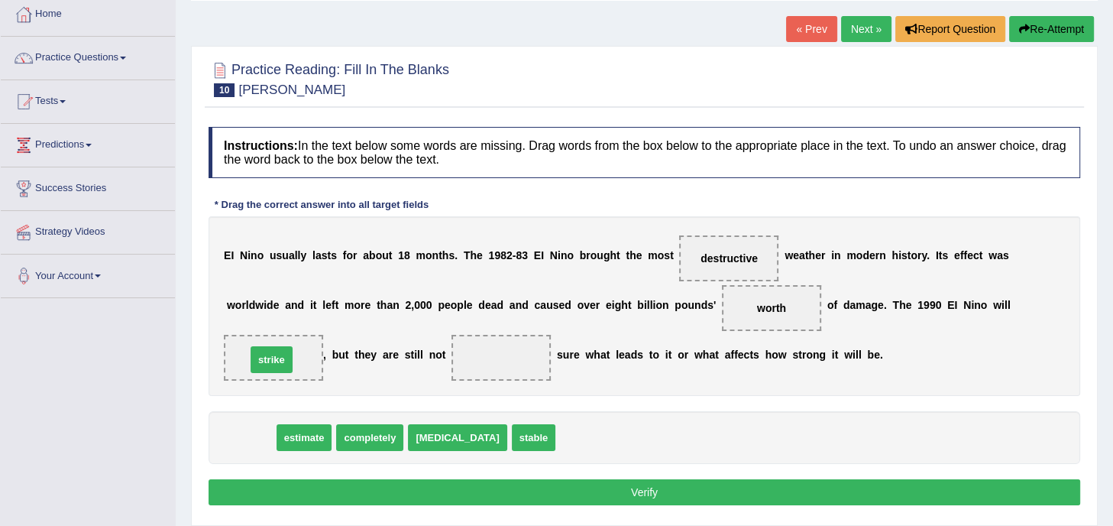
drag, startPoint x: 257, startPoint y: 436, endPoint x: 277, endPoint y: 357, distance: 81.3
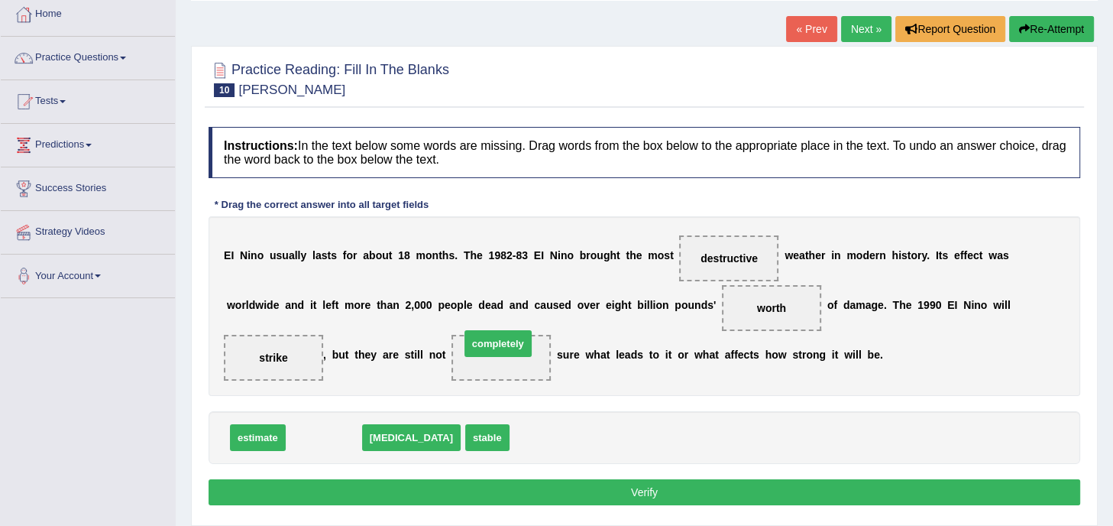
drag, startPoint x: 302, startPoint y: 437, endPoint x: 479, endPoint y: 348, distance: 197.4
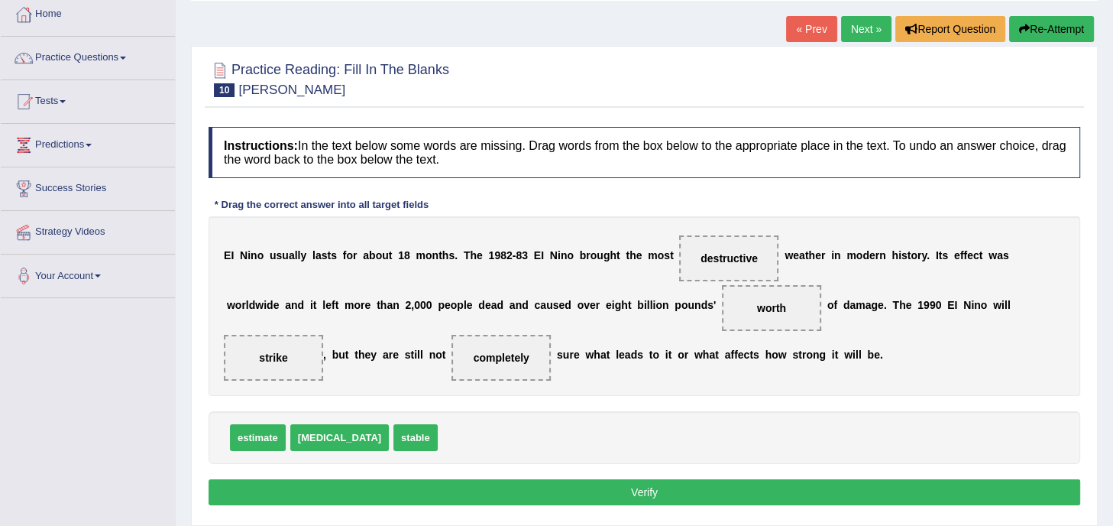
click at [636, 493] on button "Verify" at bounding box center [645, 492] width 872 height 26
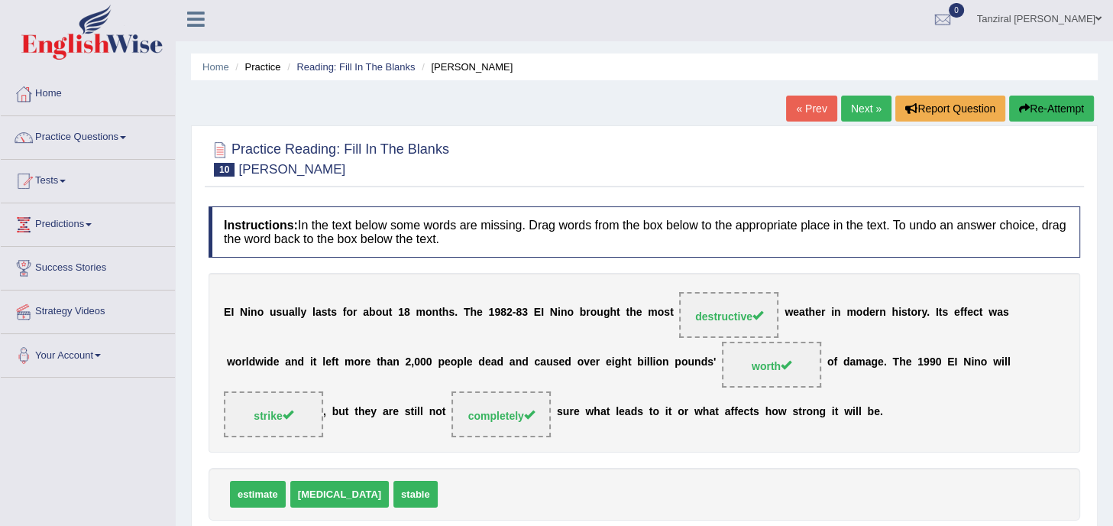
scroll to position [0, 0]
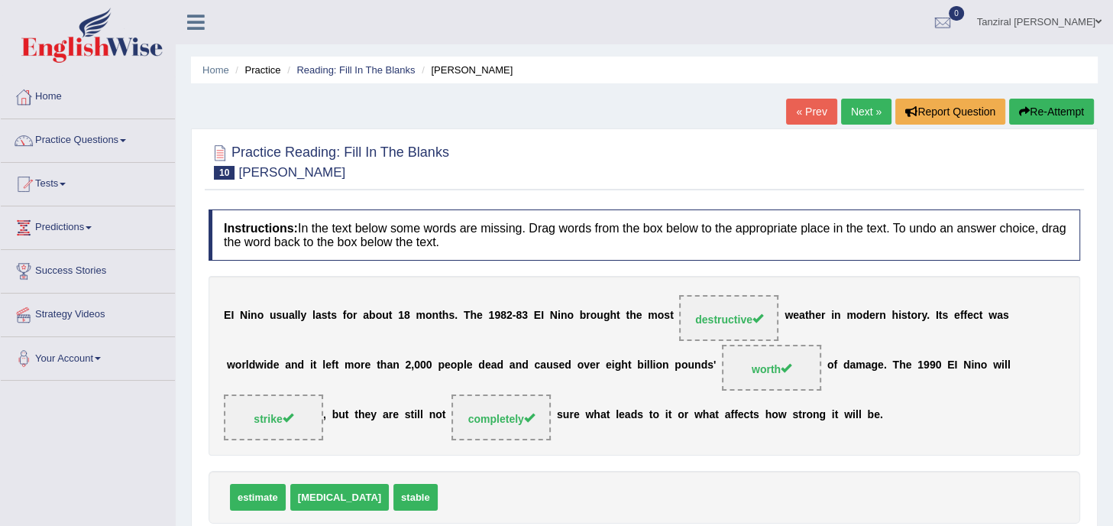
click at [856, 113] on link "Next »" at bounding box center [866, 112] width 50 height 26
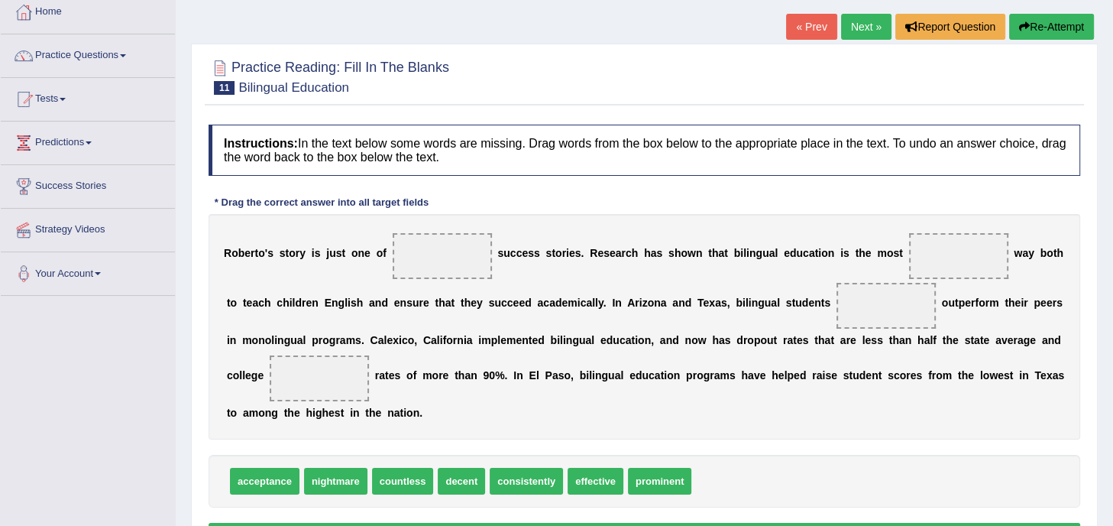
scroll to position [86, 0]
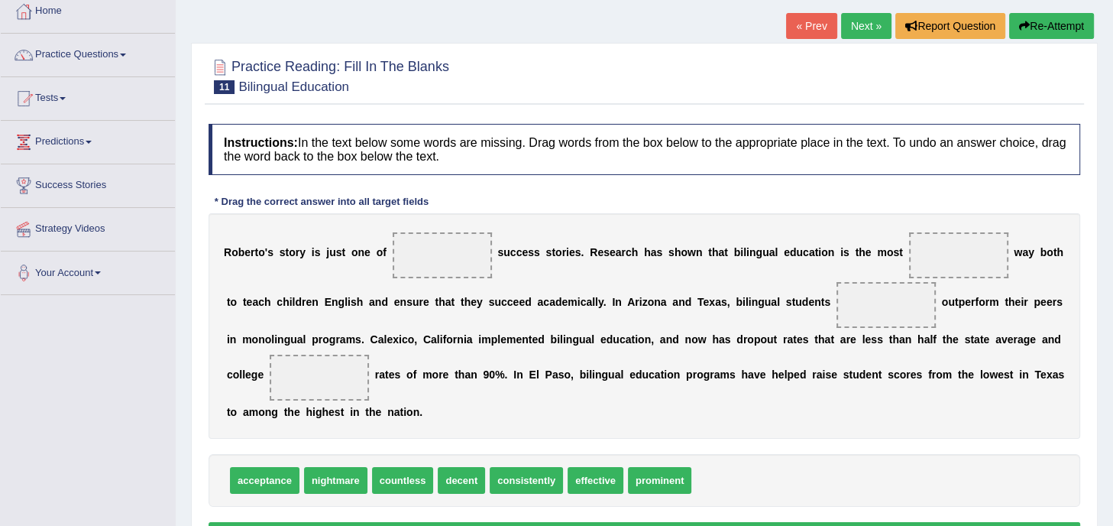
drag, startPoint x: 415, startPoint y: 480, endPoint x: 448, endPoint y: 296, distance: 187.1
click at [434, 467] on span "countless" at bounding box center [403, 480] width 62 height 27
drag, startPoint x: 402, startPoint y: 477, endPoint x: 441, endPoint y: 247, distance: 233.2
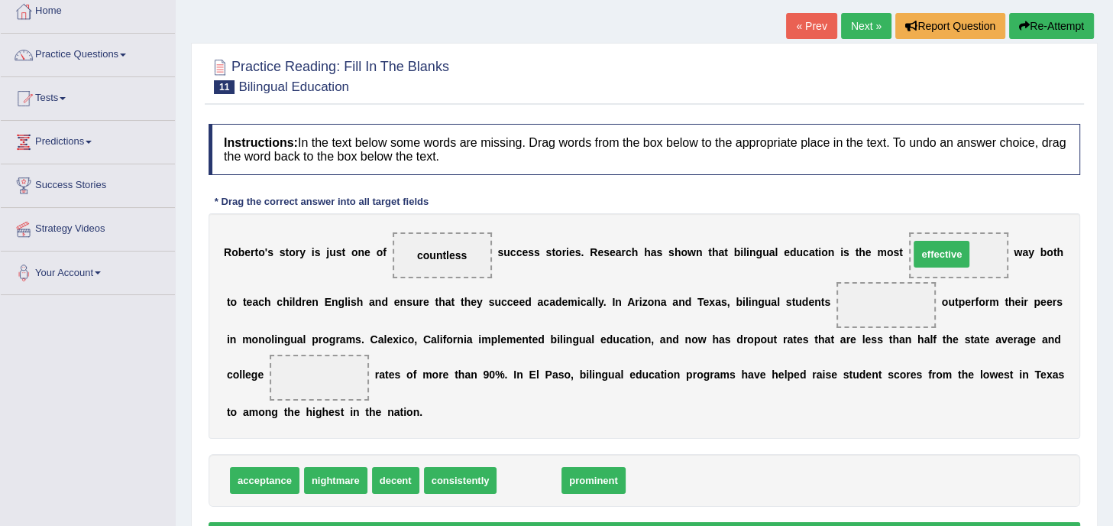
drag, startPoint x: 522, startPoint y: 474, endPoint x: 944, endPoint y: 244, distance: 480.3
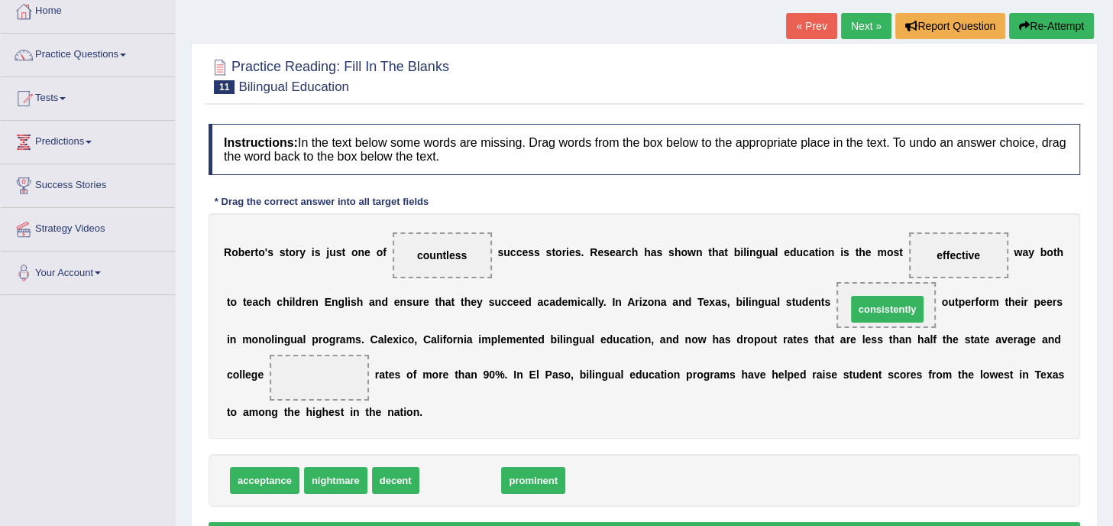
drag, startPoint x: 480, startPoint y: 482, endPoint x: 908, endPoint y: 311, distance: 460.7
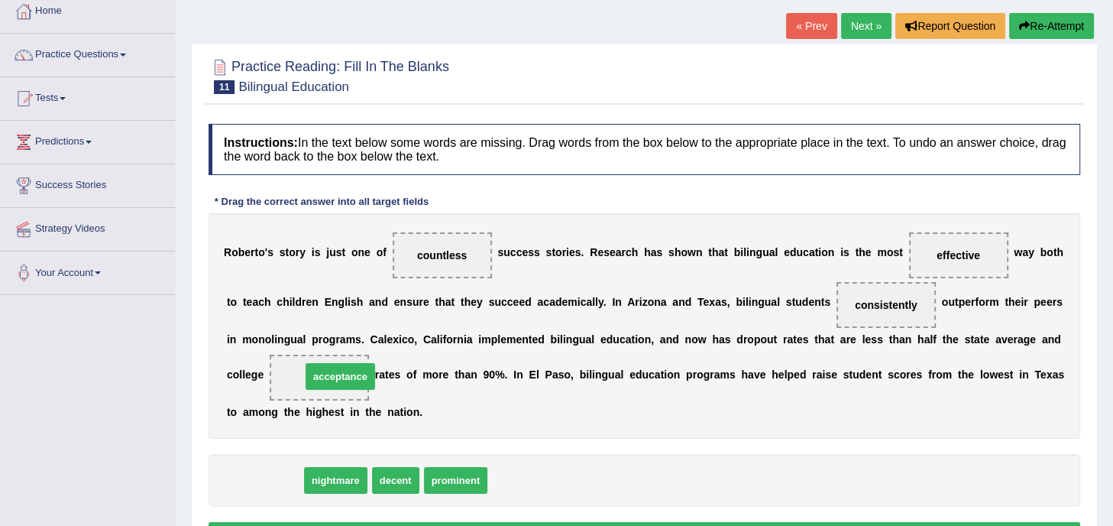
drag, startPoint x: 249, startPoint y: 478, endPoint x: 325, endPoint y: 374, distance: 128.5
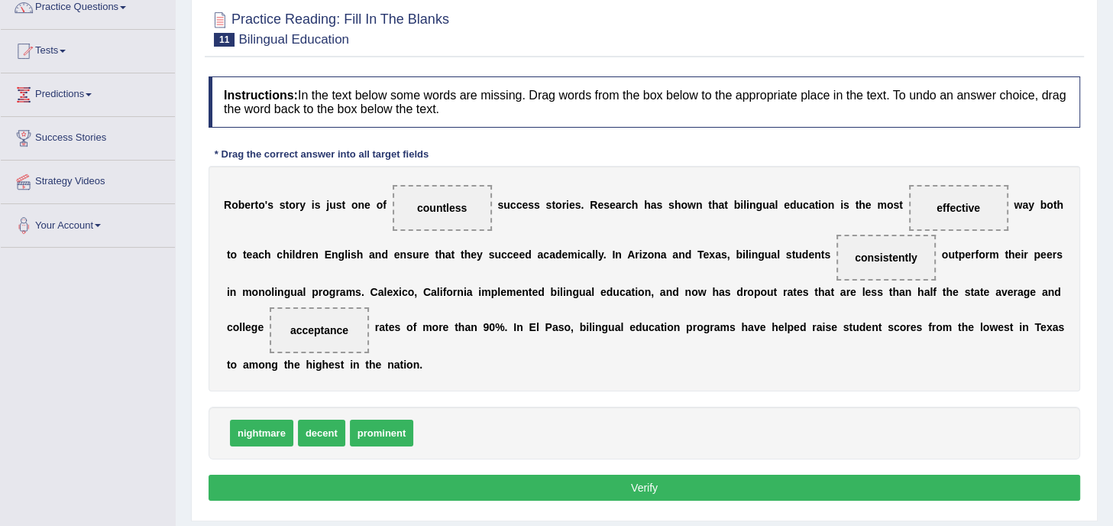
scroll to position [134, 0]
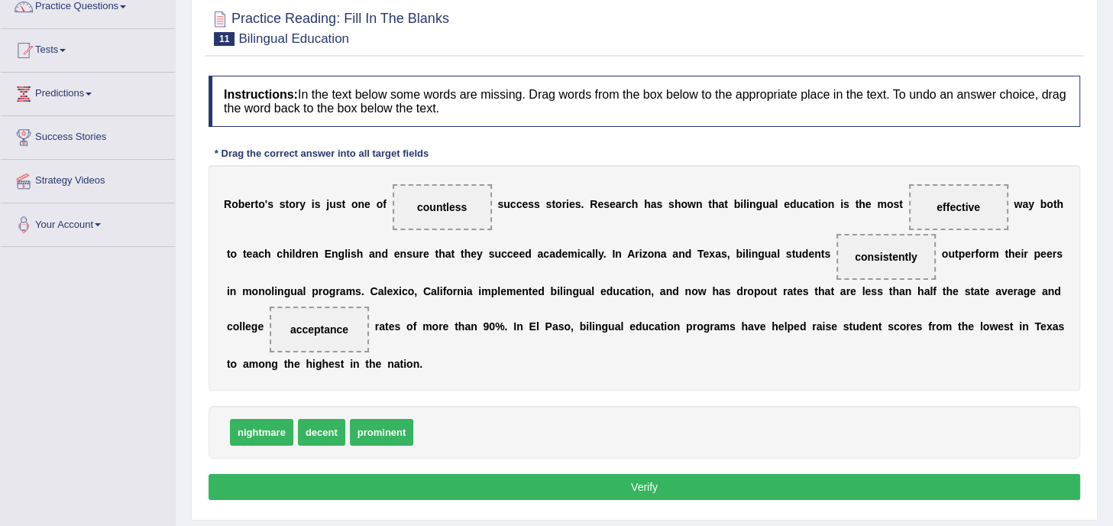
click at [608, 480] on button "Verify" at bounding box center [645, 487] width 872 height 26
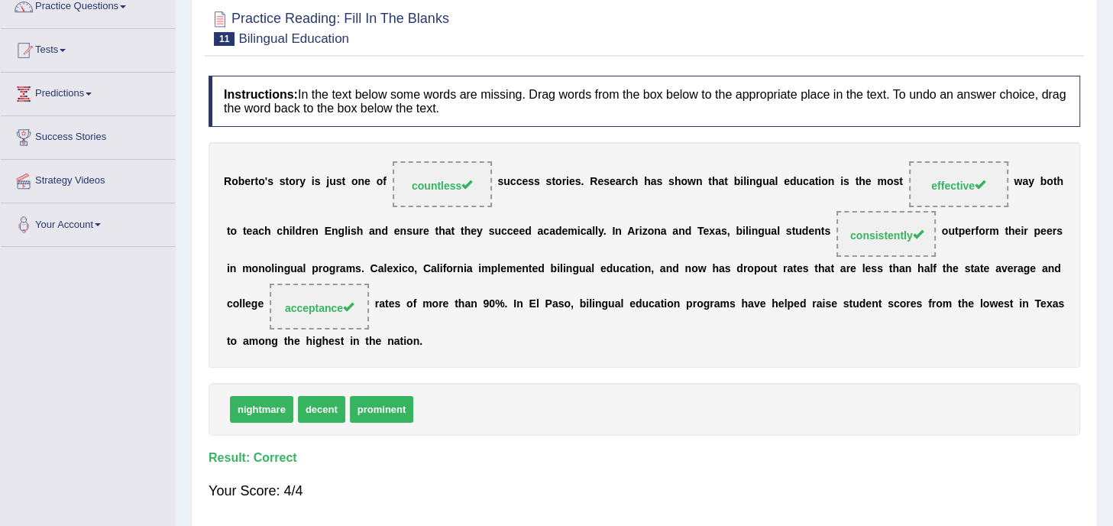
scroll to position [0, 0]
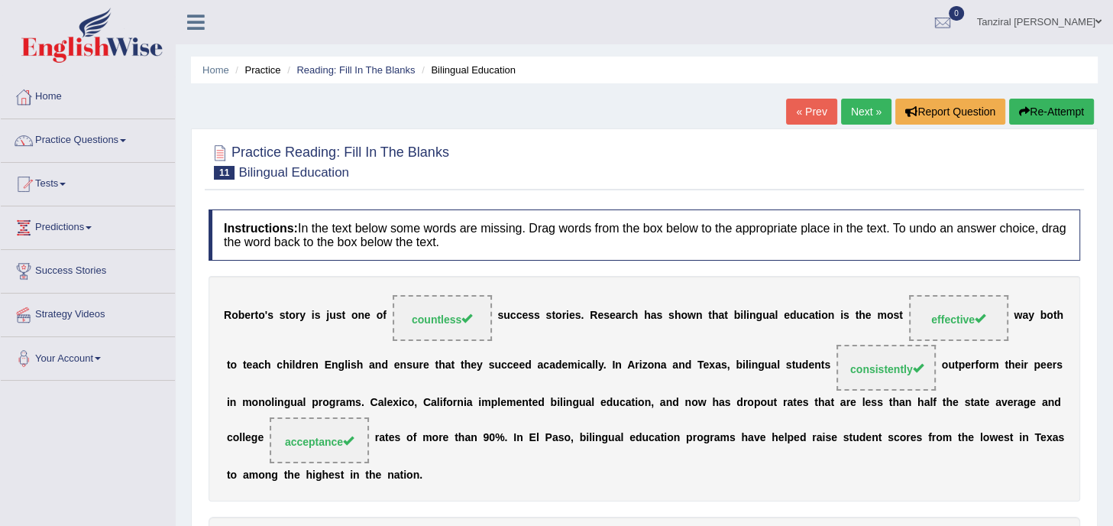
click at [864, 118] on link "Next »" at bounding box center [866, 112] width 50 height 26
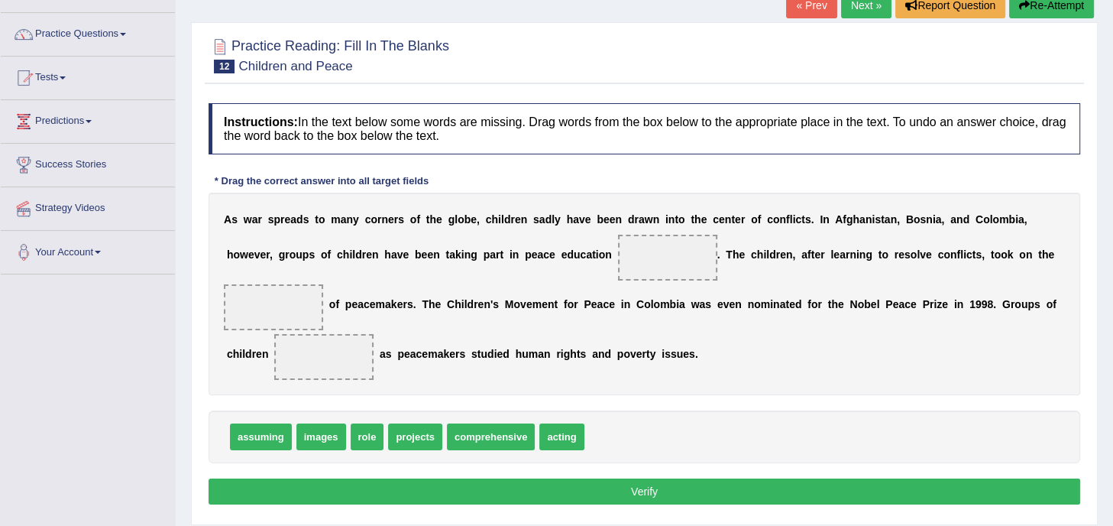
scroll to position [107, 0]
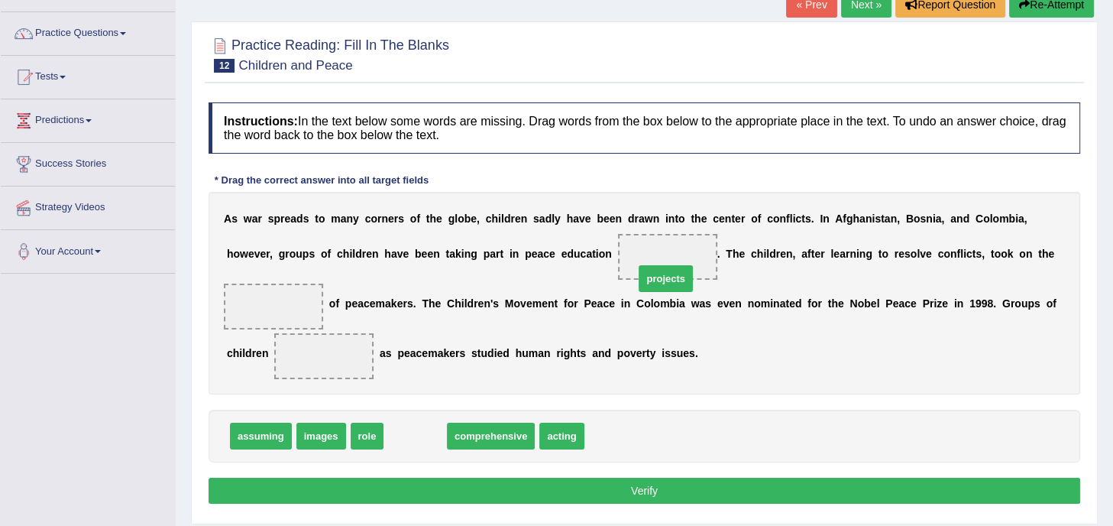
drag, startPoint x: 394, startPoint y: 435, endPoint x: 646, endPoint y: 268, distance: 302.1
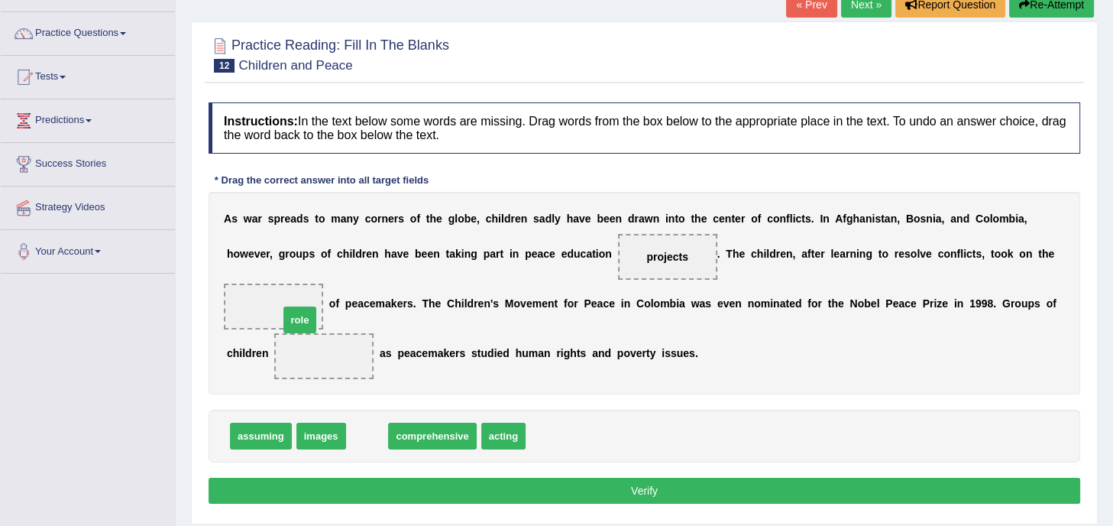
drag, startPoint x: 367, startPoint y: 439, endPoint x: 289, endPoint y: 301, distance: 158.7
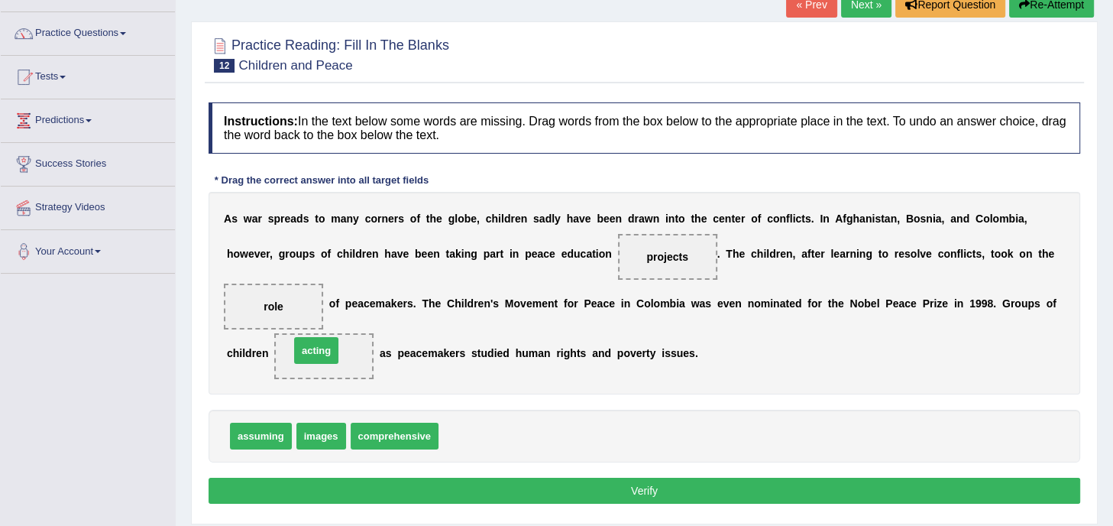
drag, startPoint x: 464, startPoint y: 437, endPoint x: 315, endPoint y: 350, distance: 173.2
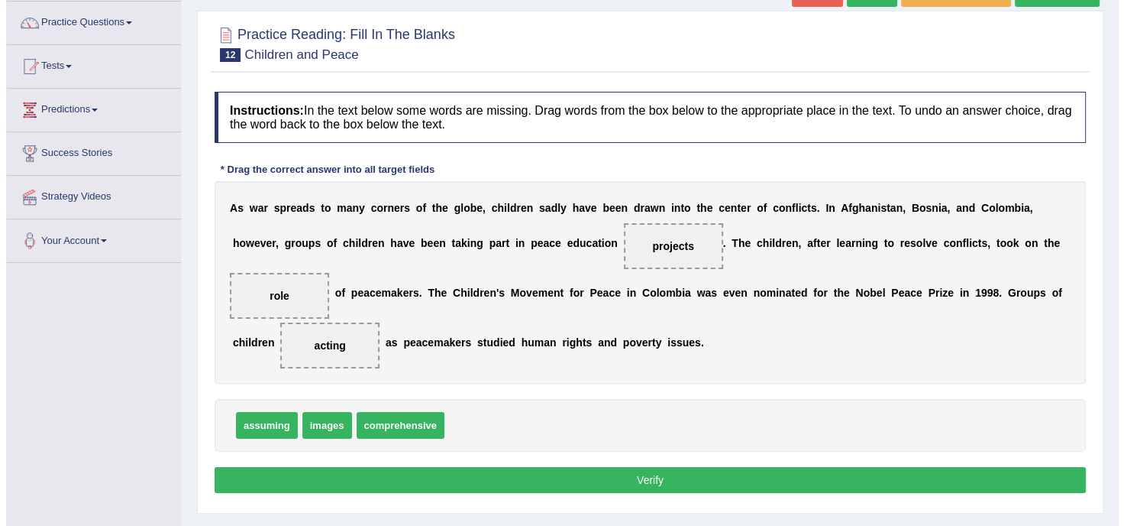
scroll to position [122, 0]
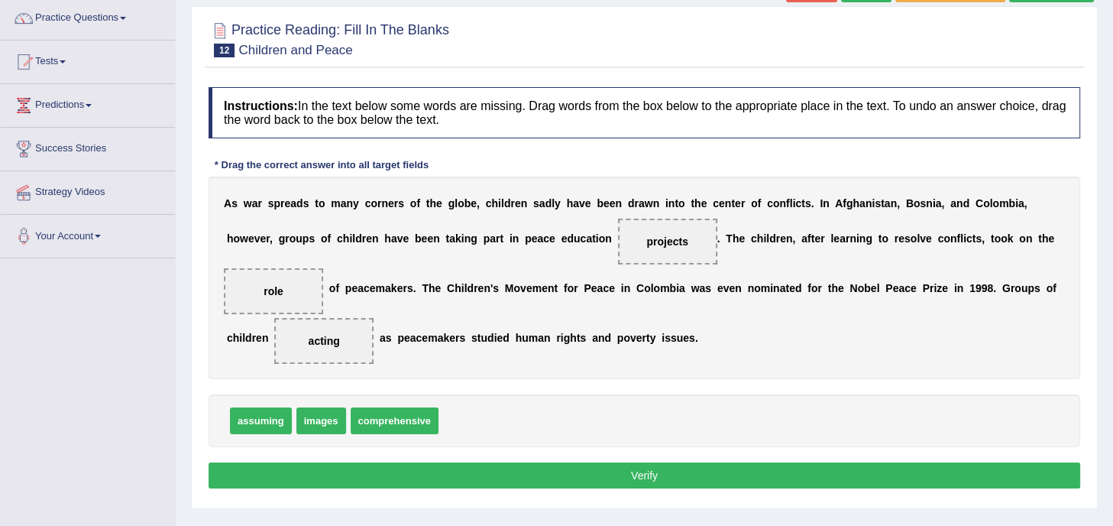
click at [613, 466] on button "Verify" at bounding box center [645, 475] width 872 height 26
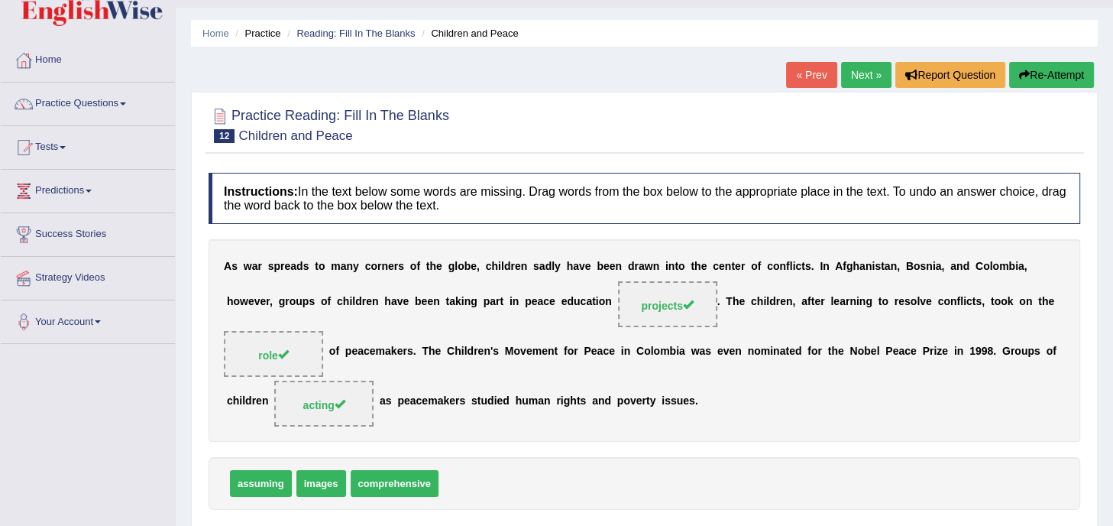
scroll to position [35, 0]
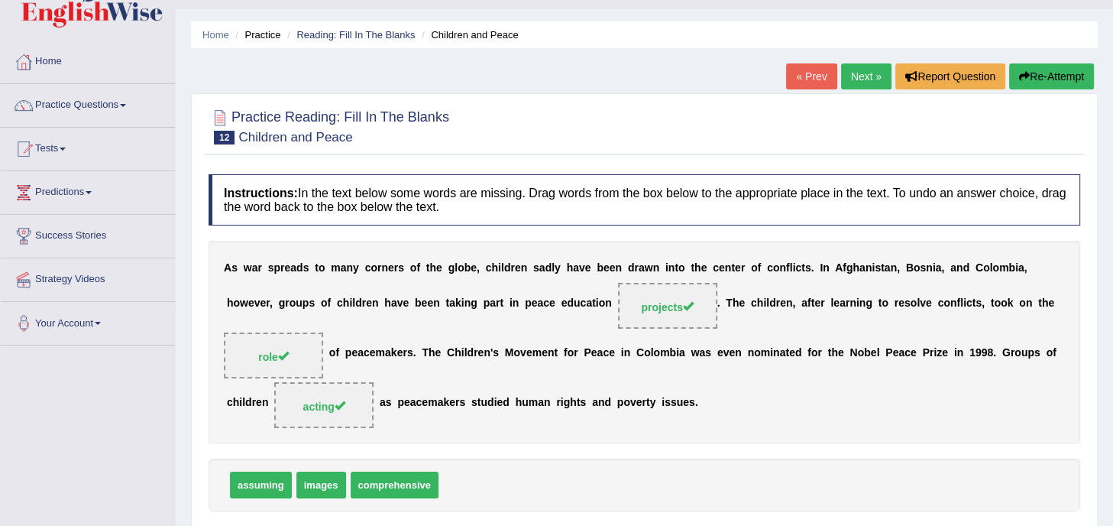
click at [865, 82] on link "Next »" at bounding box center [866, 76] width 50 height 26
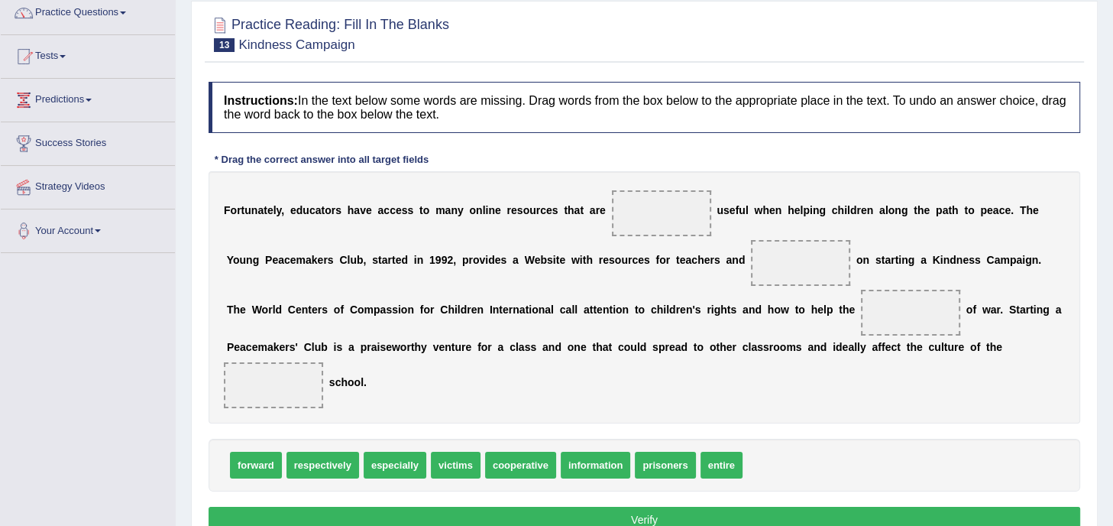
scroll to position [140, 0]
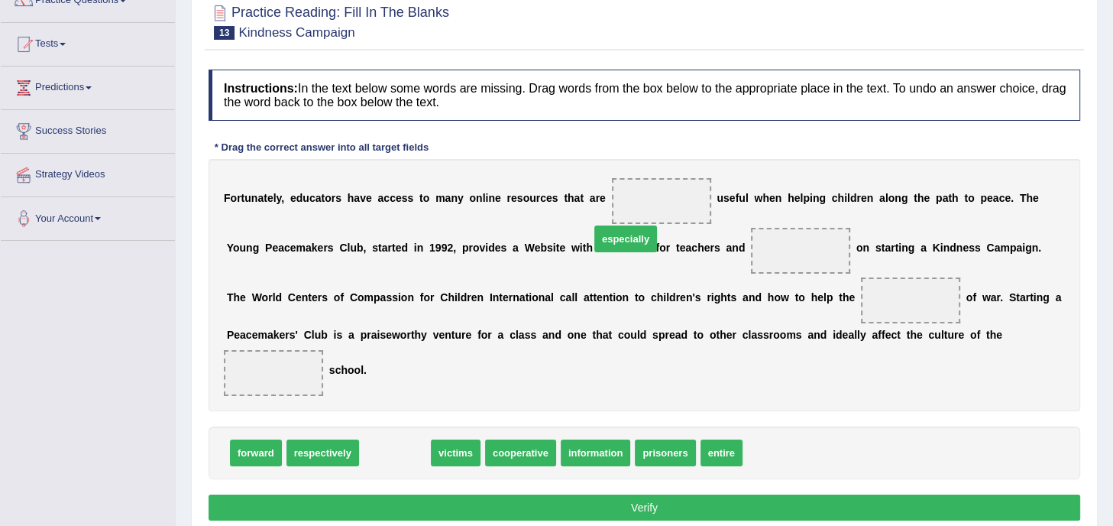
drag, startPoint x: 388, startPoint y: 449, endPoint x: 643, endPoint y: 207, distance: 351.7
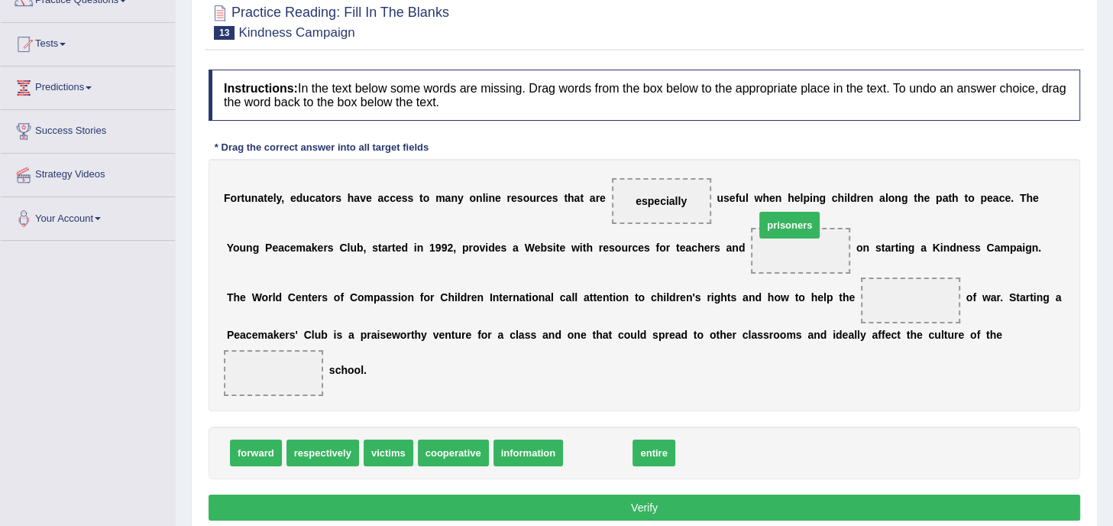
drag, startPoint x: 609, startPoint y: 448, endPoint x: 807, endPoint y: 220, distance: 302.2
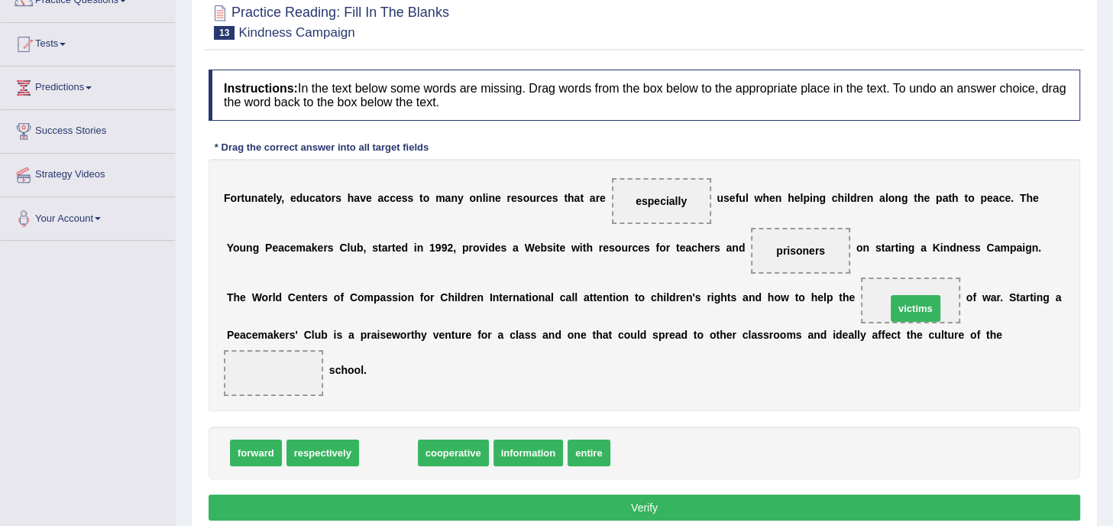
drag, startPoint x: 381, startPoint y: 448, endPoint x: 911, endPoint y: 300, distance: 549.7
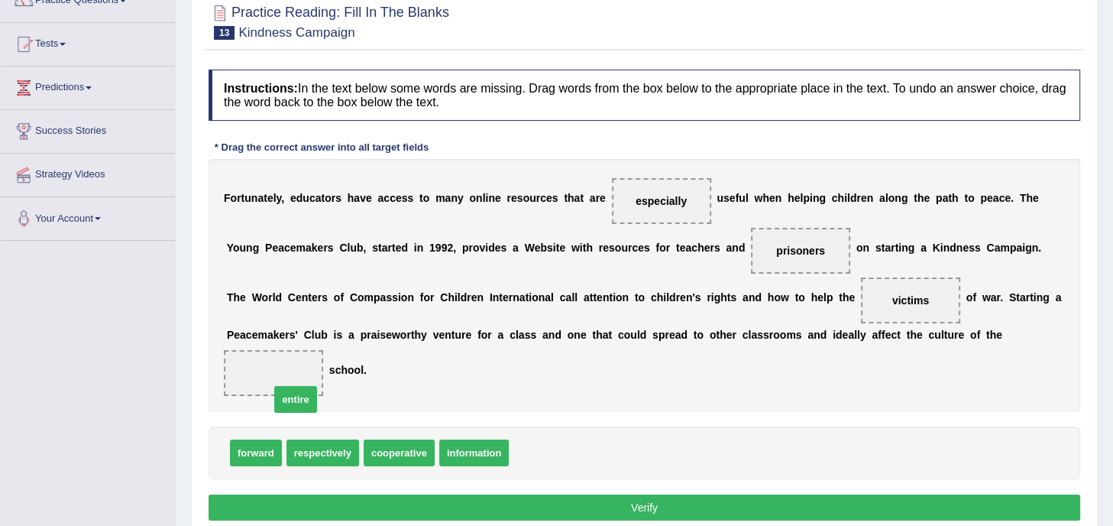
drag, startPoint x: 529, startPoint y: 446, endPoint x: 277, endPoint y: 386, distance: 258.4
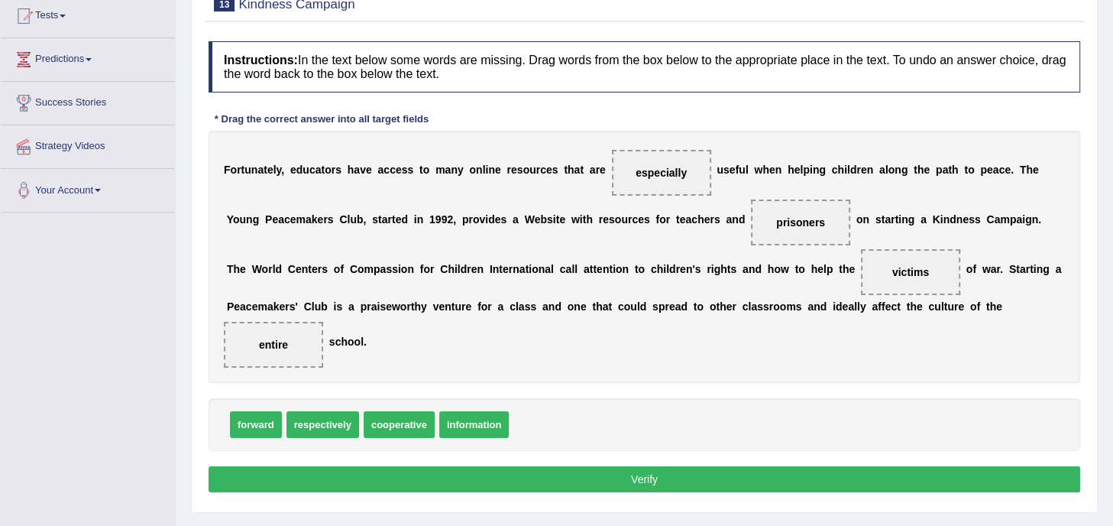
scroll to position [170, 0]
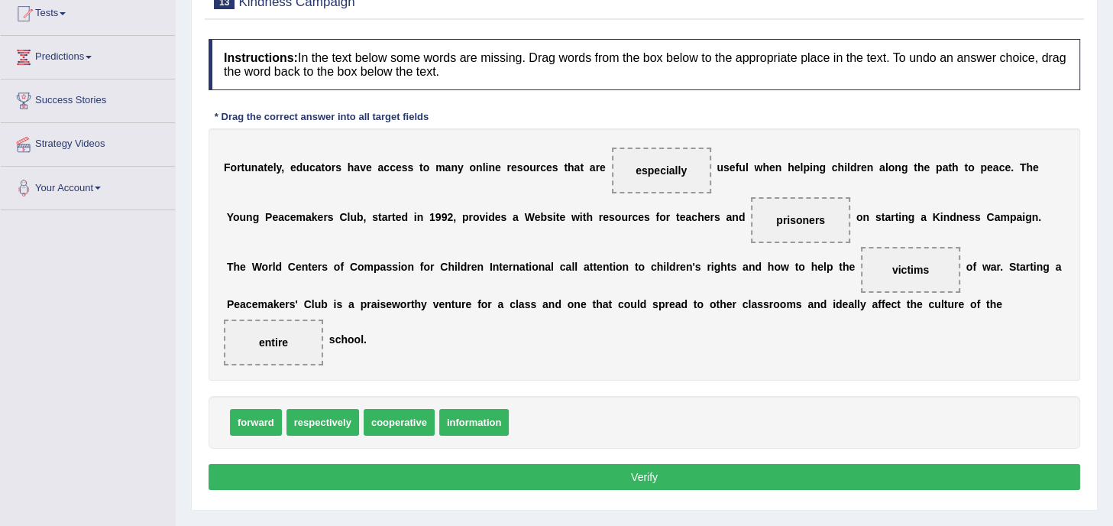
click at [648, 474] on button "Verify" at bounding box center [645, 477] width 872 height 26
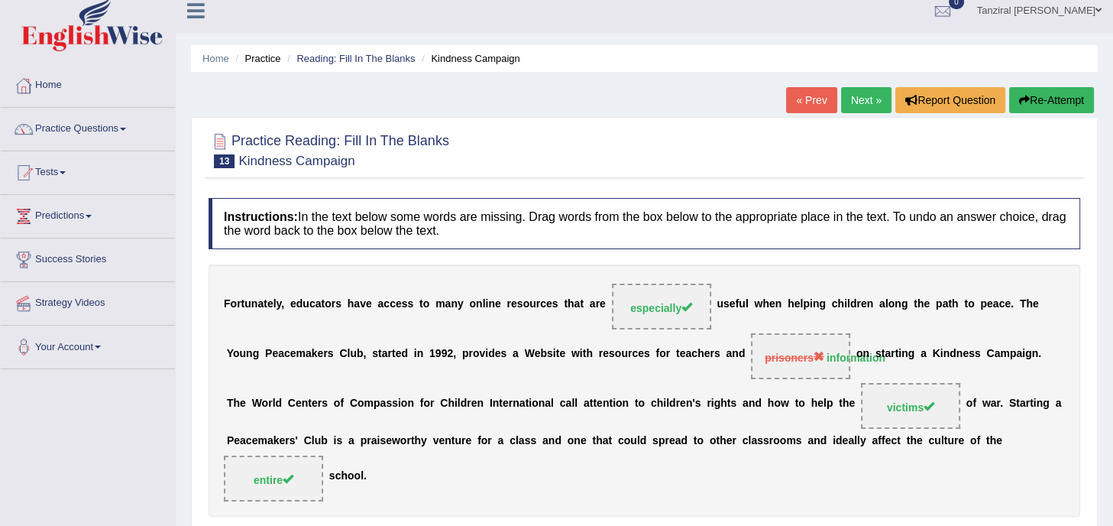
scroll to position [9, 0]
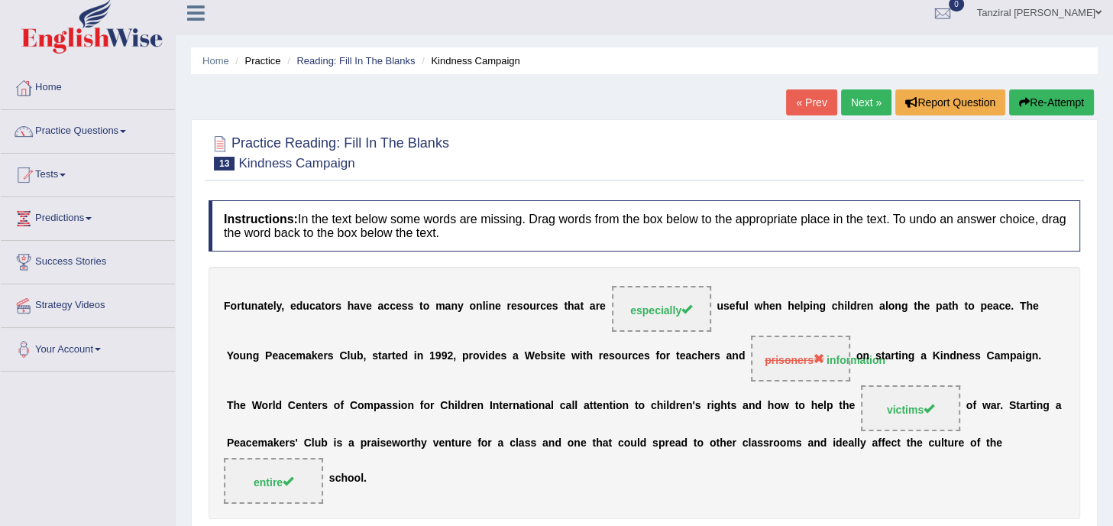
click at [859, 102] on link "Next »" at bounding box center [866, 102] width 50 height 26
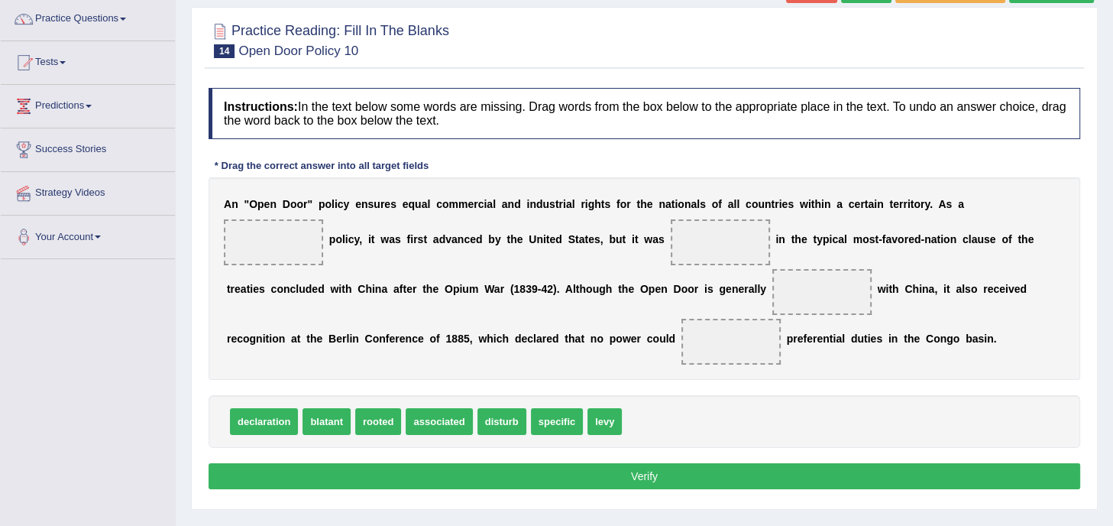
scroll to position [125, 0]
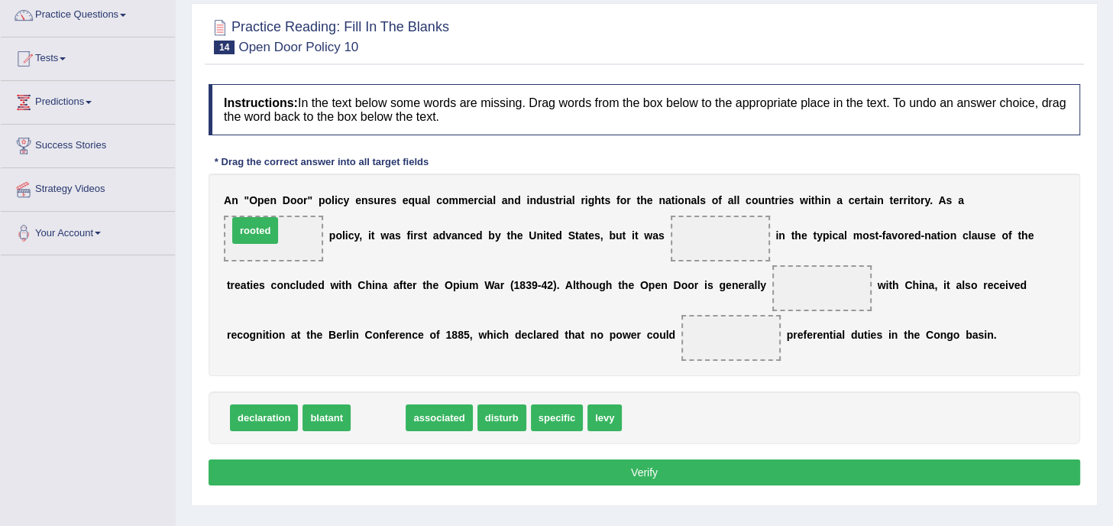
drag, startPoint x: 382, startPoint y: 415, endPoint x: 260, endPoint y: 228, distance: 223.5
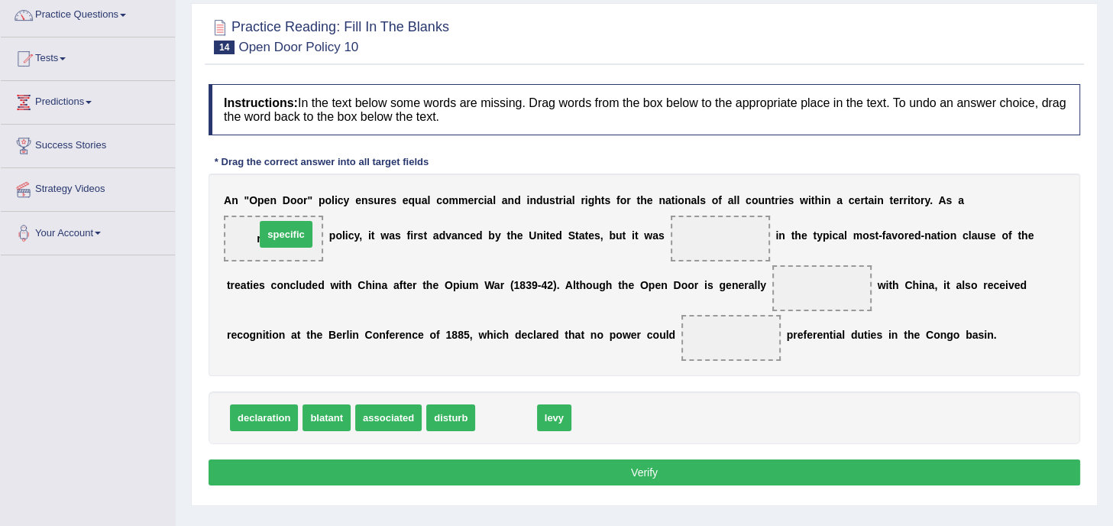
drag, startPoint x: 516, startPoint y: 416, endPoint x: 295, endPoint y: 232, distance: 286.9
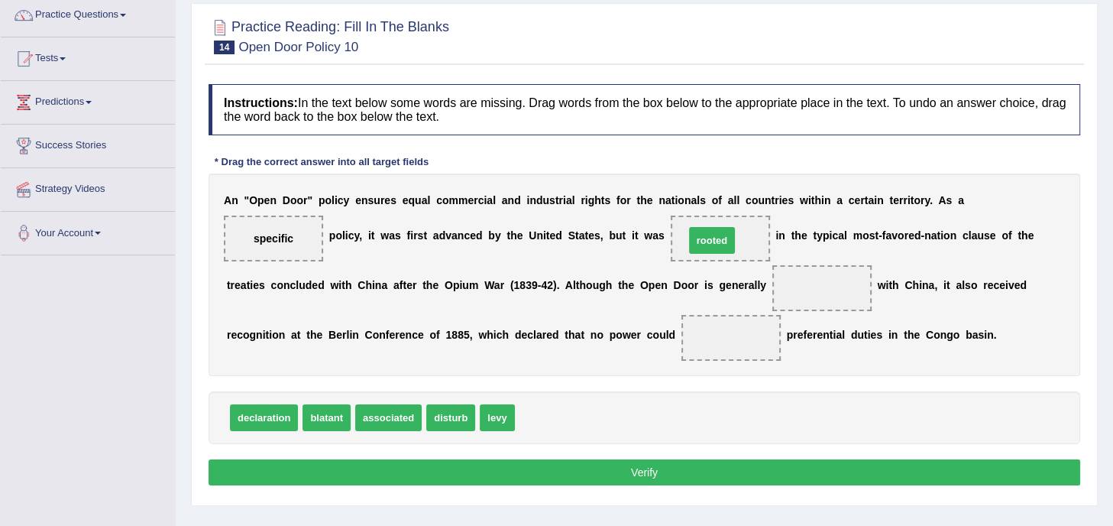
drag, startPoint x: 535, startPoint y: 421, endPoint x: 706, endPoint y: 244, distance: 246.3
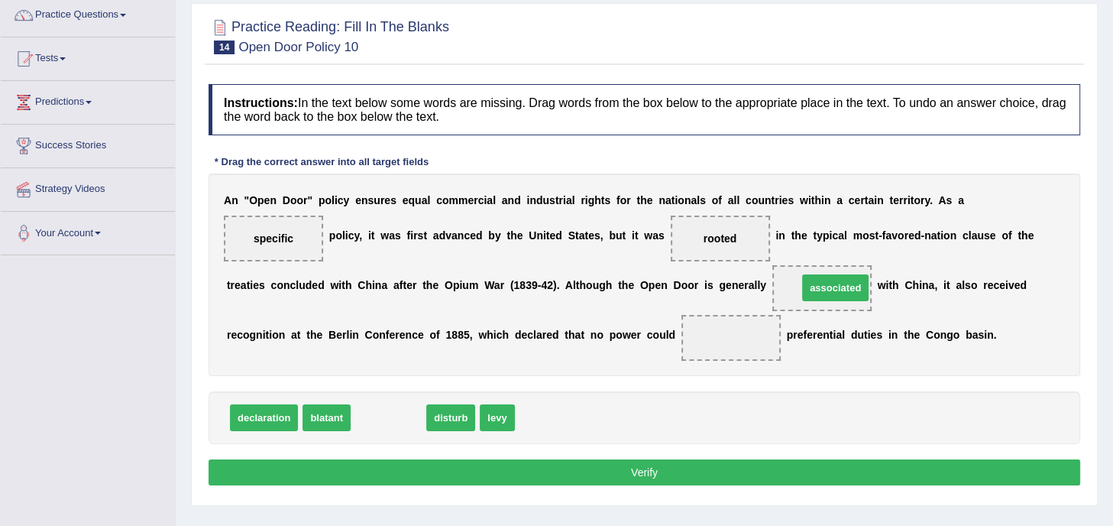
drag, startPoint x: 382, startPoint y: 413, endPoint x: 840, endPoint y: 283, distance: 476.3
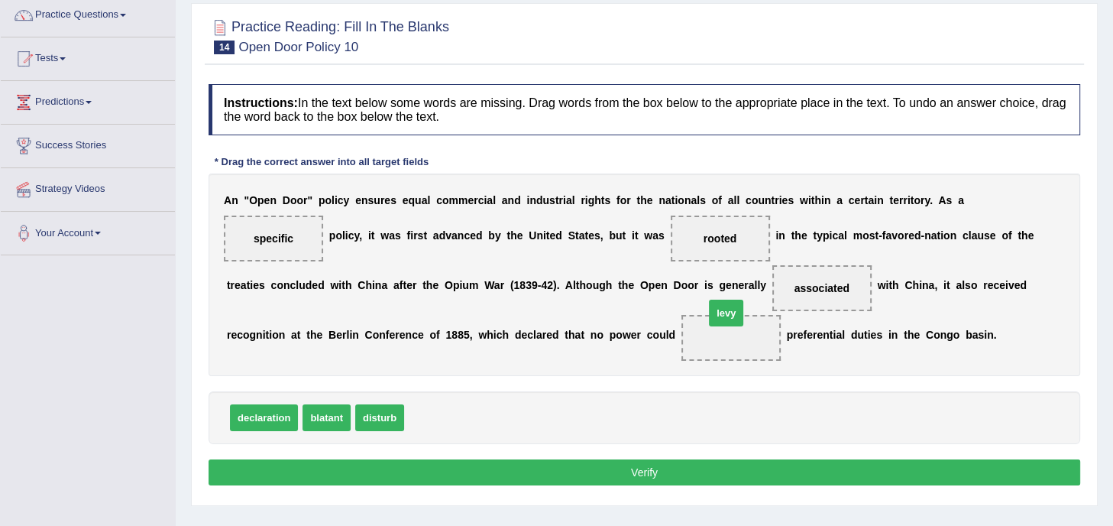
drag, startPoint x: 418, startPoint y: 417, endPoint x: 732, endPoint y: 328, distance: 326.2
click at [645, 467] on button "Verify" at bounding box center [645, 472] width 872 height 26
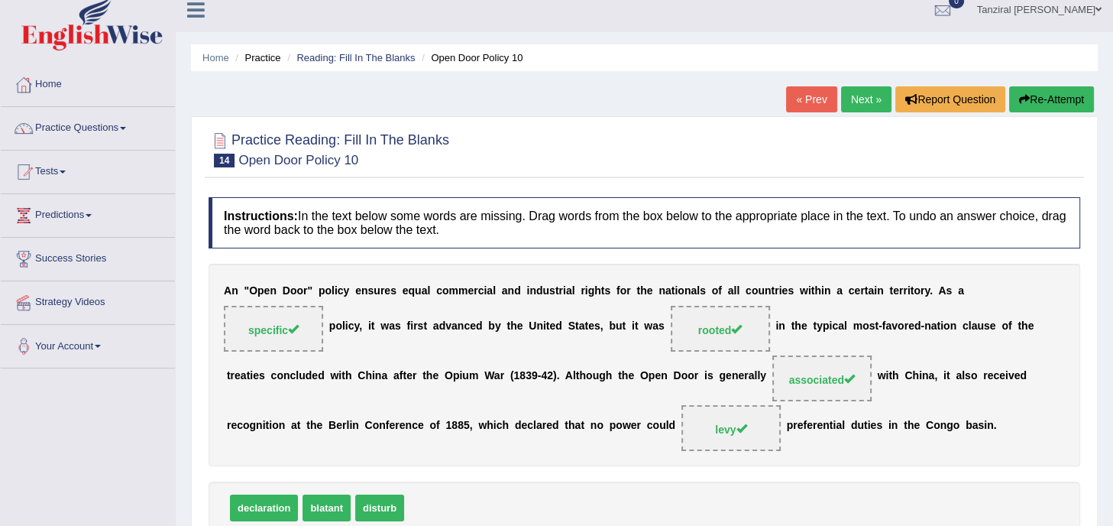
scroll to position [0, 0]
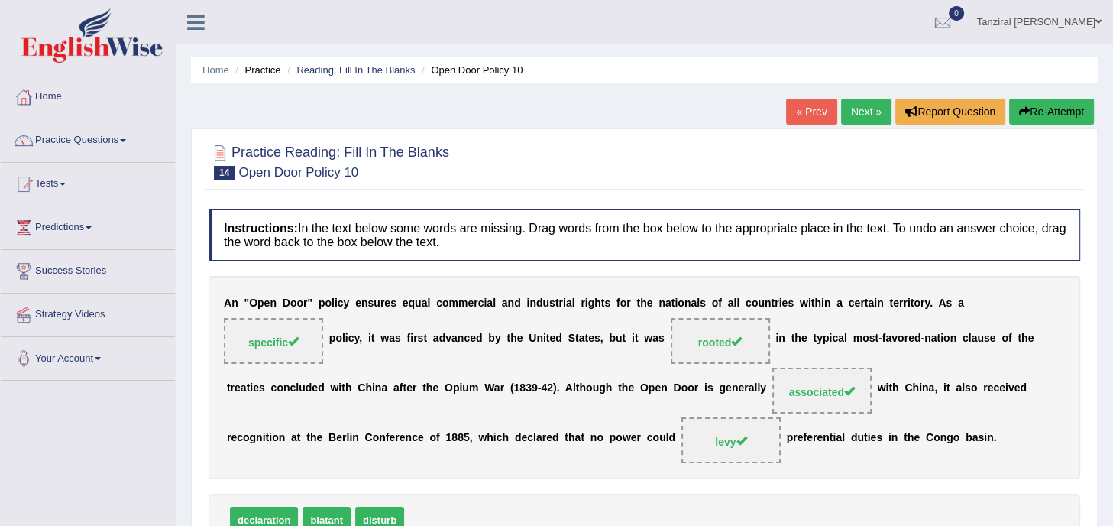
click at [866, 112] on link "Next »" at bounding box center [866, 112] width 50 height 26
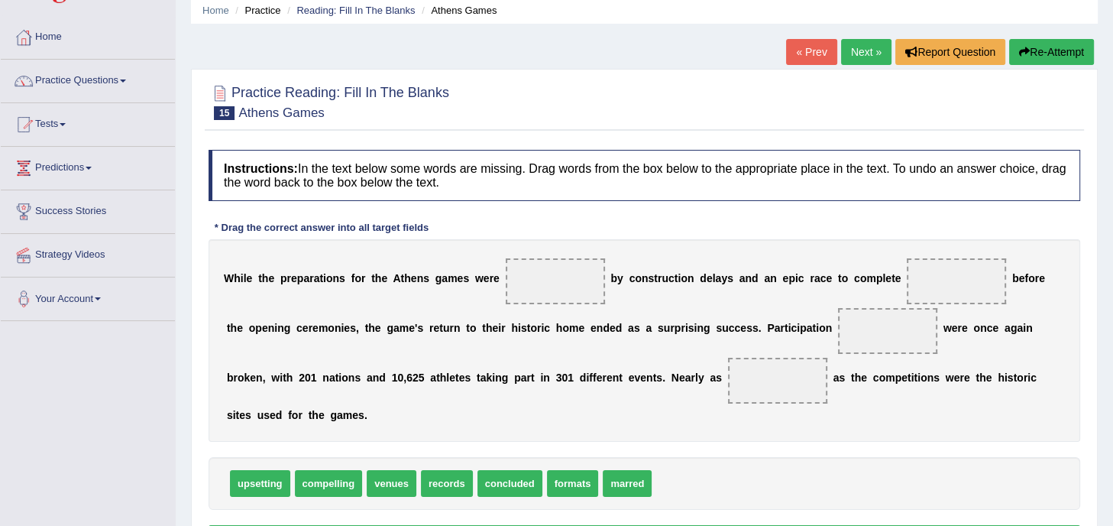
scroll to position [88, 0]
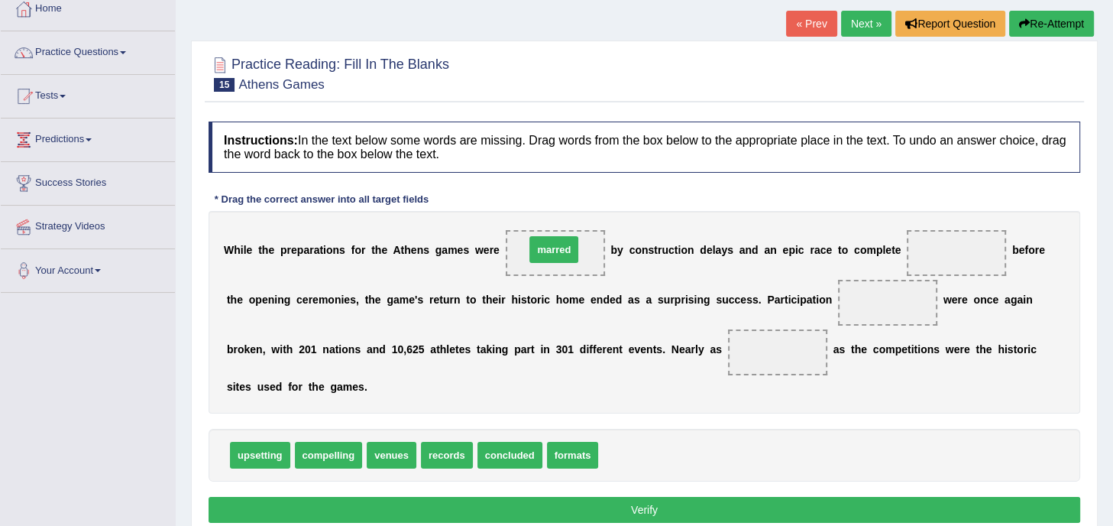
drag, startPoint x: 636, startPoint y: 456, endPoint x: 563, endPoint y: 250, distance: 218.9
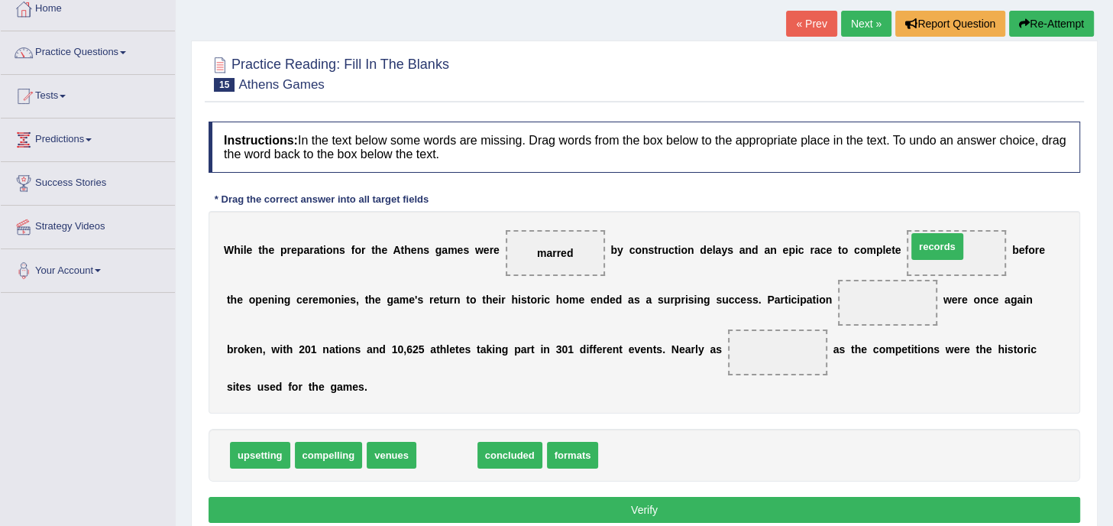
drag, startPoint x: 454, startPoint y: 454, endPoint x: 945, endPoint y: 245, distance: 532.9
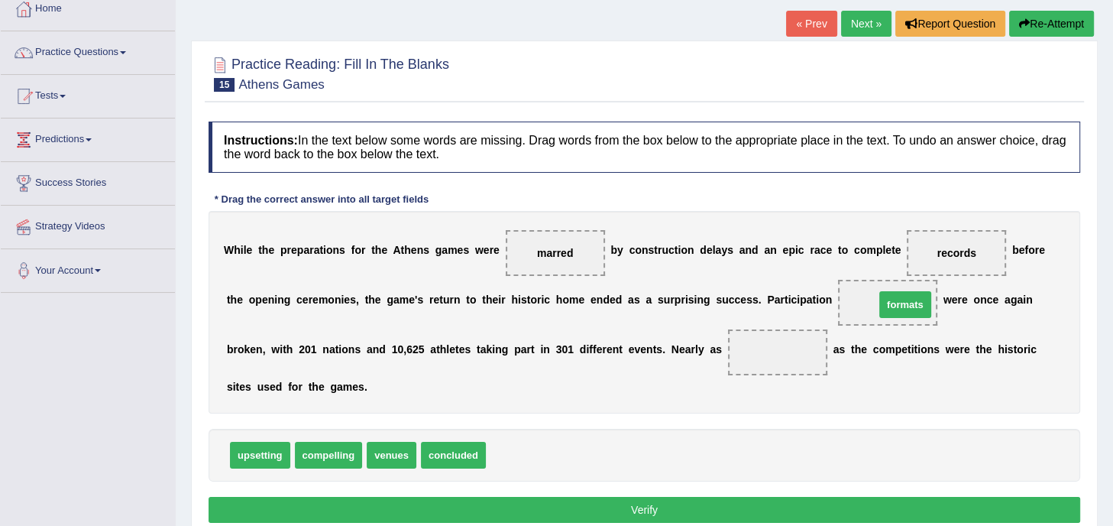
drag, startPoint x: 522, startPoint y: 456, endPoint x: 911, endPoint y: 305, distance: 417.2
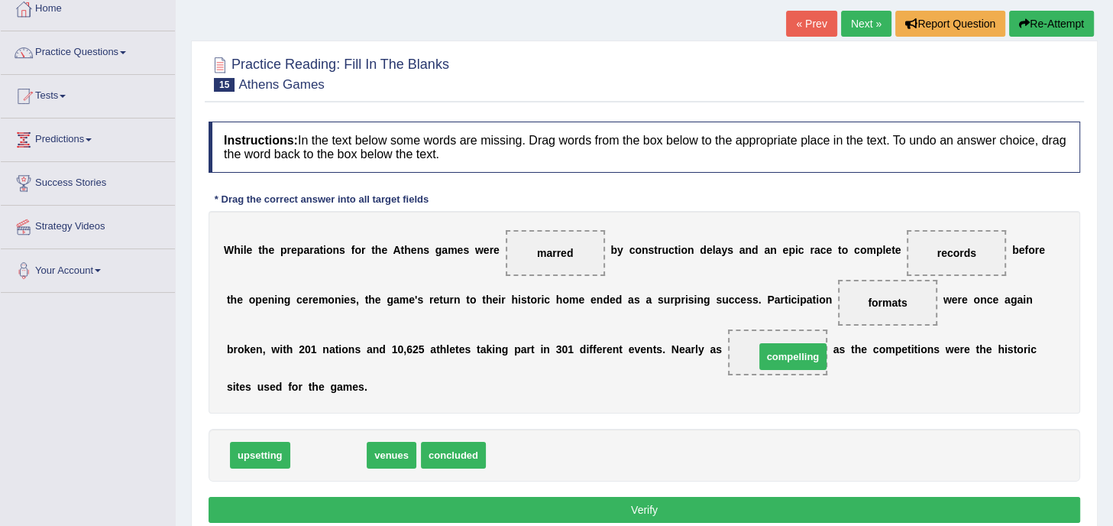
drag, startPoint x: 338, startPoint y: 451, endPoint x: 802, endPoint y: 353, distance: 474.8
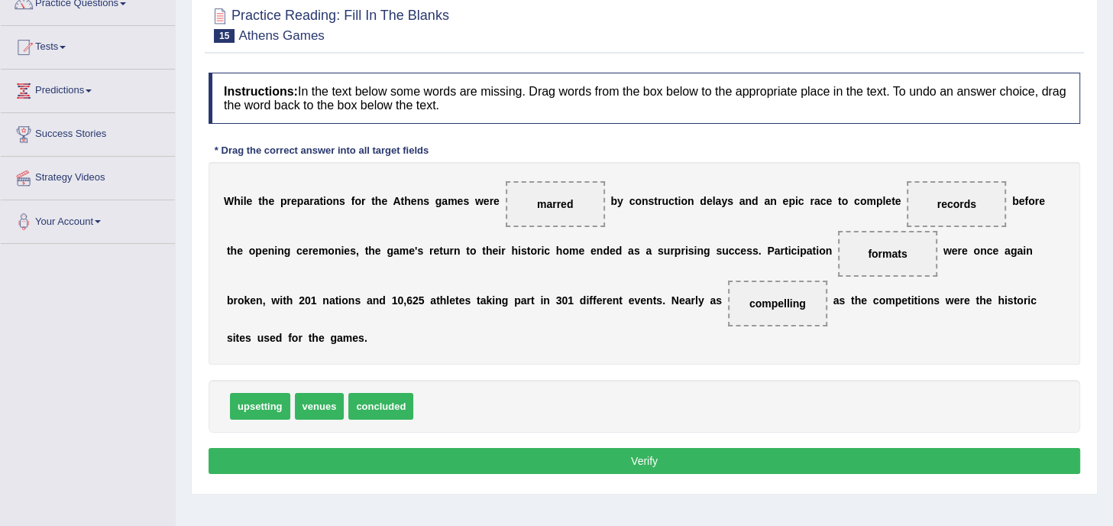
scroll to position [141, 0]
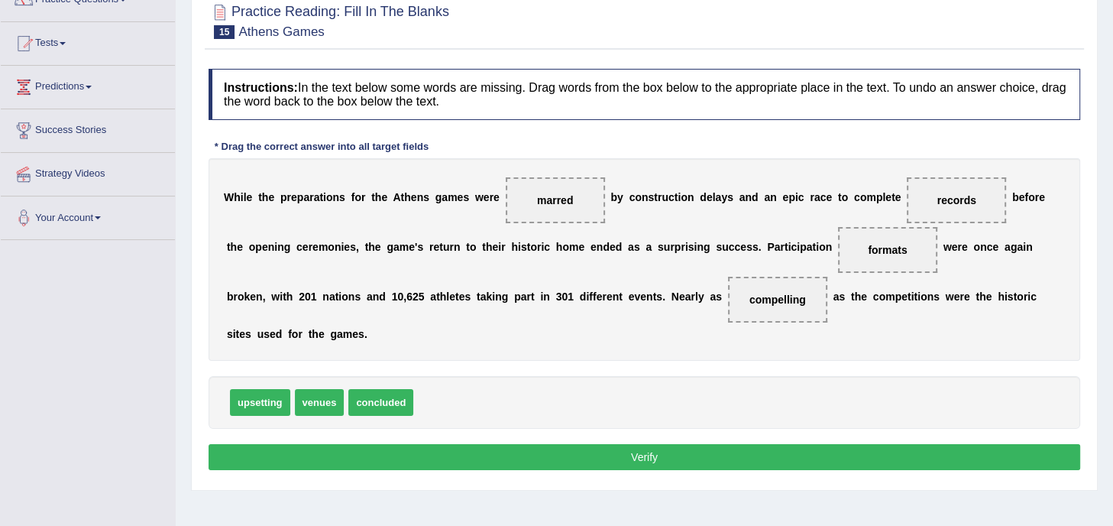
click at [716, 452] on button "Verify" at bounding box center [645, 457] width 872 height 26
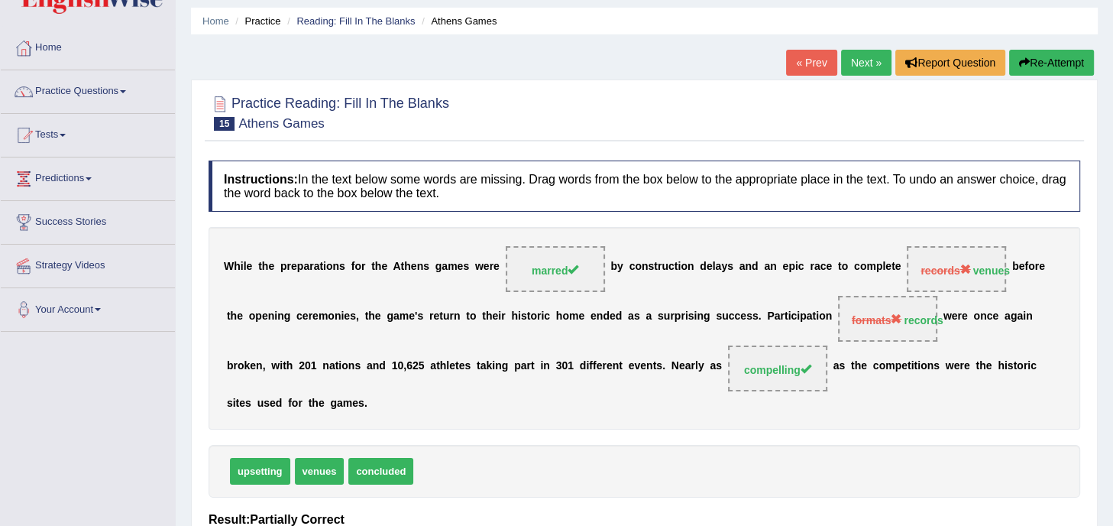
scroll to position [46, 0]
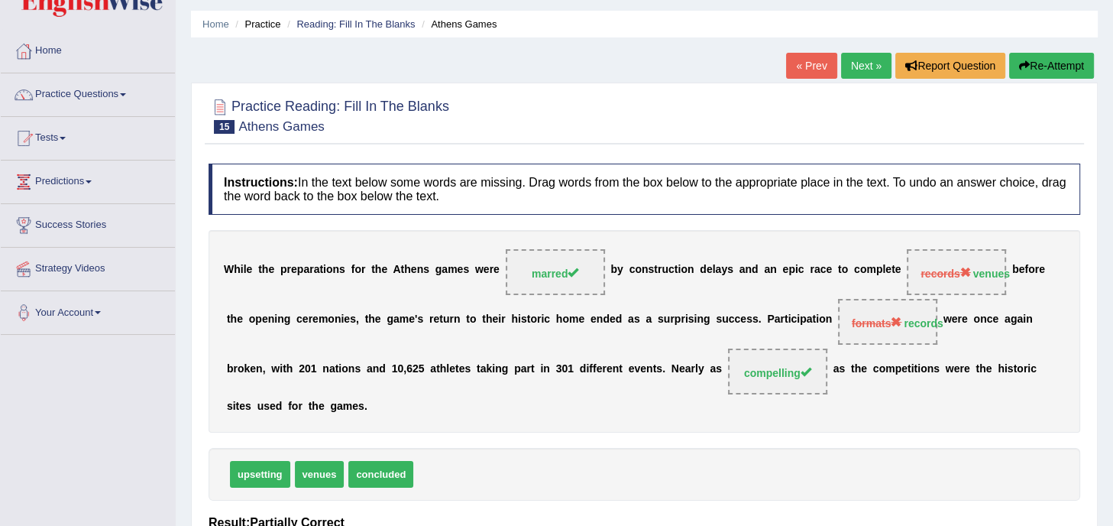
click at [869, 69] on link "Next »" at bounding box center [866, 66] width 50 height 26
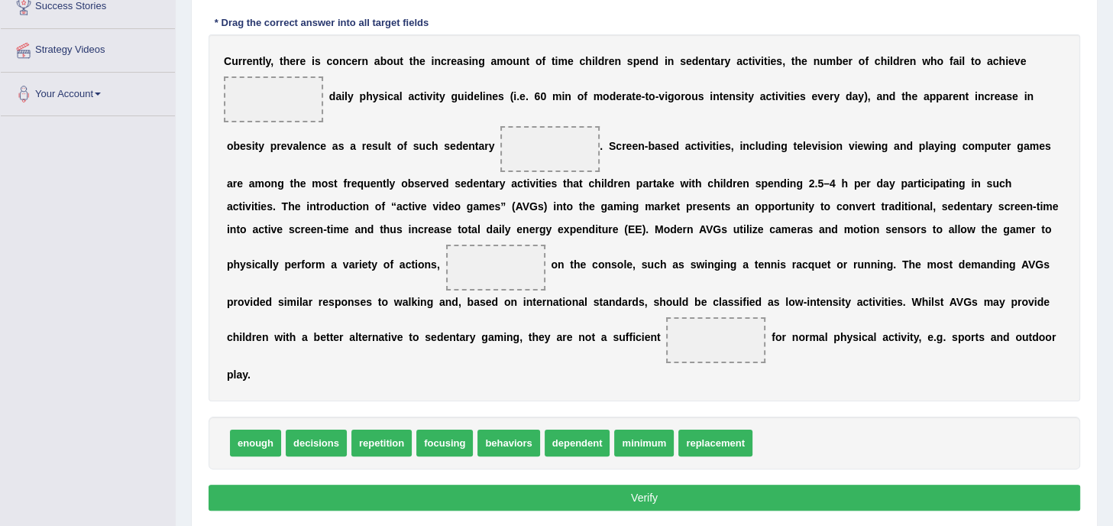
scroll to position [265, 0]
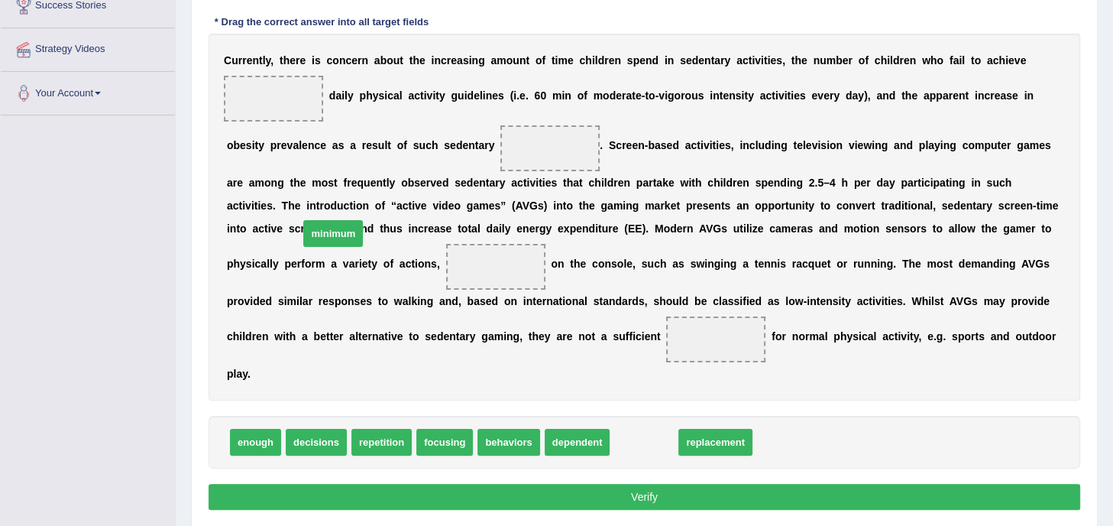
drag, startPoint x: 660, startPoint y: 438, endPoint x: 263, endPoint y: 121, distance: 508.2
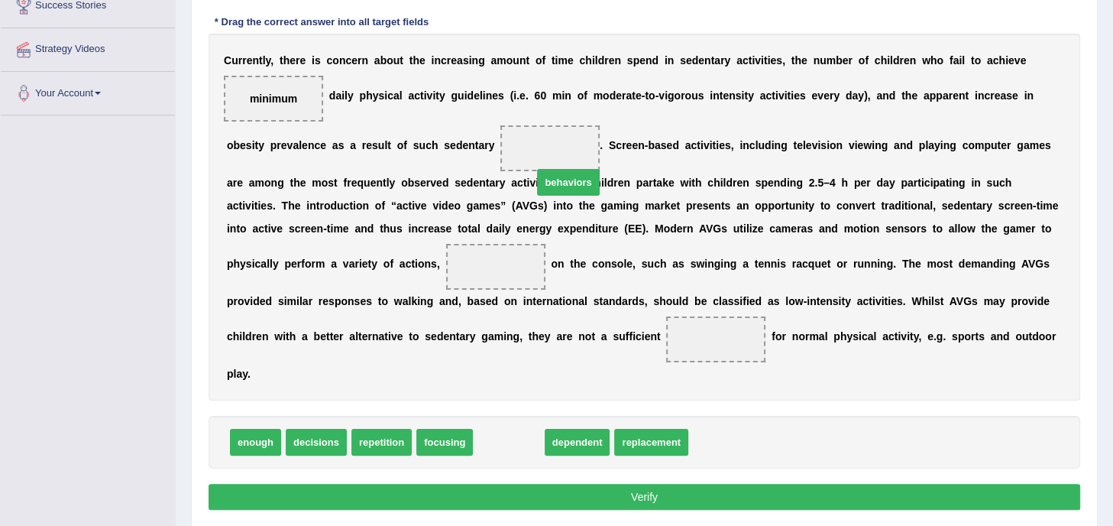
drag, startPoint x: 519, startPoint y: 445, endPoint x: 579, endPoint y: 182, distance: 269.4
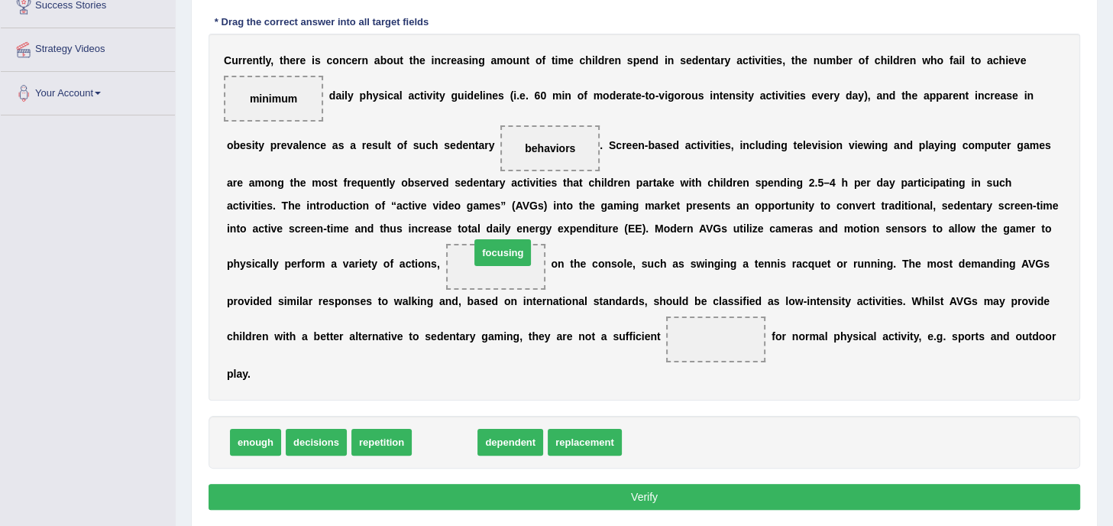
drag, startPoint x: 460, startPoint y: 441, endPoint x: 518, endPoint y: 251, distance: 198.1
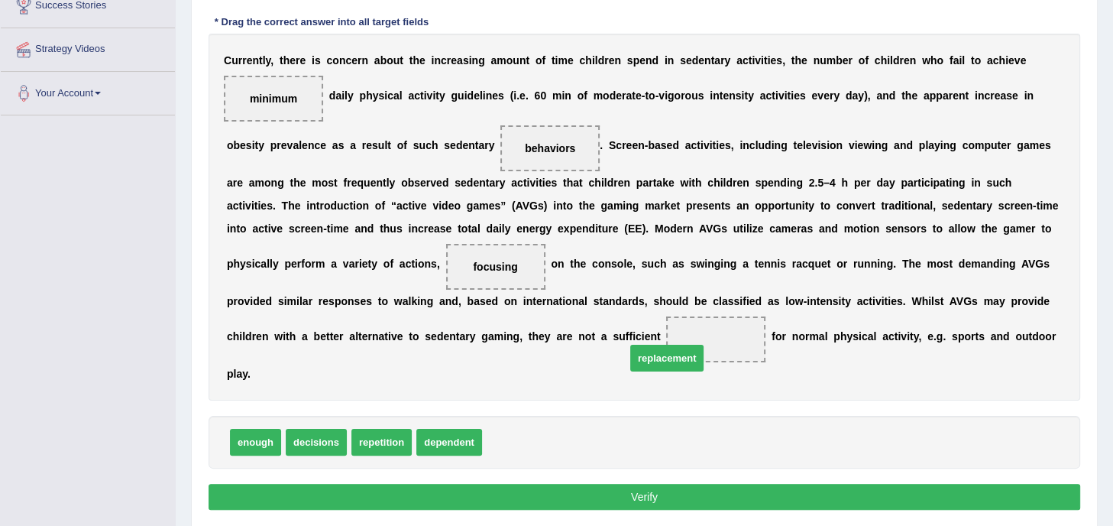
drag, startPoint x: 529, startPoint y: 445, endPoint x: 697, endPoint y: 351, distance: 192.5
click at [669, 490] on button "Verify" at bounding box center [645, 497] width 872 height 26
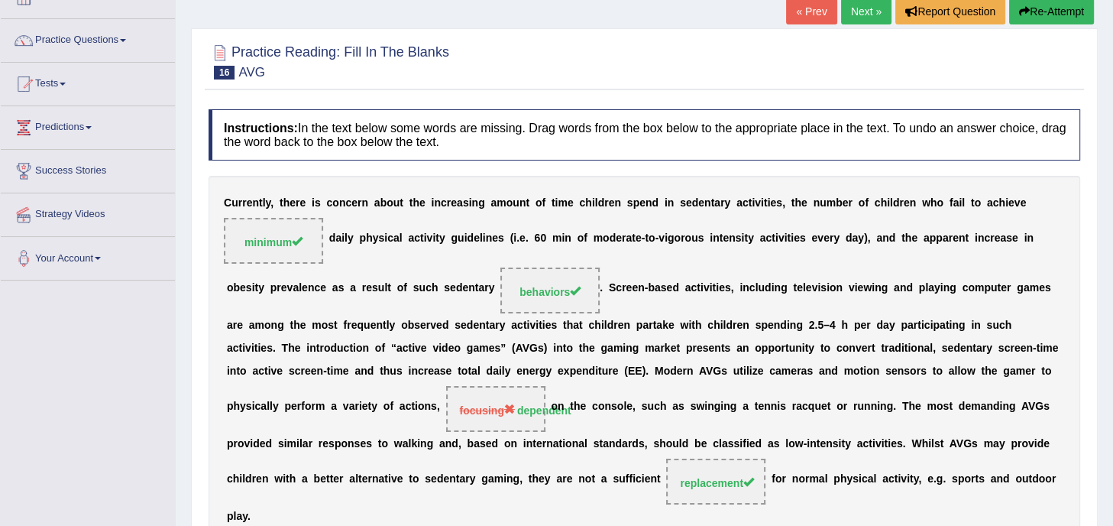
scroll to position [99, 0]
click at [861, 5] on link "Next »" at bounding box center [866, 12] width 50 height 26
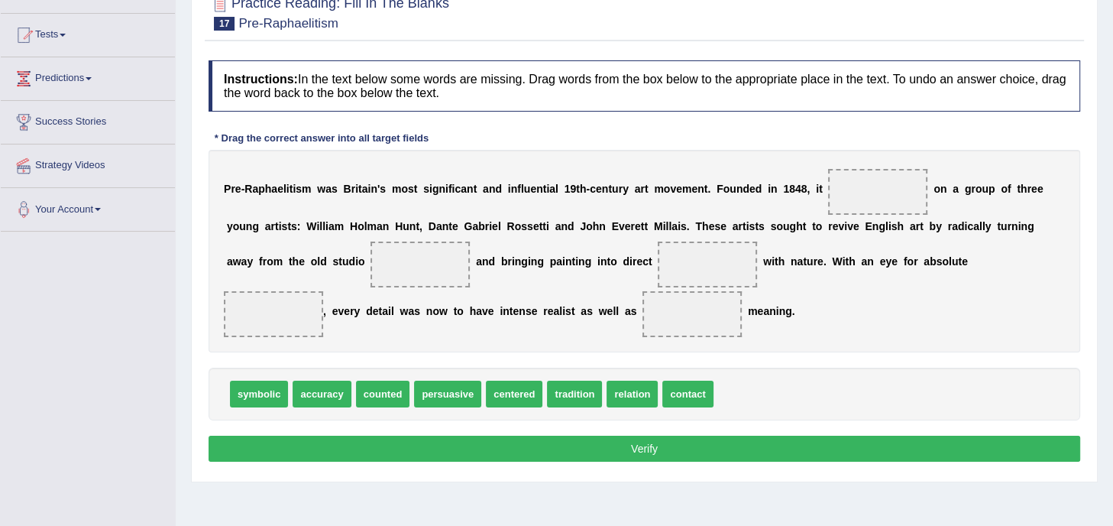
scroll to position [150, 0]
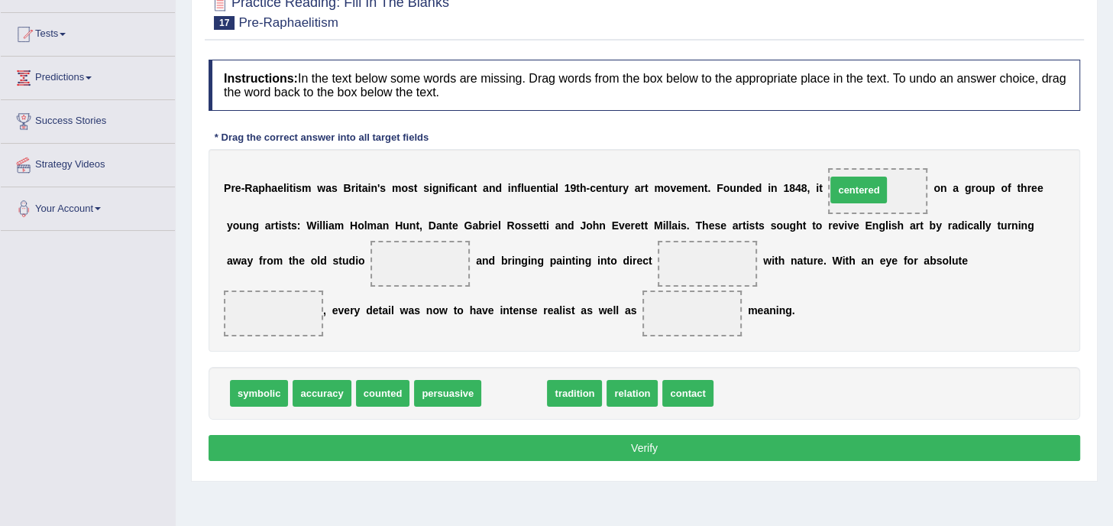
drag, startPoint x: 517, startPoint y: 386, endPoint x: 871, endPoint y: 183, distance: 407.9
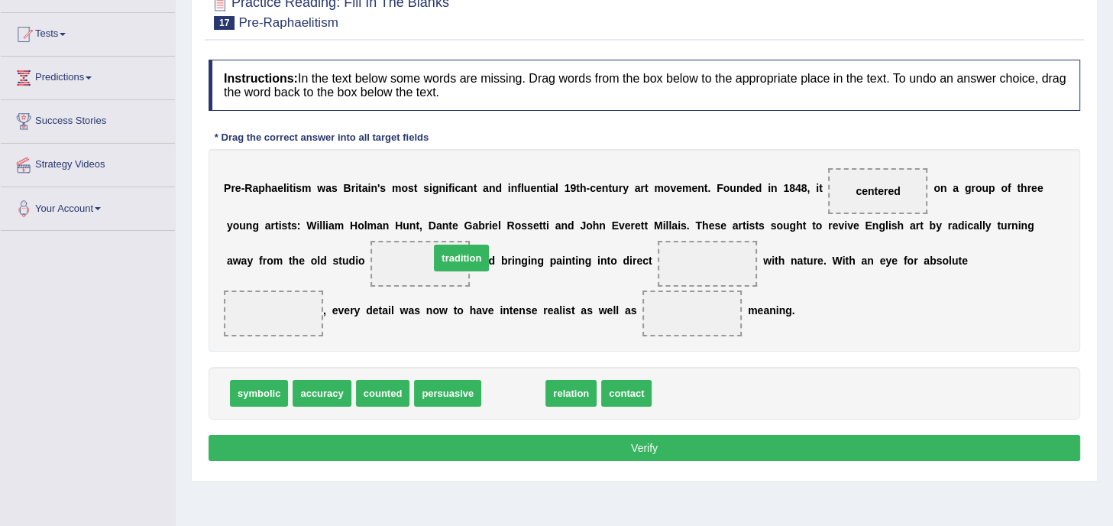
drag, startPoint x: 504, startPoint y: 393, endPoint x: 425, endPoint y: 243, distance: 169.5
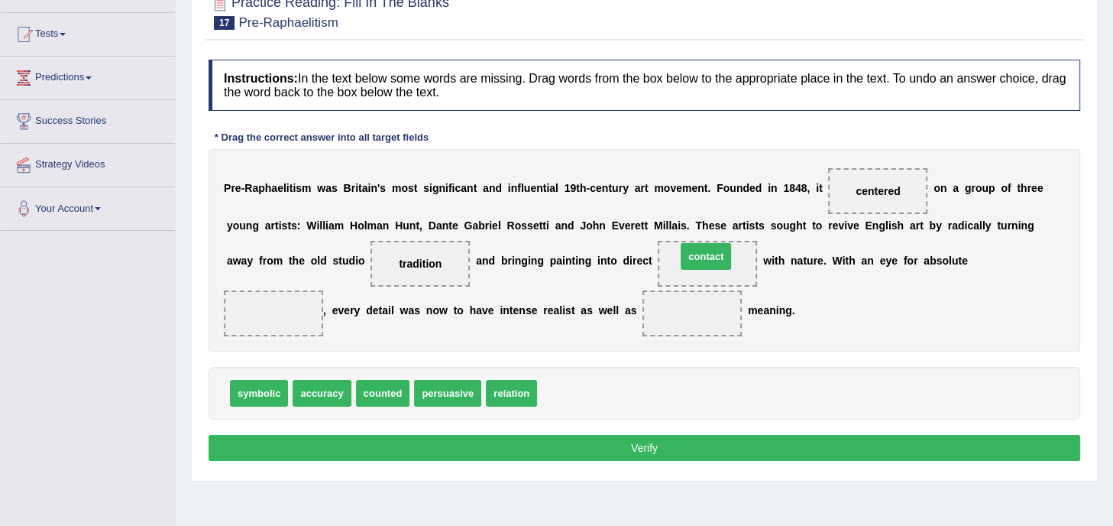
drag, startPoint x: 568, startPoint y: 389, endPoint x: 707, endPoint y: 251, distance: 195.5
drag, startPoint x: 309, startPoint y: 390, endPoint x: 289, endPoint y: 317, distance: 76.2
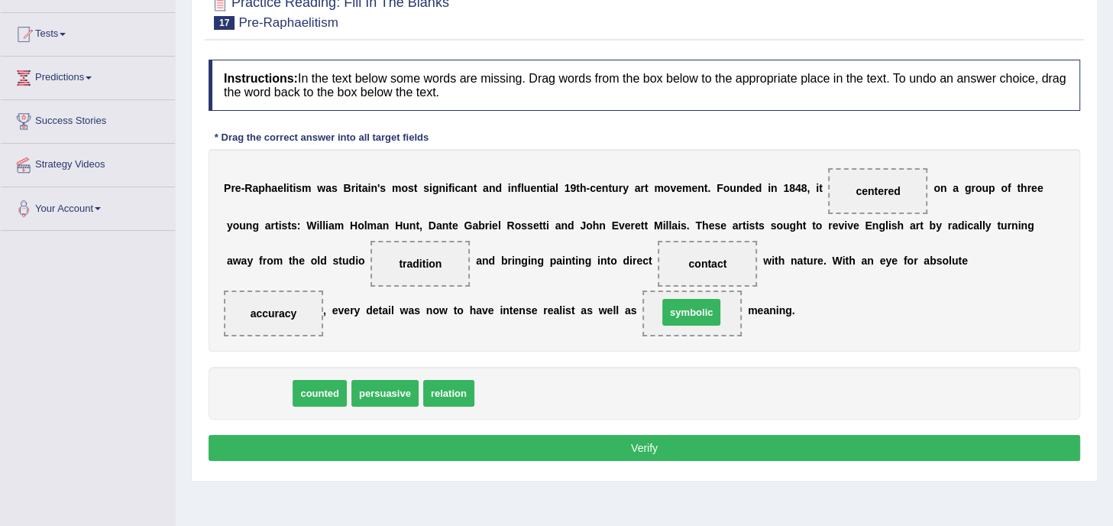
drag, startPoint x: 258, startPoint y: 389, endPoint x: 692, endPoint y: 308, distance: 441.4
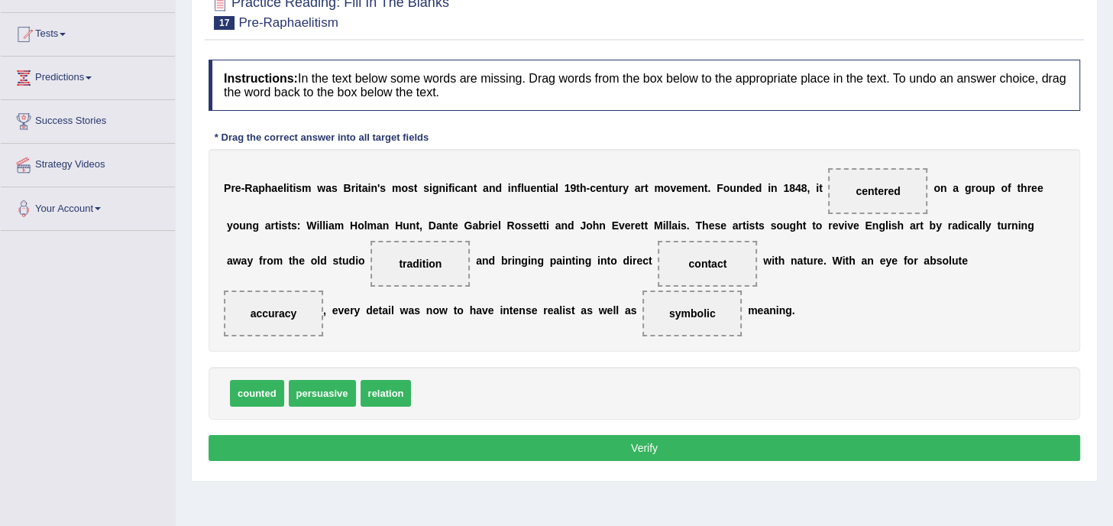
click at [687, 440] on button "Verify" at bounding box center [645, 448] width 872 height 26
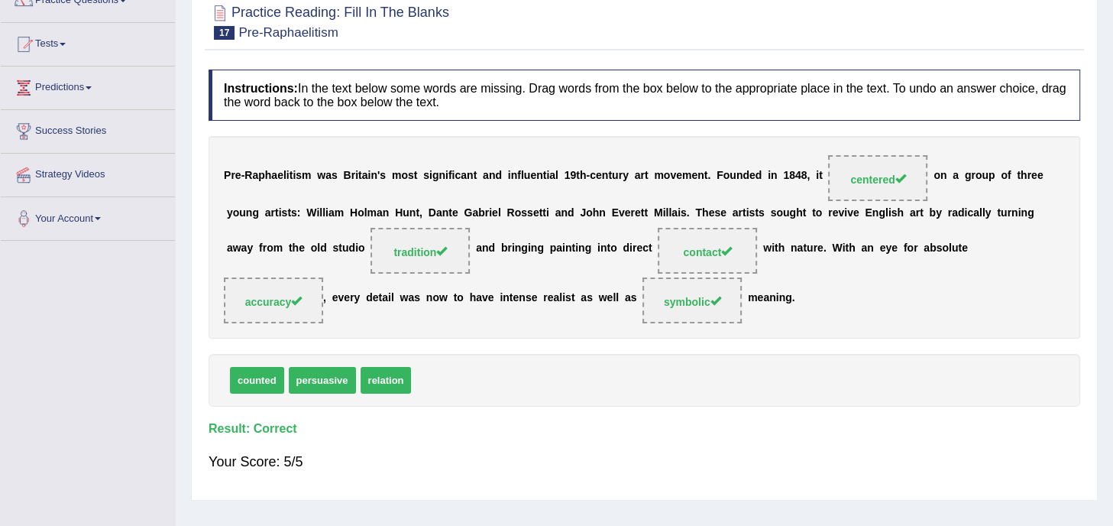
scroll to position [0, 0]
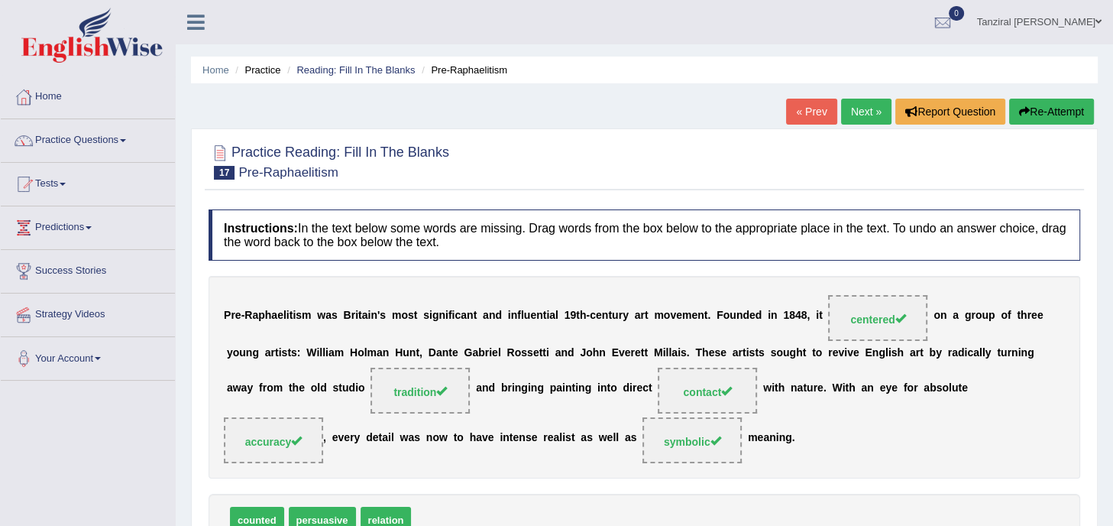
click at [865, 116] on link "Next »" at bounding box center [866, 112] width 50 height 26
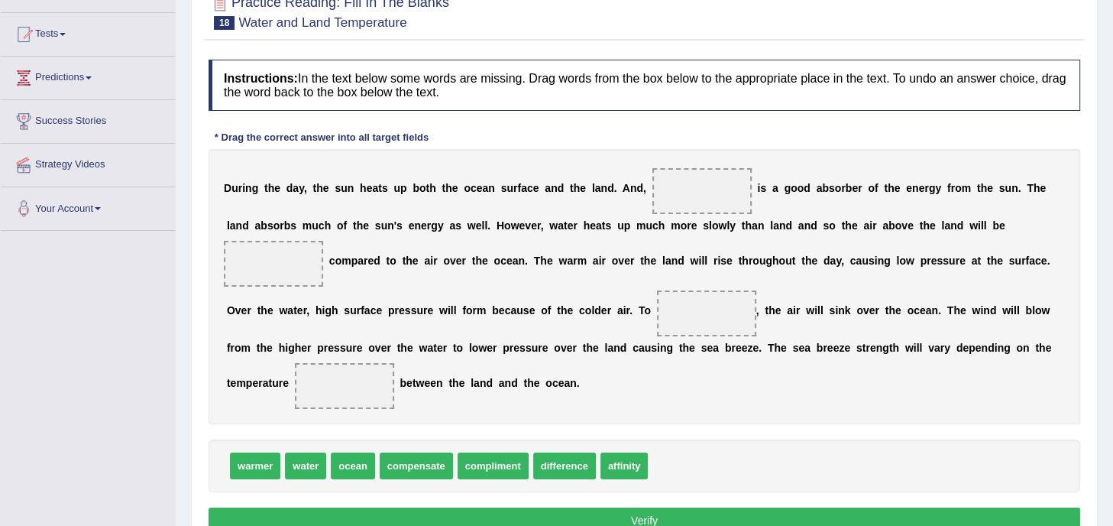
scroll to position [183, 0]
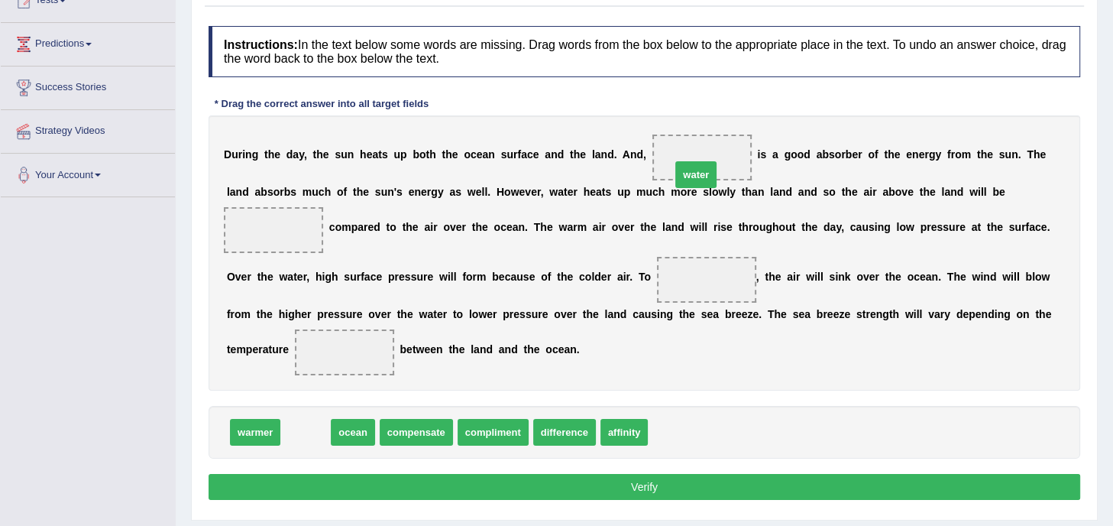
drag, startPoint x: 306, startPoint y: 430, endPoint x: 700, endPoint y: 169, distance: 472.9
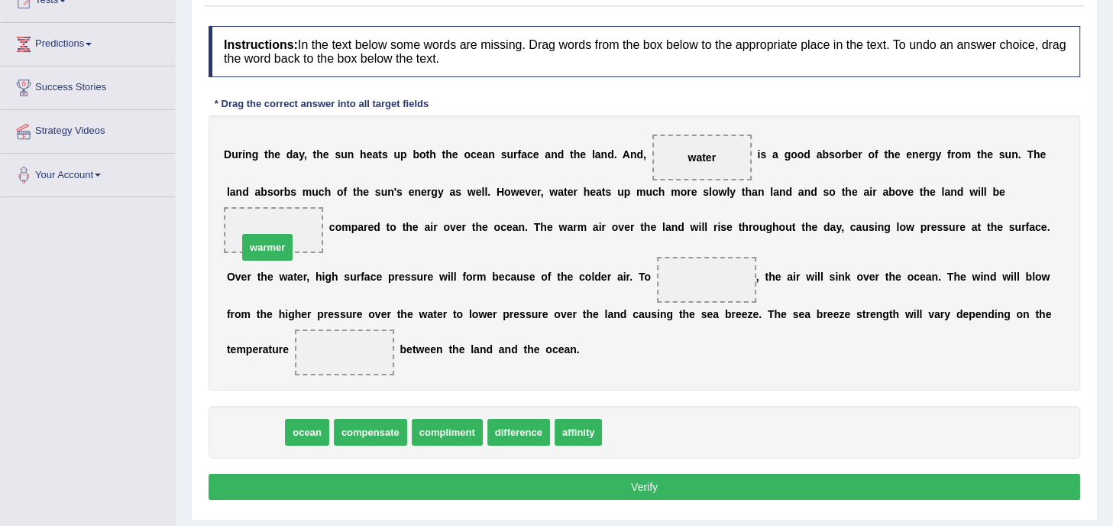
drag, startPoint x: 256, startPoint y: 428, endPoint x: 268, endPoint y: 242, distance: 186.0
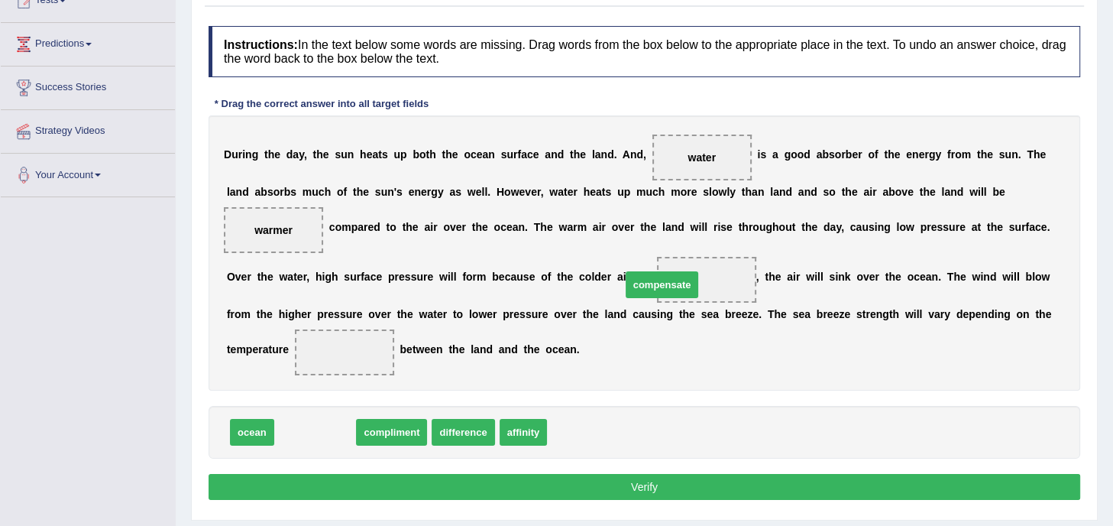
drag, startPoint x: 328, startPoint y: 433, endPoint x: 715, endPoint y: 275, distance: 417.6
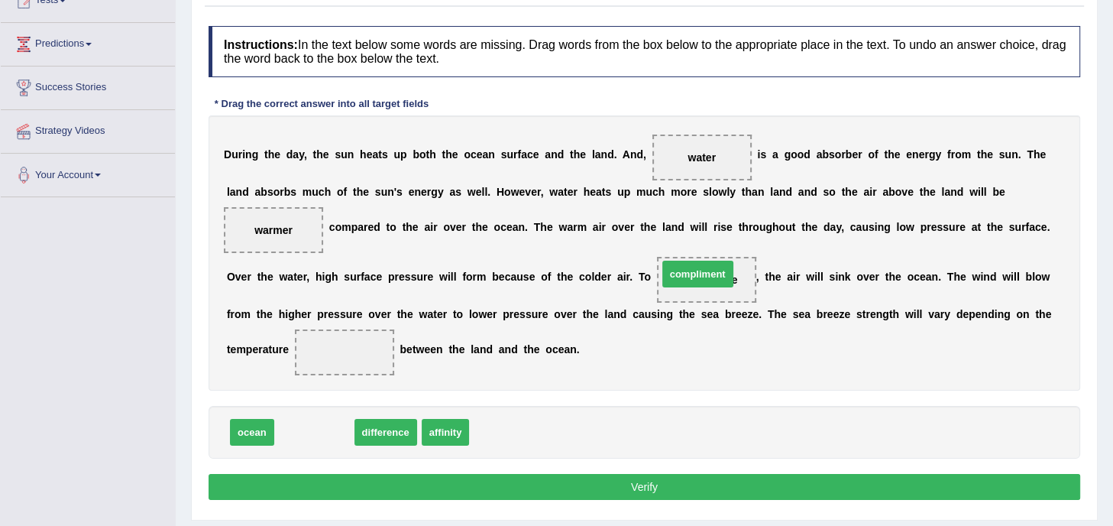
drag, startPoint x: 332, startPoint y: 432, endPoint x: 720, endPoint y: 277, distance: 417.9
drag, startPoint x: 322, startPoint y: 429, endPoint x: 348, endPoint y: 350, distance: 83.1
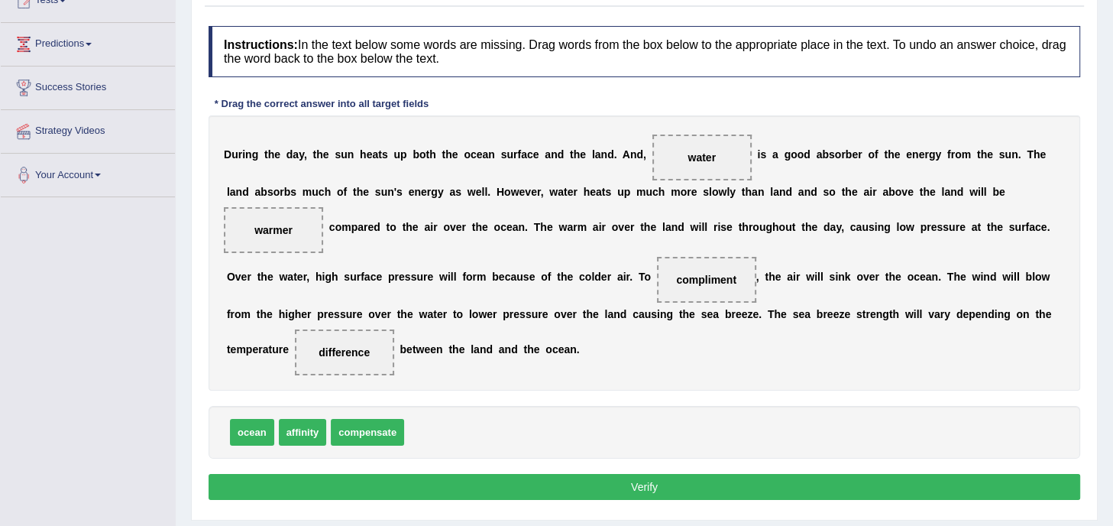
click at [697, 481] on button "Verify" at bounding box center [645, 487] width 872 height 26
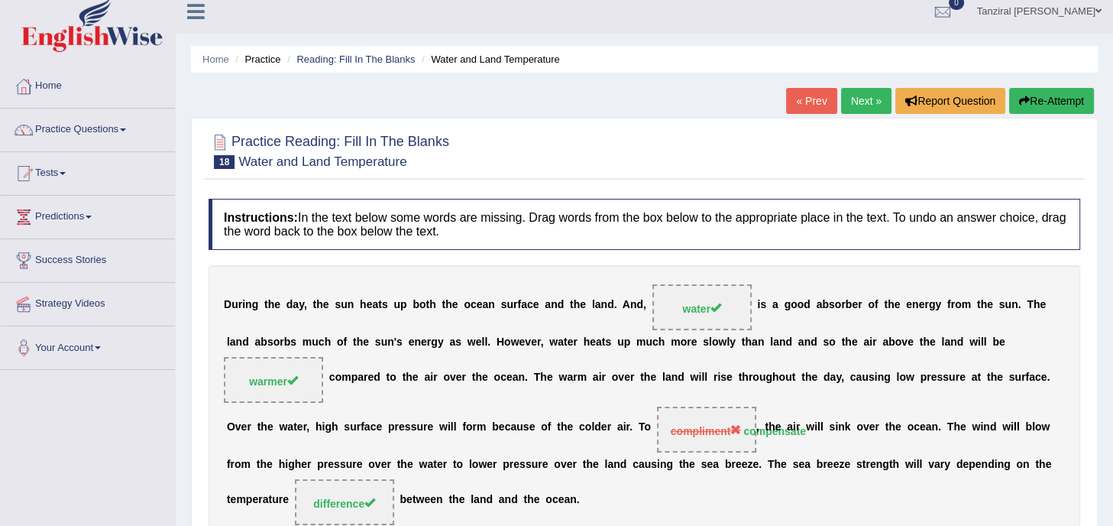
scroll to position [0, 0]
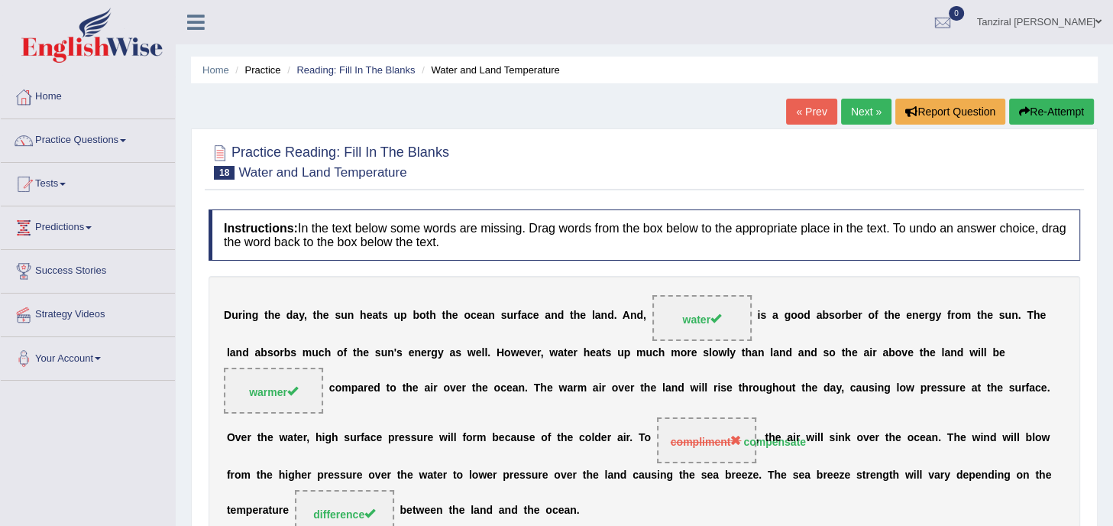
click at [859, 115] on link "Next »" at bounding box center [866, 112] width 50 height 26
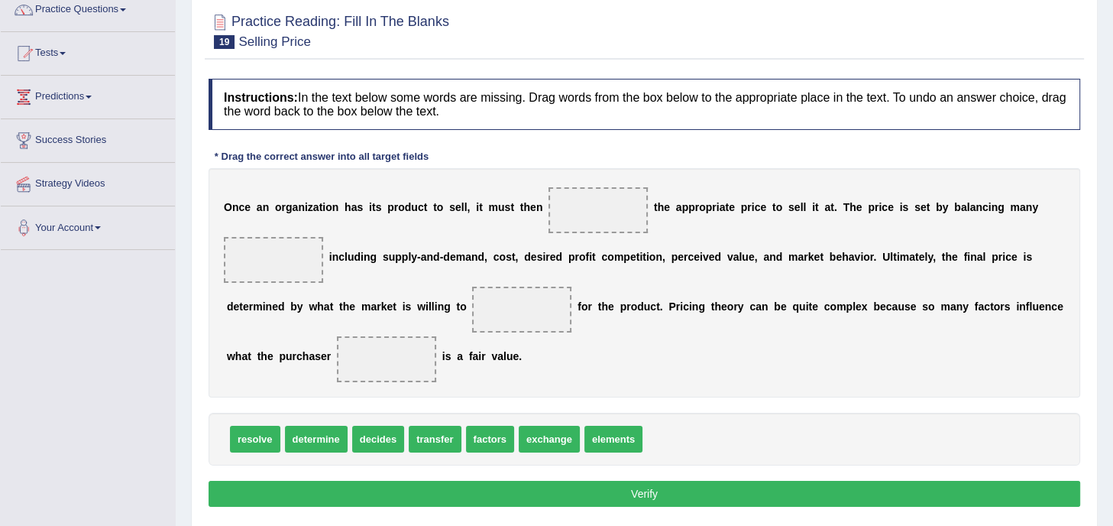
scroll to position [163, 0]
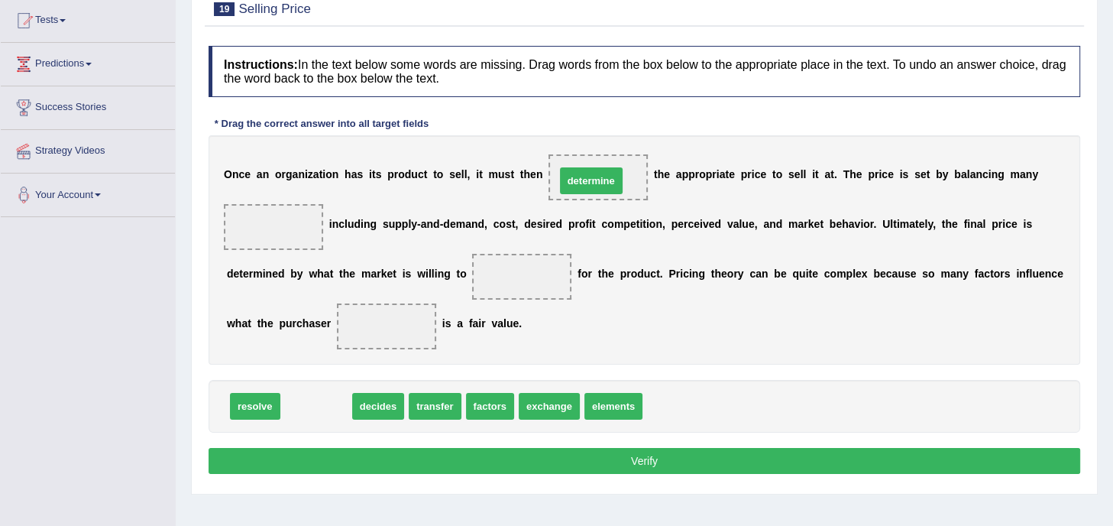
drag, startPoint x: 337, startPoint y: 399, endPoint x: 617, endPoint y: 172, distance: 361.1
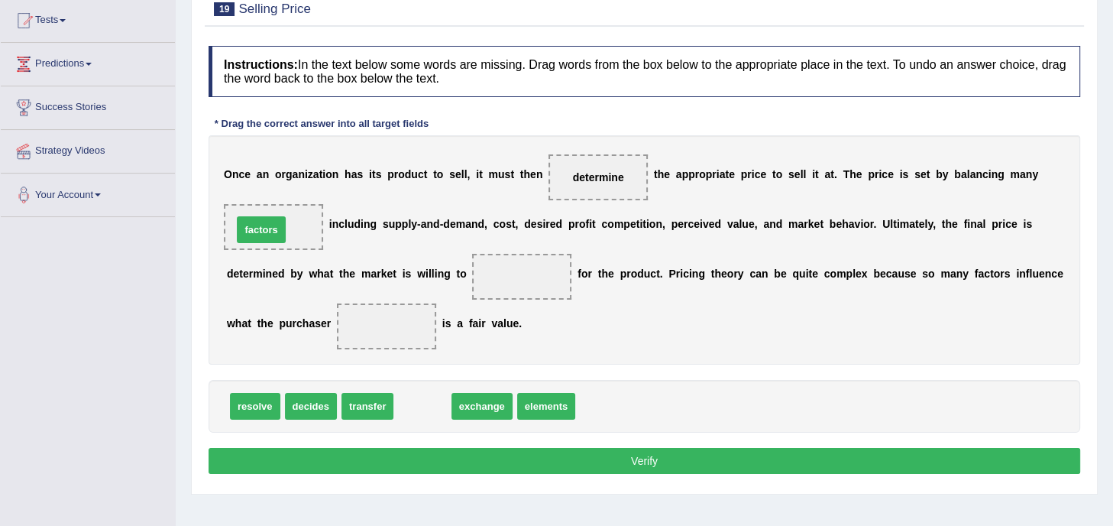
drag, startPoint x: 434, startPoint y: 406, endPoint x: 272, endPoint y: 229, distance: 240.1
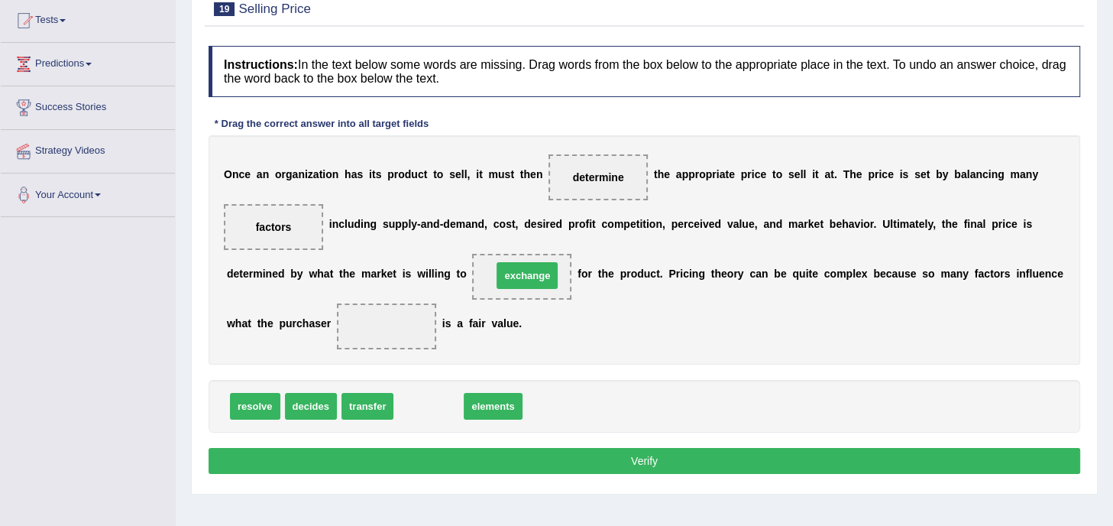
drag, startPoint x: 414, startPoint y: 403, endPoint x: 513, endPoint y: 272, distance: 163.6
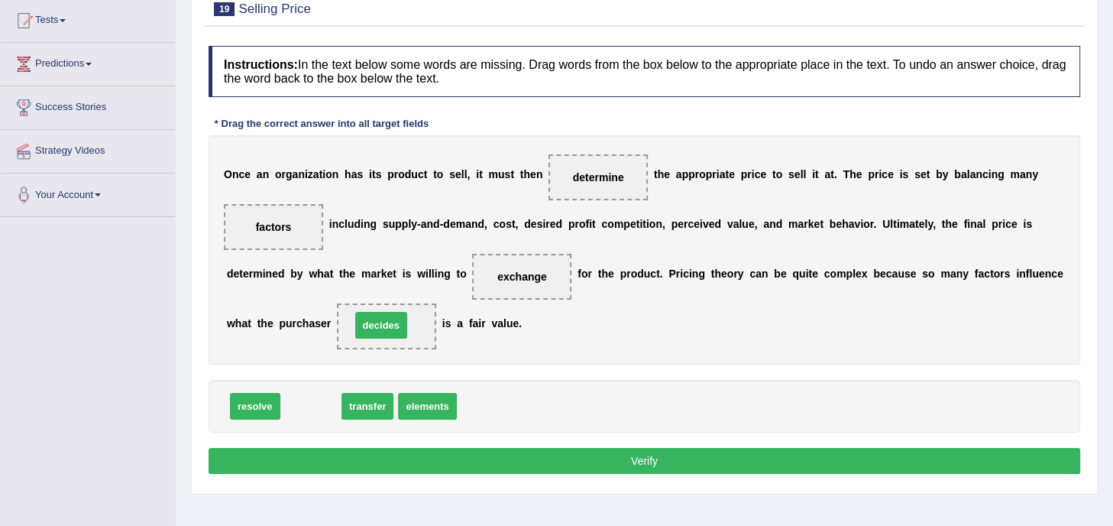
drag, startPoint x: 315, startPoint y: 411, endPoint x: 387, endPoint y: 329, distance: 109.3
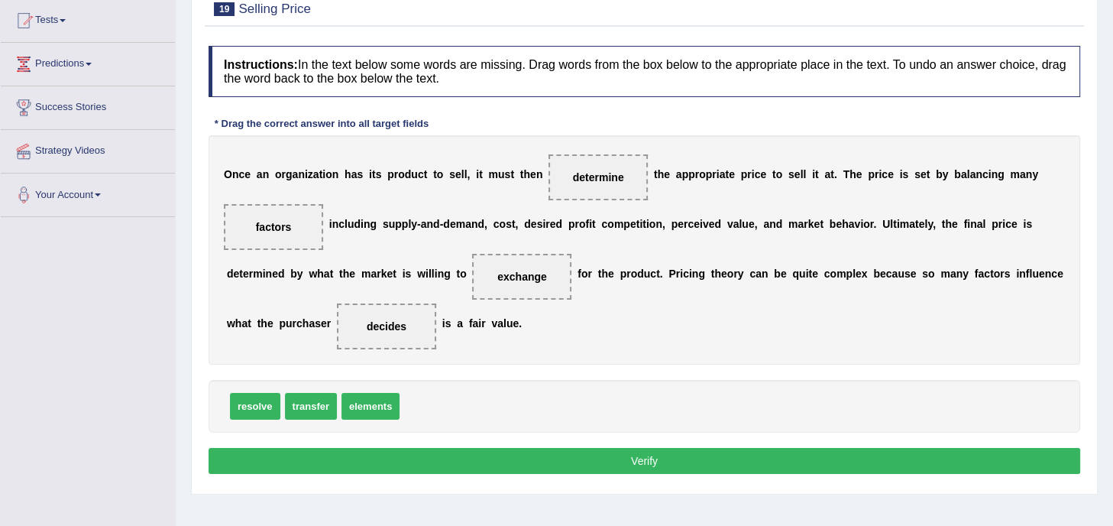
click at [637, 452] on button "Verify" at bounding box center [645, 461] width 872 height 26
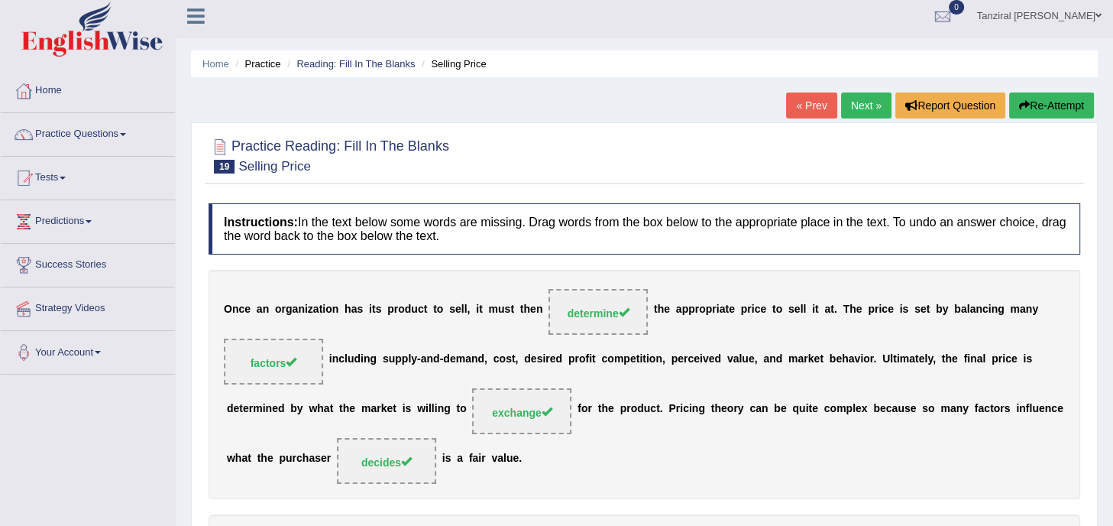
scroll to position [3, 0]
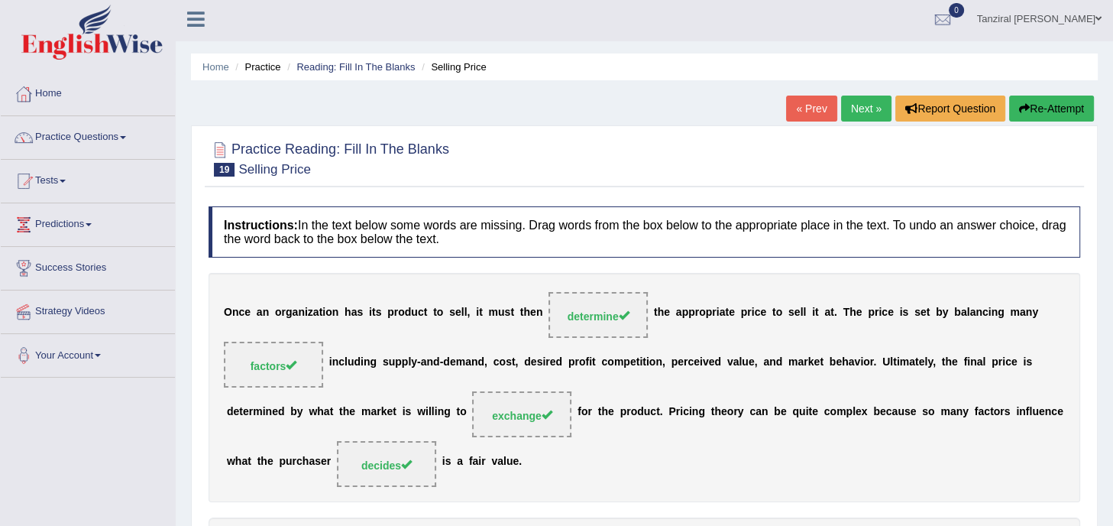
click at [867, 110] on link "Next »" at bounding box center [866, 108] width 50 height 26
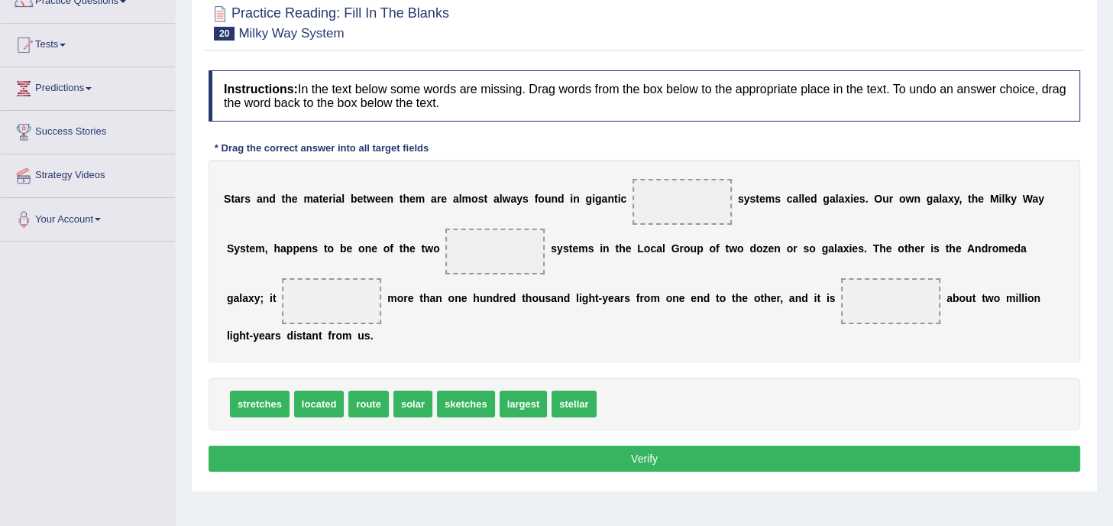
scroll to position [147, 0]
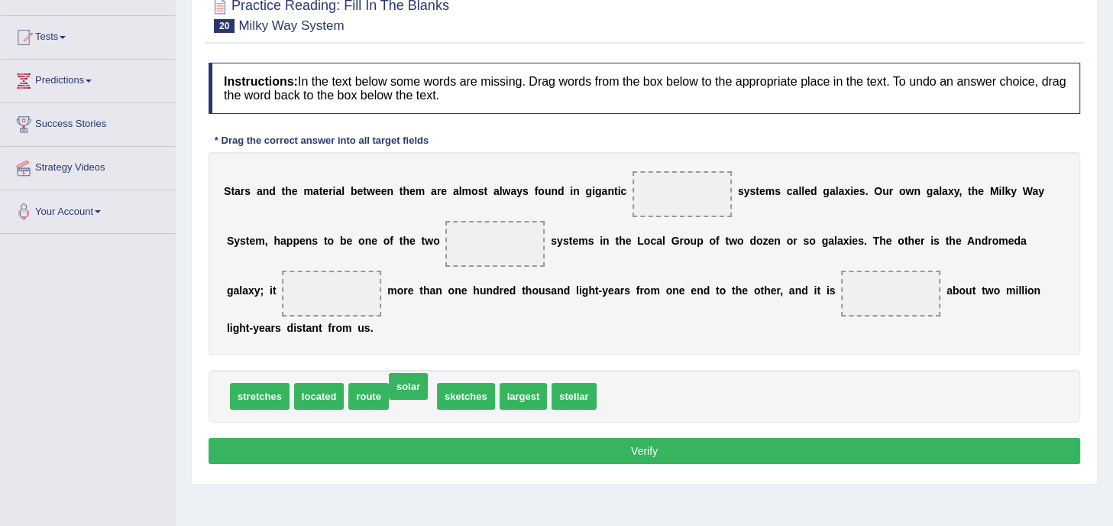
drag, startPoint x: 420, startPoint y: 391, endPoint x: 419, endPoint y: 381, distance: 10.0
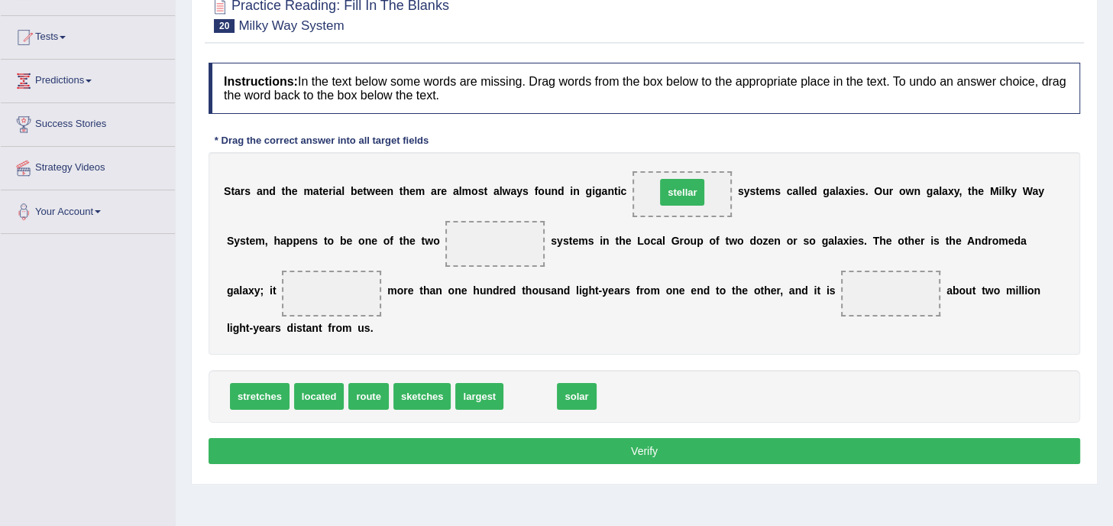
drag, startPoint x: 535, startPoint y: 395, endPoint x: 691, endPoint y: 190, distance: 256.8
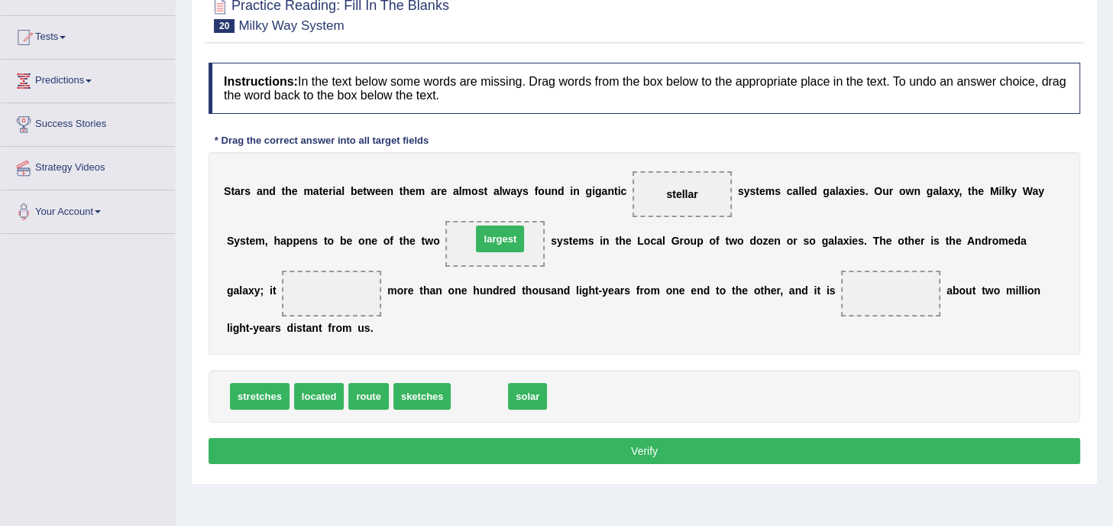
drag, startPoint x: 484, startPoint y: 390, endPoint x: 504, endPoint y: 232, distance: 158.7
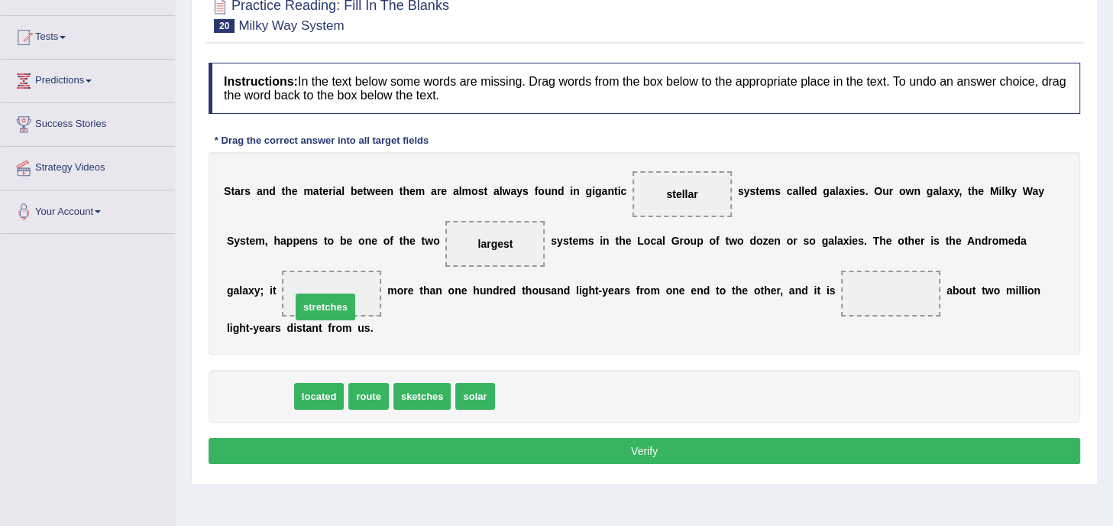
drag, startPoint x: 274, startPoint y: 397, endPoint x: 346, endPoint y: 306, distance: 115.8
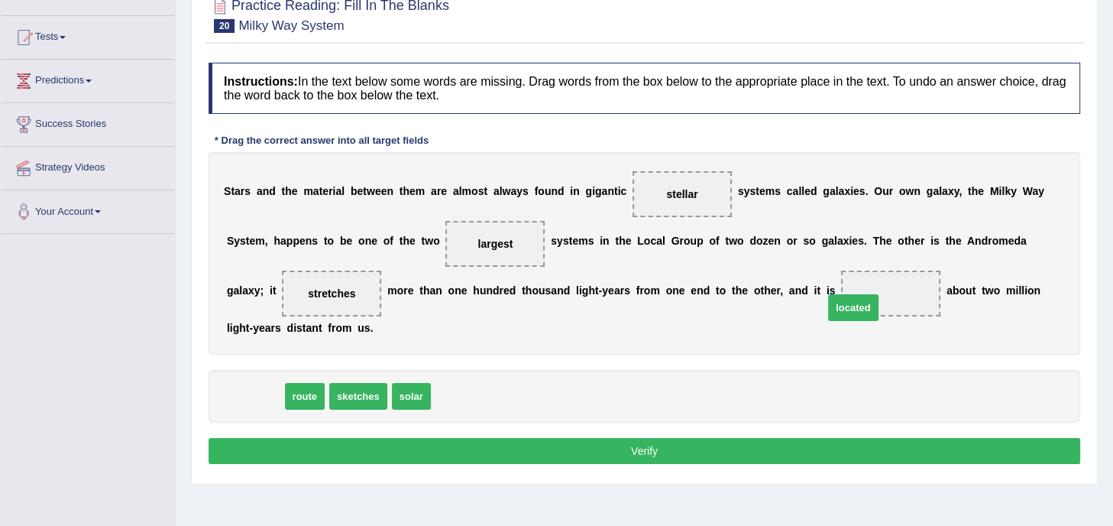
drag, startPoint x: 251, startPoint y: 397, endPoint x: 859, endPoint y: 308, distance: 615.3
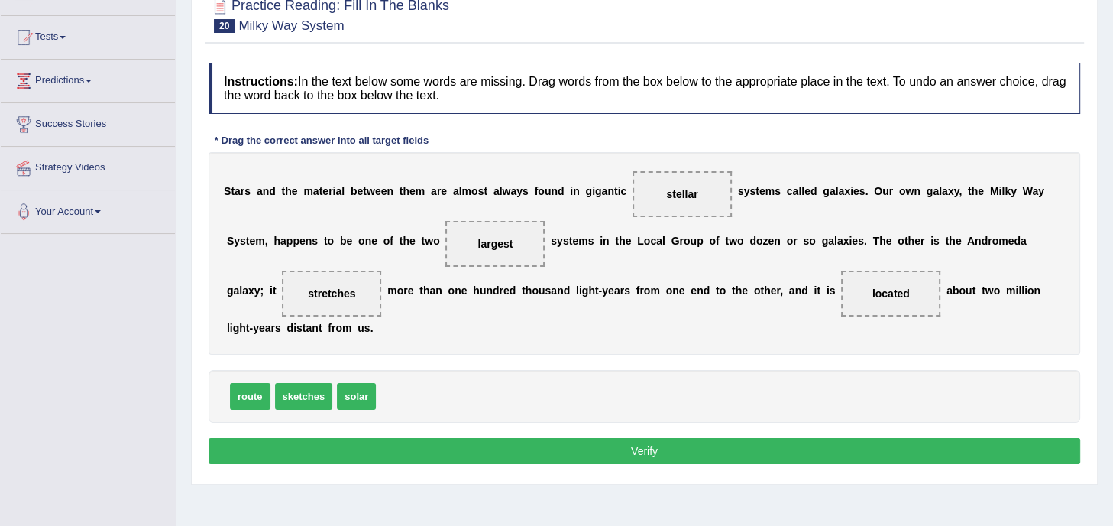
click at [642, 454] on button "Verify" at bounding box center [645, 451] width 872 height 26
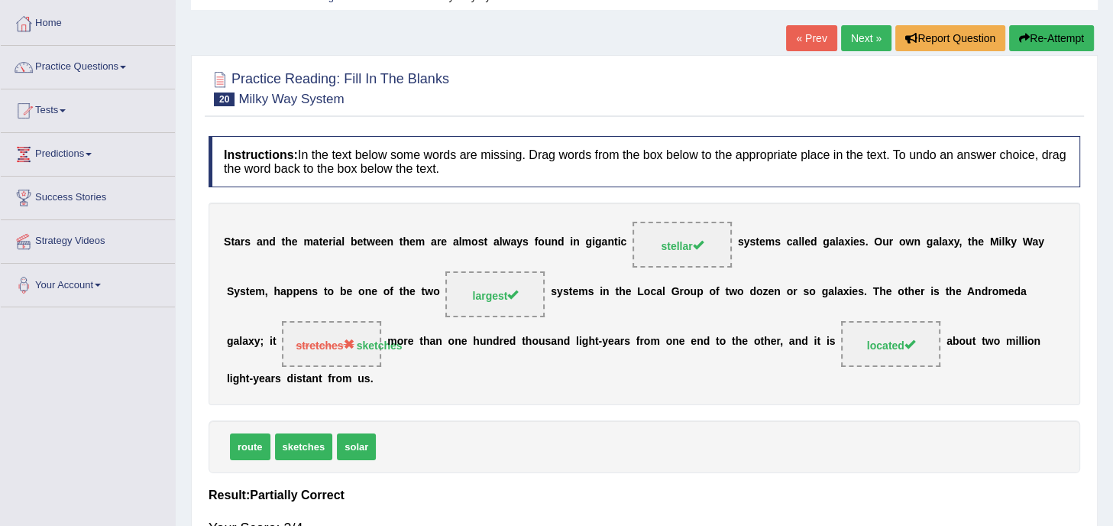
scroll to position [70, 0]
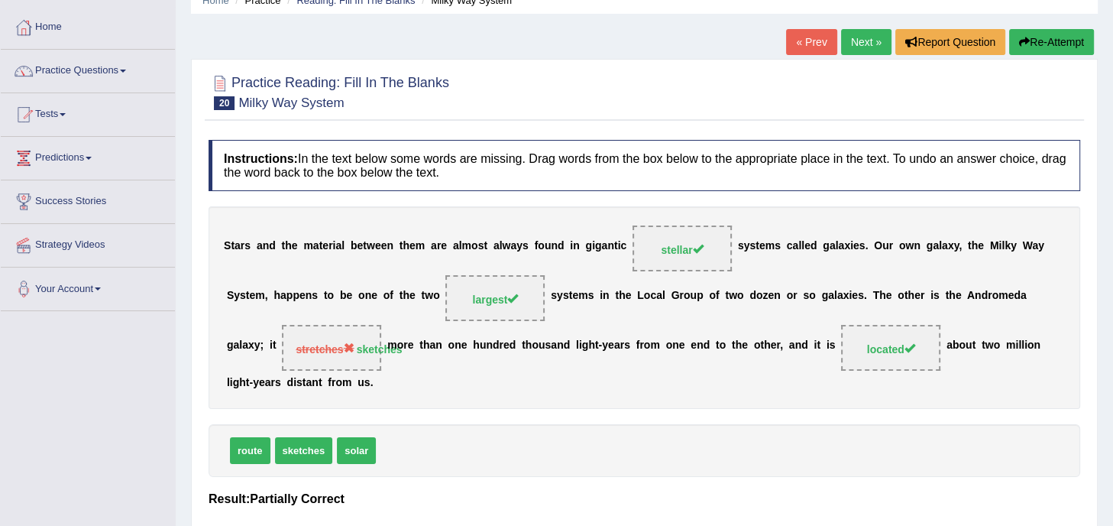
click at [863, 44] on link "Next »" at bounding box center [866, 42] width 50 height 26
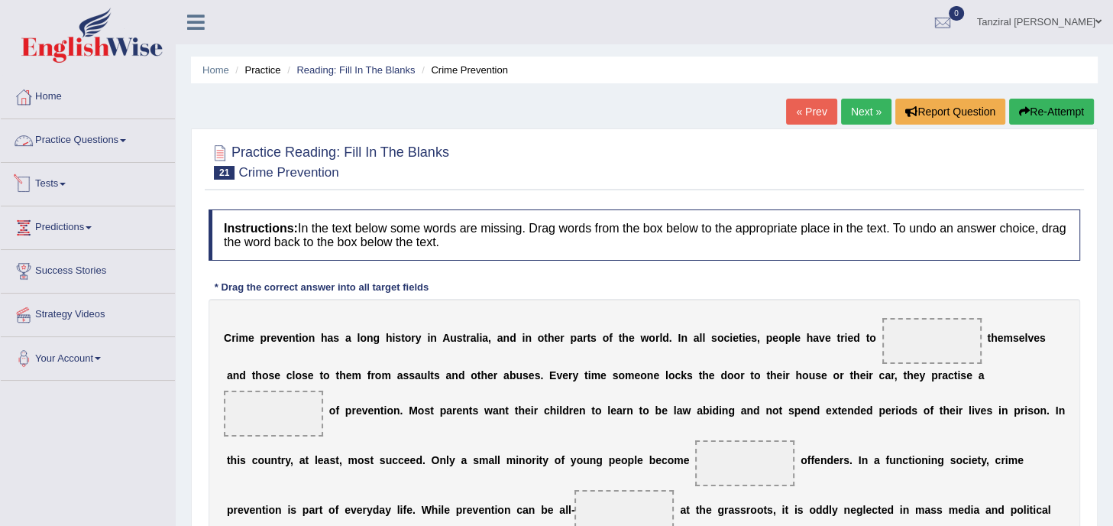
click at [113, 135] on link "Practice Questions" at bounding box center [88, 138] width 174 height 38
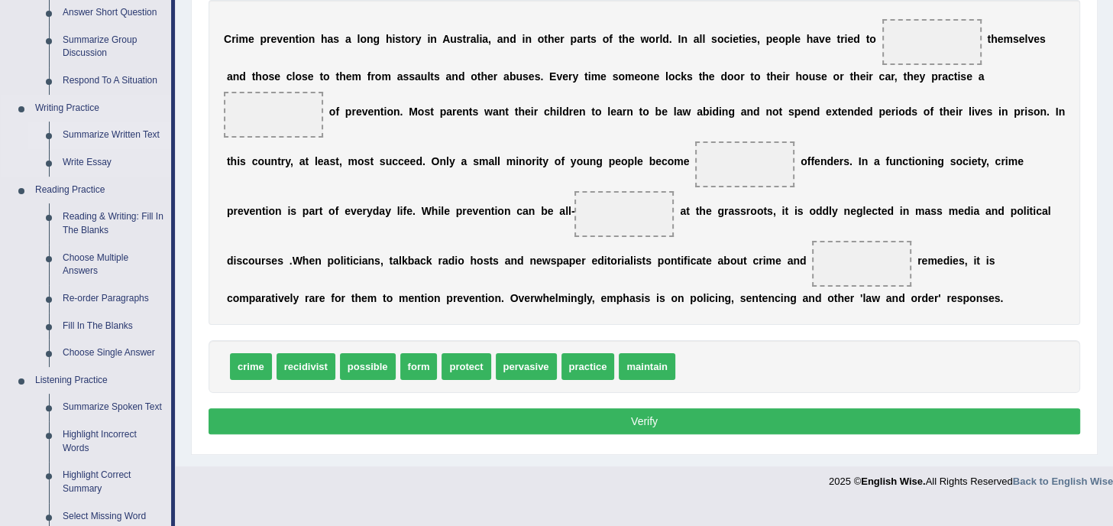
scroll to position [298, 0]
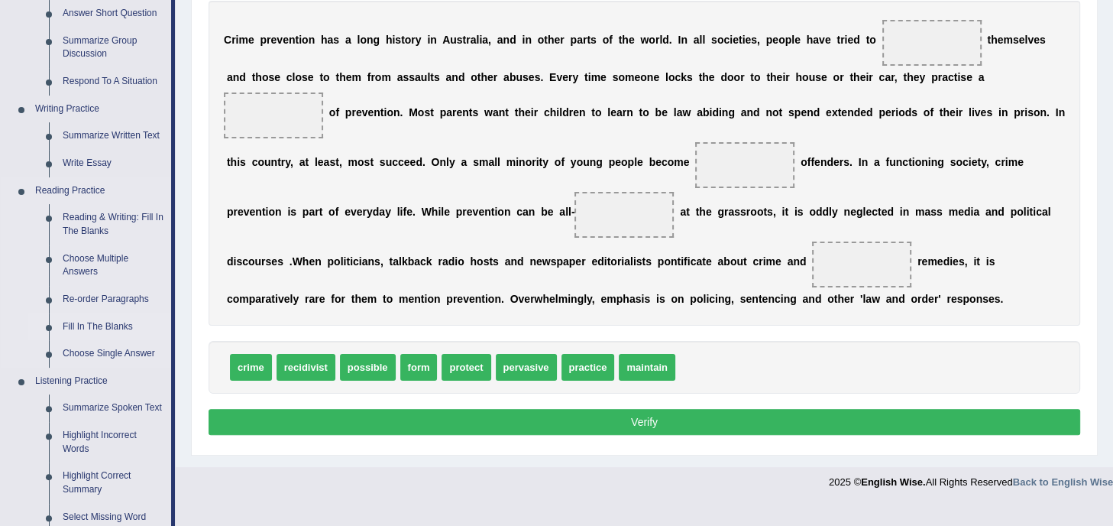
click at [116, 324] on link "Fill In The Blanks" at bounding box center [113, 326] width 115 height 27
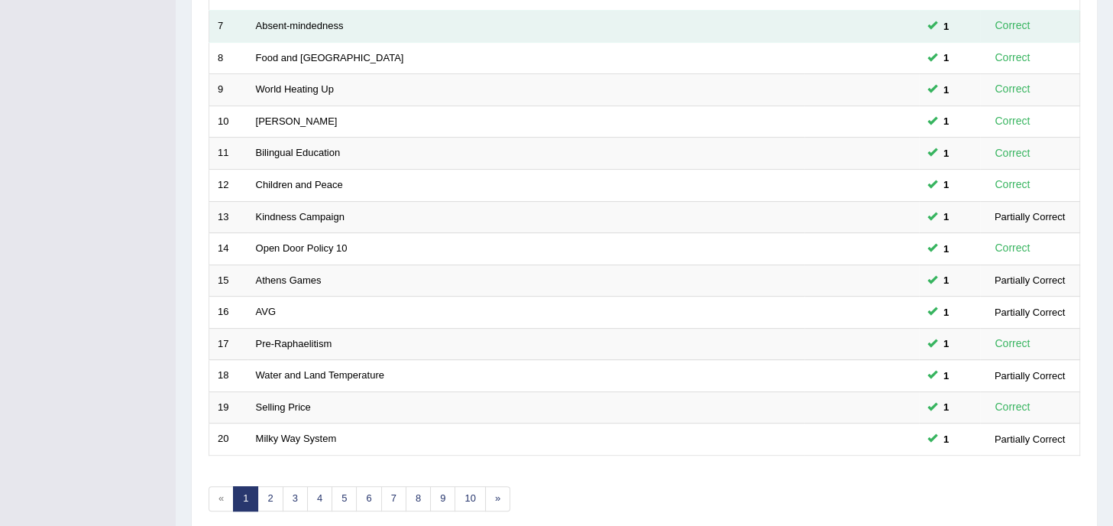
scroll to position [481, 0]
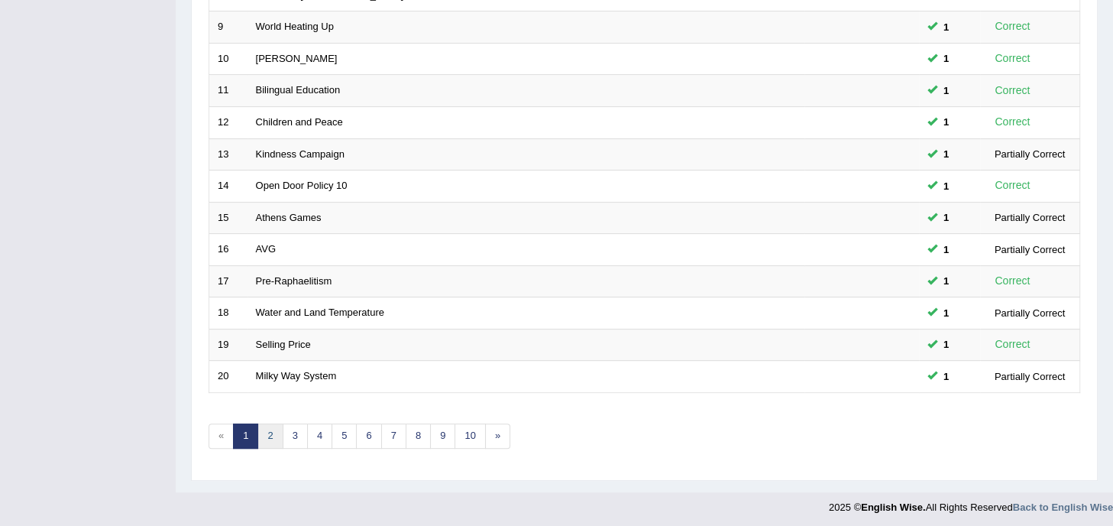
click at [270, 430] on link "2" at bounding box center [269, 435] width 25 height 25
